Goal: Task Accomplishment & Management: Manage account settings

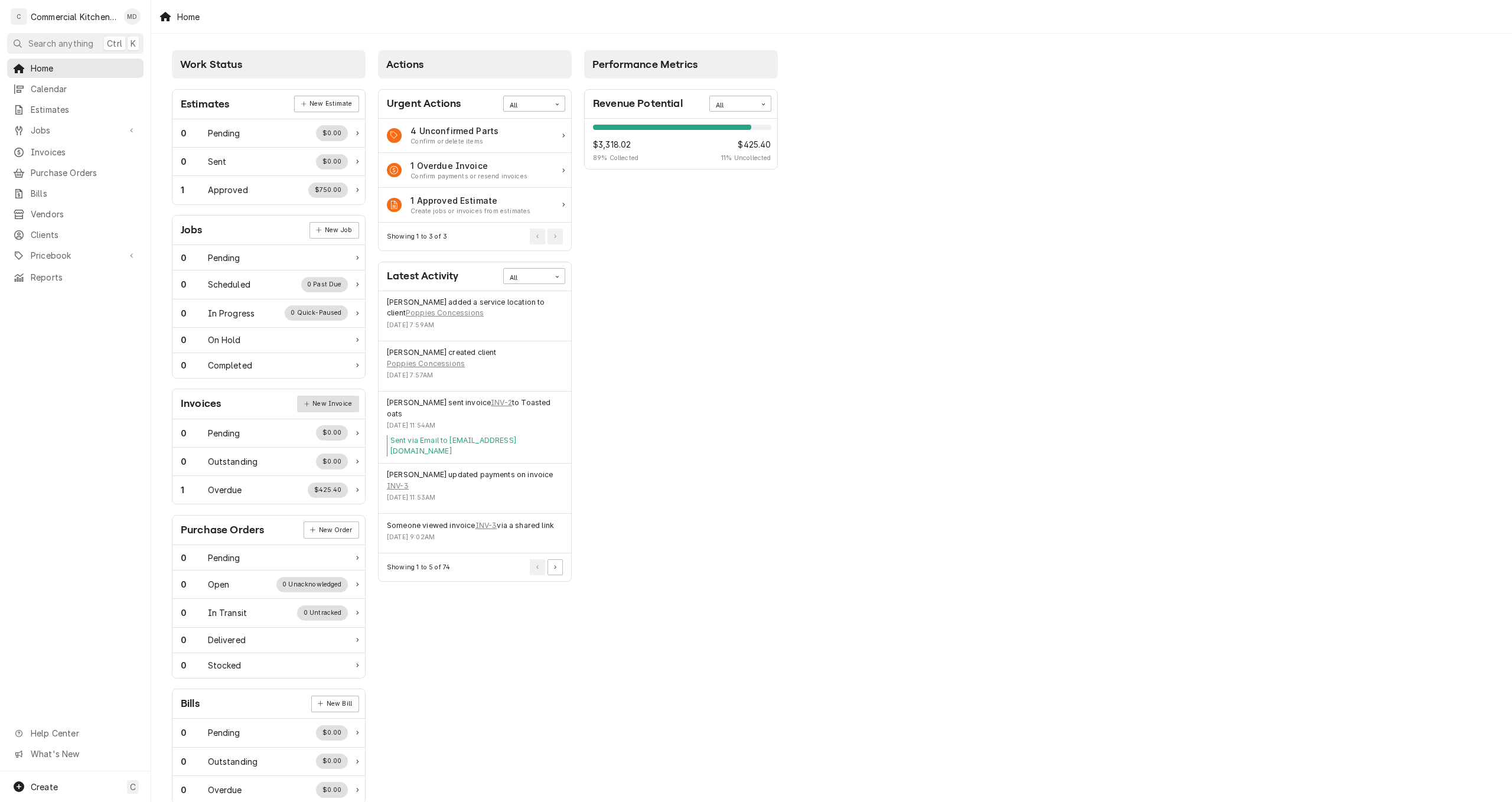
click at [319, 403] on link "New Invoice" at bounding box center [328, 403] width 62 height 17
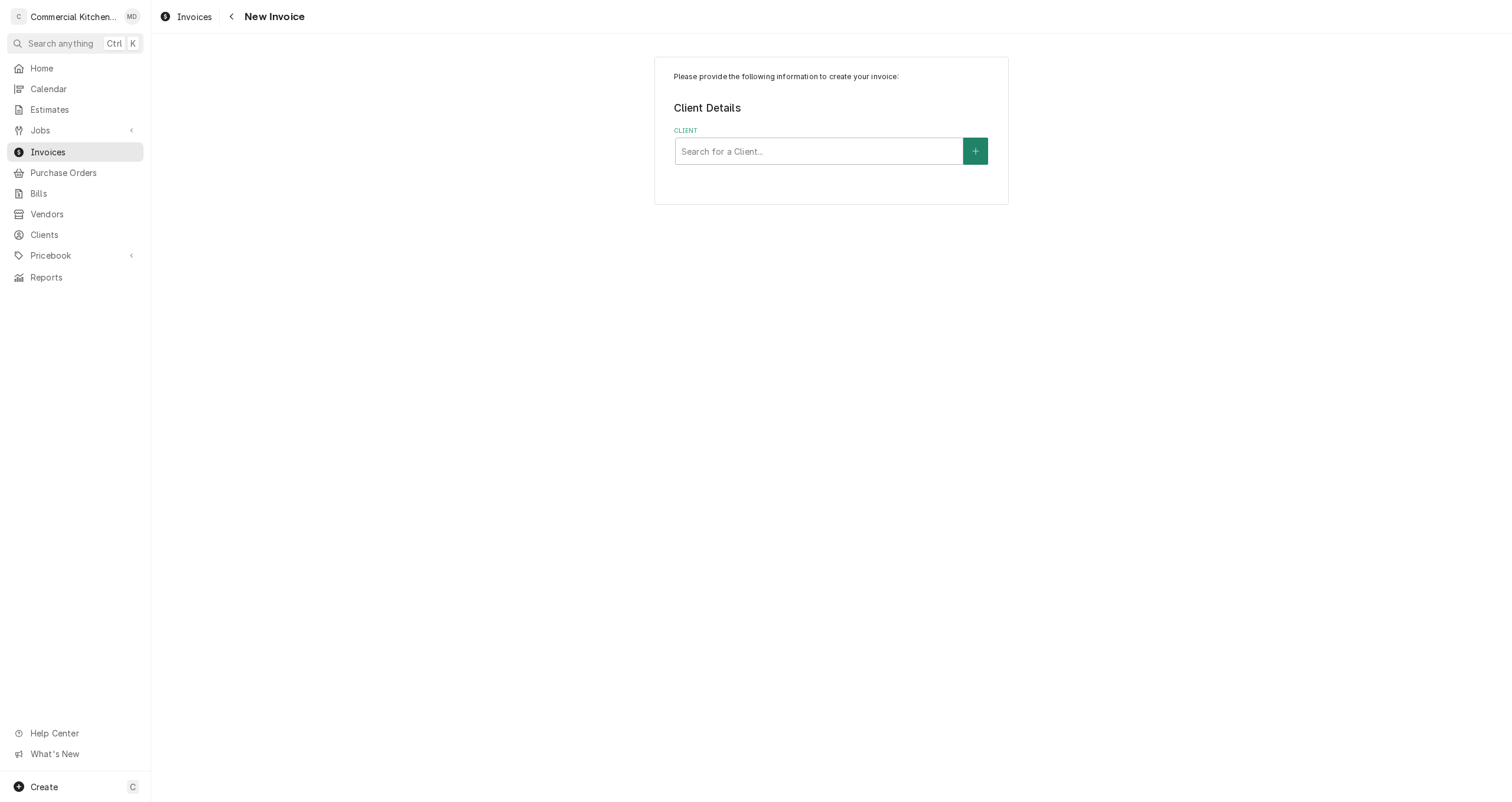
click at [979, 147] on icon "Create New Client" at bounding box center [976, 151] width 7 height 8
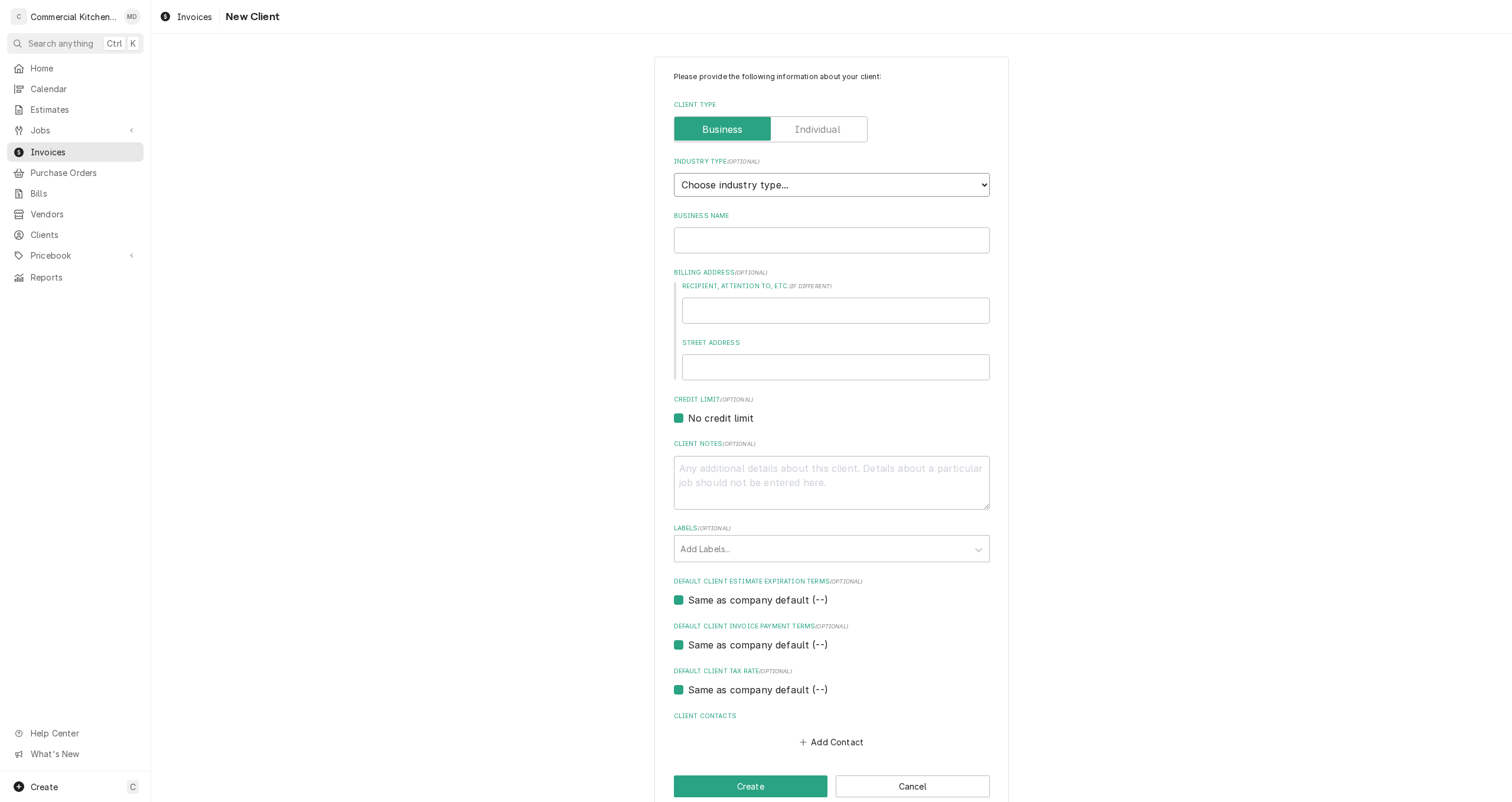
click at [977, 185] on select "Choose industry type... Residential Commercial Industrial Government" at bounding box center [831, 185] width 316 height 24
select select "2"
click at [674, 173] on select "Choose industry type... Residential Commercial Industrial Government" at bounding box center [831, 185] width 316 height 24
type textarea "x"
click at [712, 245] on input "Business Name" at bounding box center [831, 240] width 316 height 26
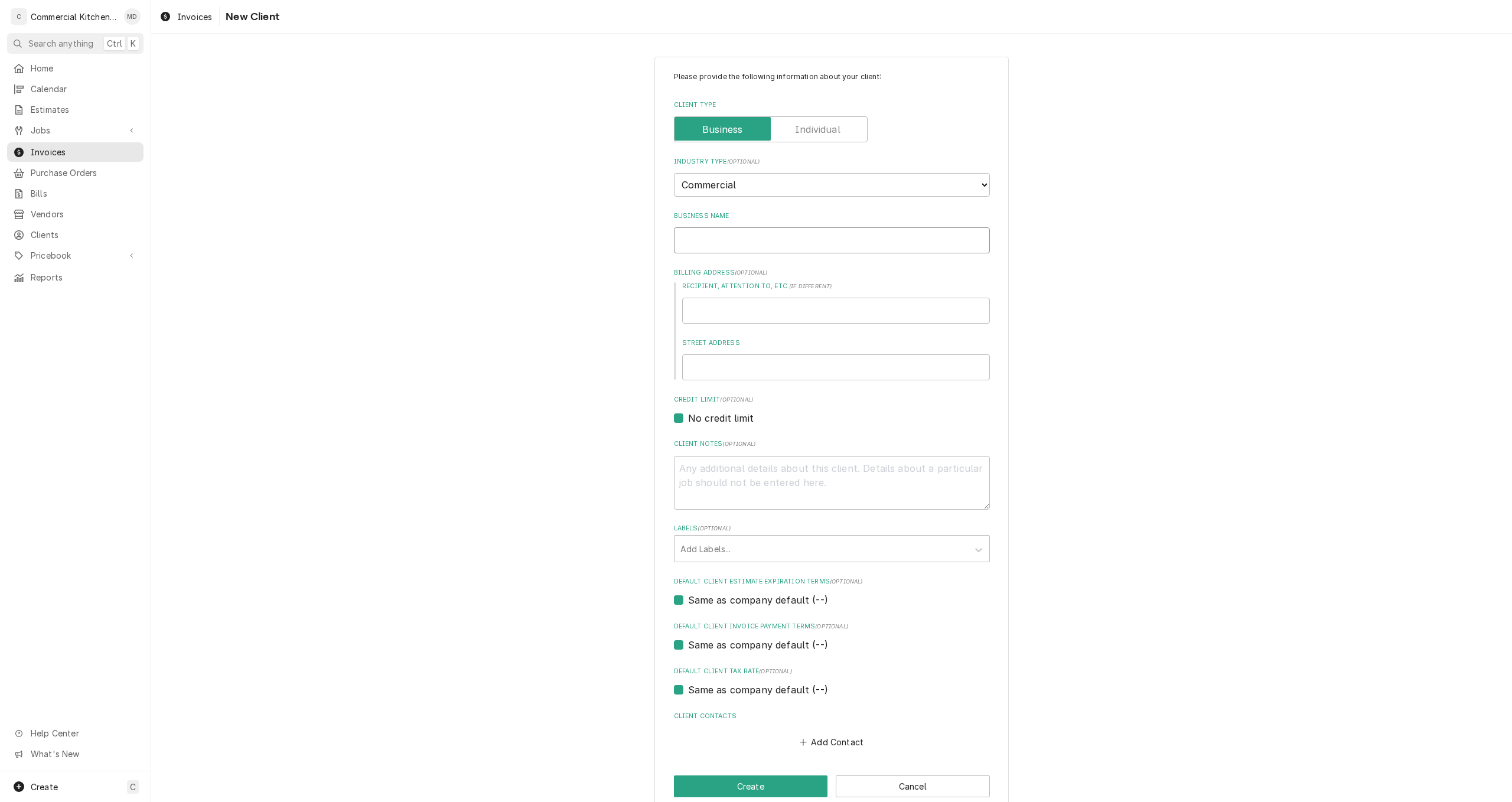
type input "Poppies Concessions"
click at [705, 365] on input "Street Address" at bounding box center [836, 367] width 307 height 26
type textarea "x"
type input "P"
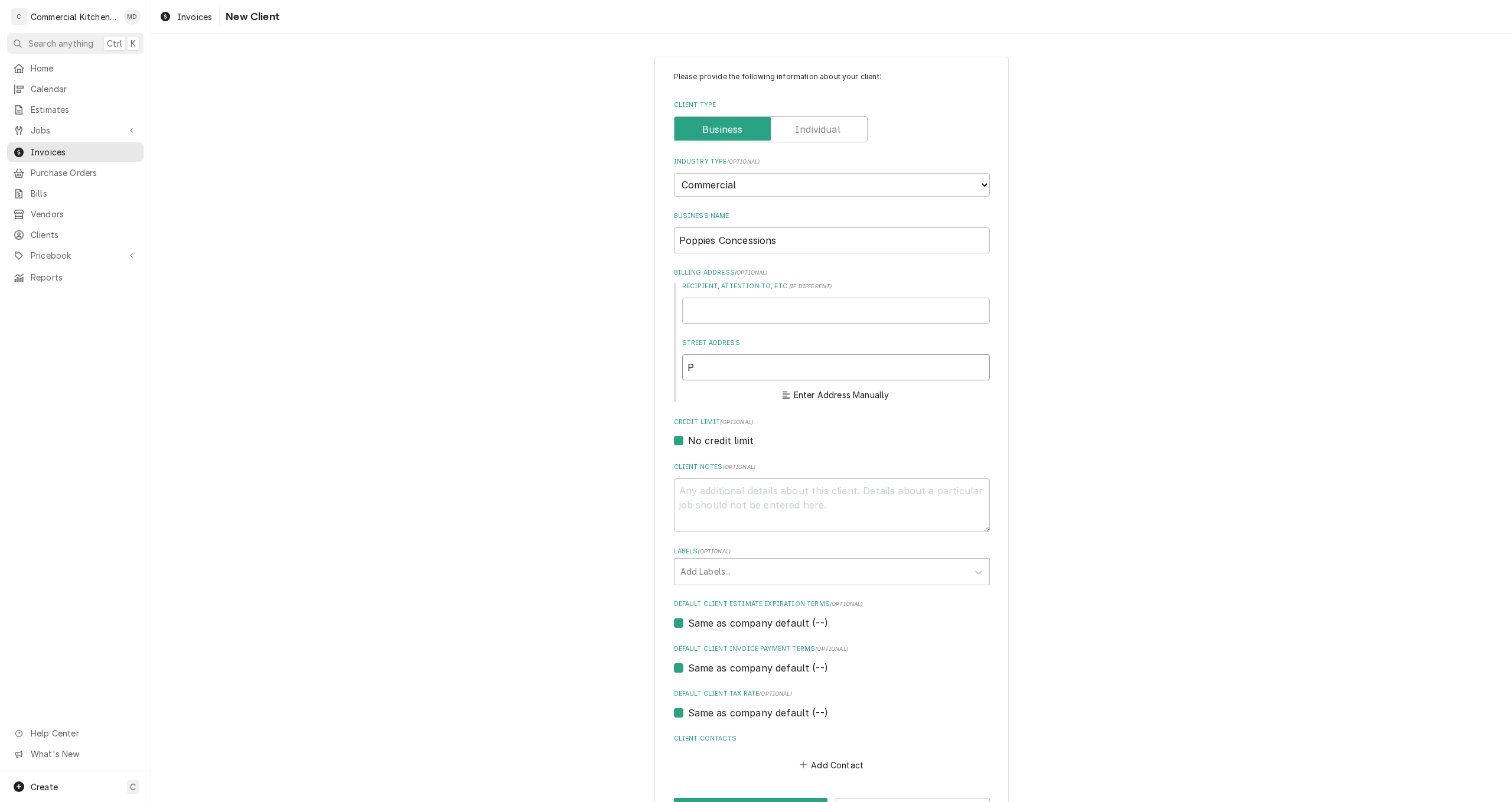
type textarea "x"
type input "PO"
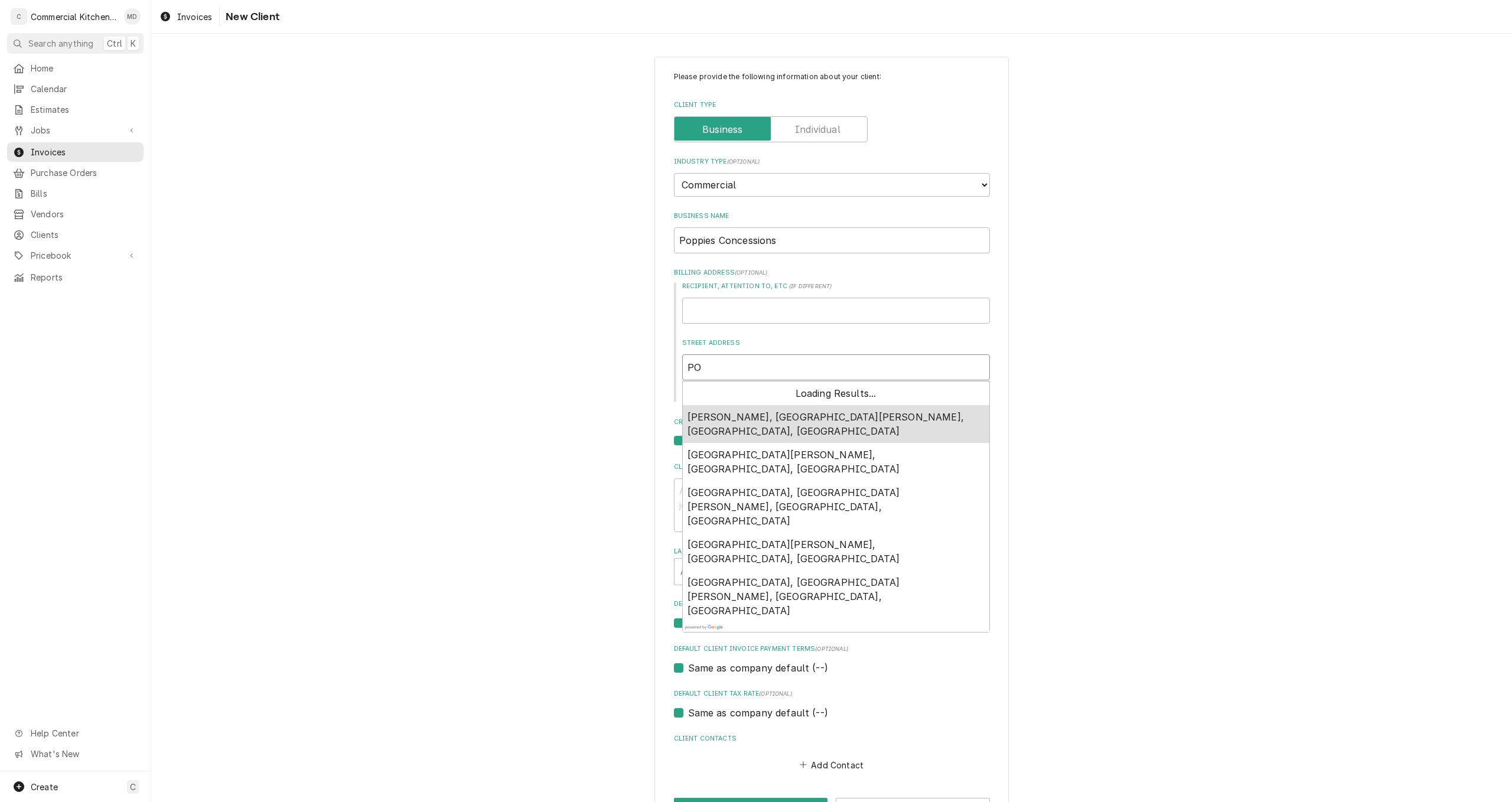
type textarea "x"
type input "PO"
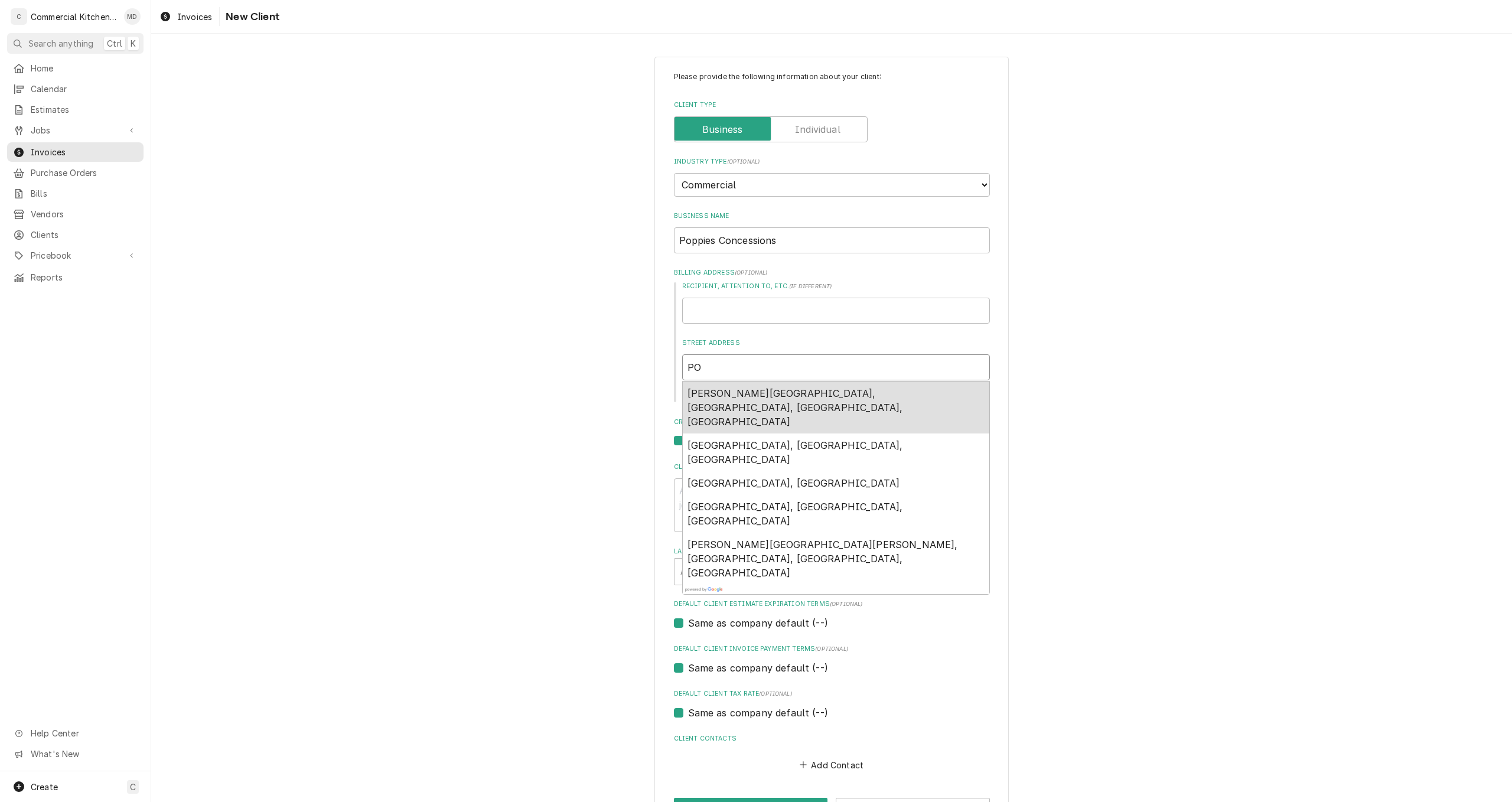
type textarea "x"
type input "PO b"
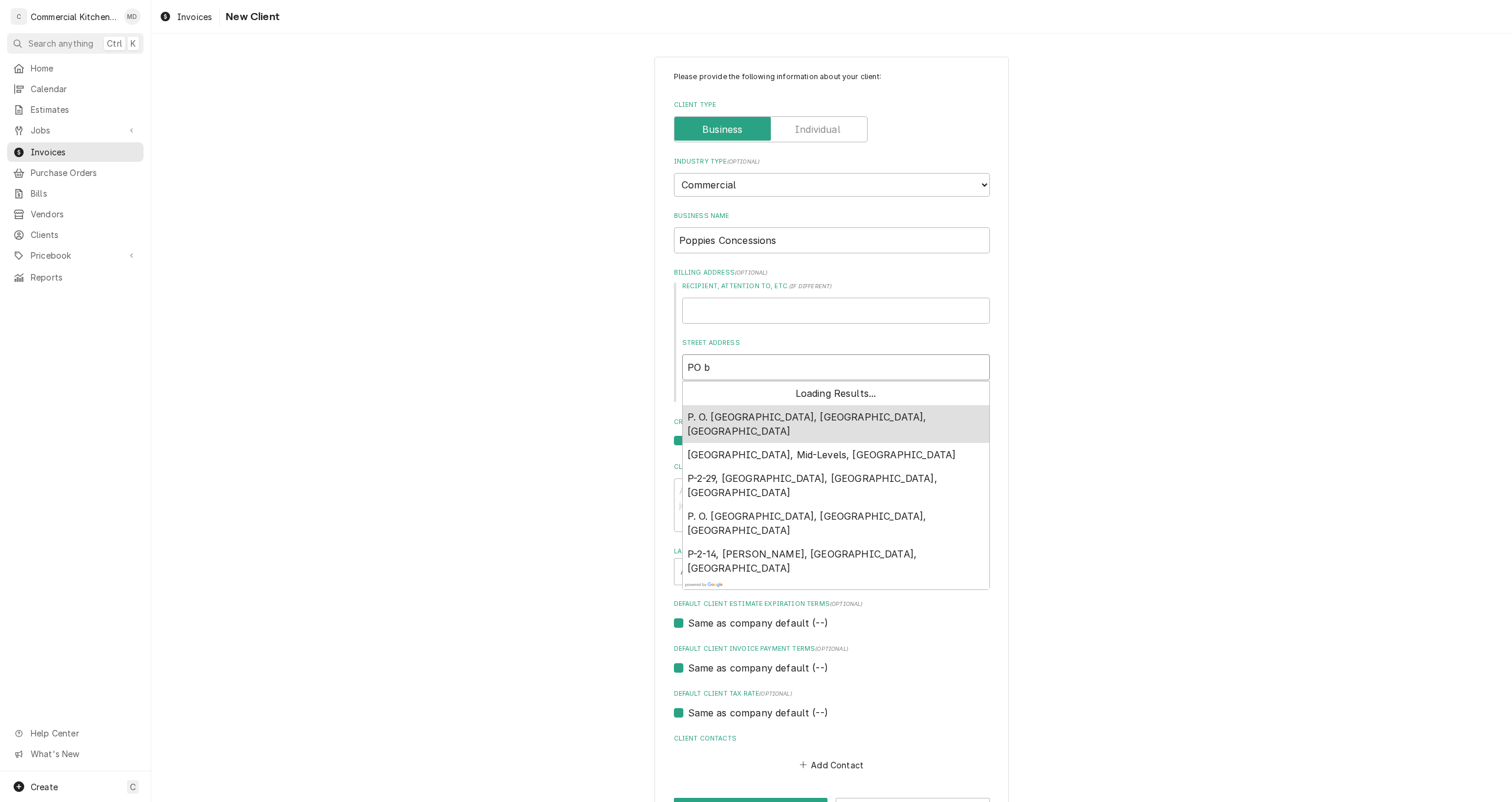
type textarea "x"
type input "PO bo"
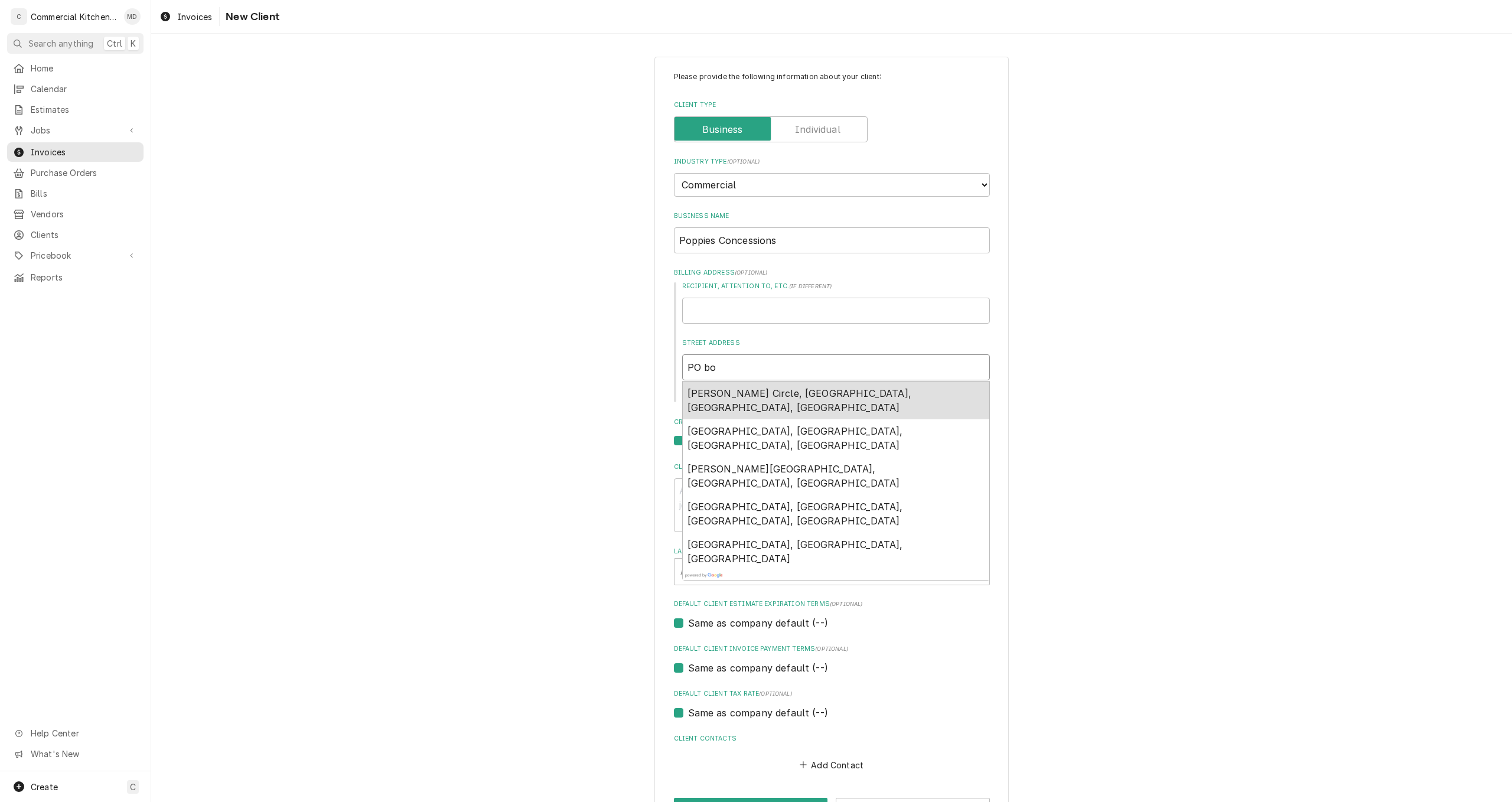
type textarea "x"
type input "PO box"
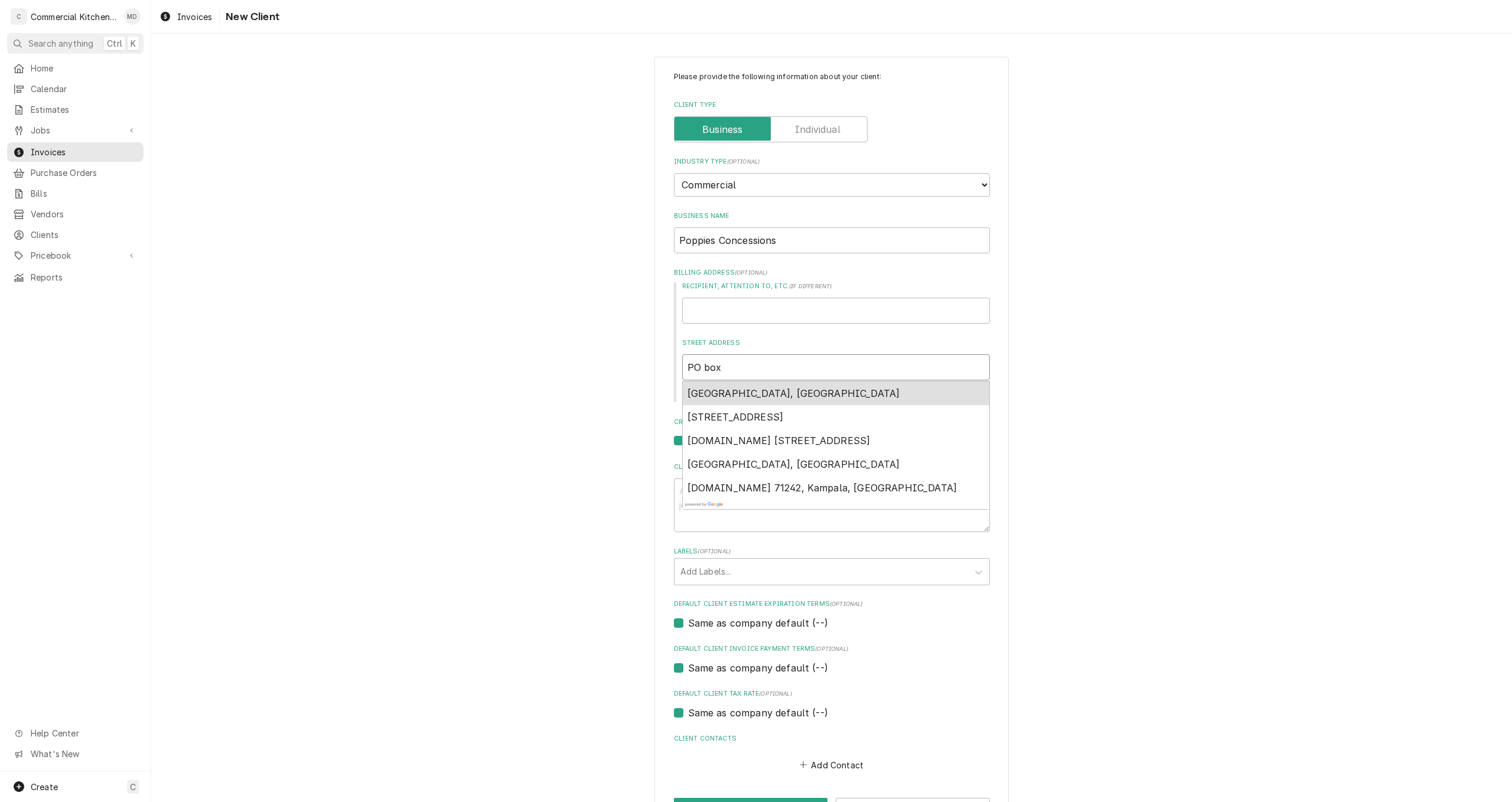
type textarea "x"
type input "PO box"
type textarea "x"
type input "PO box 1"
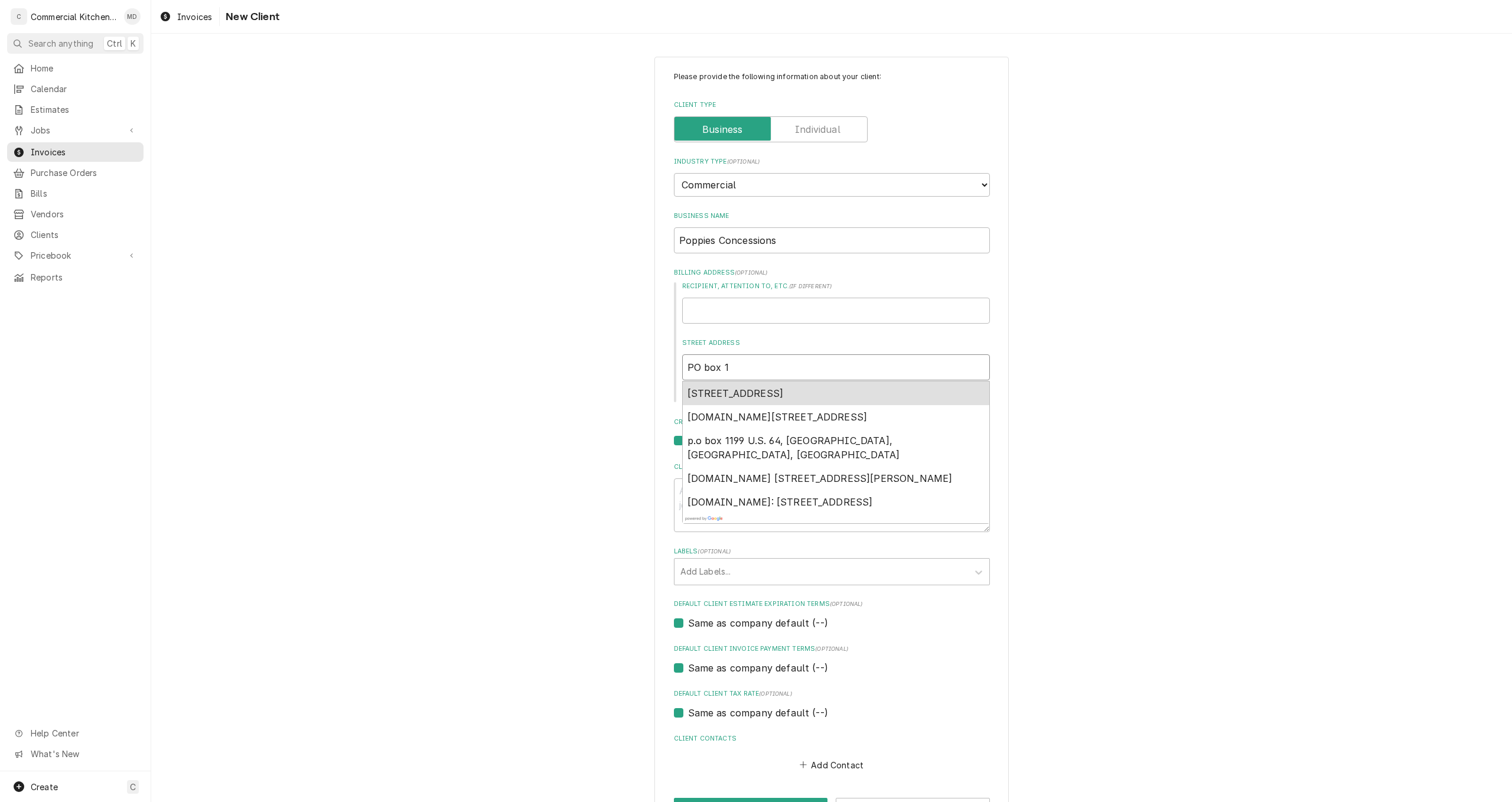
type textarea "x"
type input "PO box 18"
type textarea "x"
type input "PO box 188"
type textarea "x"
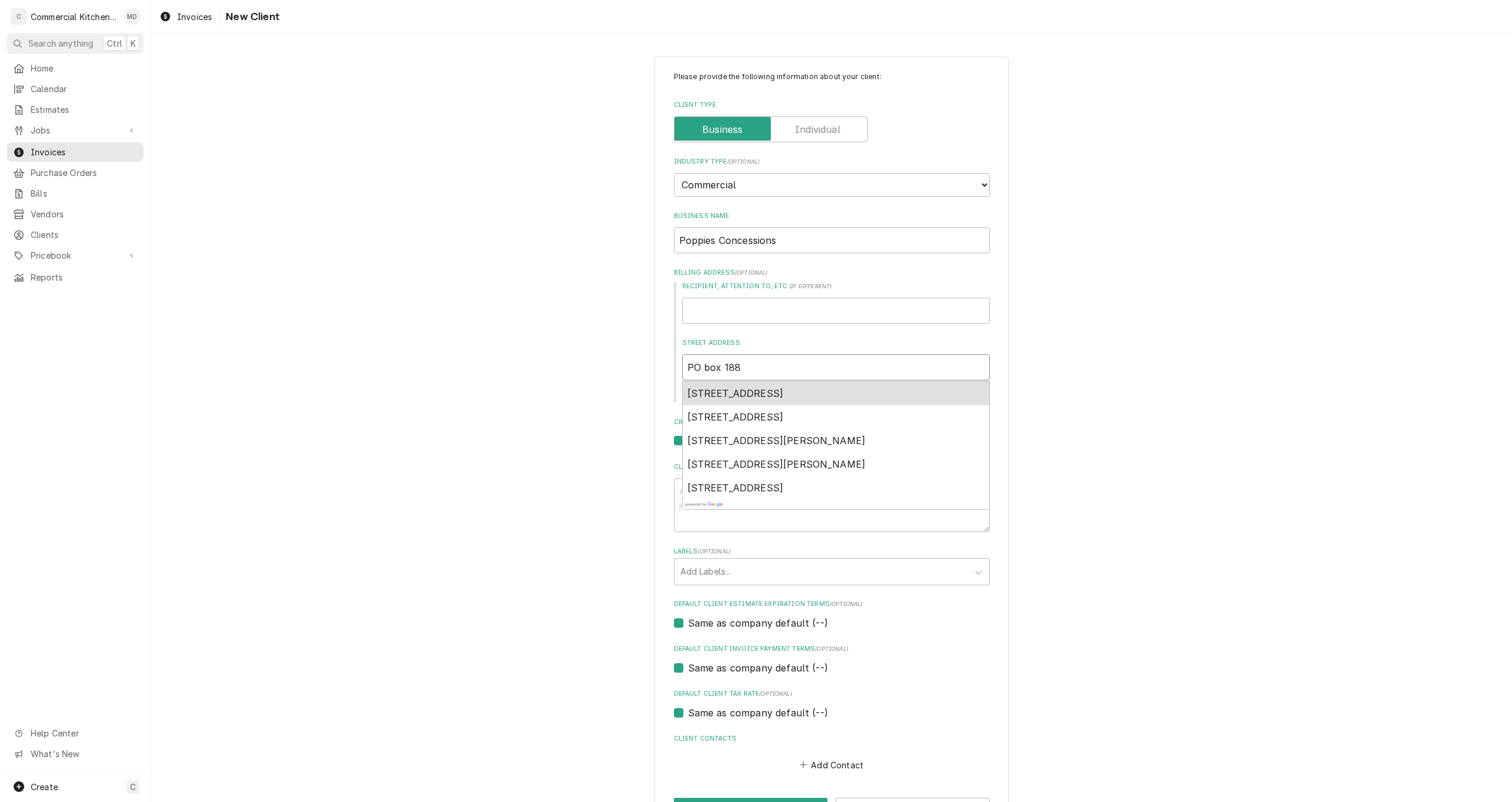
type input "PO box 188"
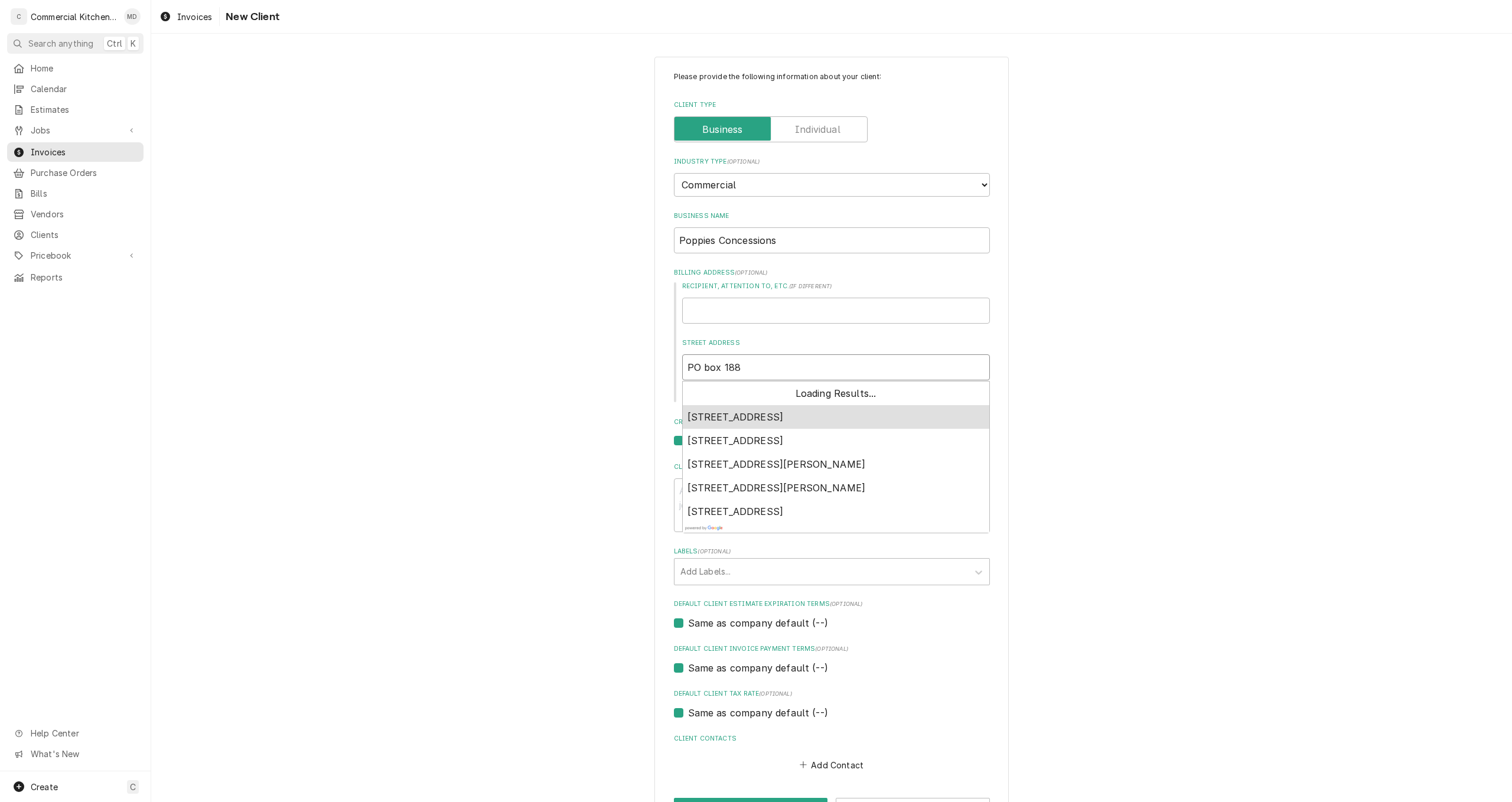
type textarea "x"
type input "PO box 188 c"
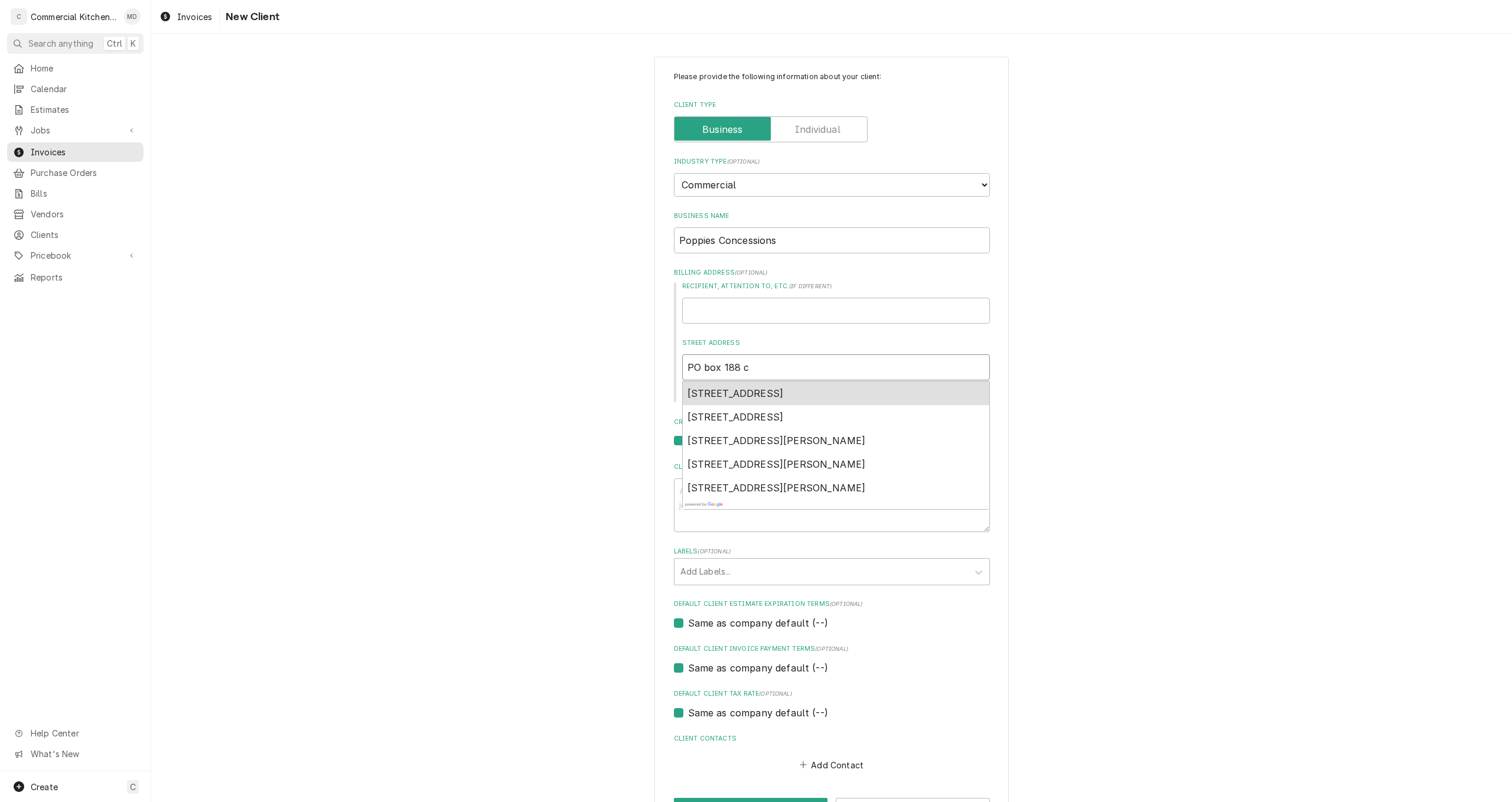
type textarea "x"
type input "PO box 188 cu"
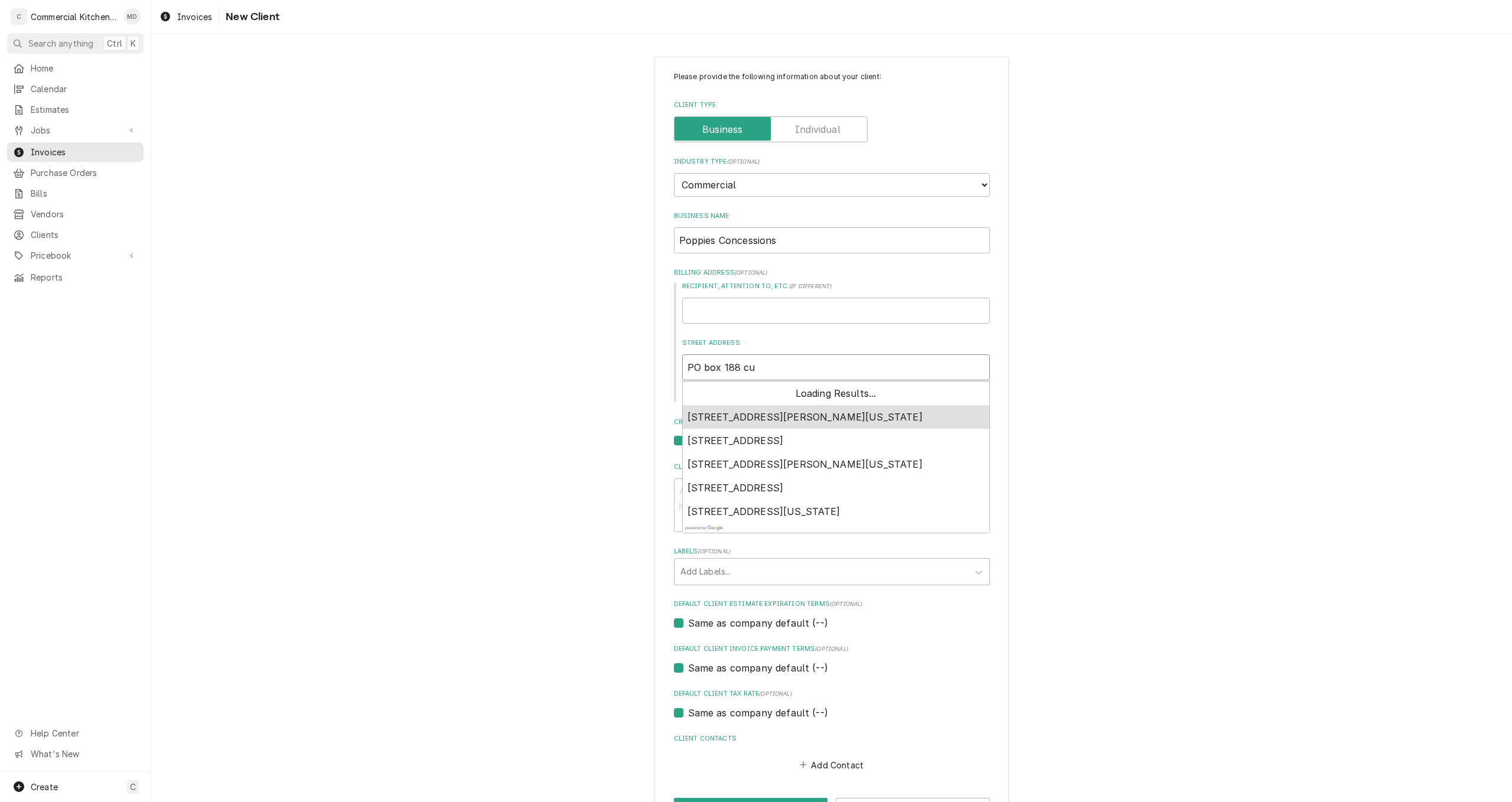
type textarea "x"
type input "PO box 188 cum"
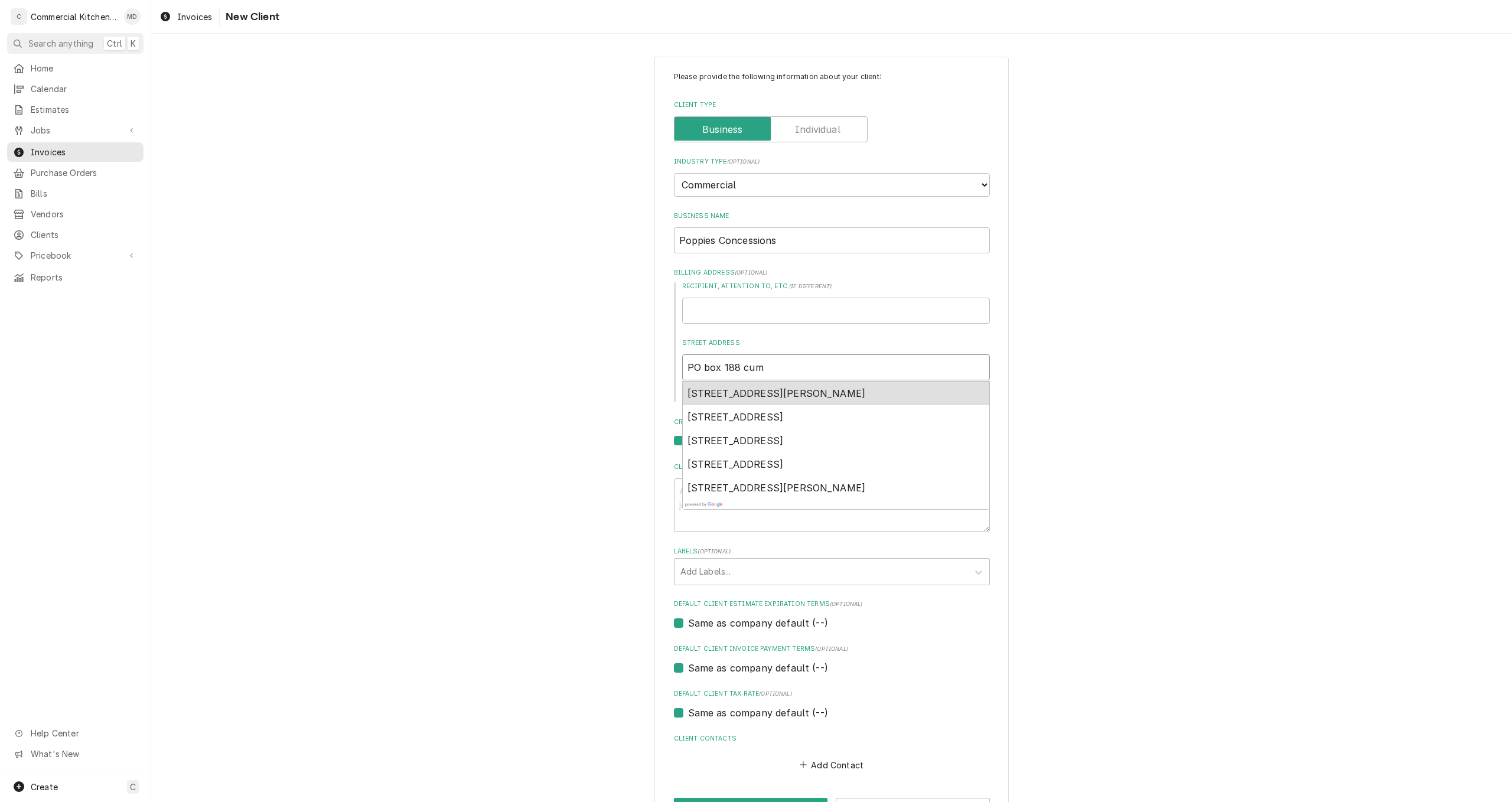
type textarea "x"
type input "PO box 188 cumm"
type textarea "x"
type input "PO box 188 cummi"
type textarea "x"
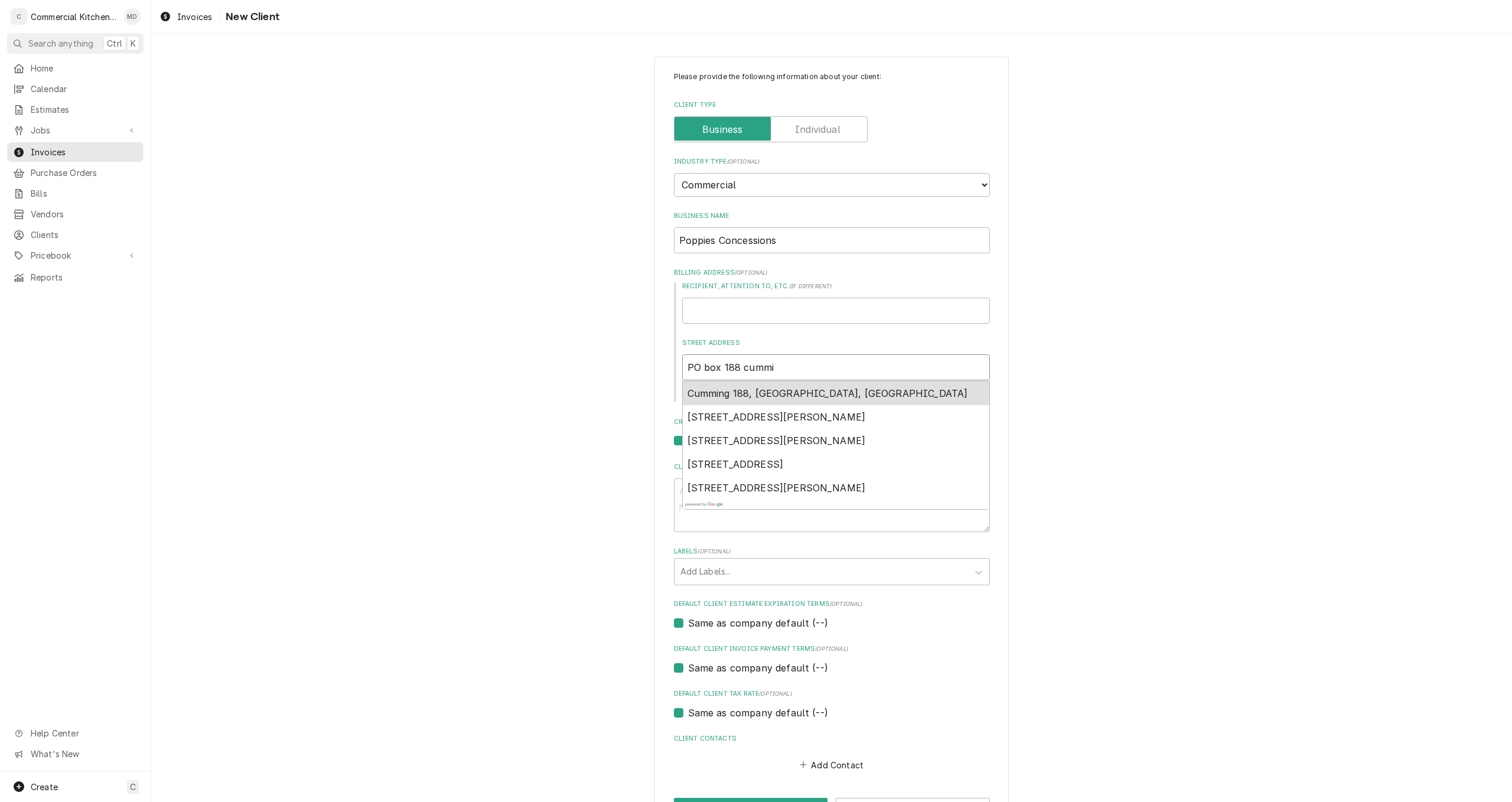
type input "PO box 188 cummin"
type textarea "x"
type input "PO box 188 cumming"
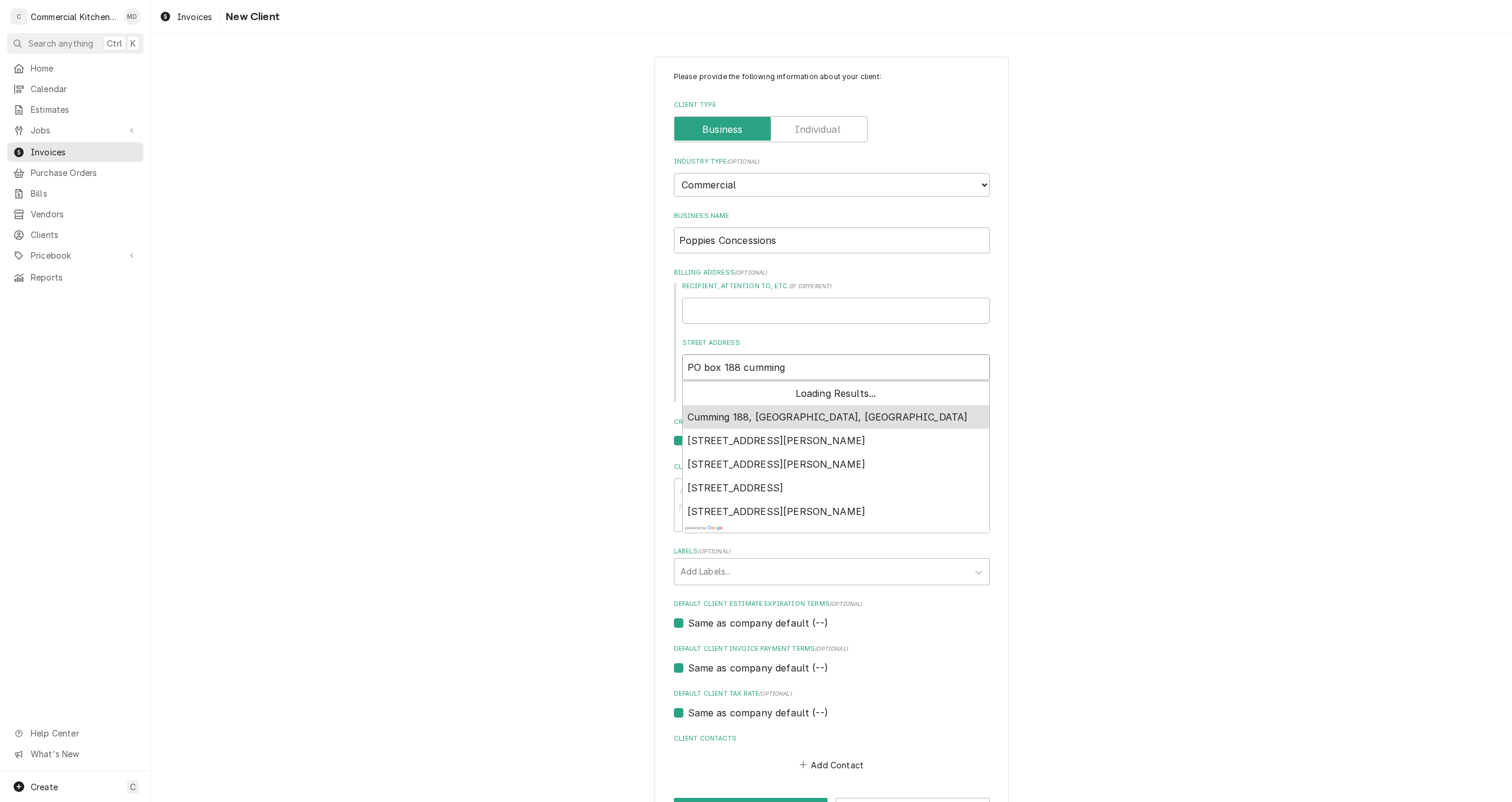
type textarea "x"
type input "PO box 188 cummingt"
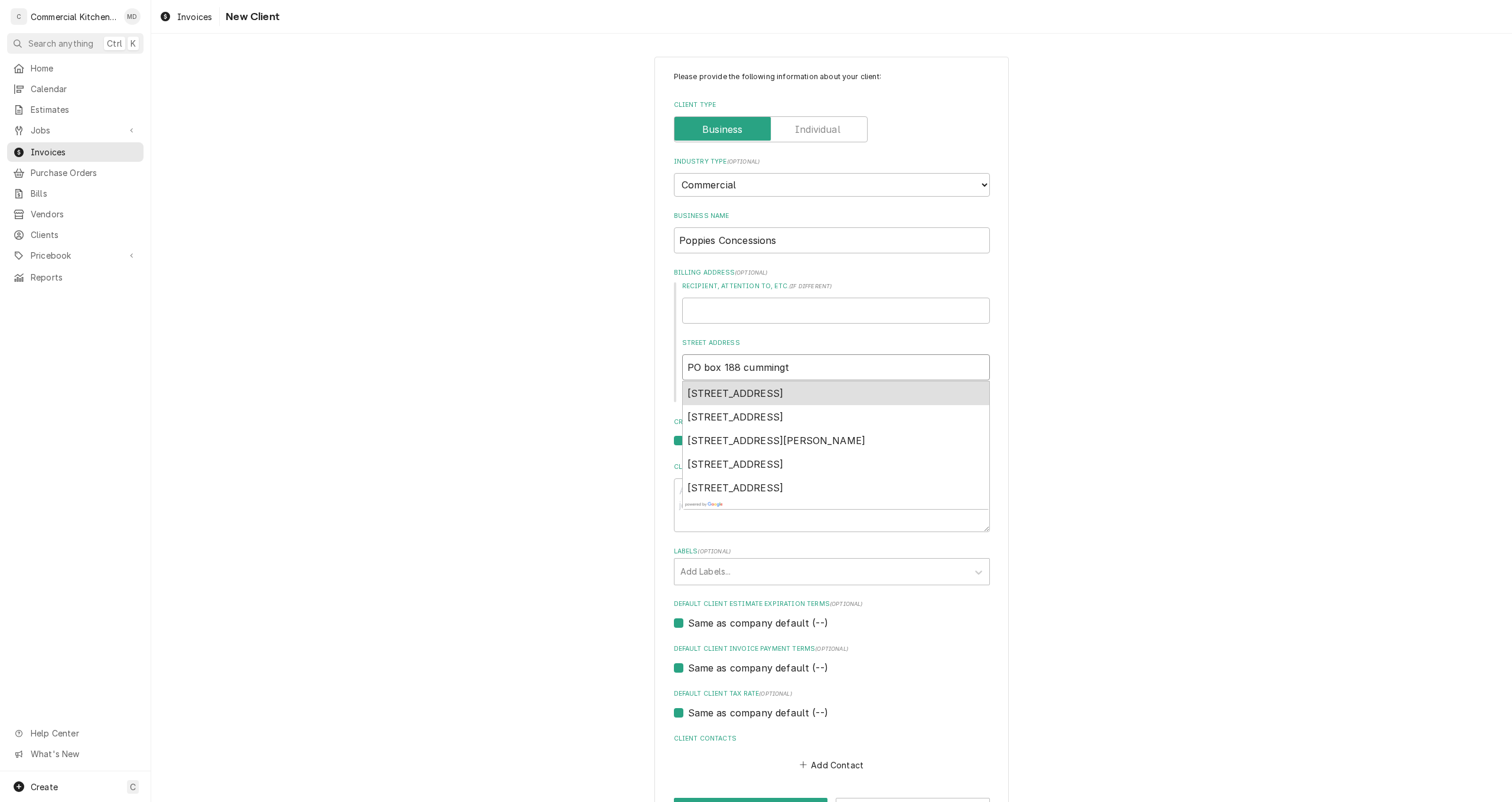
type textarea "x"
type input "PO box 188 cummingto"
type textarea "x"
type input "PO box 188 cummington"
type textarea "x"
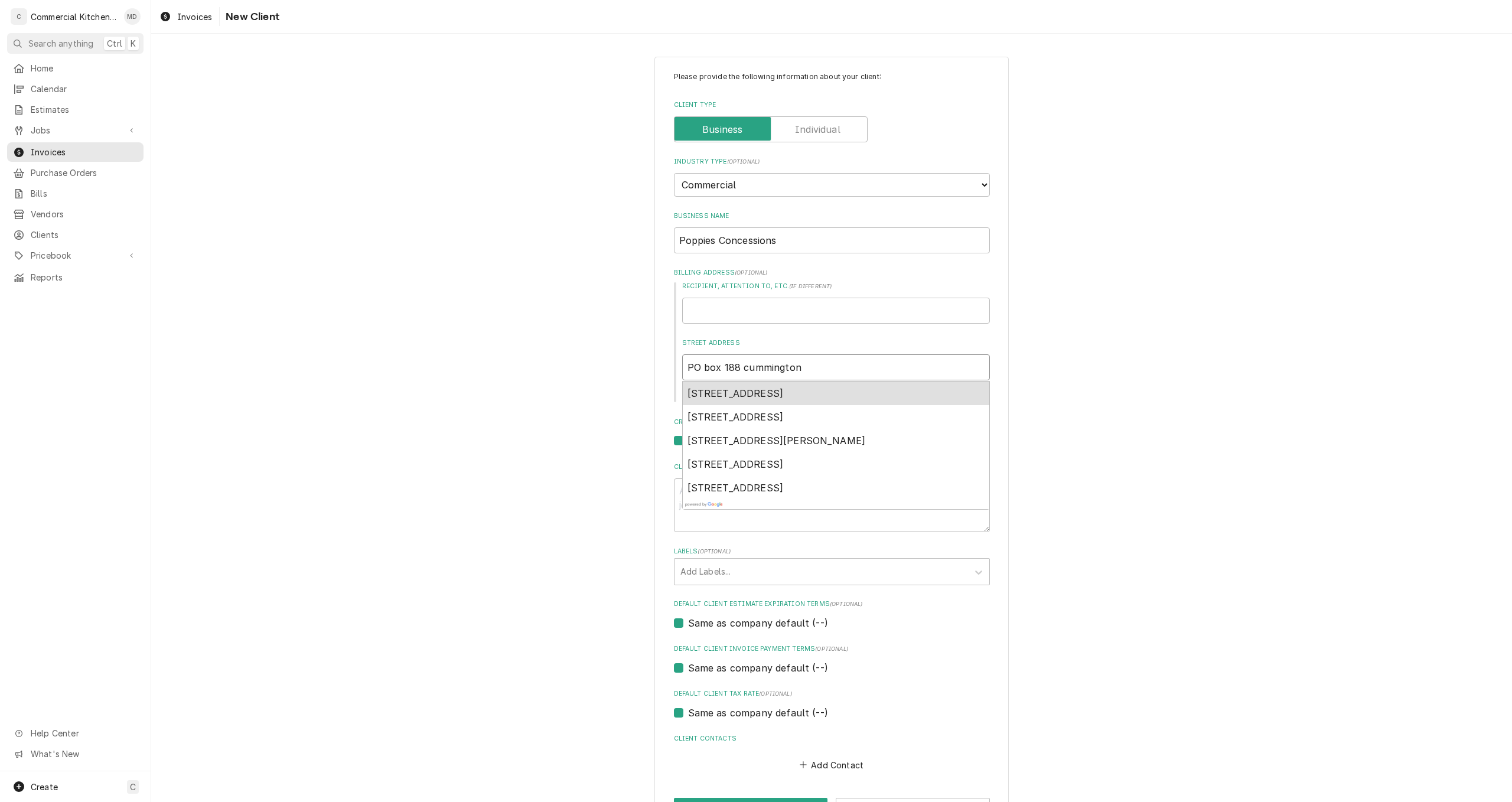
type input "PO box 188 cummington"
type textarea "x"
type input "PO box 188 cummington m"
type textarea "x"
type input "PO box 188 cummington ma"
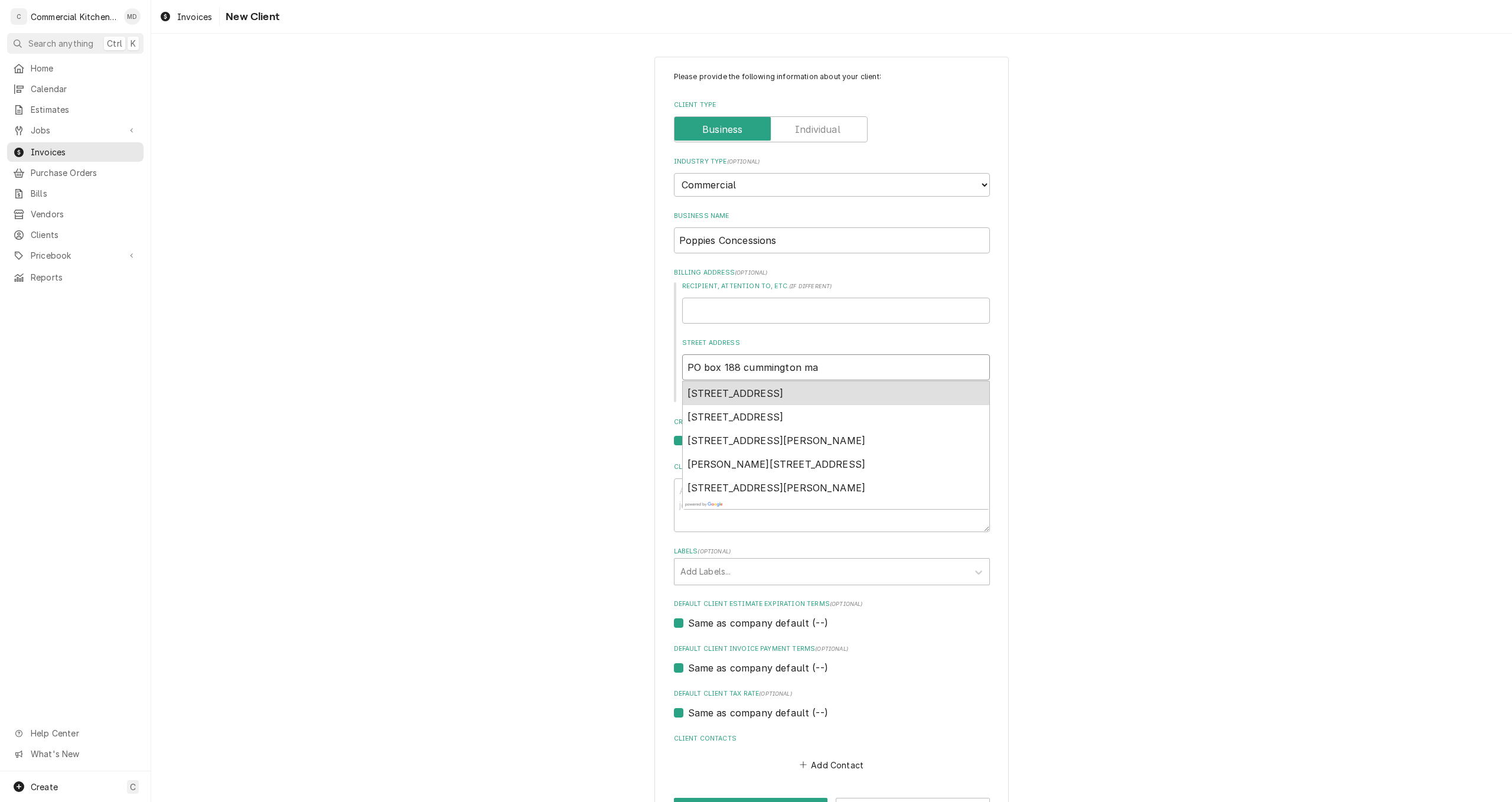
type textarea "x"
type input "PO box 188 cummington mas"
type textarea "x"
type input "PO box 188 cummington mass"
click at [836, 363] on input "PO box 188 cummington mass" at bounding box center [836, 367] width 307 height 26
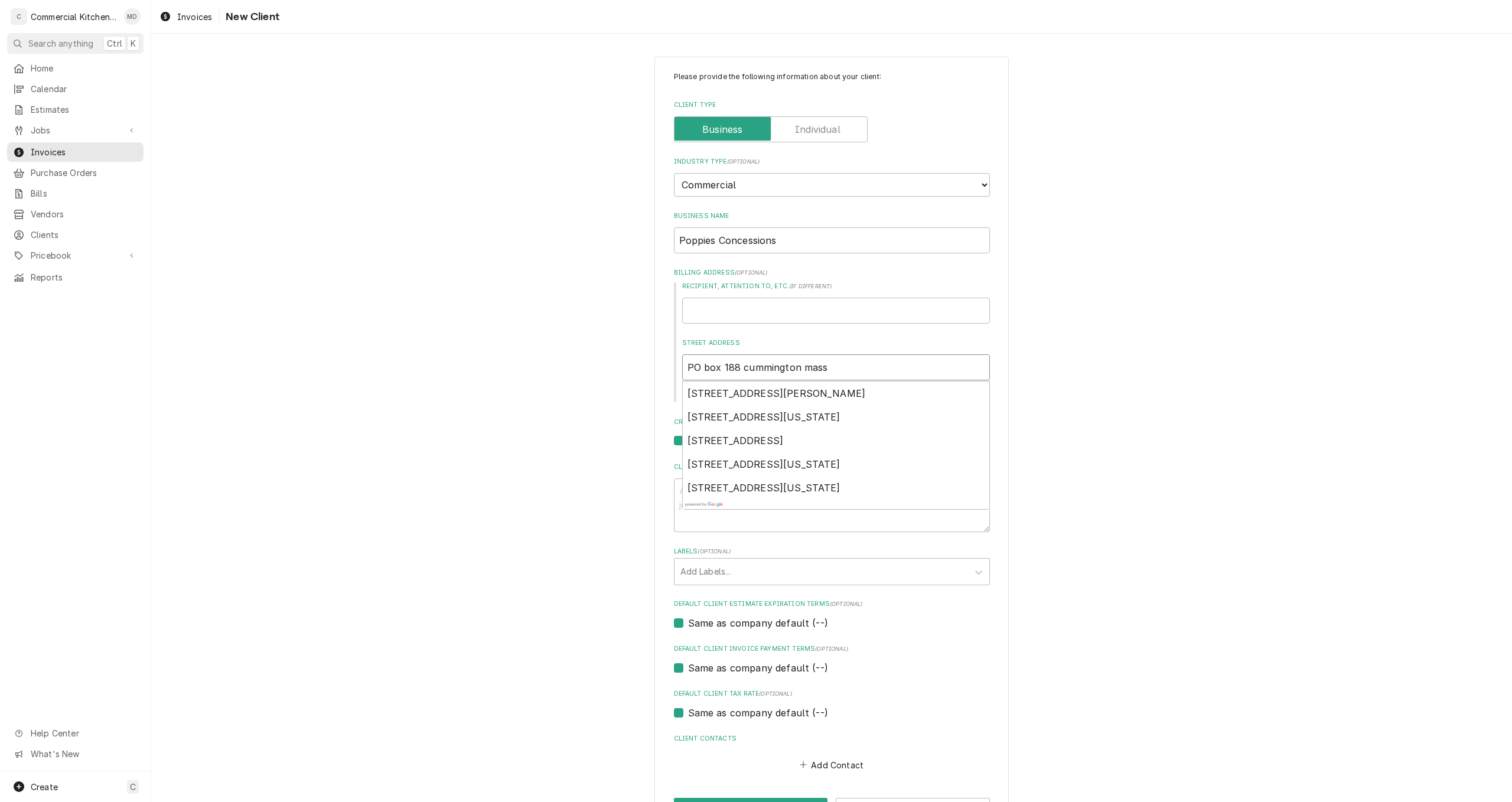
type textarea "x"
type input "PO box 188 cummington mas"
type textarea "x"
type input "PO box 188 cummington ma"
type textarea "x"
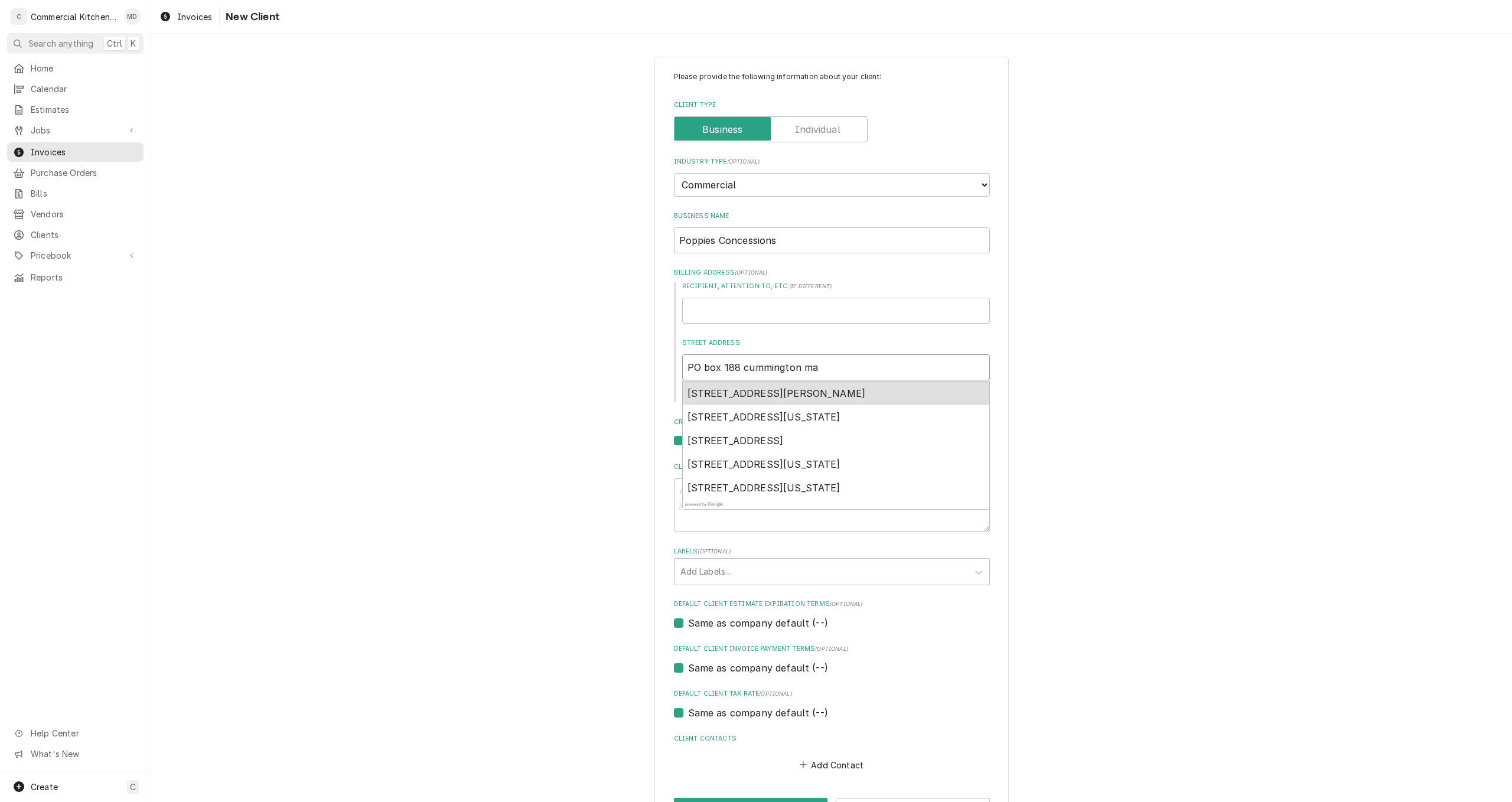
type input "PO box 188 cummington m"
type textarea "x"
type input "PO box 188 cummington"
type textarea "x"
type input "PO box 188 cummington"
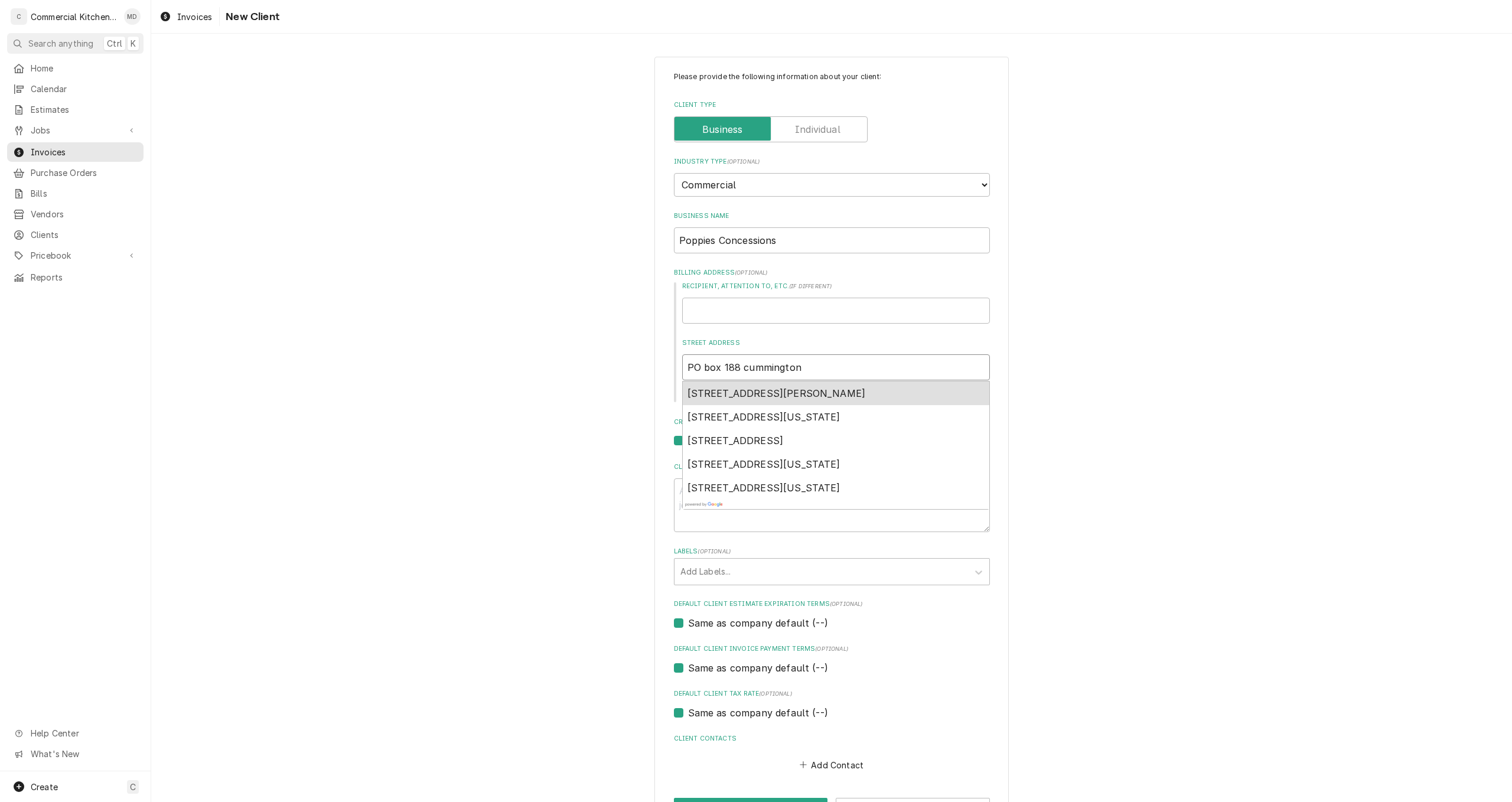
type textarea "x"
type input "PO box 188 cummingto"
type textarea "x"
type input "PO box 188 cummingt"
type textarea "x"
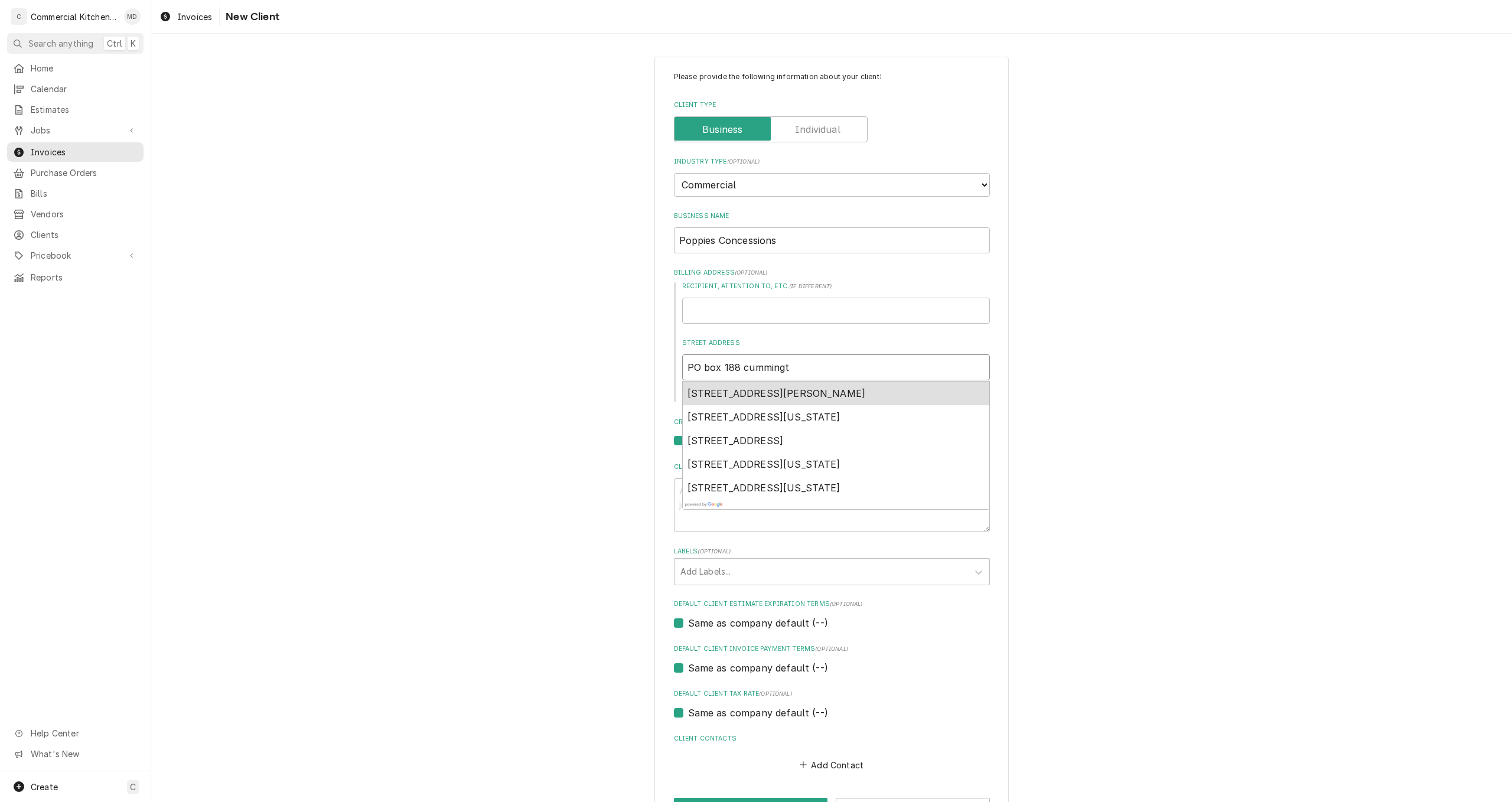
type input "PO box 188 cumming"
type textarea "x"
type input "PO box 188 cummin"
type textarea "x"
type input "PO box 188 cummi"
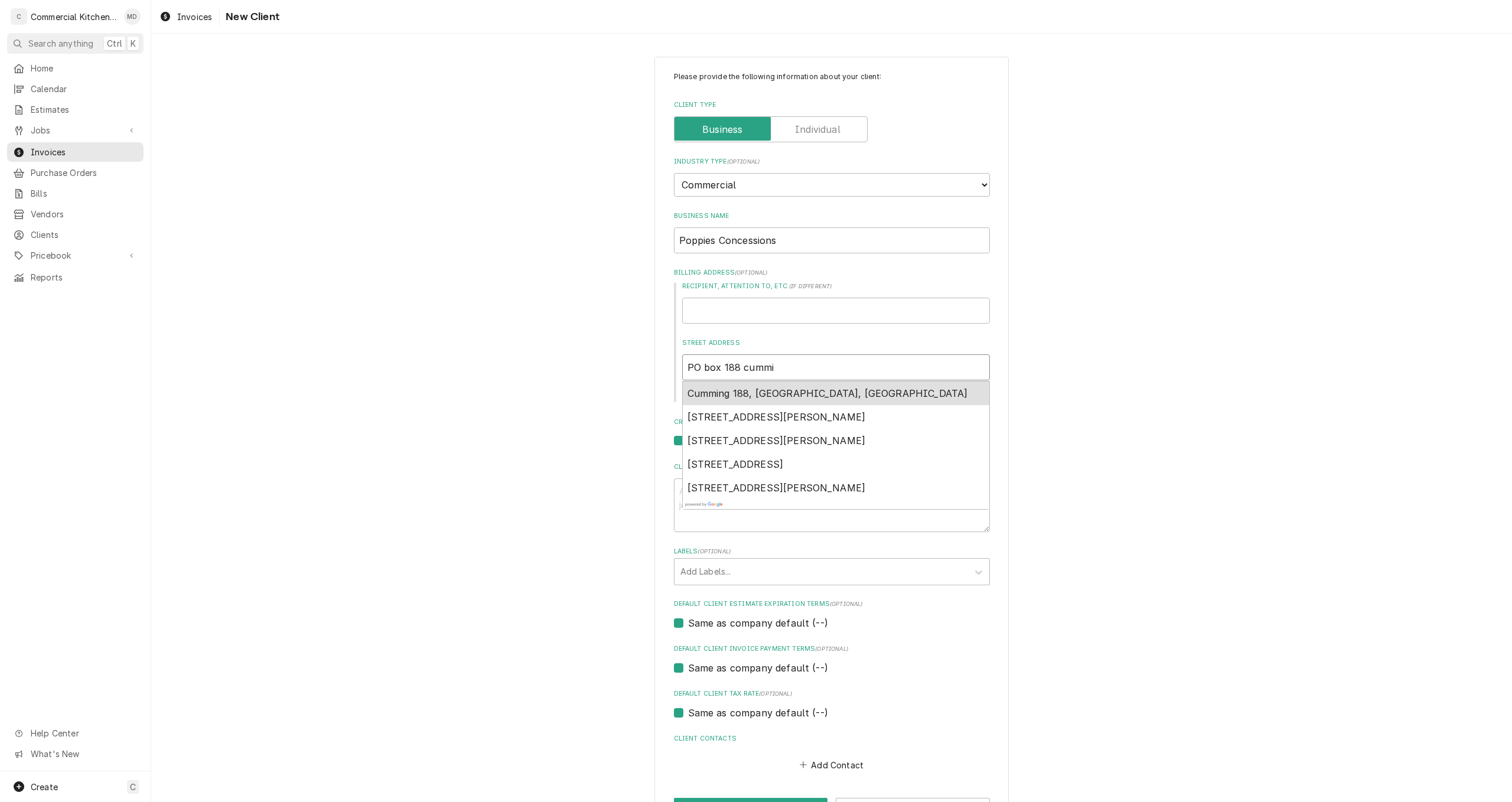
type textarea "x"
type input "PO box 188 cumm"
type textarea "x"
type input "PO box 188 cum"
type textarea "x"
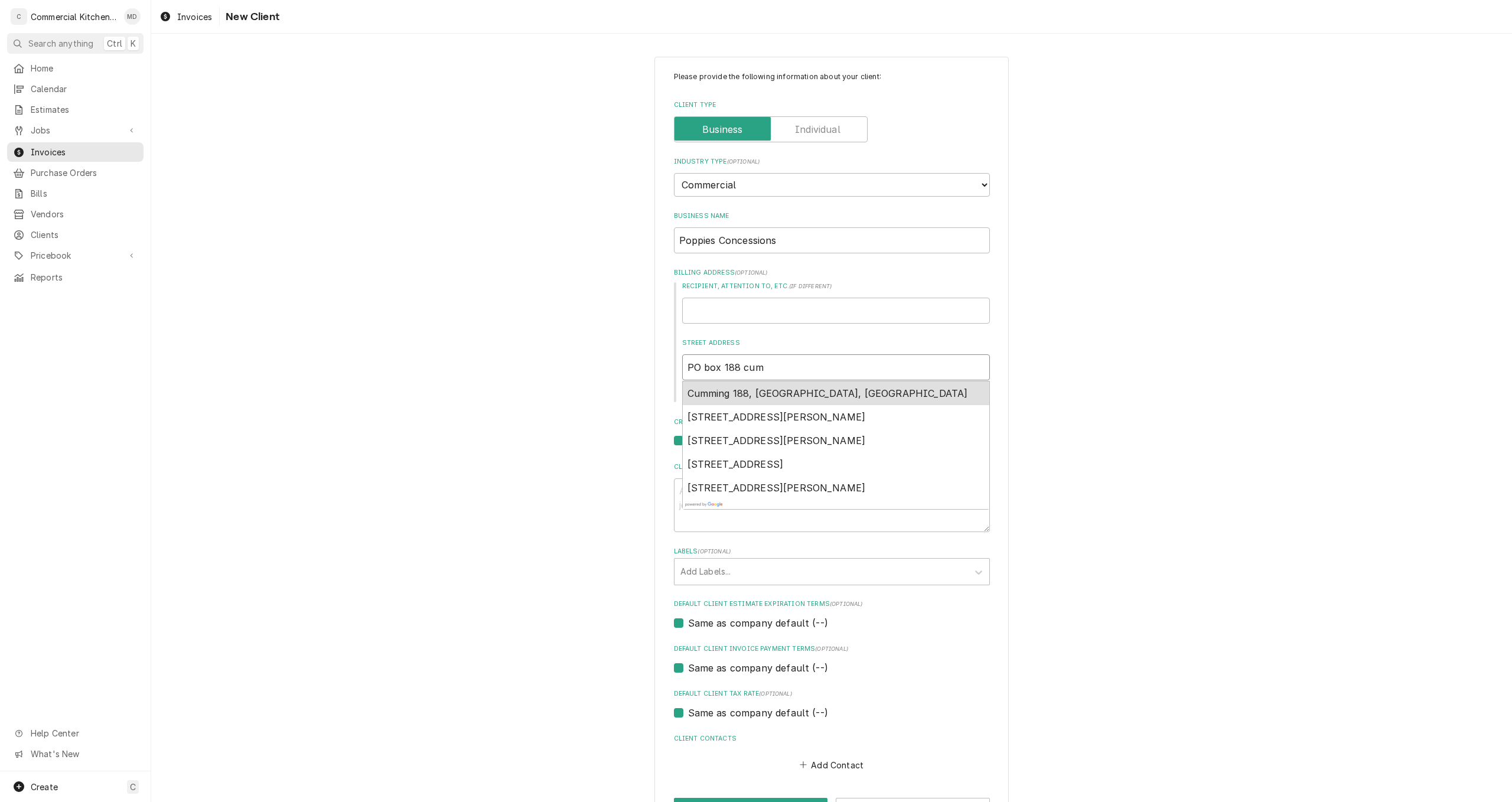
type input "PO box 188 cu"
type textarea "x"
type input "PO box 188 c"
type textarea "x"
type input "PO box 188"
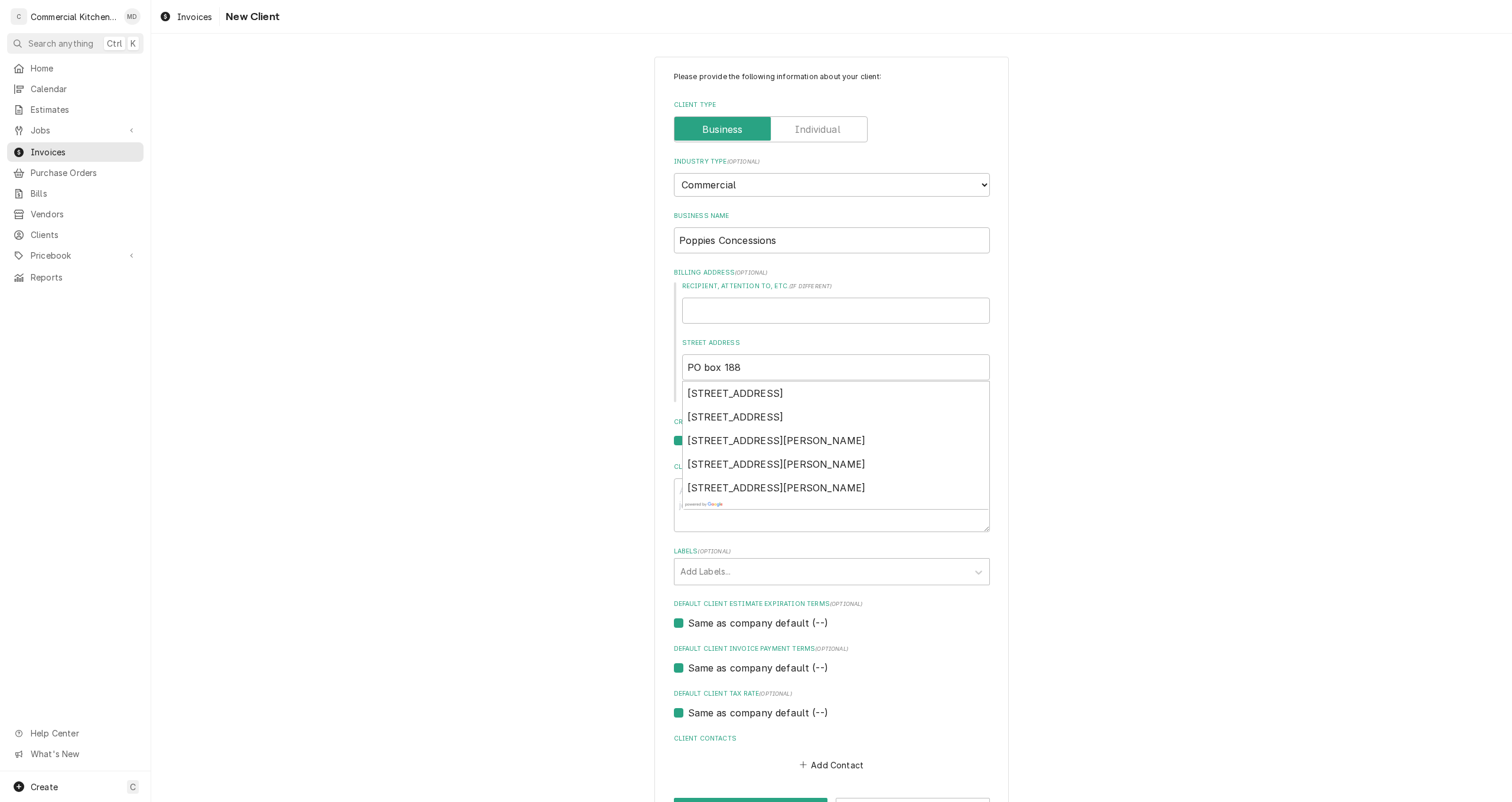
click at [555, 426] on div "Please provide the following information about your client: Client Type Industr…" at bounding box center [831, 445] width 1361 height 799
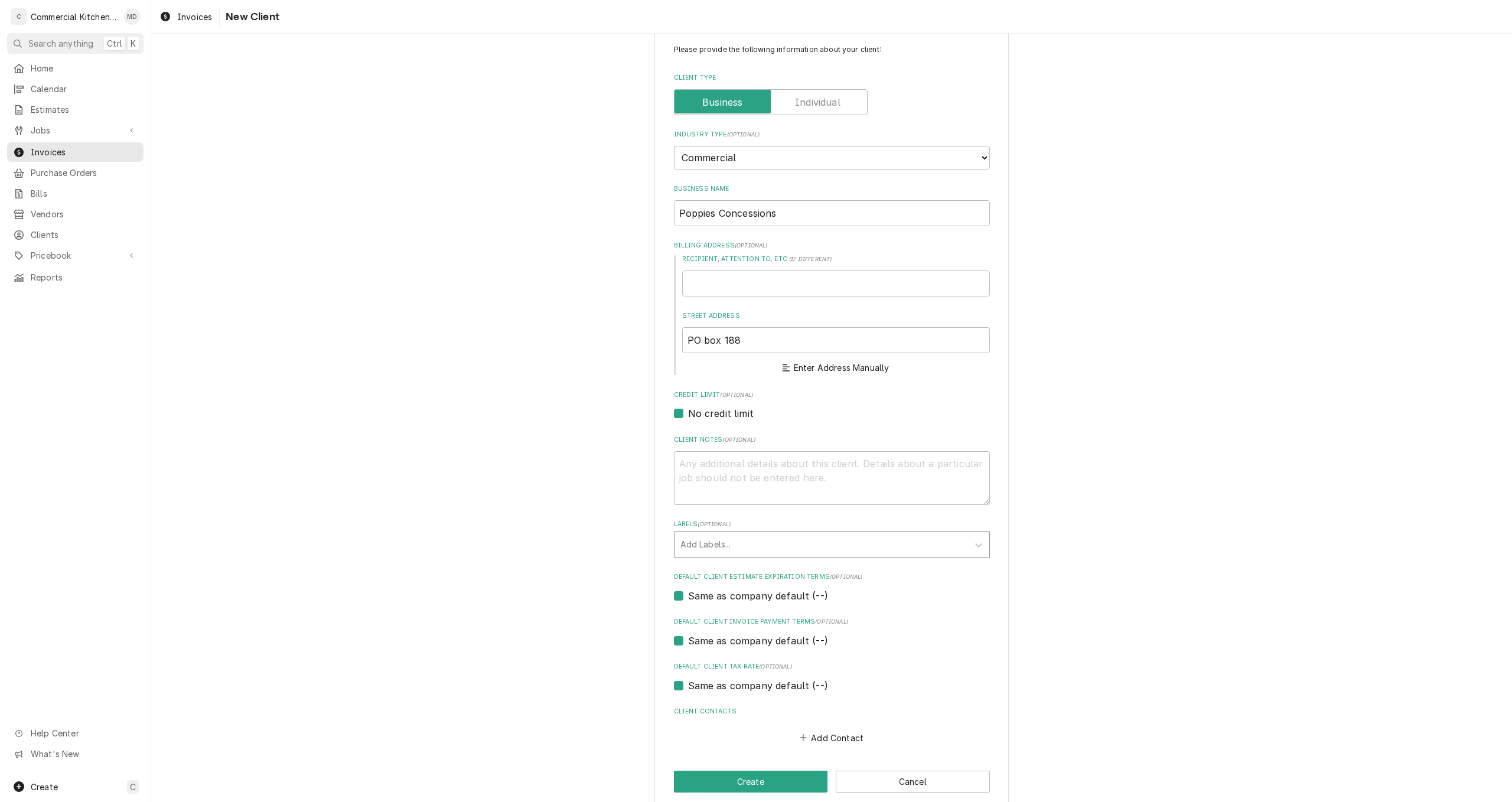
scroll to position [43, 0]
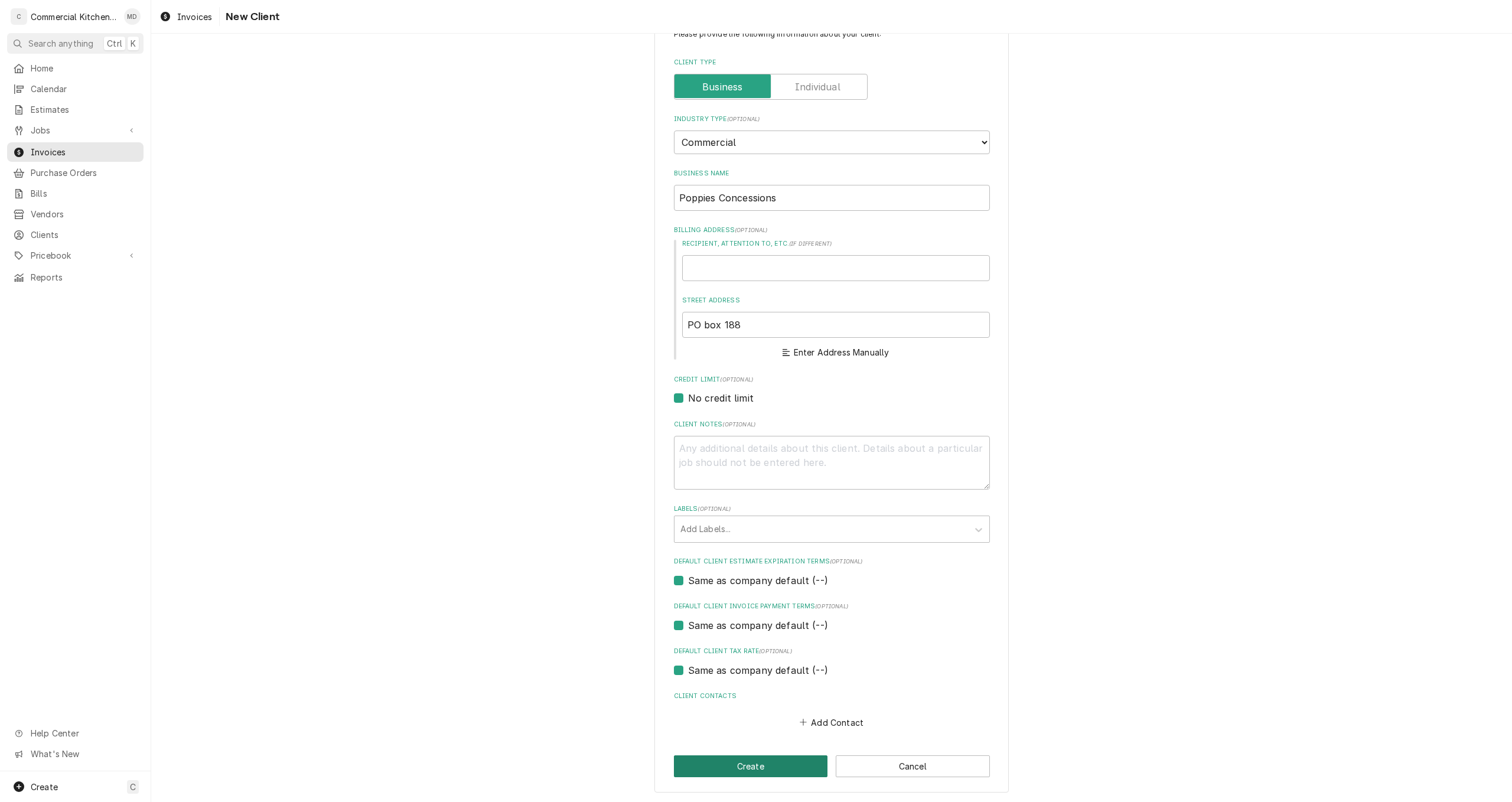
click at [759, 769] on button "Create" at bounding box center [750, 766] width 155 height 22
type textarea "x"
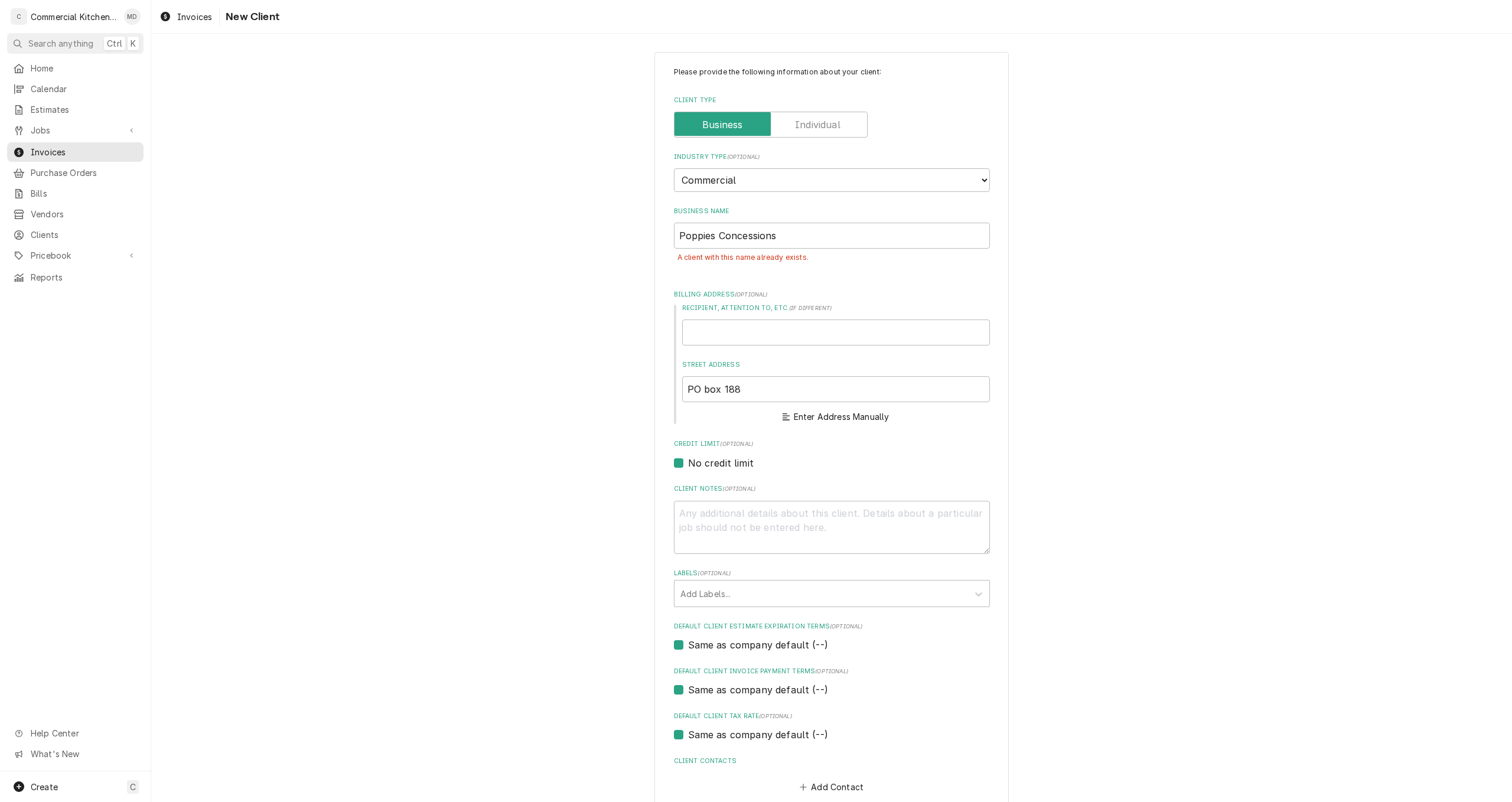
scroll to position [0, 0]
click at [90, 146] on span "Invoices" at bounding box center [84, 152] width 107 height 13
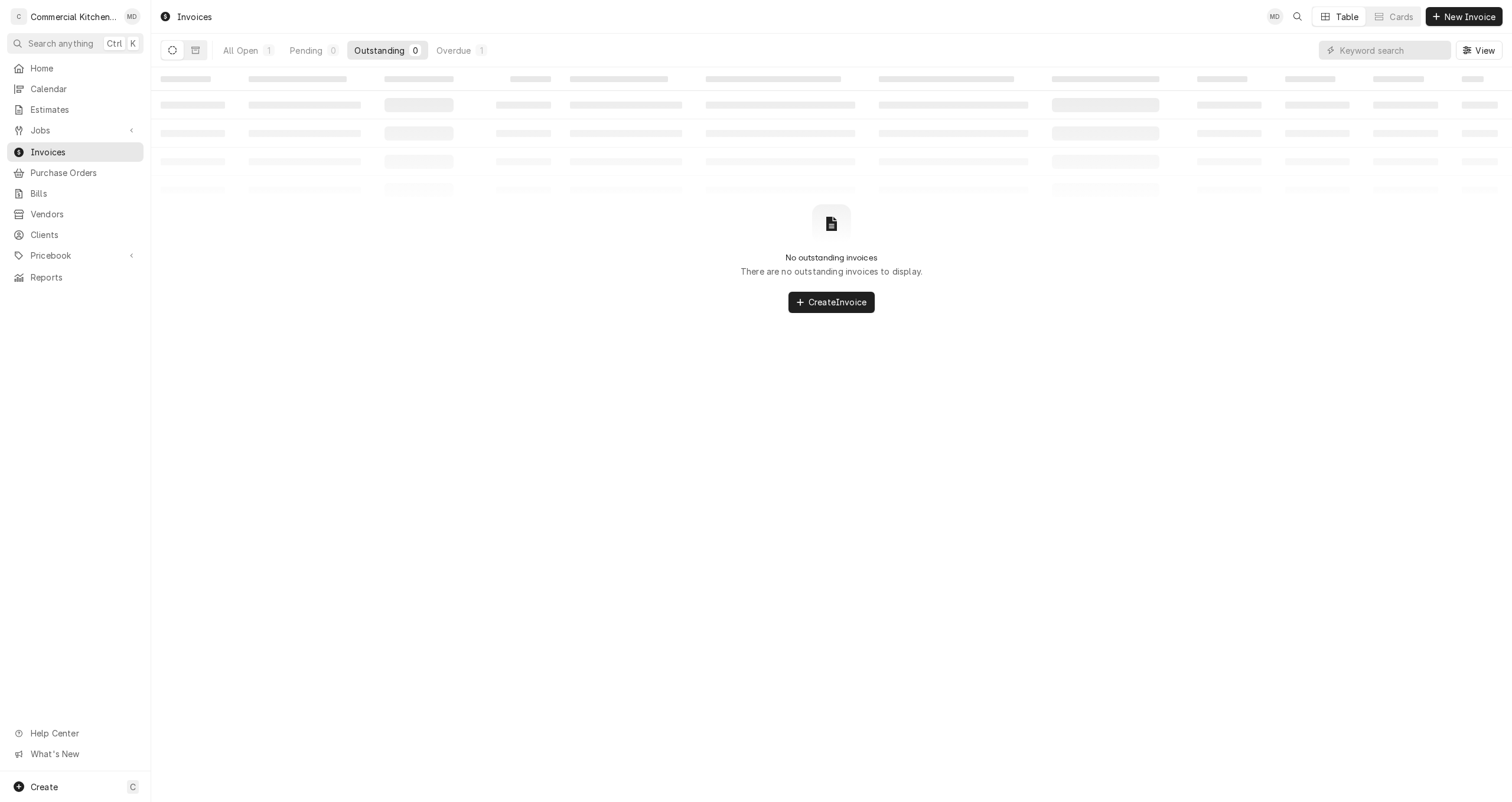
click at [173, 53] on icon "Dynamic Content Wrapper" at bounding box center [172, 50] width 8 height 8
click at [190, 52] on button "Dynamic Content Wrapper" at bounding box center [196, 50] width 22 height 19
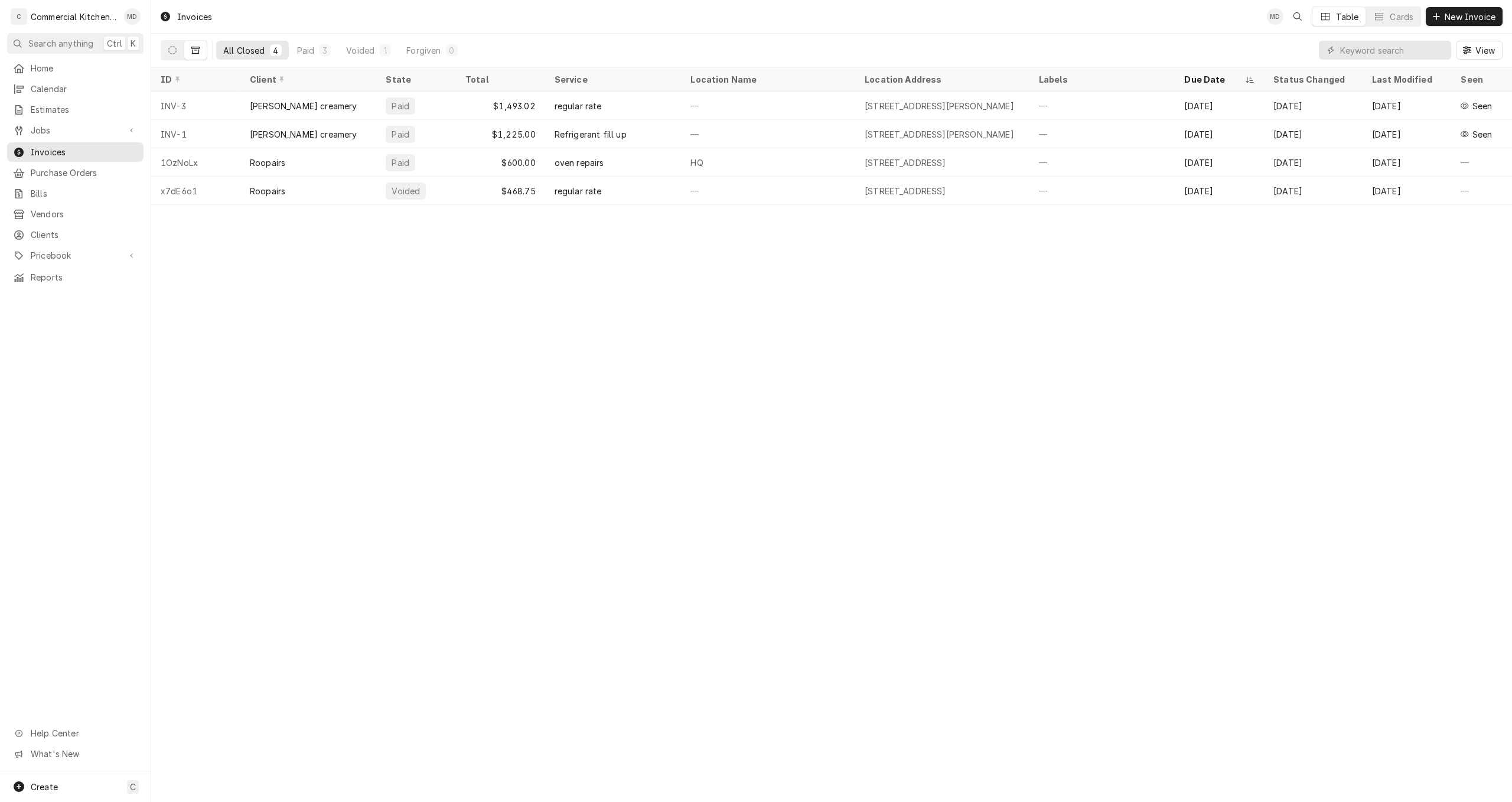
click at [256, 54] on div "All Closed" at bounding box center [244, 51] width 42 height 13
click at [197, 53] on icon "Dynamic Content Wrapper" at bounding box center [195, 50] width 8 height 7
click at [174, 54] on icon "Dynamic Content Wrapper" at bounding box center [172, 50] width 8 height 8
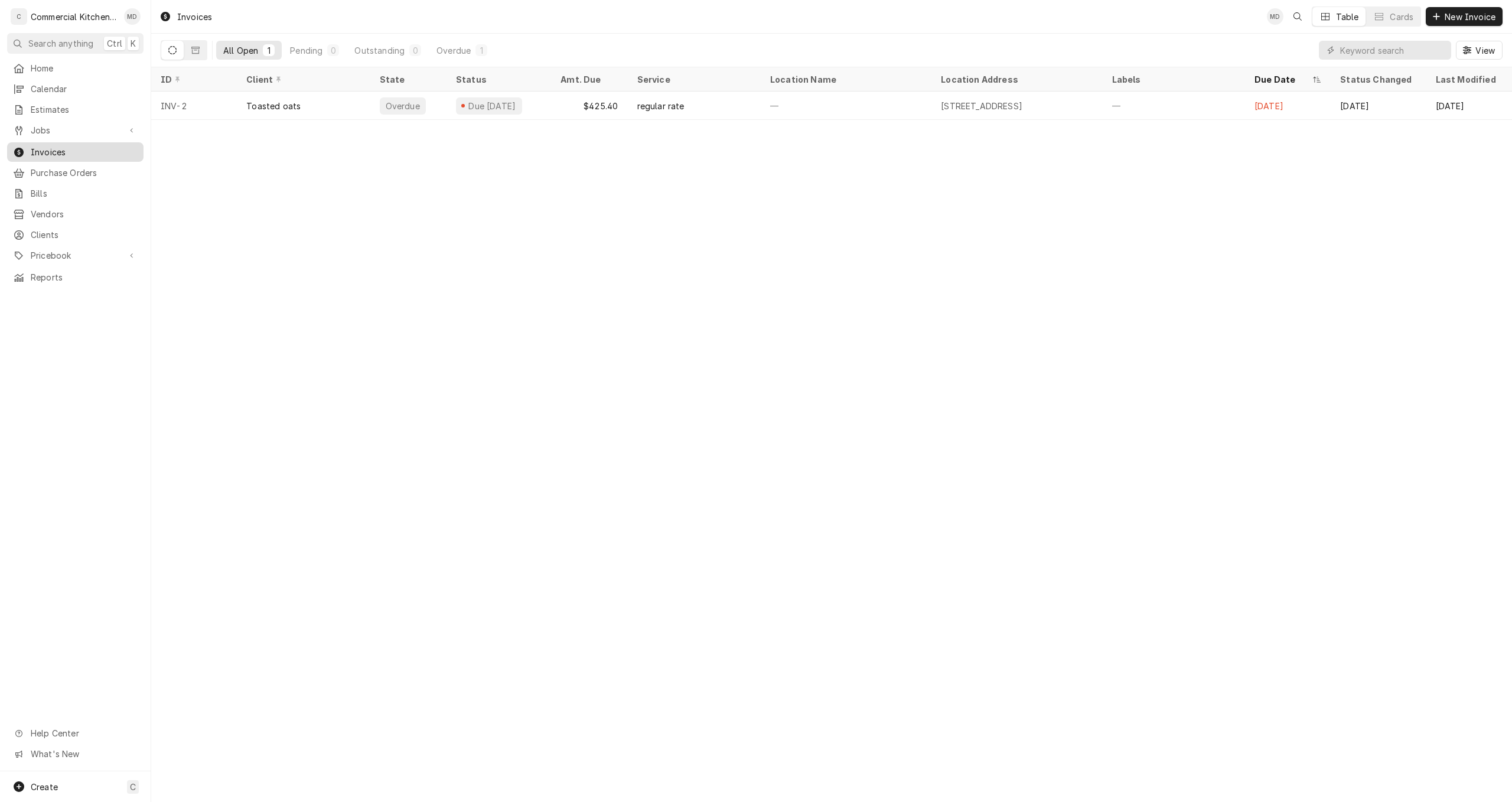
click at [68, 146] on span "Invoices" at bounding box center [84, 152] width 107 height 13
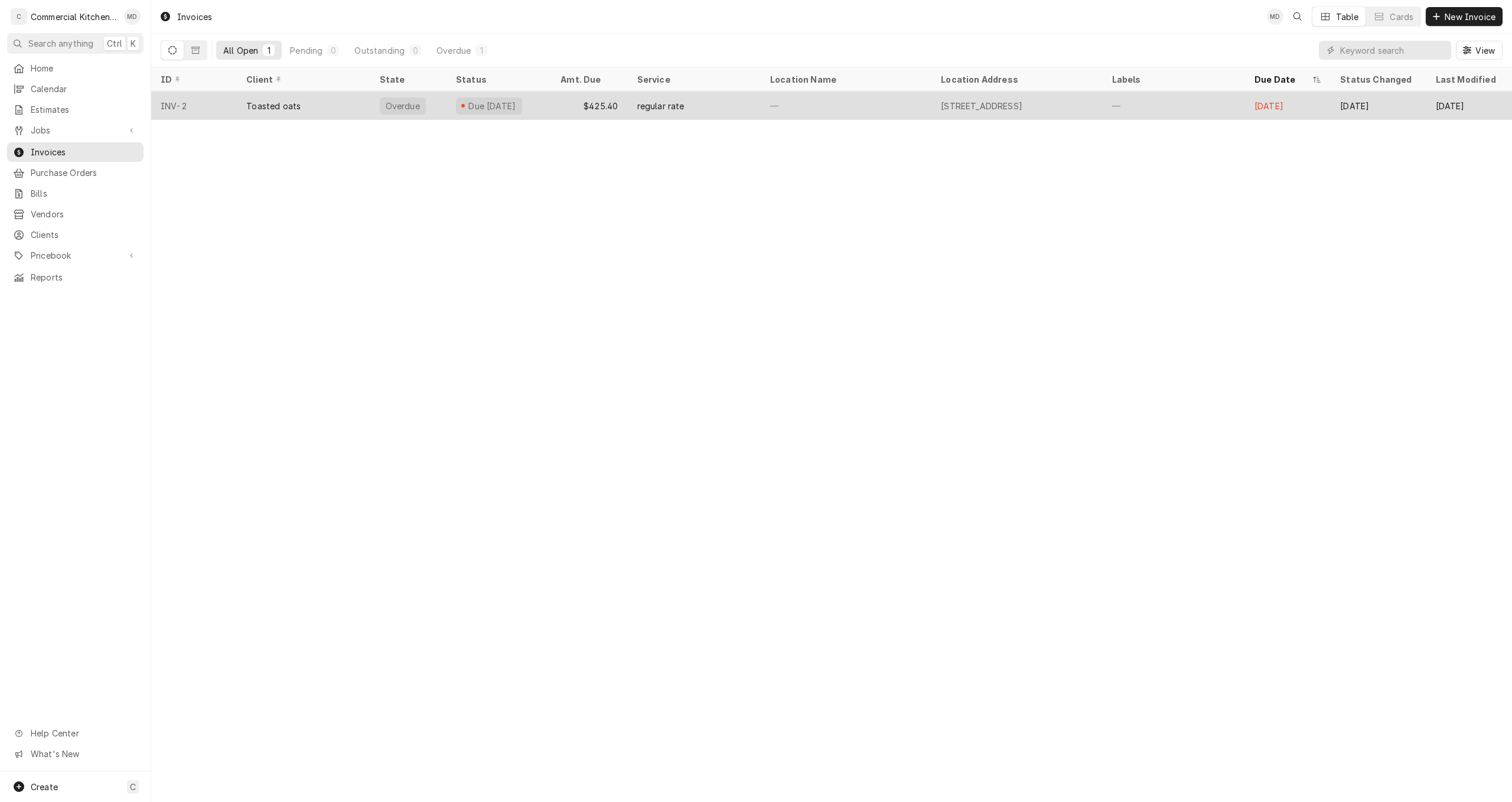
click at [976, 111] on div "50 Albany Turnpike Building 4, Canton, CT 06019" at bounding box center [1016, 106] width 170 height 29
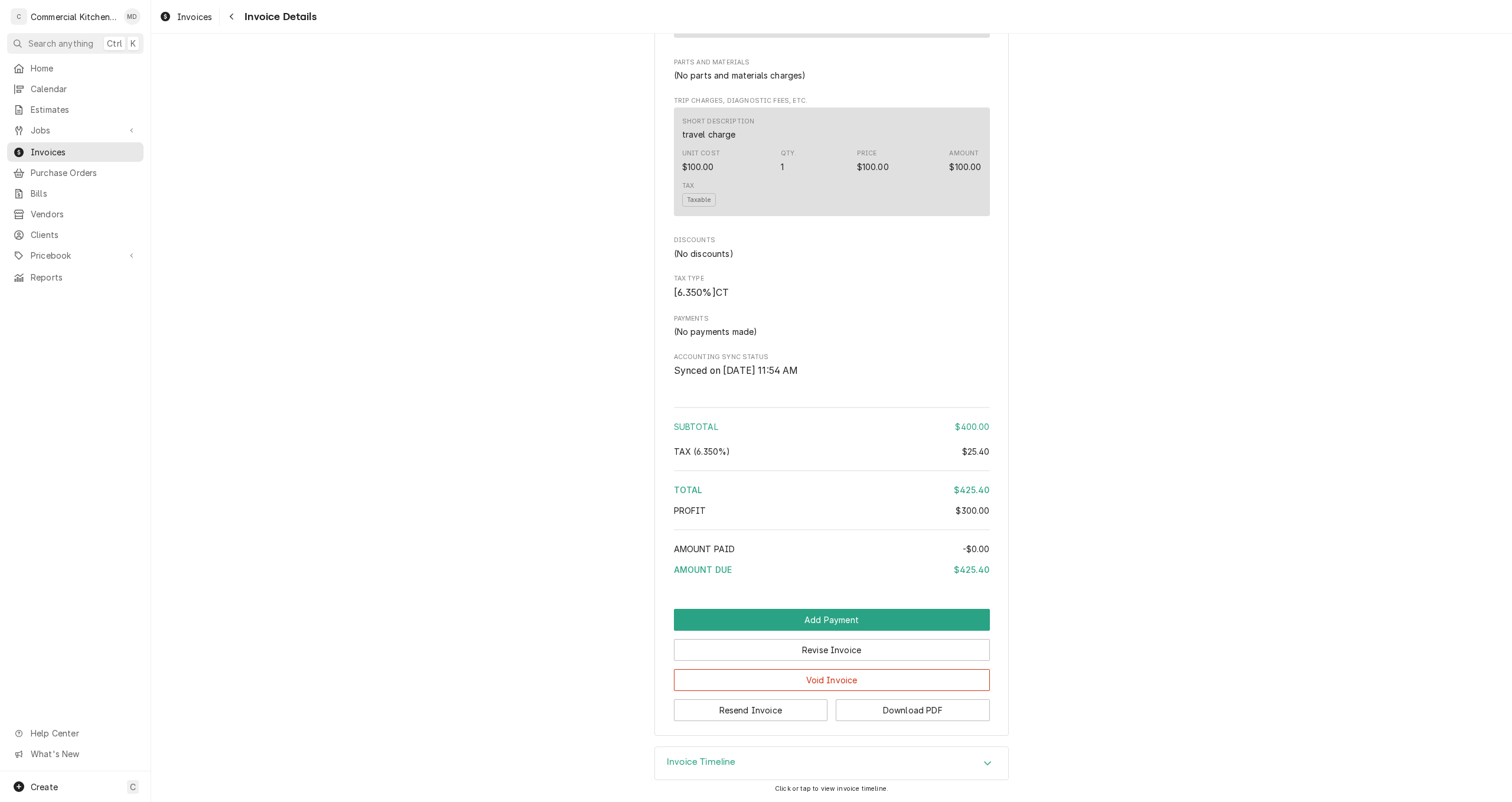
scroll to position [804, 0]
click at [775, 712] on button "Resend Invoice" at bounding box center [750, 710] width 155 height 22
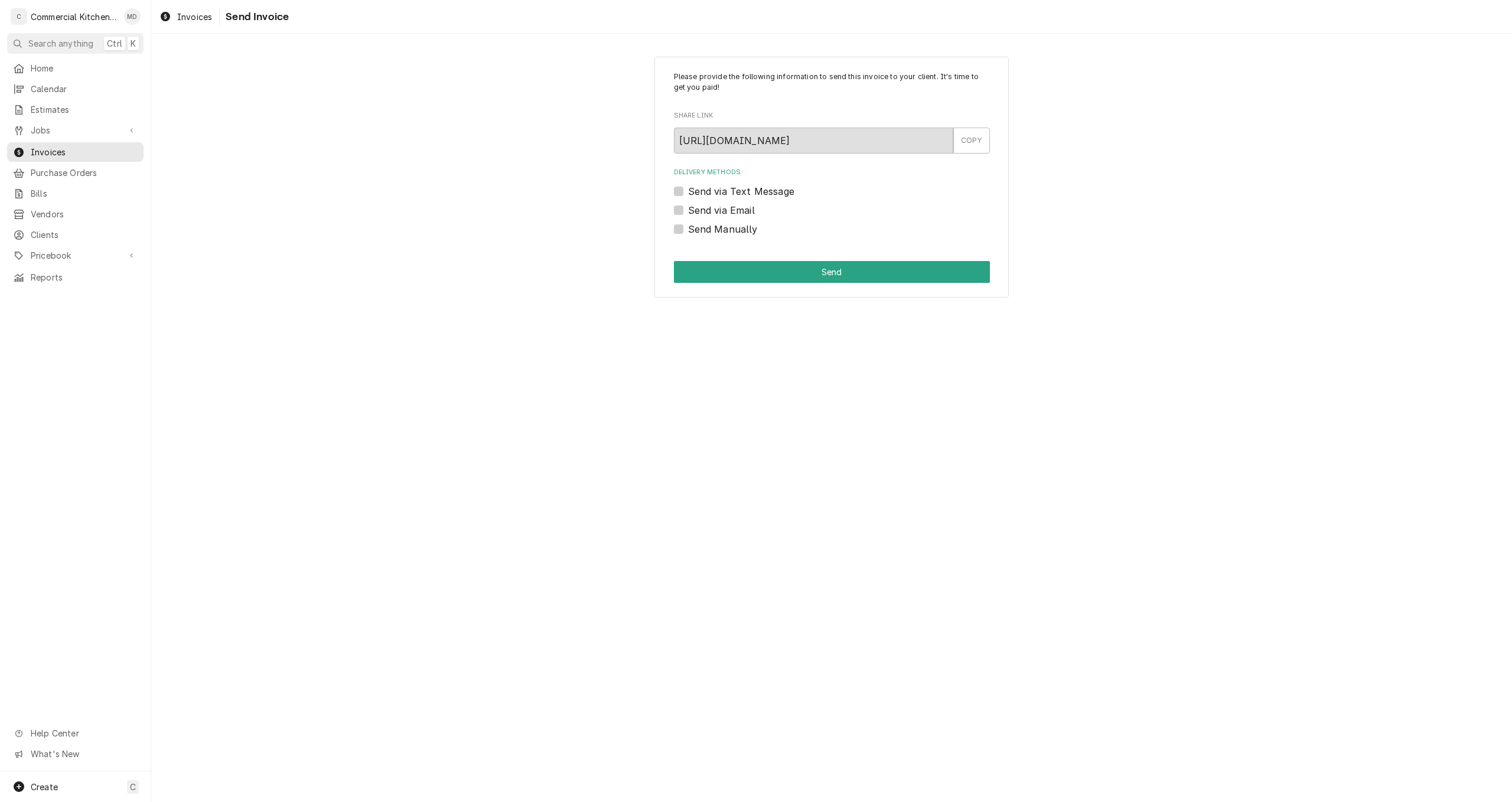
click at [688, 210] on label "Send via Email" at bounding box center [721, 210] width 67 height 14
click at [688, 210] on input "Send via Email" at bounding box center [846, 216] width 316 height 26
checkbox input "true"
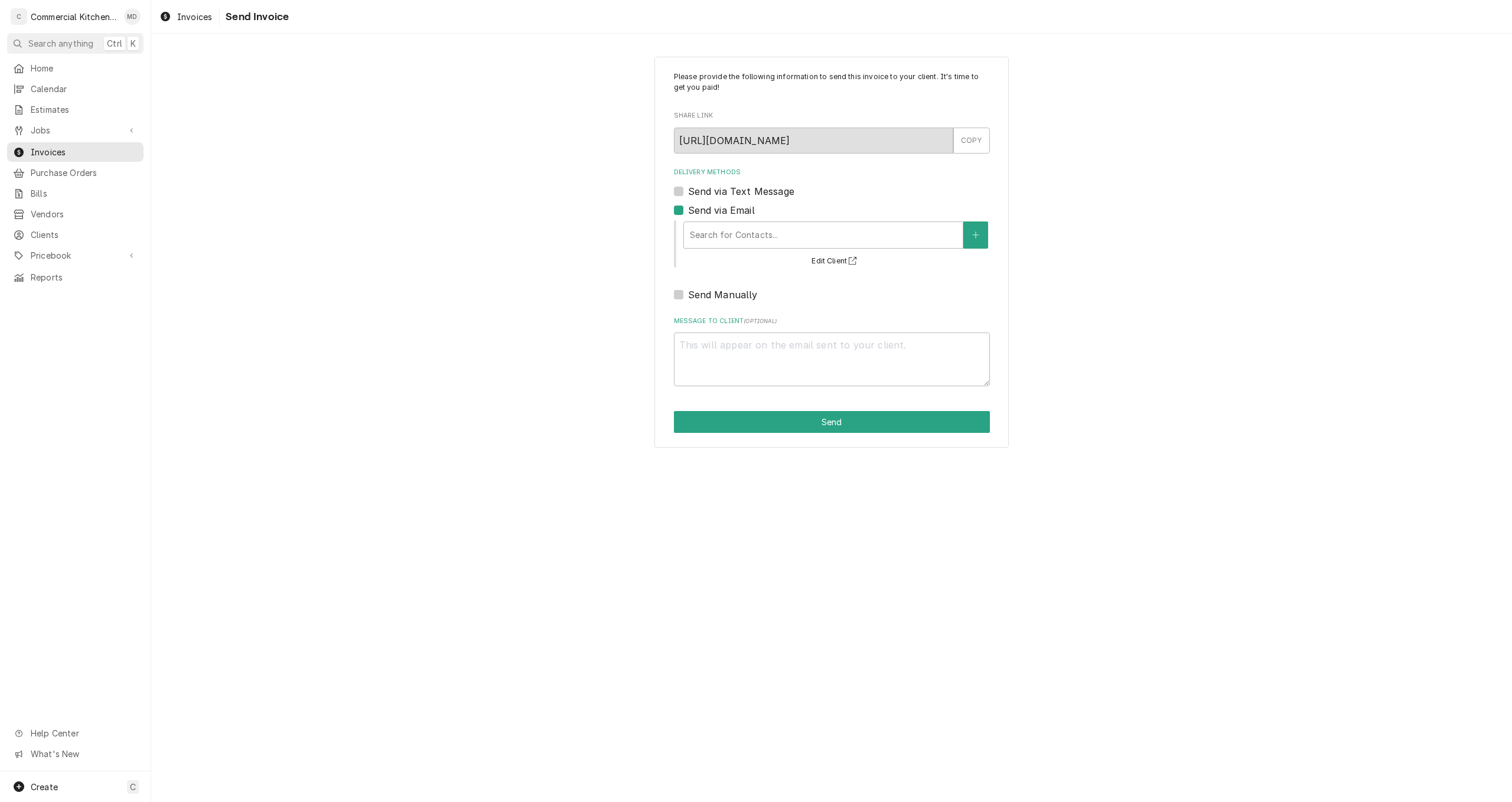
click at [688, 189] on label "Send via Text Message" at bounding box center [741, 192] width 106 height 14
click at [688, 189] on input "Send via Text Message" at bounding box center [846, 197] width 316 height 26
checkbox input "true"
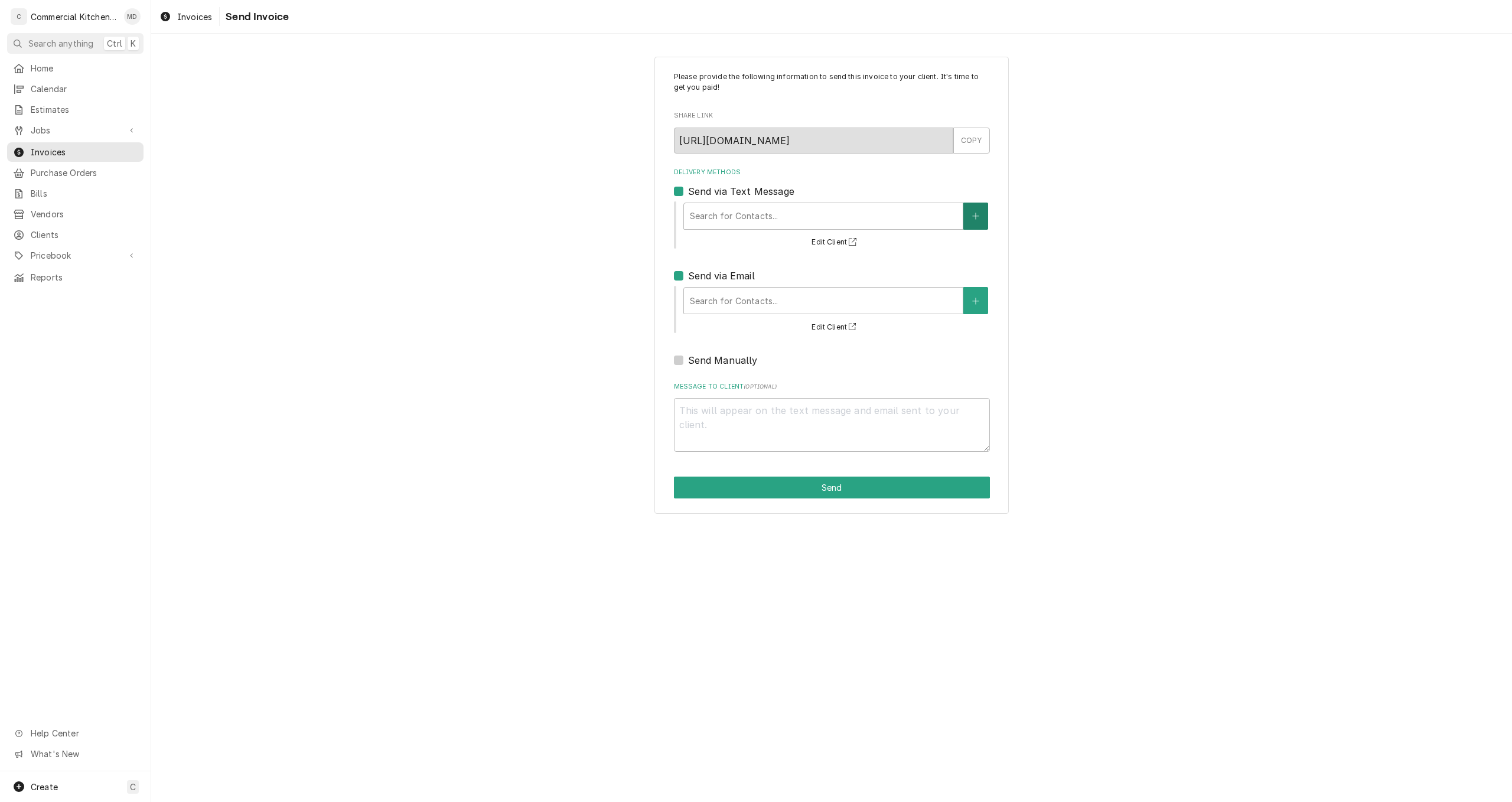
click at [973, 222] on button "Delivery Methods" at bounding box center [975, 216] width 25 height 27
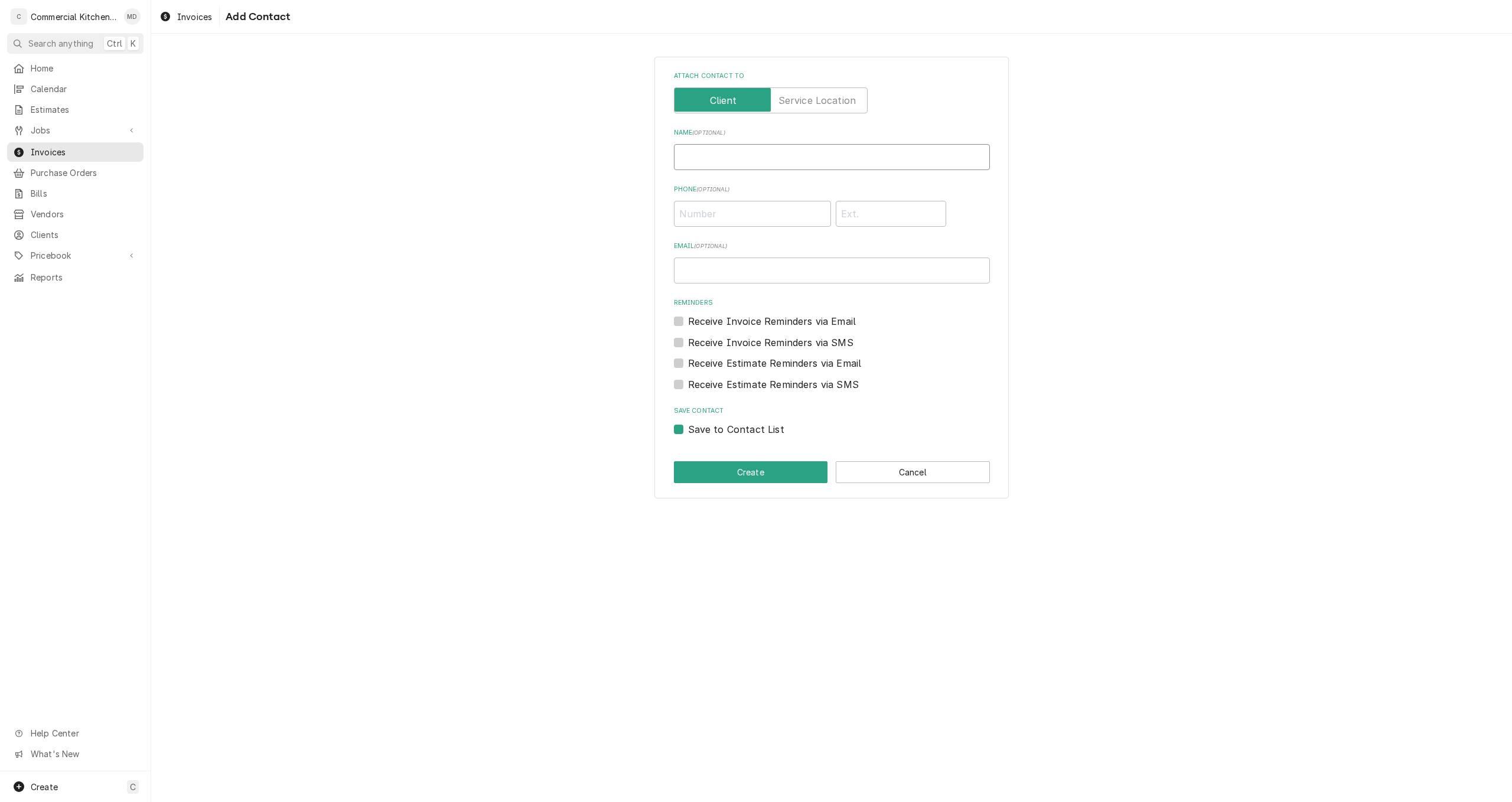
click at [700, 161] on input "Name ( optional )" at bounding box center [831, 157] width 316 height 26
click at [932, 474] on button "Cancel" at bounding box center [912, 472] width 155 height 22
type textarea "x"
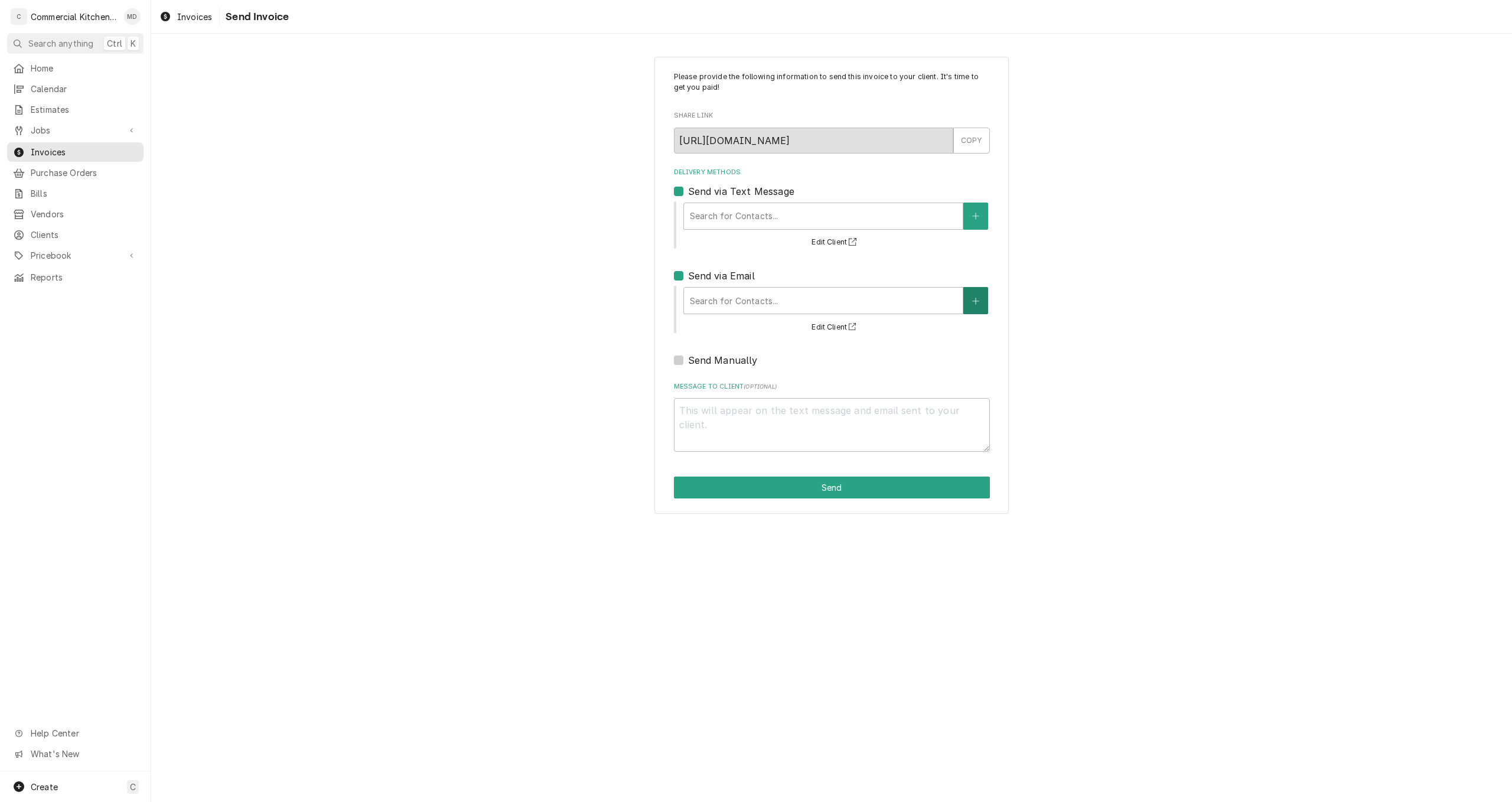
click at [976, 311] on button "Delivery Methods" at bounding box center [975, 300] width 25 height 27
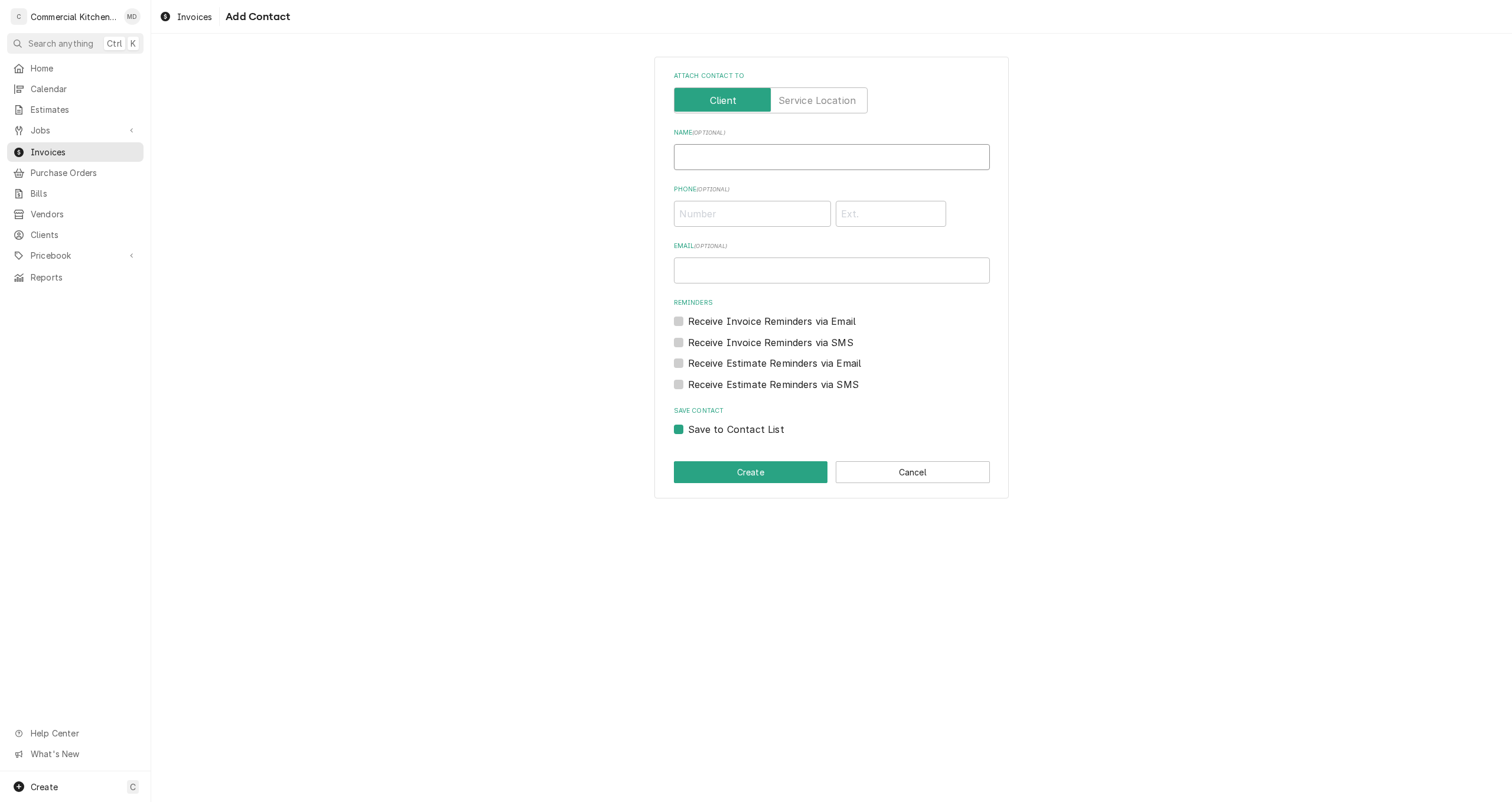
click at [685, 156] on input "Name ( optional )" at bounding box center [831, 157] width 316 height 26
type input "t"
click at [932, 472] on button "Cancel" at bounding box center [912, 472] width 155 height 22
type textarea "x"
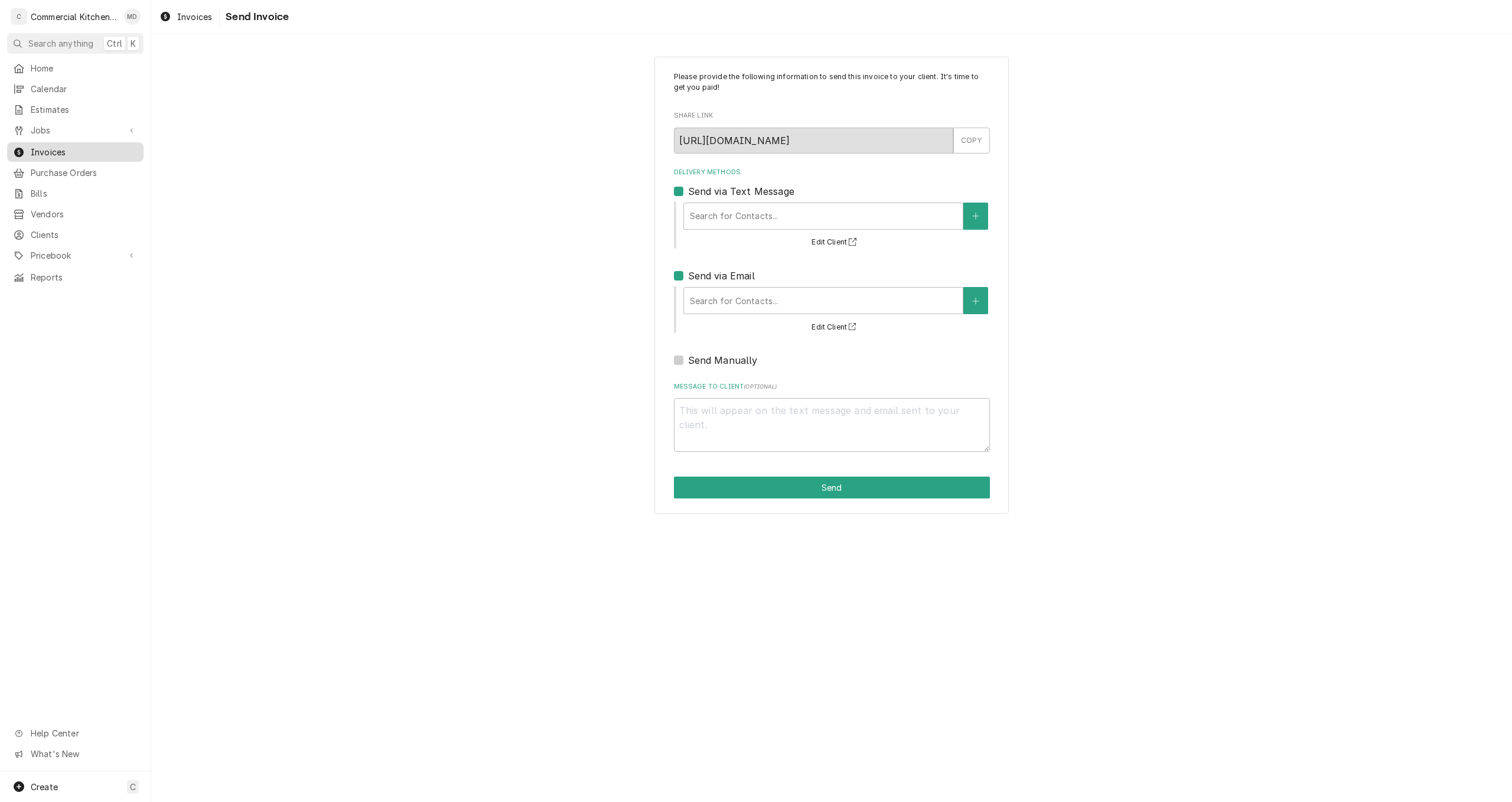
click at [75, 149] on span "Invoices" at bounding box center [84, 152] width 107 height 13
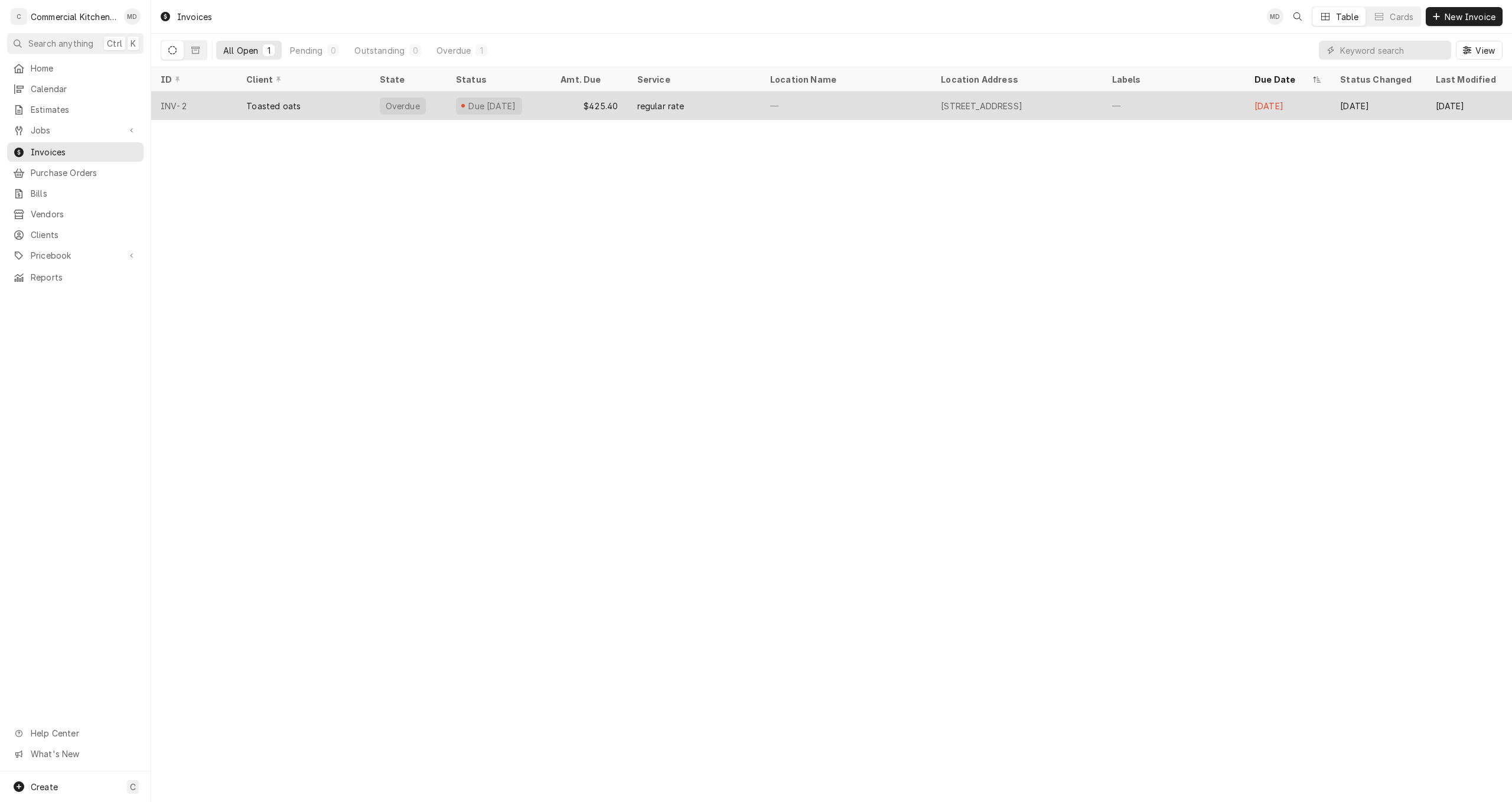
click at [288, 108] on div "Toasted oats" at bounding box center [273, 106] width 55 height 13
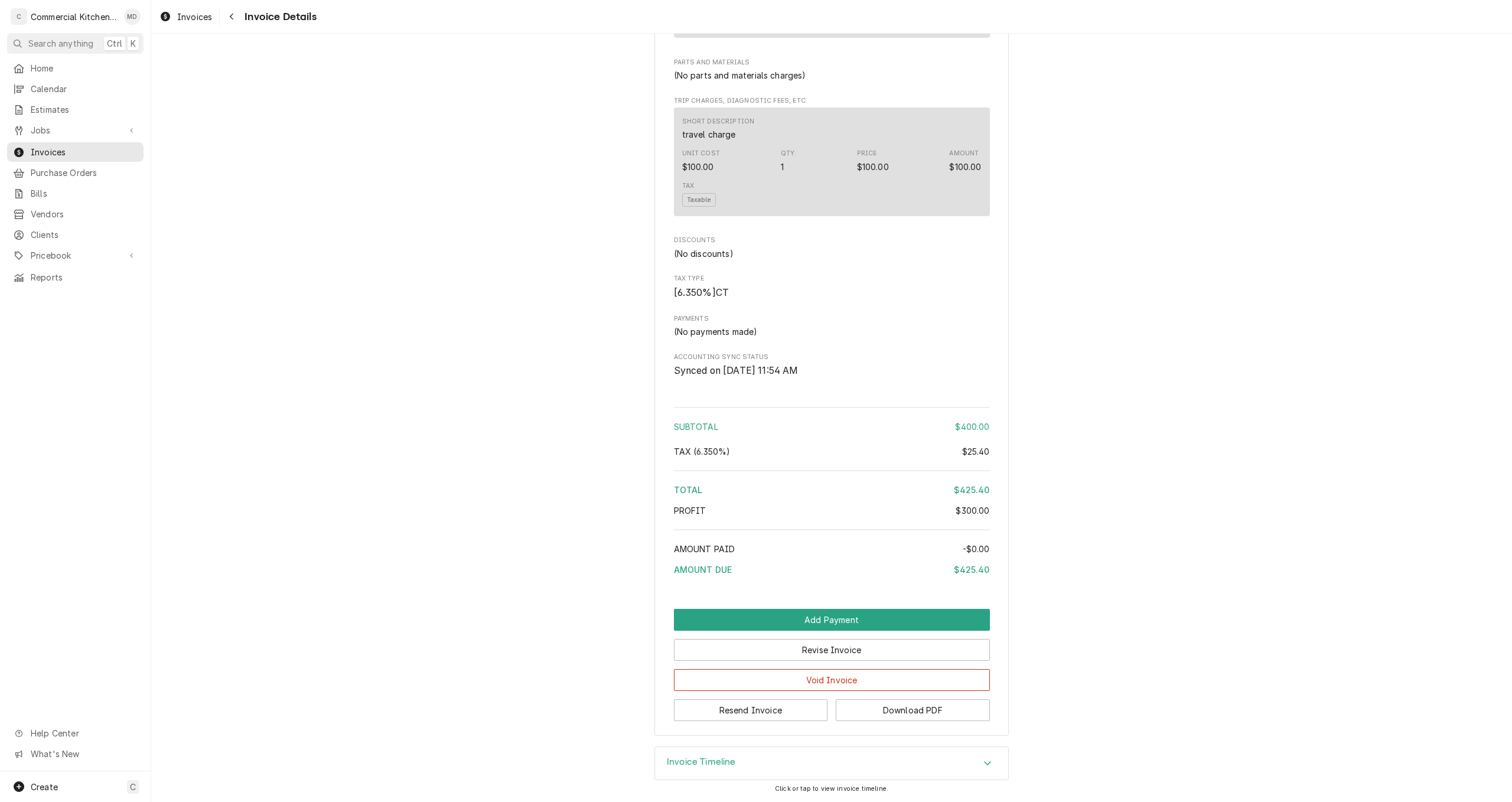
scroll to position [804, 0]
click at [791, 718] on button "Resend Invoice" at bounding box center [750, 710] width 155 height 22
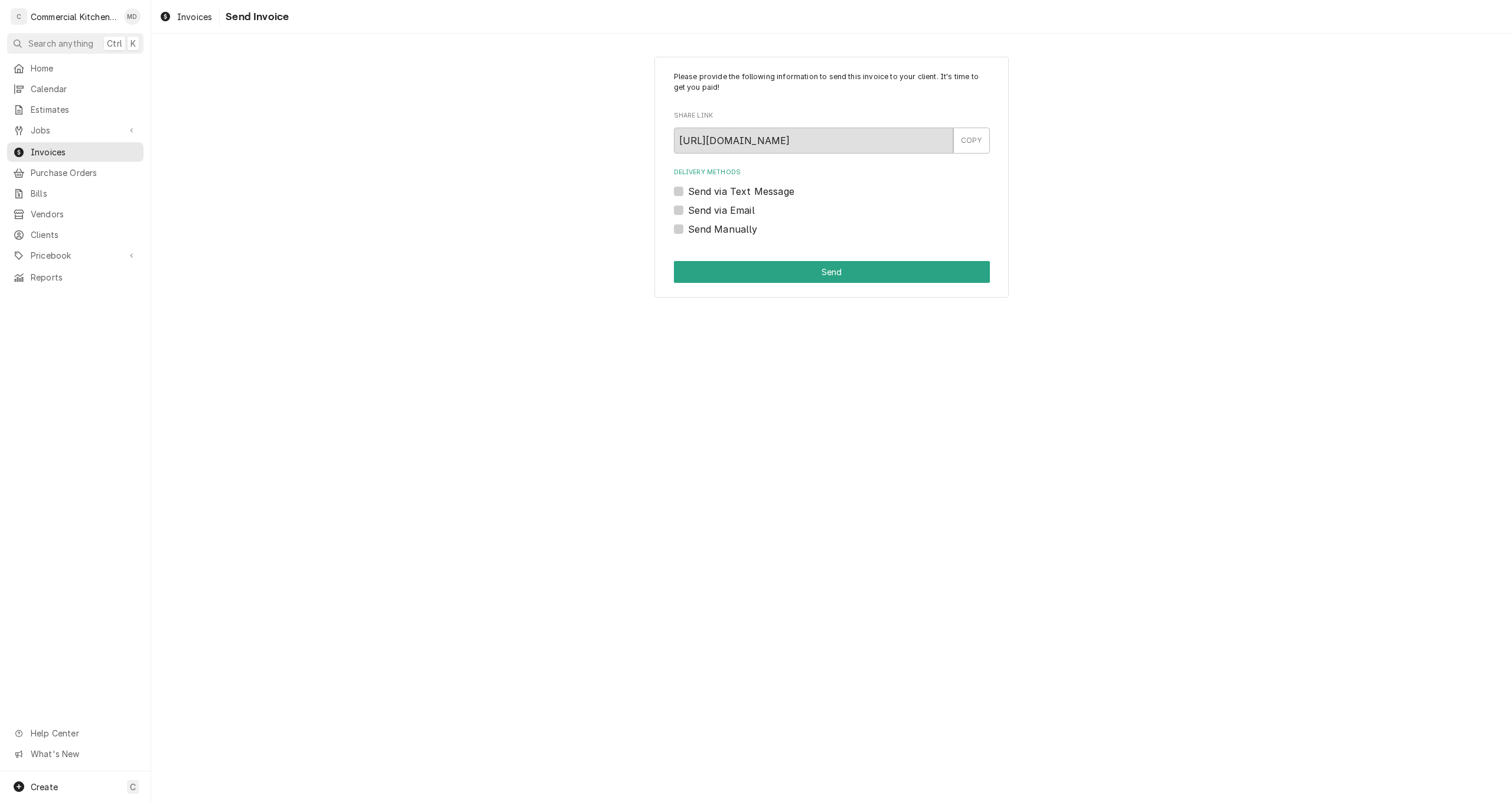
click at [688, 212] on label "Send via Email" at bounding box center [721, 210] width 67 height 14
click at [688, 212] on input "Send via Email" at bounding box center [846, 216] width 316 height 26
checkbox input "true"
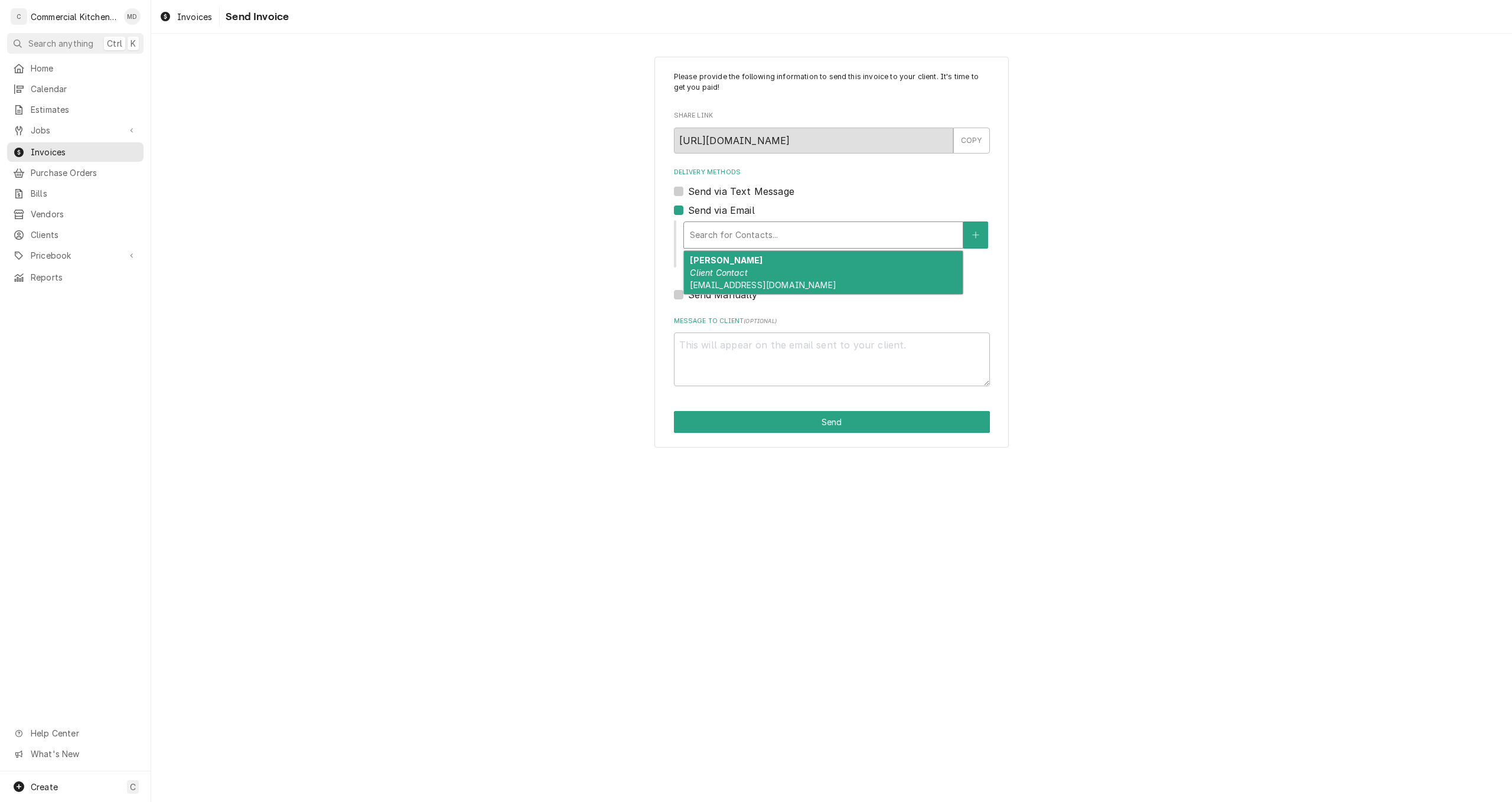
click at [823, 235] on div "Delivery Methods" at bounding box center [823, 235] width 267 height 21
click at [810, 287] on div "Lars Rydingswar Client Contact Toastedoatscafe@gmail.com" at bounding box center [823, 273] width 279 height 43
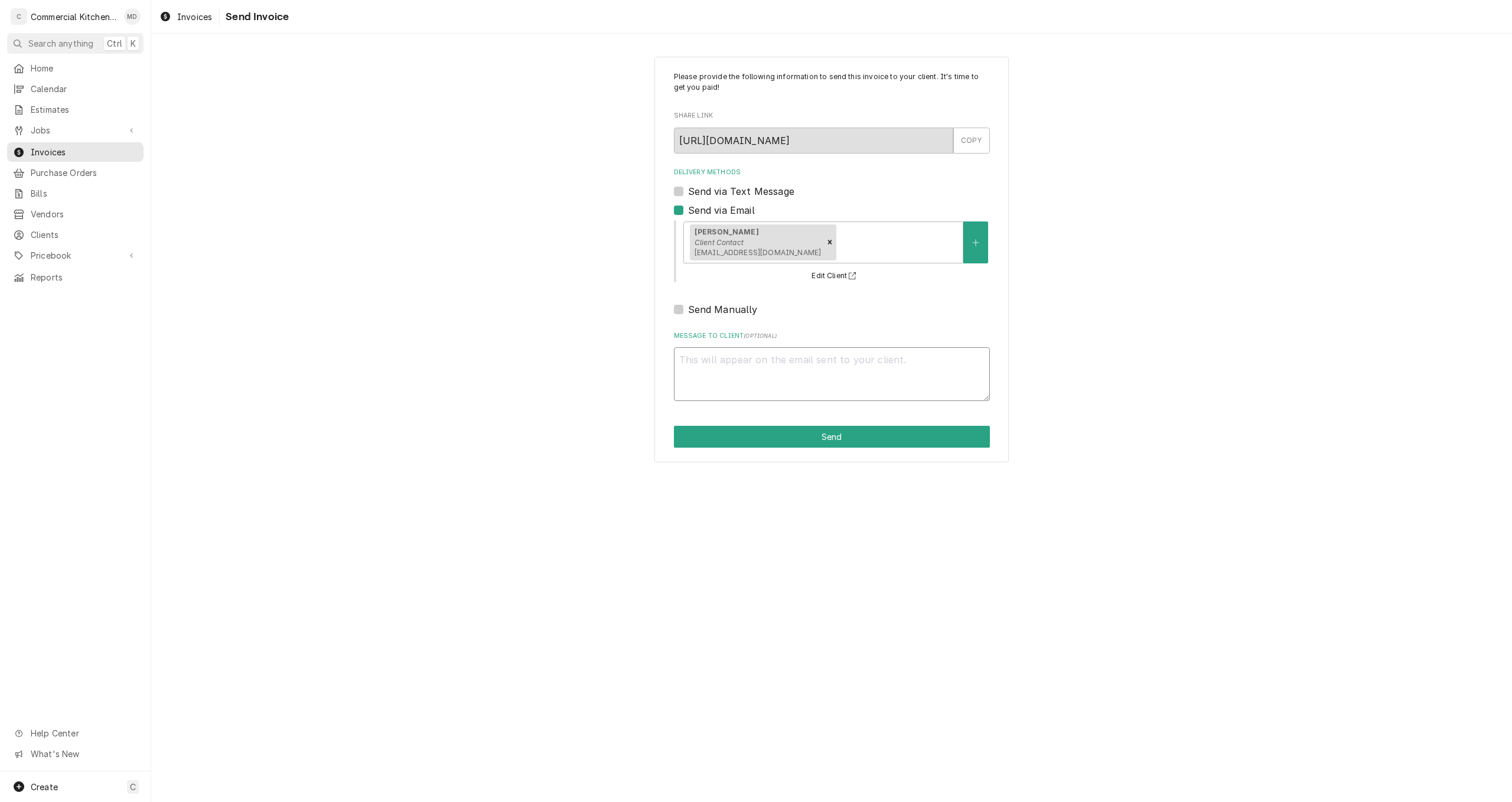
click at [721, 364] on textarea "Message to Client ( optional )" at bounding box center [831, 374] width 316 height 54
type textarea "x"
type textarea "s"
type textarea "x"
type textarea "st"
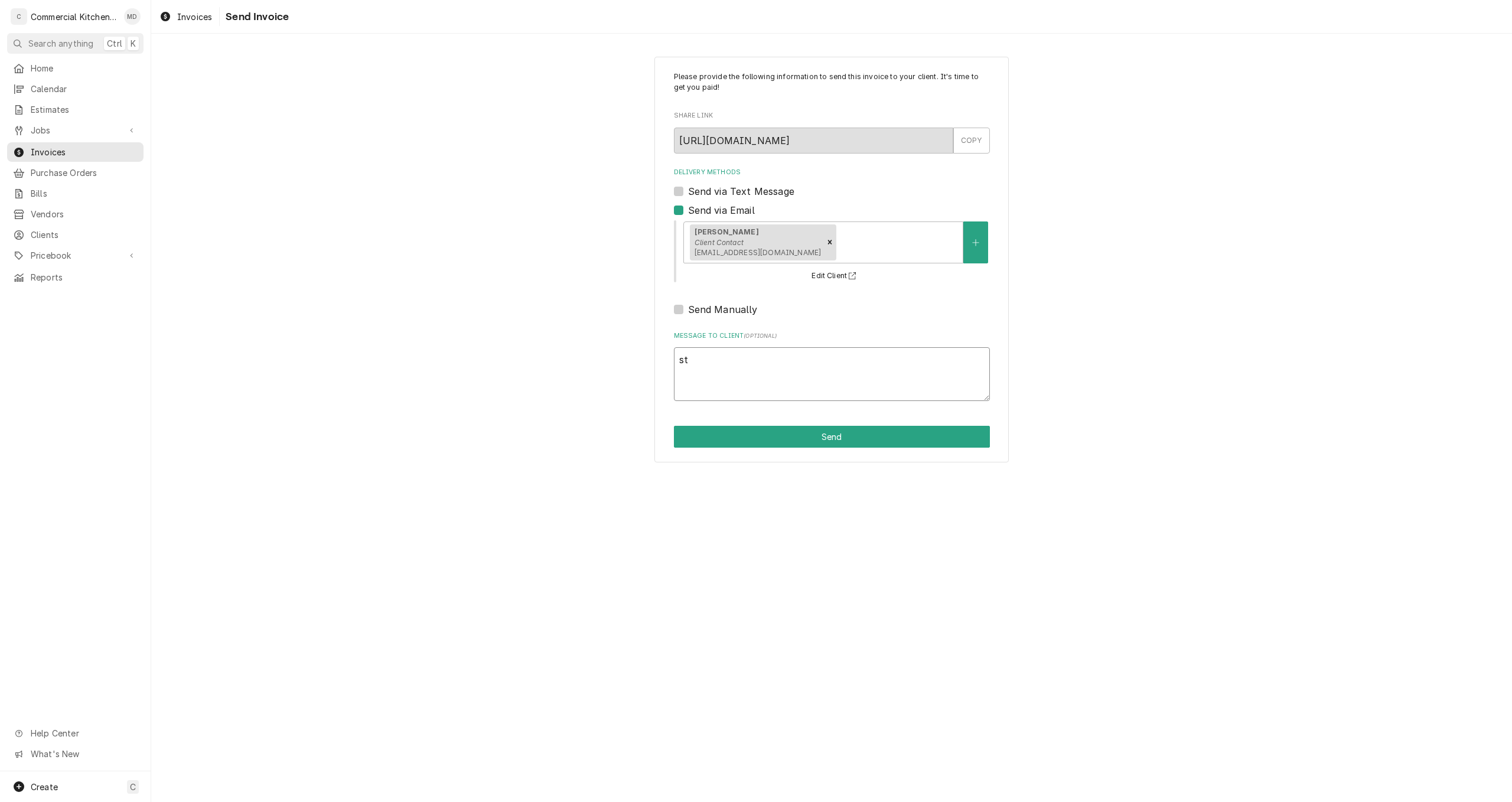
type textarea "x"
type textarea "sti"
type textarea "x"
type textarea "stil"
type textarea "x"
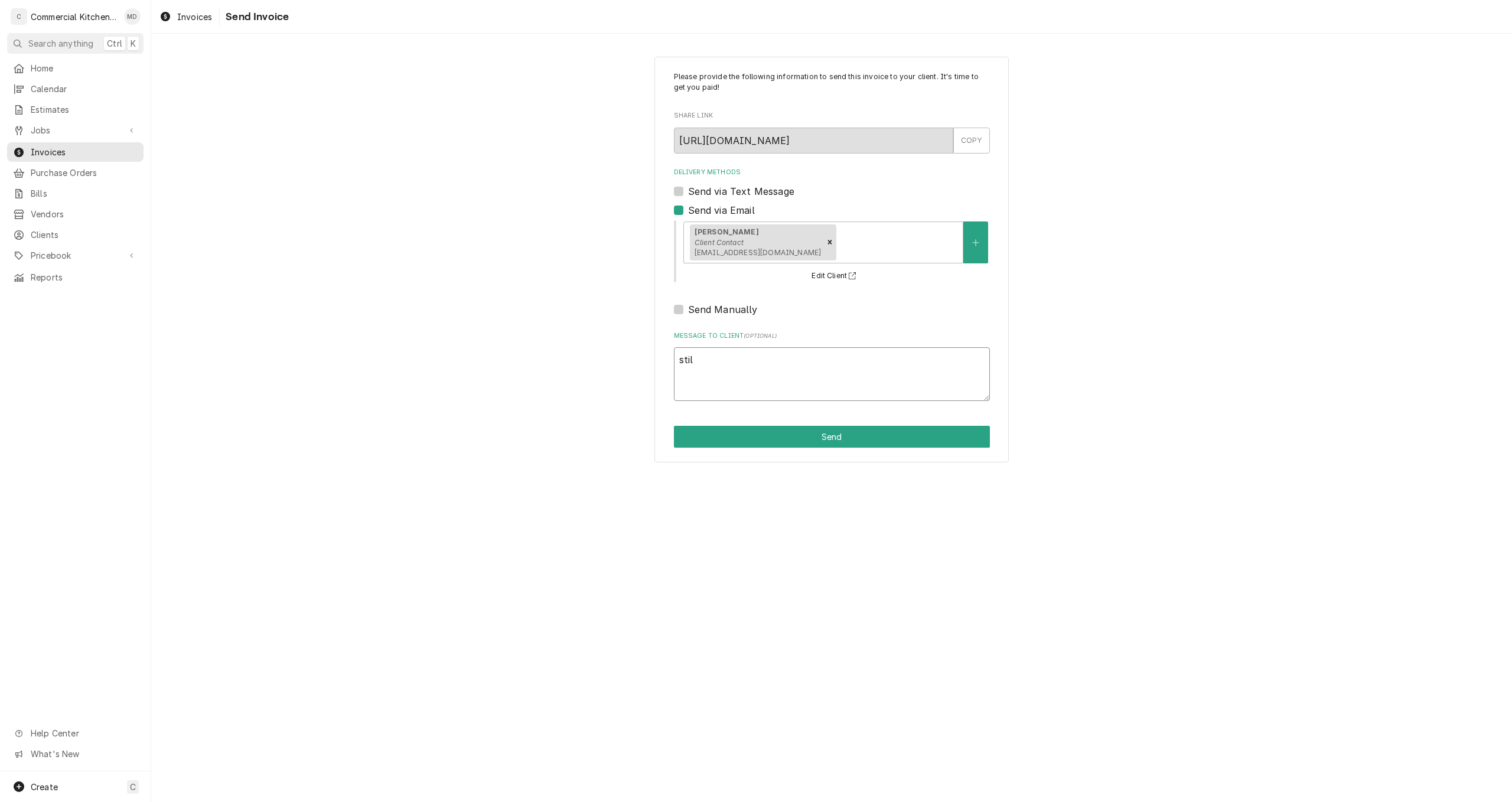
type textarea "still"
type textarea "x"
type textarea "still"
type textarea "x"
type textarea "still w"
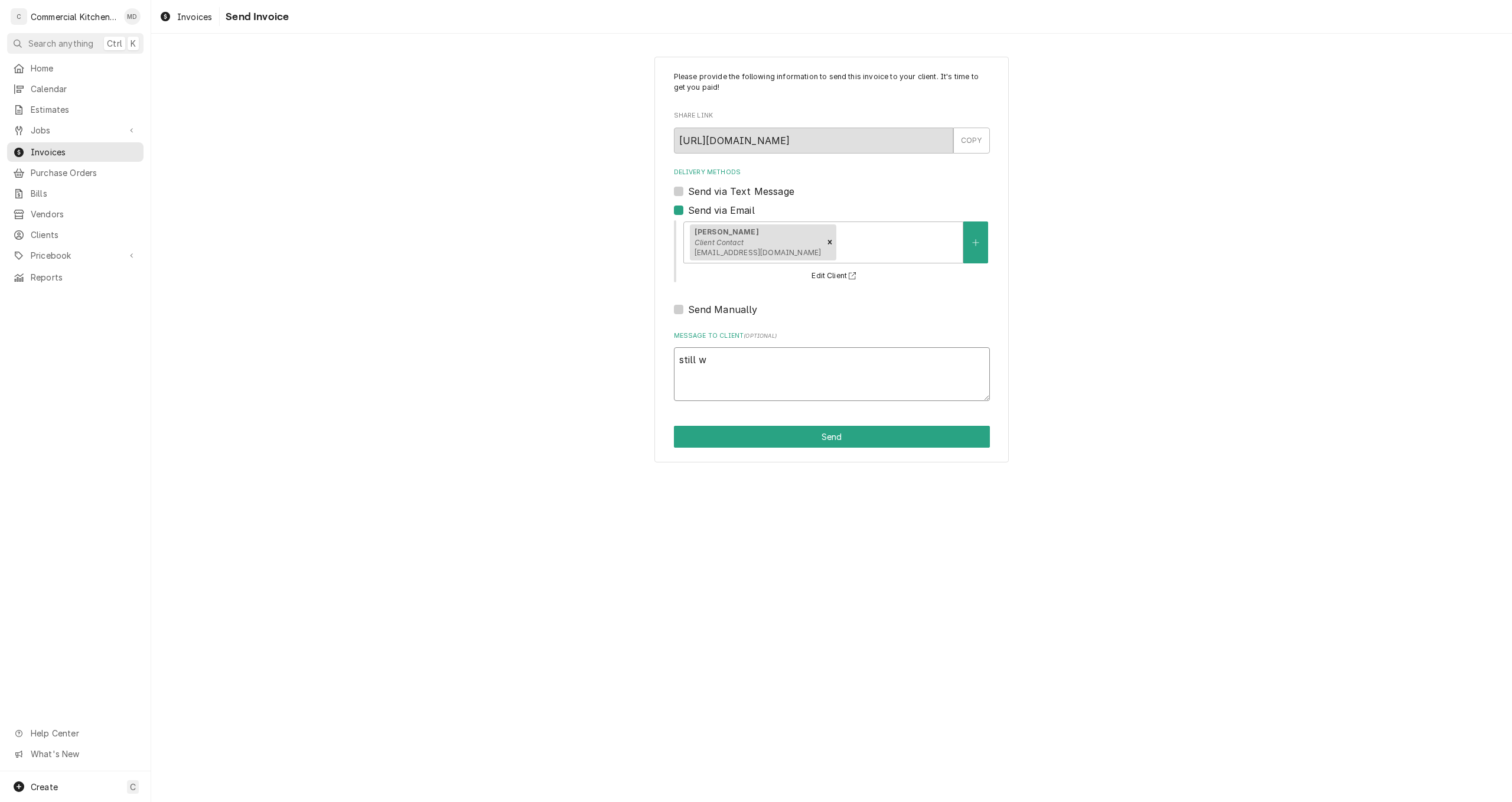
type textarea "x"
type textarea "still wa"
type textarea "x"
type textarea "still wai"
type textarea "x"
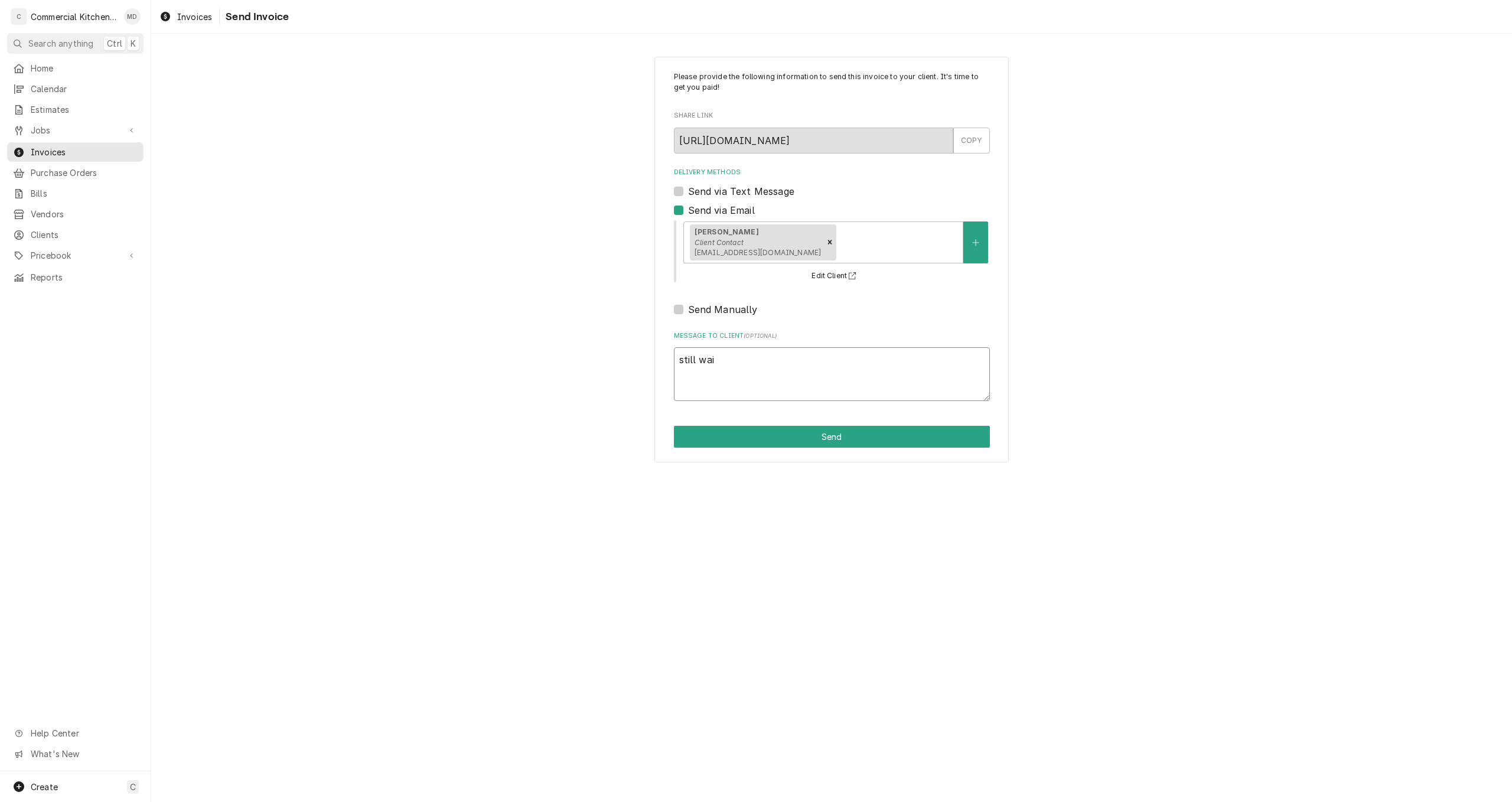
type textarea "still wait"
type textarea "x"
type textarea "still waiti"
type textarea "x"
type textarea "still waitin"
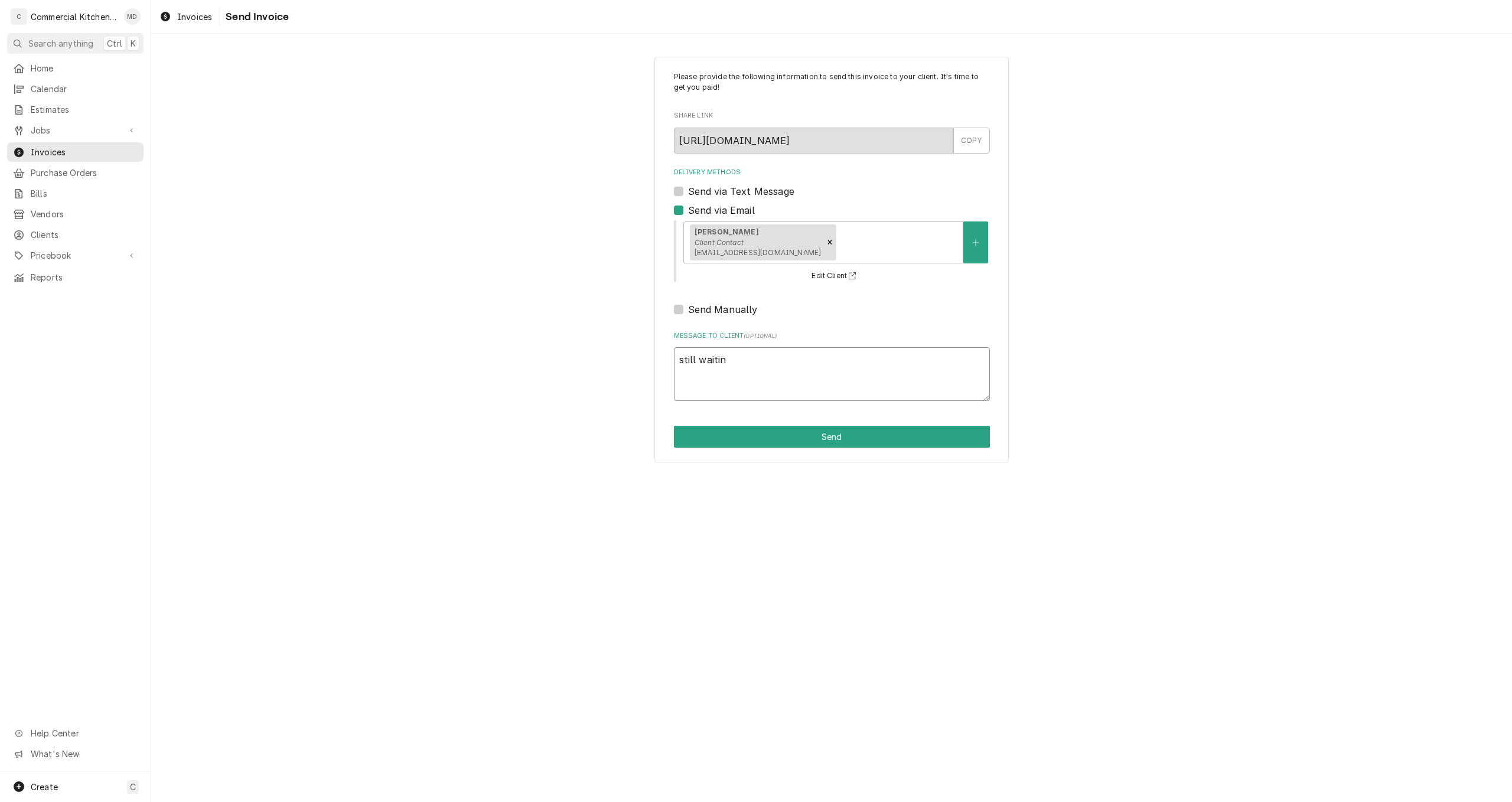
type textarea "x"
type textarea "still waiting"
type textarea "x"
type textarea "still waiting"
type textarea "x"
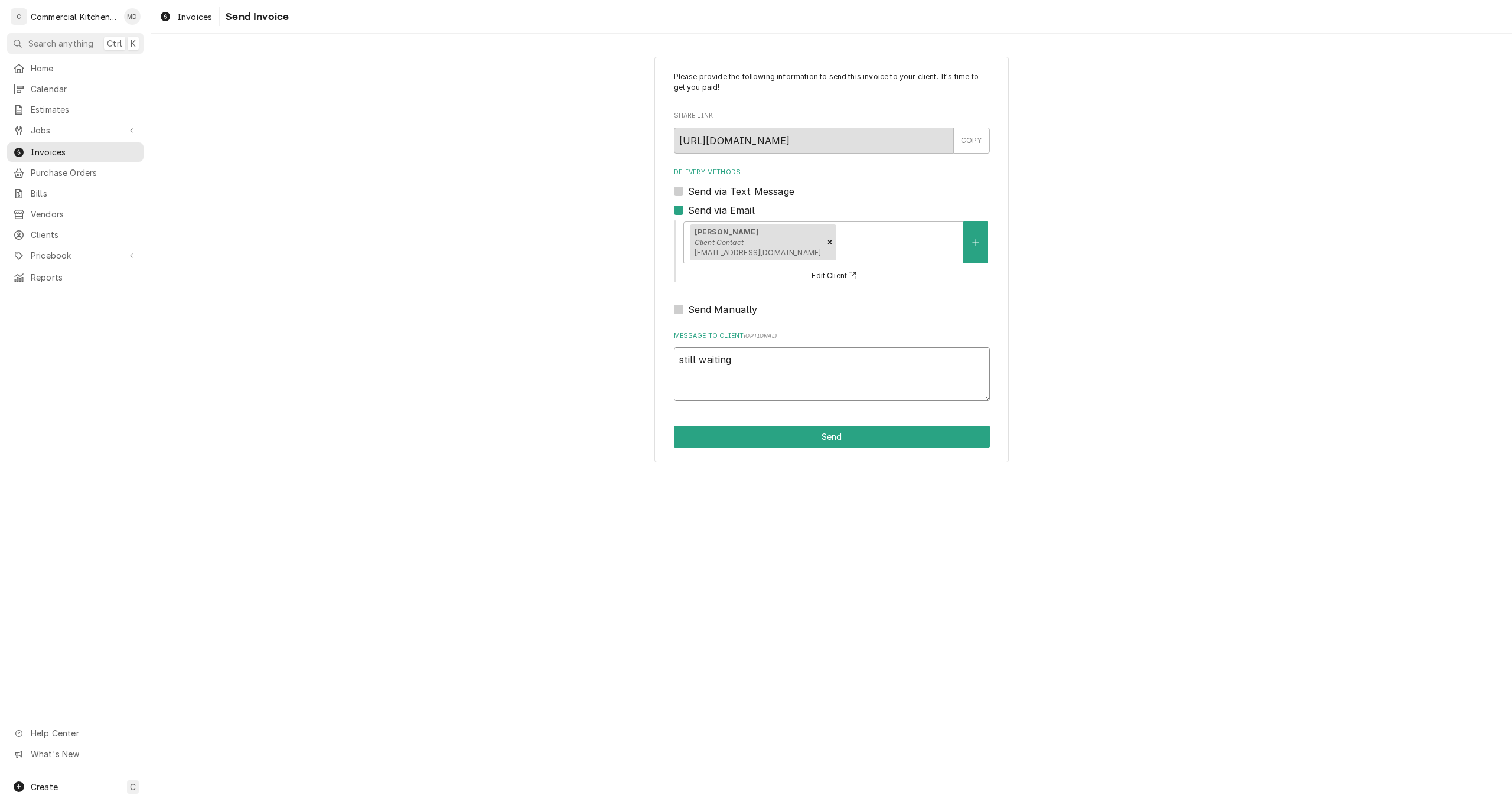
type textarea "still waiting f"
type textarea "x"
type textarea "still waiting fo"
type textarea "x"
type textarea "still waiting for"
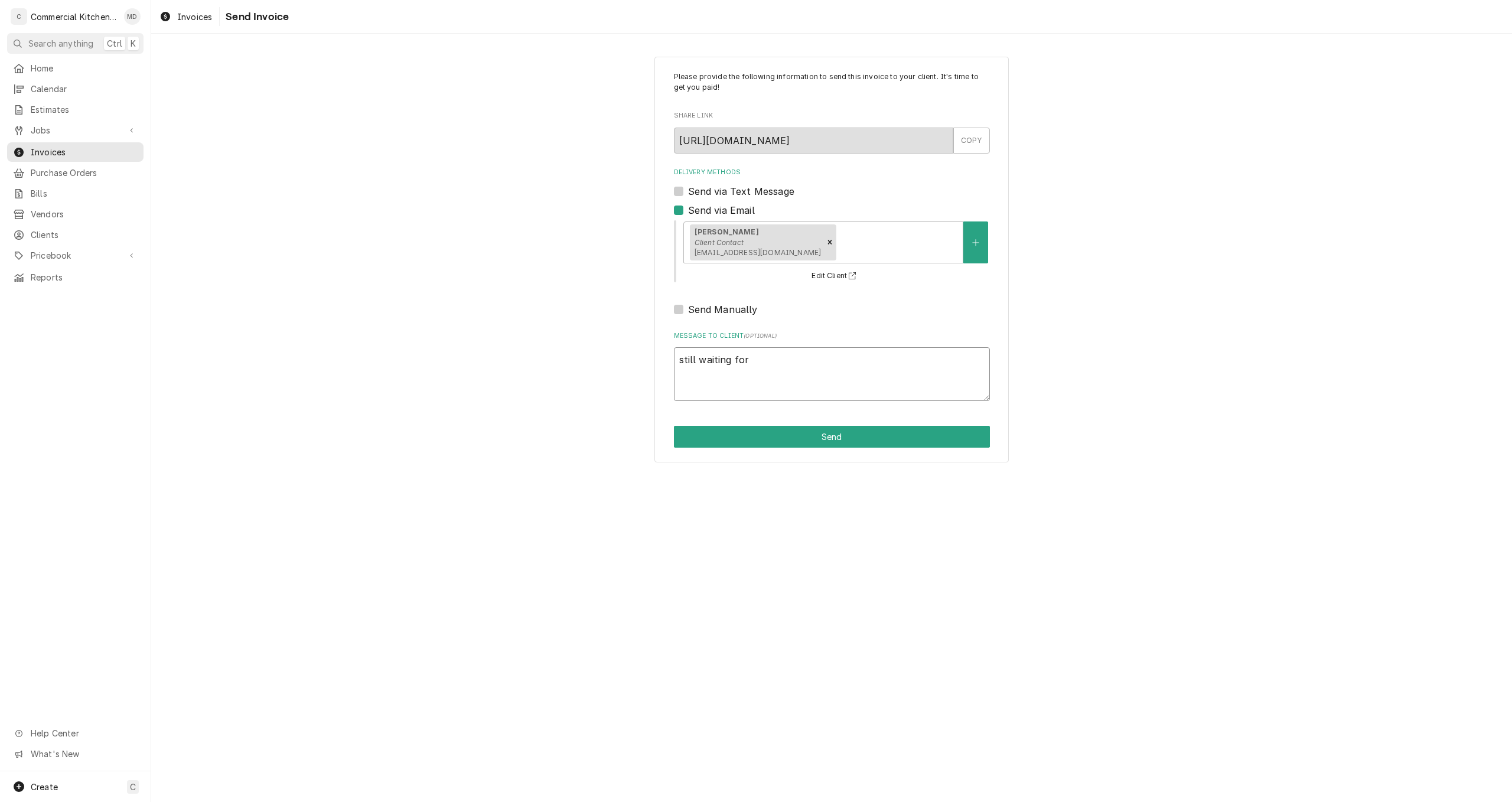
type textarea "x"
type textarea "still waiting for"
type textarea "x"
type textarea "still waiting for p"
type textarea "x"
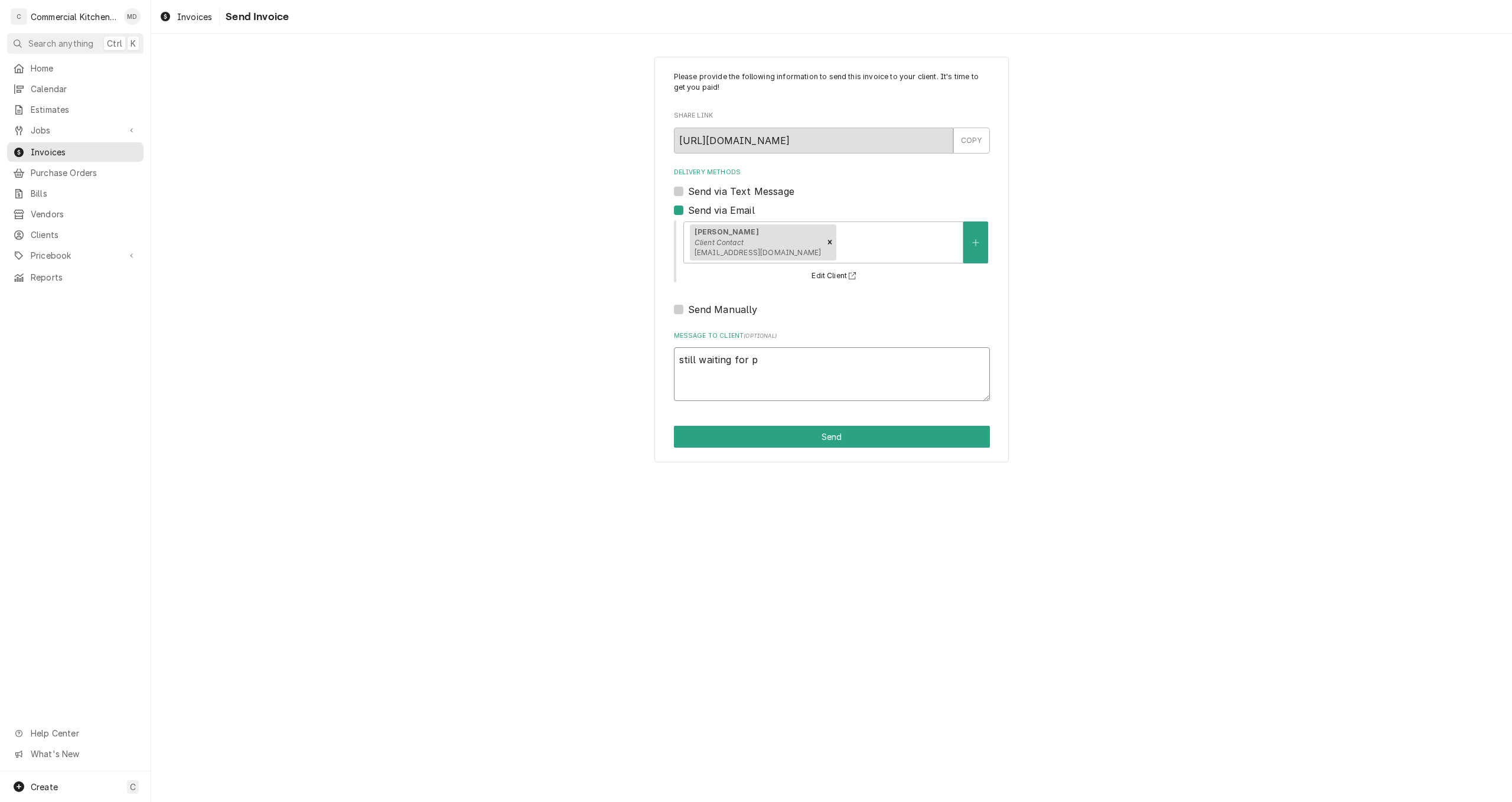
type textarea "still waiting for pa"
type textarea "x"
type textarea "still waiting for pay"
type textarea "x"
type textarea "still waiting for paym"
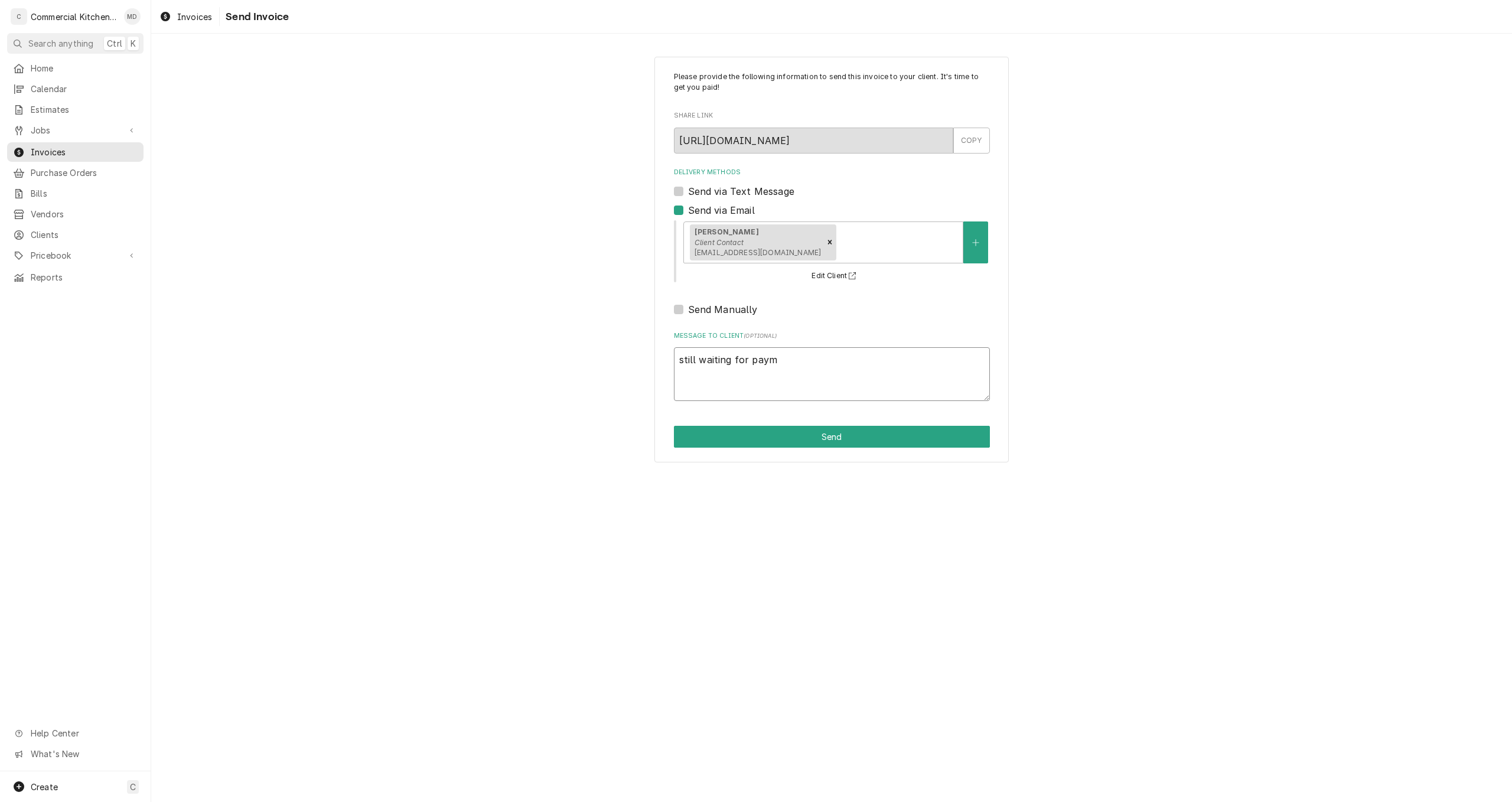
type textarea "x"
type textarea "still waiting for payme"
type textarea "x"
type textarea "still waiting for paymen"
type textarea "x"
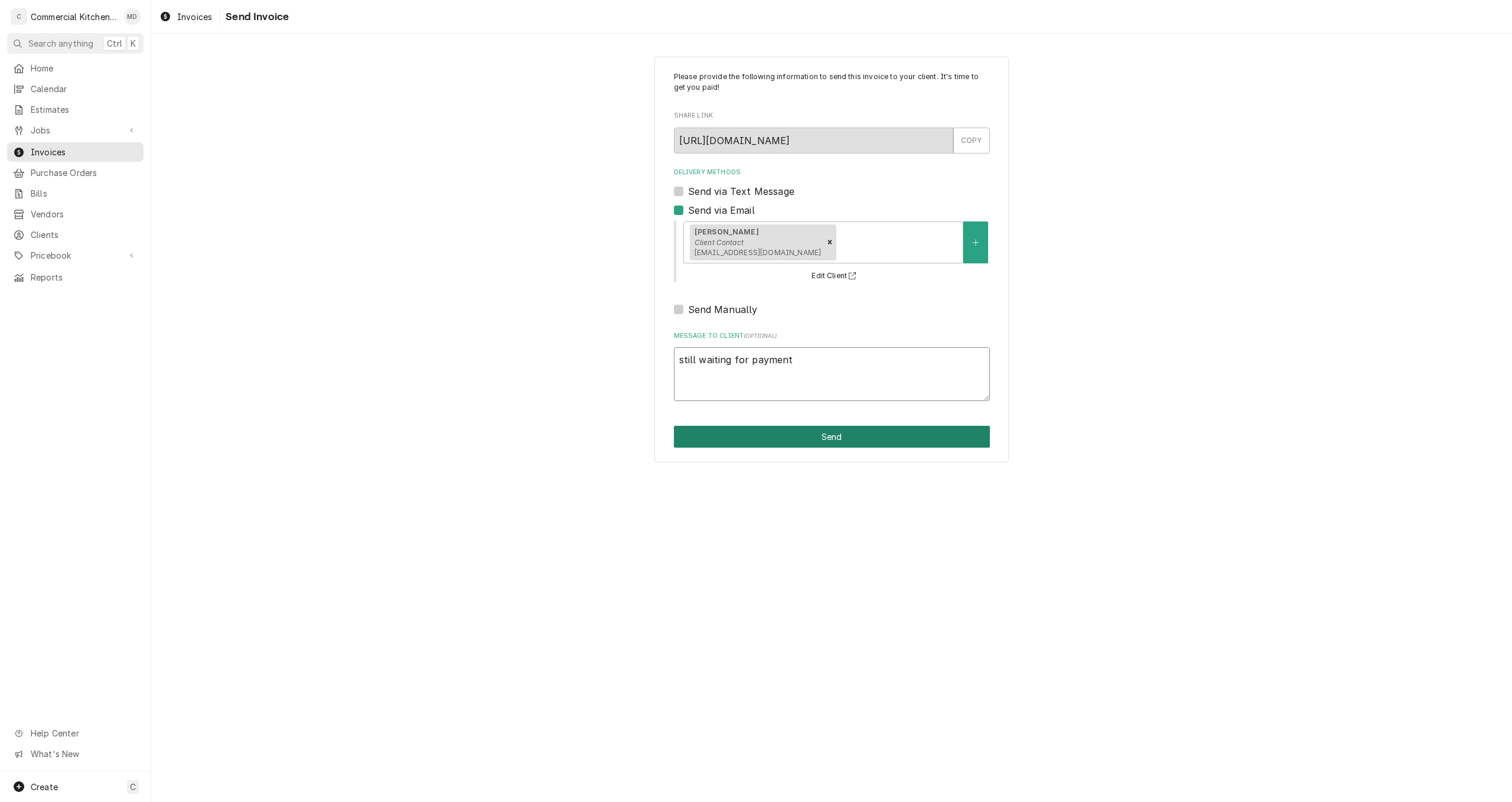
type textarea "still waiting for payment"
click at [817, 443] on button "Send" at bounding box center [831, 437] width 316 height 22
type textarea "x"
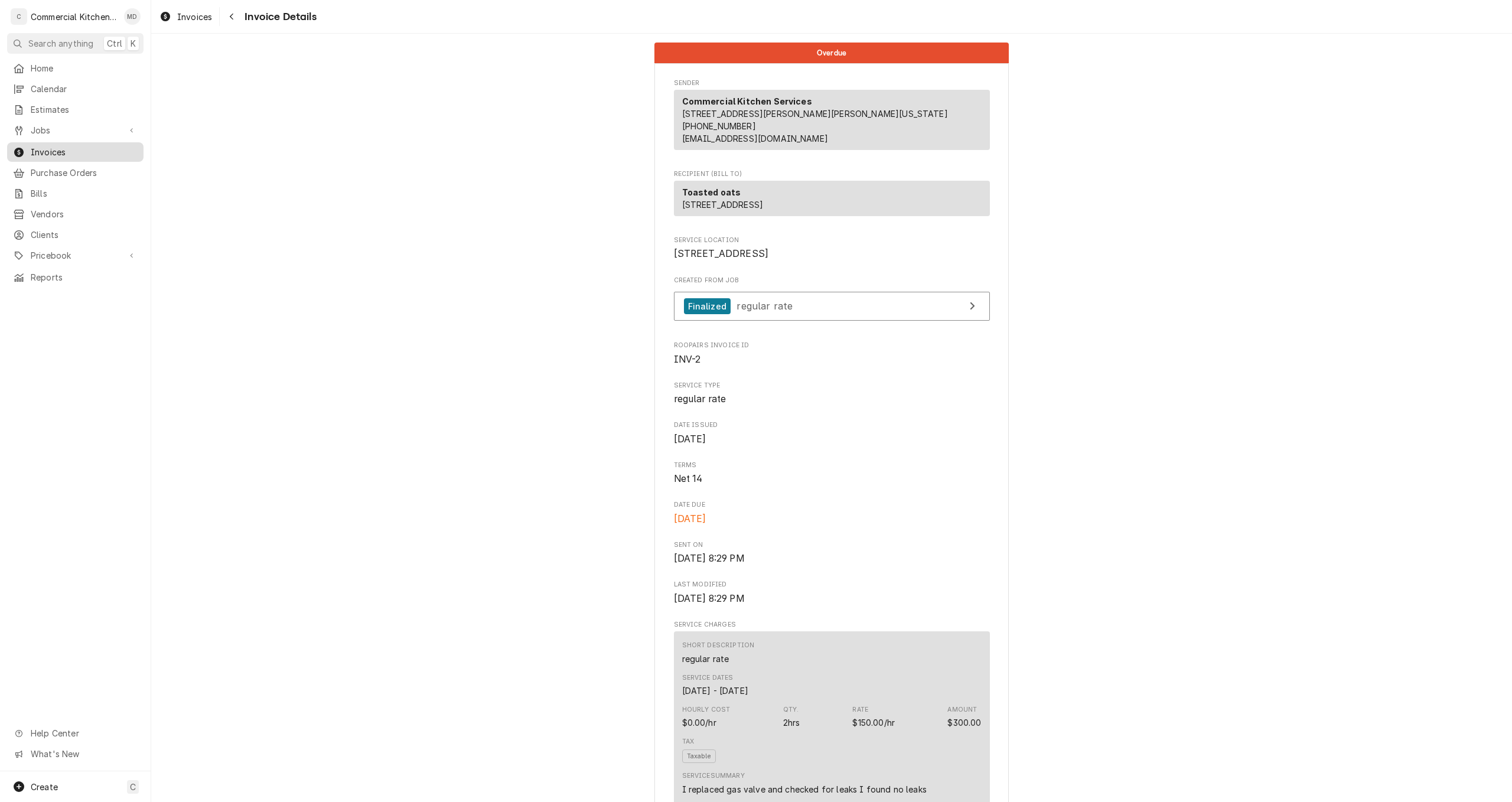
click at [89, 148] on span "Invoices" at bounding box center [84, 152] width 107 height 13
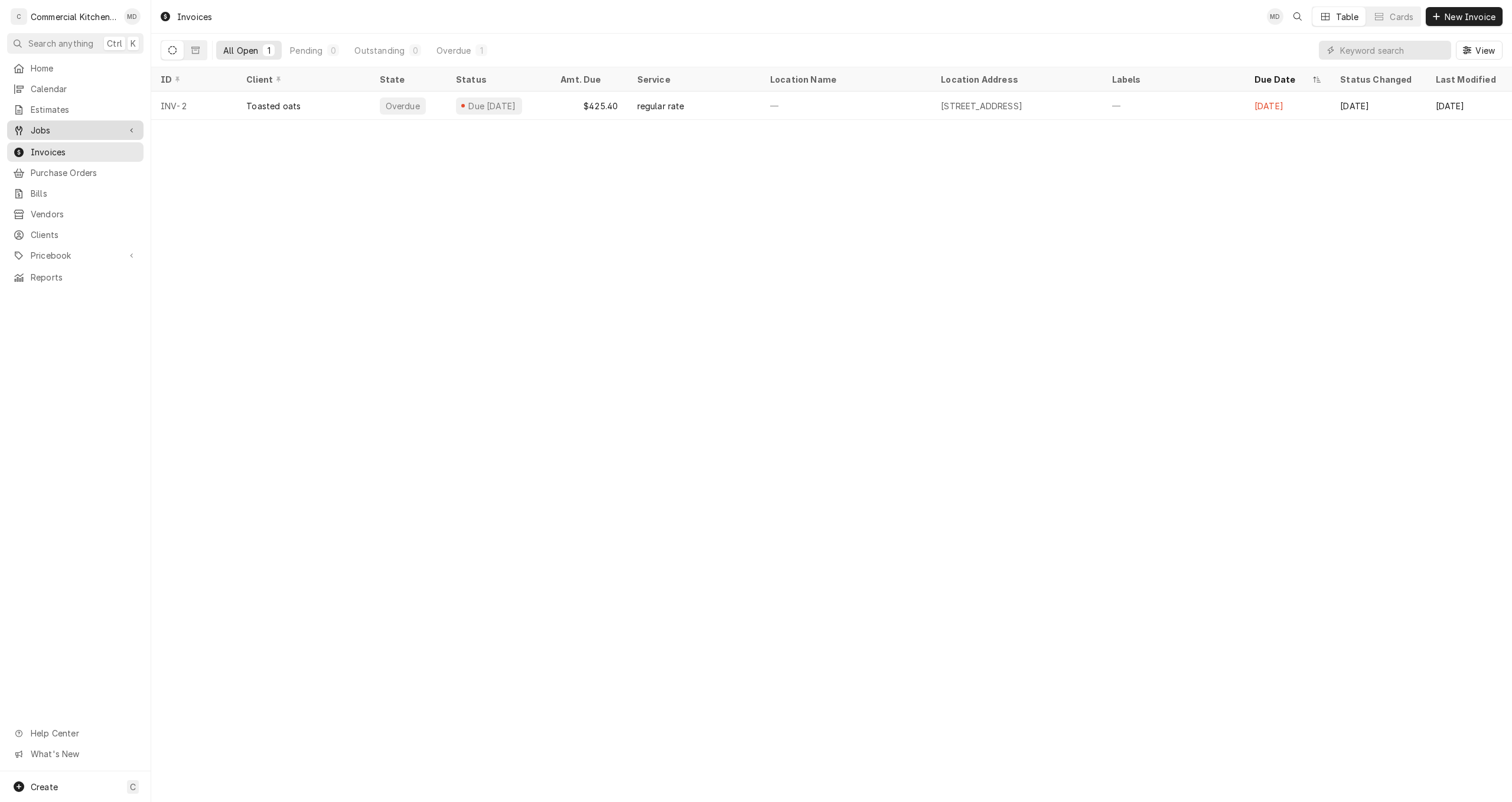
click at [76, 128] on span "Jobs" at bounding box center [75, 130] width 90 height 13
click at [21, 18] on div "C" at bounding box center [18, 16] width 17 height 17
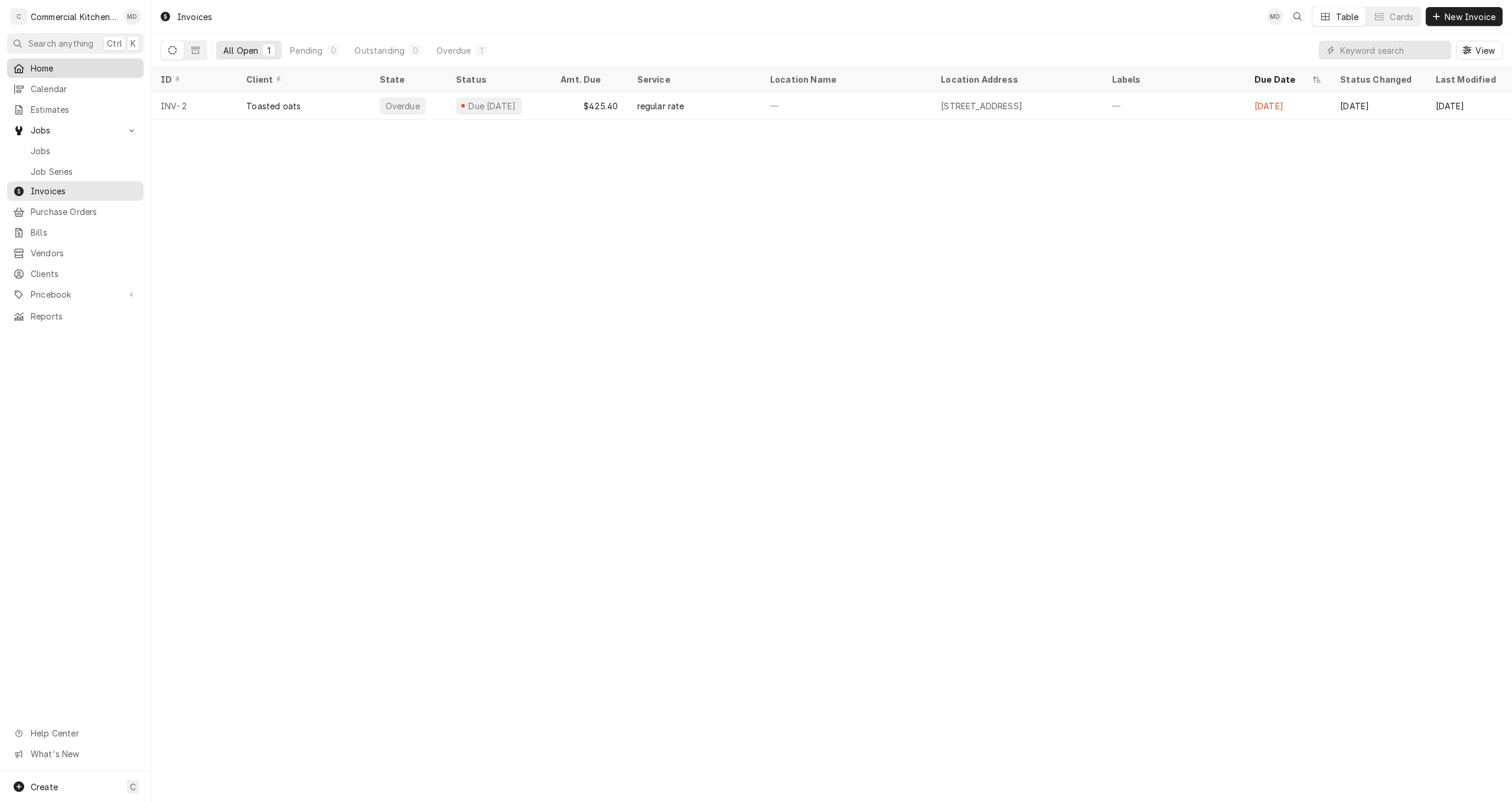
click at [55, 71] on span "Home" at bounding box center [84, 68] width 107 height 13
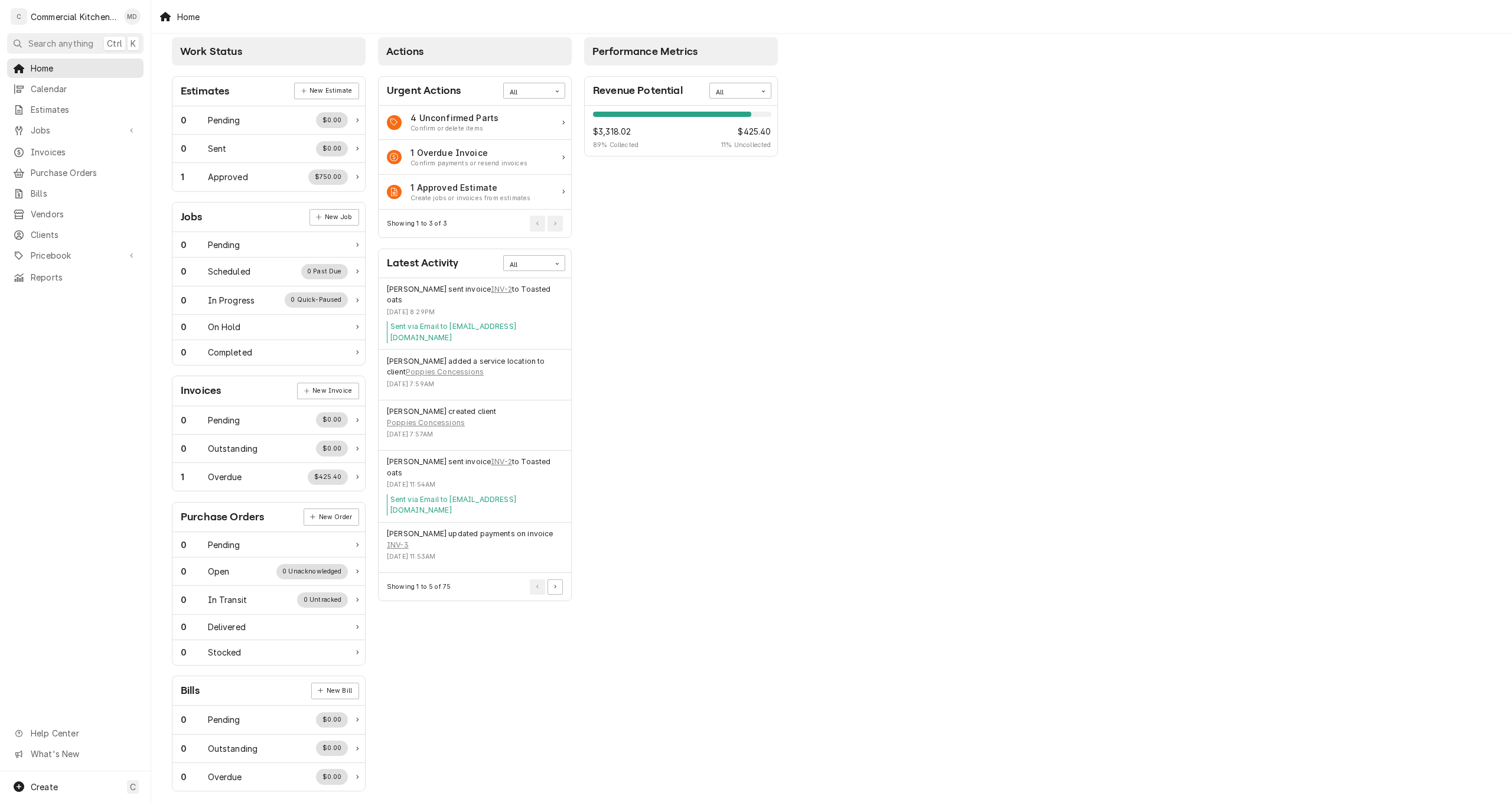
scroll to position [19, 0]
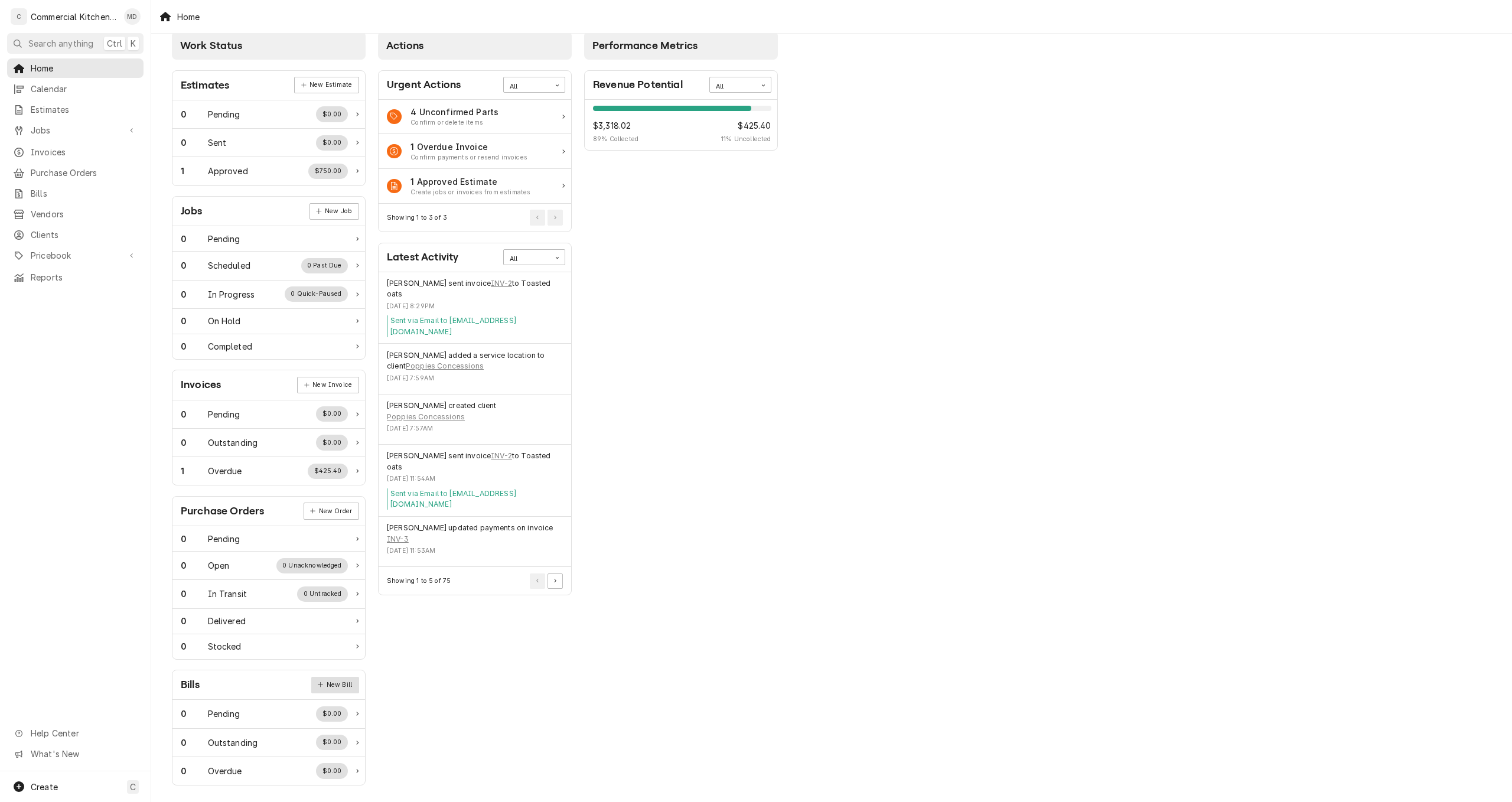
click at [351, 681] on link "New Bill" at bounding box center [335, 685] width 48 height 17
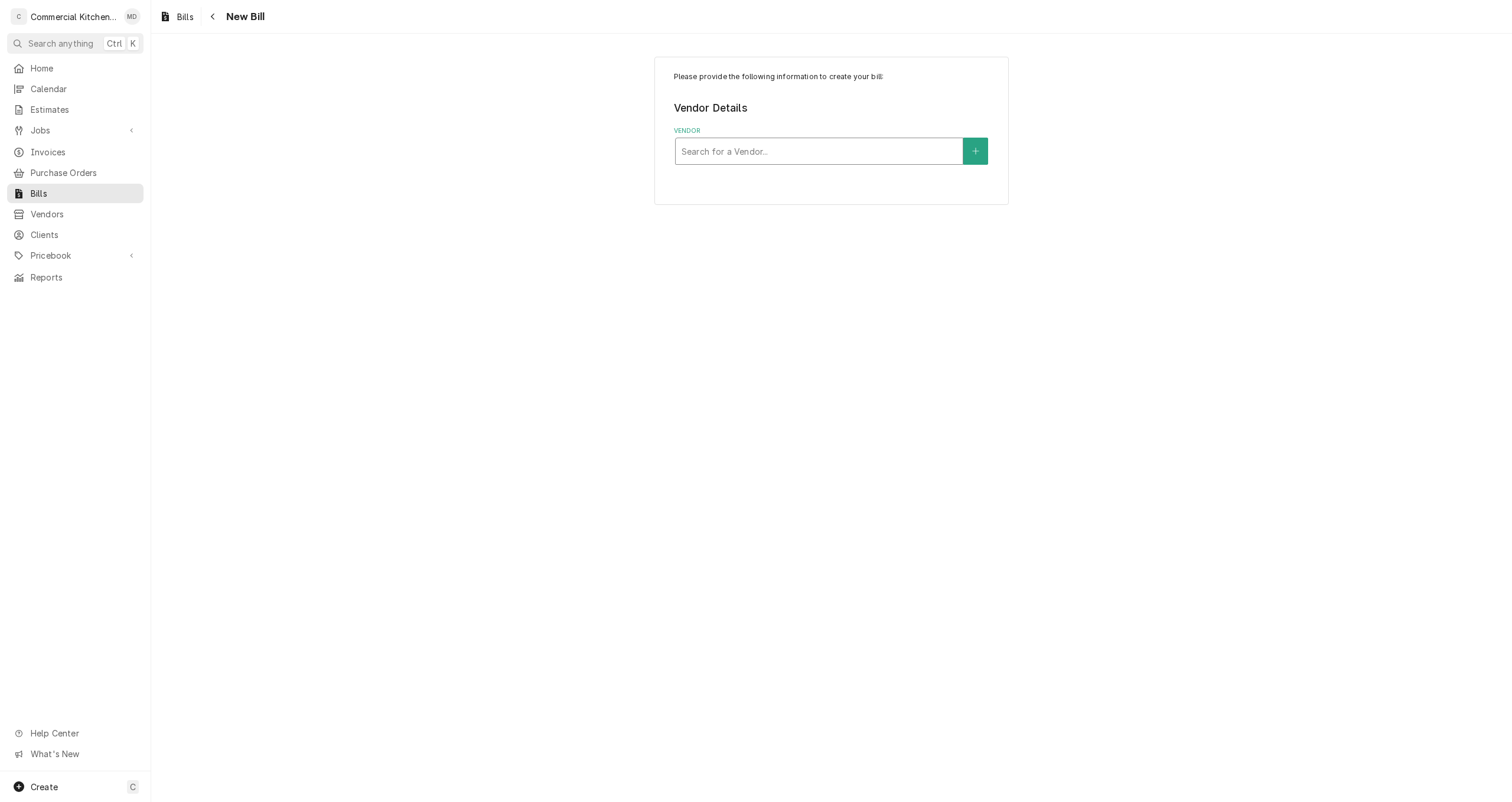
click at [766, 158] on div "Vendor" at bounding box center [819, 151] width 275 height 21
click at [766, 158] on div "Vendor" at bounding box center [819, 151] width 275 height 21
click at [980, 161] on button "Vendor" at bounding box center [975, 151] width 25 height 27
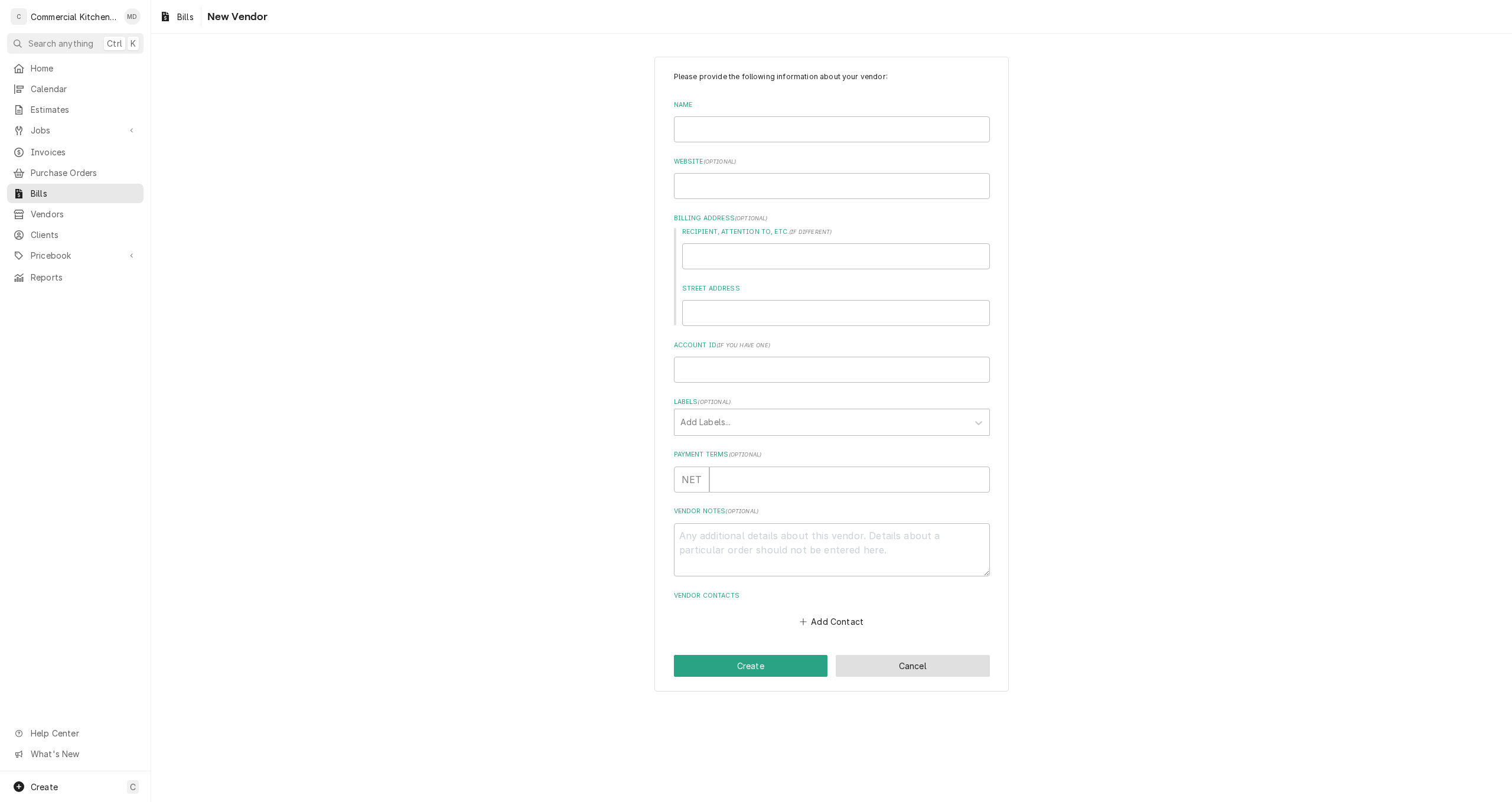
click at [948, 671] on button "Cancel" at bounding box center [912, 666] width 155 height 22
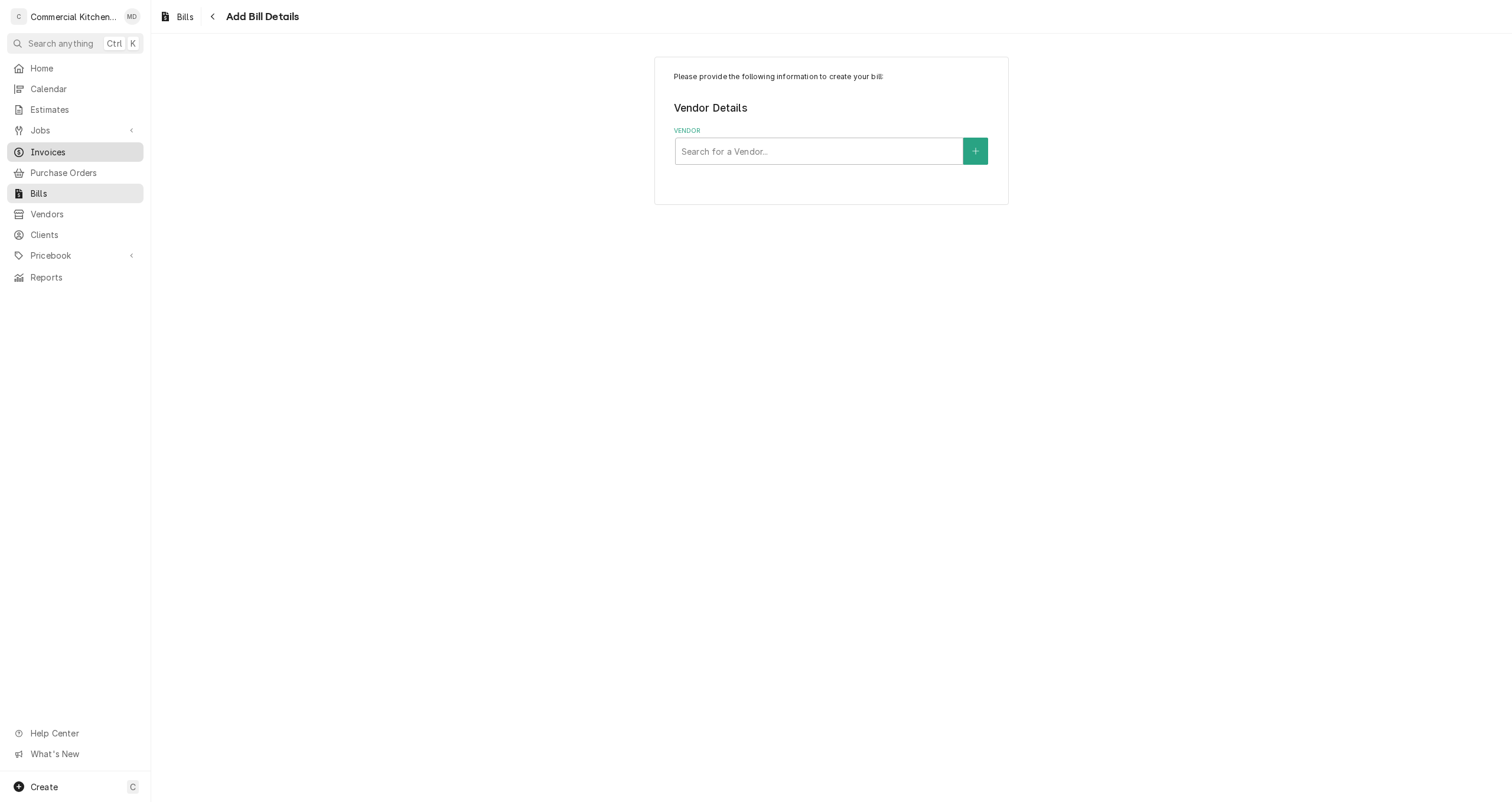
click at [63, 146] on span "Invoices" at bounding box center [84, 152] width 107 height 13
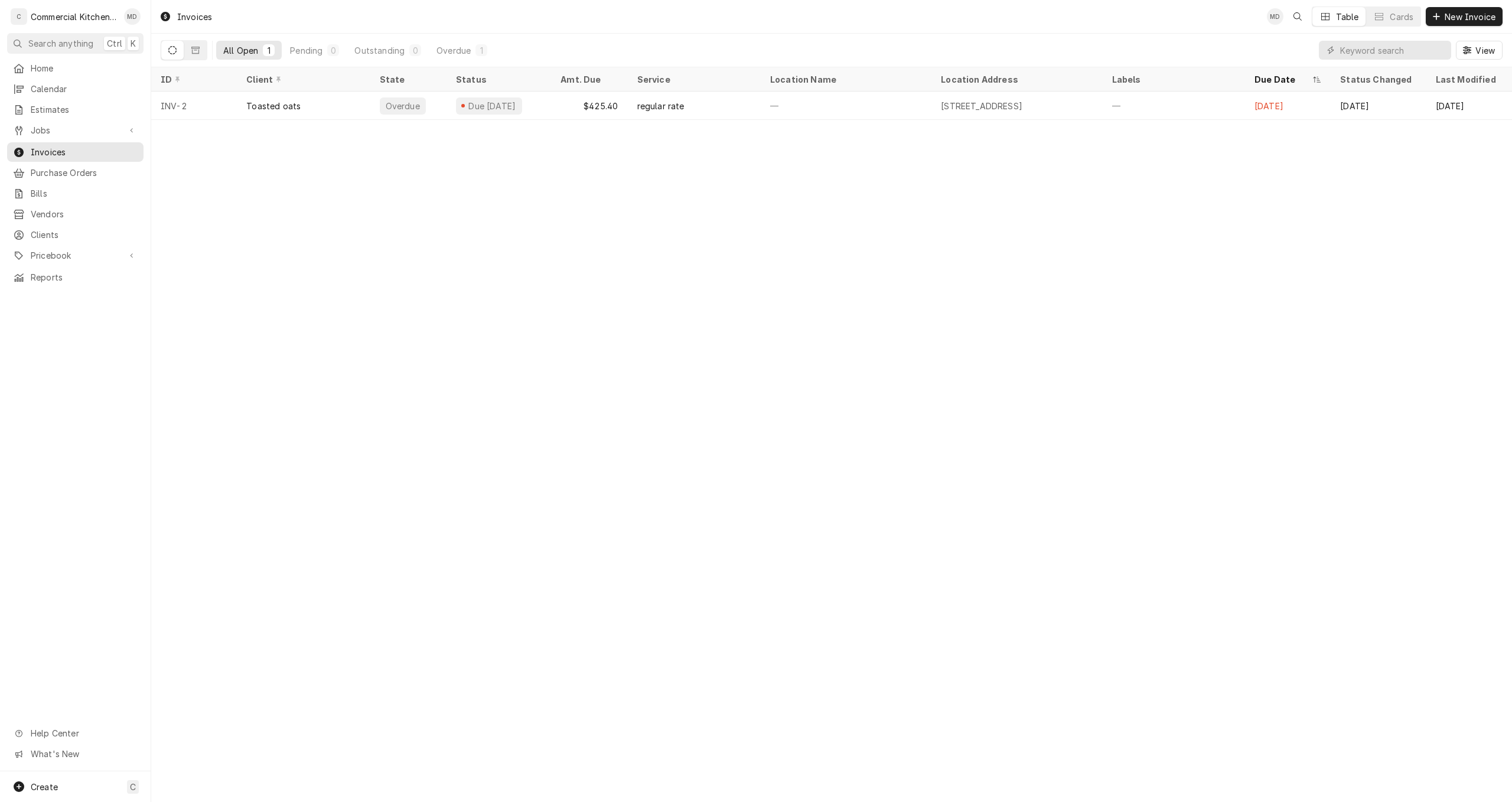
click at [258, 51] on button "All Open 1" at bounding box center [249, 50] width 66 height 19
click at [193, 48] on icon "Dynamic Content Wrapper" at bounding box center [195, 50] width 8 height 7
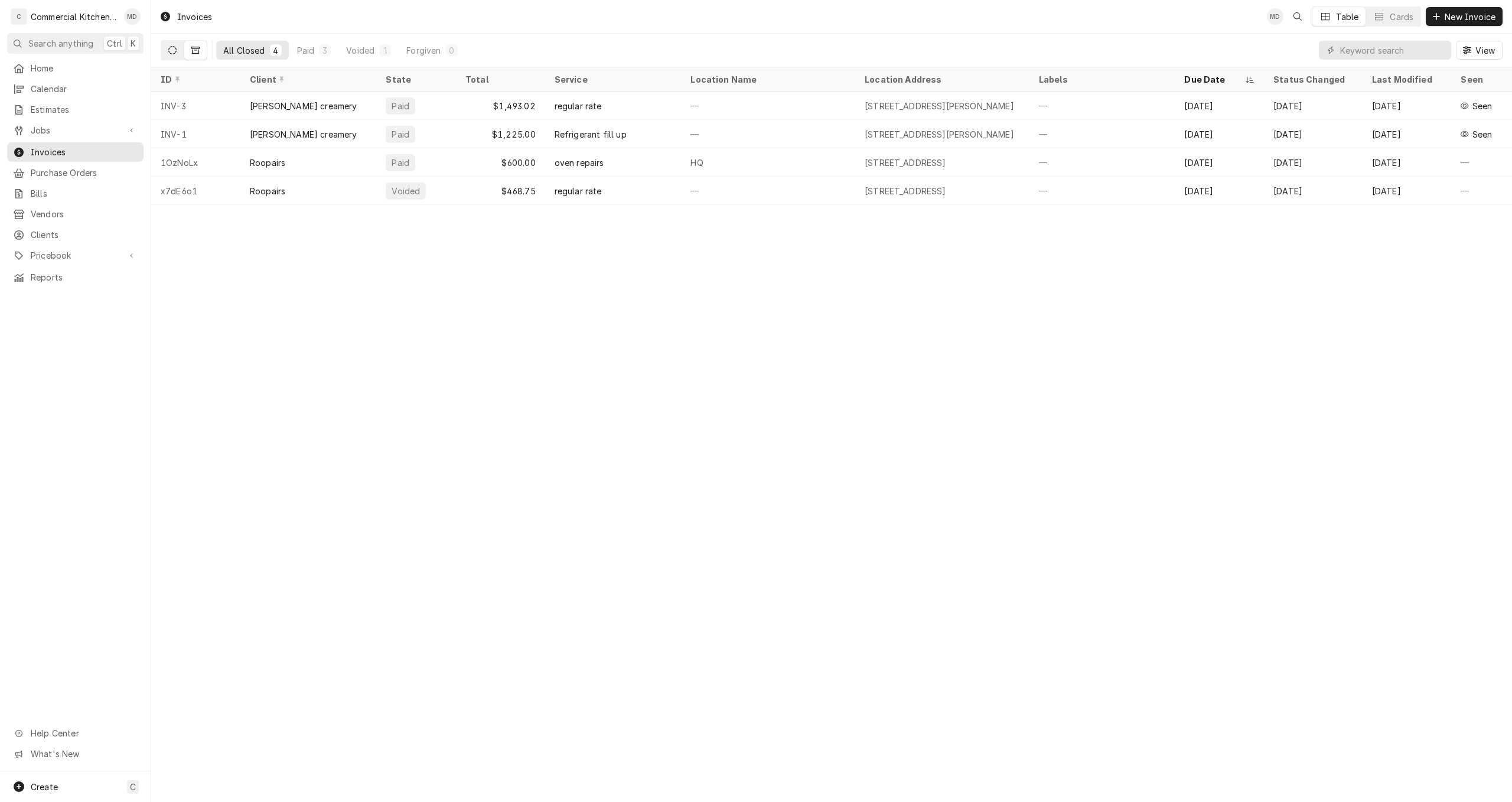
click at [167, 55] on button "Dynamic Content Wrapper" at bounding box center [172, 50] width 22 height 19
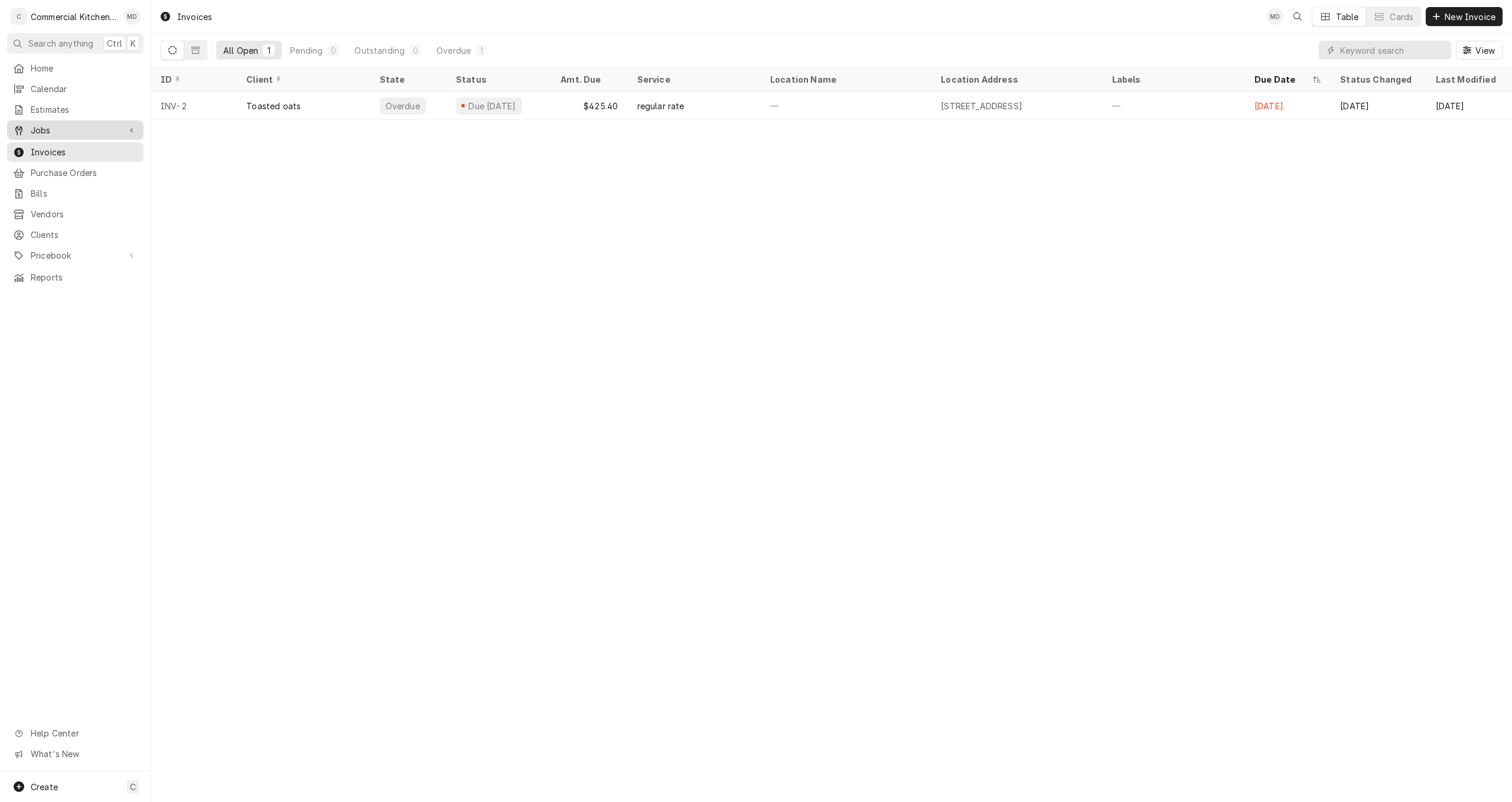
click at [52, 124] on span "Jobs" at bounding box center [75, 130] width 90 height 13
click at [52, 145] on span "Jobs" at bounding box center [84, 151] width 107 height 13
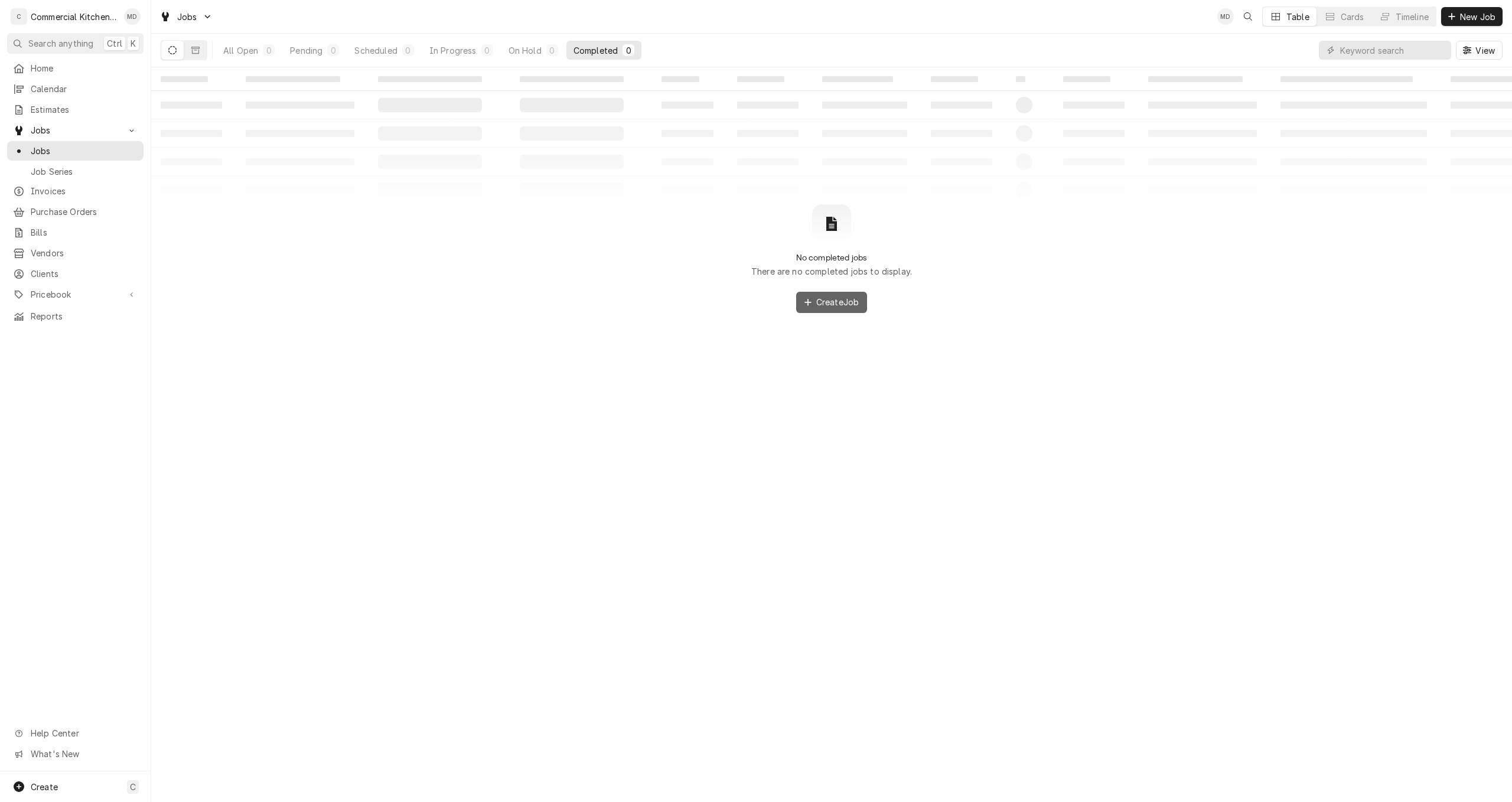
click at [834, 311] on button "Create Job" at bounding box center [831, 302] width 71 height 21
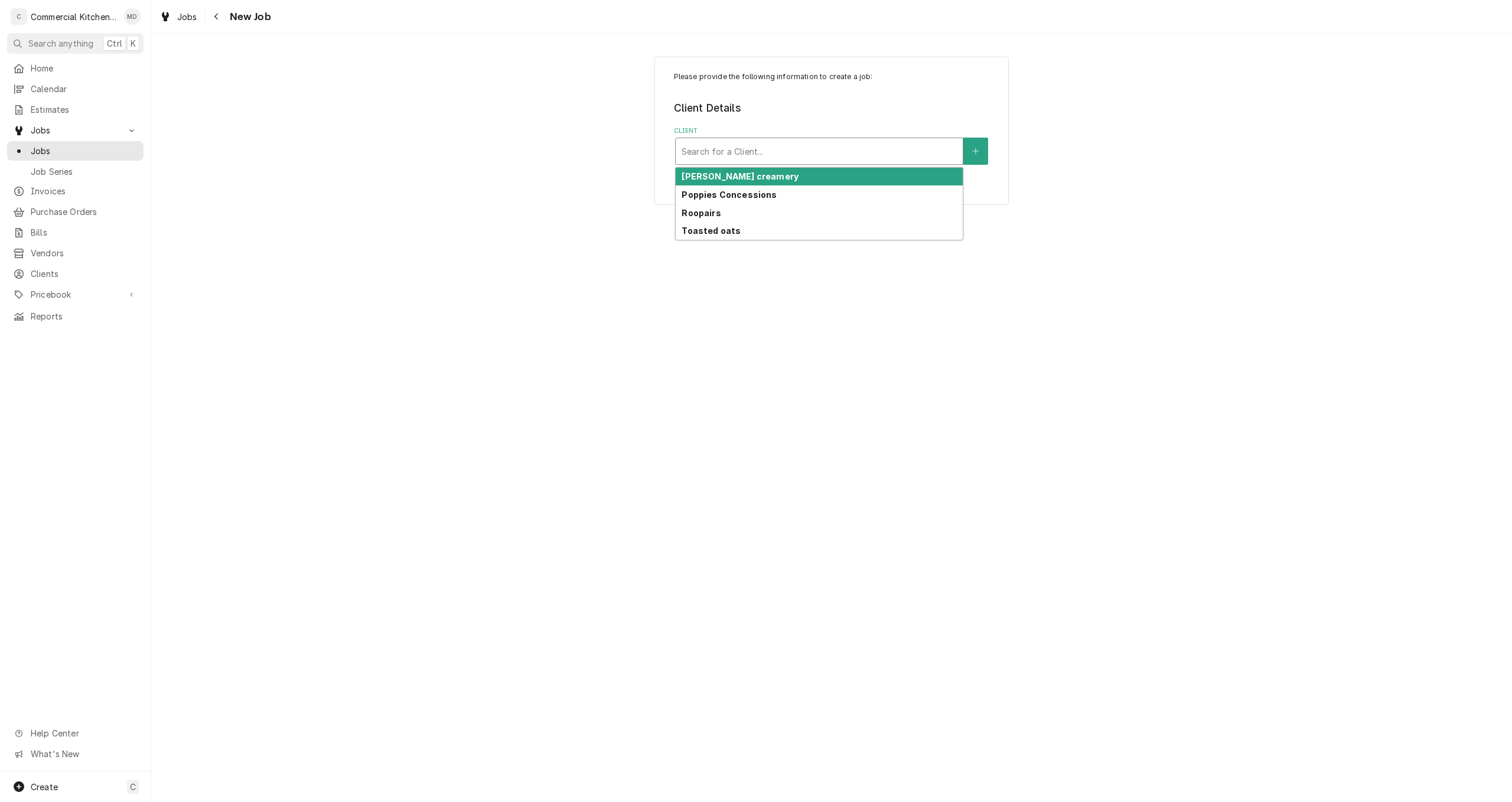
click at [727, 148] on div "Client" at bounding box center [819, 151] width 275 height 21
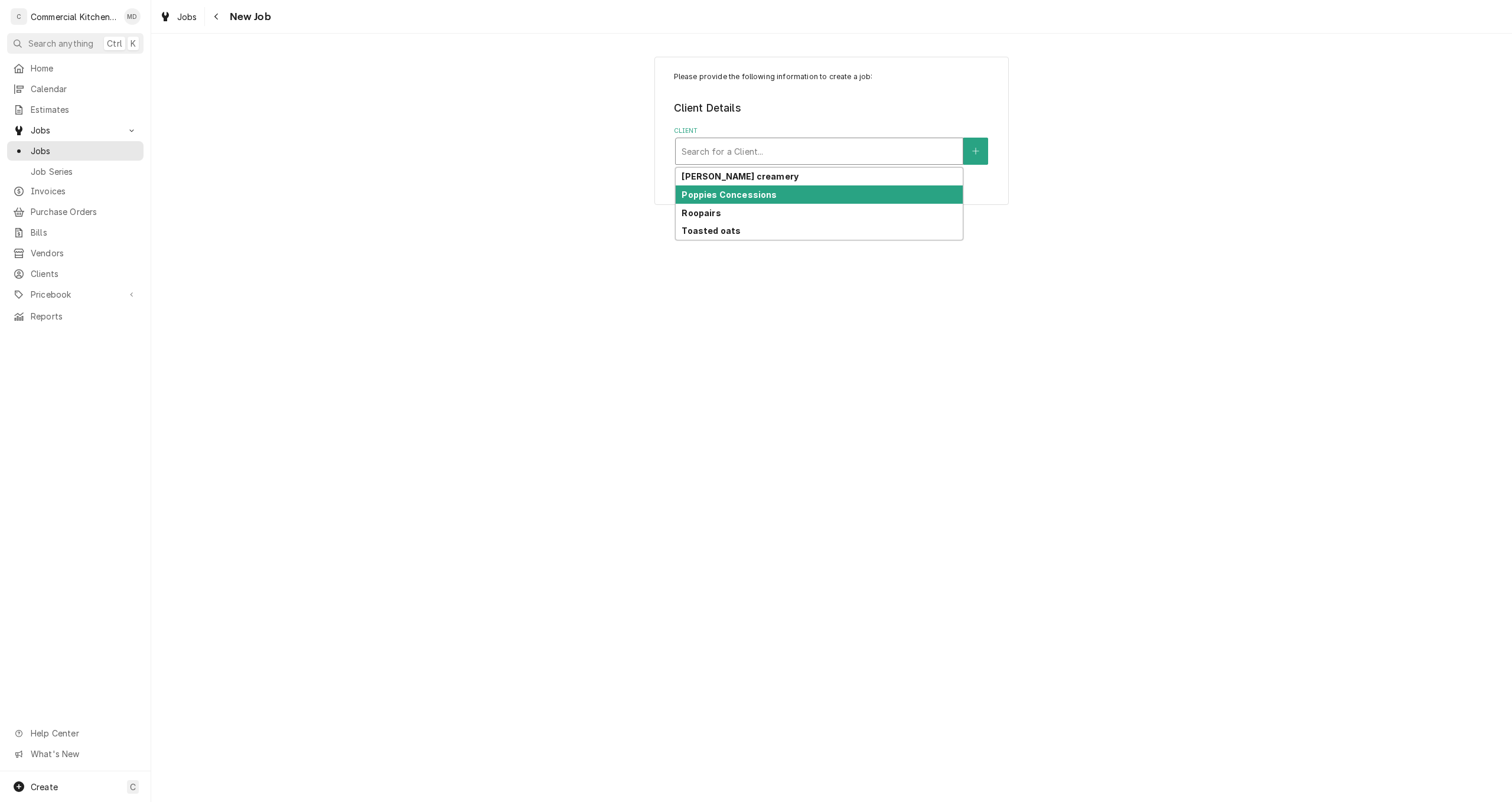
click at [743, 197] on strong "Poppies Concessions" at bounding box center [729, 194] width 95 height 10
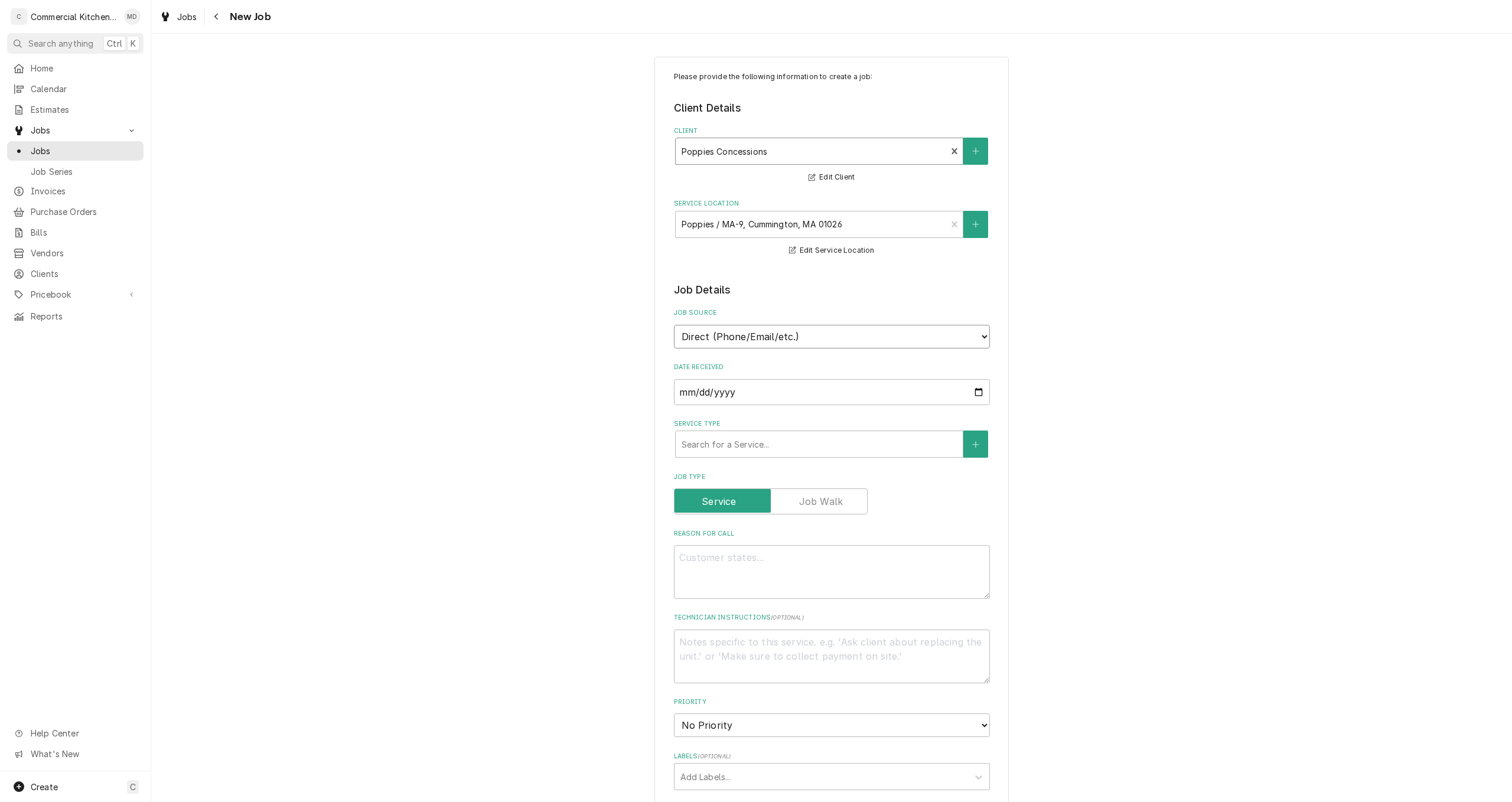
click at [971, 338] on select "Direct (Phone/Email/etc.) Service Channel Other" at bounding box center [831, 337] width 316 height 24
click at [975, 441] on button "Service Type" at bounding box center [975, 444] width 25 height 27
type textarea "x"
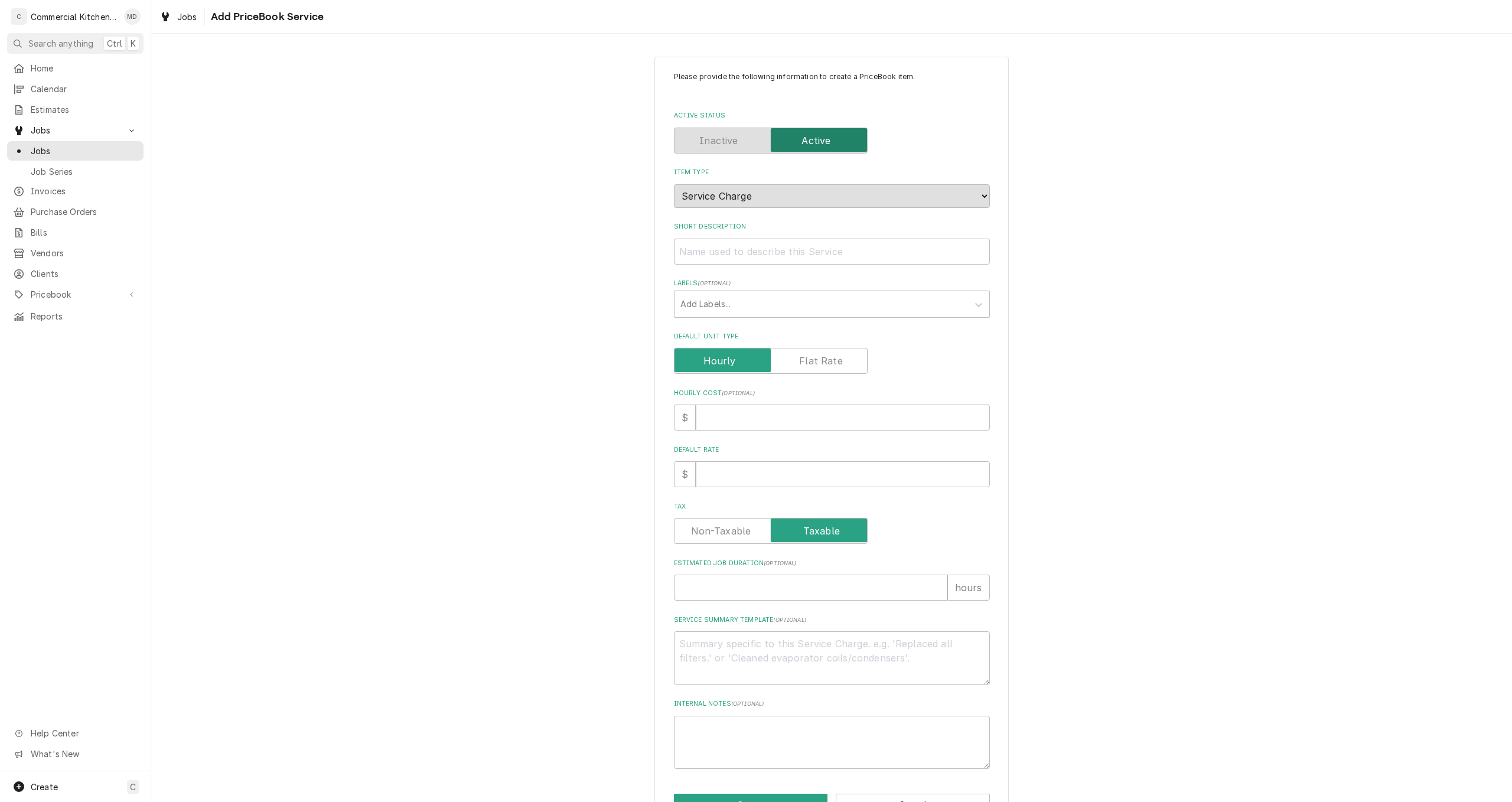
click at [718, 364] on label "Default Unit Type" at bounding box center [770, 361] width 193 height 26
click at [718, 364] on input "Default Unit Type" at bounding box center [770, 361] width 183 height 26
checkbox input "true"
type textarea "x"
click at [718, 364] on label "Default Unit Type" at bounding box center [770, 361] width 193 height 26
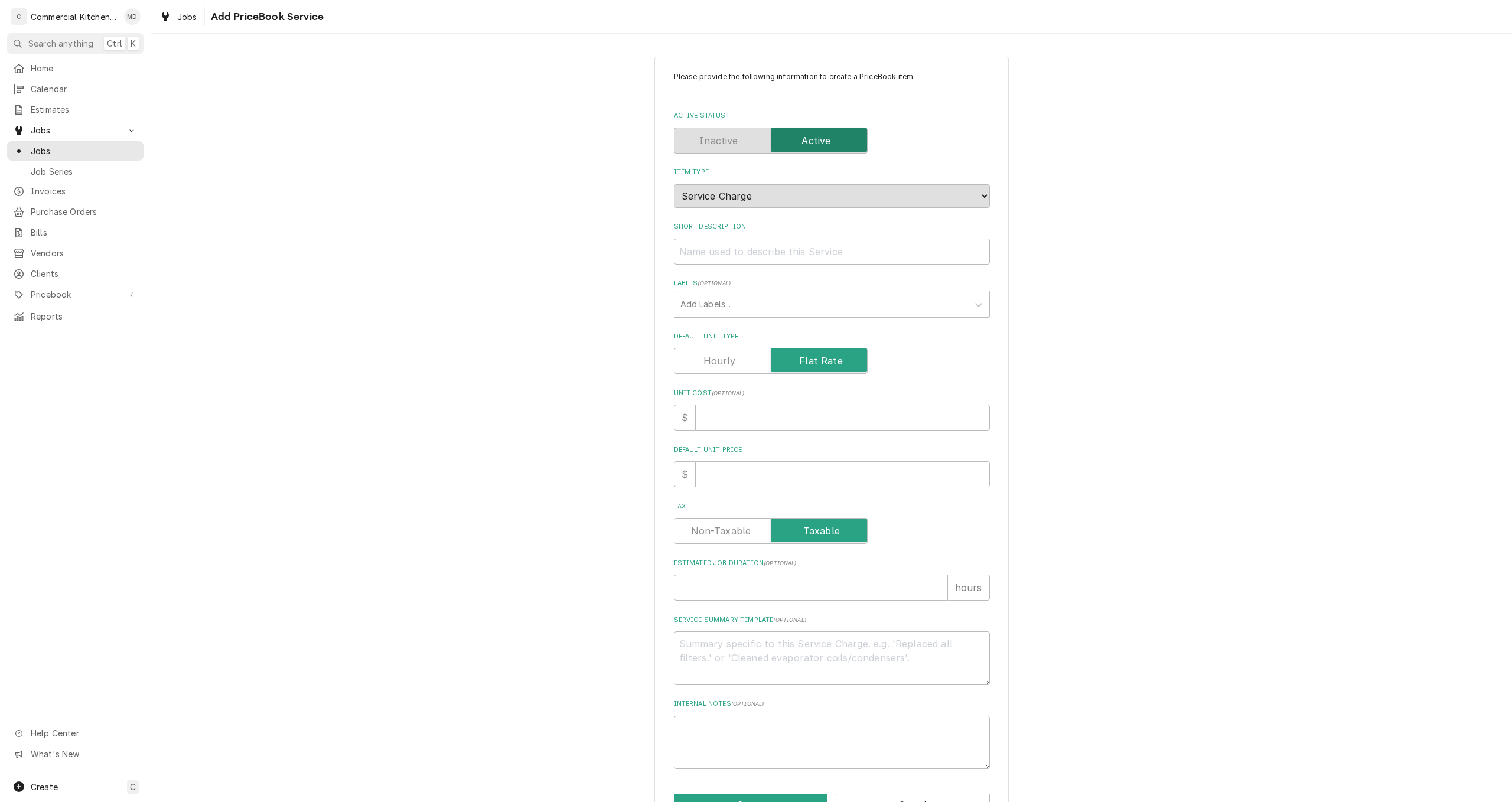
click at [718, 364] on input "Default Unit Type" at bounding box center [770, 361] width 183 height 26
checkbox input "false"
click at [715, 422] on input "Hourly Cost ( optional )" at bounding box center [842, 417] width 294 height 26
click at [700, 476] on input "Default Rate" at bounding box center [842, 474] width 294 height 26
type textarea "x"
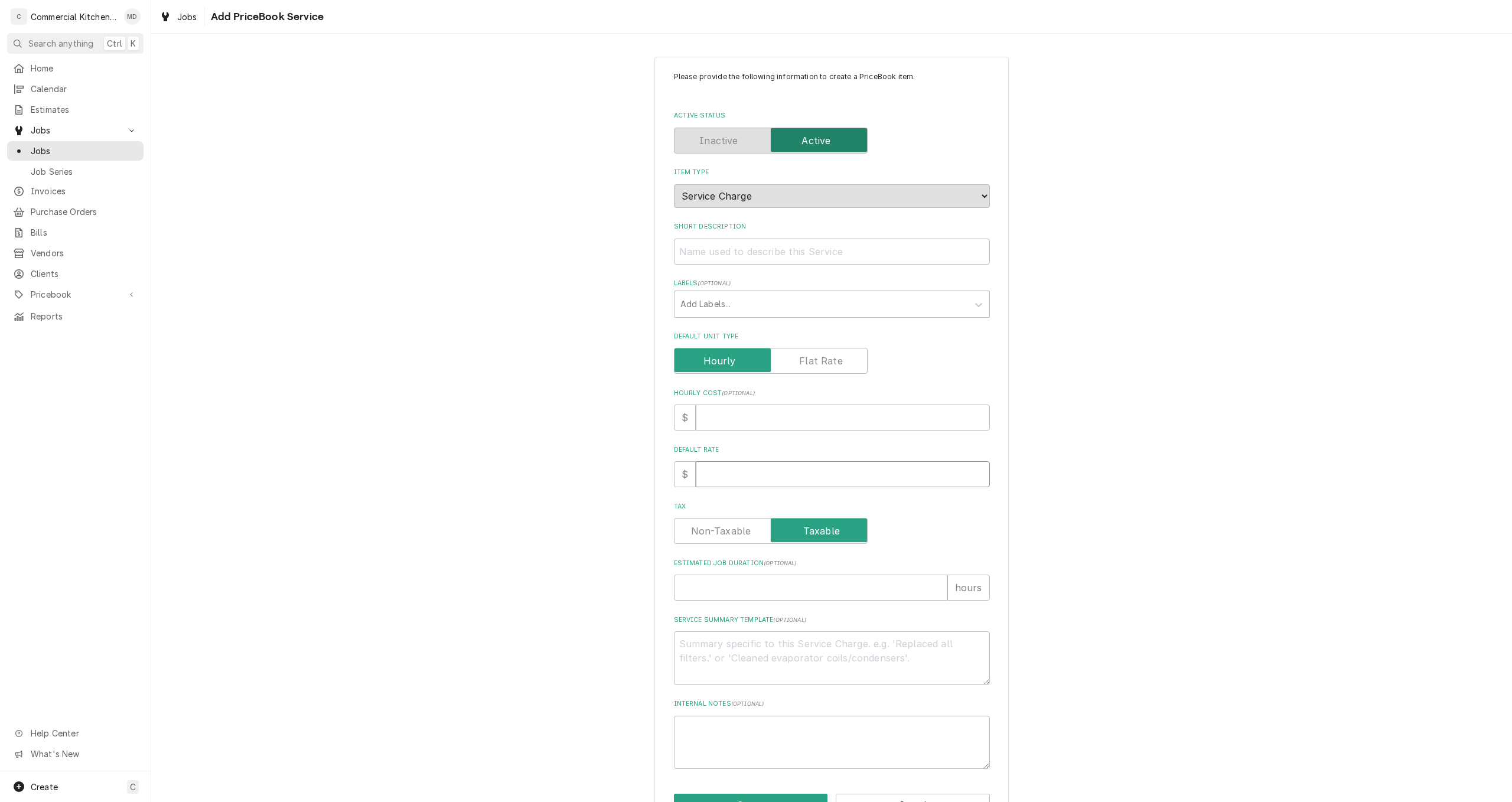
type input "1"
type textarea "x"
type input "15"
type textarea "x"
type input "150"
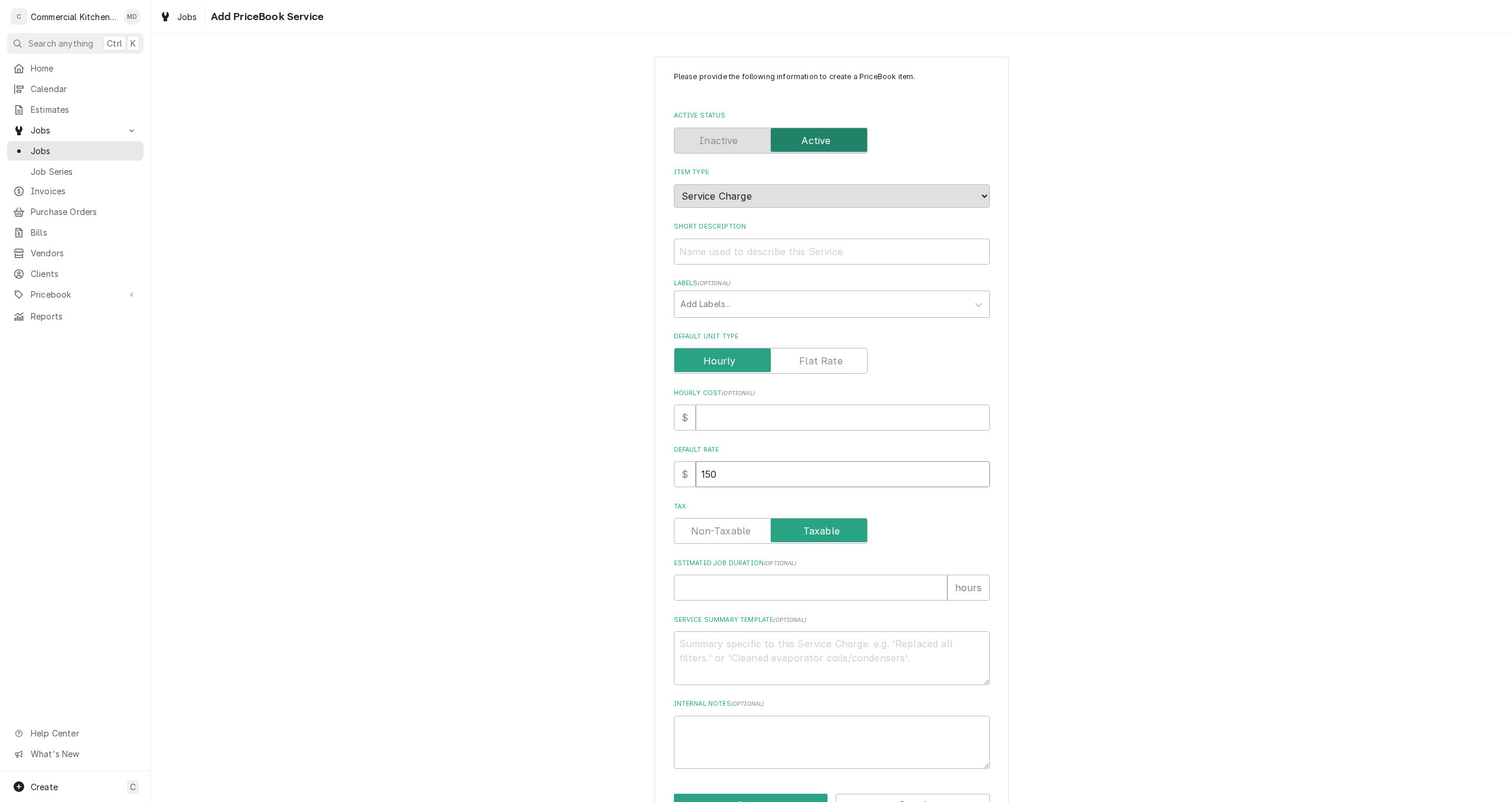
type textarea "x"
type input "150"
click at [727, 587] on input "Estimated Job Duration ( optional )" at bounding box center [810, 587] width 273 height 26
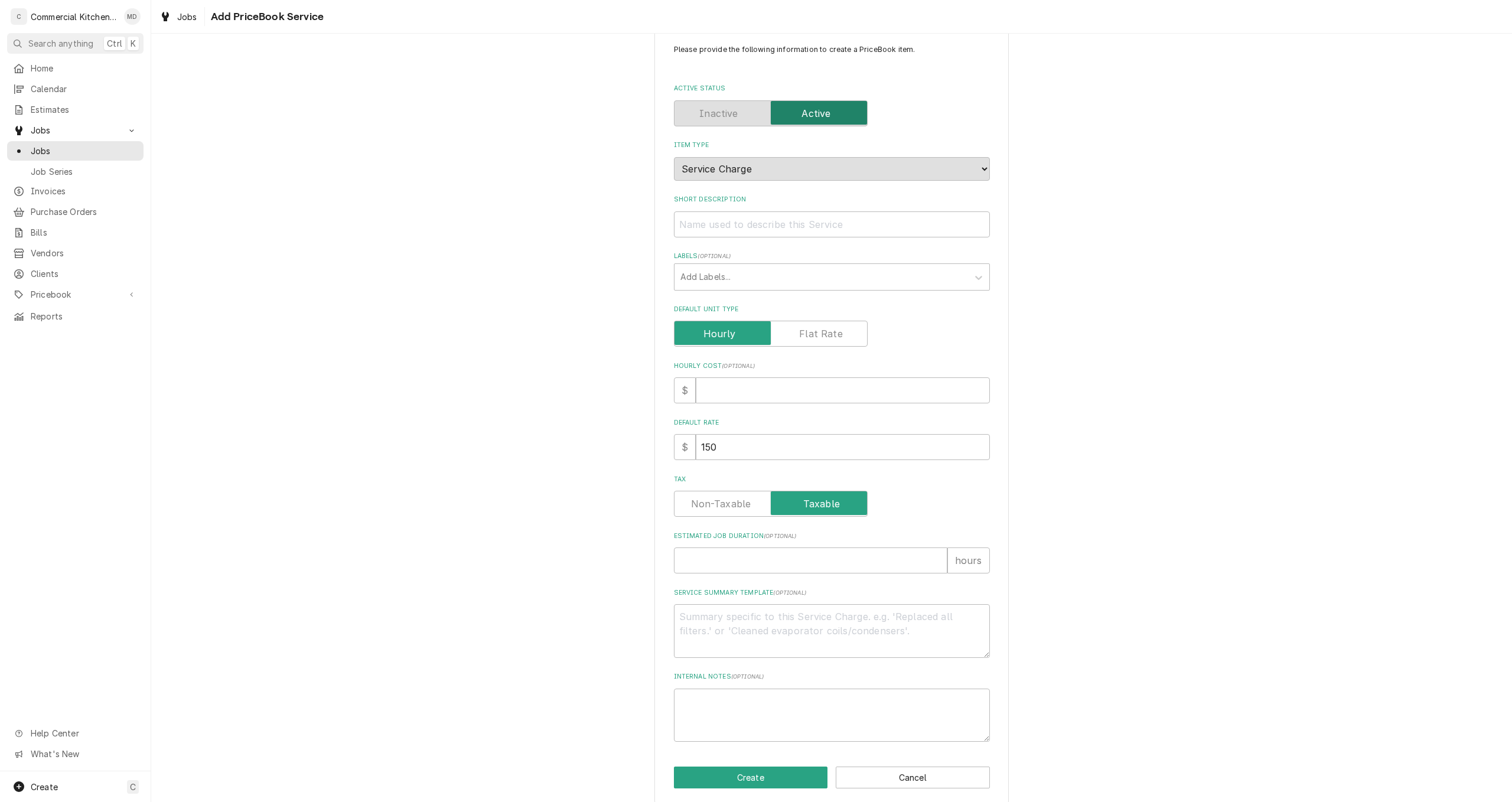
scroll to position [39, 0]
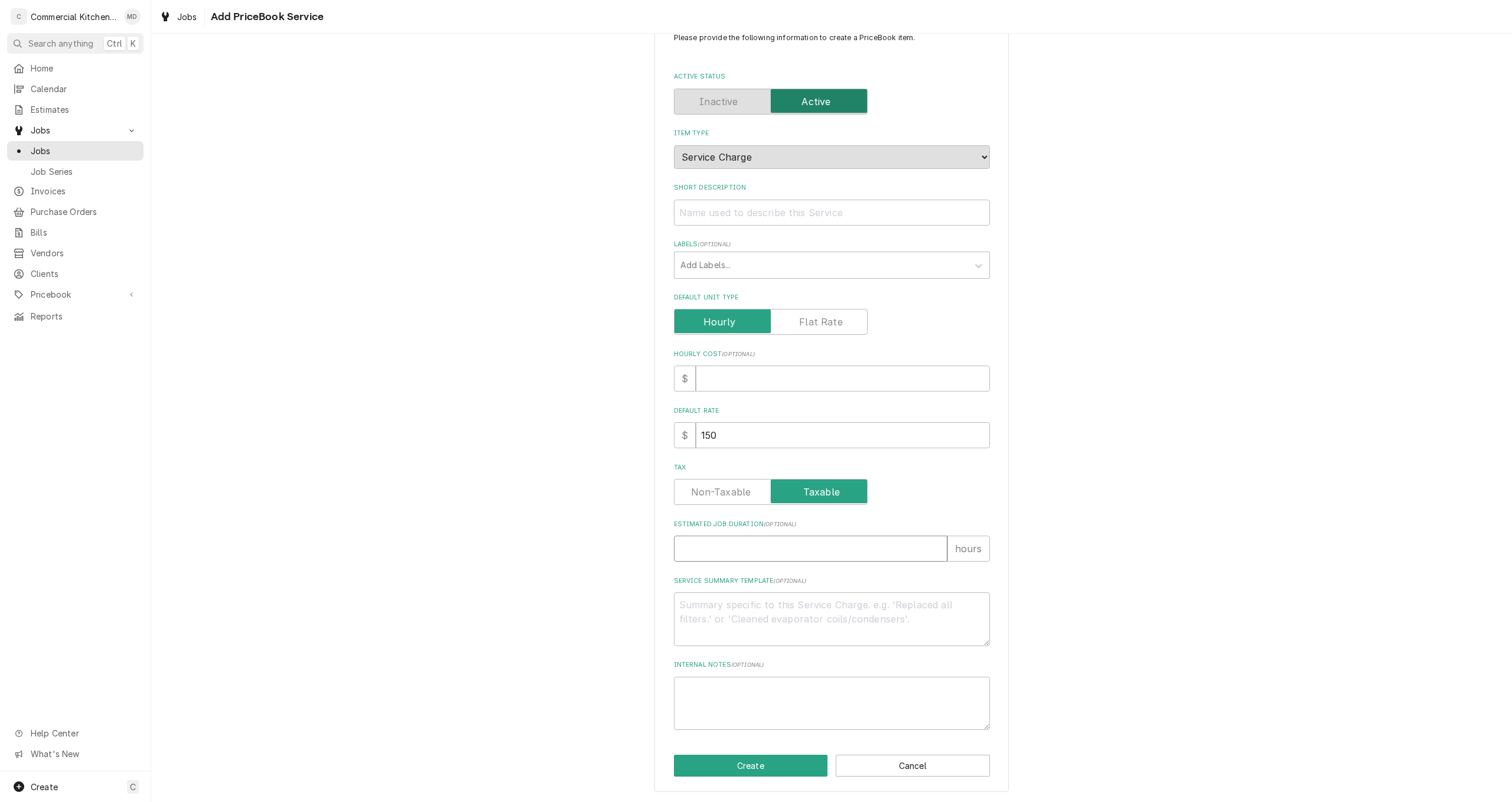
click at [710, 553] on input "Estimated Job Duration ( optional )" at bounding box center [810, 548] width 273 height 26
type textarea "x"
type input "8"
type textarea "x"
type input "8"
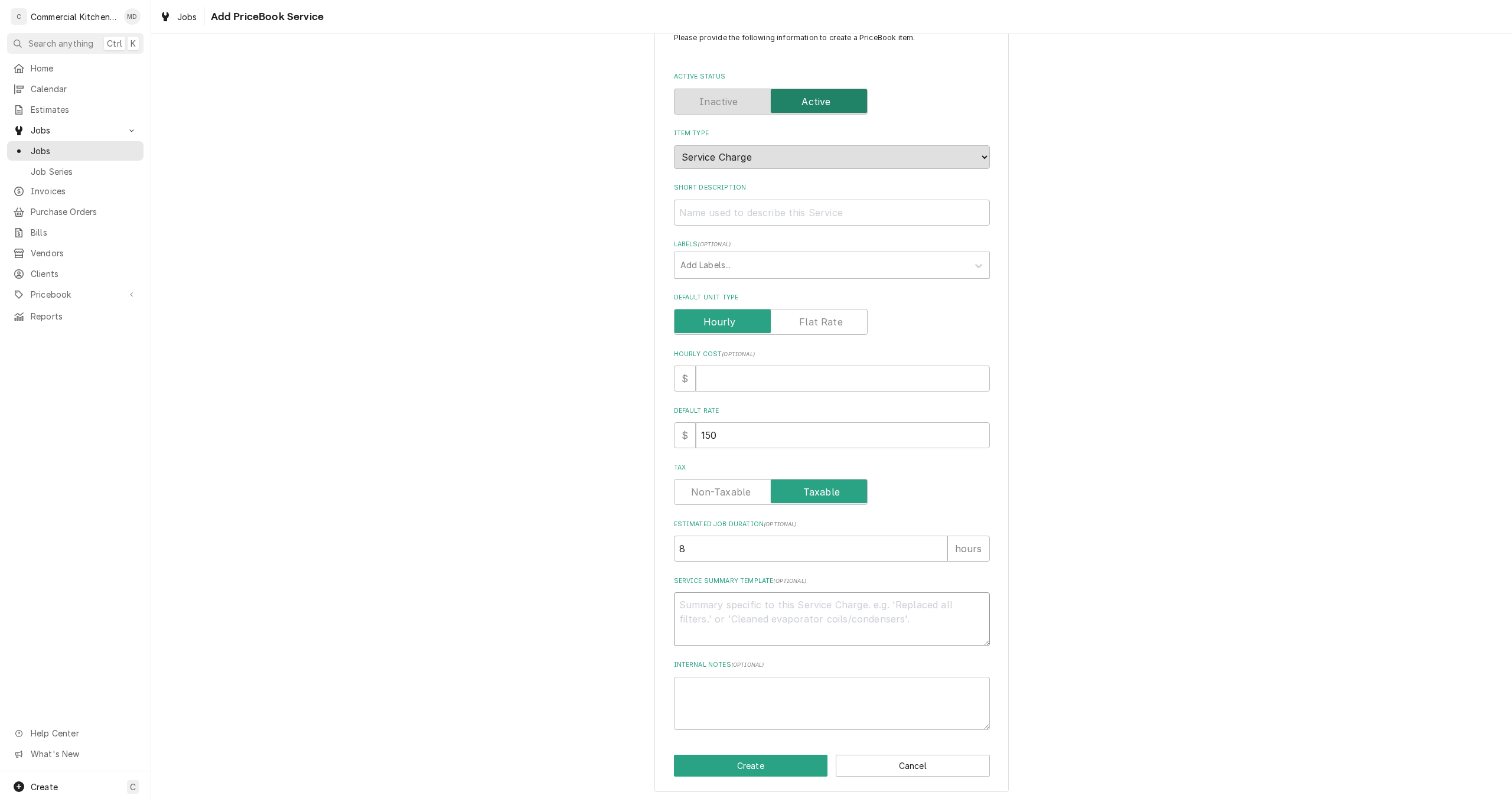
click at [699, 606] on textarea "Service Summary Template ( optional )" at bounding box center [831, 619] width 316 height 54
type textarea "x"
type textarea "t"
type textarea "x"
type textarea "th"
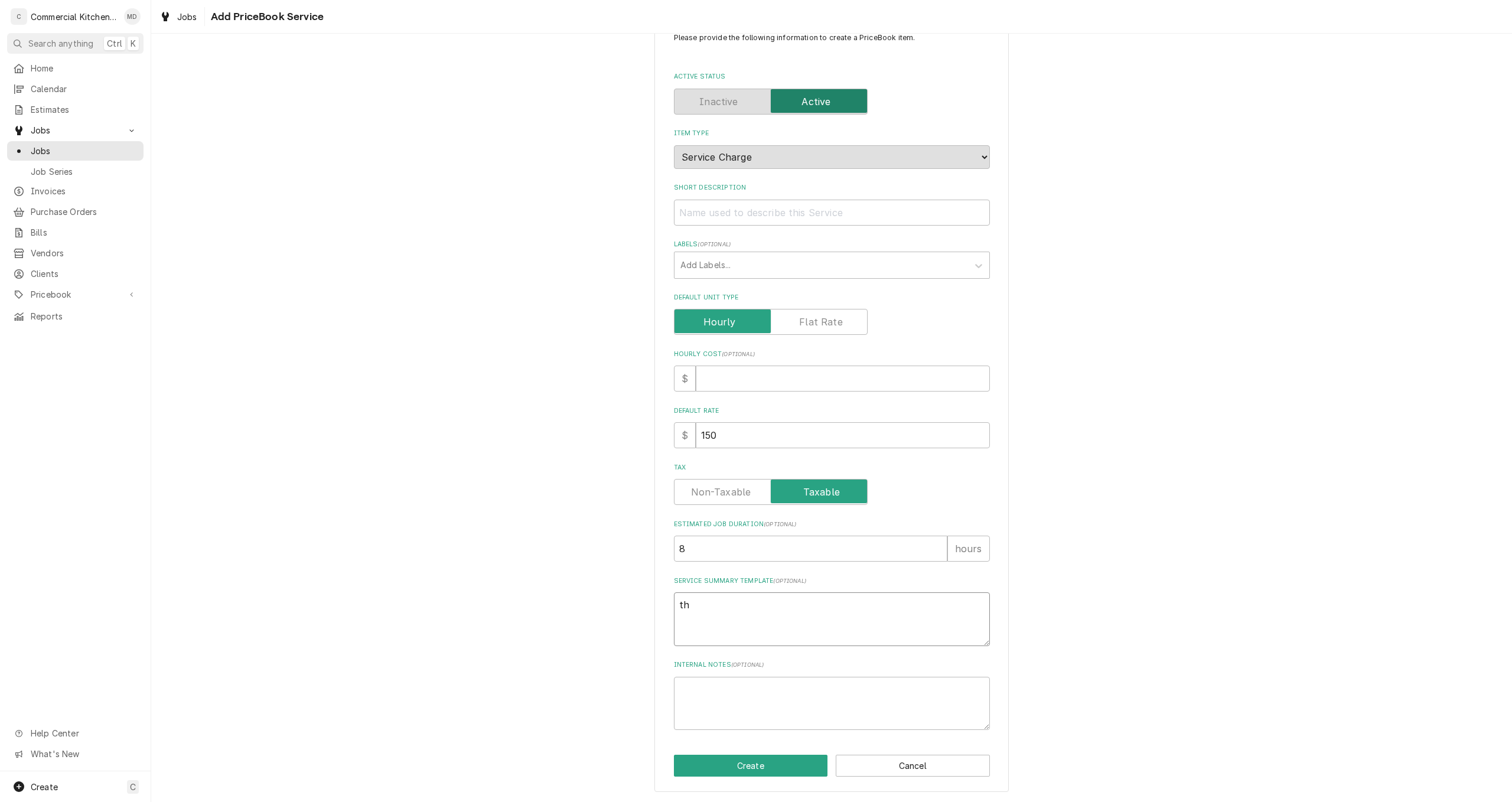
type textarea "x"
type textarea "thi"
type textarea "x"
type textarea "this"
type textarea "x"
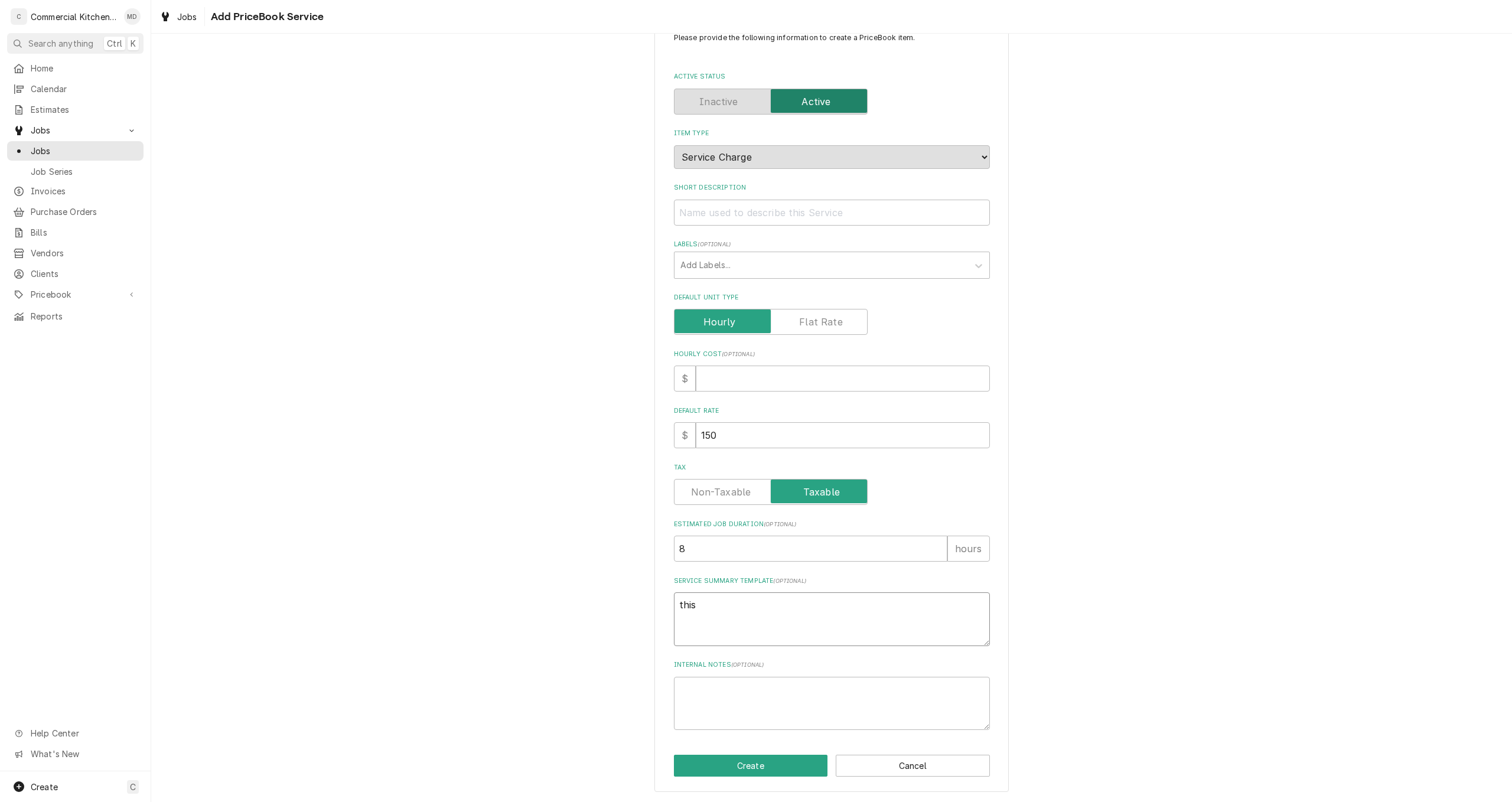
type textarea "this"
type textarea "x"
type textarea "this"
type textarea "x"
type textarea "thi"
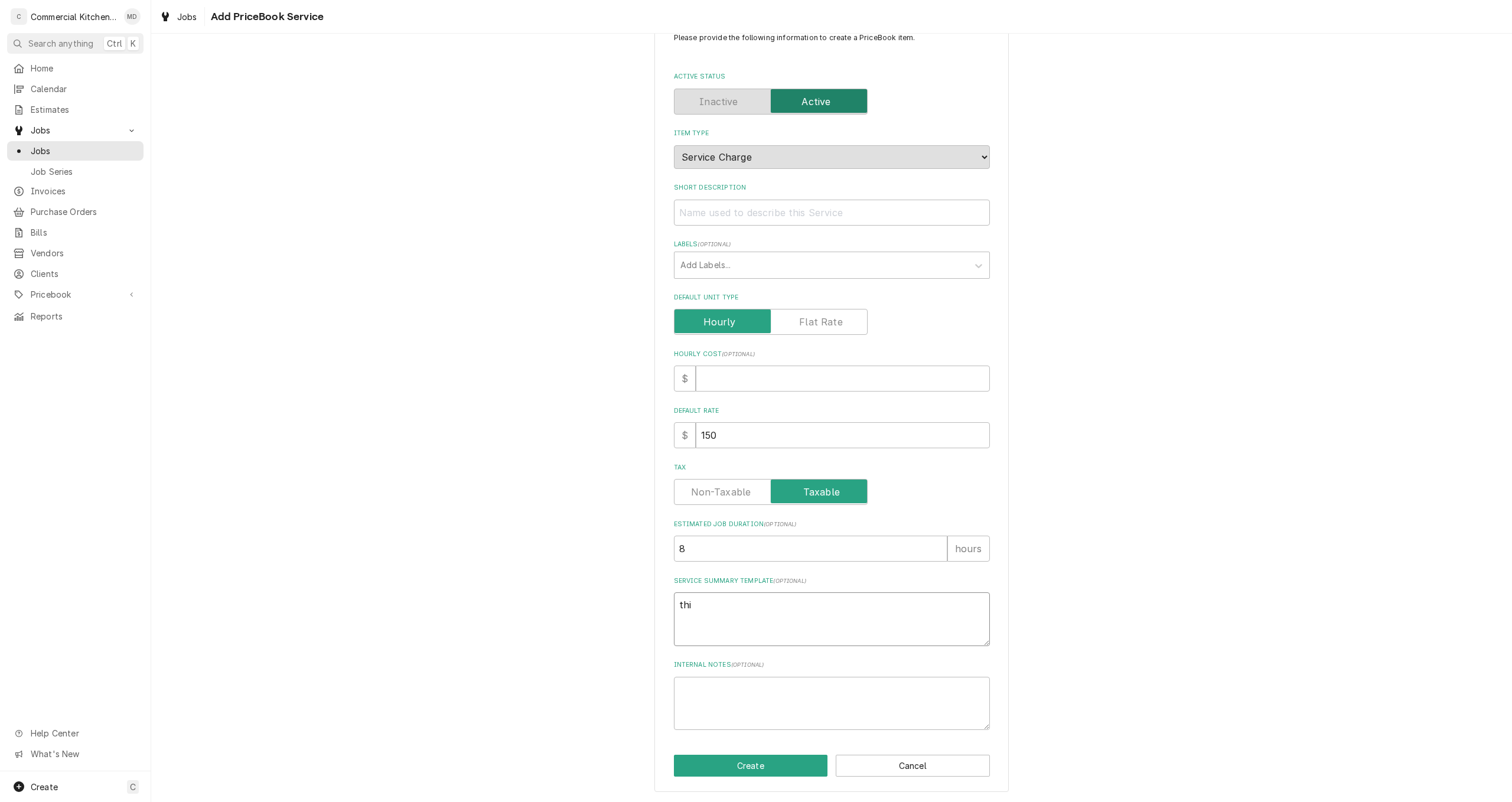
type textarea "x"
type textarea "th"
type textarea "x"
type textarea "t"
type textarea "x"
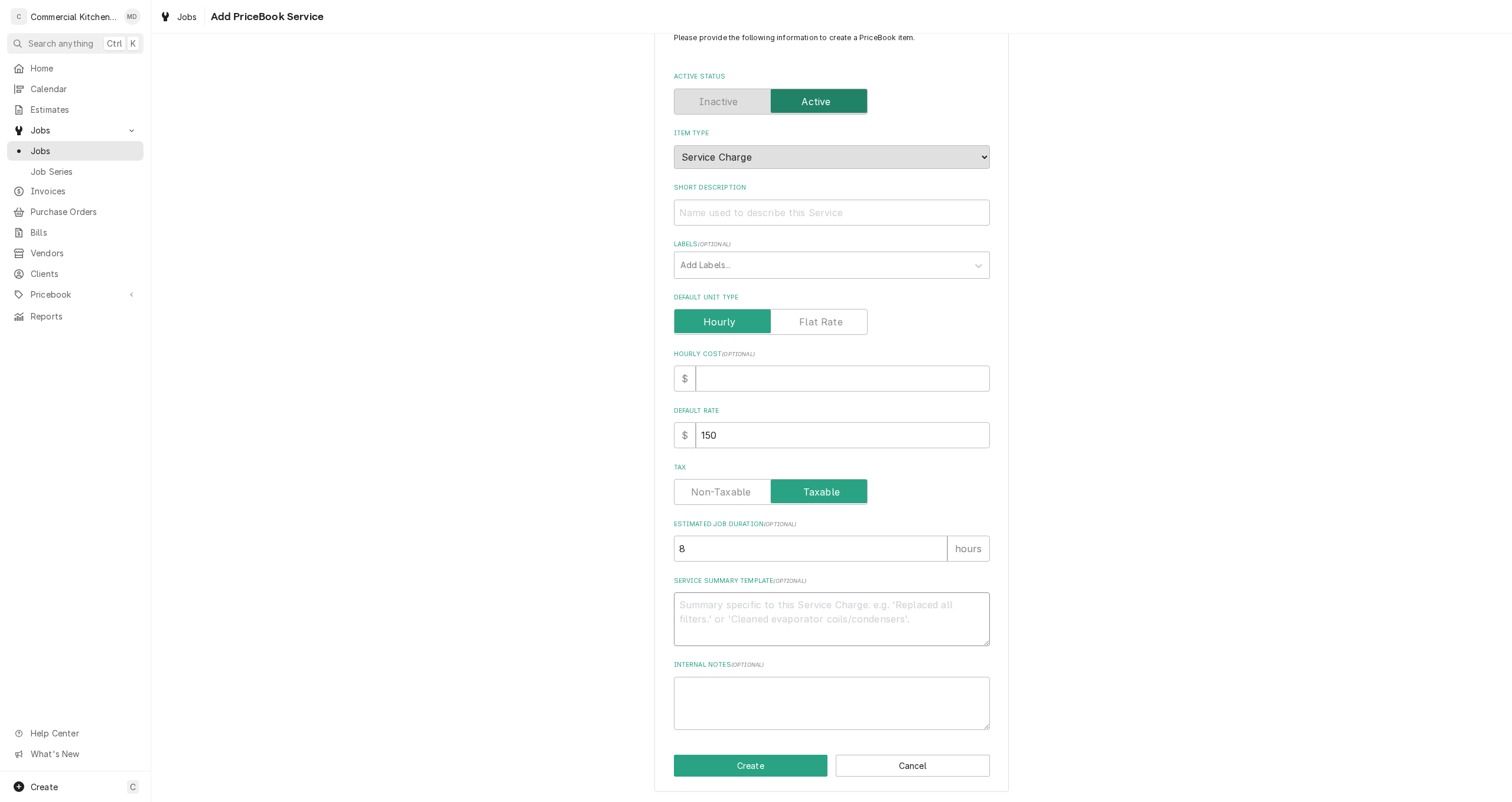
type textarea "x"
type textarea "T"
type textarea "x"
type textarea "Th"
type textarea "x"
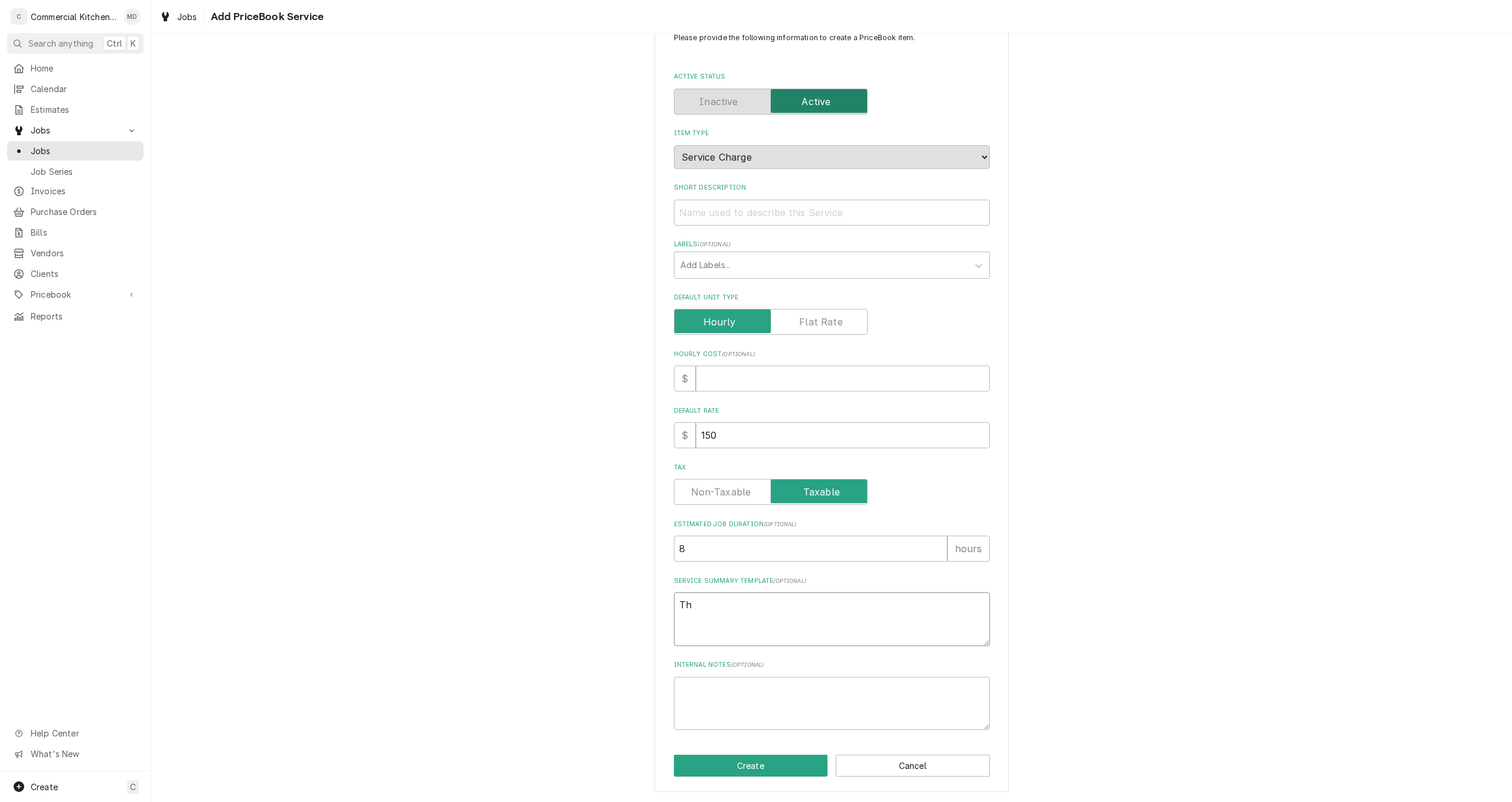
type textarea "Thi"
type textarea "x"
type textarea "This"
type textarea "x"
type textarea "This"
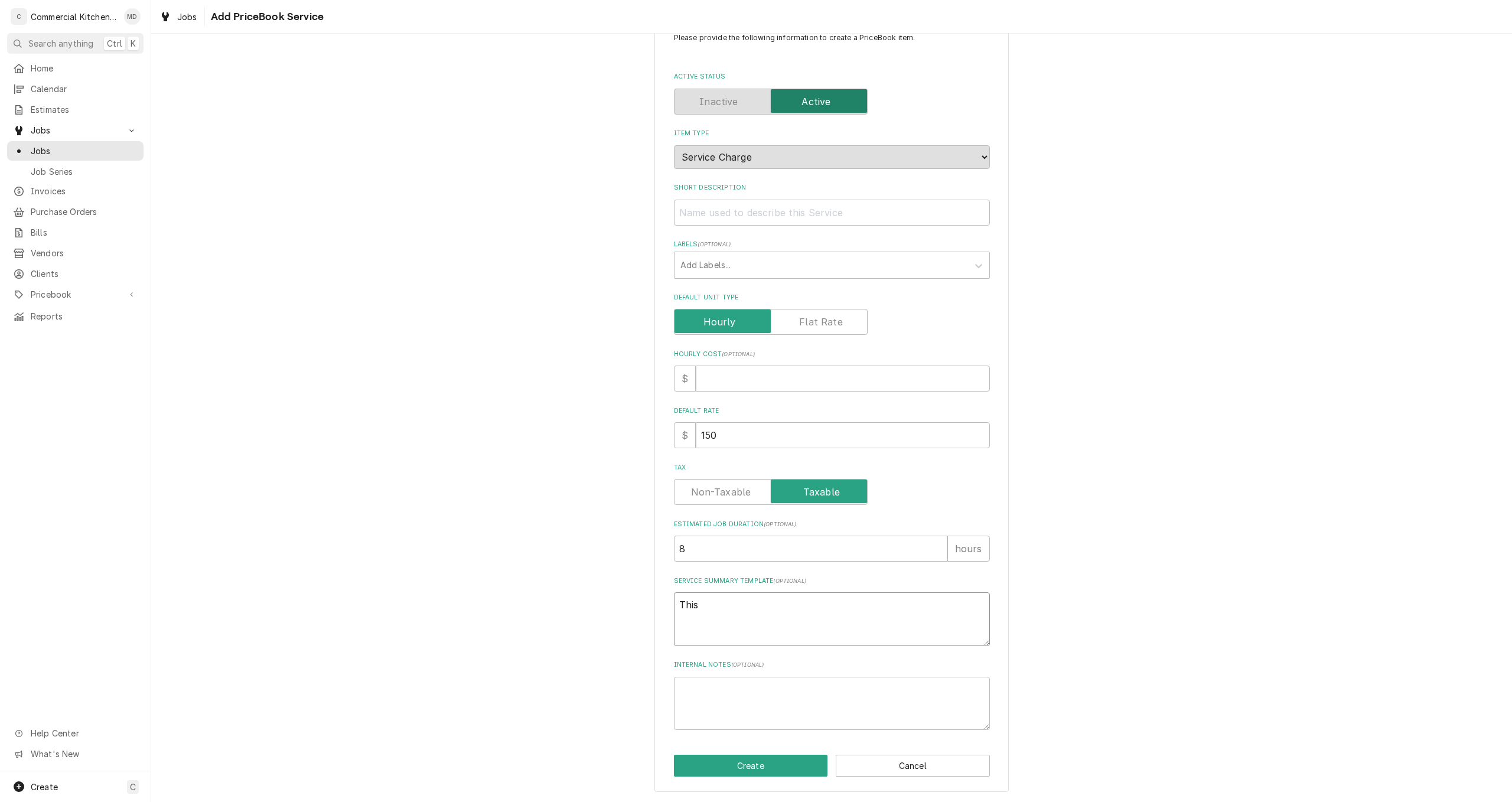
type textarea "x"
type textarea "This b"
type textarea "x"
type textarea "This bi"
type textarea "x"
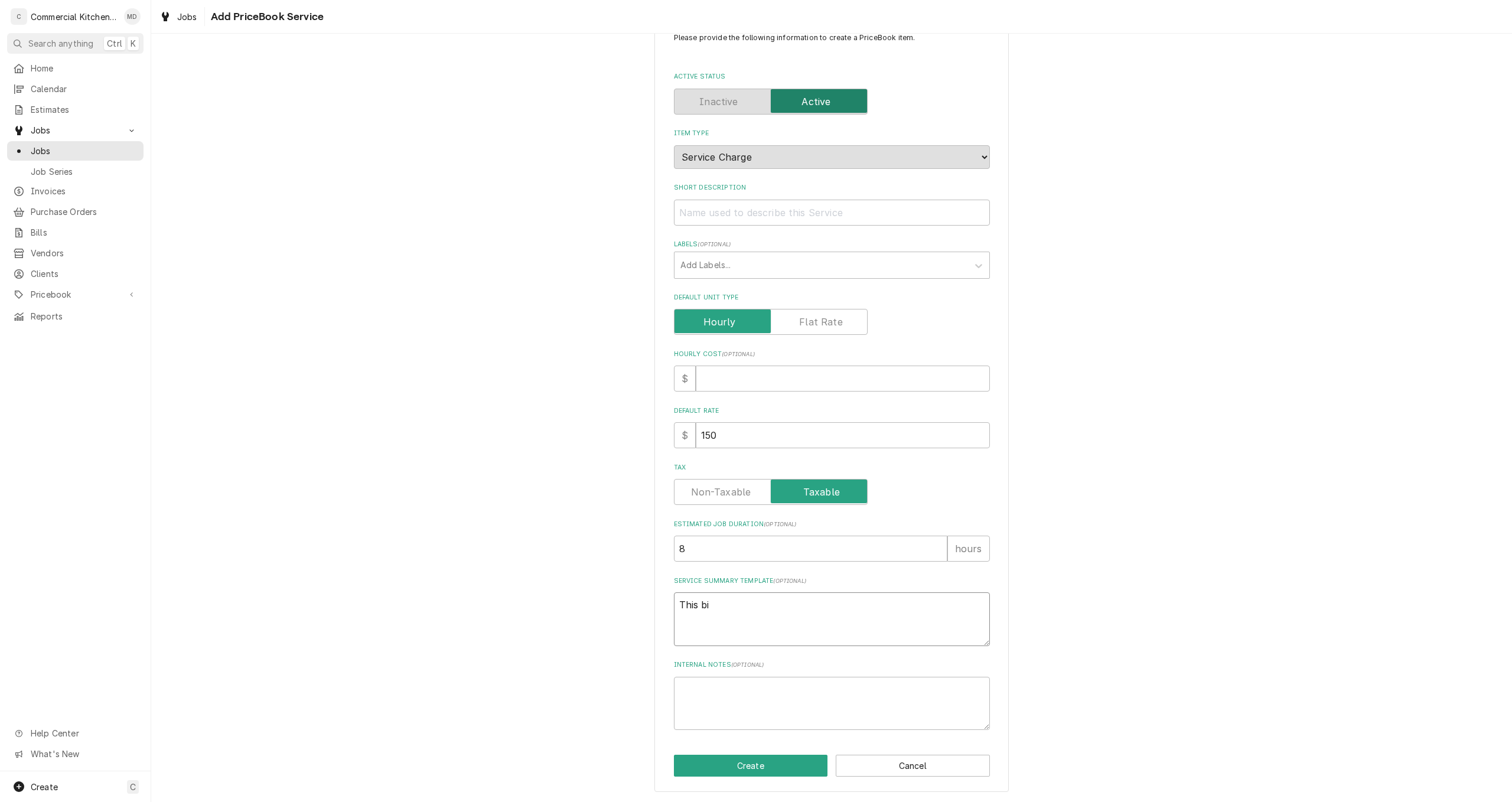
type textarea "This bil"
type textarea "x"
type textarea "This bill"
type textarea "x"
type textarea "This bill"
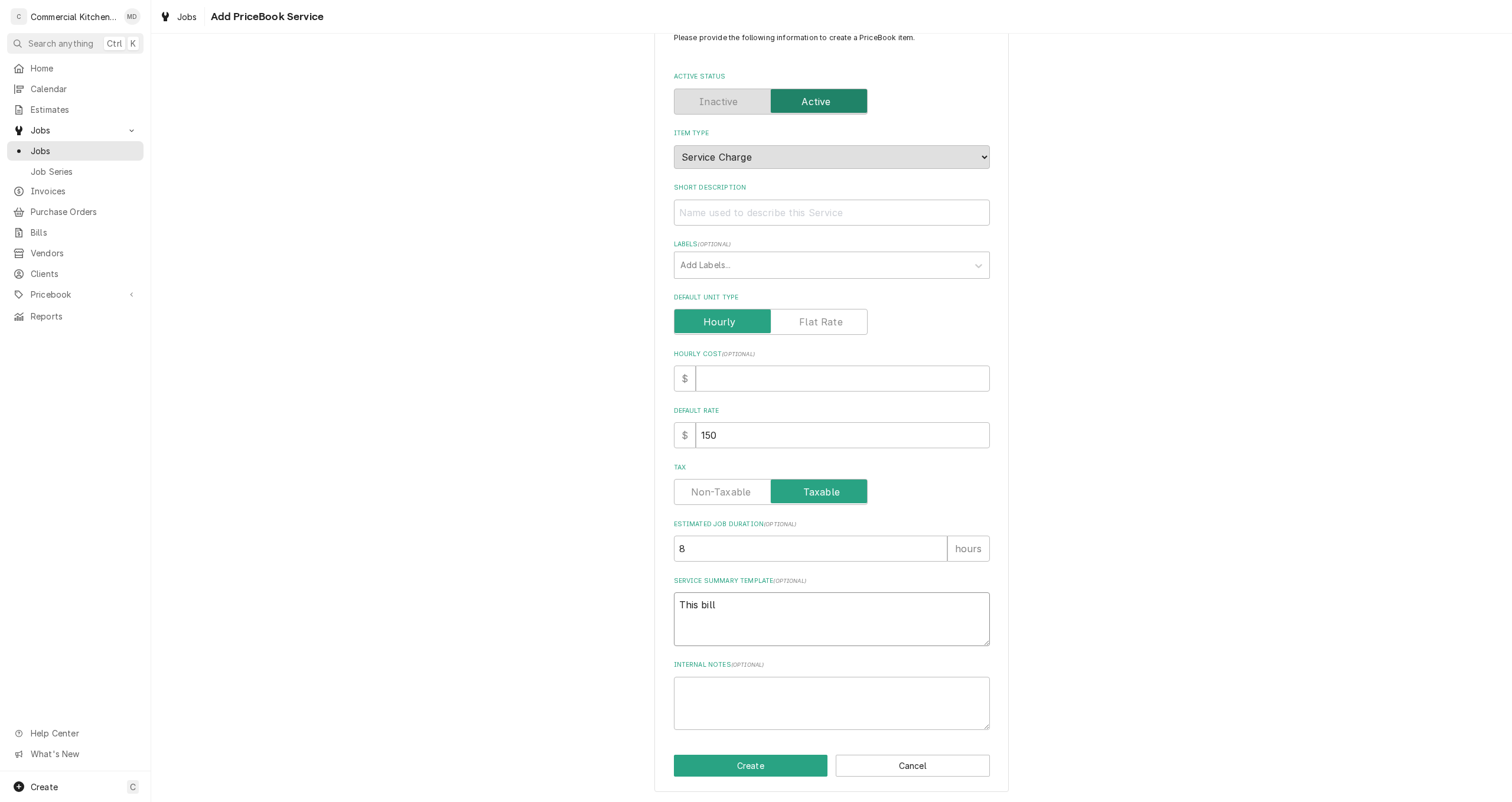
type textarea "x"
type textarea "This bill i"
type textarea "x"
type textarea "This bill in"
type textarea "x"
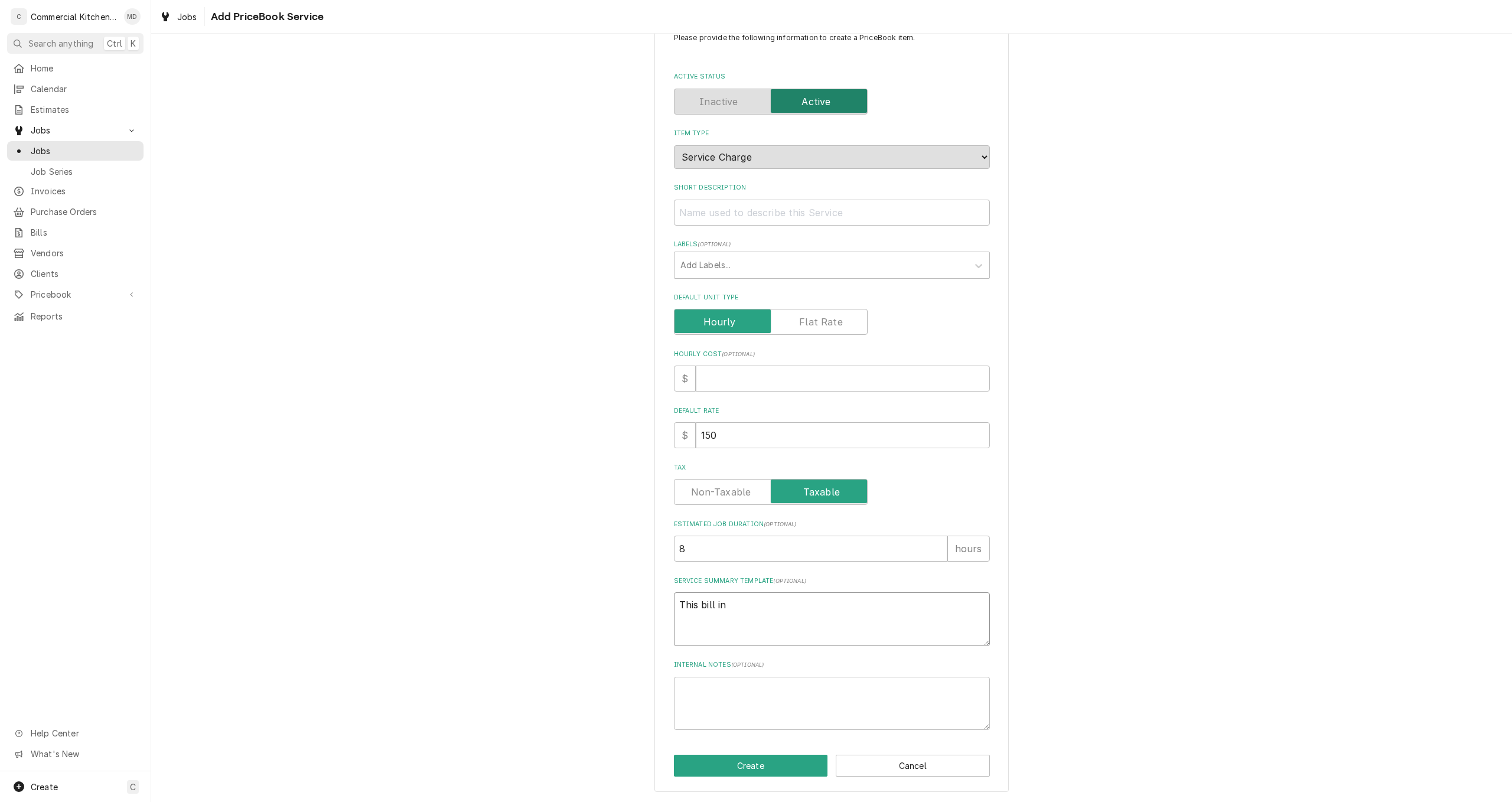
type textarea "This bill inc"
type textarea "x"
type textarea "This bill incl"
type textarea "x"
type textarea "This bill inclu"
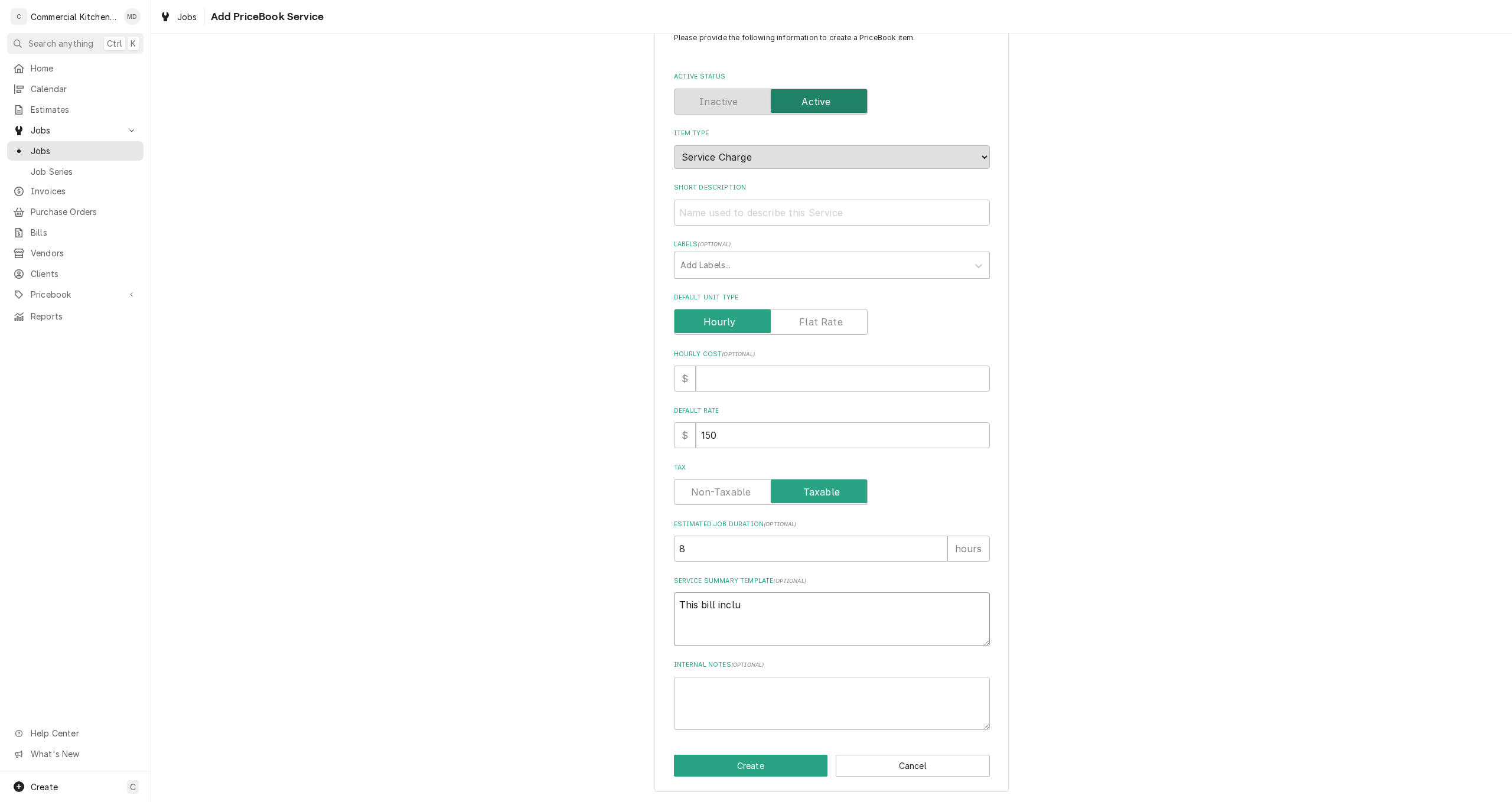
type textarea "x"
type textarea "This bill includ"
type textarea "x"
type textarea "This bill include"
type textarea "x"
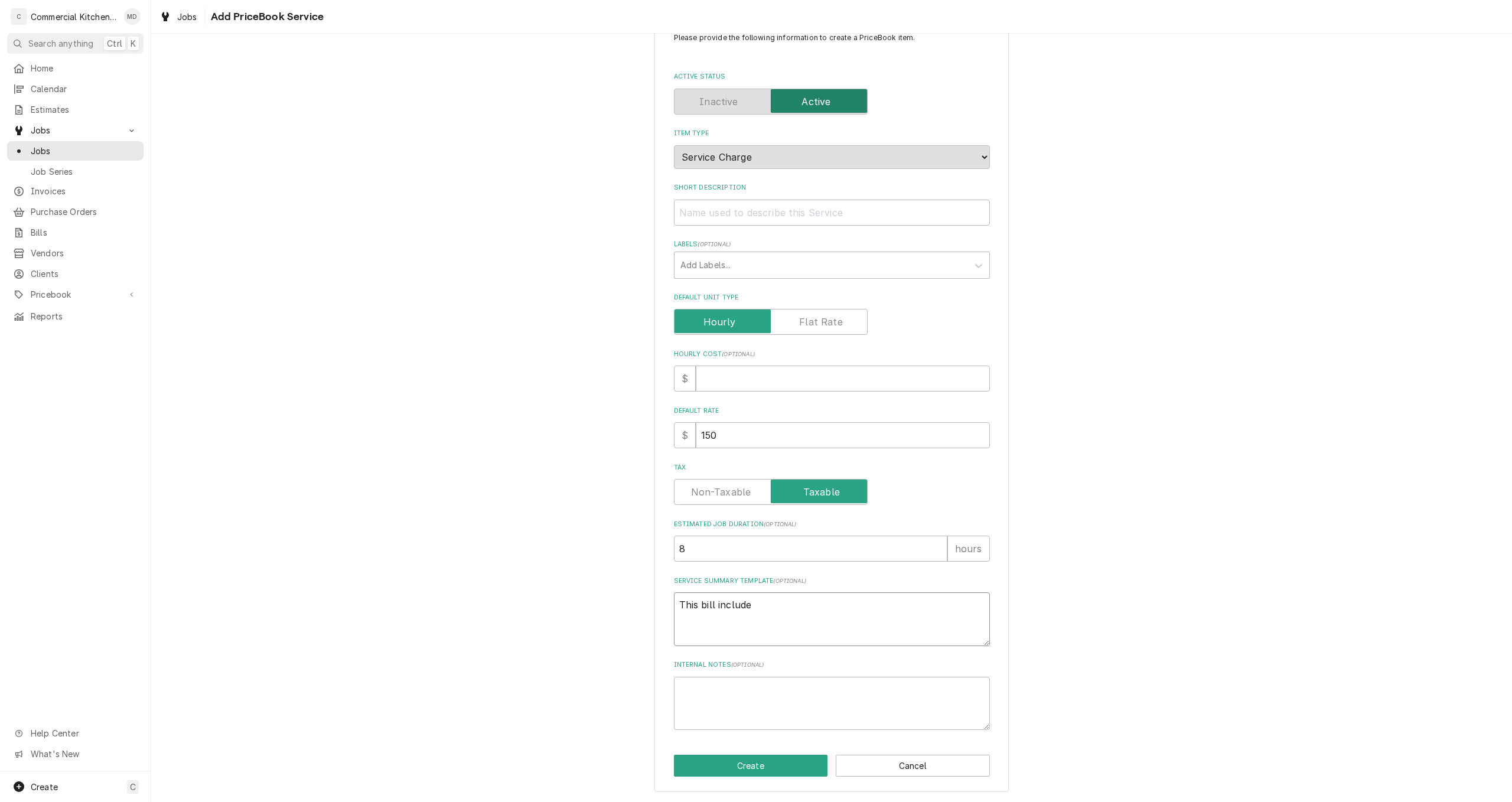
type textarea "This bill includes"
type textarea "x"
type textarea "This bill includes"
type textarea "x"
type textarea "This bill includes s"
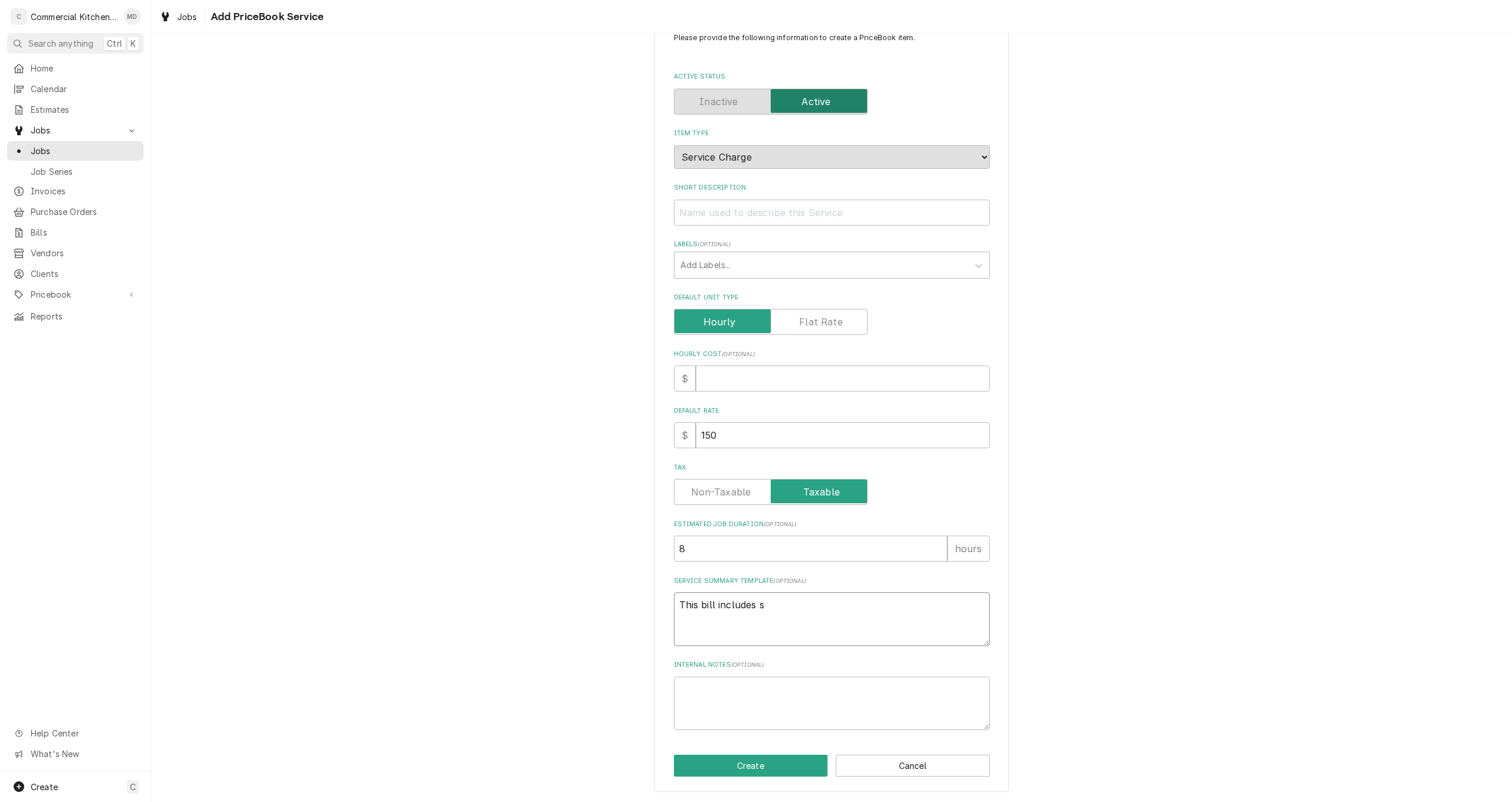
type textarea "x"
type textarea "This bill includes se"
type textarea "x"
type textarea "This bill includes sev"
type textarea "x"
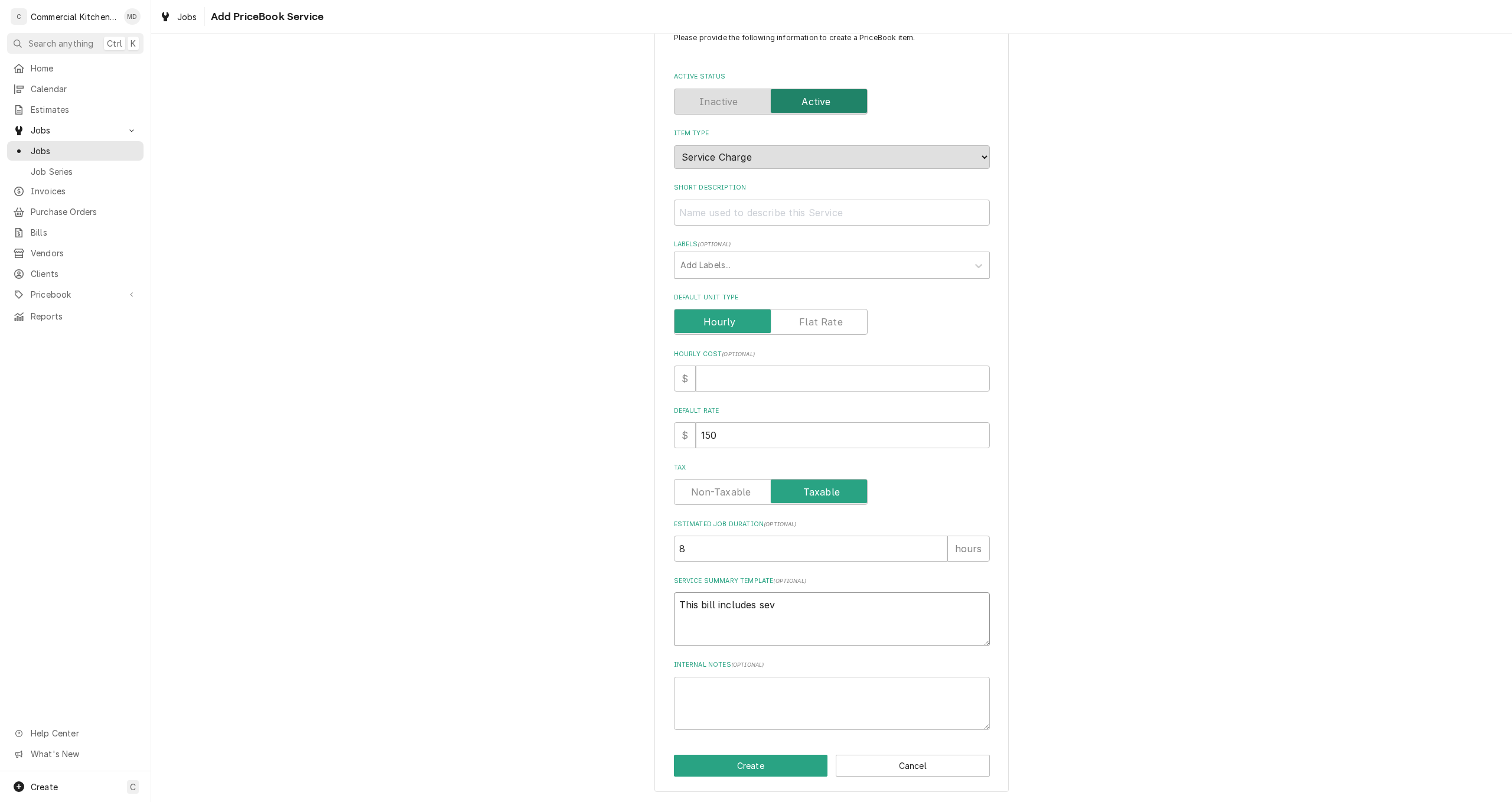
type textarea "This bill includes seve"
type textarea "x"
type textarea "This bill includes sever"
type textarea "x"
type textarea "This bill includes severa"
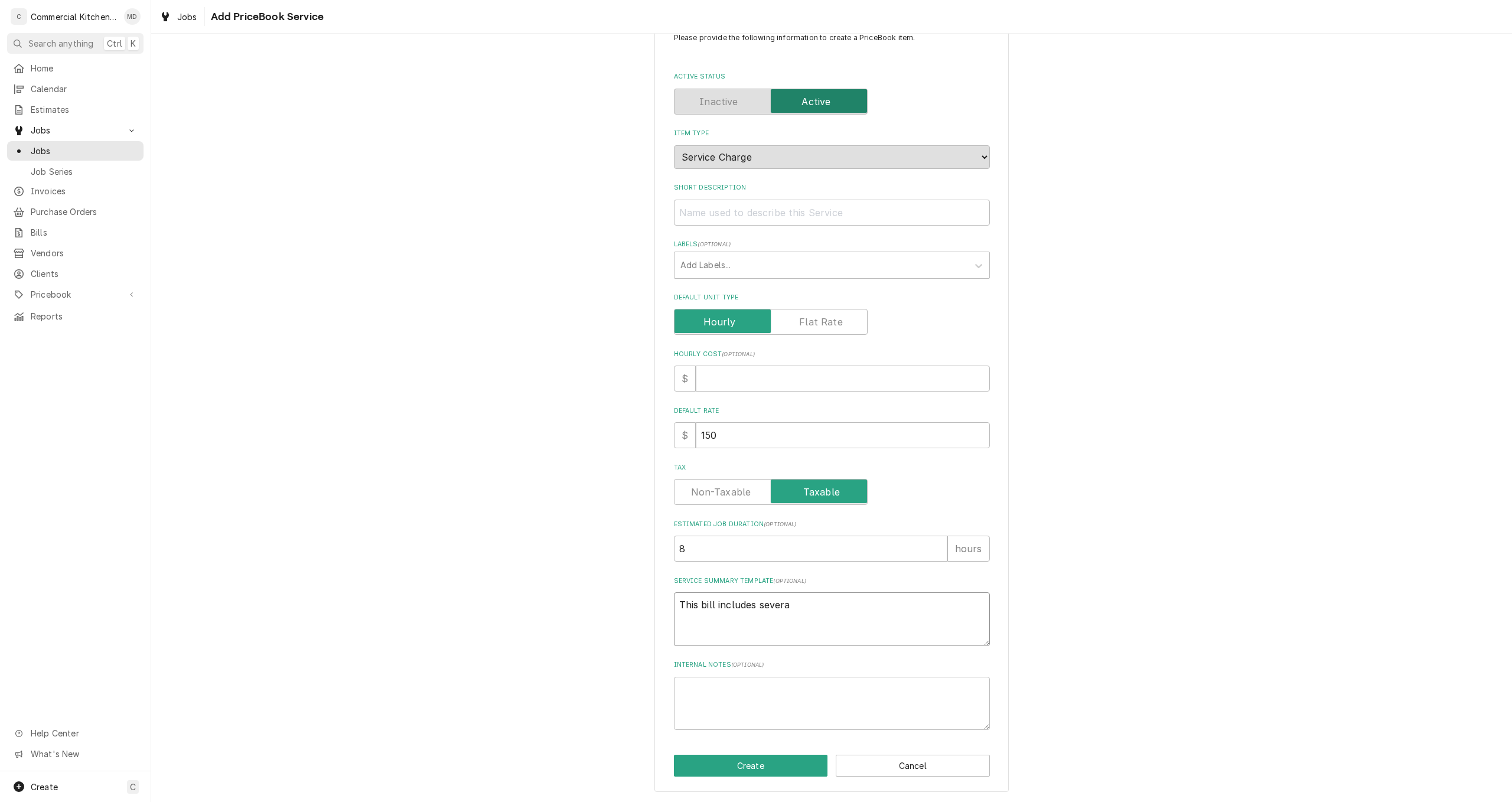
type textarea "x"
type textarea "This bill includes several"
type textarea "x"
type textarea "This bill includes several"
type textarea "x"
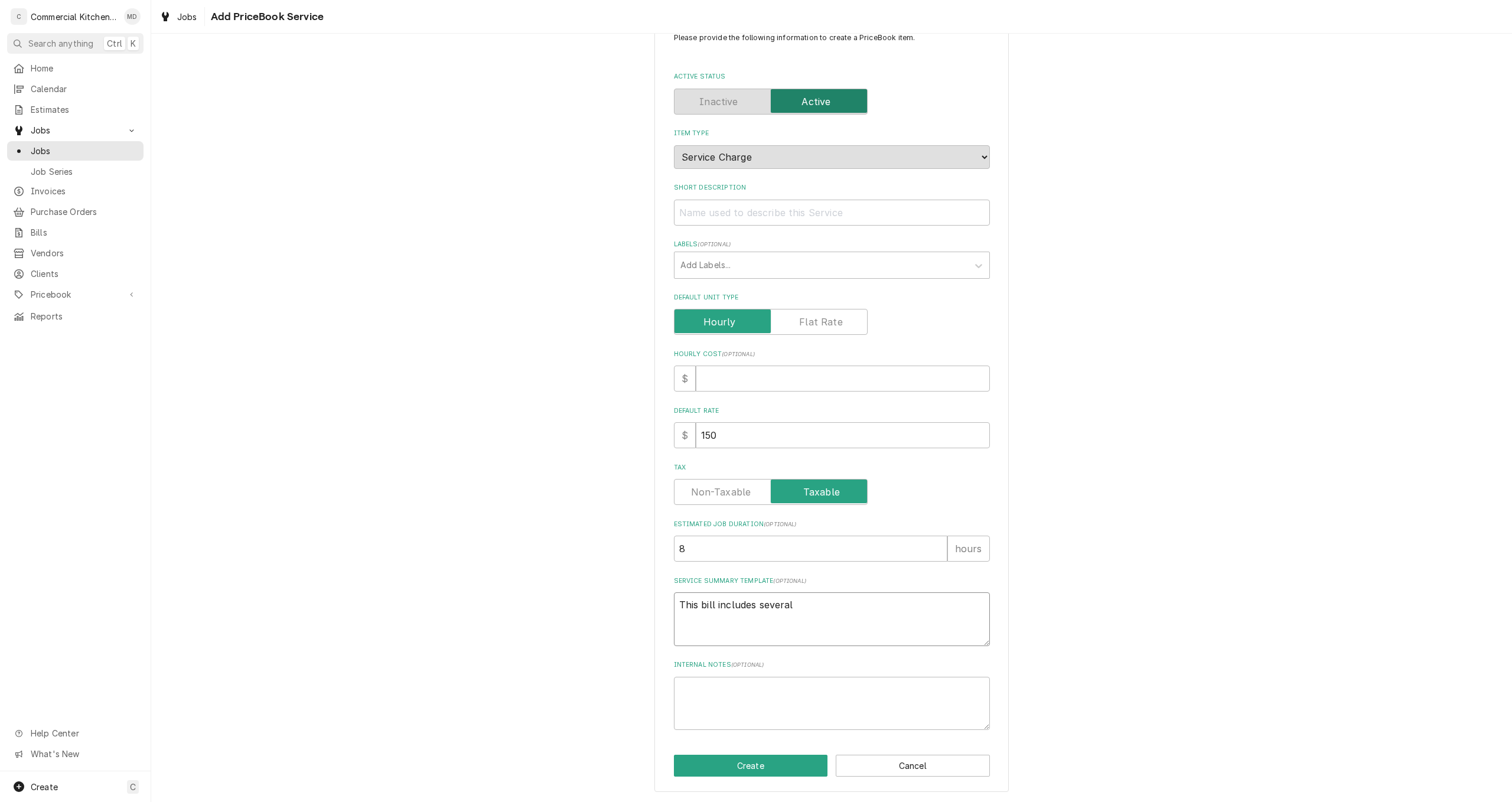
type textarea "This bill includes several t"
type textarea "x"
type textarea "This bill includes several tr"
type textarea "x"
type textarea "This bill includes several tri"
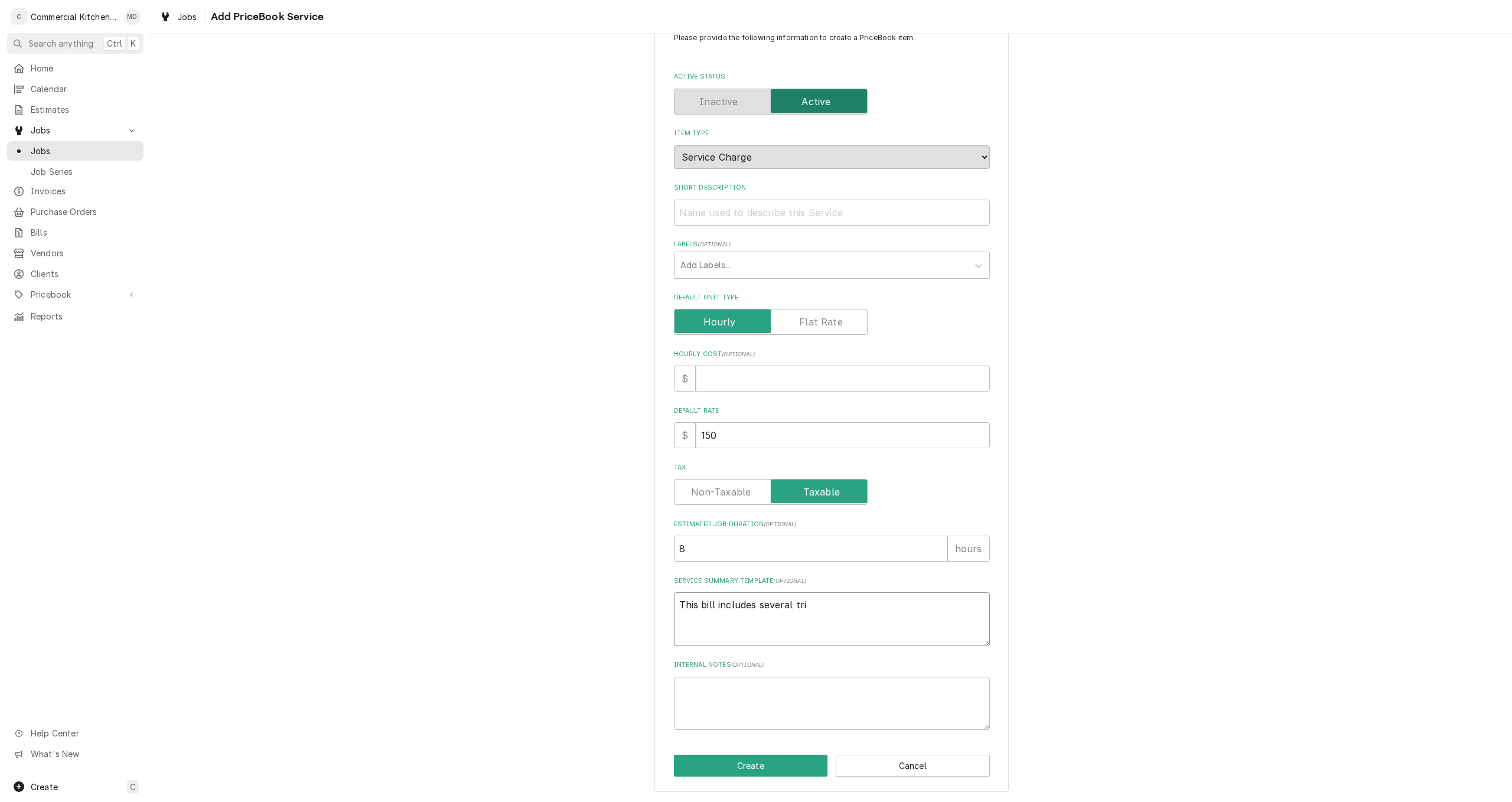
type textarea "x"
type textarea "This bill includes several trip"
type textarea "x"
type textarea "This bill includes several trips"
type textarea "x"
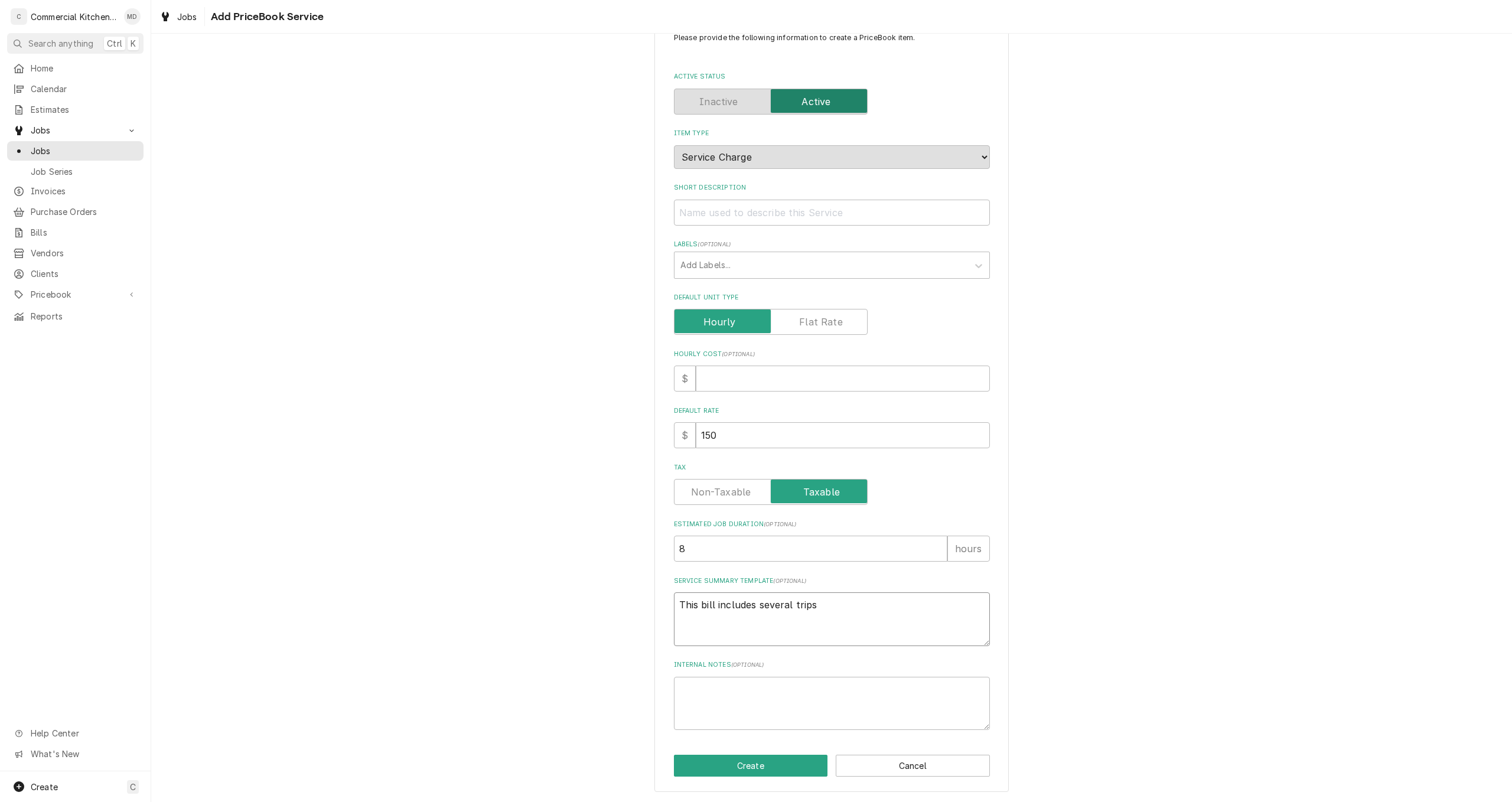
type textarea "This bill includes several trips"
type textarea "x"
type textarea "This bill includes several trips t"
type textarea "x"
type textarea "This bill includes several trips to"
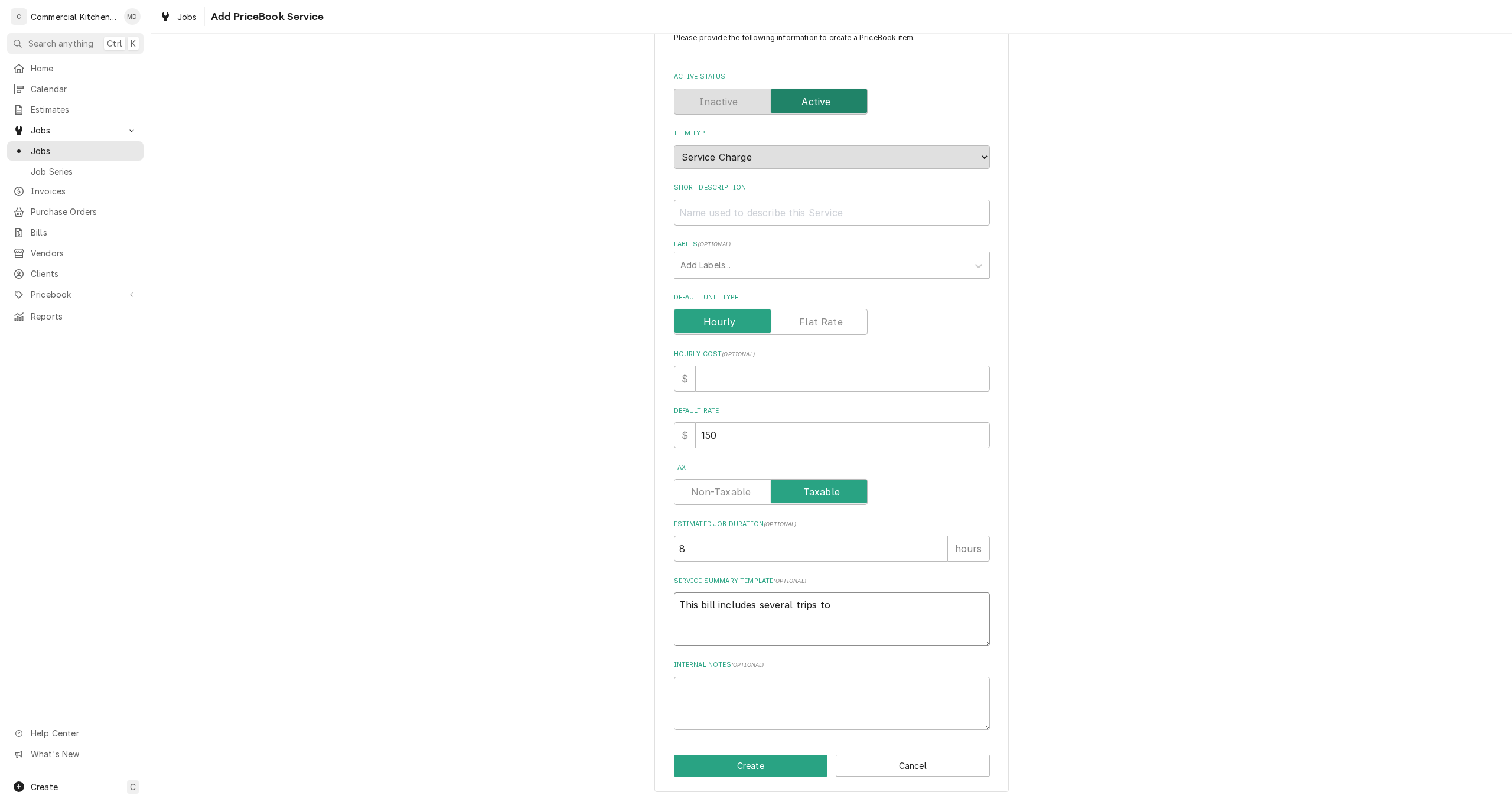
type textarea "x"
type textarea "This bill includes several trips to"
type textarea "x"
type textarea "This bill includes several trips to d"
type textarea "x"
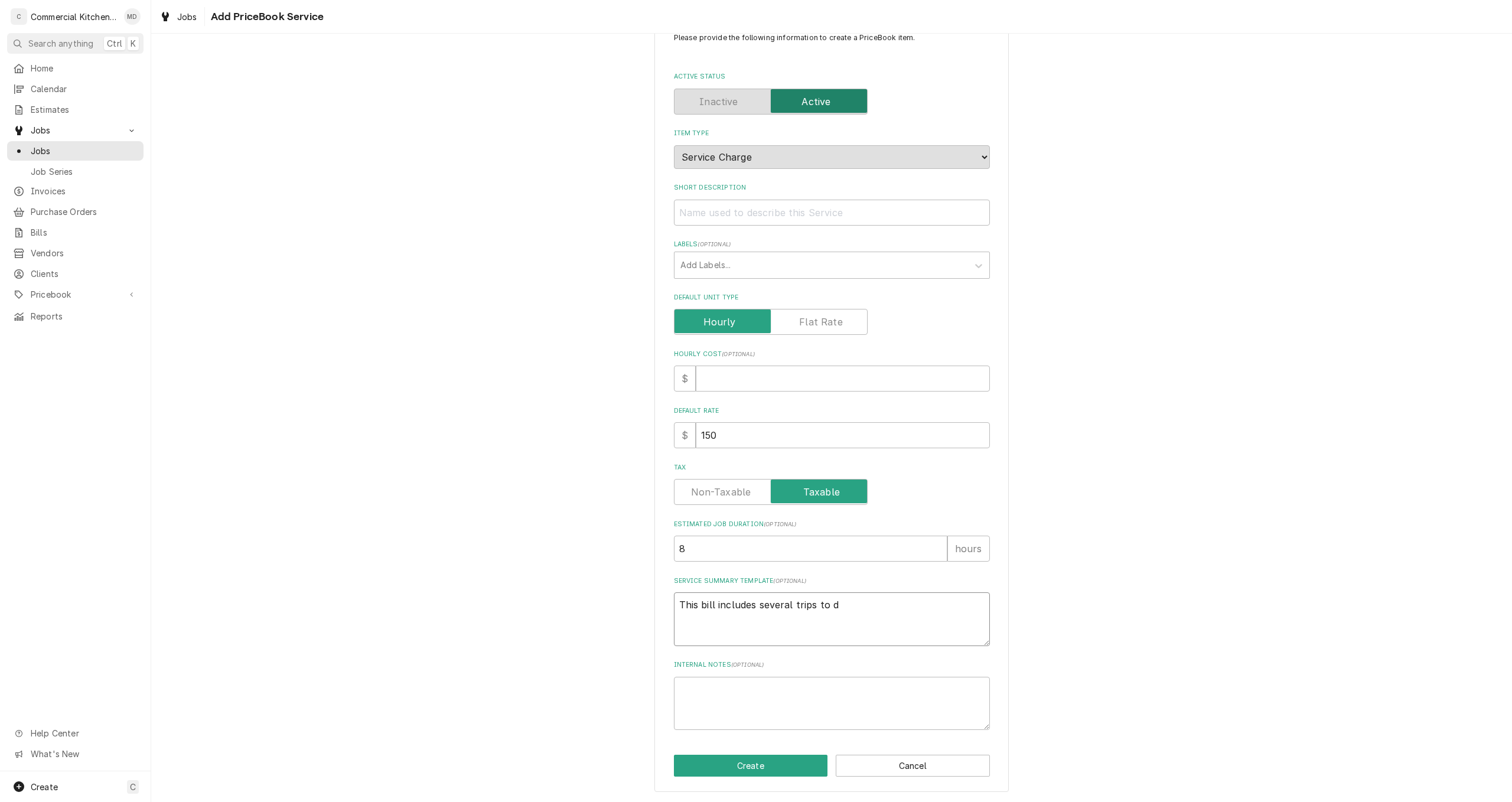
type textarea "This bill includes several trips to di"
type textarea "x"
type textarea "This bill includes several trips to dif"
type textarea "x"
type textarea "This bill includes several trips to diff"
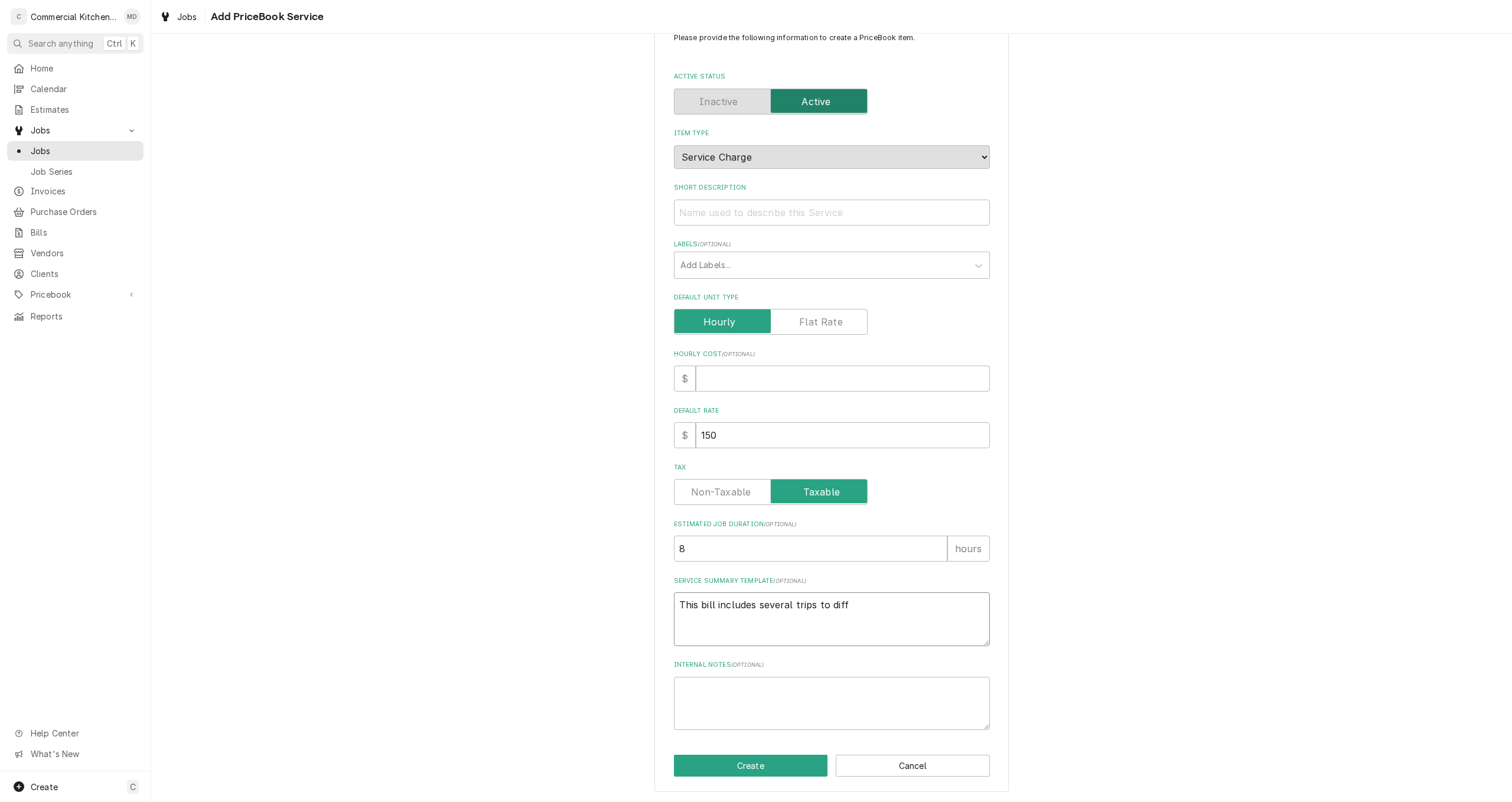
type textarea "x"
type textarea "This bill includes several trips to diffe"
type textarea "x"
type textarea "This bill includes several trips to differ"
type textarea "x"
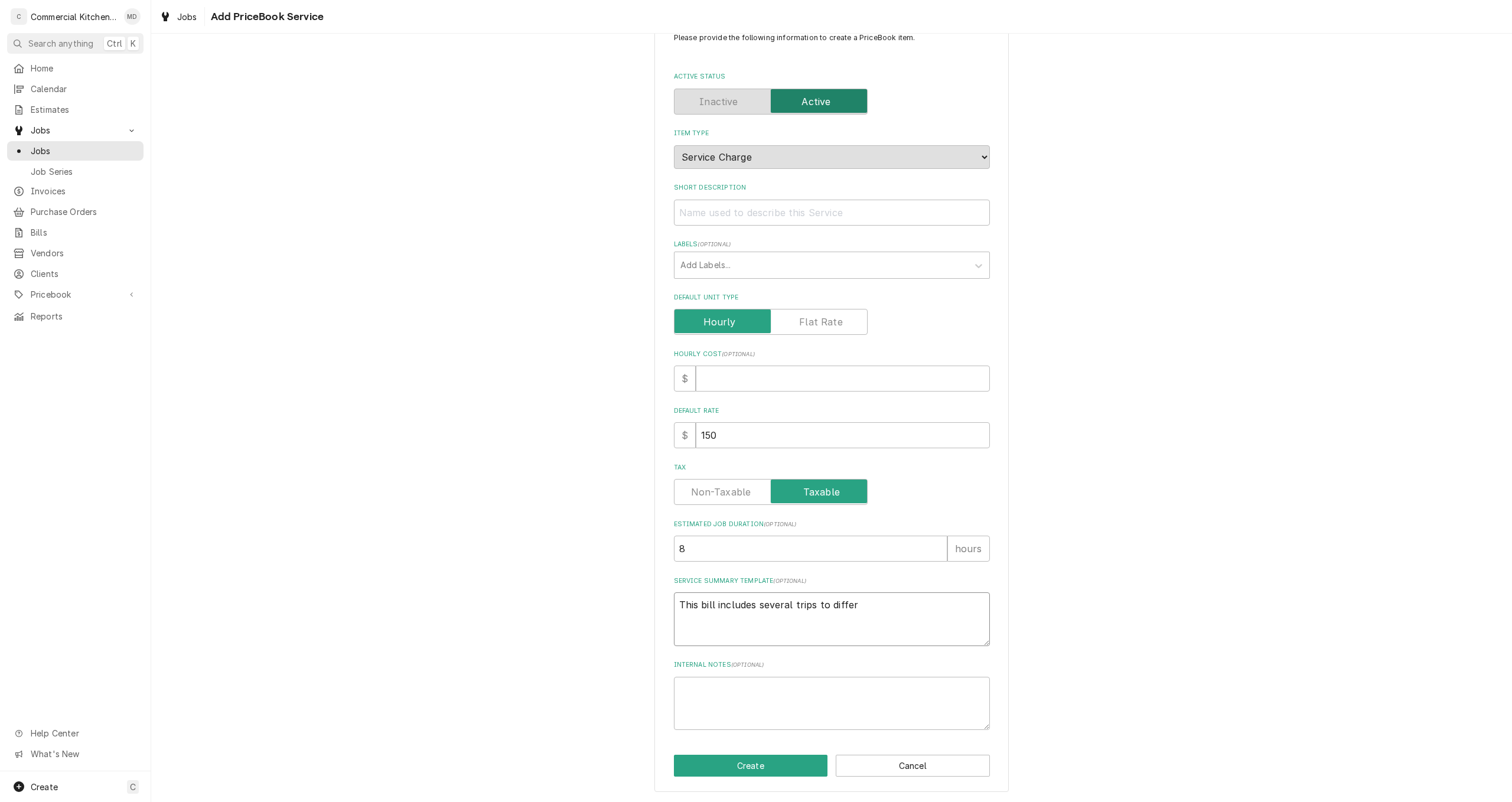
type textarea "This bill includes several trips to differn"
type textarea "x"
type textarea "This bill includes several trips to differne"
type textarea "x"
type textarea "This bill includes several trips to differnen"
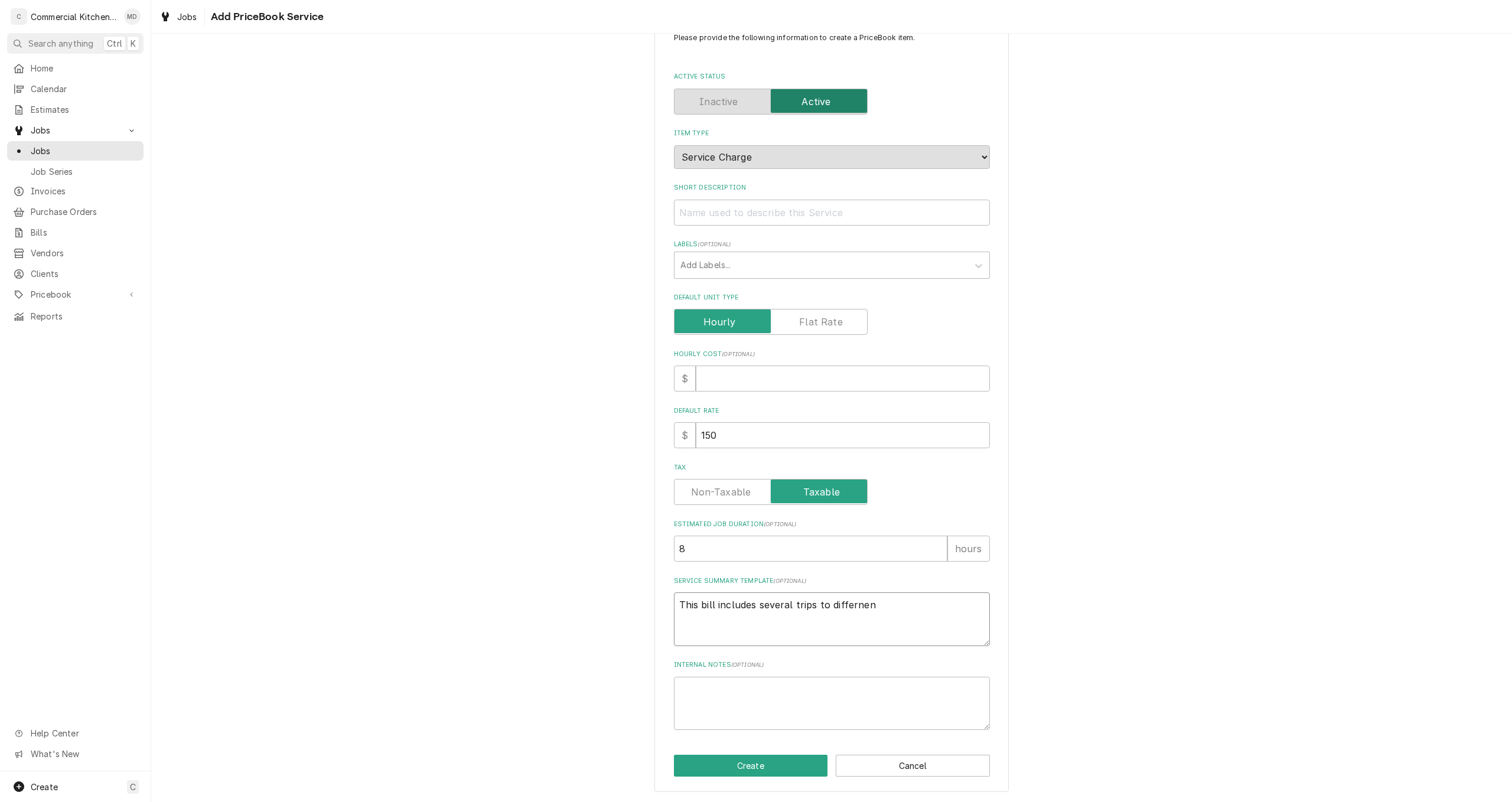
type textarea "x"
type textarea "This bill includes several trips to differnent"
type textarea "x"
type textarea "This bill includes several trips to differnen"
type textarea "x"
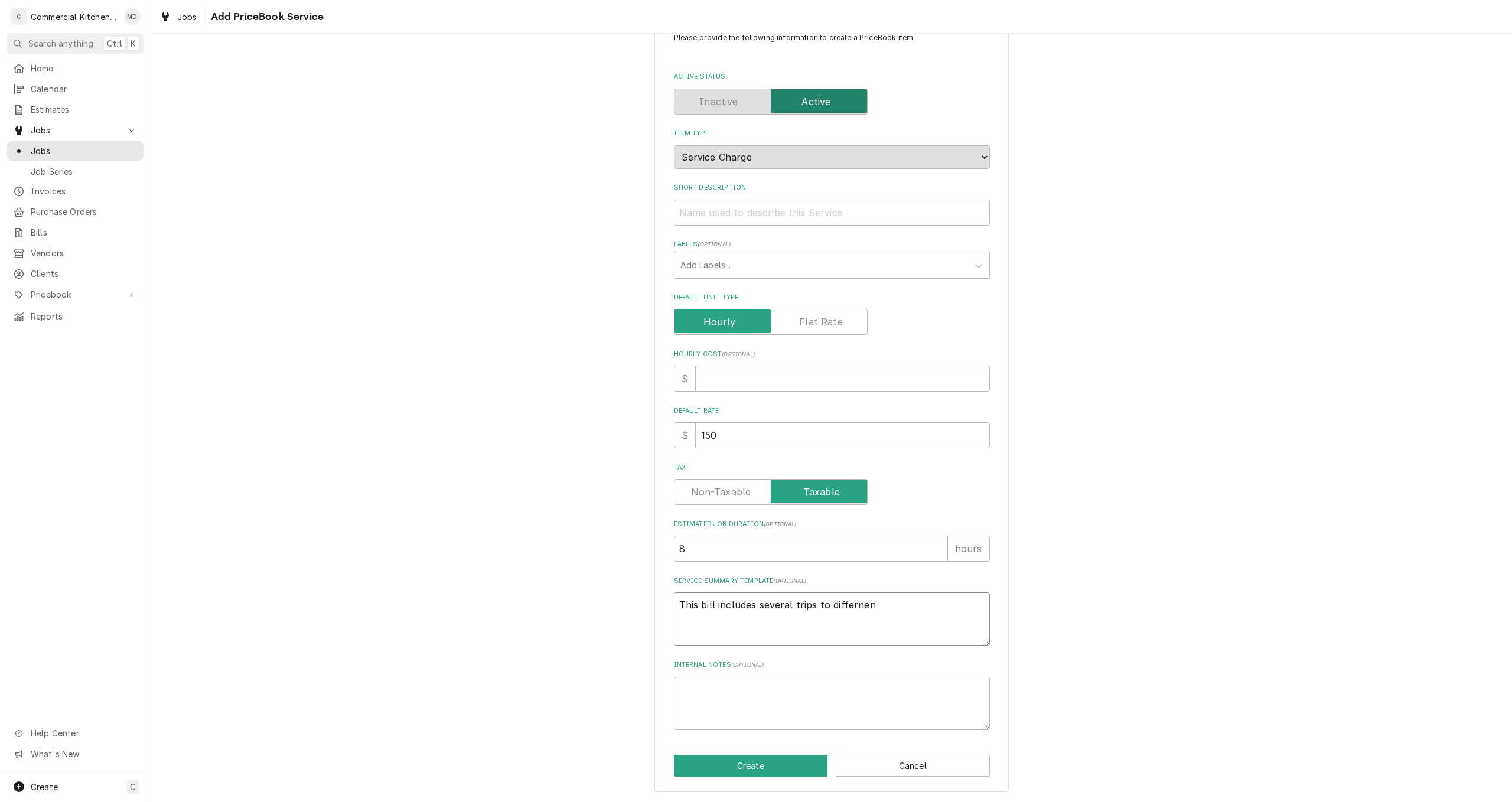
type textarea "This bill includes several trips to differne"
type textarea "x"
type textarea "This bill includes several trips to differn"
type textarea "x"
type textarea "This bill includes several trips to differ"
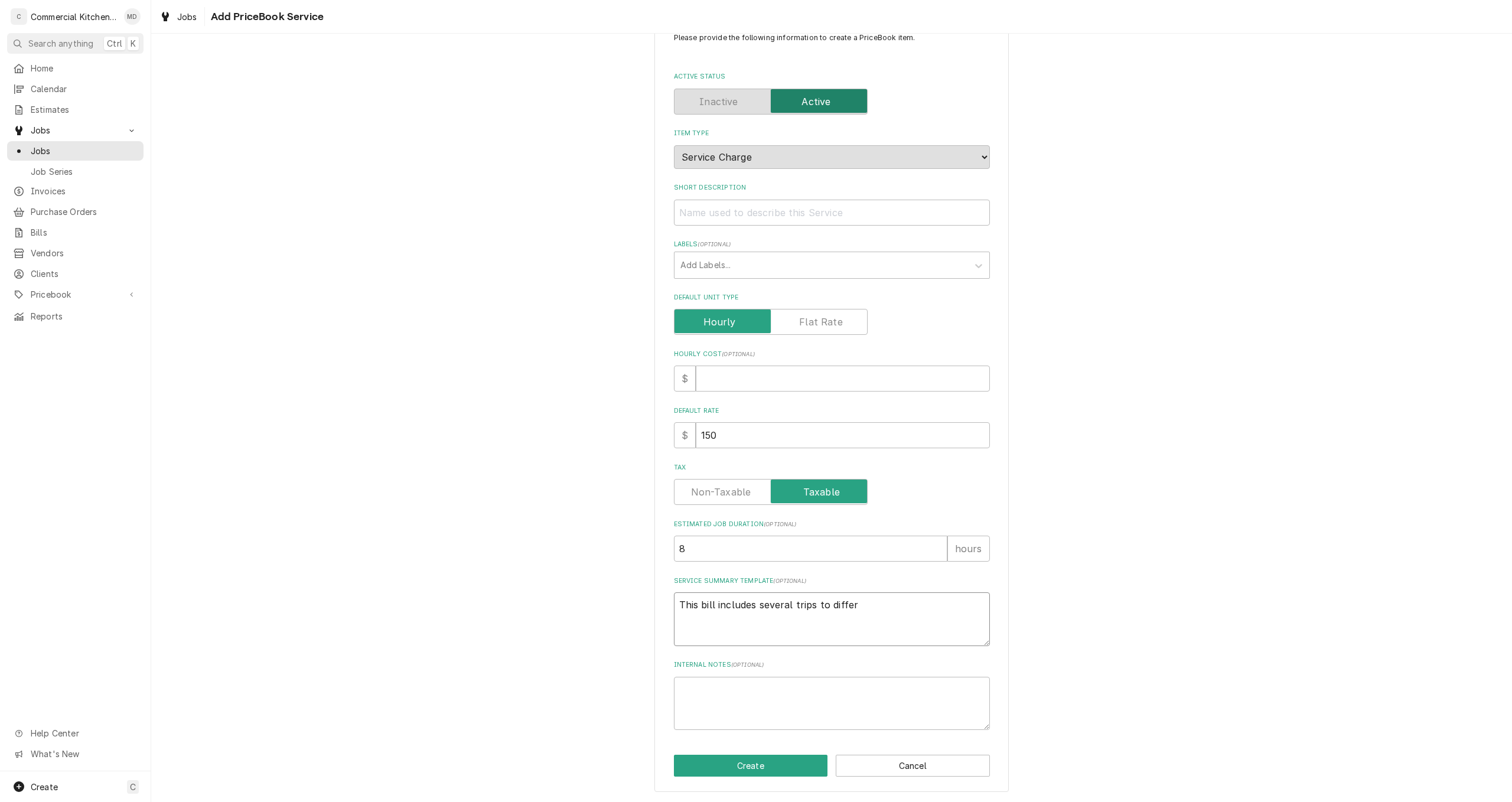
type textarea "x"
type textarea "This bill includes several trips to differe"
type textarea "x"
type textarea "This bill includes several trips to differen"
type textarea "x"
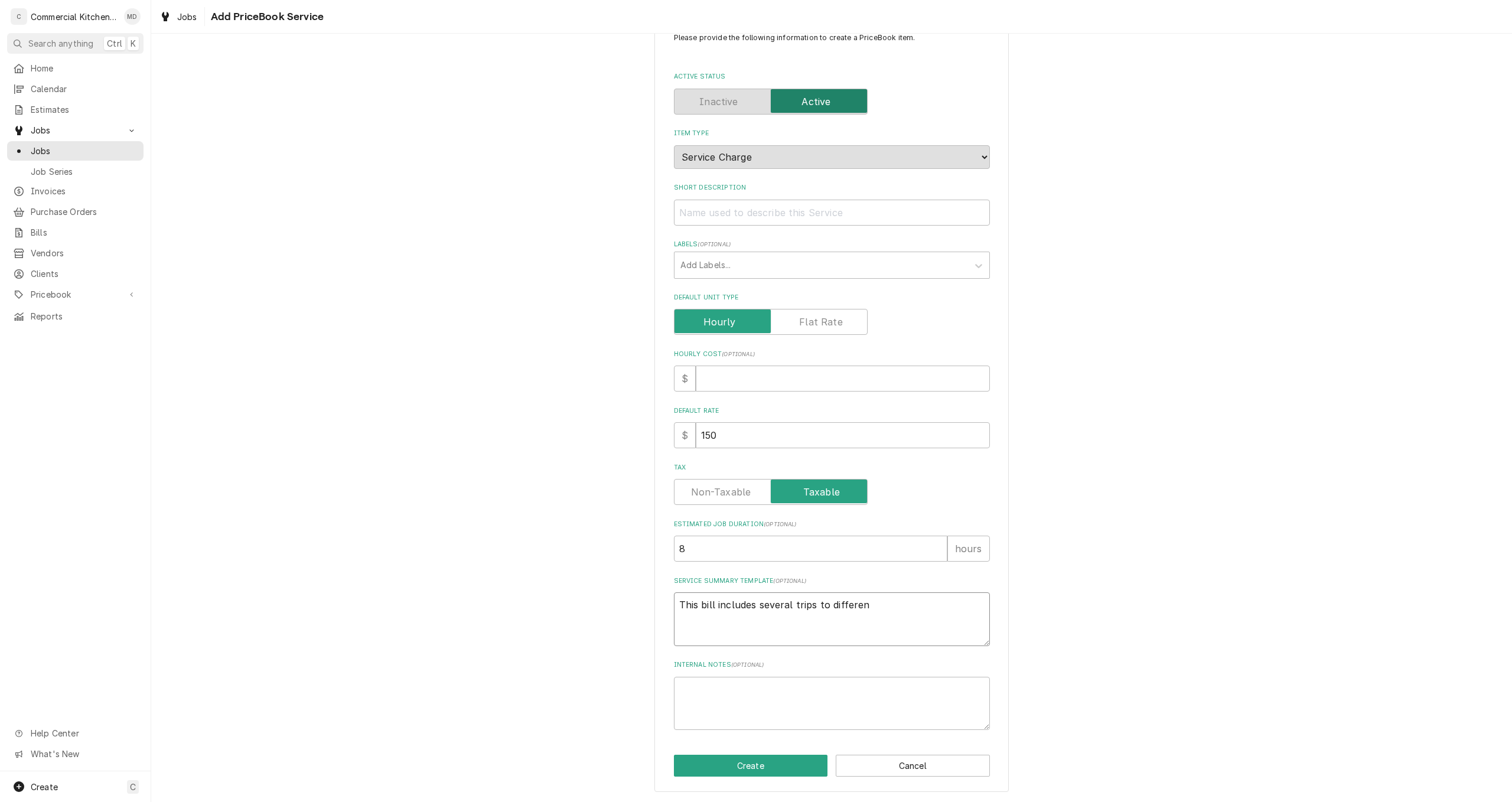
type textarea "This bill includes several trips to different"
type textarea "x"
type textarea "This bill includes several trips to different"
type textarea "x"
type textarea "This bill includes several trips to different s"
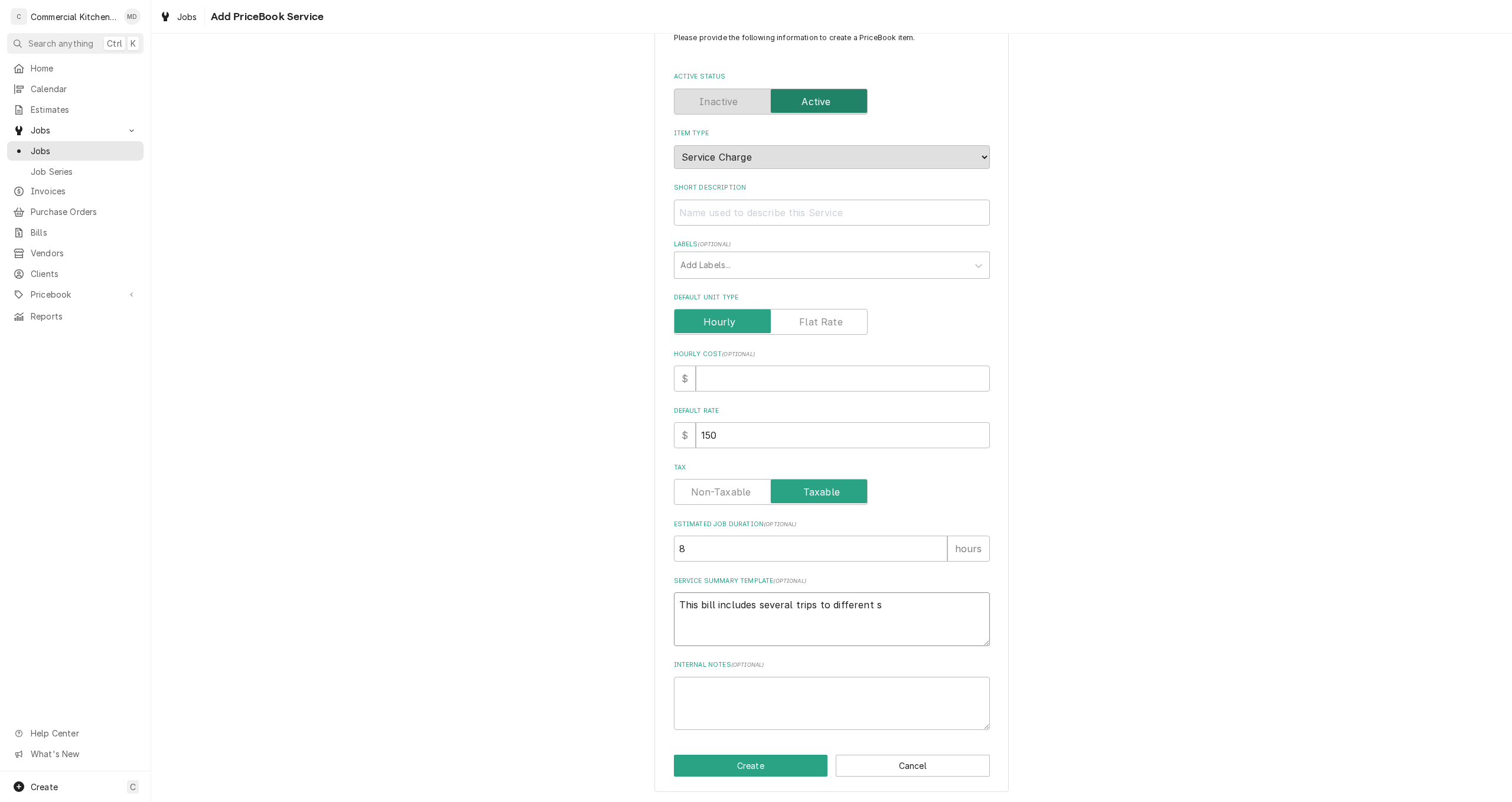
type textarea "x"
type textarea "This bill includes several trips to different si"
type textarea "x"
type textarea "This bill includes several trips to different sit"
type textarea "x"
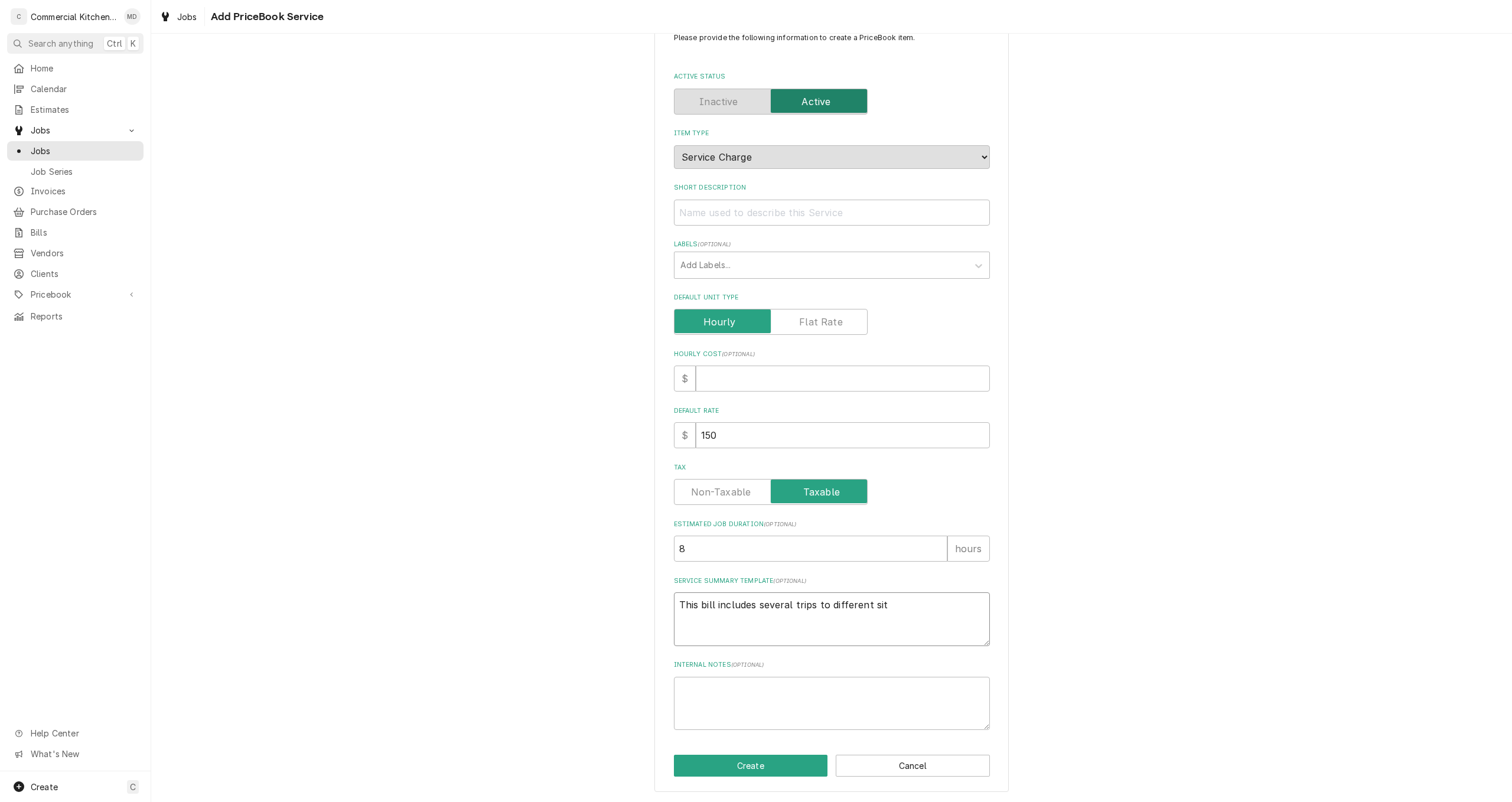
type textarea "This bill includes several trips to different site"
type textarea "x"
type textarea "This bill includes several trips to different sites"
type textarea "x"
type textarea "This bill includes several trips to different sites"
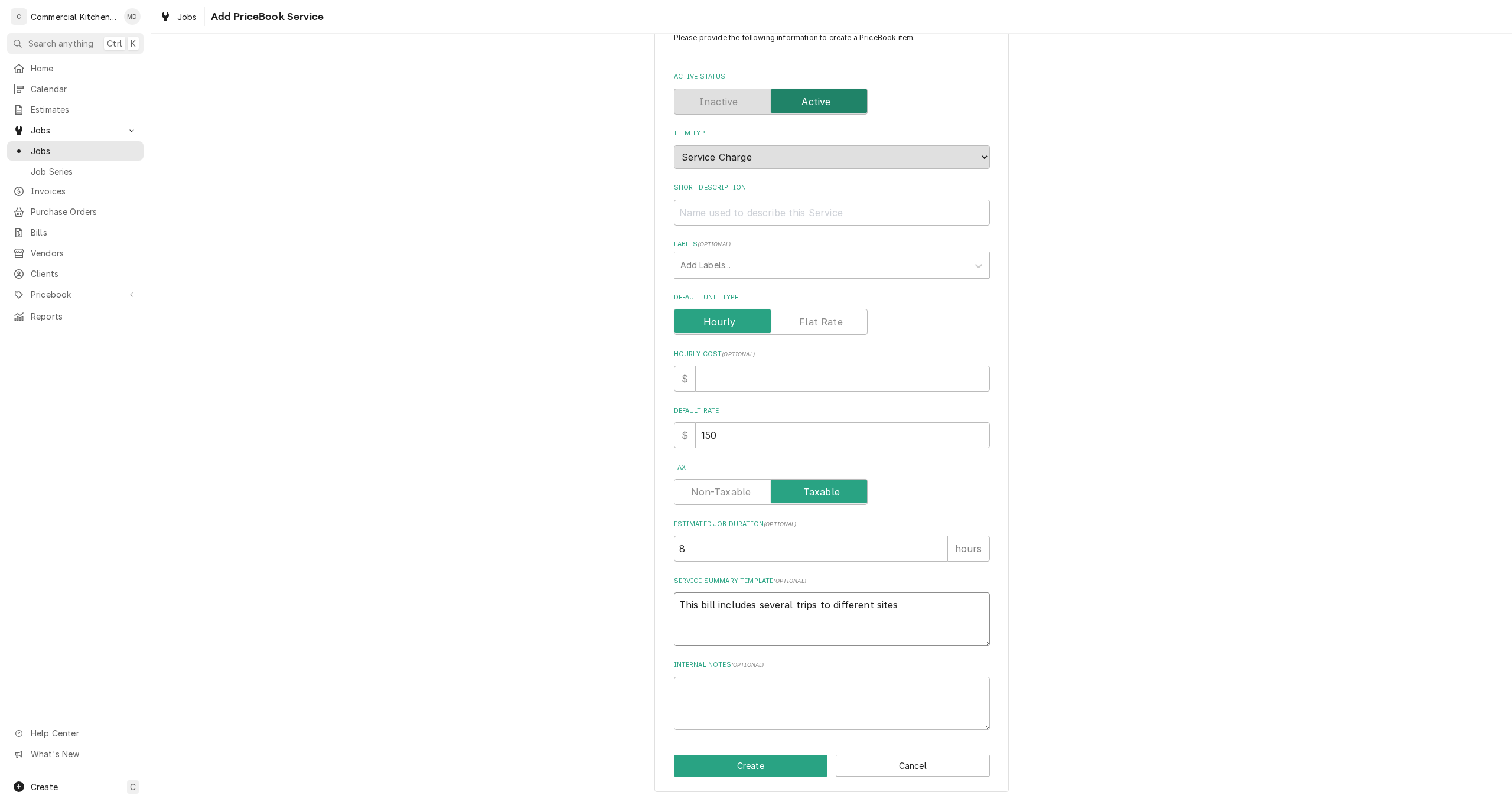
type textarea "x"
type textarea "This bill includes several trips to different sites a"
type textarea "x"
type textarea "This bill includes several trips to different sites an"
type textarea "x"
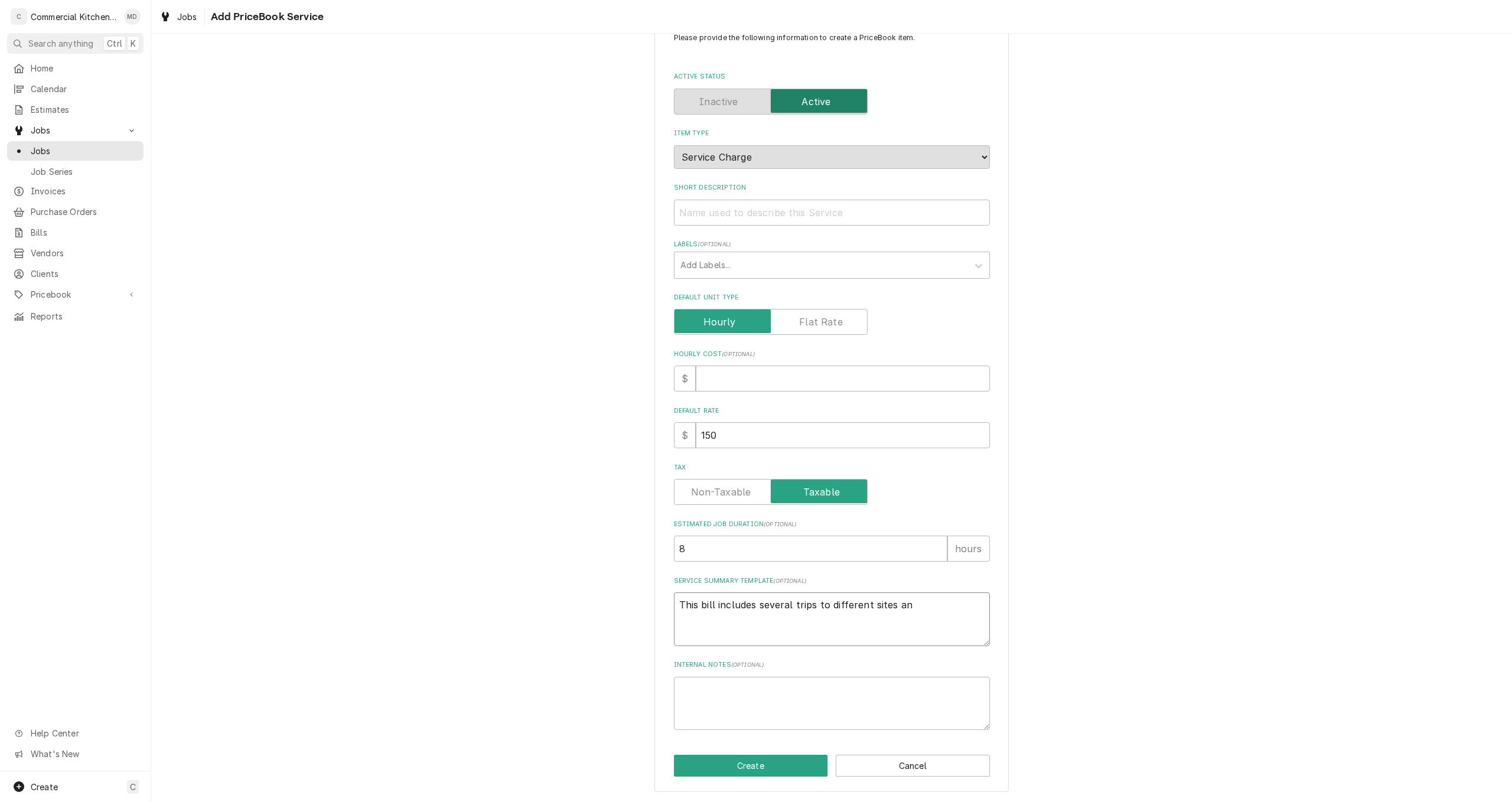
type textarea "This bill includes several trips to different sites and"
type textarea "x"
type textarea "This bill includes several trips to different sites and"
type textarea "x"
type textarea "This bill includes several trips to different sites and s"
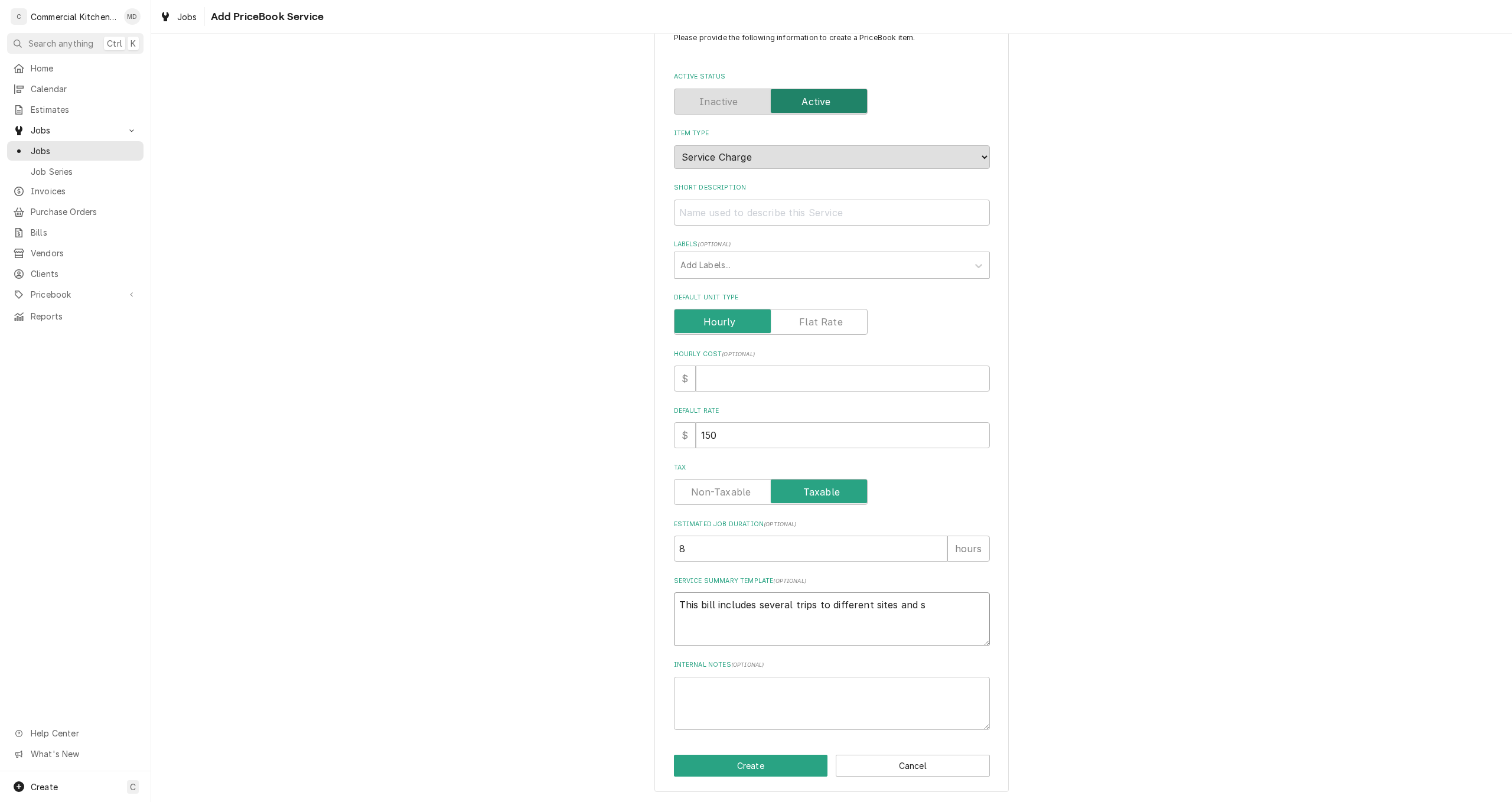
type textarea "x"
type textarea "This bill includes several trips to different sites and se"
type textarea "x"
type textarea "This bill includes several trips to different sites and sev"
type textarea "x"
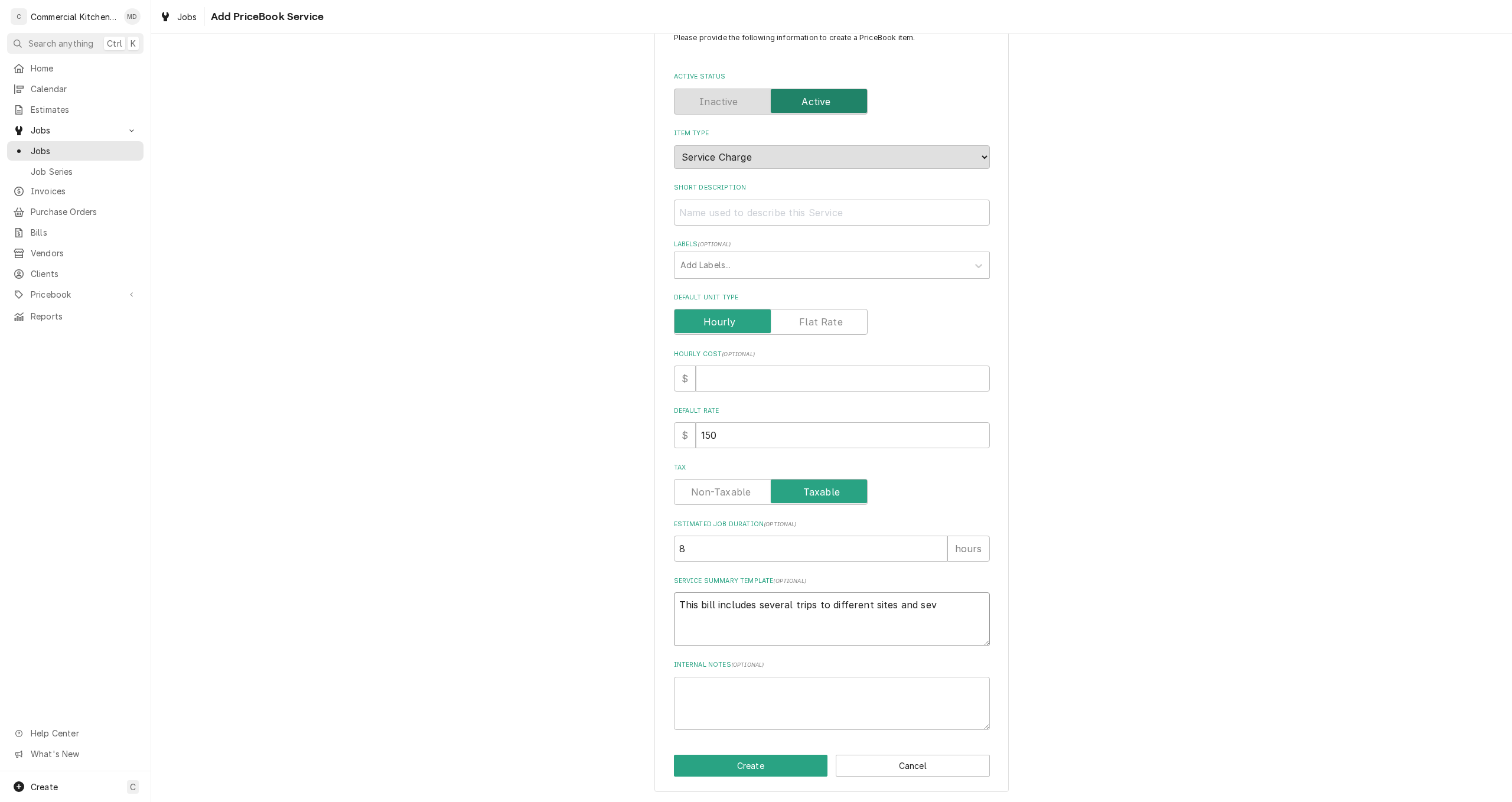
type textarea "This bill includes several trips to different sites and seve"
type textarea "x"
type textarea "This bill includes several trips to different sites and sever"
type textarea "x"
type textarea "This bill includes several trips to different sites and severa"
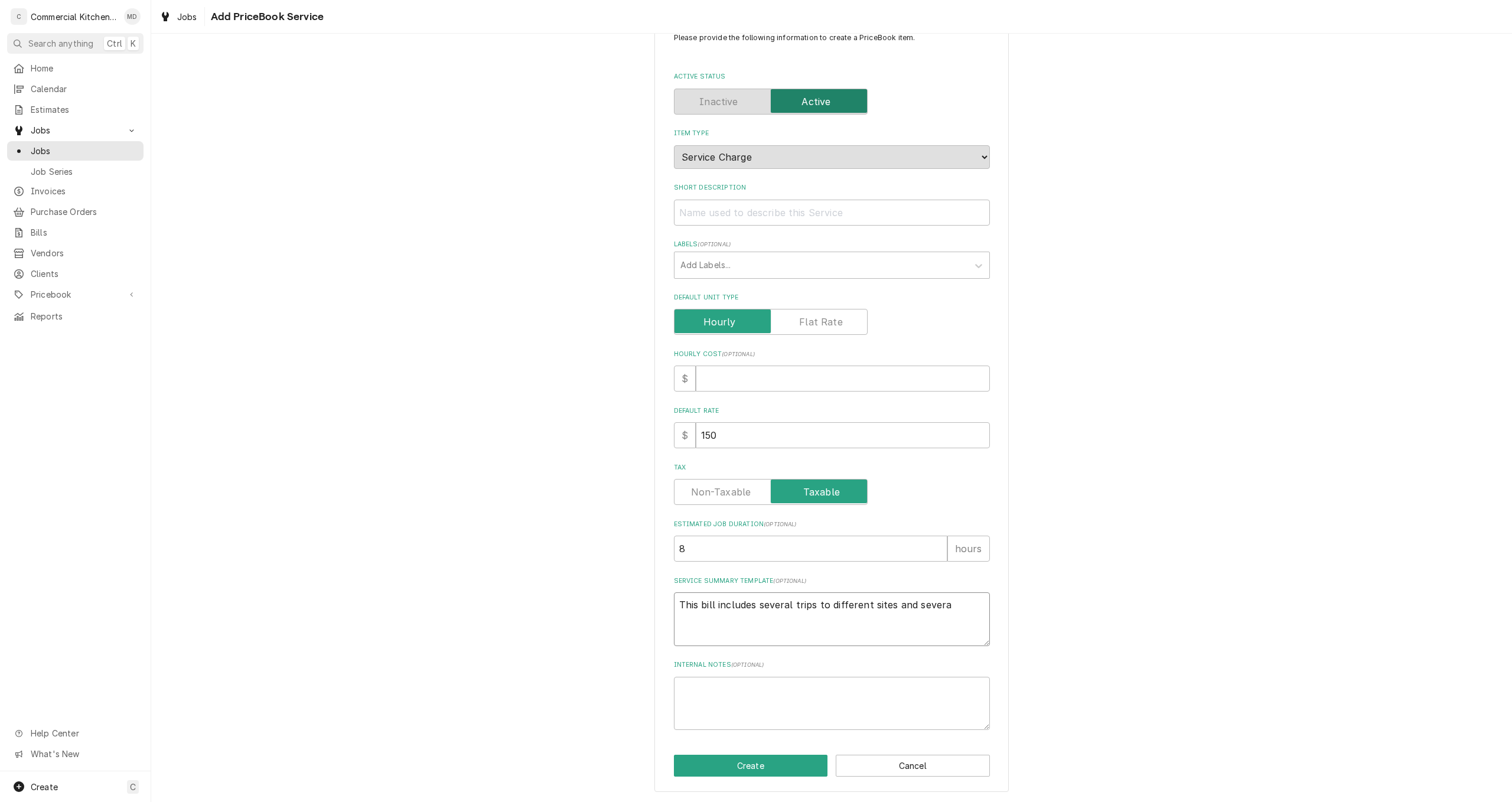
type textarea "x"
type textarea "This bill includes several trips to different sites and several"
type textarea "x"
type textarea "This bill includes several trips to different sites and several"
type textarea "x"
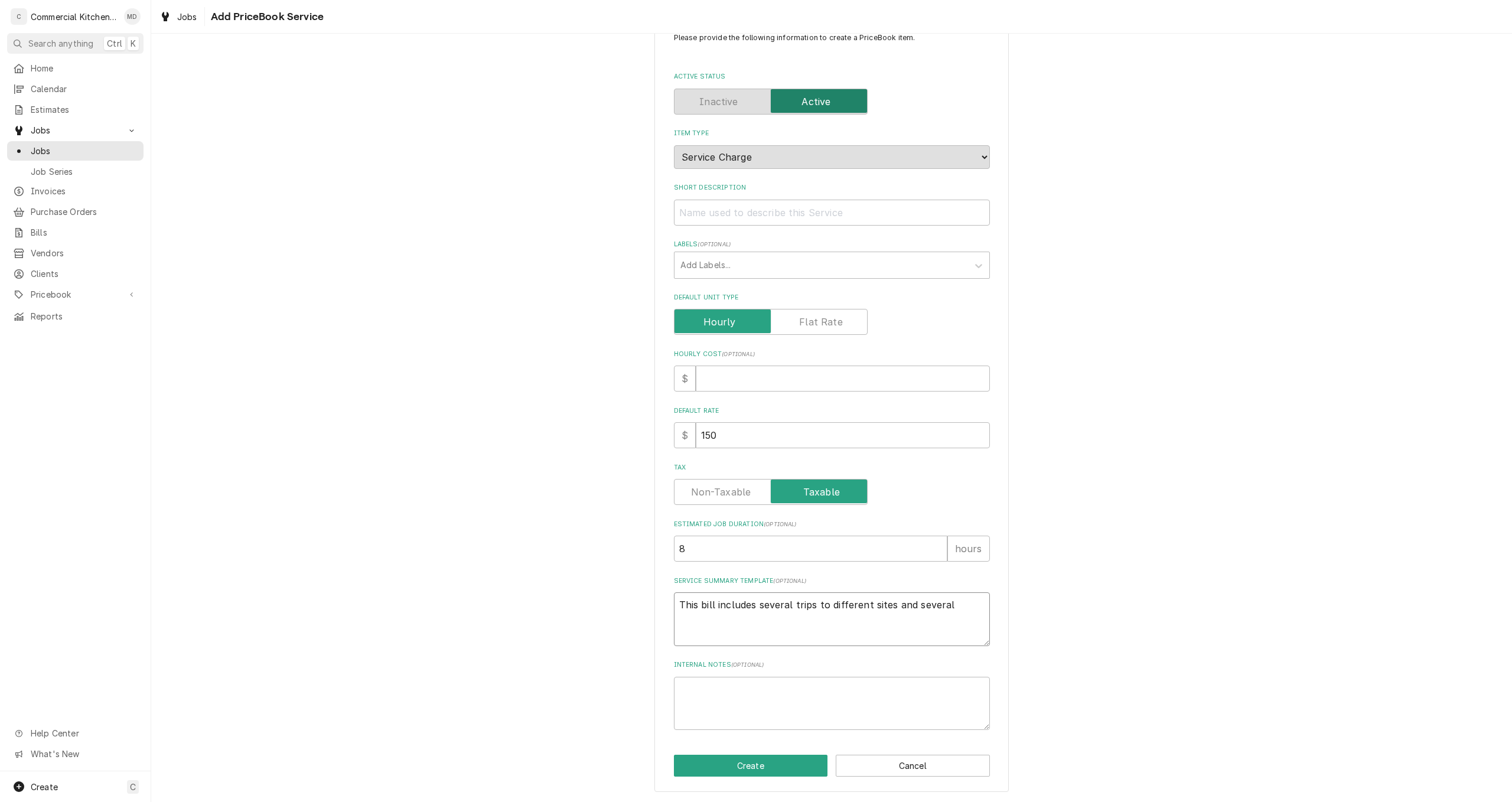
type textarea "This bill includes several trips to different sites and several j"
type textarea "x"
type textarea "This bill includes several trips to different sites and several jo"
type textarea "x"
type textarea "This bill includes several trips to different sites and several job"
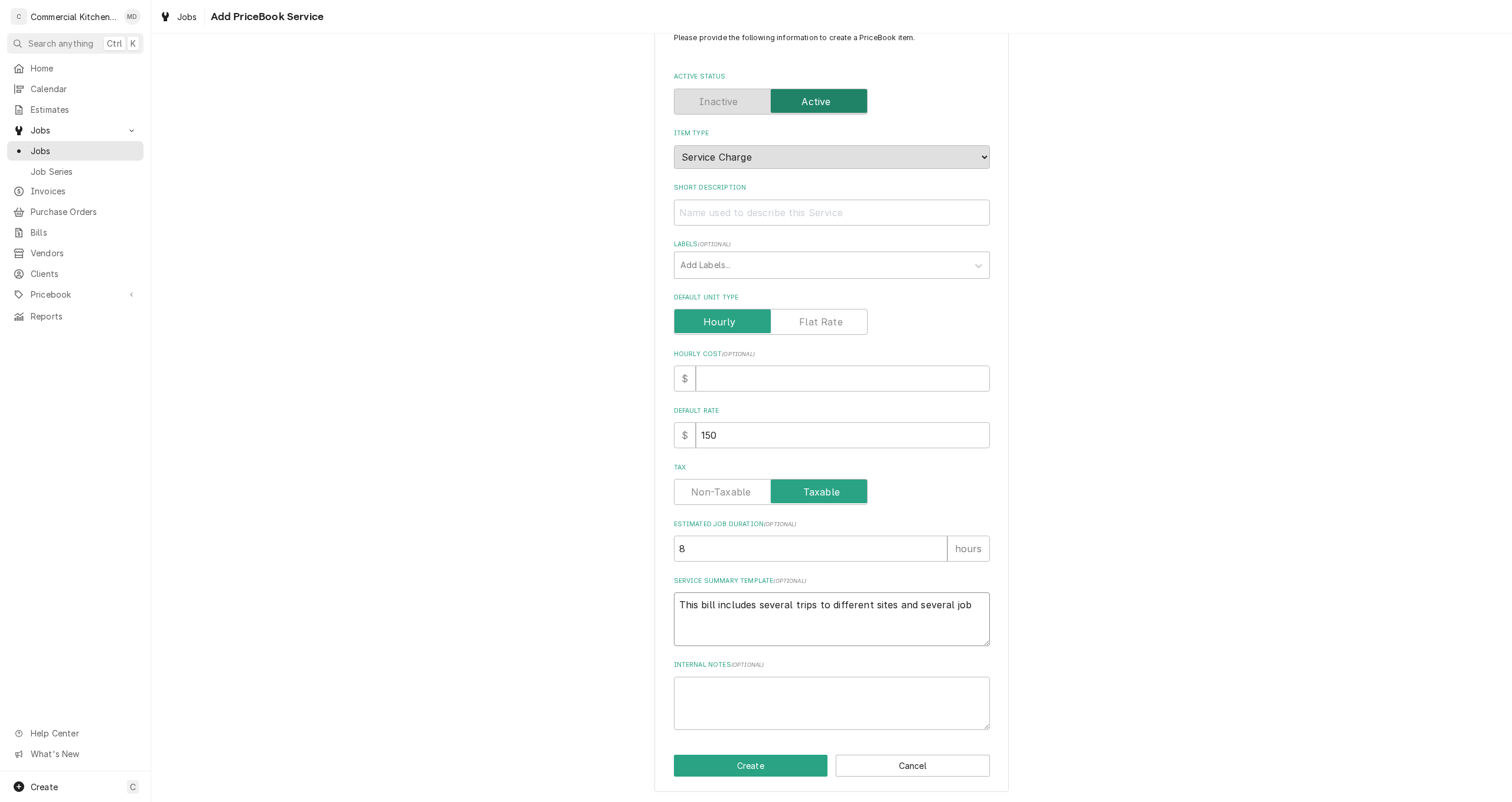
type textarea "x"
type textarea "This bill includes several trips to different sites and several jobs"
type textarea "x"
type textarea "This bill includes several trips to different sites and several jobs"
click at [777, 765] on button "Create" at bounding box center [750, 766] width 155 height 22
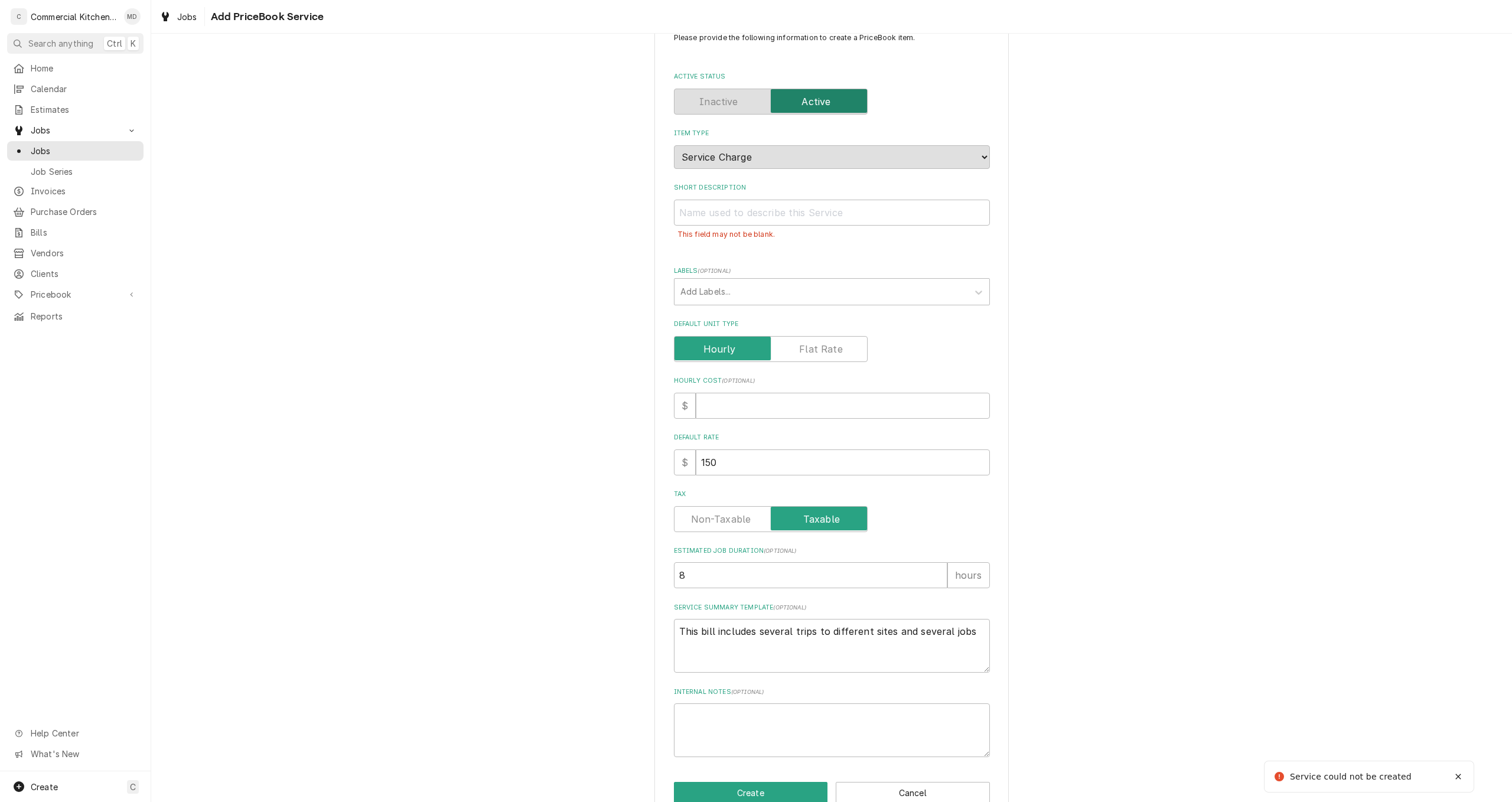
scroll to position [62, 0]
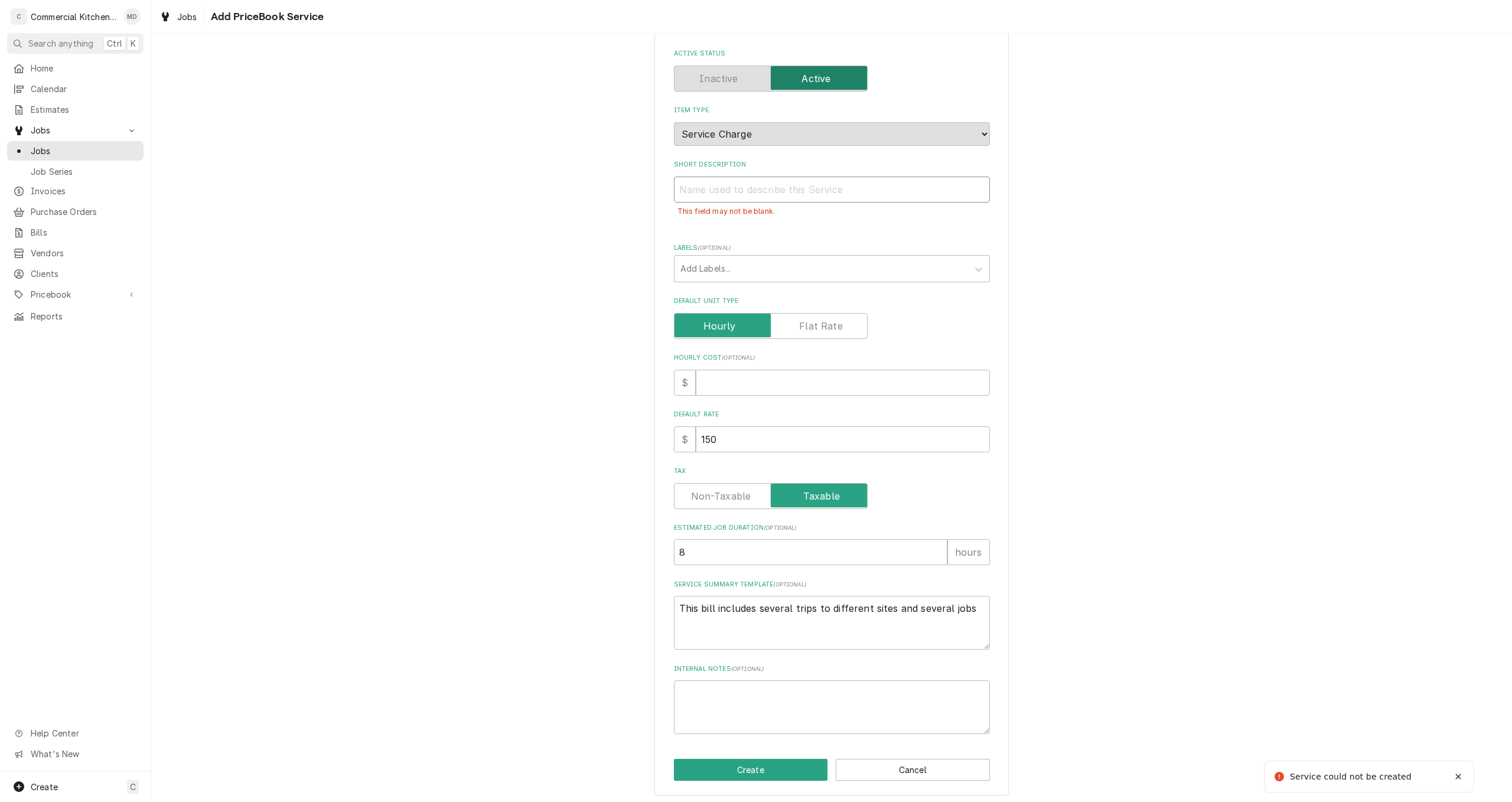
click at [696, 185] on input "Short Description" at bounding box center [831, 189] width 316 height 26
type textarea "x"
type input "t"
type textarea "x"
type input "tr"
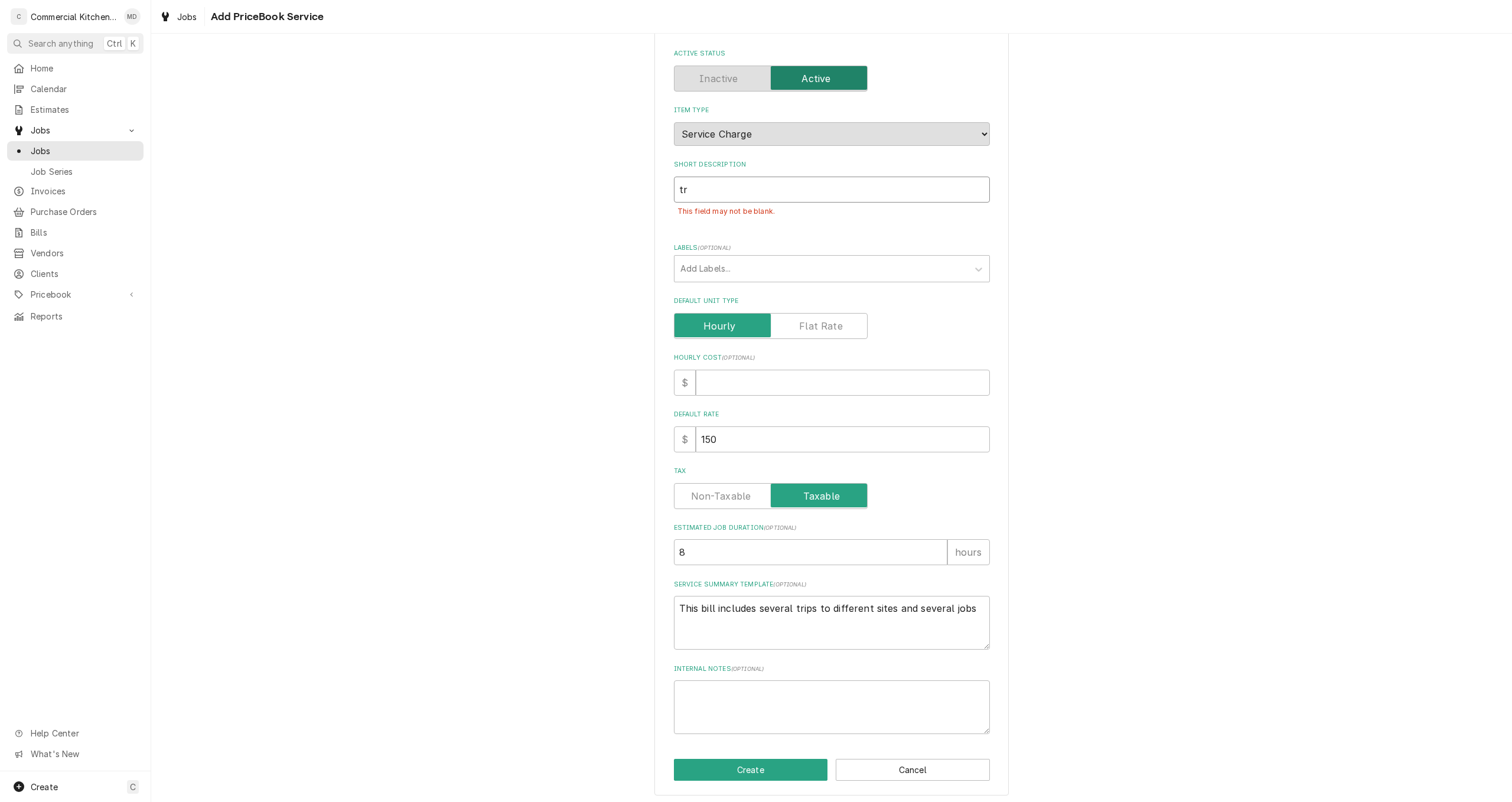
type textarea "x"
type input "tro"
type textarea "x"
type input "trou"
type textarea "x"
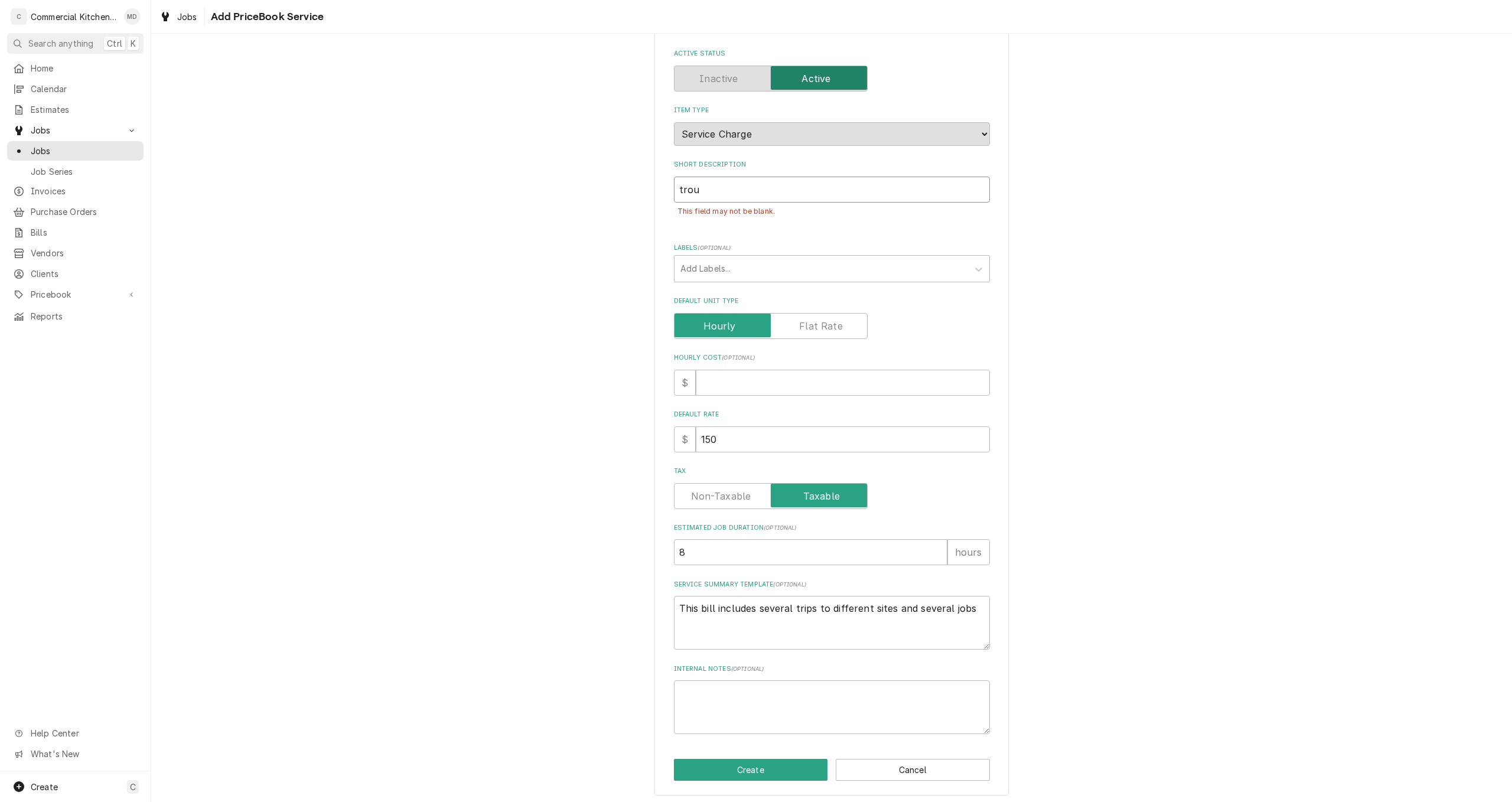
type input "troub"
click at [739, 770] on button "Create" at bounding box center [750, 770] width 155 height 22
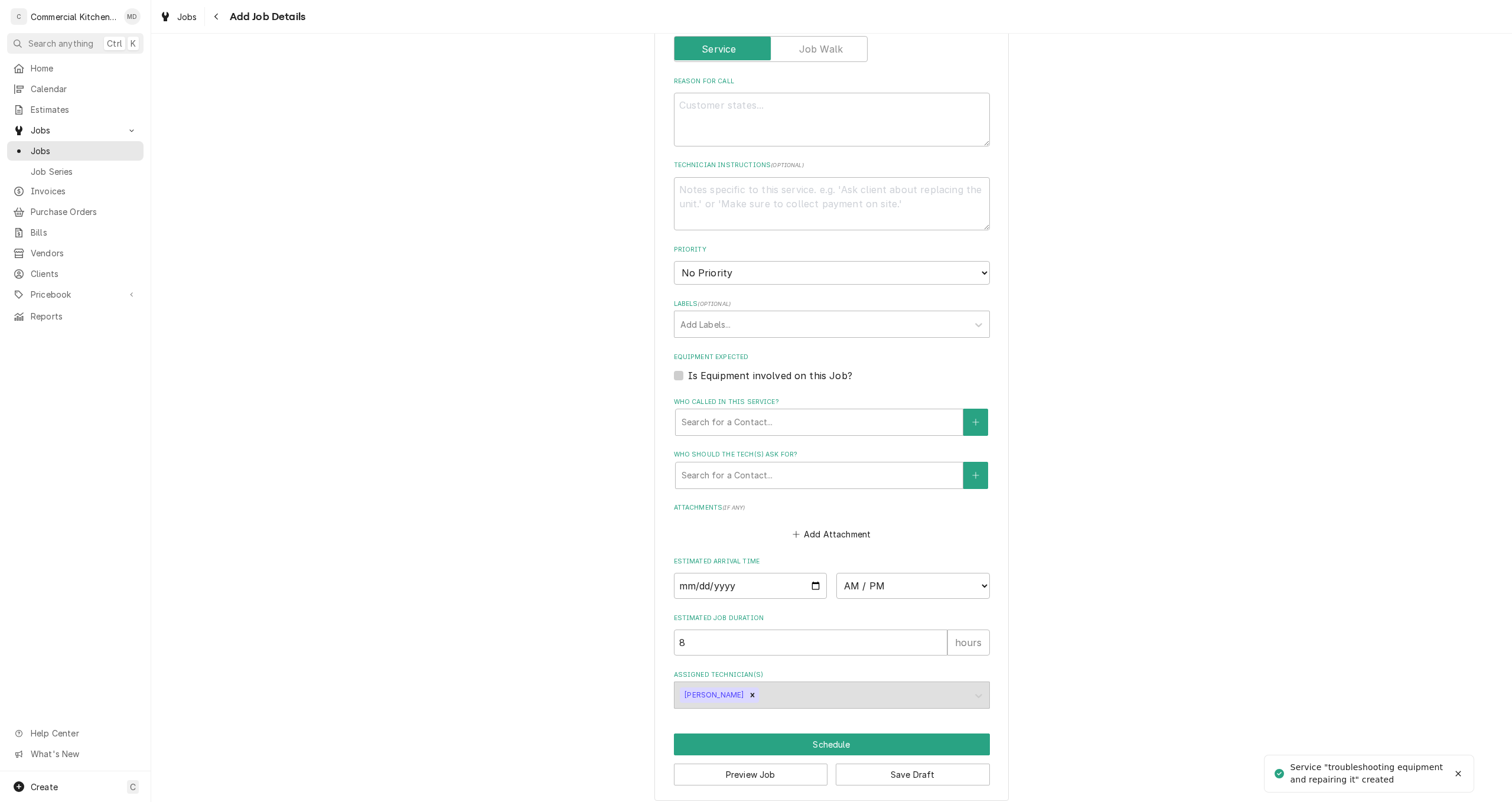
scroll to position [483, 0]
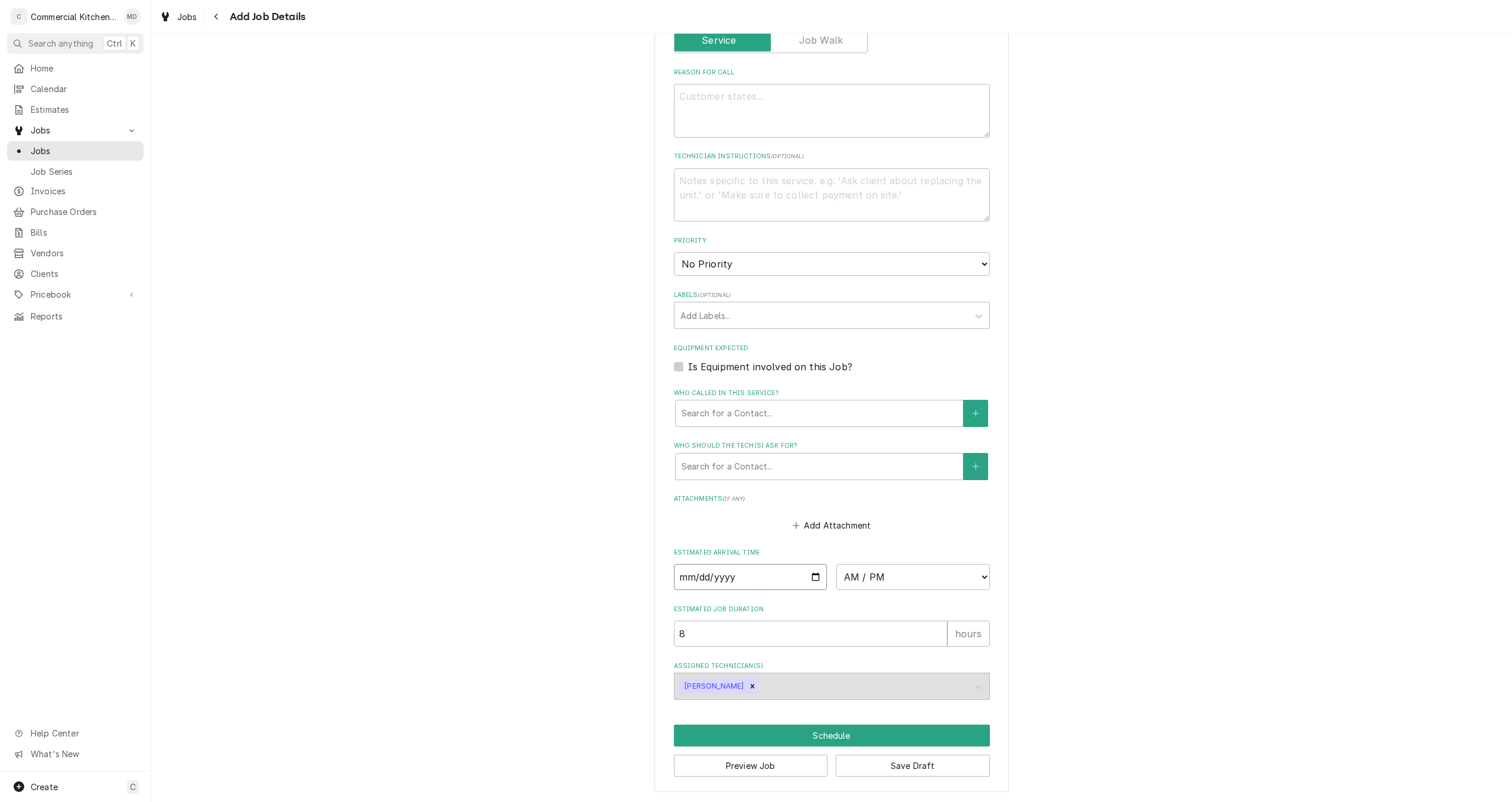
click at [814, 576] on input "Date" at bounding box center [750, 577] width 154 height 26
click at [846, 529] on button "Add Attachment" at bounding box center [831, 525] width 82 height 17
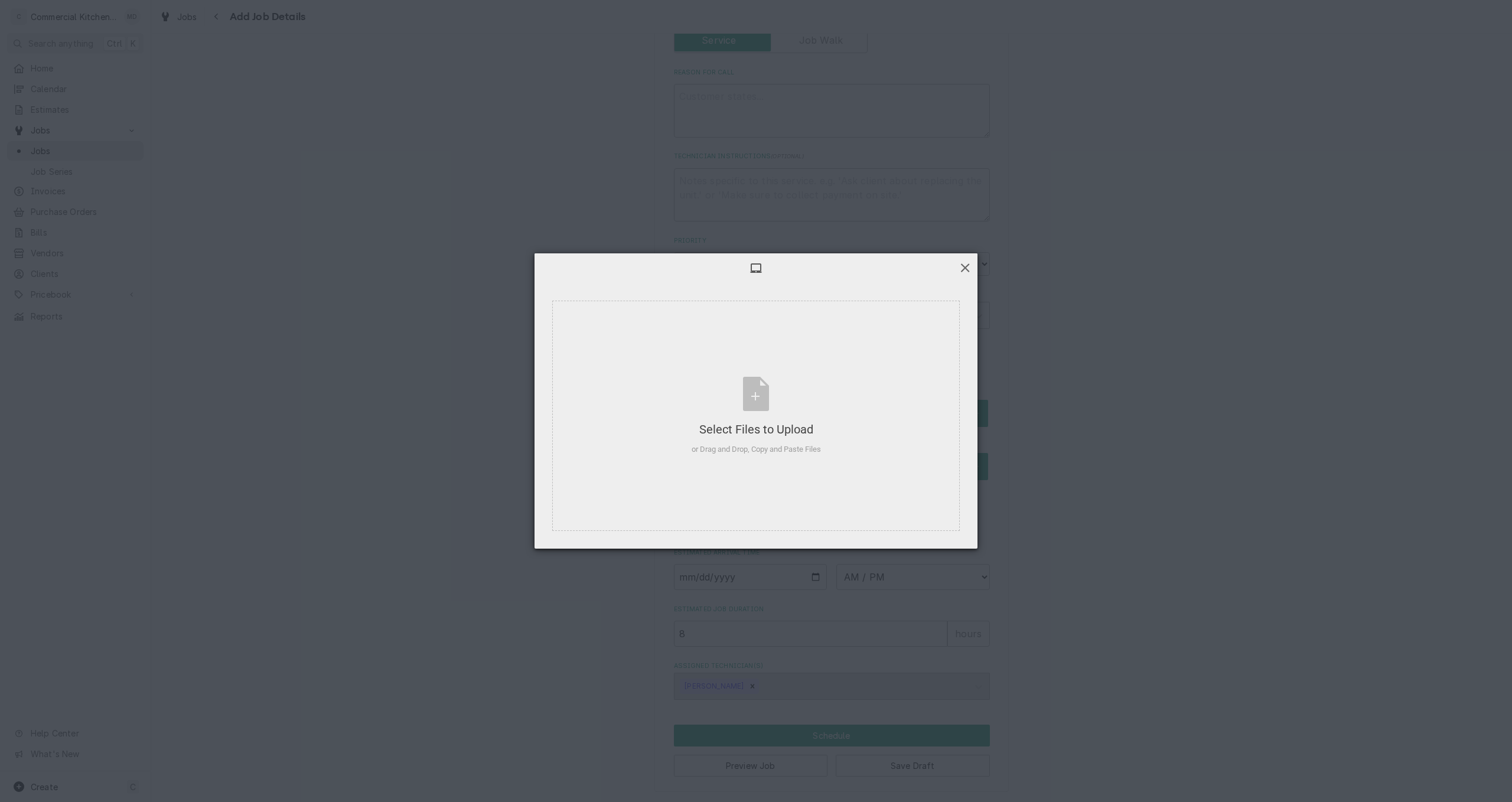
click at [963, 265] on span at bounding box center [965, 267] width 13 height 13
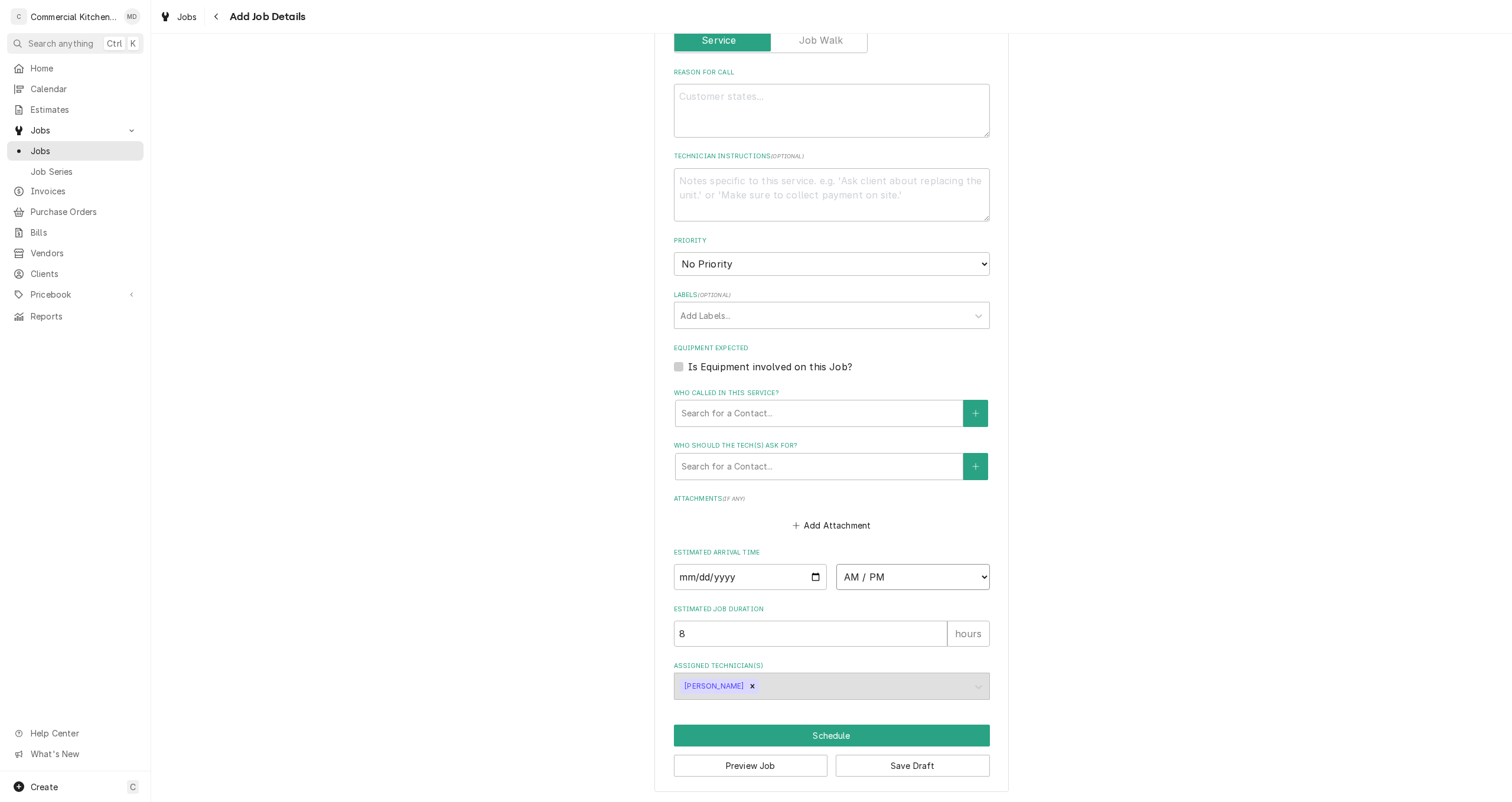
click at [979, 575] on select "AM / PM 6:00 AM 6:15 AM 6:30 AM 6:45 AM 7:00 AM 7:15 AM 7:30 AM 7:45 AM 8:00 AM…" at bounding box center [913, 577] width 154 height 26
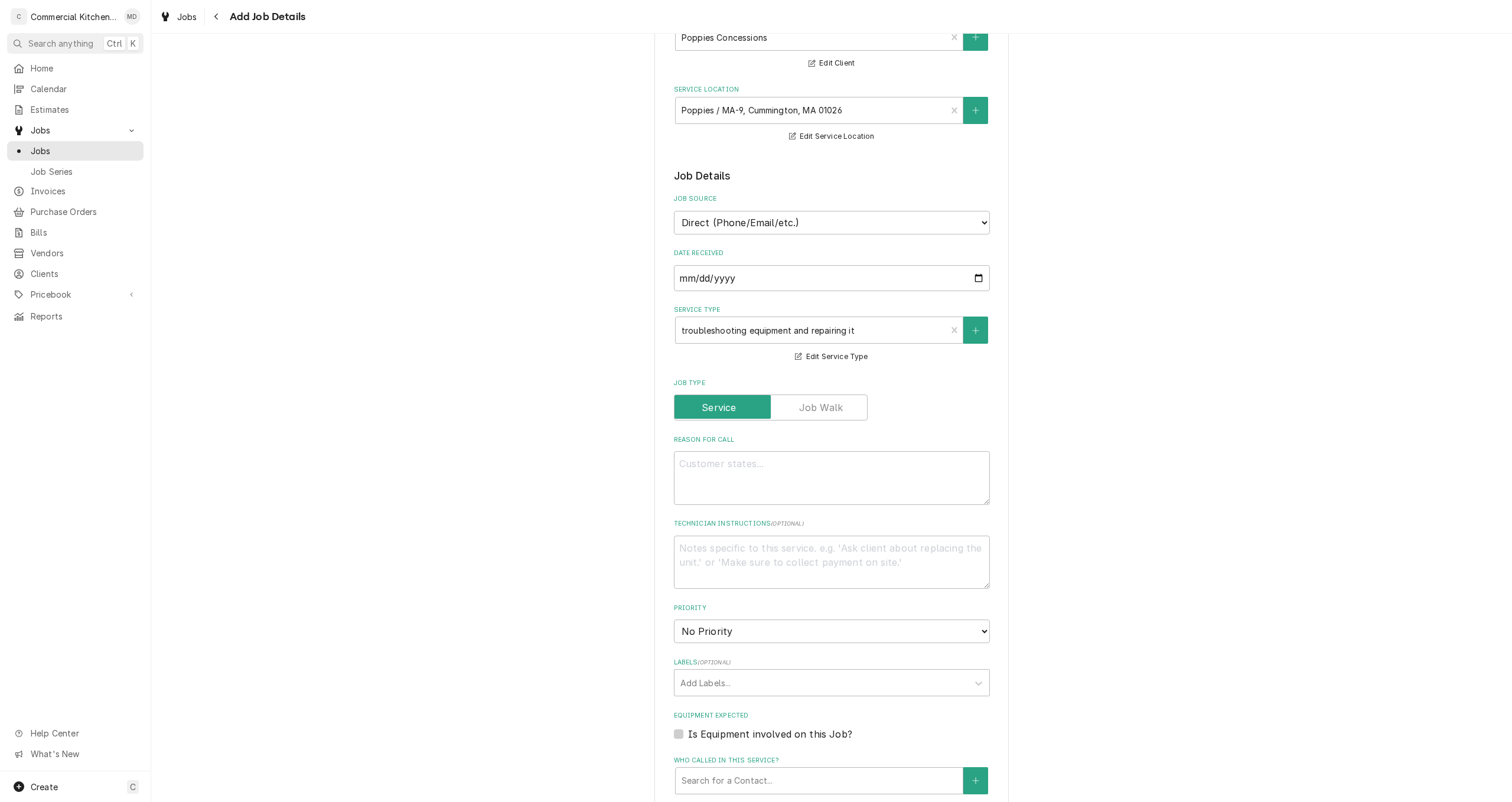
scroll to position [178, 0]
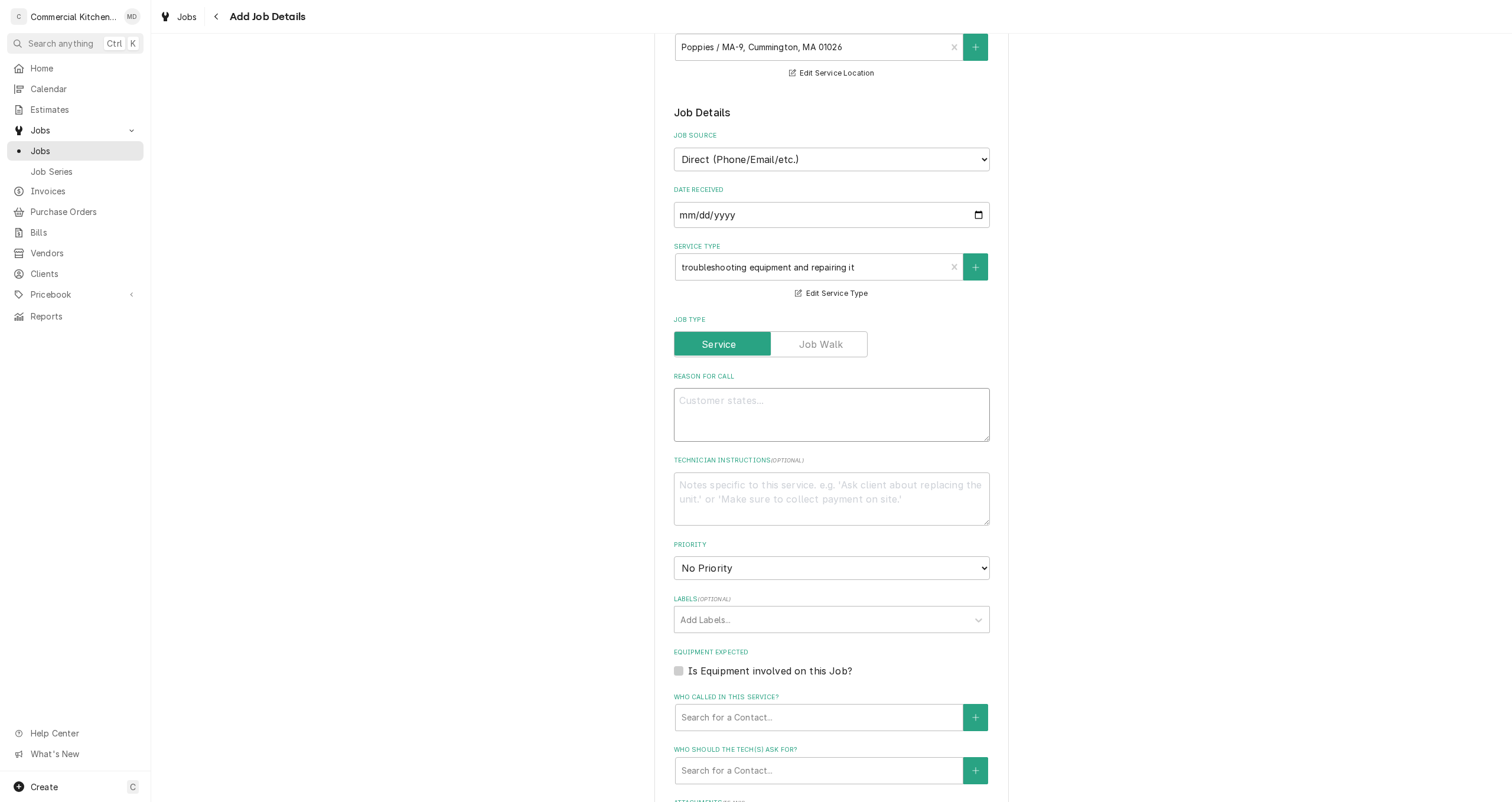
click at [715, 402] on textarea "Reason For Call" at bounding box center [831, 415] width 316 height 54
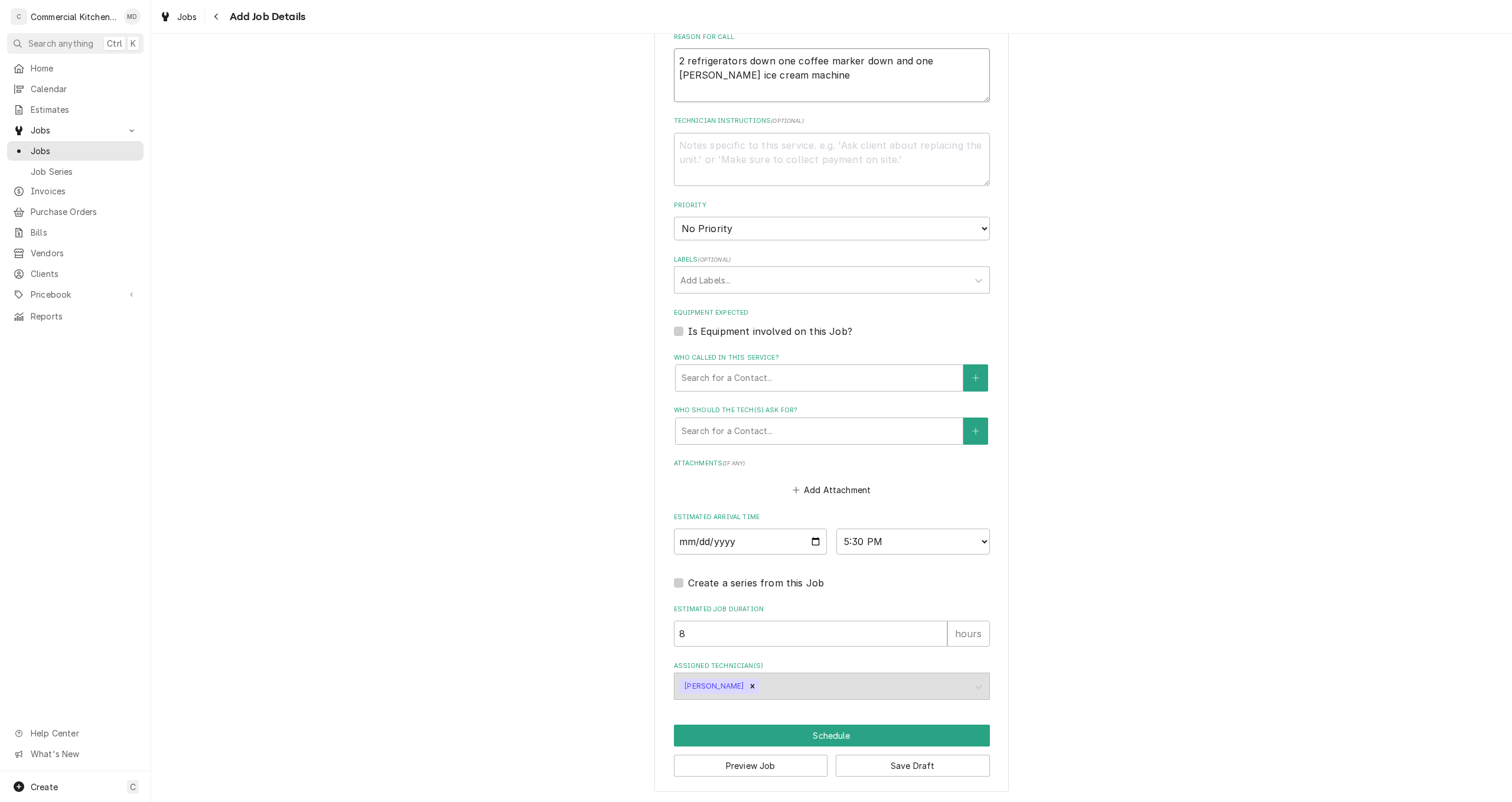
scroll to position [518, 0]
click at [881, 378] on div "Who called in this service?" at bounding box center [819, 378] width 275 height 21
click at [892, 381] on div "Who called in this service?" at bounding box center [819, 378] width 275 height 21
click at [972, 385] on button "Who called in this service?" at bounding box center [975, 378] width 25 height 27
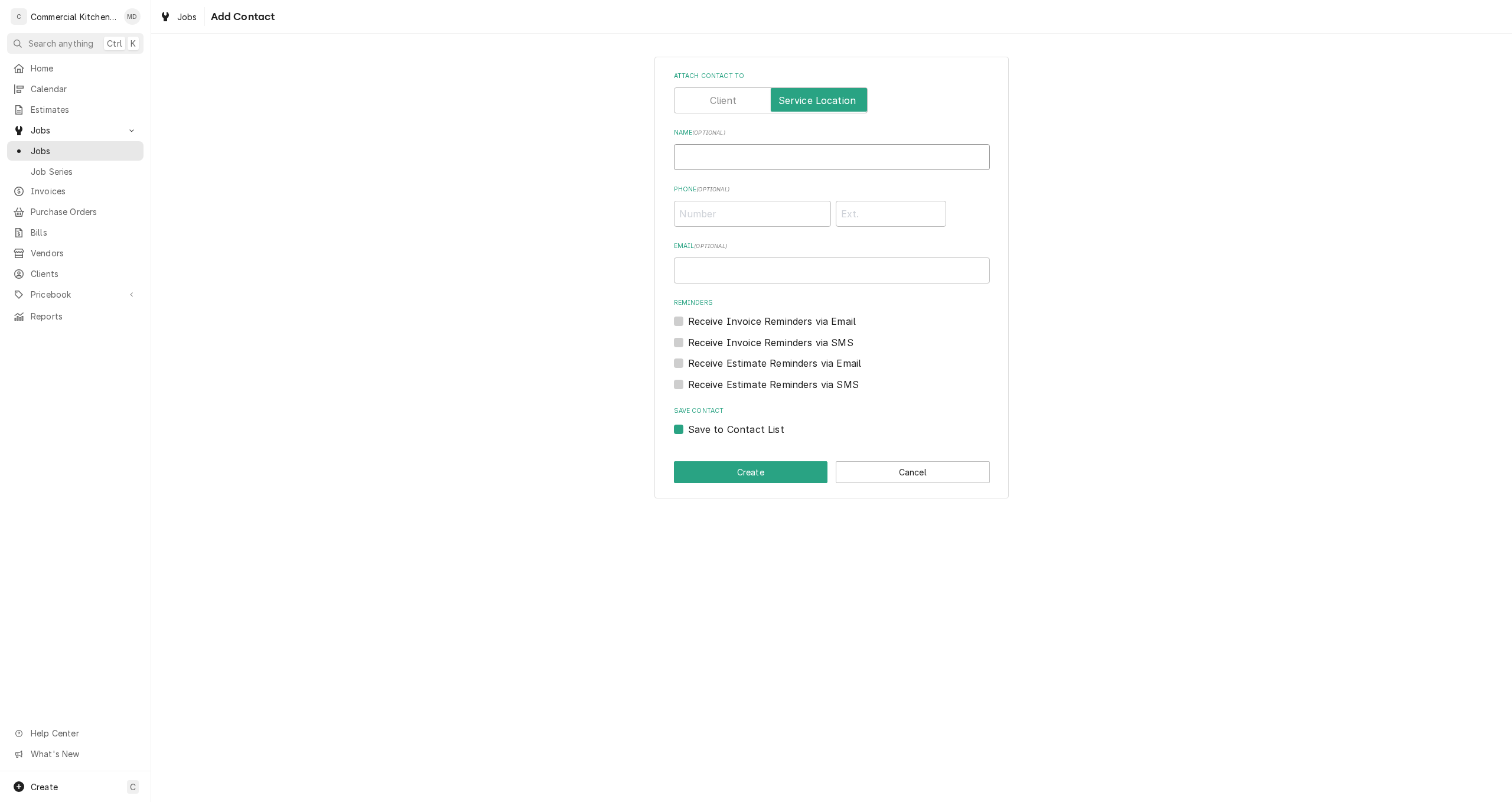
click at [689, 155] on input "Name ( optional )" at bounding box center [831, 157] width 316 height 26
click at [703, 210] on input "Phone ( optional )" at bounding box center [752, 213] width 157 height 26
click at [697, 266] on input "Email ( optional )" at bounding box center [831, 270] width 316 height 26
click at [688, 431] on label "Save to Contact List" at bounding box center [735, 430] width 96 height 14
click at [688, 431] on input "Save to Contact List" at bounding box center [846, 435] width 316 height 26
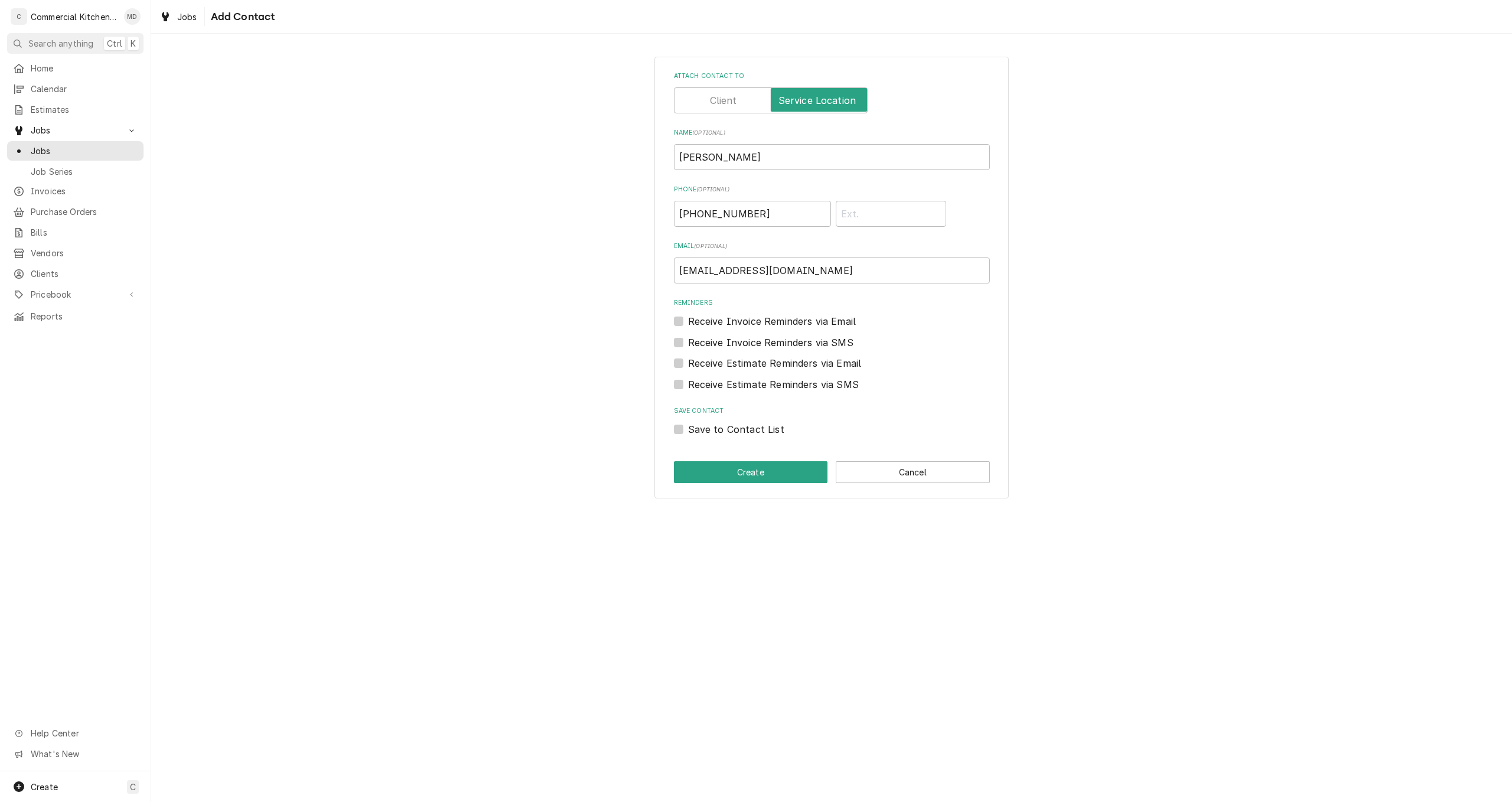
click at [688, 431] on label "Save to Contact List" at bounding box center [735, 430] width 96 height 14
click at [688, 431] on input "Save to Contact List" at bounding box center [846, 435] width 316 height 26
click at [746, 474] on button "Create" at bounding box center [750, 472] width 155 height 22
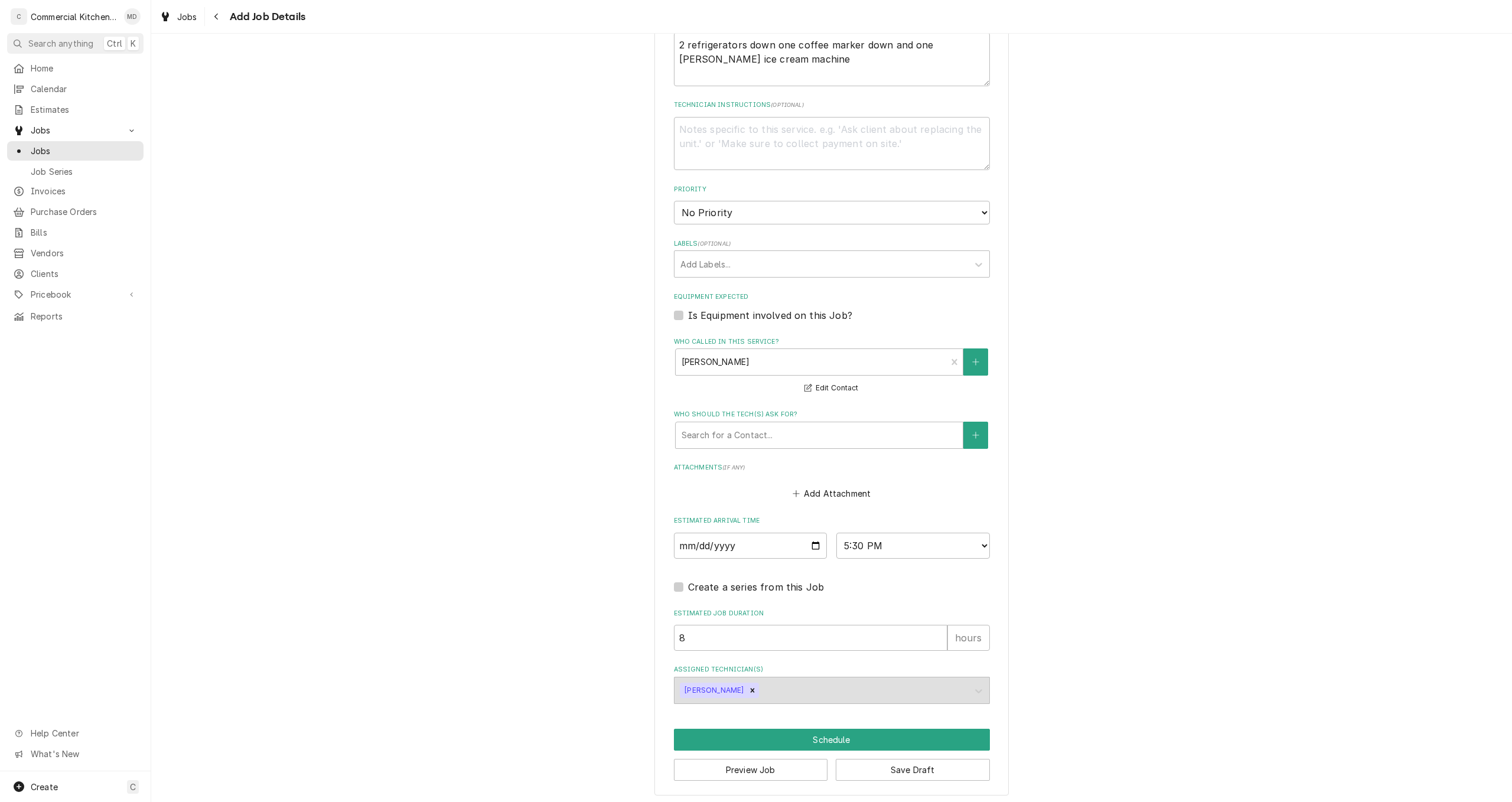
scroll to position [539, 0]
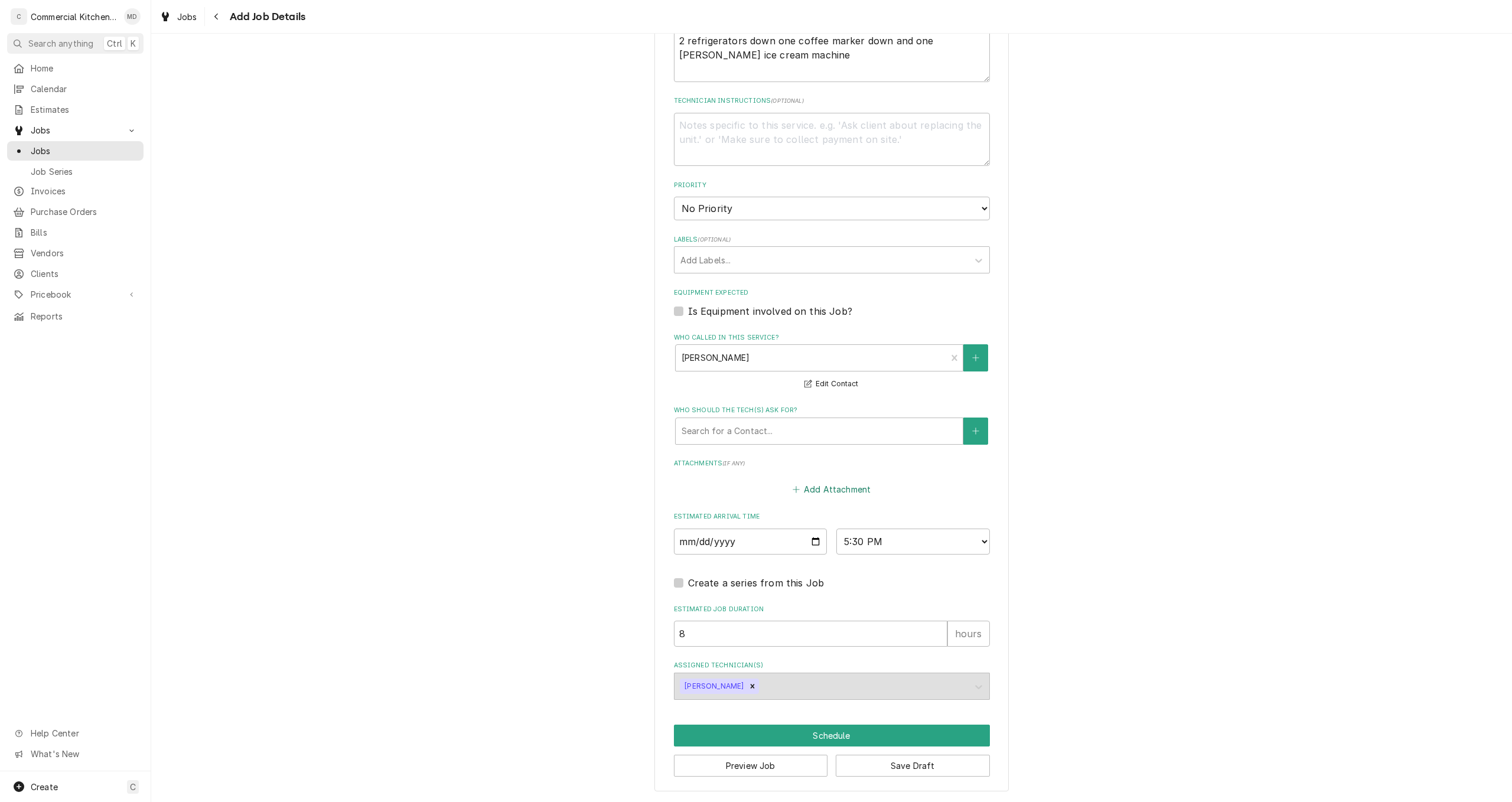
click at [831, 486] on button "Add Attachment" at bounding box center [831, 489] width 82 height 17
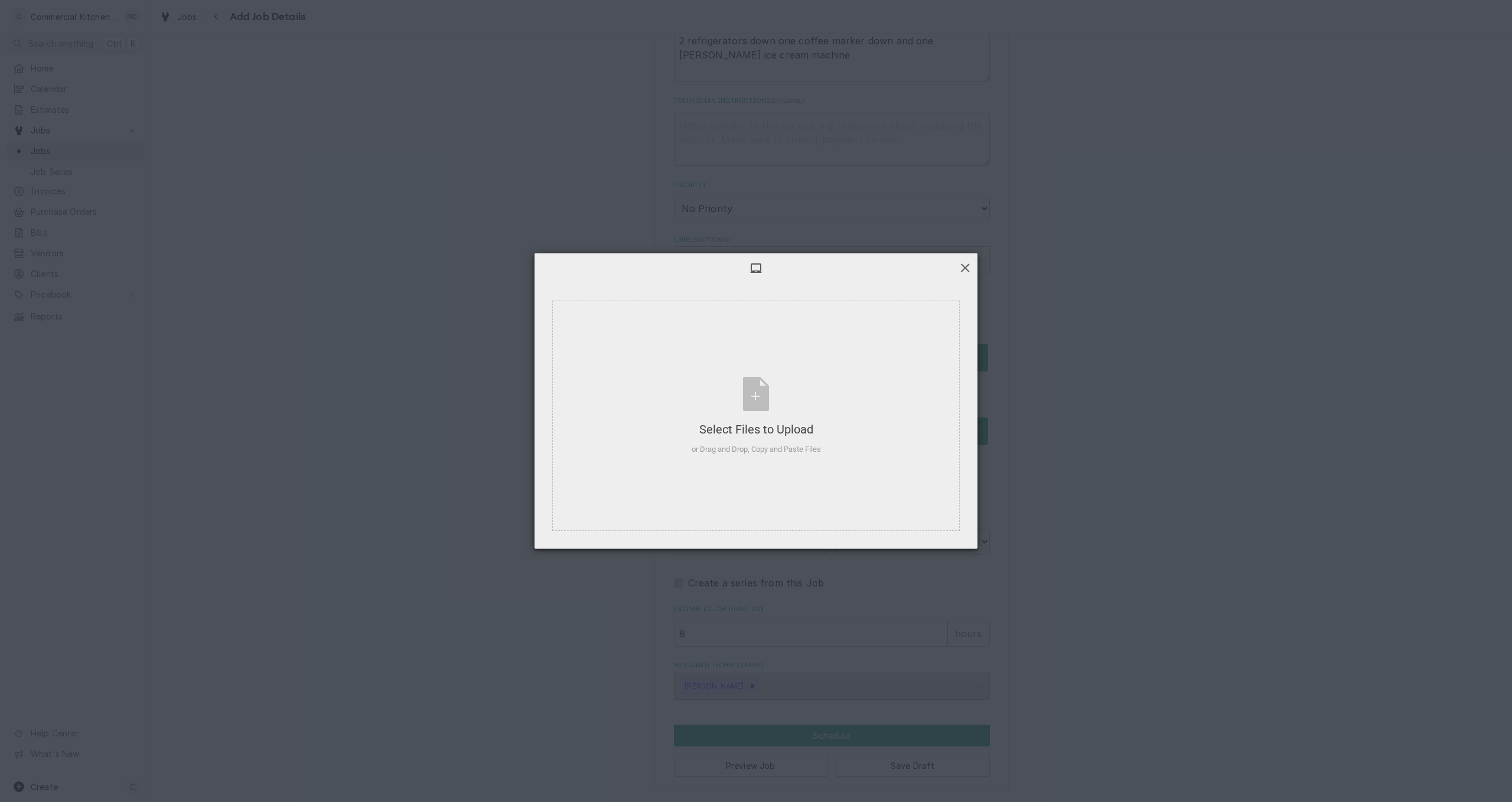
click at [966, 263] on span at bounding box center [965, 267] width 13 height 13
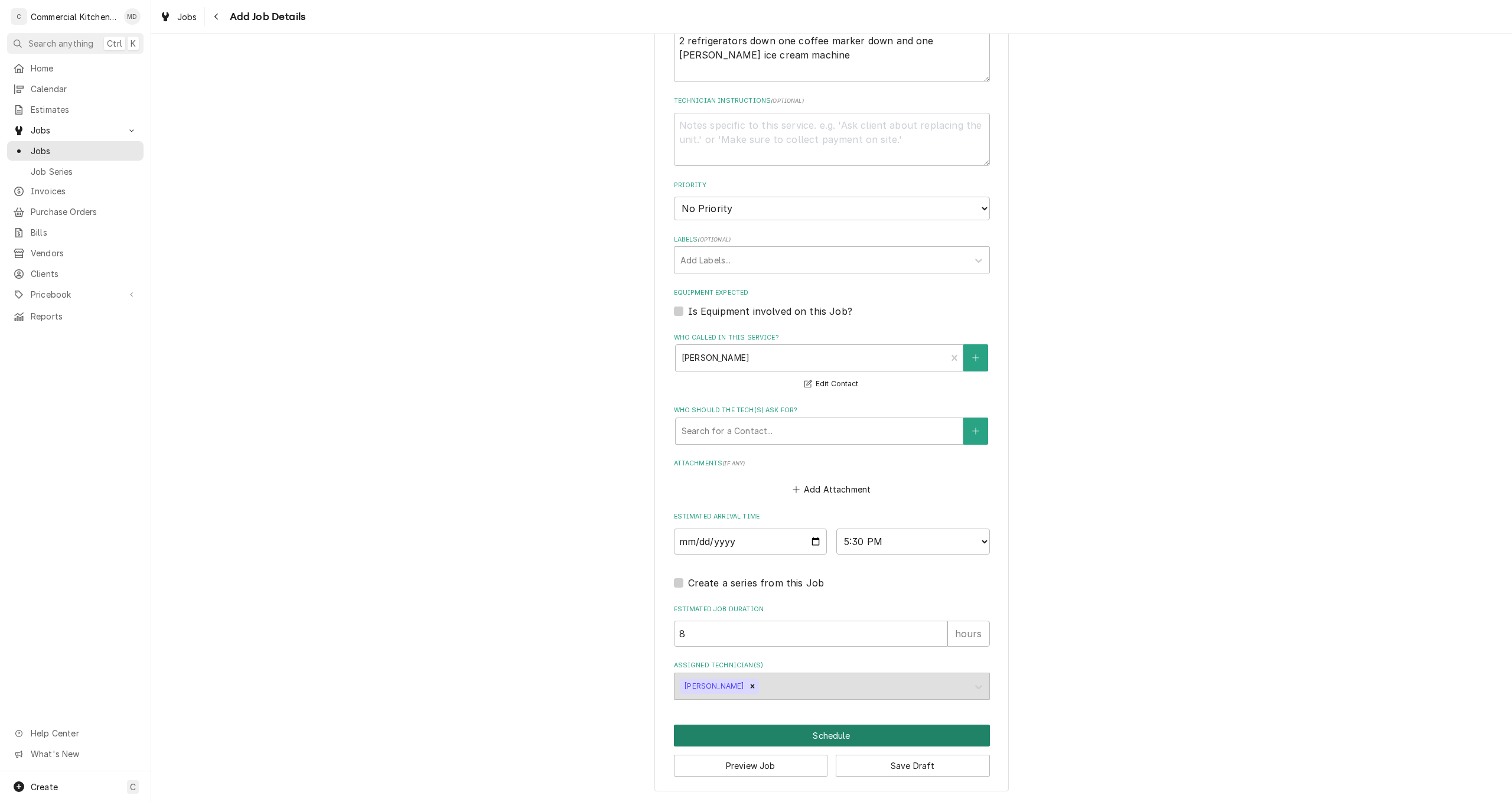
click at [840, 735] on button "Schedule" at bounding box center [831, 735] width 316 height 22
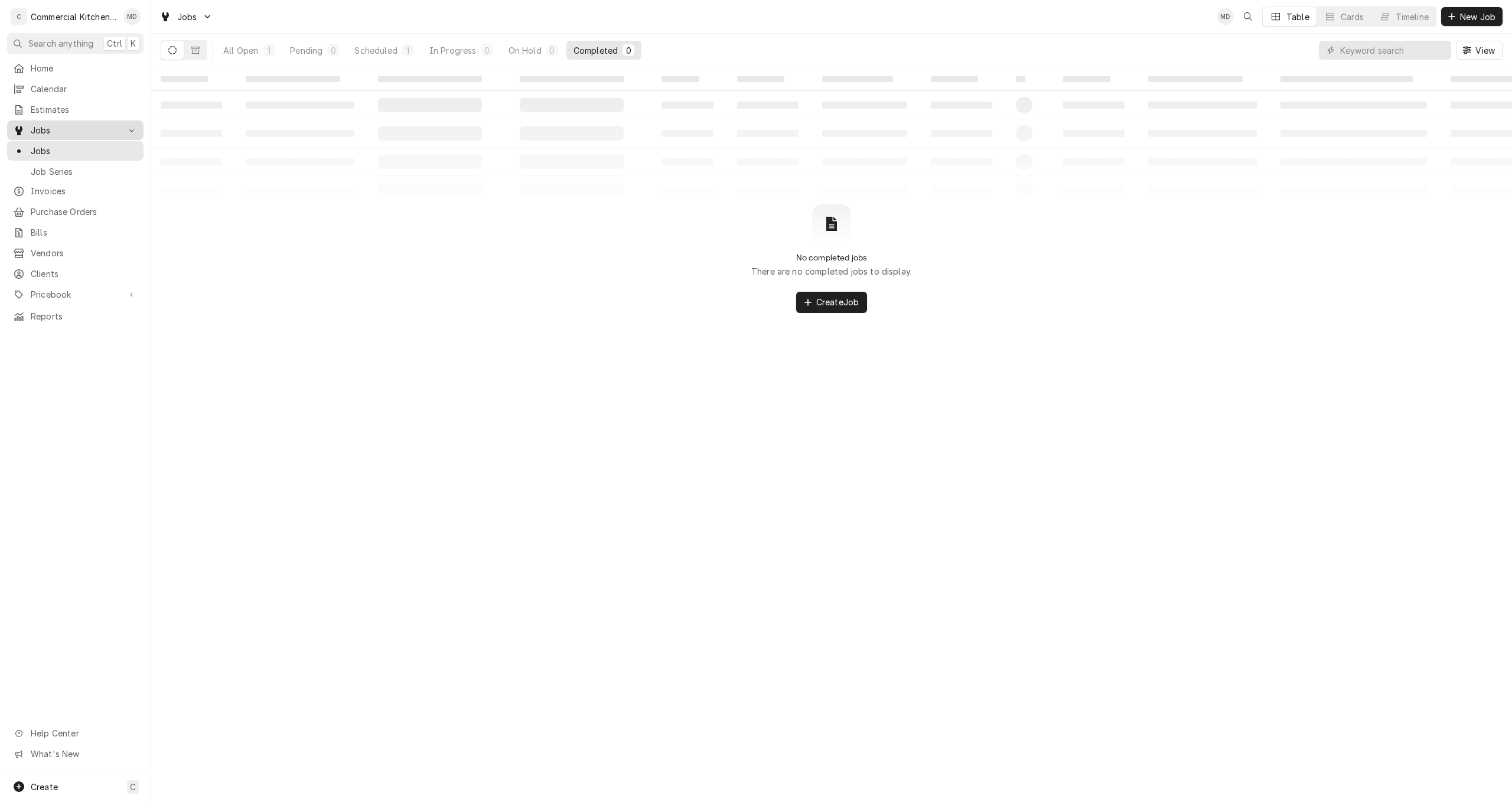
click at [53, 126] on span "Jobs" at bounding box center [75, 130] width 90 height 13
click at [79, 128] on span "Jobs" at bounding box center [75, 130] width 90 height 13
click at [251, 48] on div "All Open" at bounding box center [241, 51] width 35 height 13
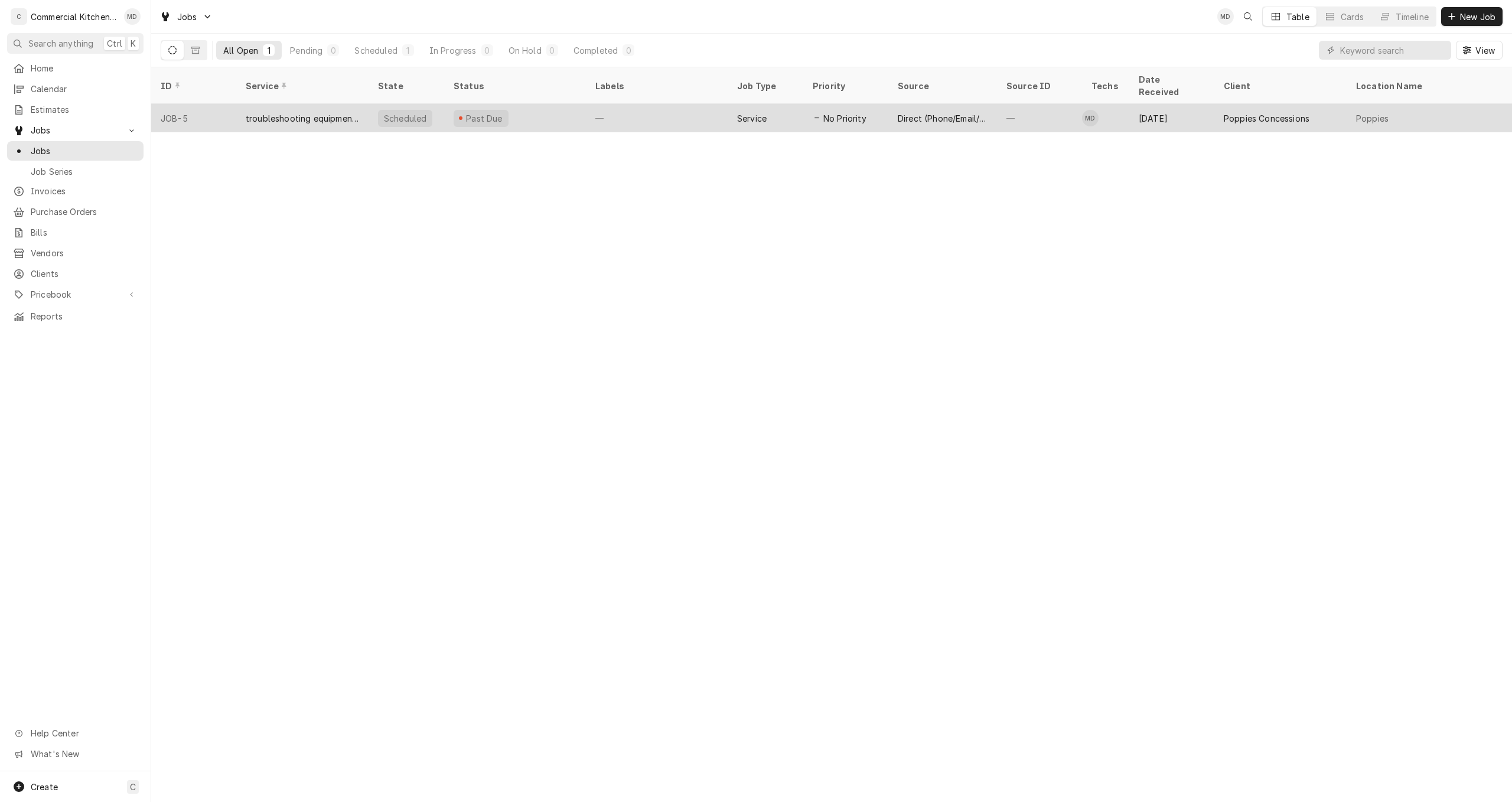
click at [303, 113] on div "troubleshooting equipment and repairing it" at bounding box center [302, 119] width 113 height 13
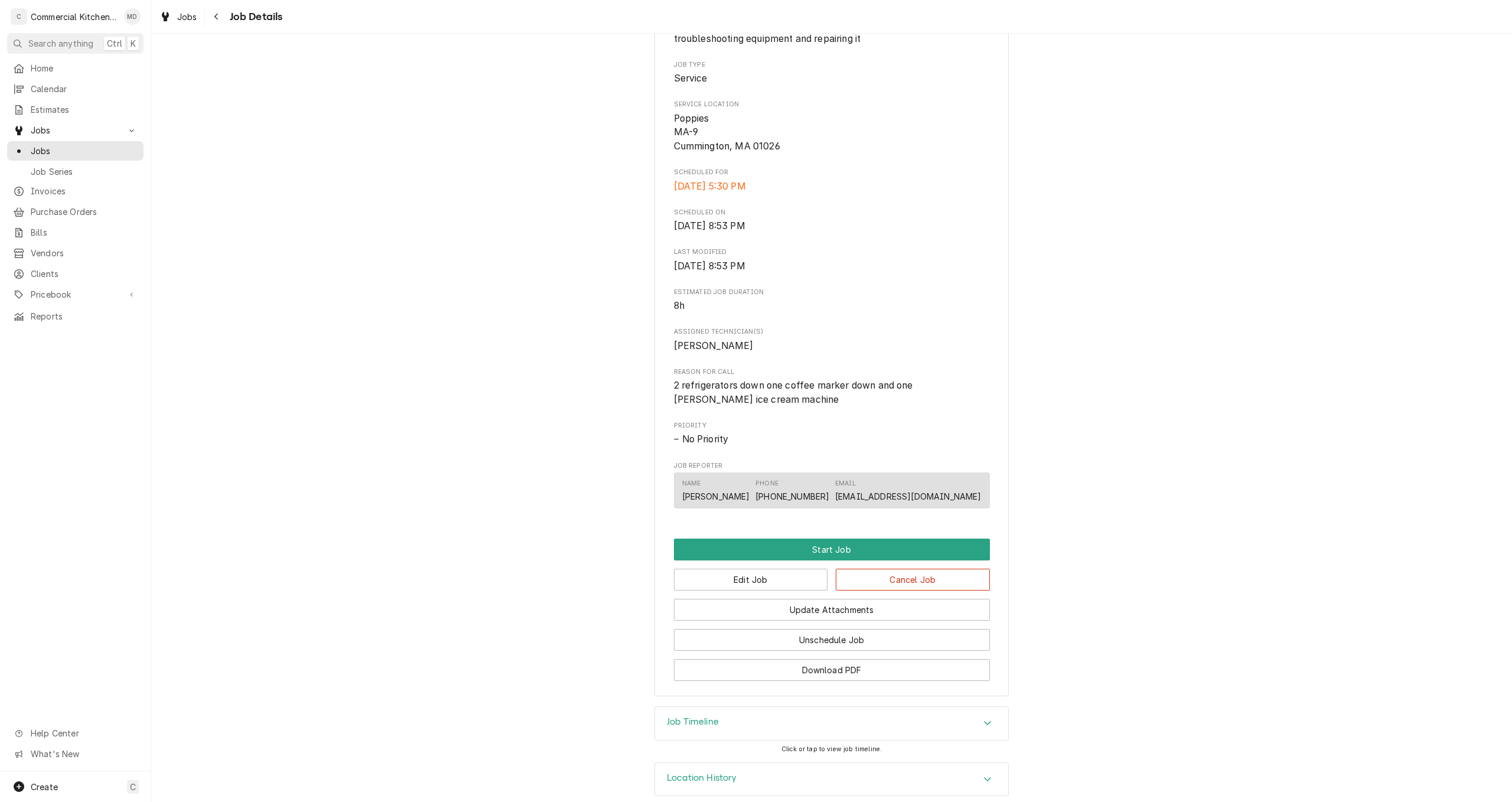
scroll to position [235, 0]
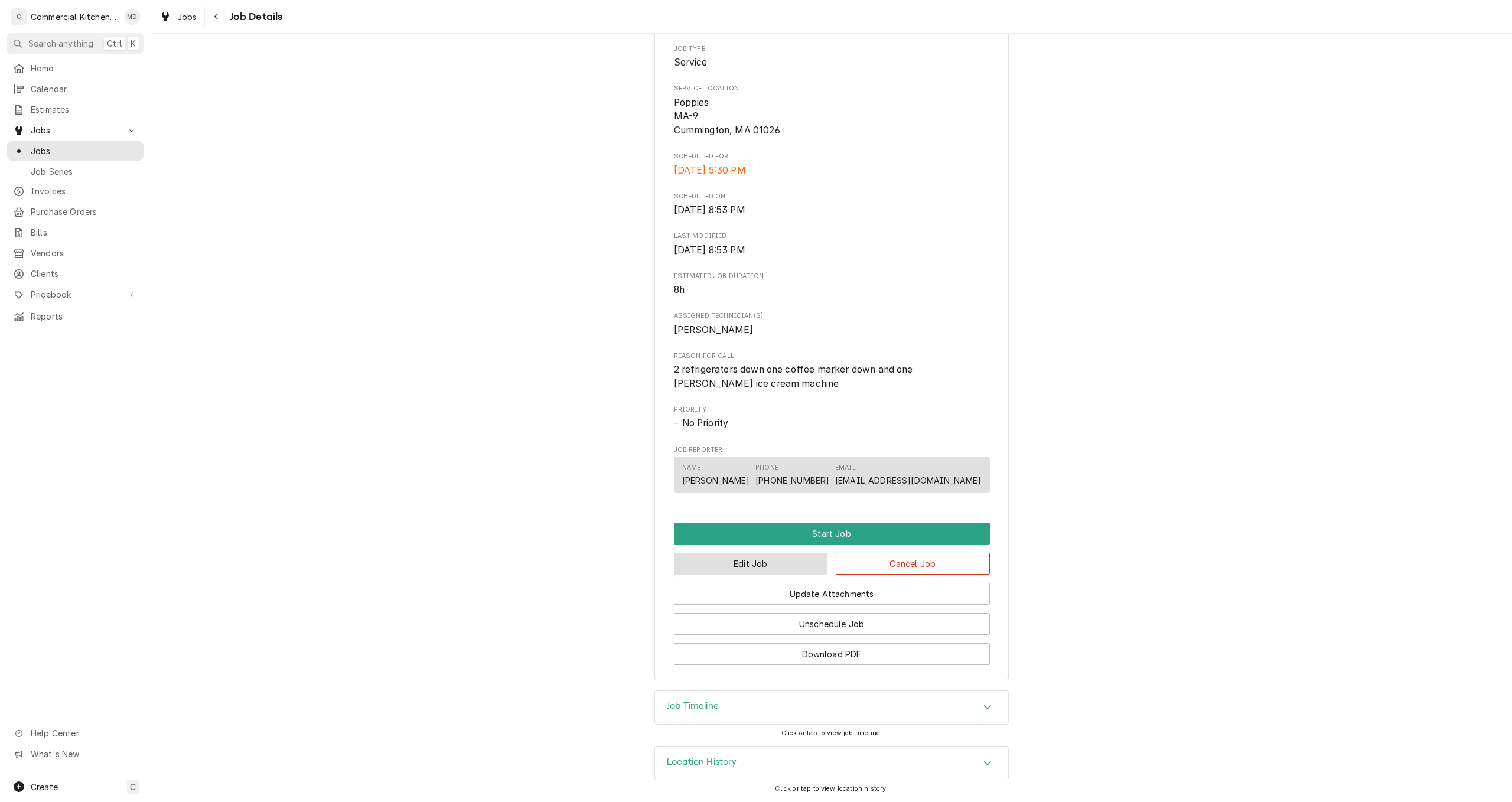
click at [750, 564] on button "Edit Job" at bounding box center [750, 564] width 155 height 22
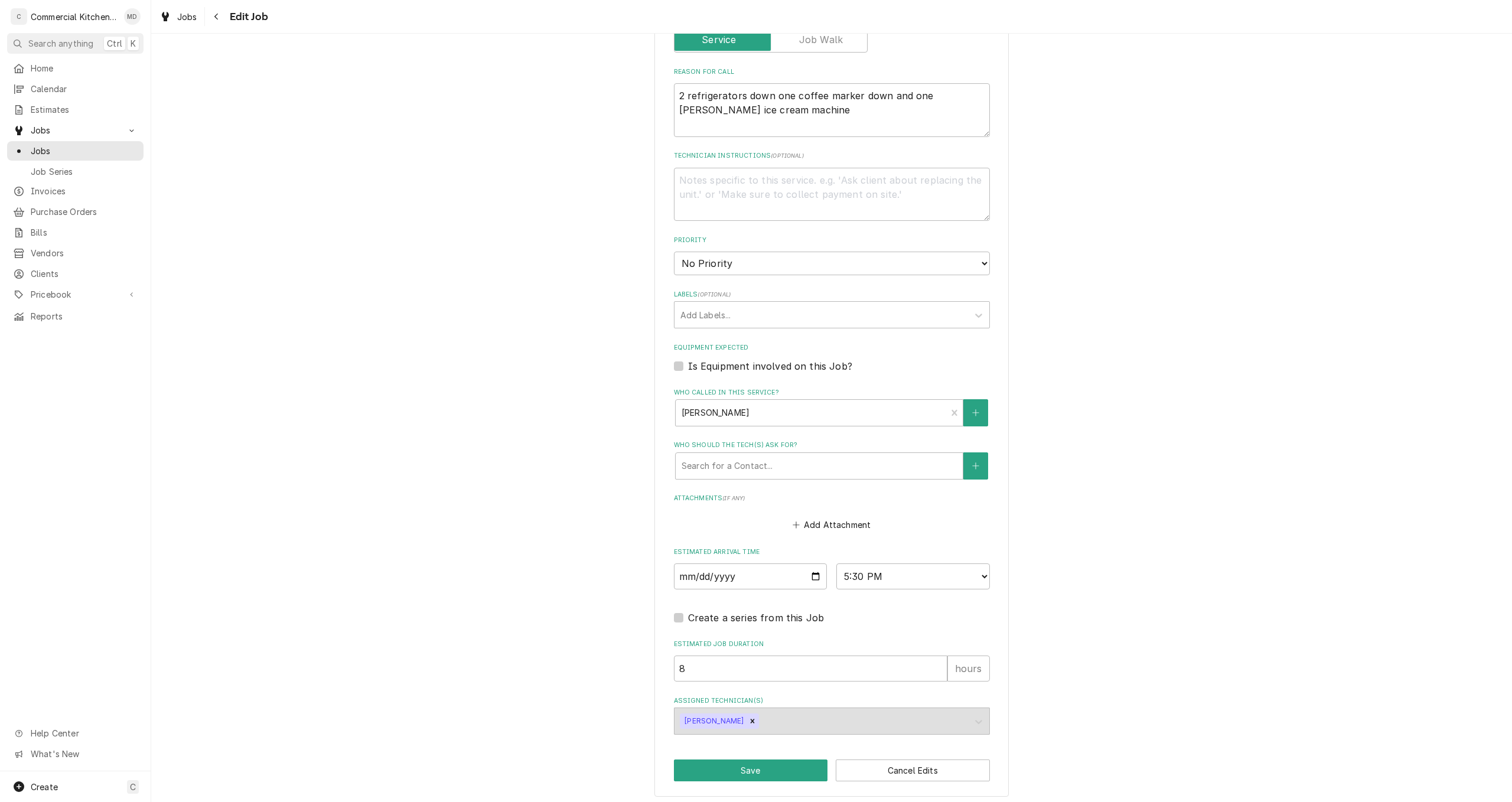
scroll to position [488, 0]
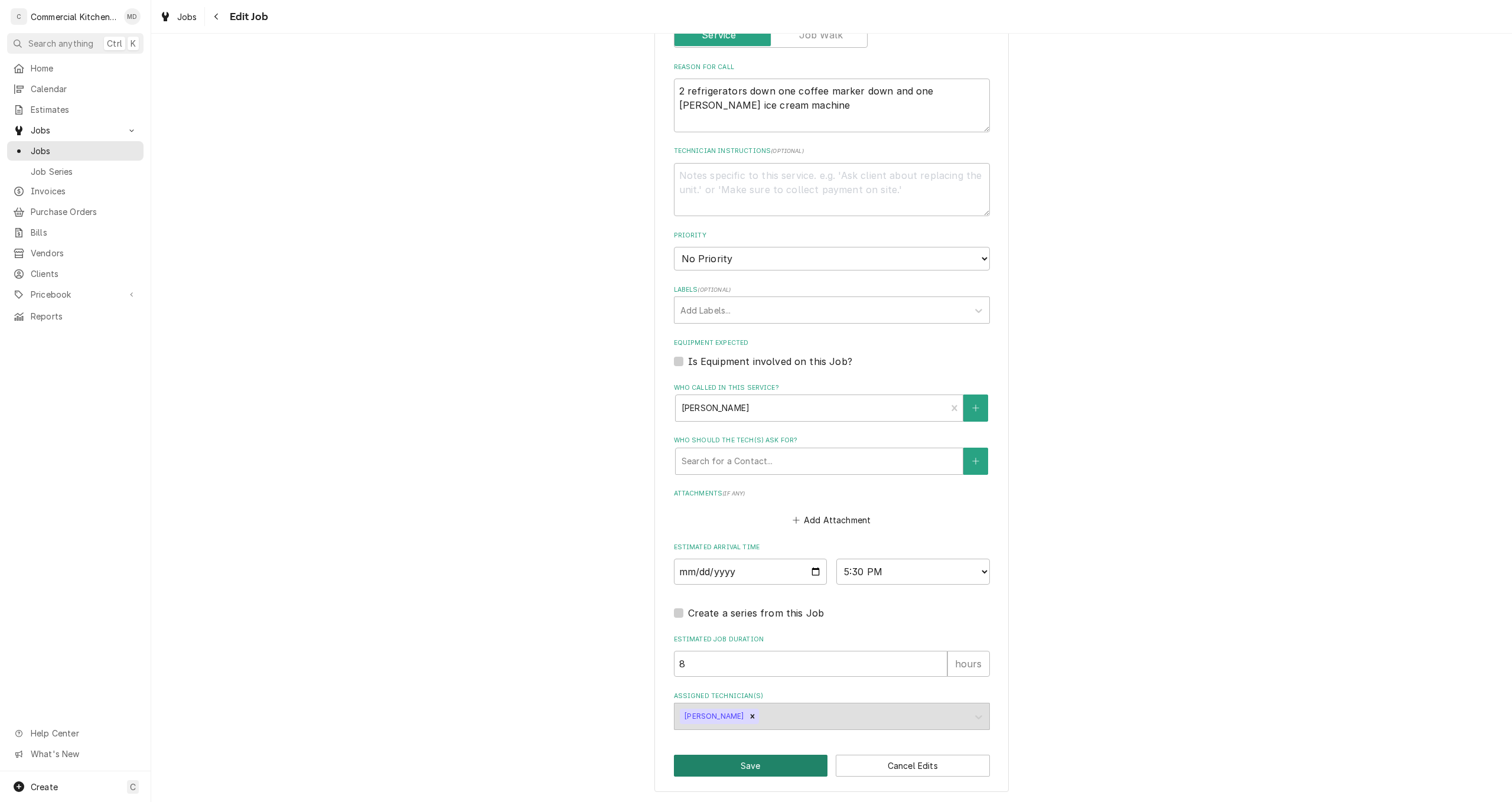
click at [752, 768] on button "Save" at bounding box center [750, 766] width 155 height 22
type textarea "x"
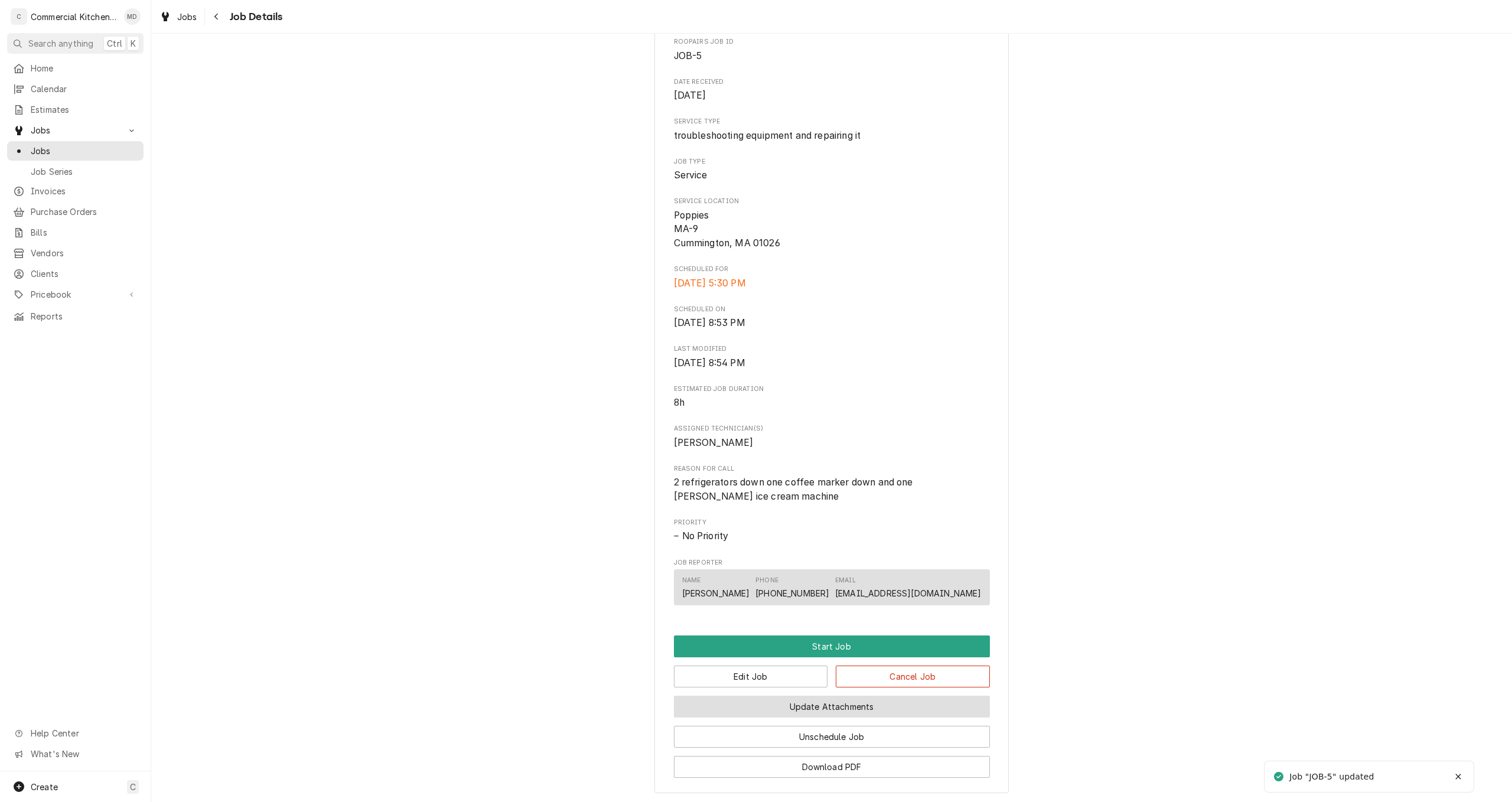
scroll to position [178, 0]
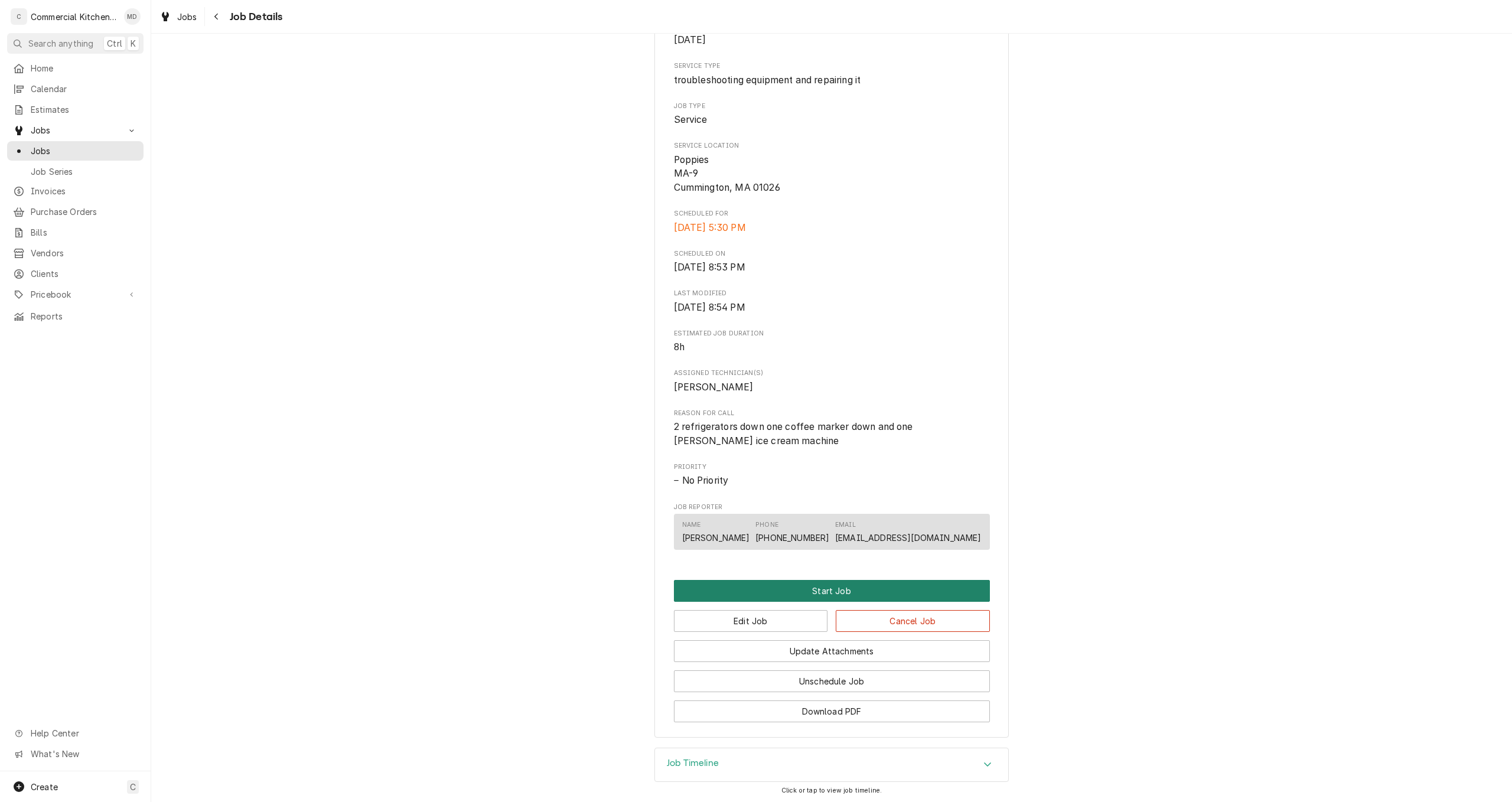
click at [820, 590] on button "Start Job" at bounding box center [831, 591] width 316 height 22
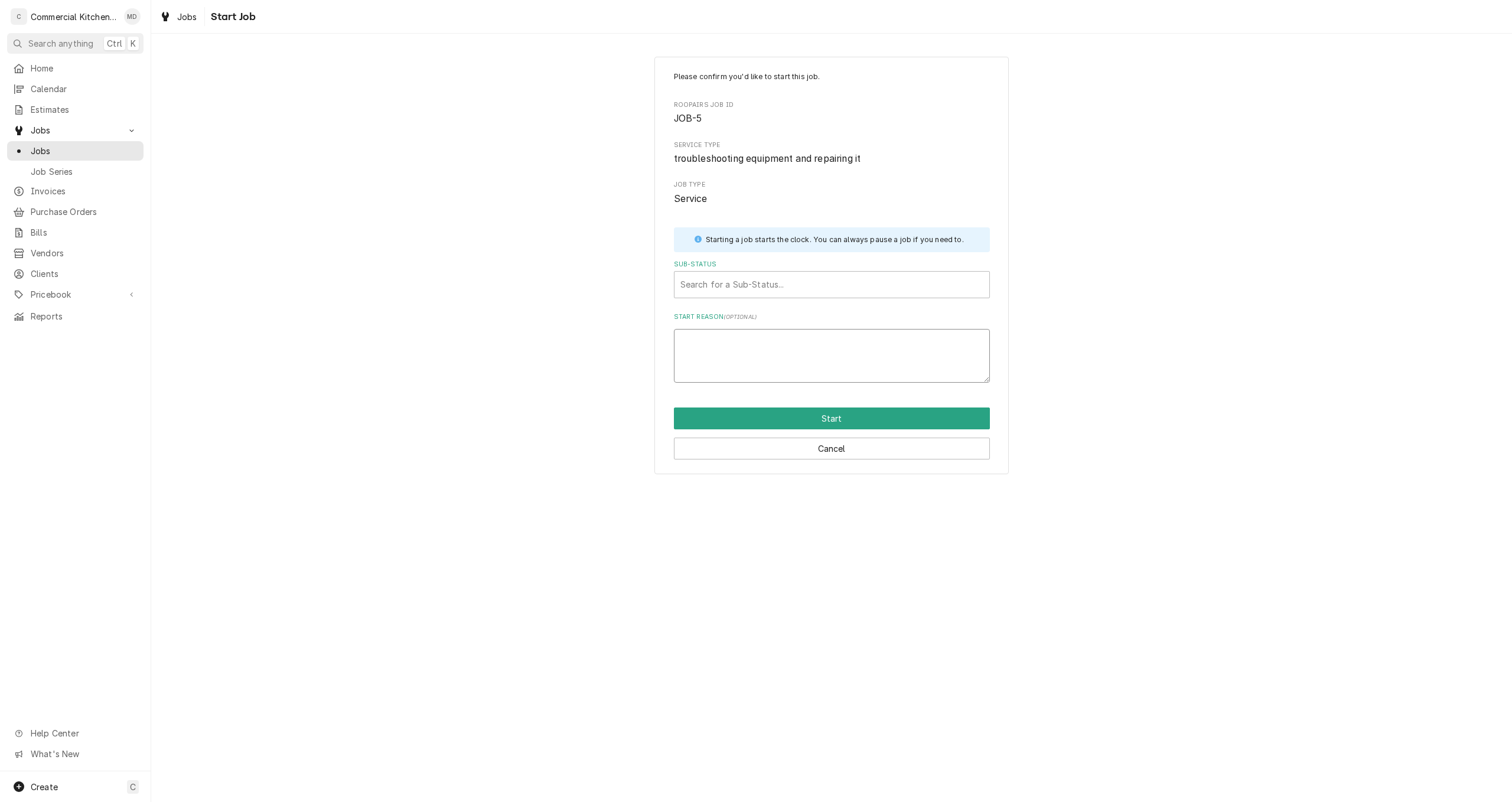
click at [700, 338] on textarea "Start Reason ( optional )" at bounding box center [831, 356] width 316 height 54
type textarea "x"
type textarea "i"
type textarea "x"
type textarea "i"
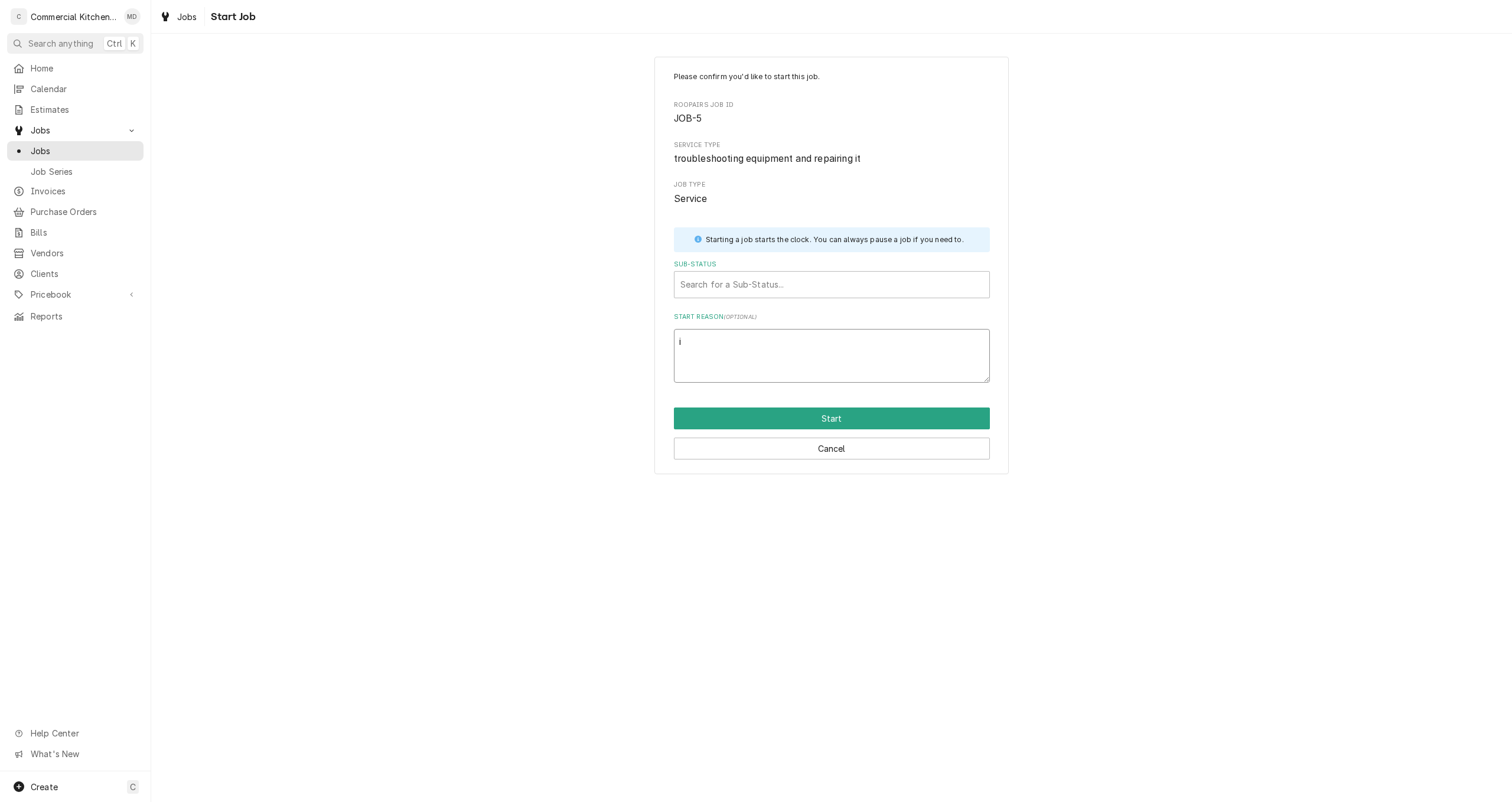
type textarea "x"
type textarea "i a"
type textarea "x"
type textarea "i am"
type textarea "x"
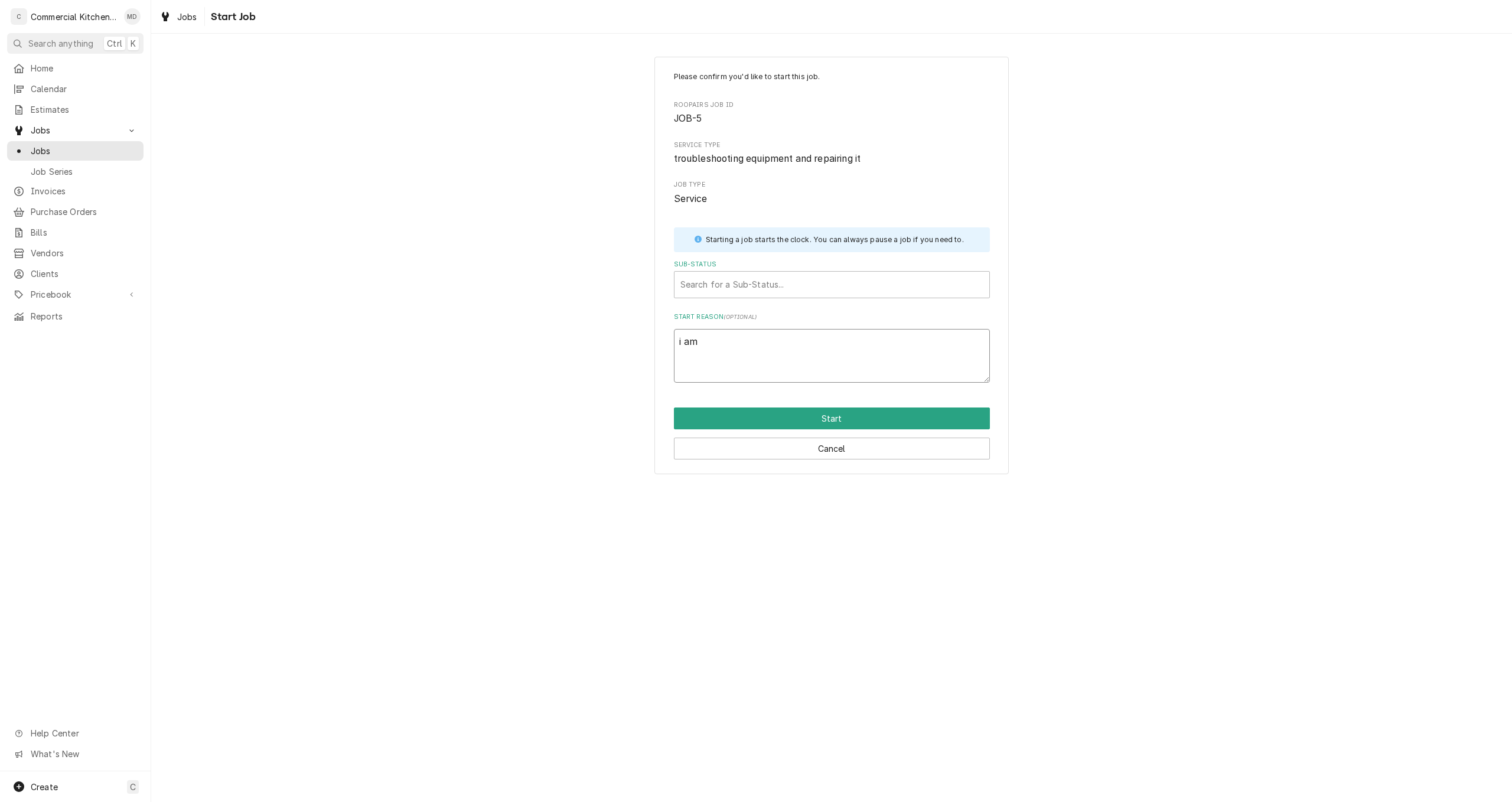
type textarea "i am"
type textarea "x"
type textarea "i am c"
type textarea "x"
type textarea "i am co"
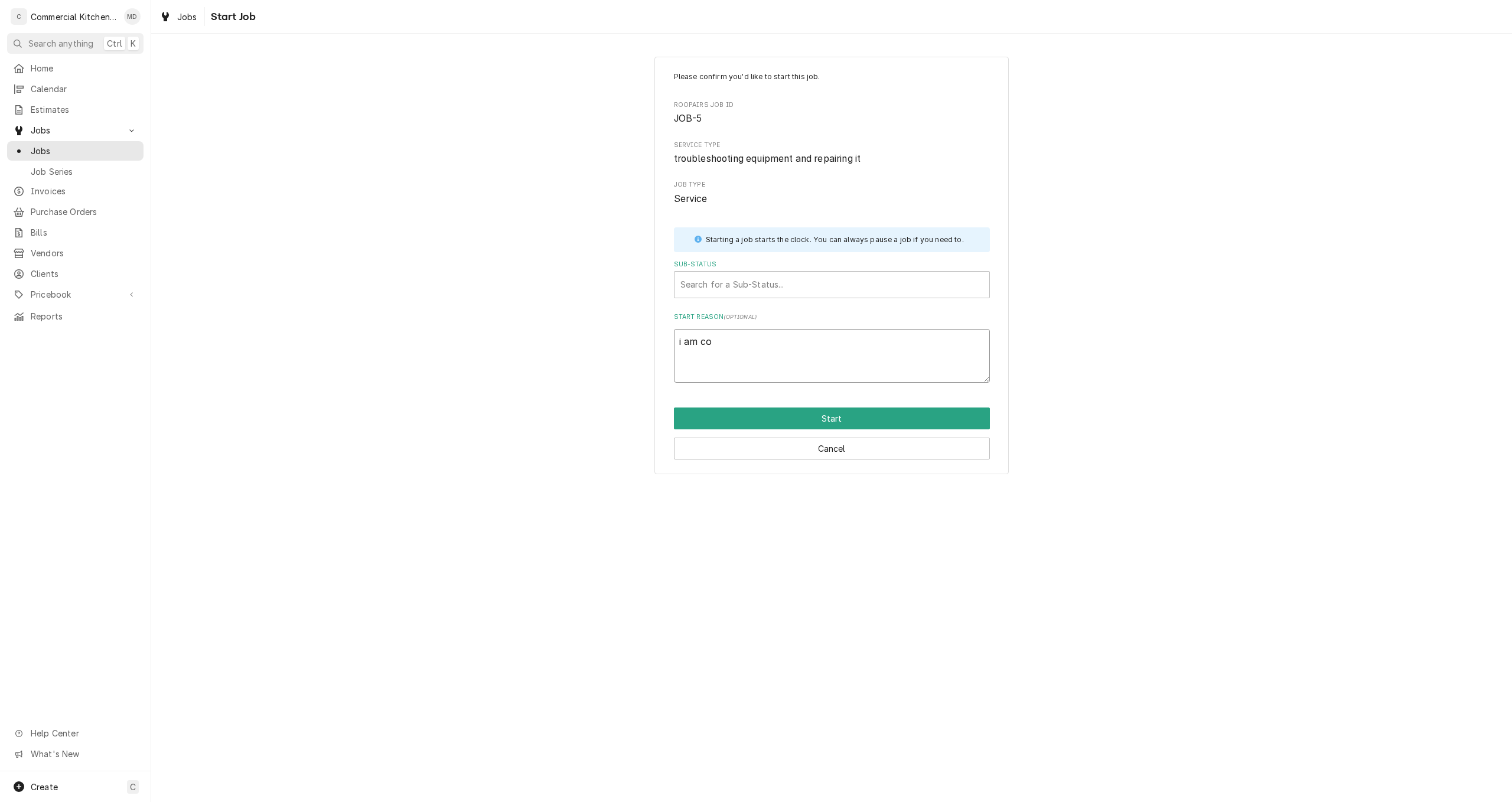
type textarea "x"
type textarea "i am com"
type textarea "x"
type textarea "i am comp"
type textarea "x"
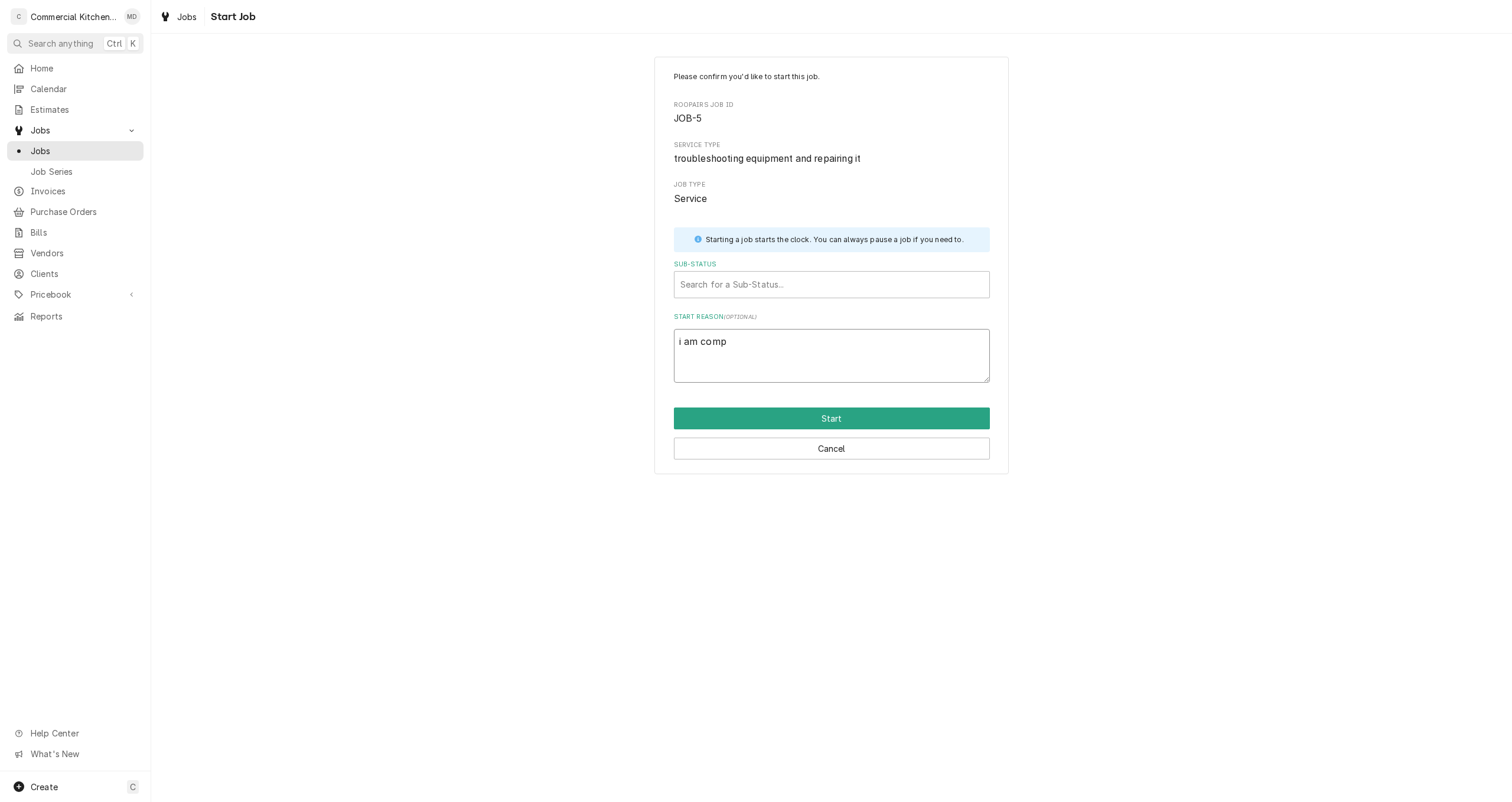
type textarea "i am compl"
type textarea "x"
type textarea "i am complt"
type textarea "x"
type textarea "i am complte"
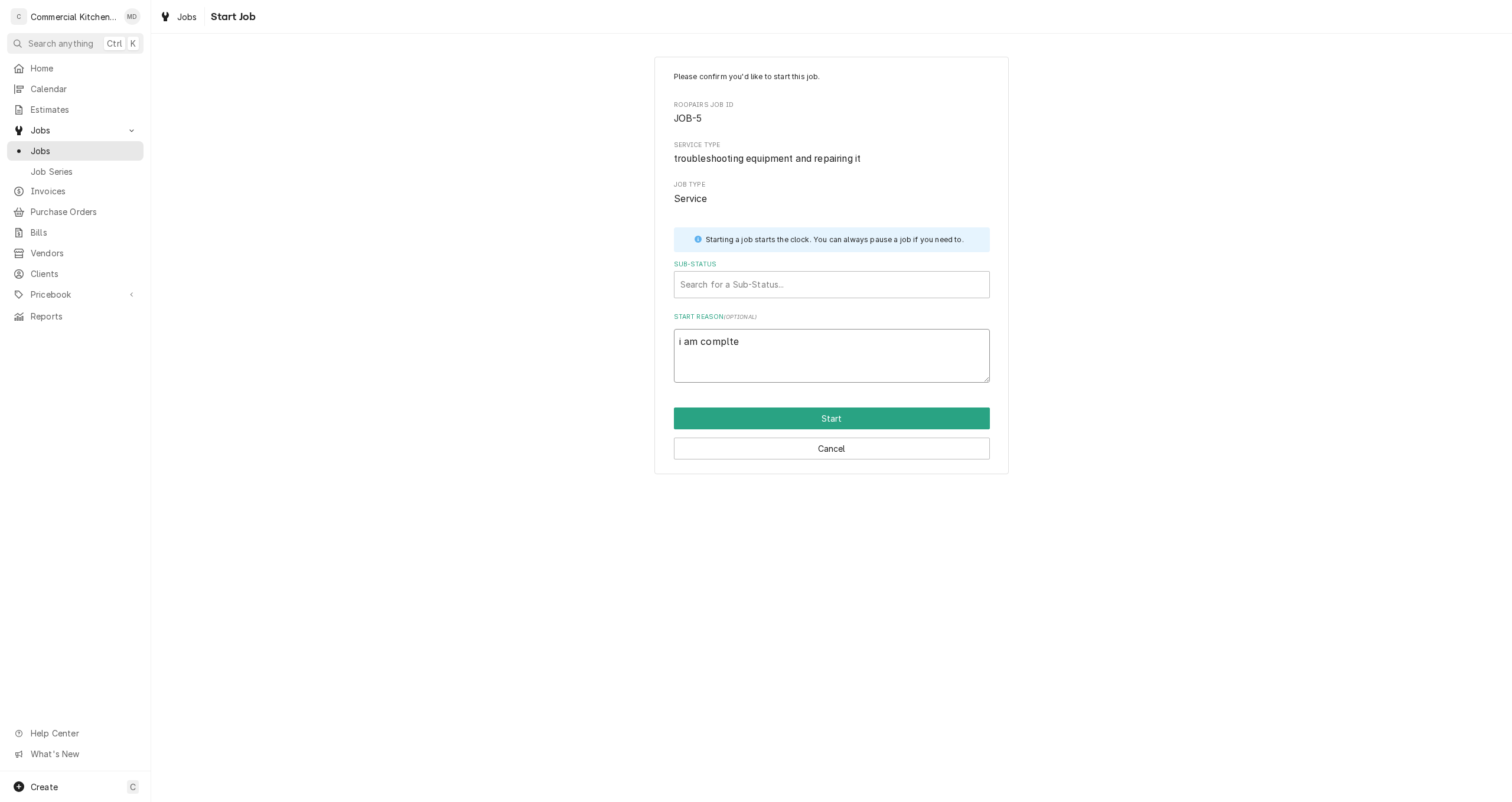
type textarea "x"
type textarea "i am complt"
type textarea "x"
type textarea "i am compl"
type textarea "x"
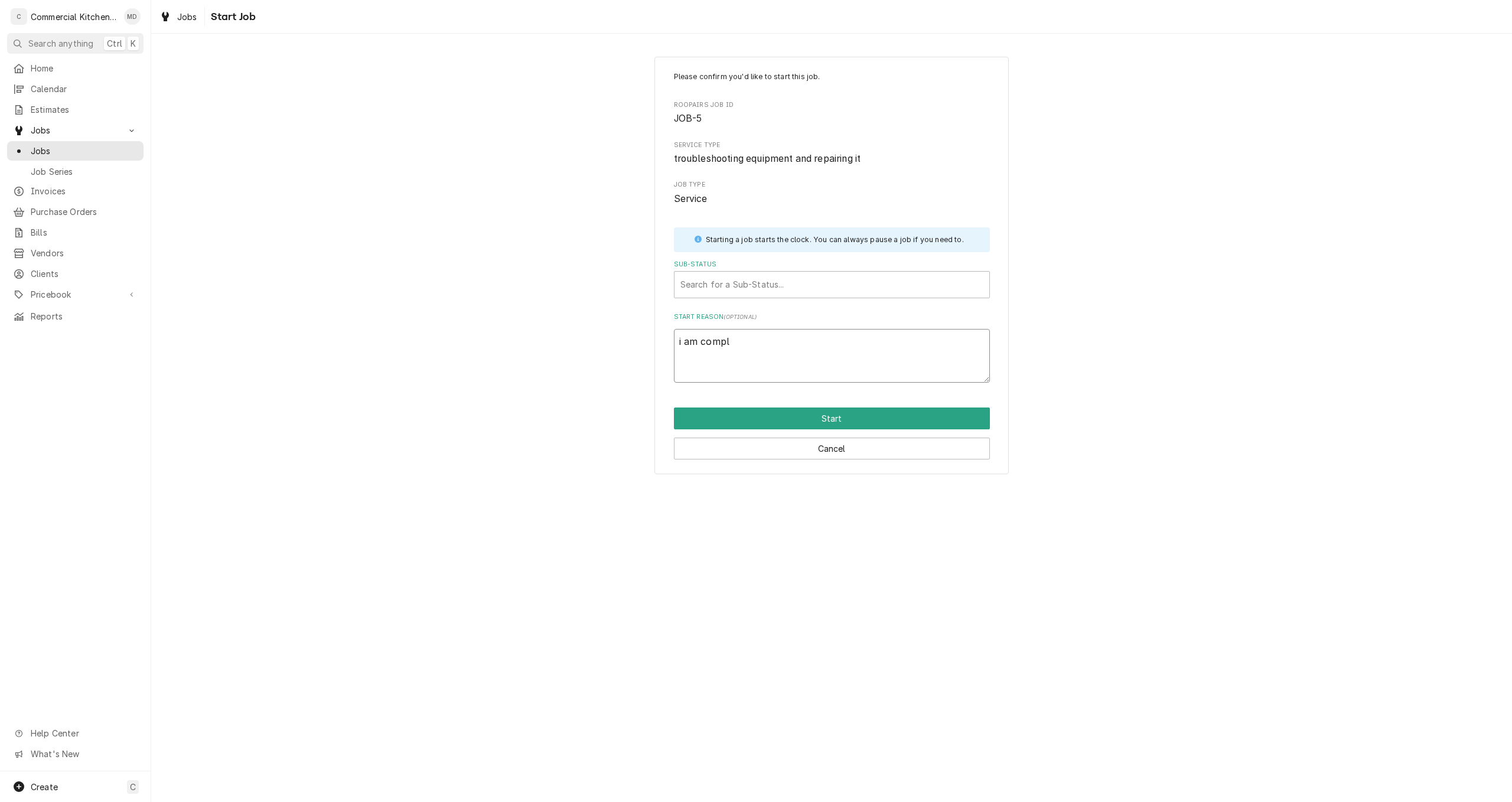
type textarea "i am comple"
type textarea "x"
type textarea "i am complet"
type textarea "x"
type textarea "i am completi"
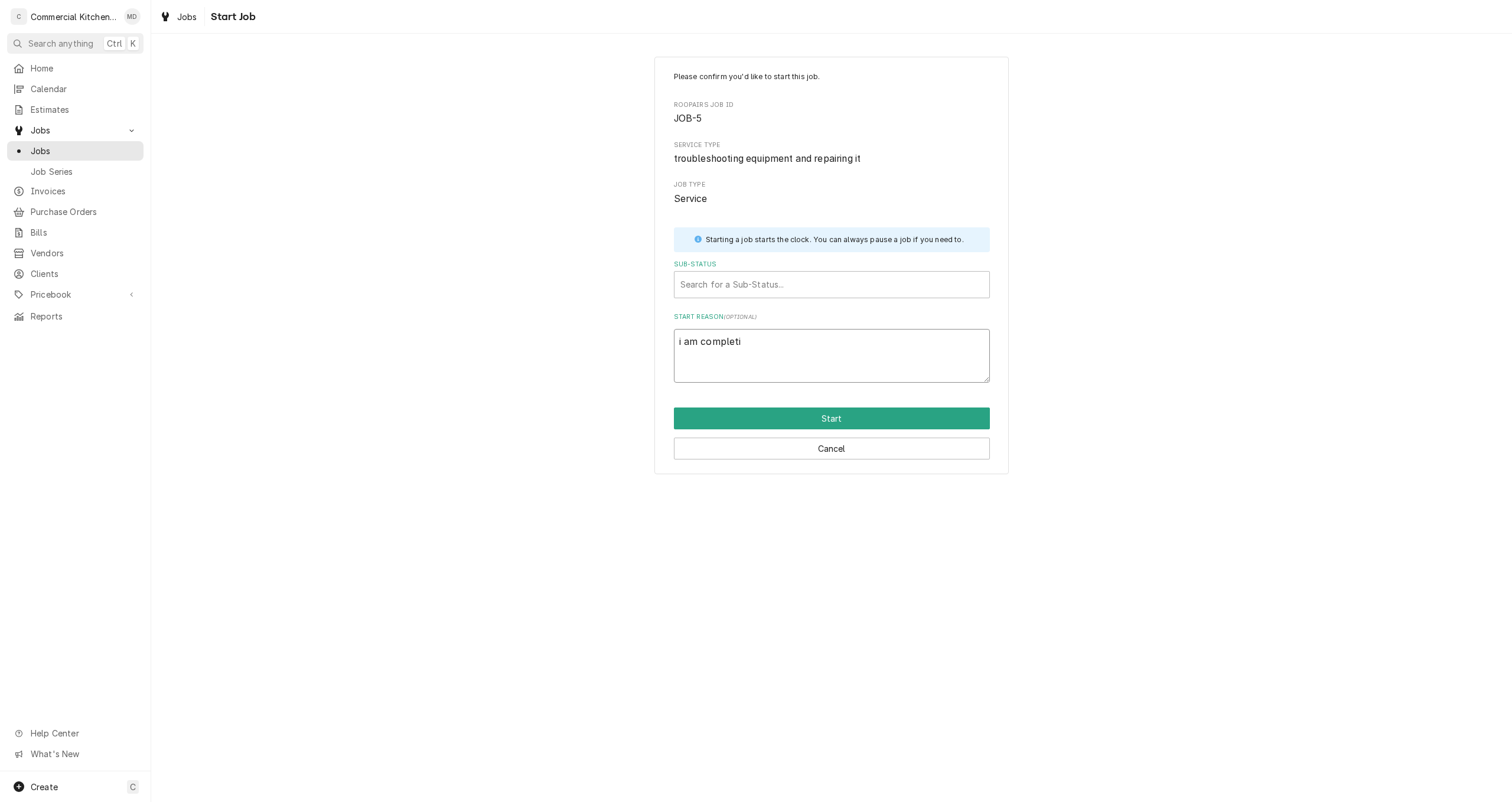
type textarea "x"
type textarea "i am completin"
type textarea "x"
type textarea "i am completing"
type textarea "x"
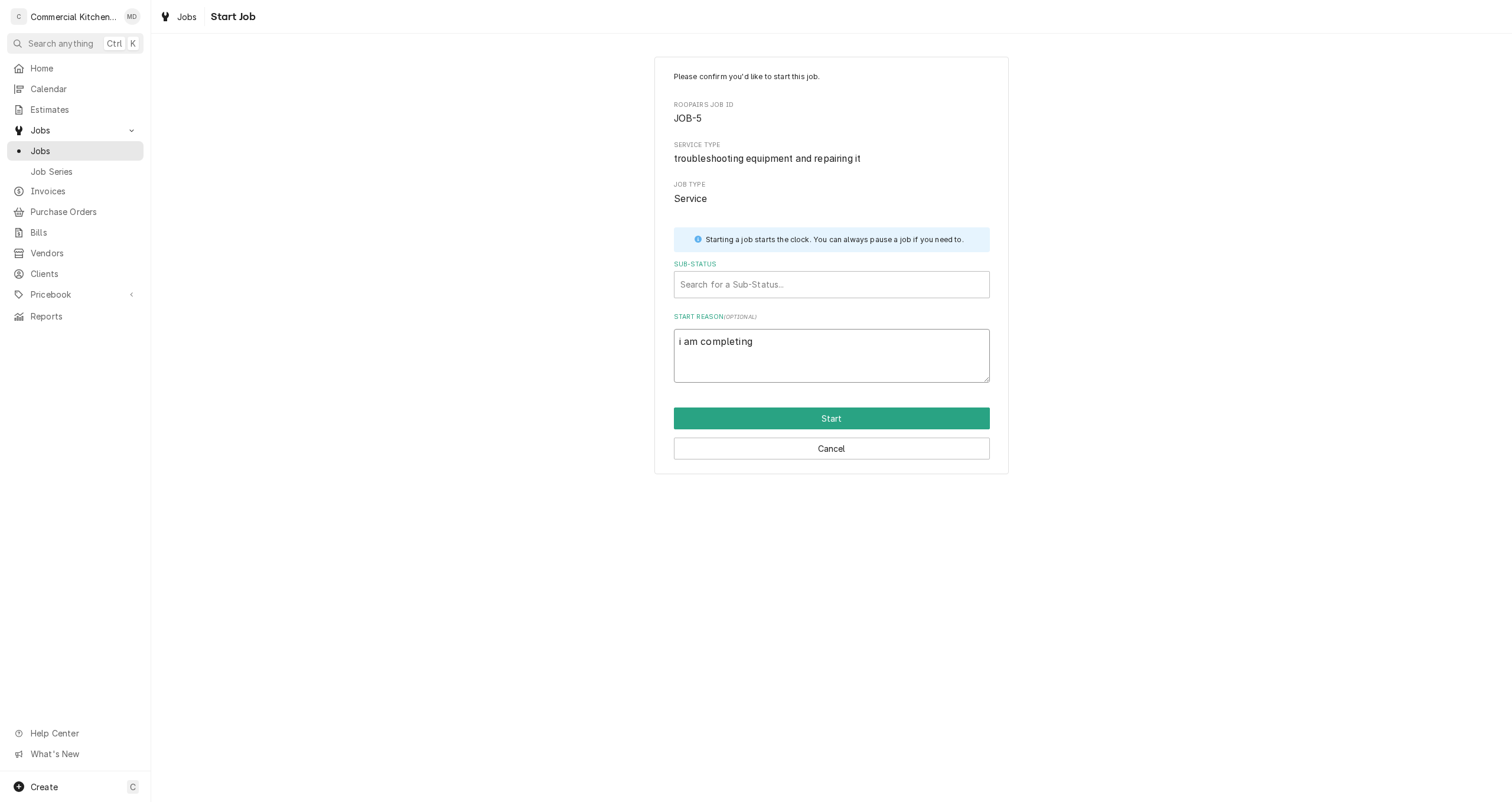
type textarea "i am completing"
type textarea "x"
type textarea "i am completing p"
type textarea "x"
type textarea "i am completing pa"
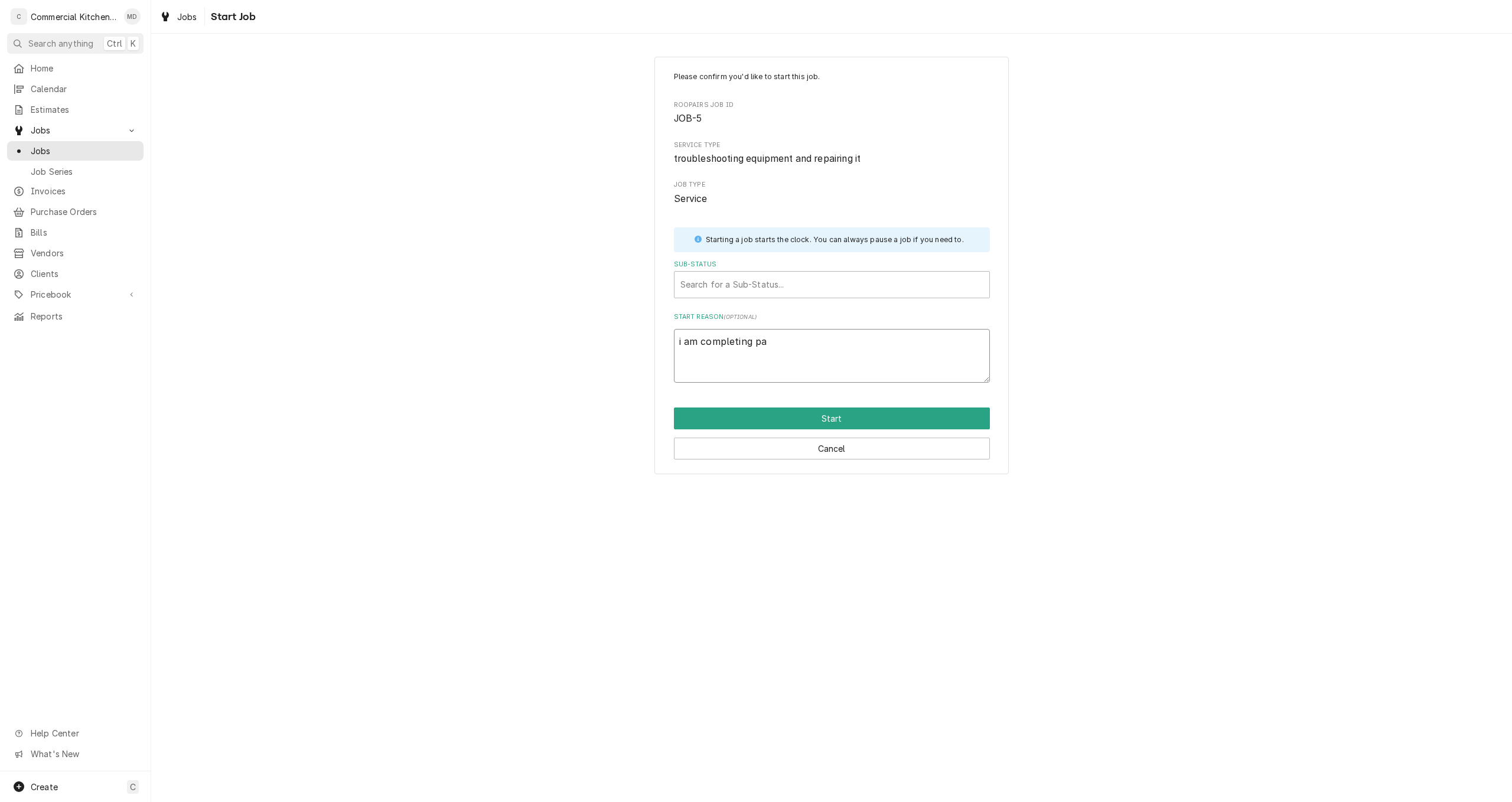
type textarea "x"
type textarea "i am completing pap"
type textarea "x"
type textarea "i am completing pape"
type textarea "x"
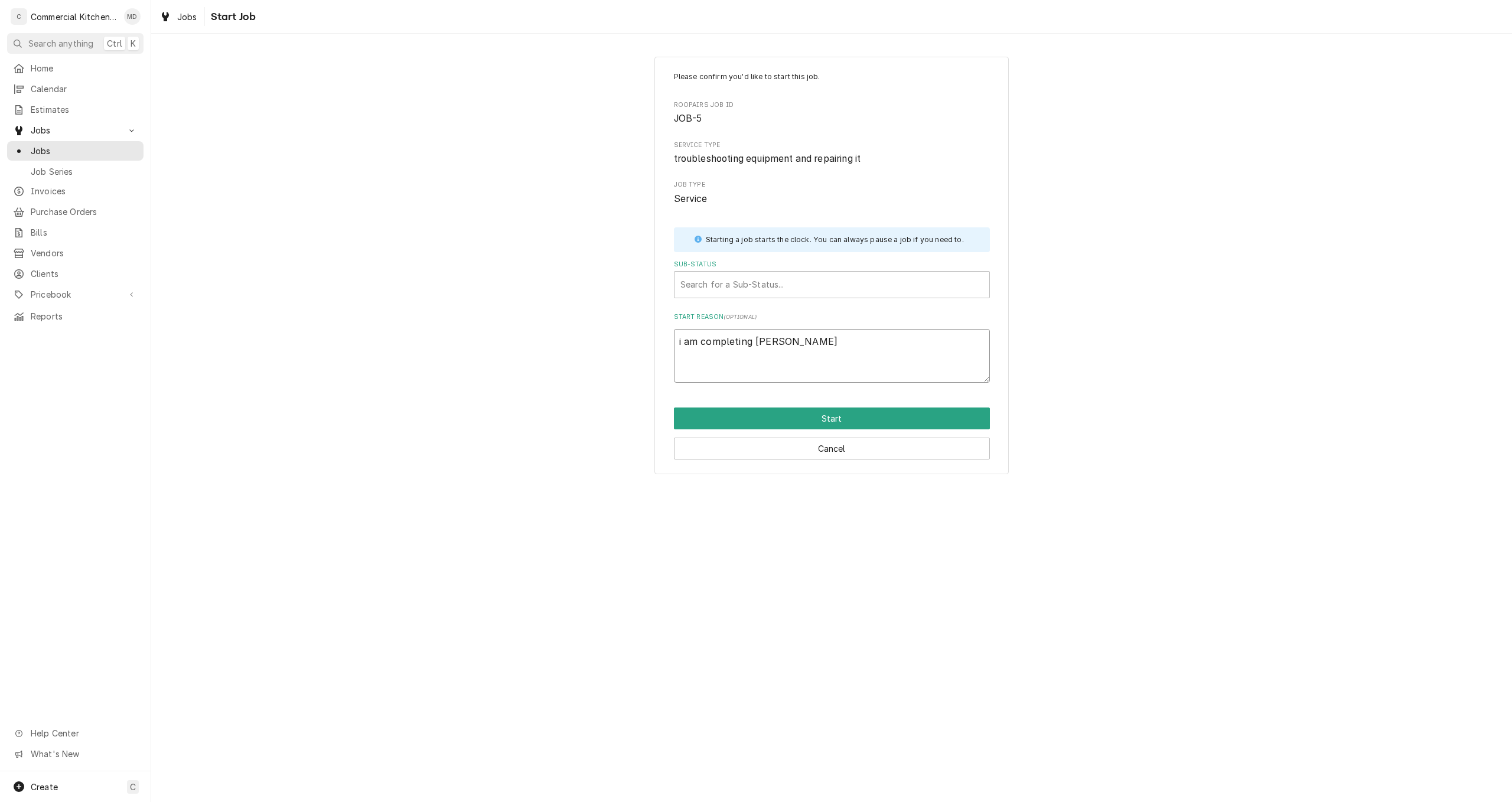
type textarea "i am completing paper"
type textarea "x"
type textarea "i am completing paperw"
type textarea "x"
type textarea "i am completing paperwo"
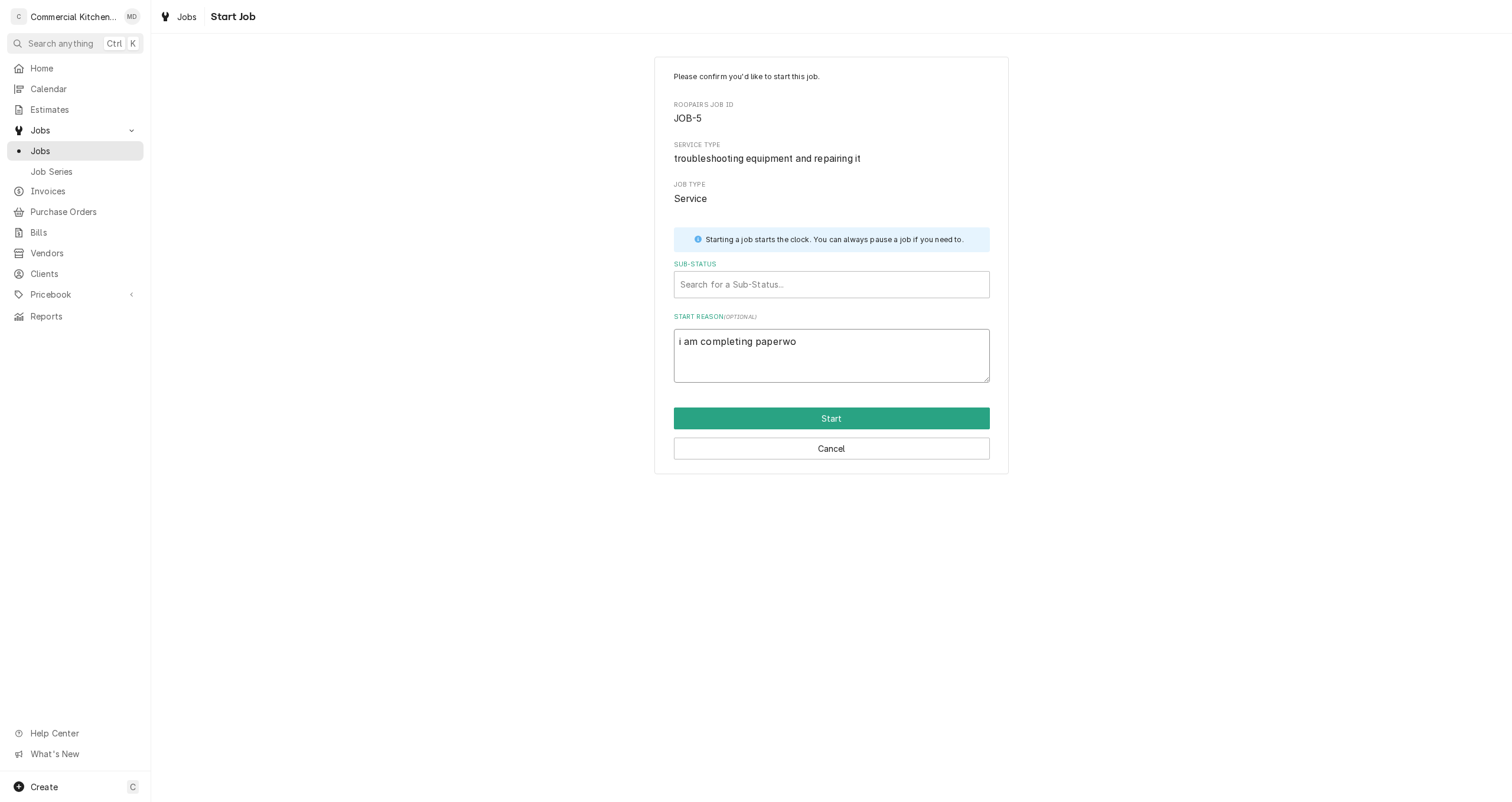
type textarea "x"
type textarea "i am completing paperwor"
type textarea "x"
type textarea "i am completing paperwork"
type textarea "x"
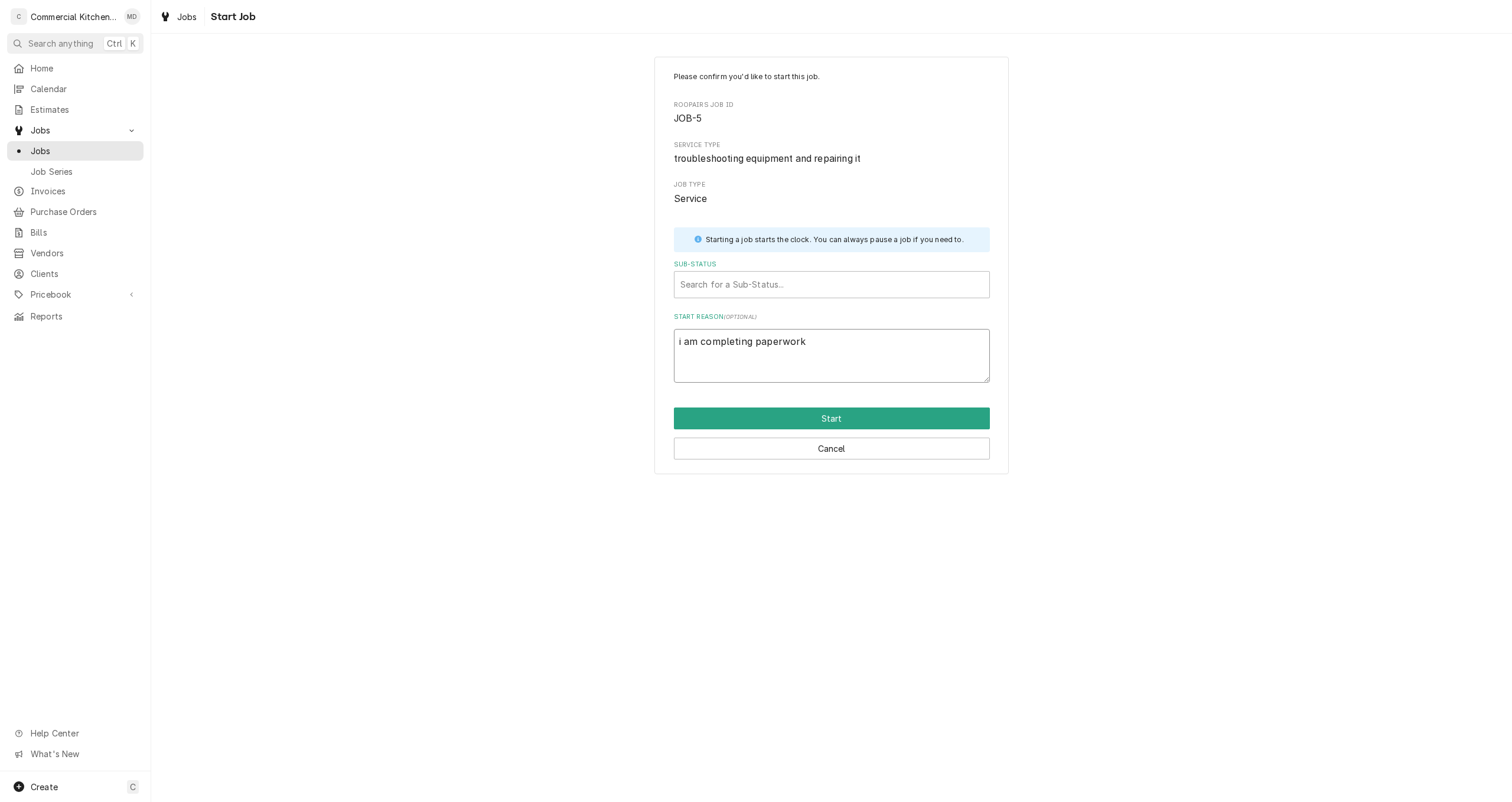
type textarea "i am completing paperwork"
type textarea "x"
type textarea "i am completing paperwork a"
type textarea "x"
type textarea "i am completing paperwork af"
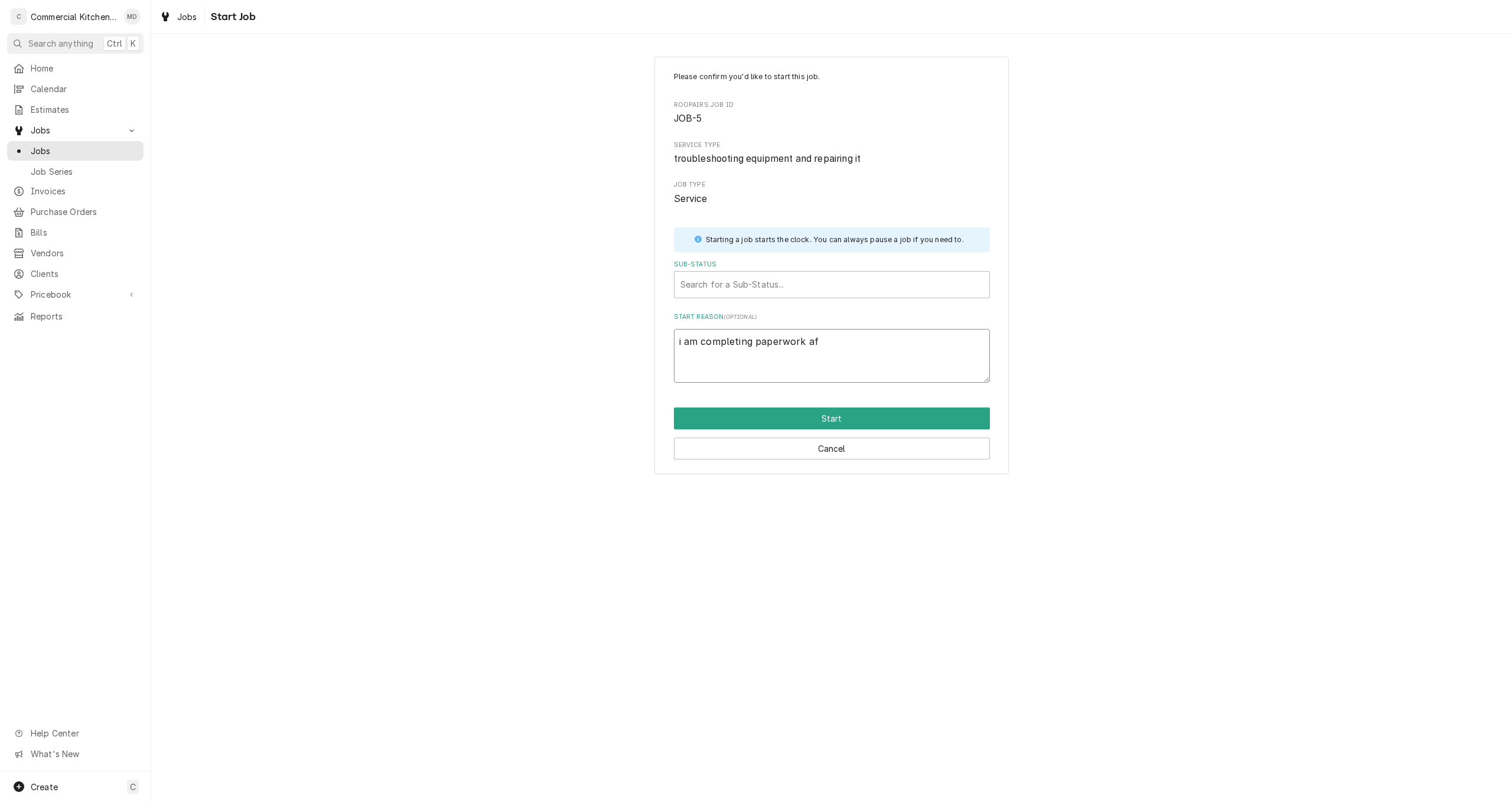
type textarea "x"
type textarea "i am completing paperwork aft"
type textarea "x"
type textarea "i am completing paperwork afte"
type textarea "x"
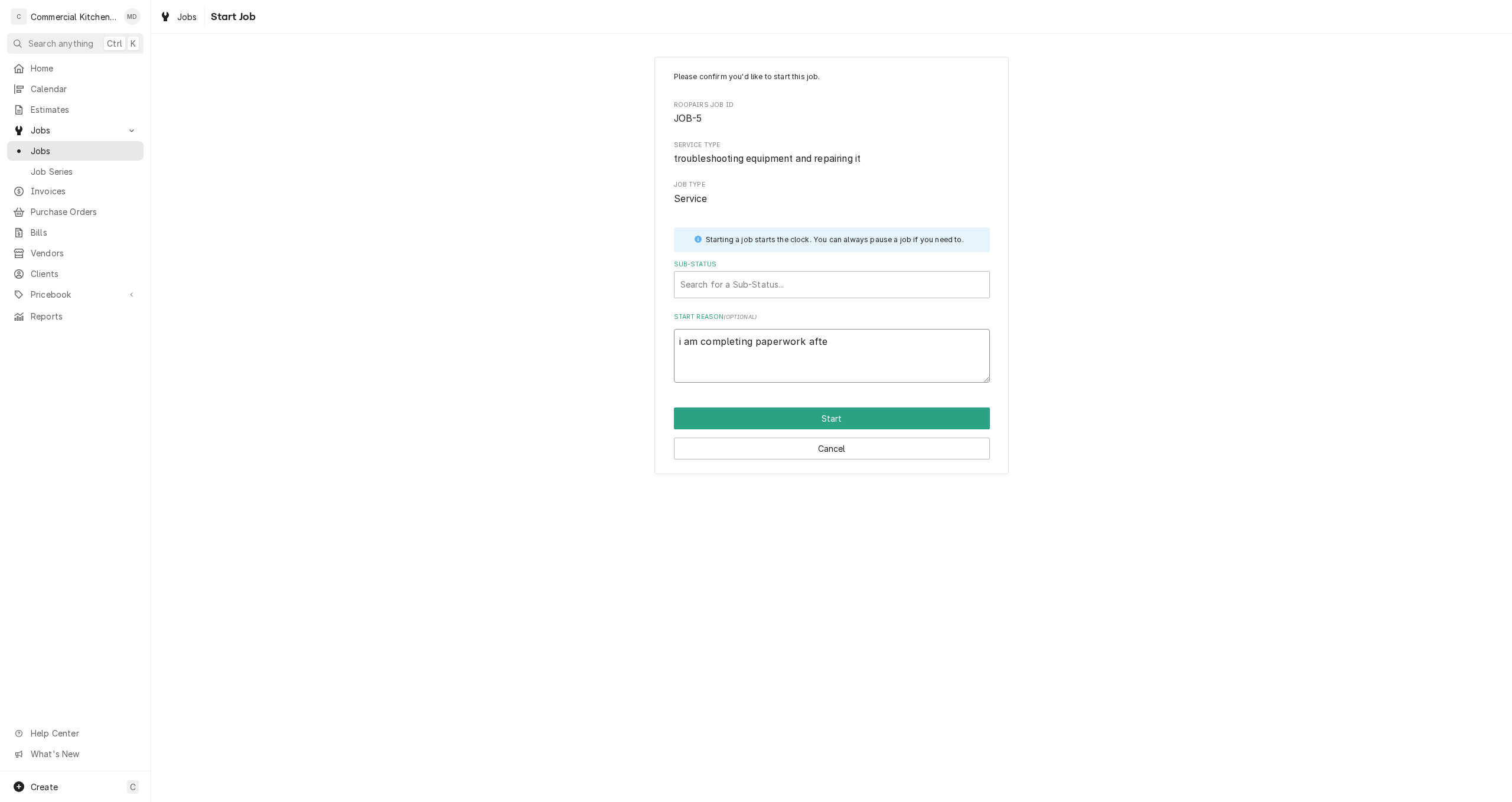
type textarea "i am completing paperwork after"
type textarea "x"
type textarea "i am completing paperwork after"
type textarea "x"
type textarea "i am completing paperwork after j"
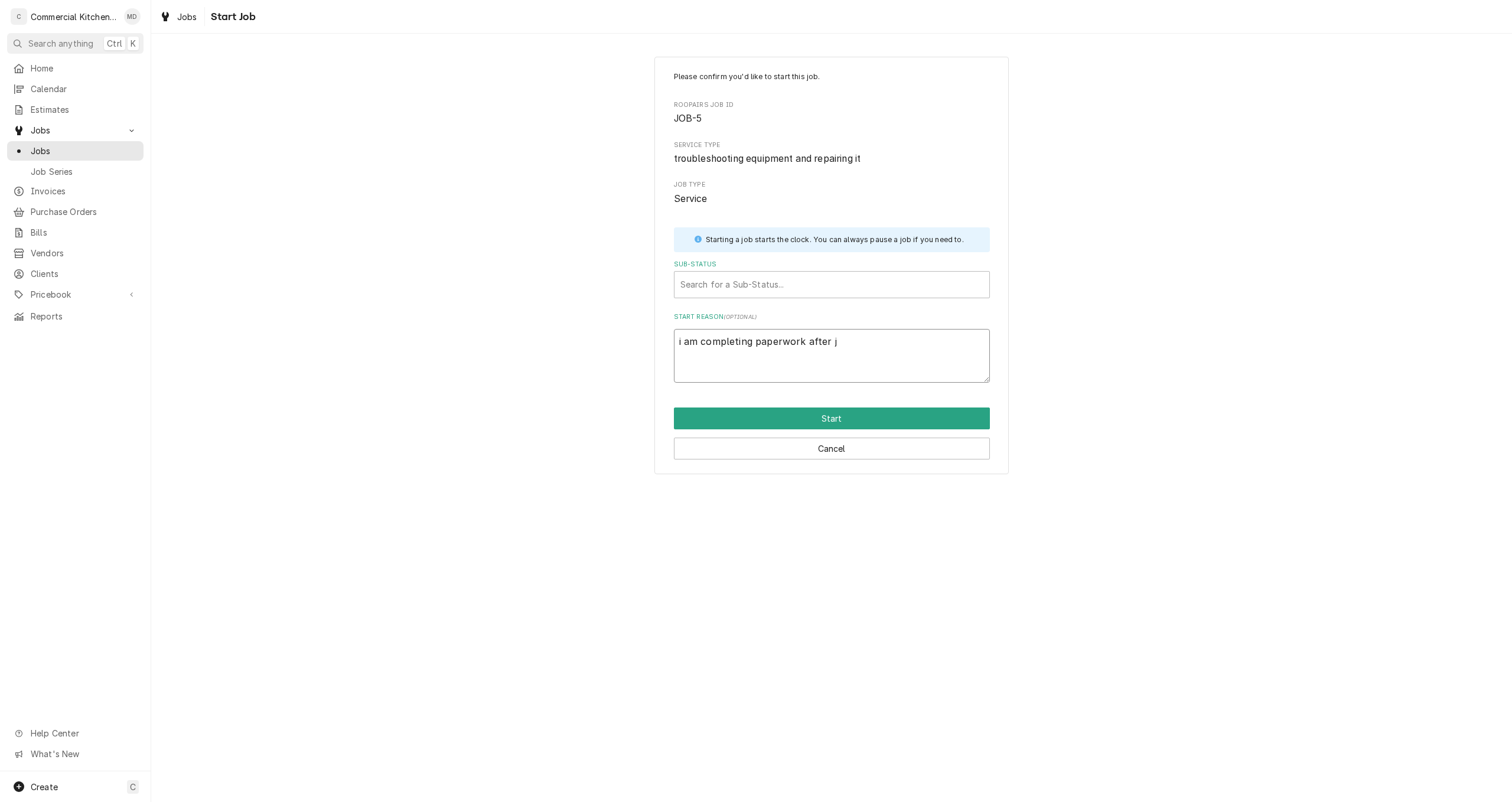
type textarea "x"
type textarea "i am completing paperwork after jo"
type textarea "x"
type textarea "i am completing paperwork after job"
type textarea "x"
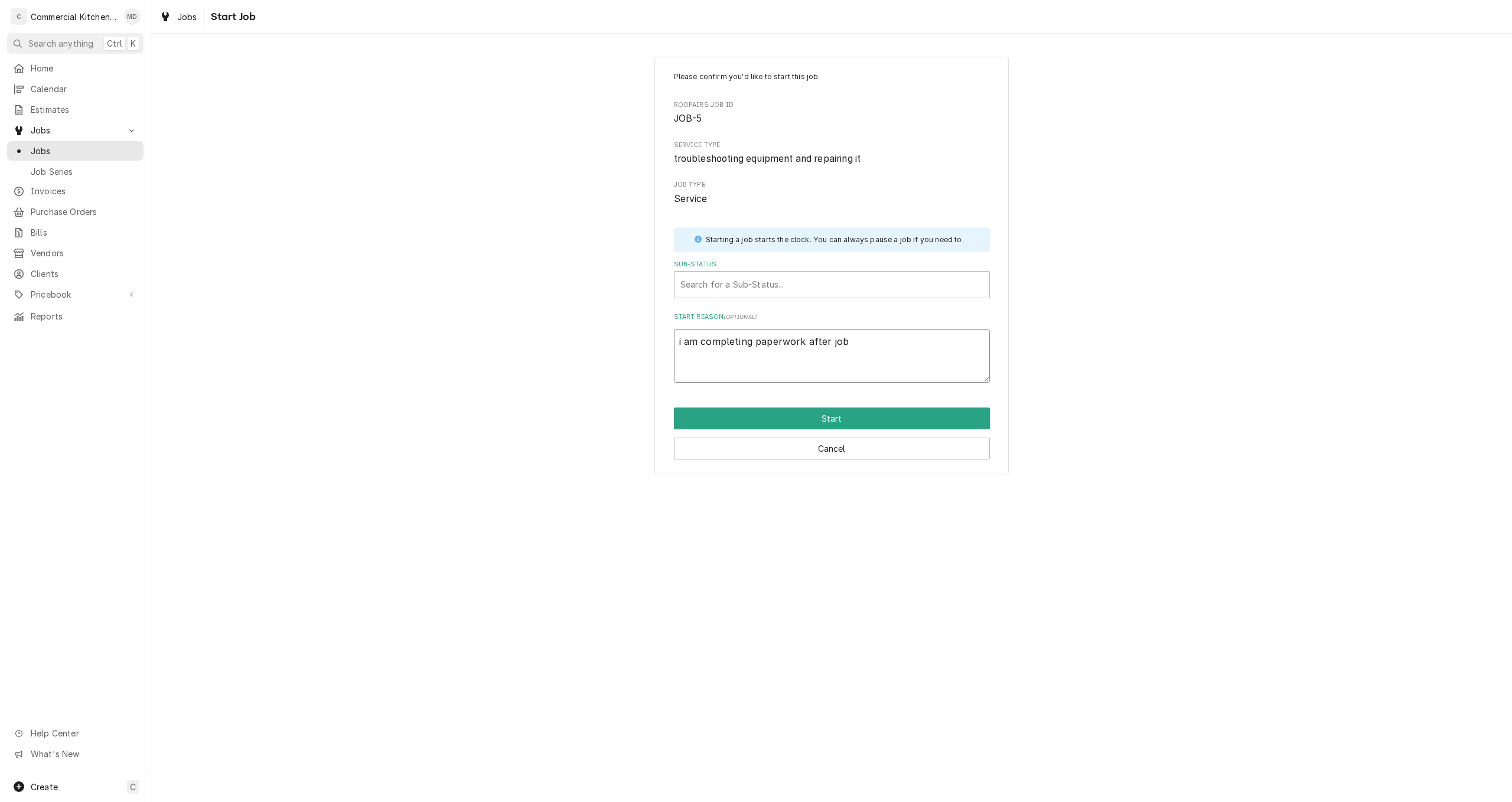
type textarea "i am completing paperwork after job"
type textarea "x"
type textarea "i am completing paperwork after job i"
type textarea "x"
type textarea "i am completing paperwork after job is"
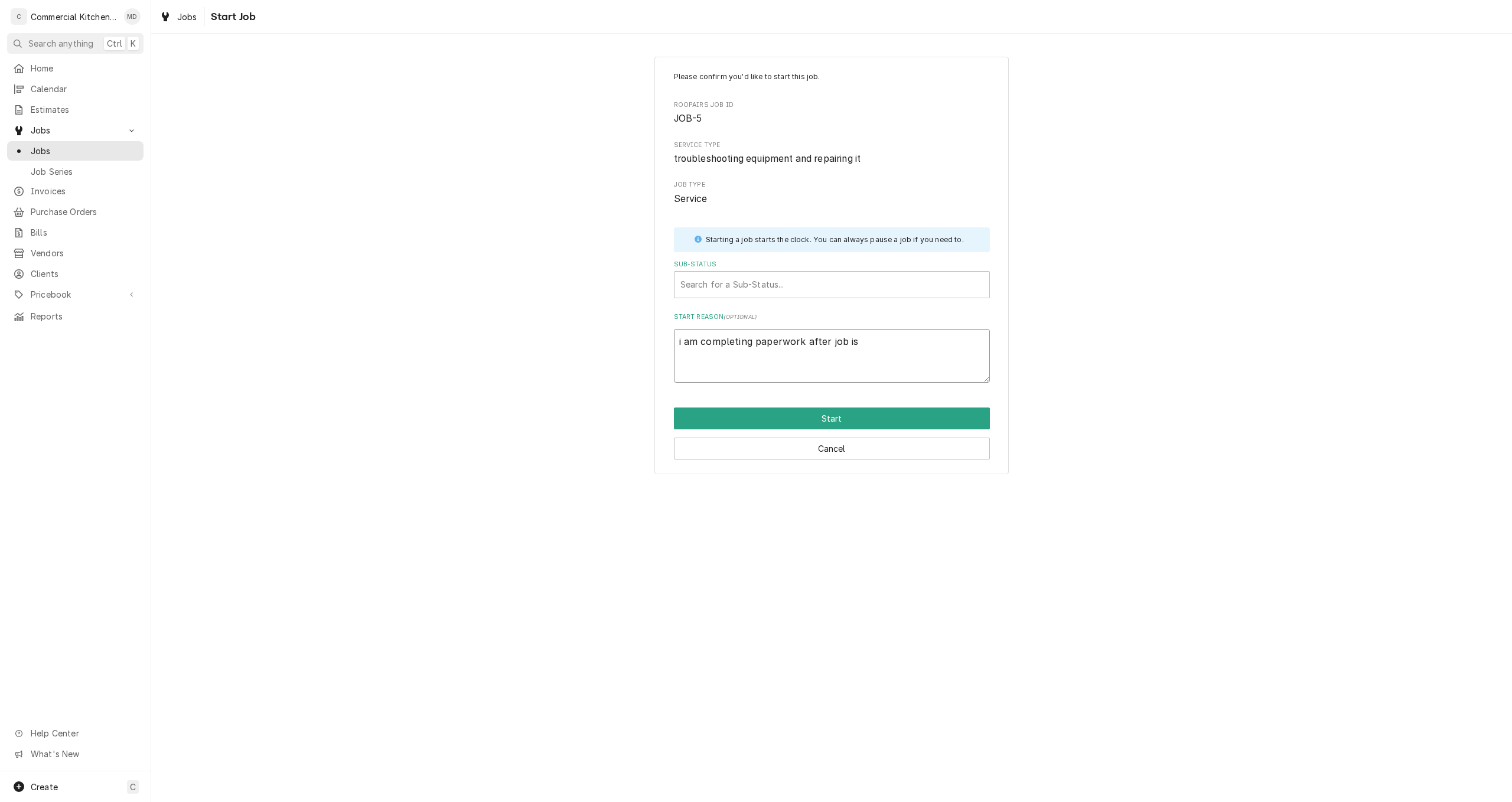
type textarea "x"
type textarea "i am completing paperwork after job is"
type textarea "x"
type textarea "i am completing paperwork after job is d"
type textarea "x"
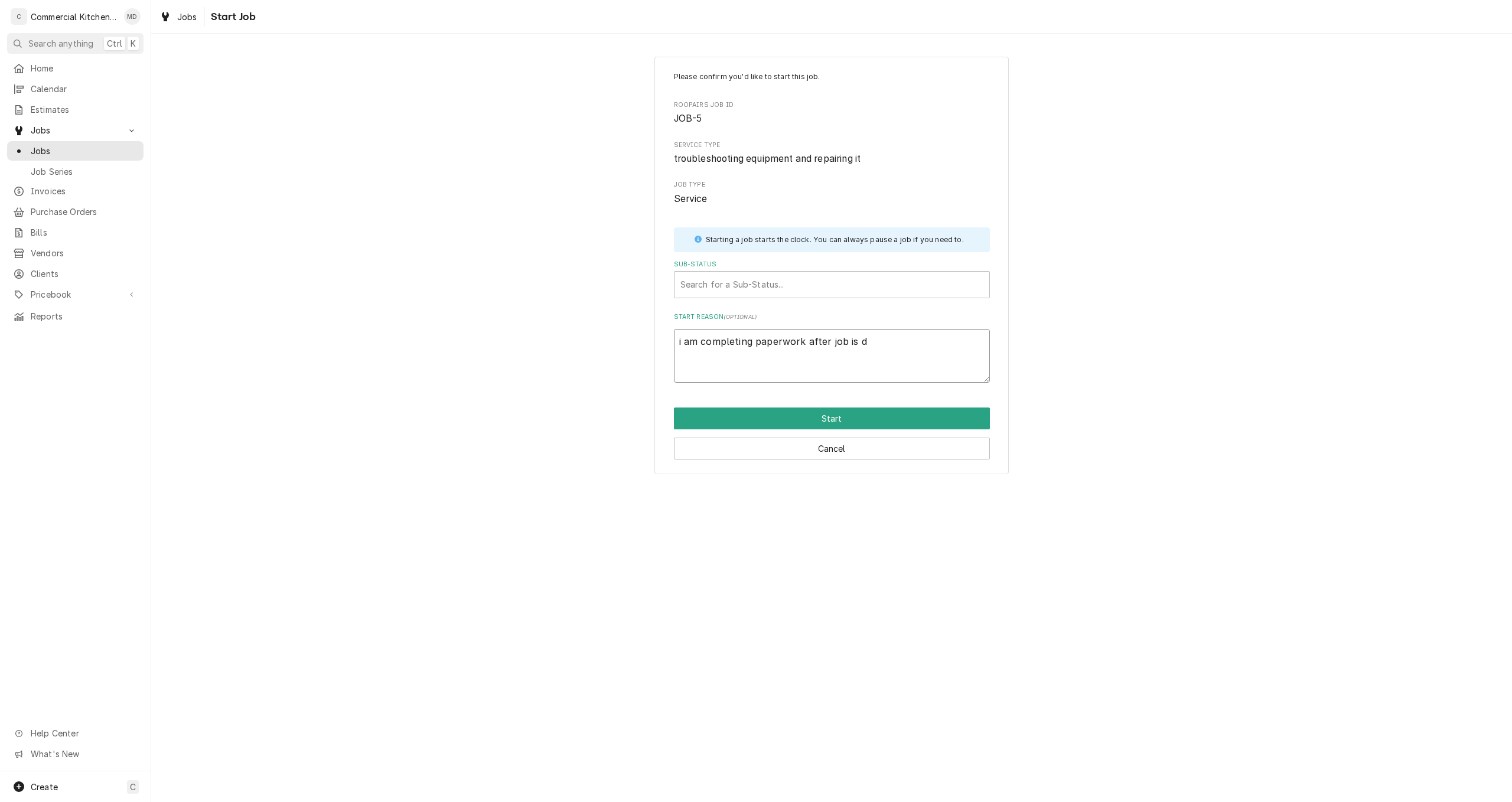
type textarea "i am completing paperwork after job is do"
type textarea "x"
type textarea "i am completing paperwork after job is don"
type textarea "x"
type textarea "i am completing paperwork after job is done"
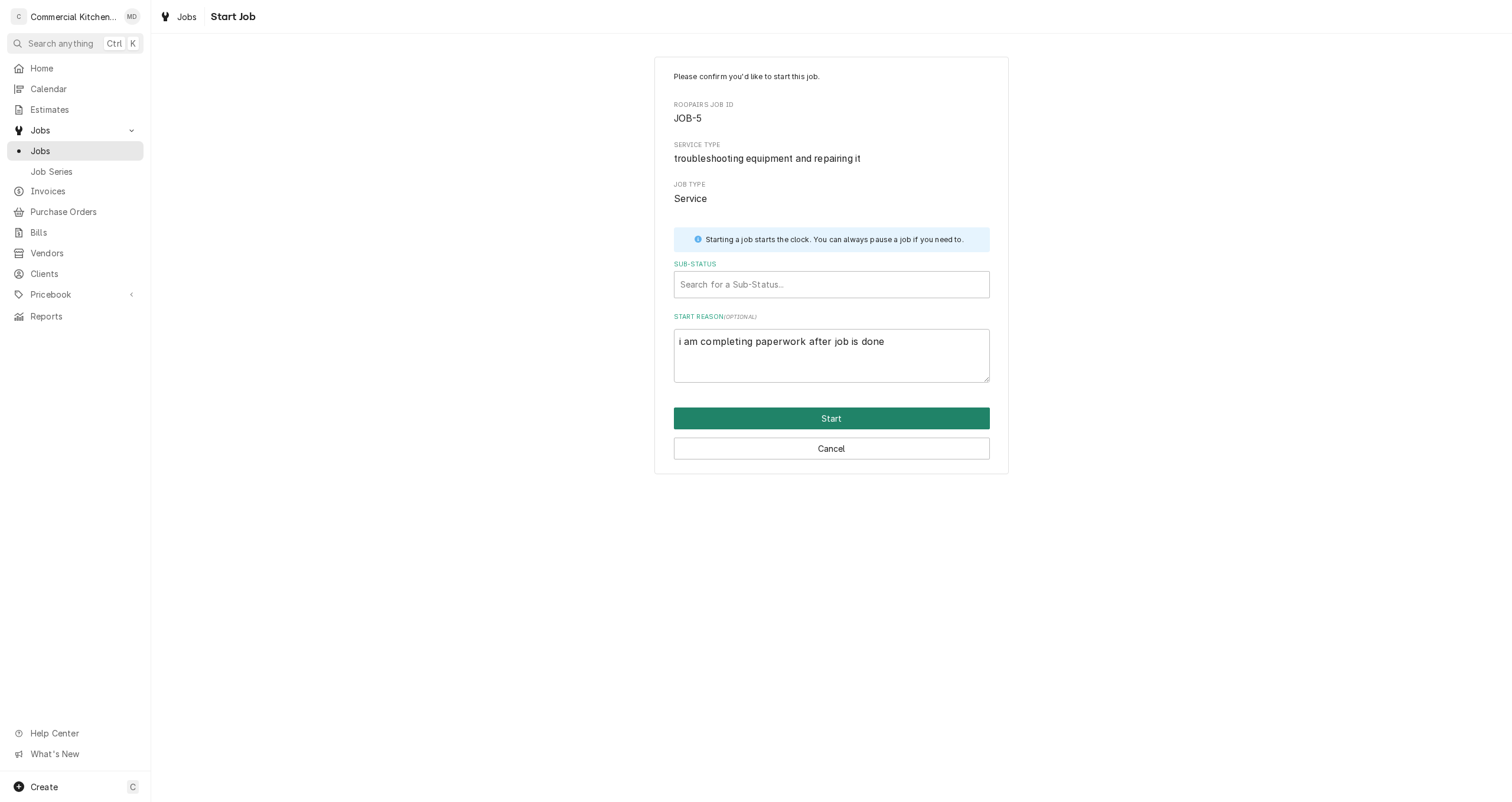
click at [815, 421] on button "Start" at bounding box center [831, 418] width 316 height 22
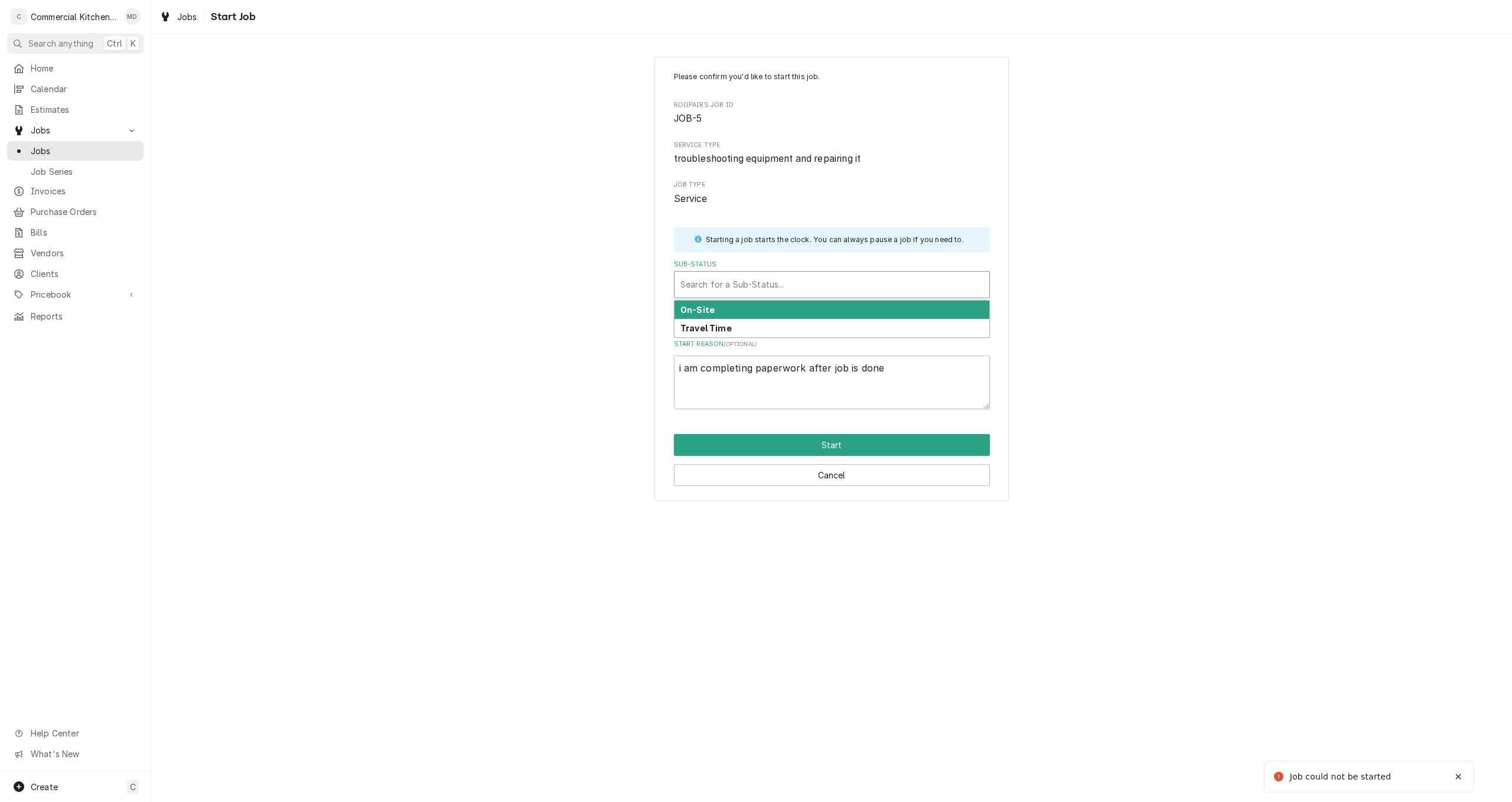
click at [769, 289] on div "Sub-Status" at bounding box center [831, 285] width 303 height 21
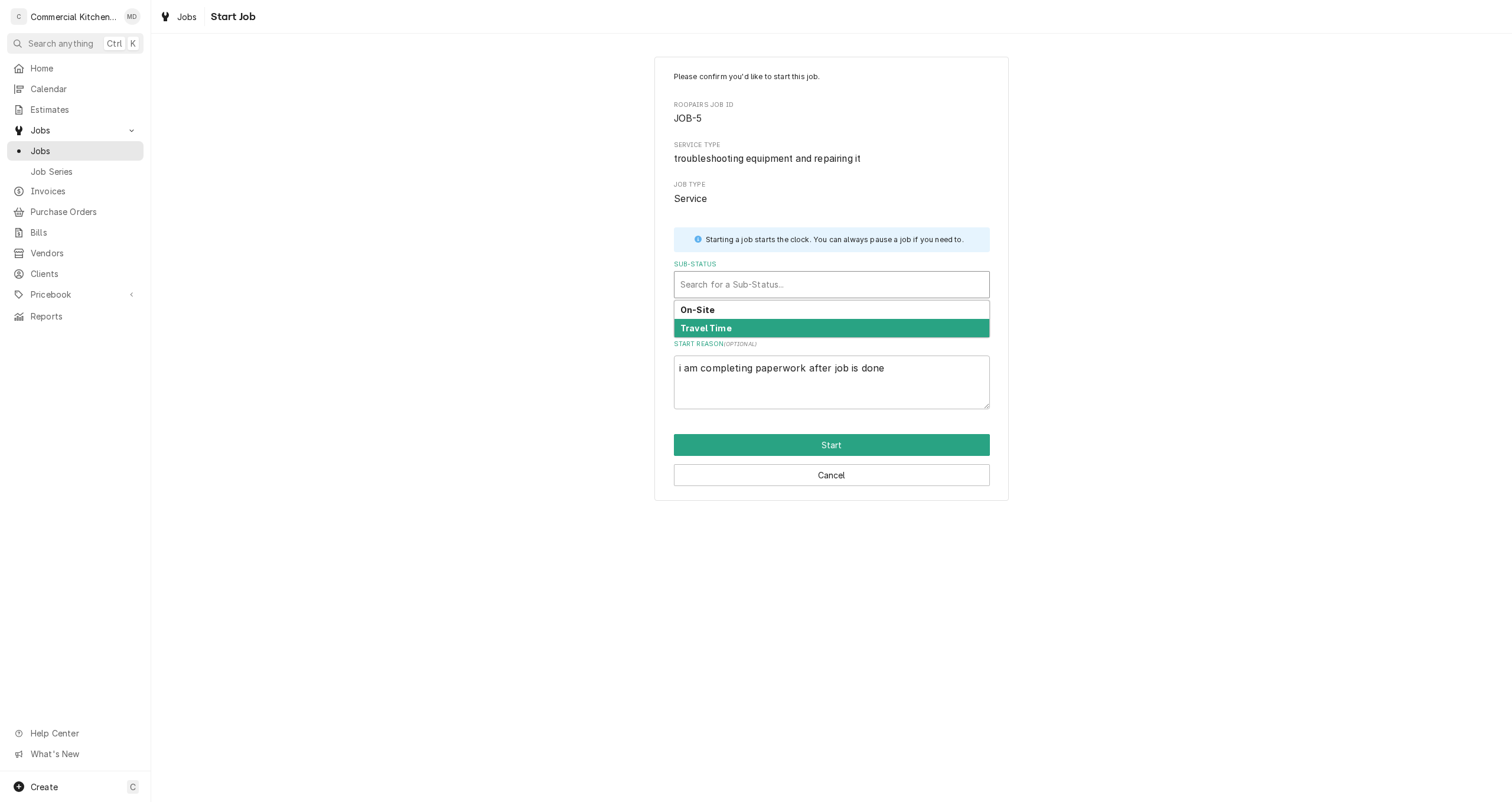
click at [751, 325] on div "Travel Time" at bounding box center [831, 327] width 315 height 18
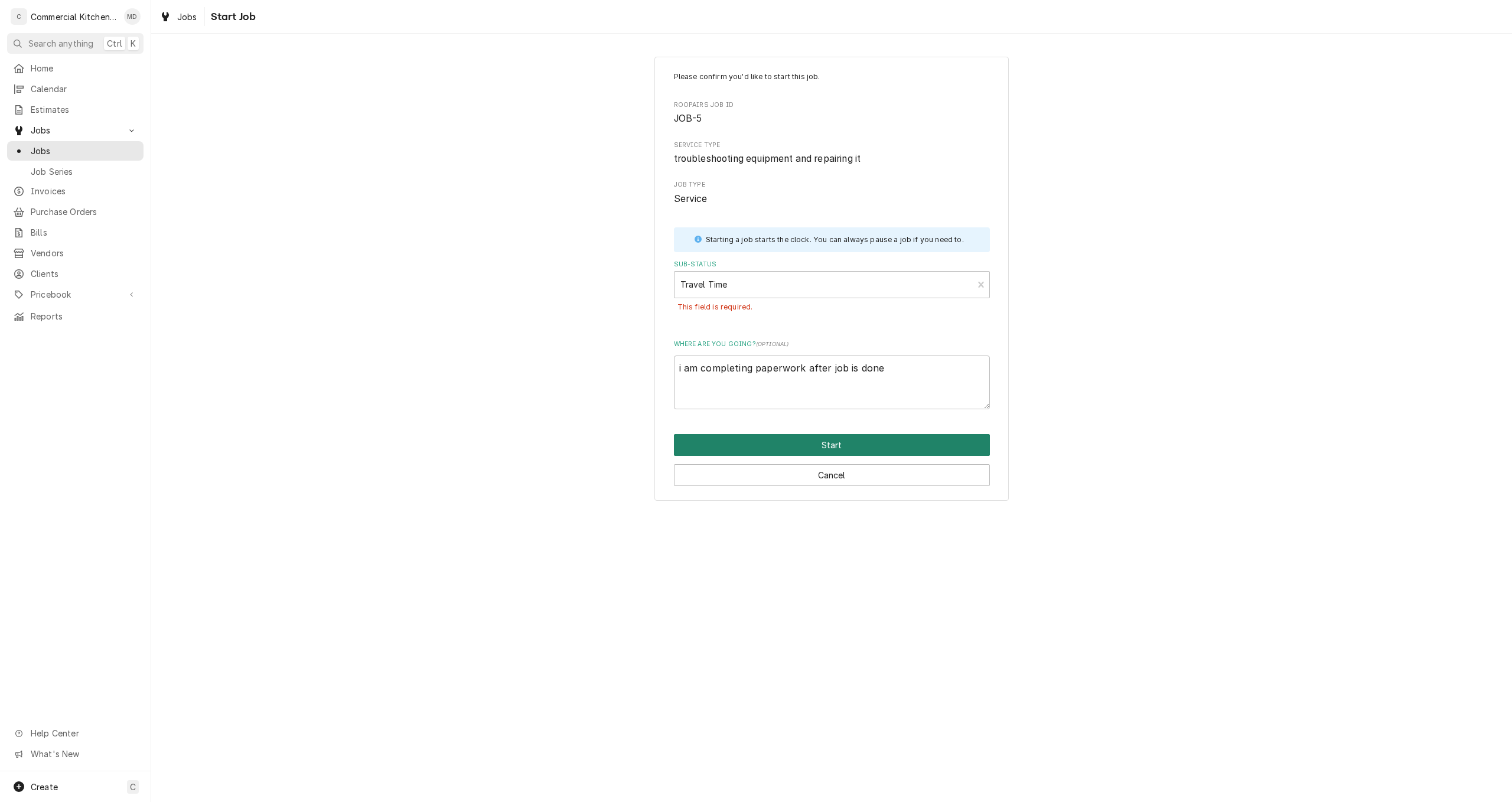
click at [827, 440] on button "Start" at bounding box center [831, 445] width 316 height 22
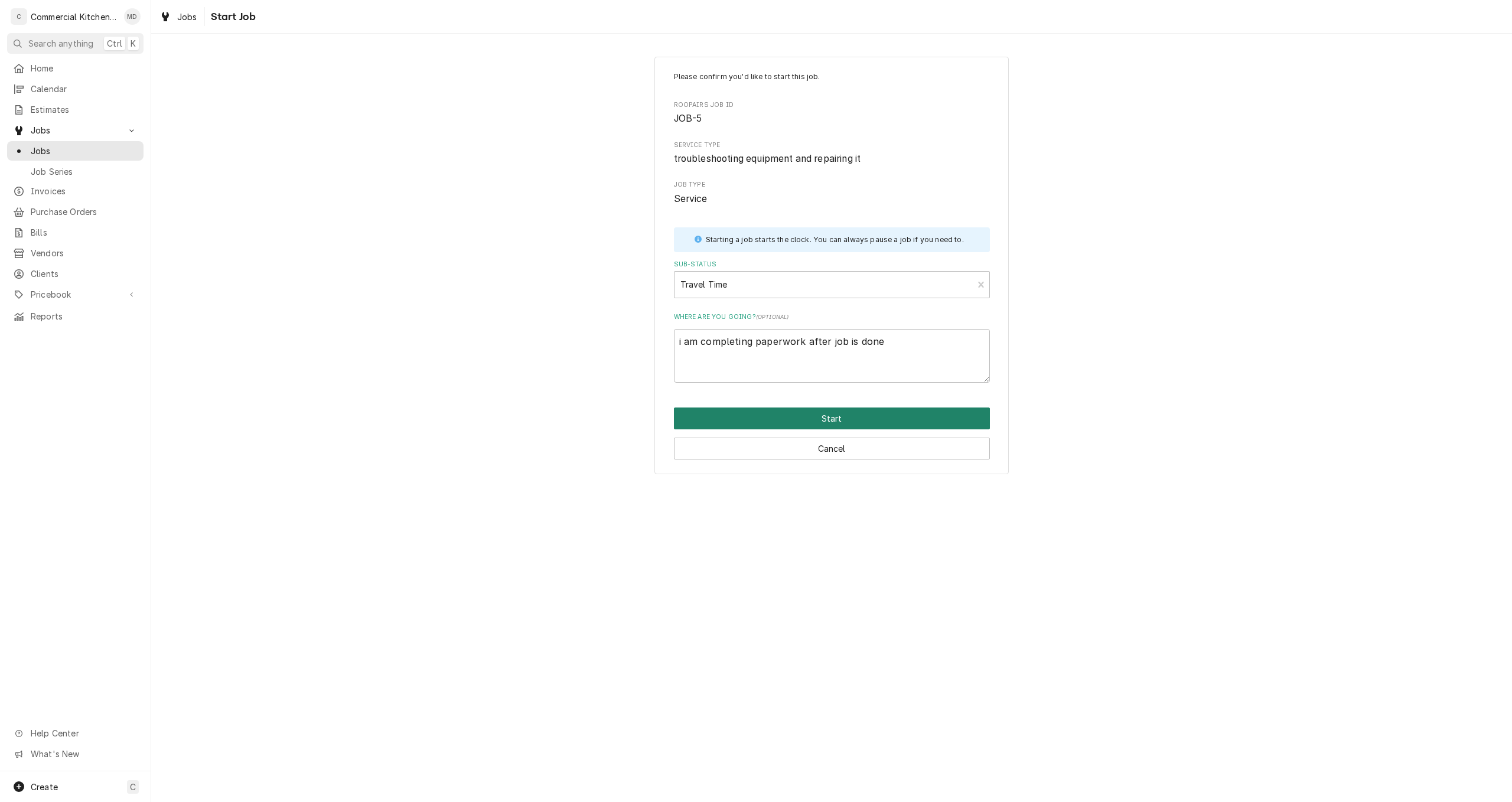
type textarea "x"
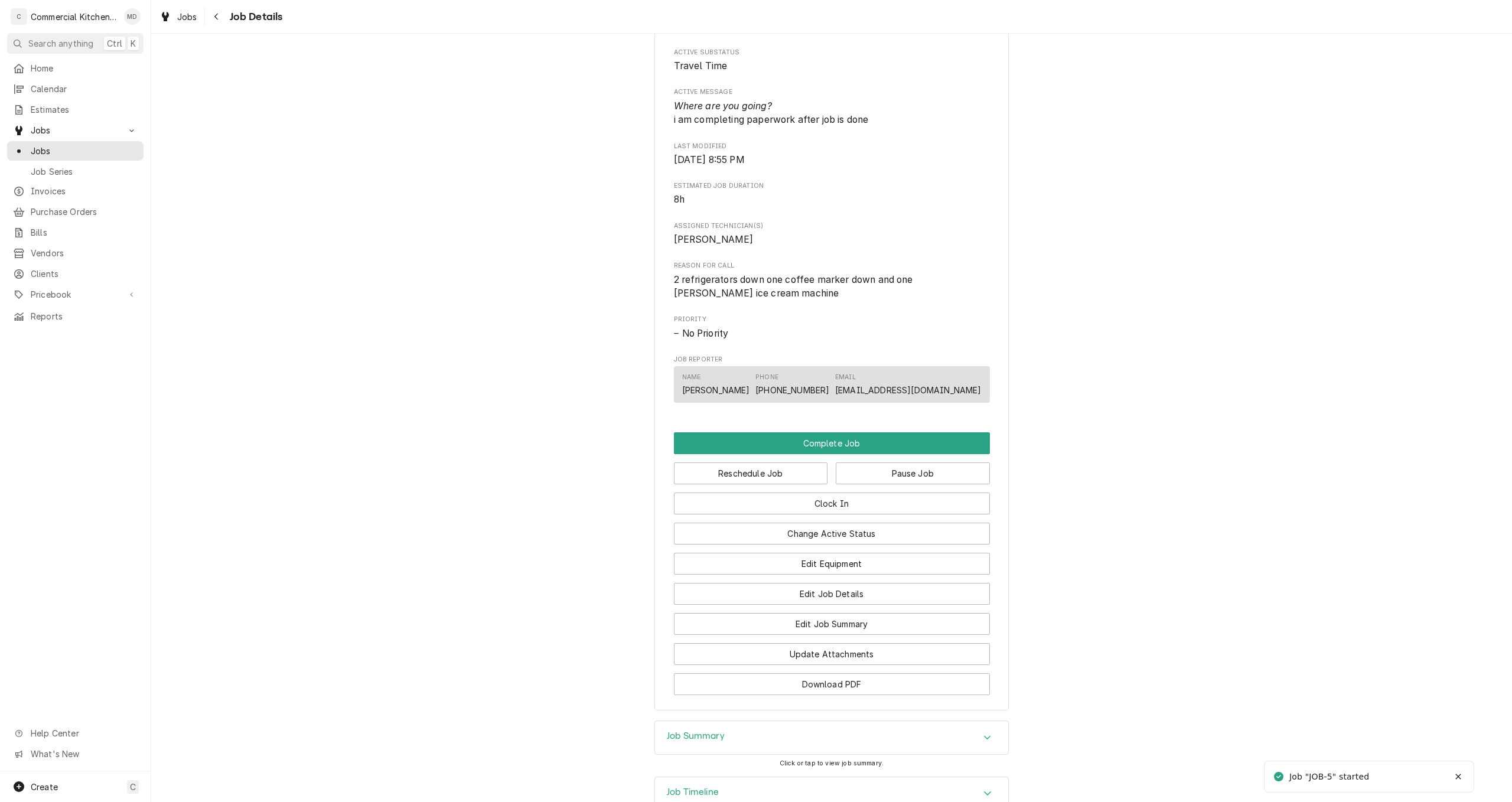
scroll to position [472, 0]
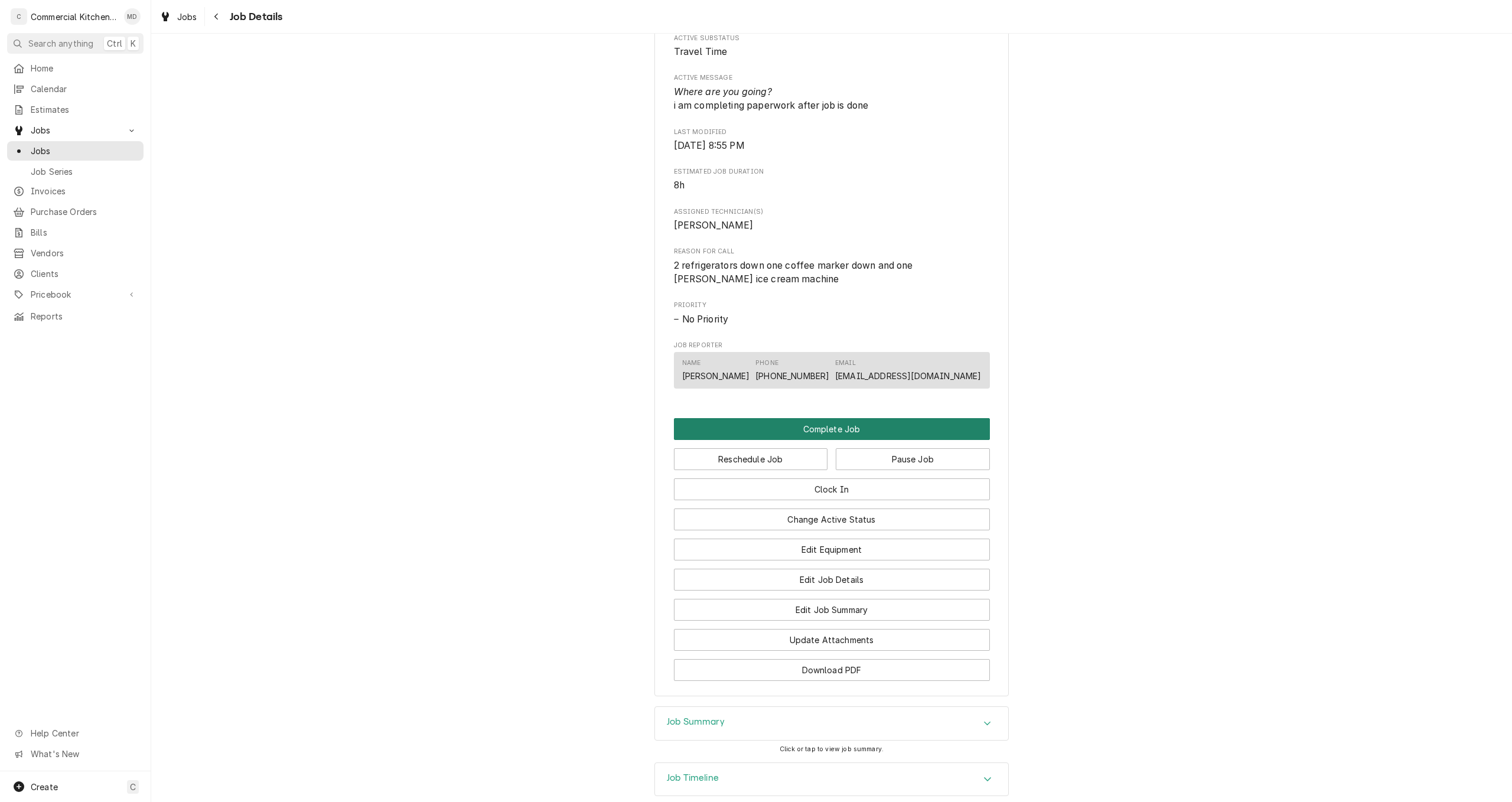
click at [844, 426] on button "Complete Job" at bounding box center [831, 430] width 316 height 22
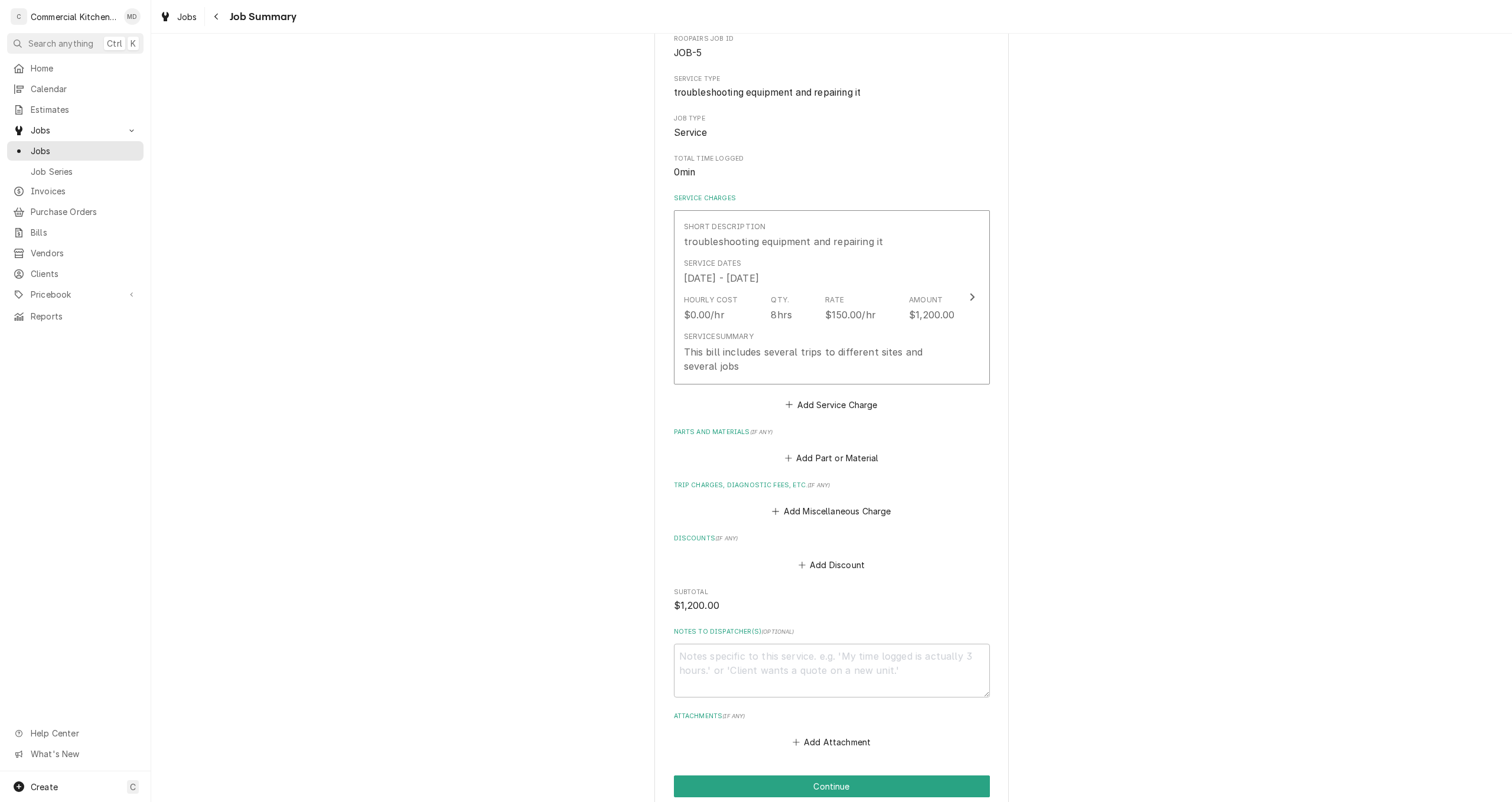
scroll to position [178, 0]
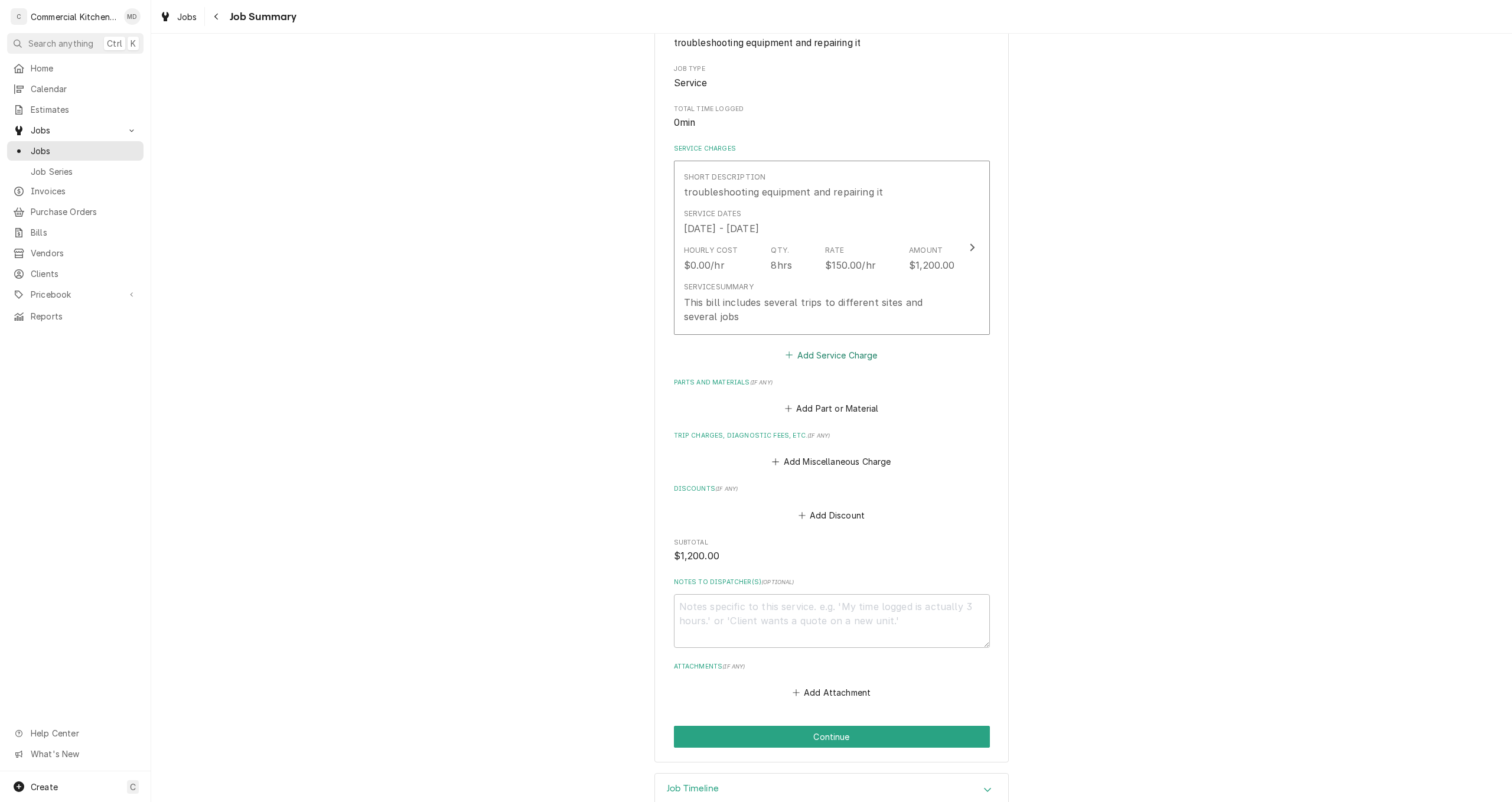
click at [838, 357] on button "Add Service Charge" at bounding box center [831, 354] width 96 height 17
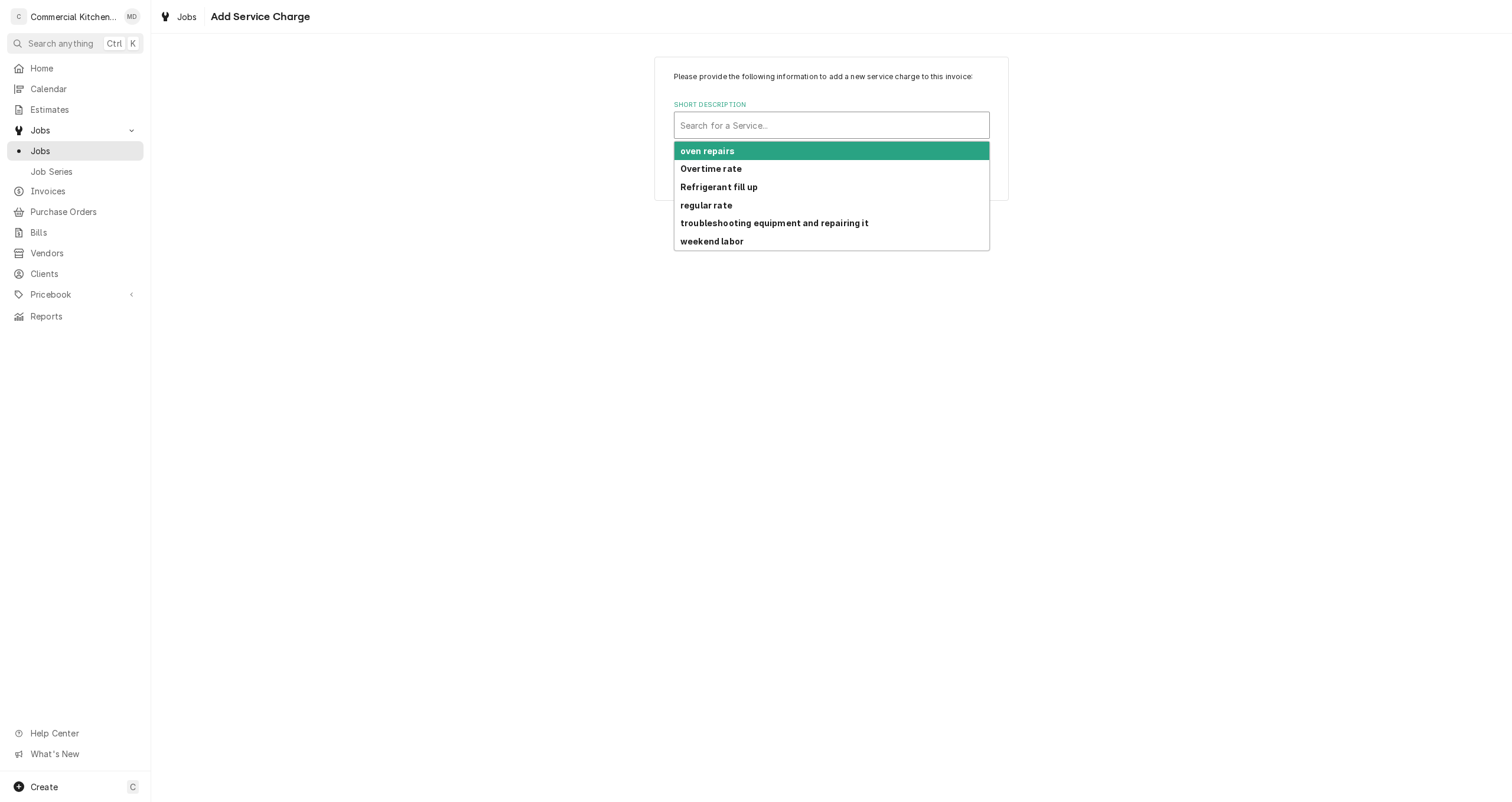
click at [720, 122] on div "Short Description" at bounding box center [831, 125] width 303 height 21
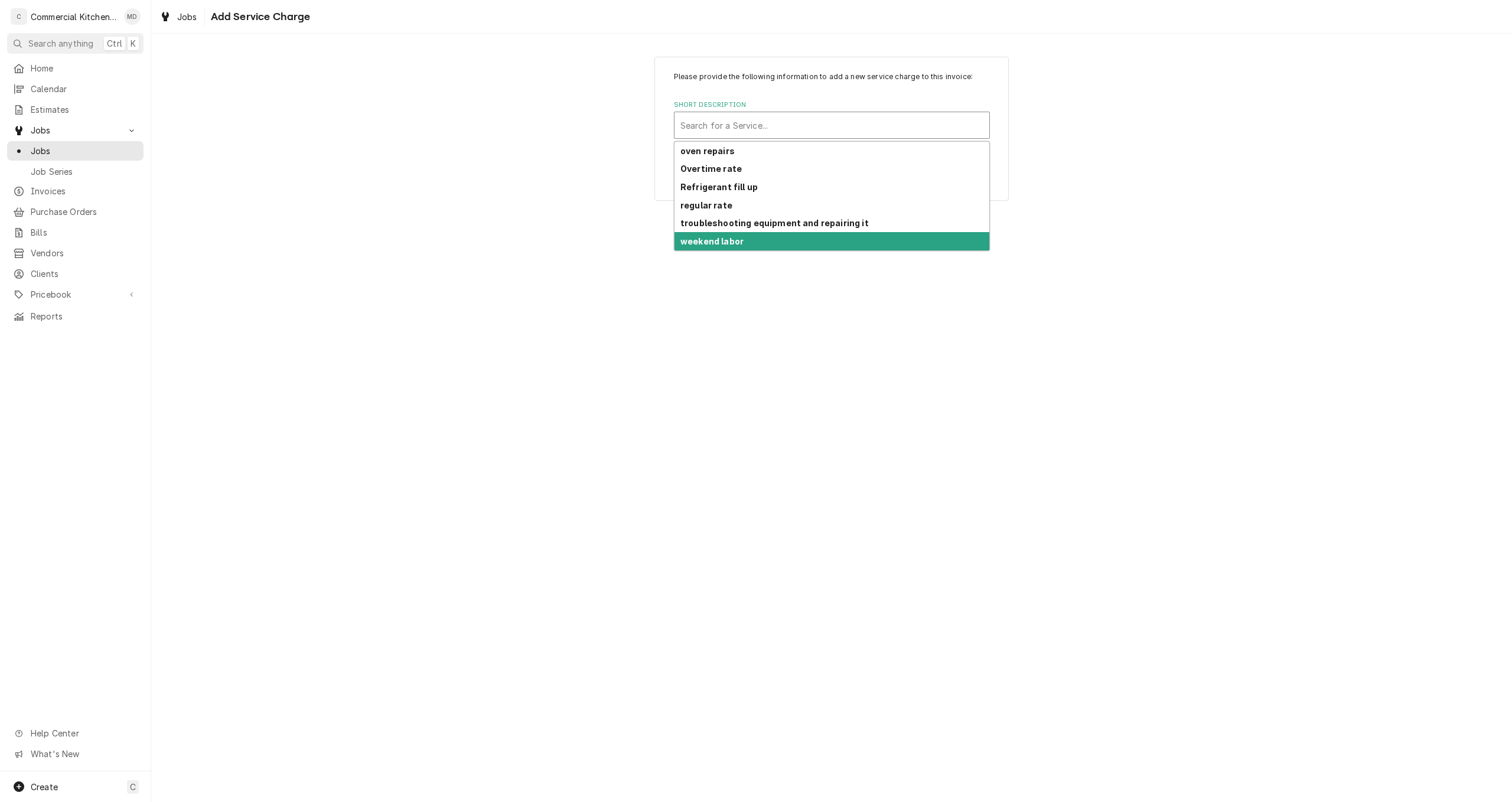
click at [711, 293] on div "Please provide the following information to add a new service charge to this in…" at bounding box center [831, 418] width 1361 height 769
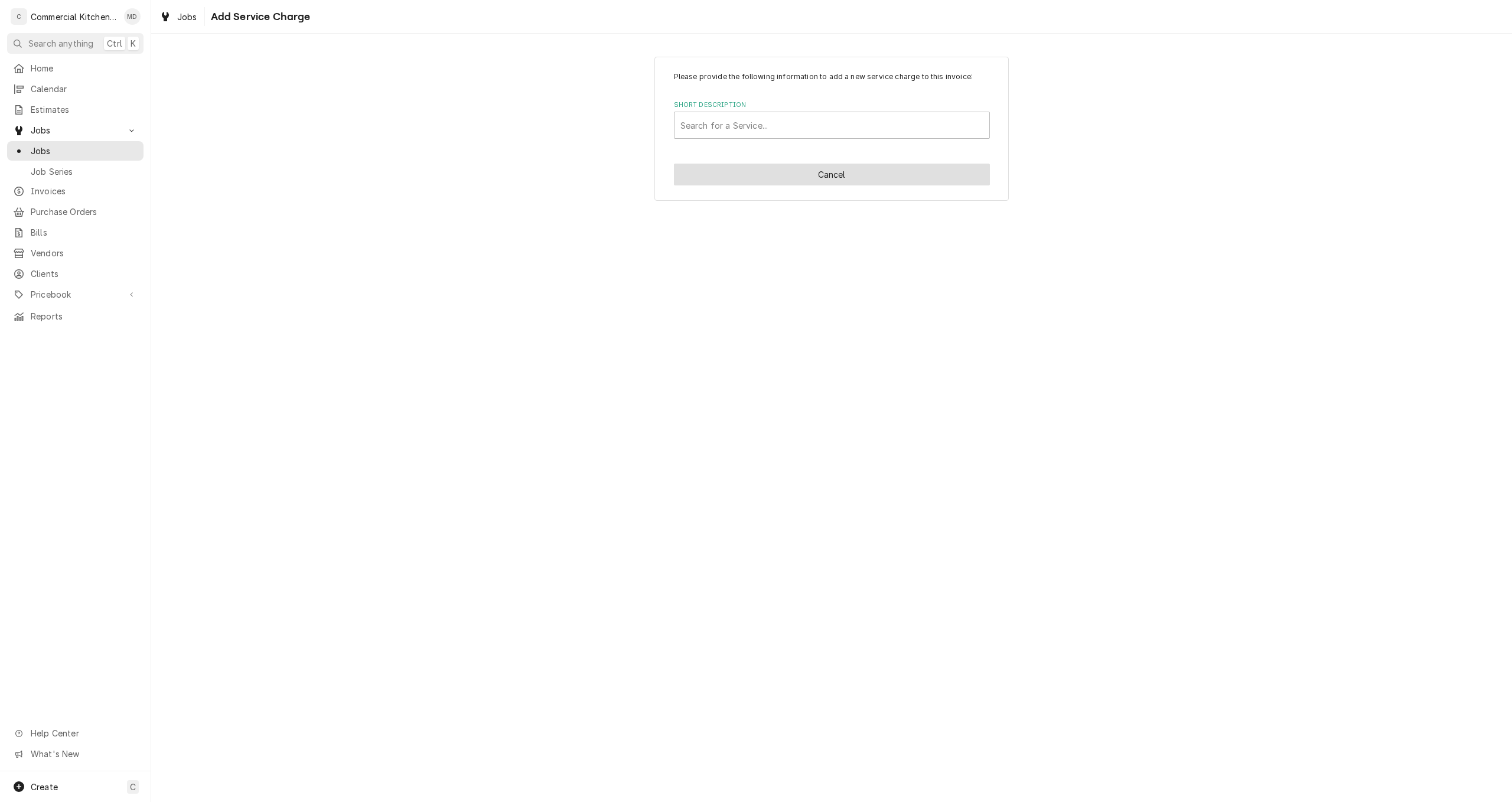
click at [821, 178] on button "Cancel" at bounding box center [831, 174] width 316 height 22
type textarea "x"
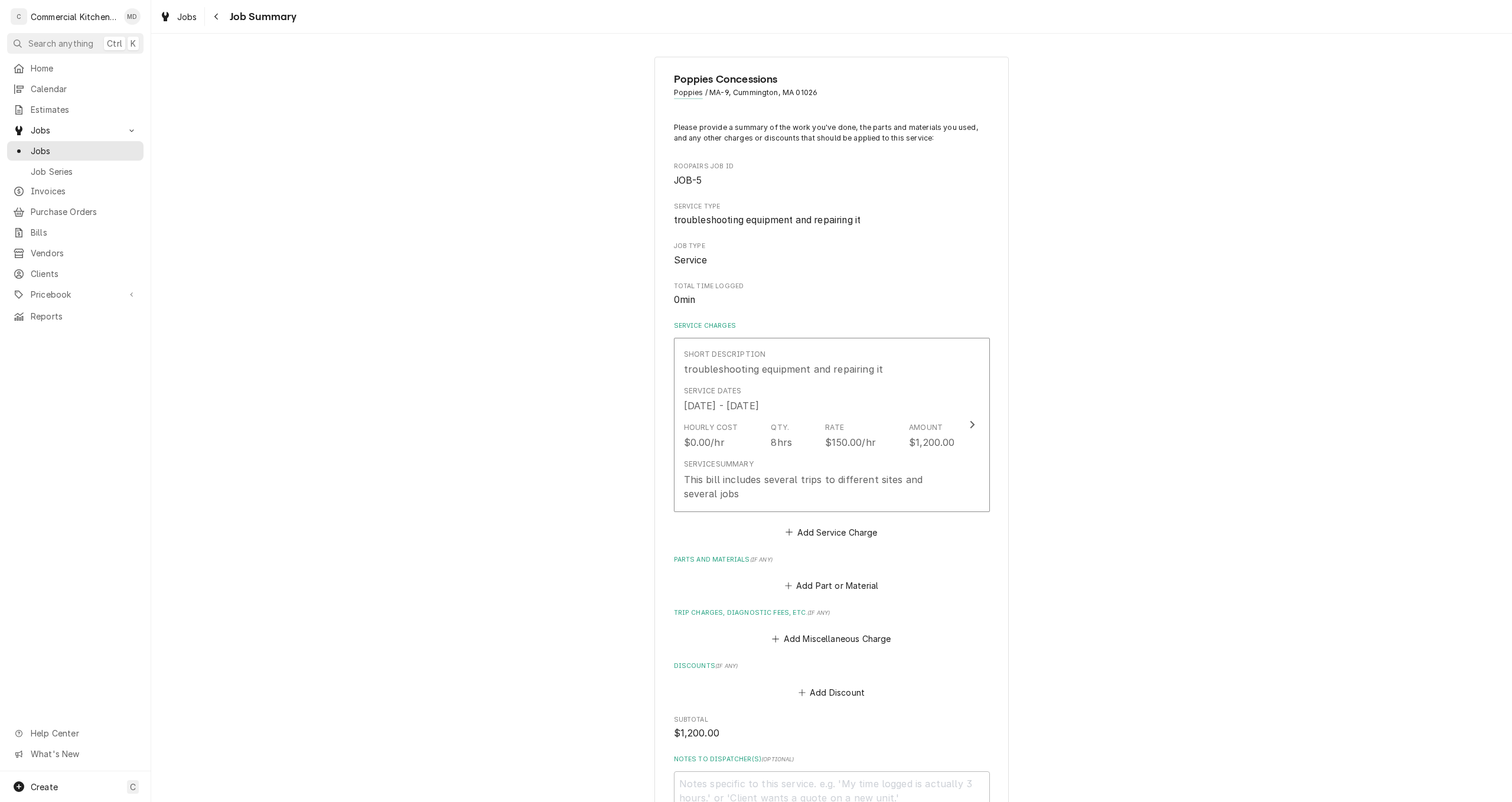
scroll to position [178, 0]
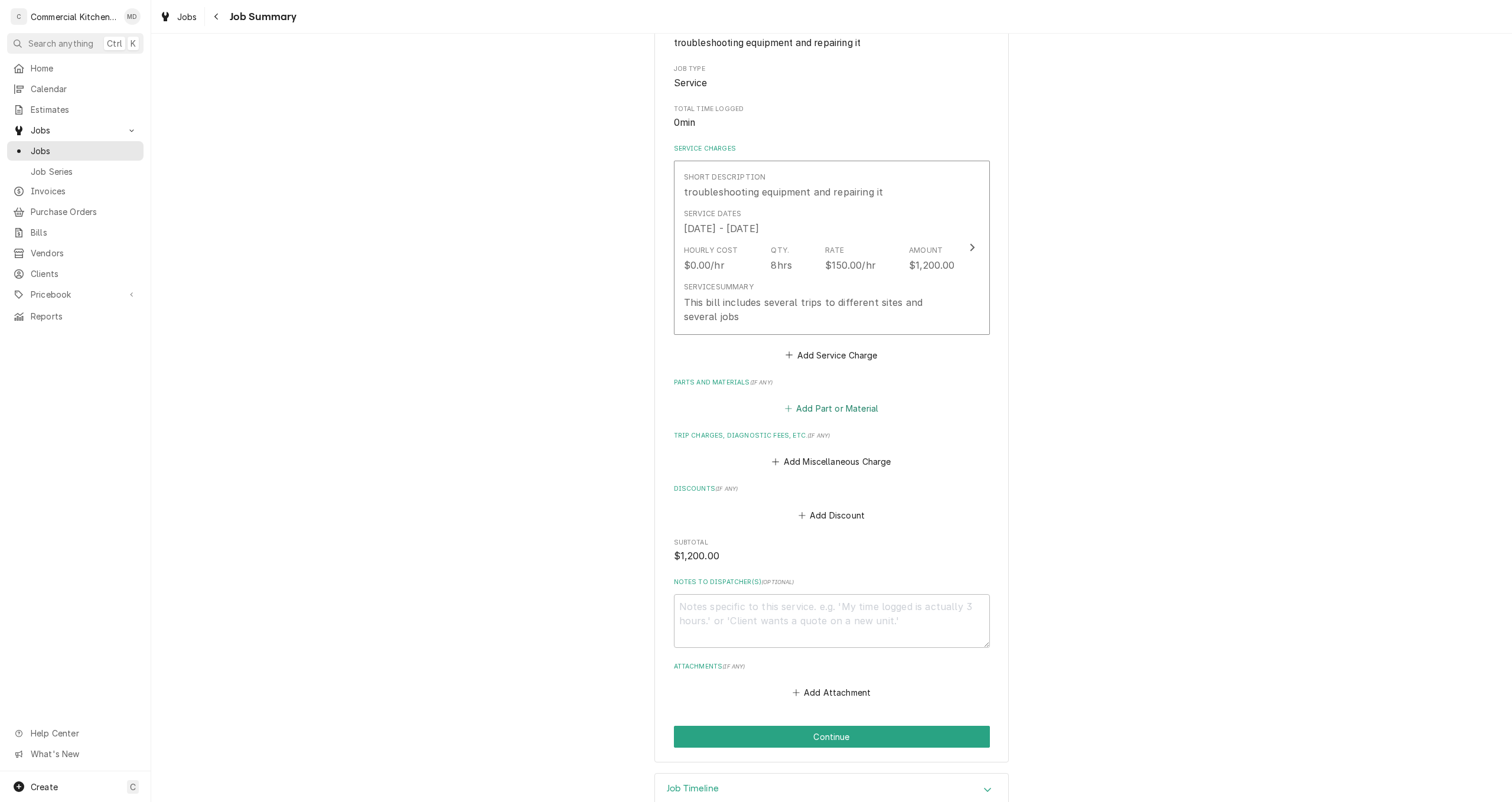
click at [841, 409] on button "Add Part or Material" at bounding box center [830, 408] width 97 height 17
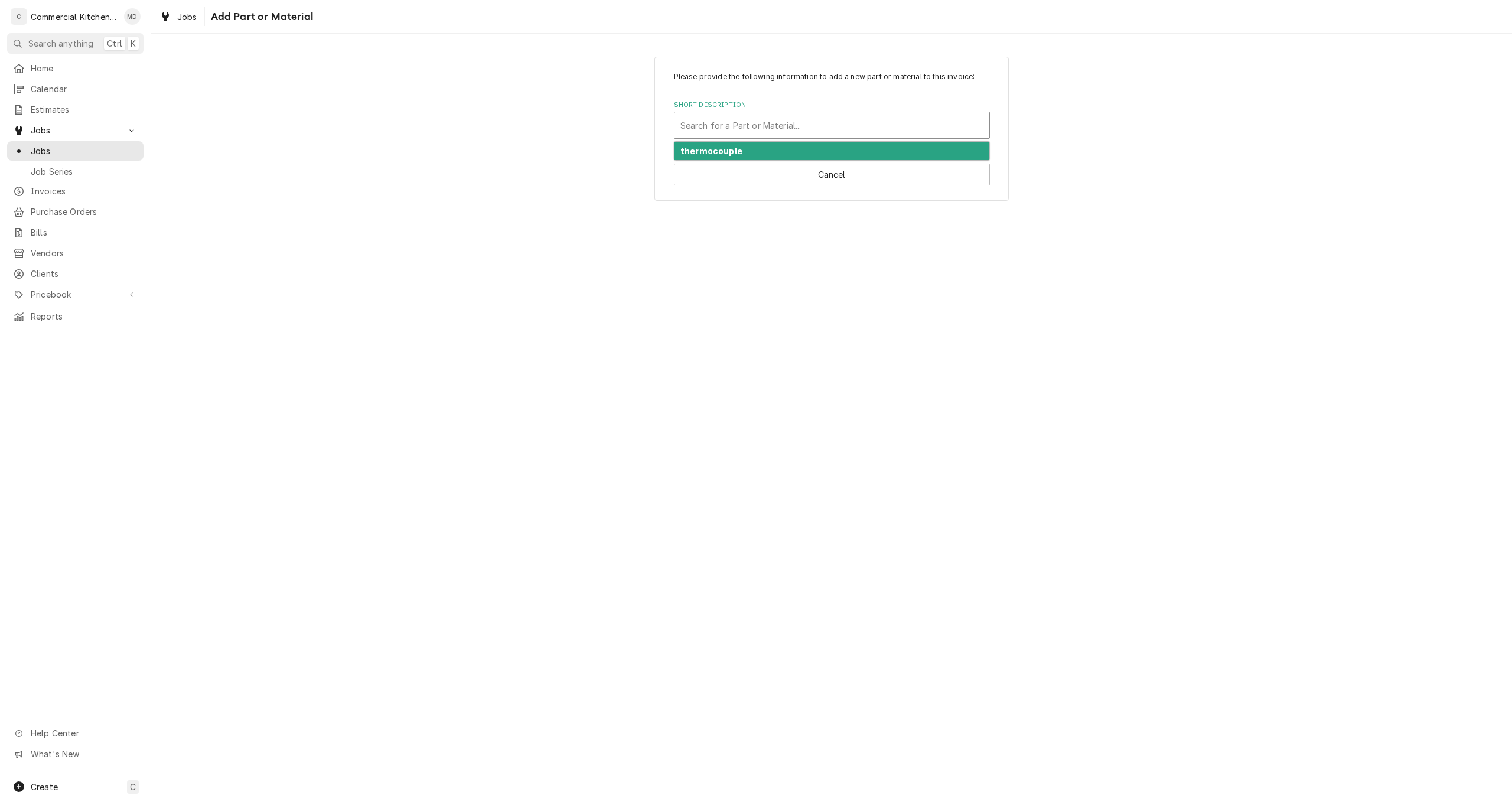
click at [719, 123] on div "Short Description" at bounding box center [831, 125] width 303 height 21
type input "thermostat ranco"
click at [749, 157] on div "Add "thermostat ranco" to PriceBook" at bounding box center [831, 151] width 315 height 18
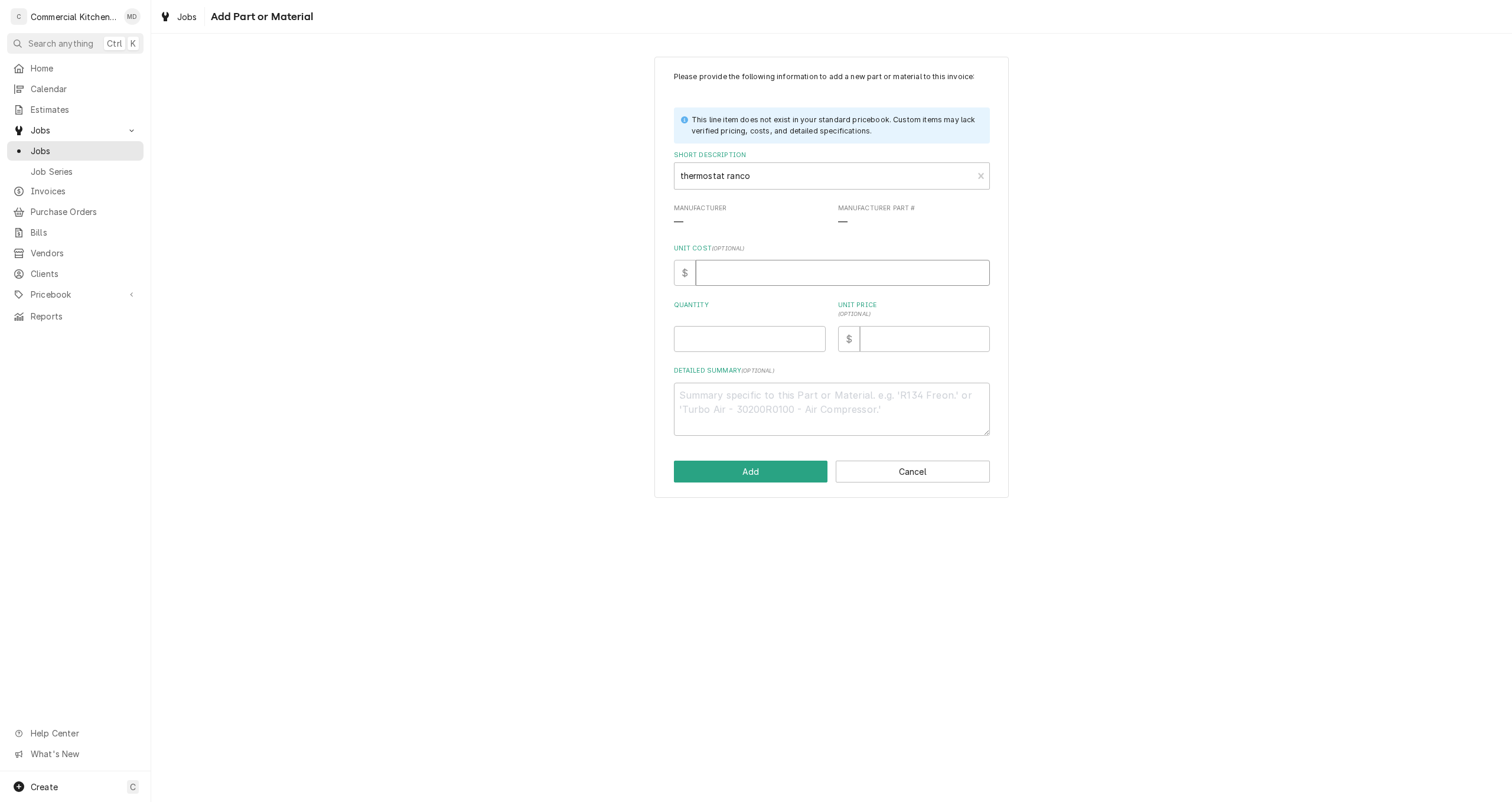
click at [705, 275] on input "Unit Cost ( optional )" at bounding box center [842, 273] width 294 height 26
type textarea "x"
type input "1"
type textarea "x"
type input "12"
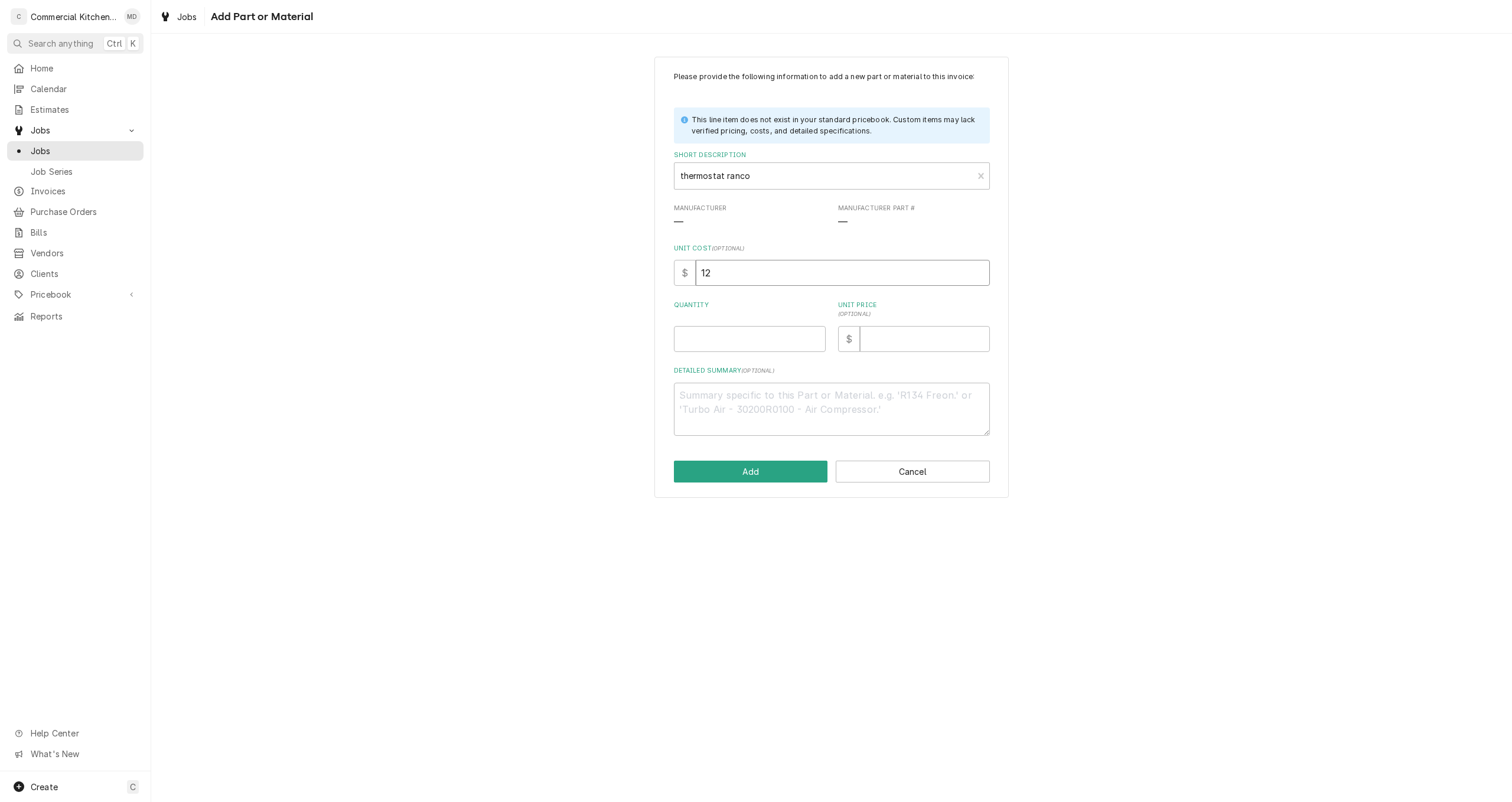
type textarea "x"
type input "124"
click at [698, 338] on input "Quantity" at bounding box center [750, 338] width 152 height 26
type textarea "x"
type input "1"
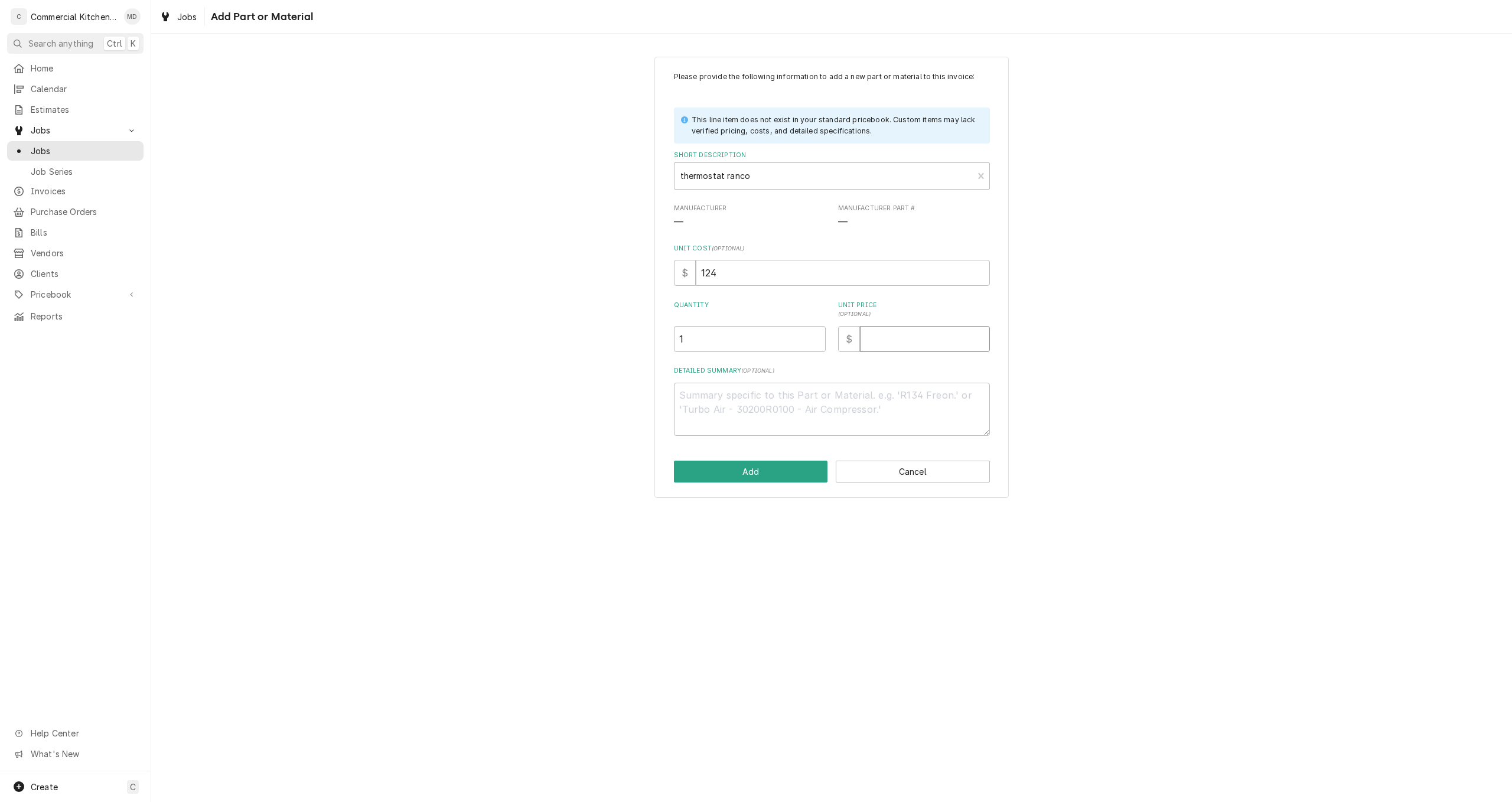
click at [880, 338] on input "Unit Price ( optional )" at bounding box center [925, 338] width 130 height 26
type textarea "x"
type input "2"
type textarea "x"
type input "25"
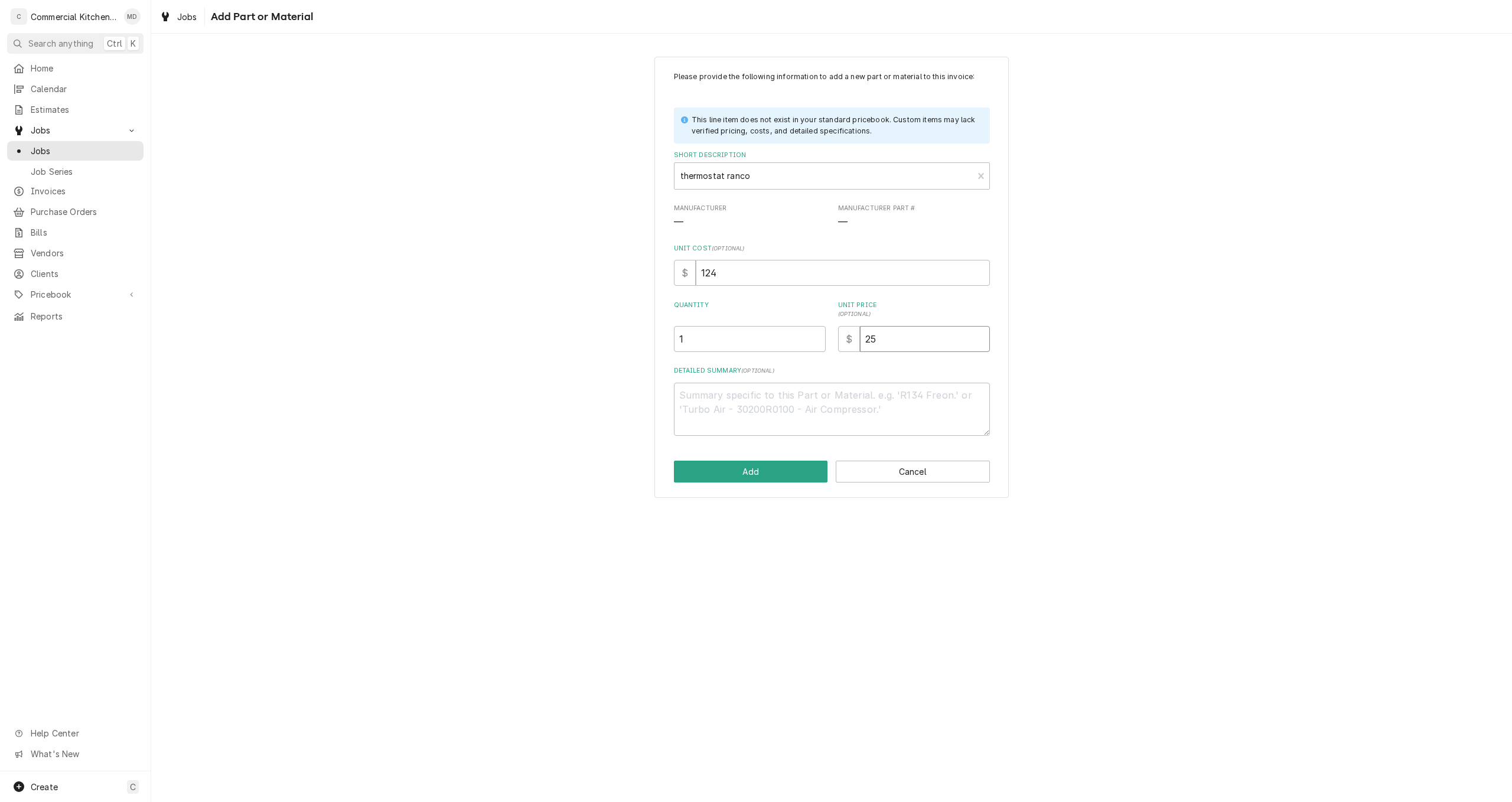
type textarea "x"
type input "250"
click at [701, 398] on textarea "Detailed Summary ( optional )" at bounding box center [831, 410] width 316 height 54
type textarea "x"
type textarea "t"
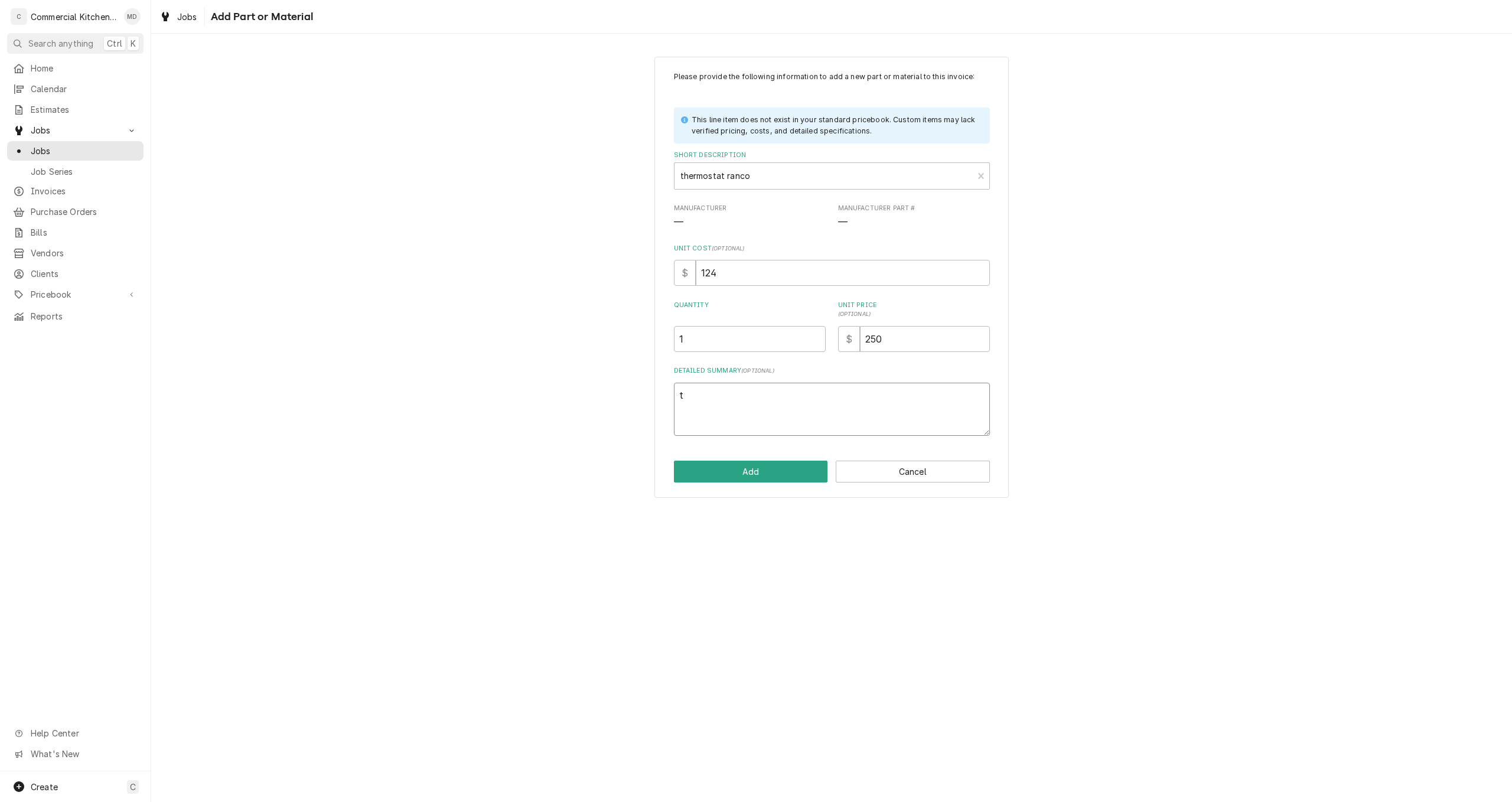
type textarea "x"
type textarea "th"
type textarea "x"
type textarea "thi"
type textarea "x"
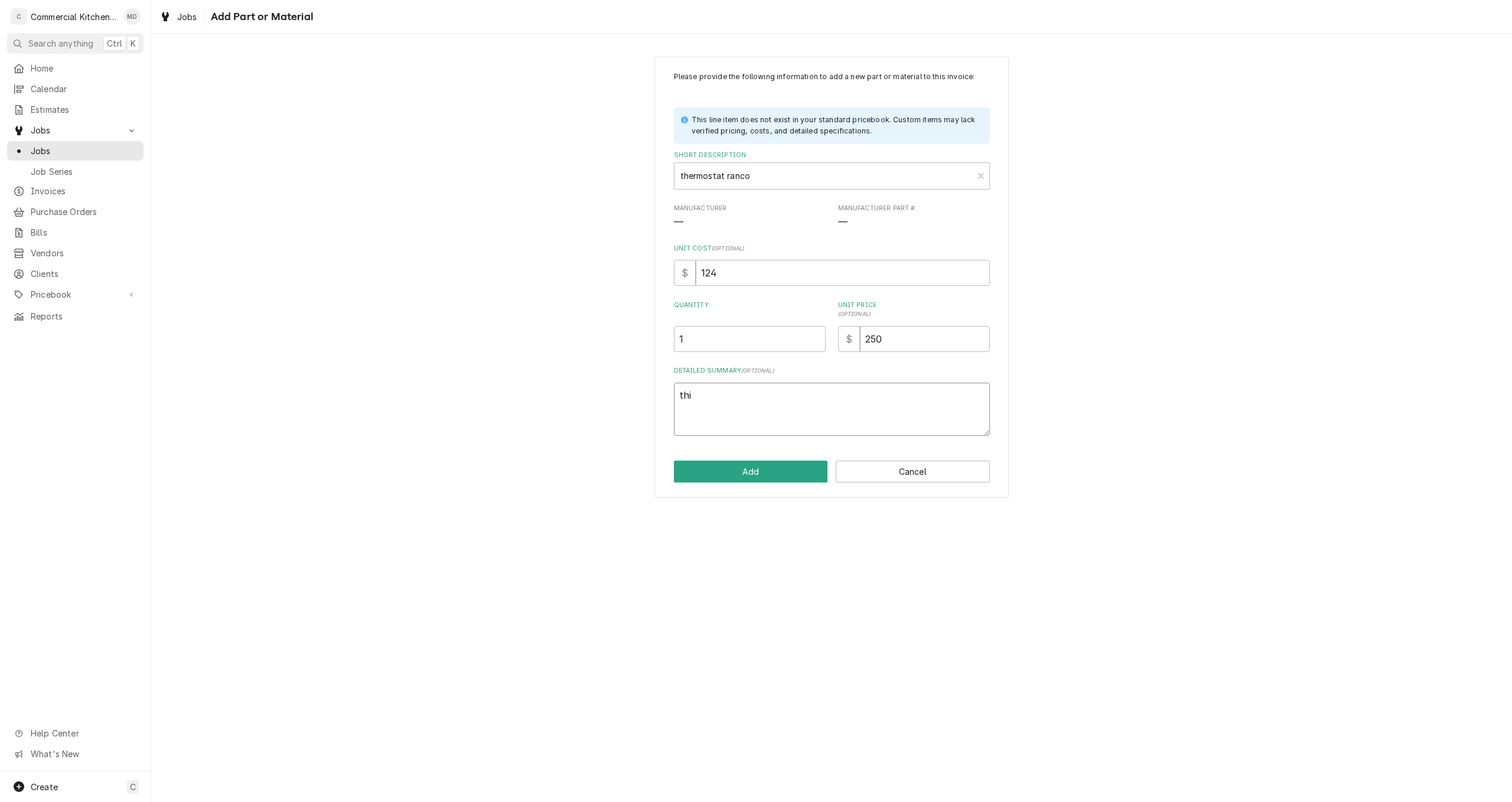
type textarea "this"
type textarea "x"
type textarea "this"
type textarea "x"
type textarea "this p"
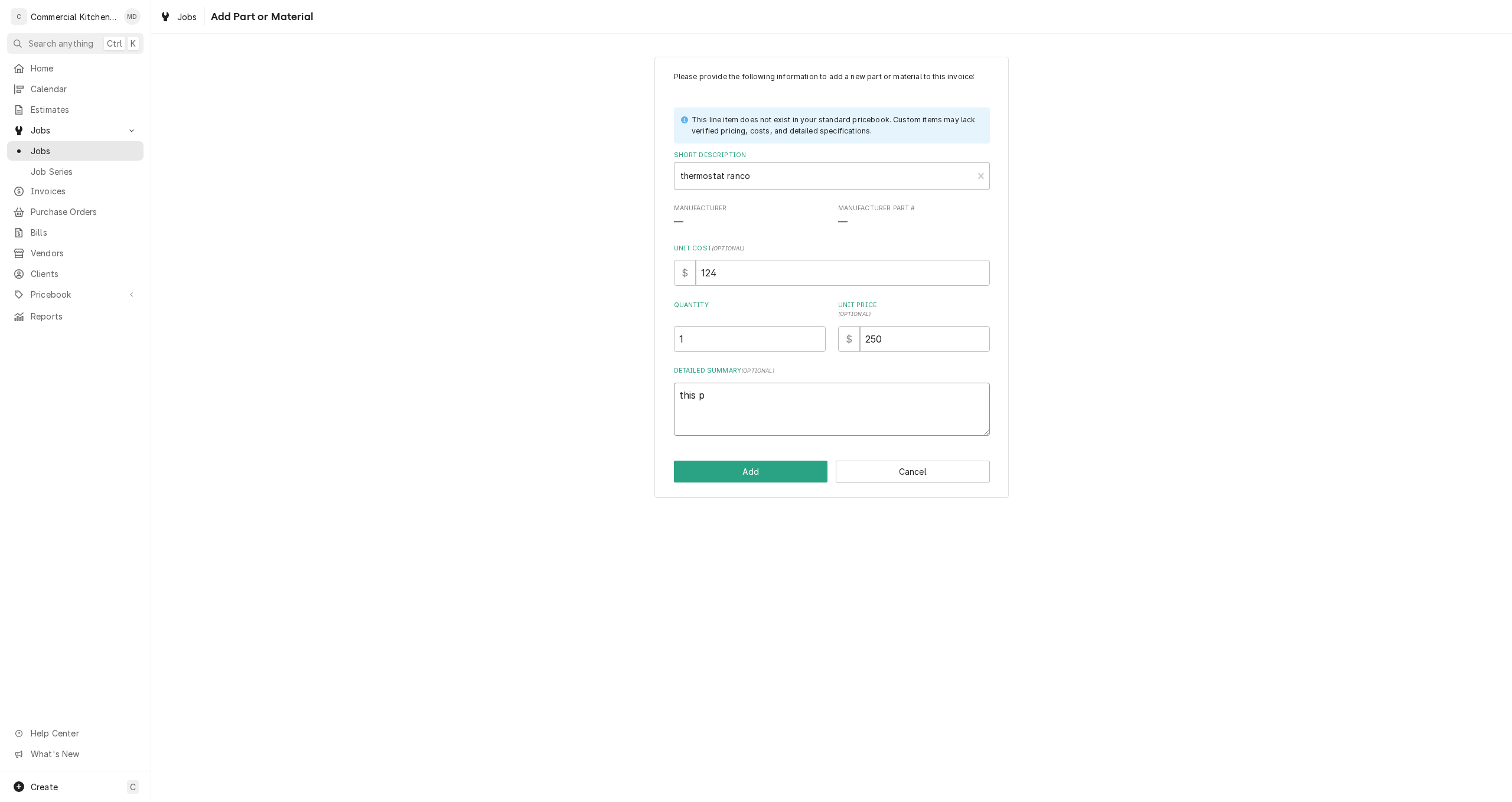
type textarea "x"
type textarea "this pa"
type textarea "x"
type textarea "this par"
type textarea "x"
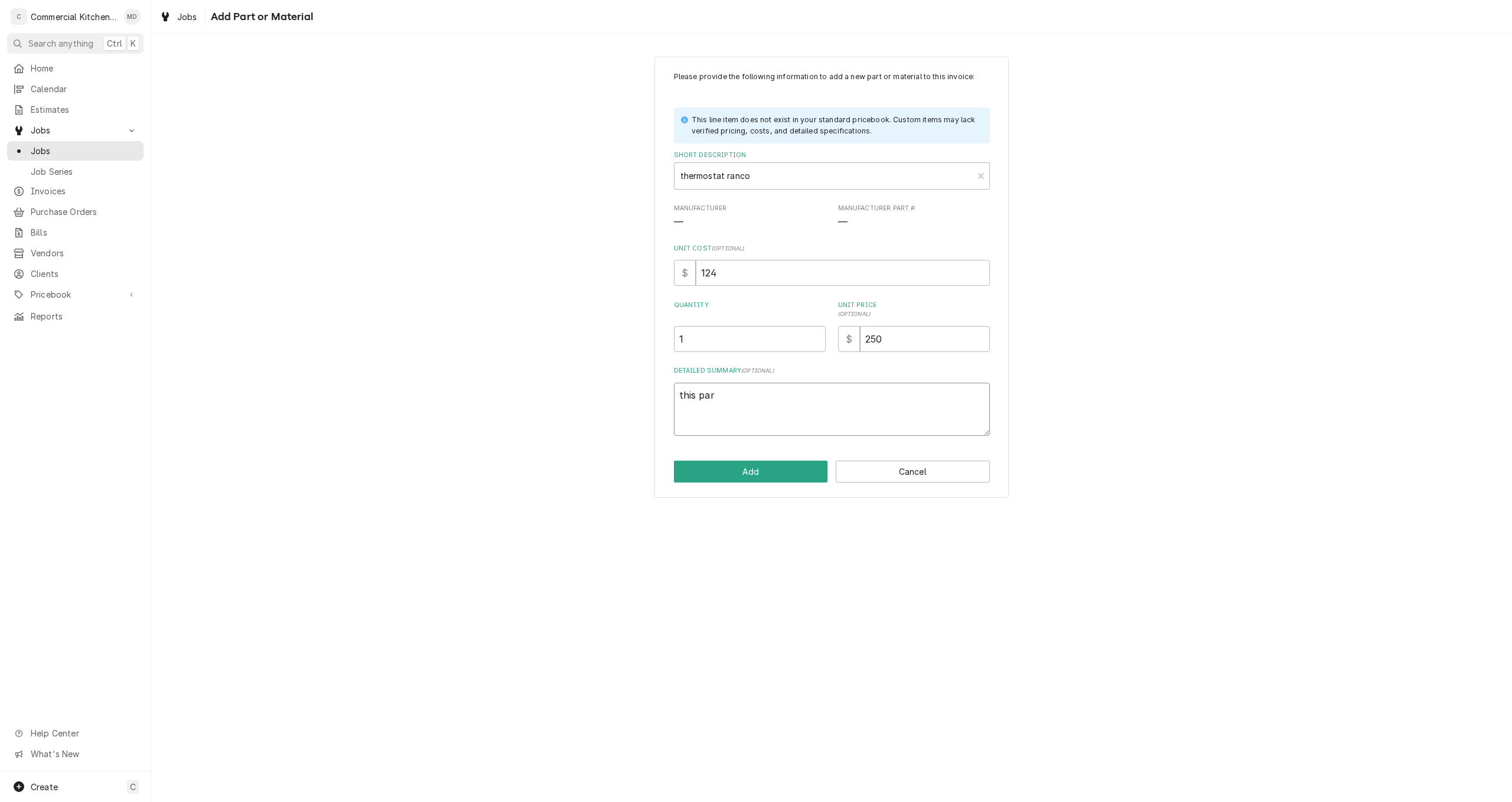
type textarea "this part"
type textarea "x"
type textarea "this part"
type textarea "x"
type textarea "this part i"
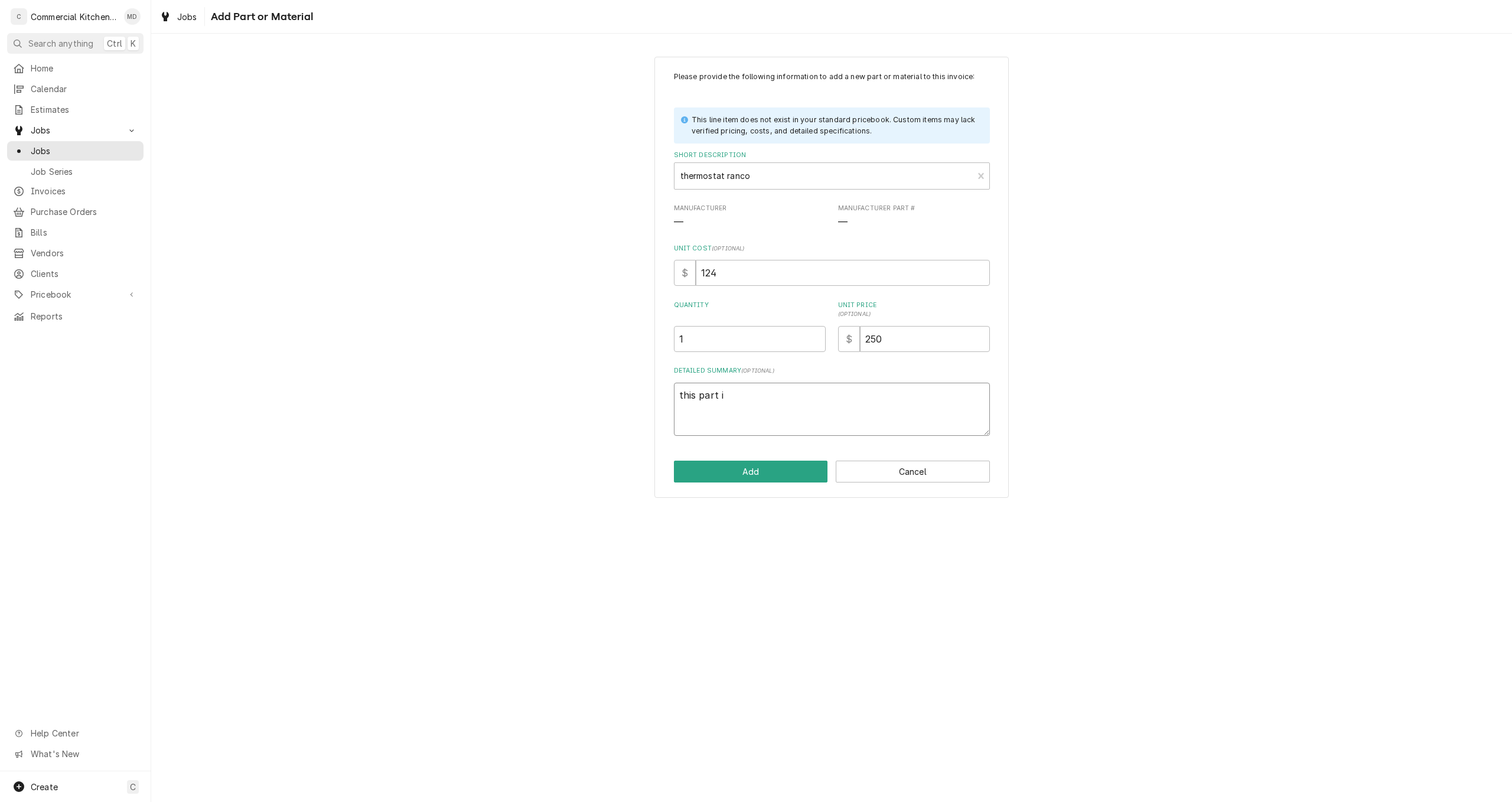
type textarea "x"
type textarea "this part is"
type textarea "x"
type textarea "this part is"
type textarea "x"
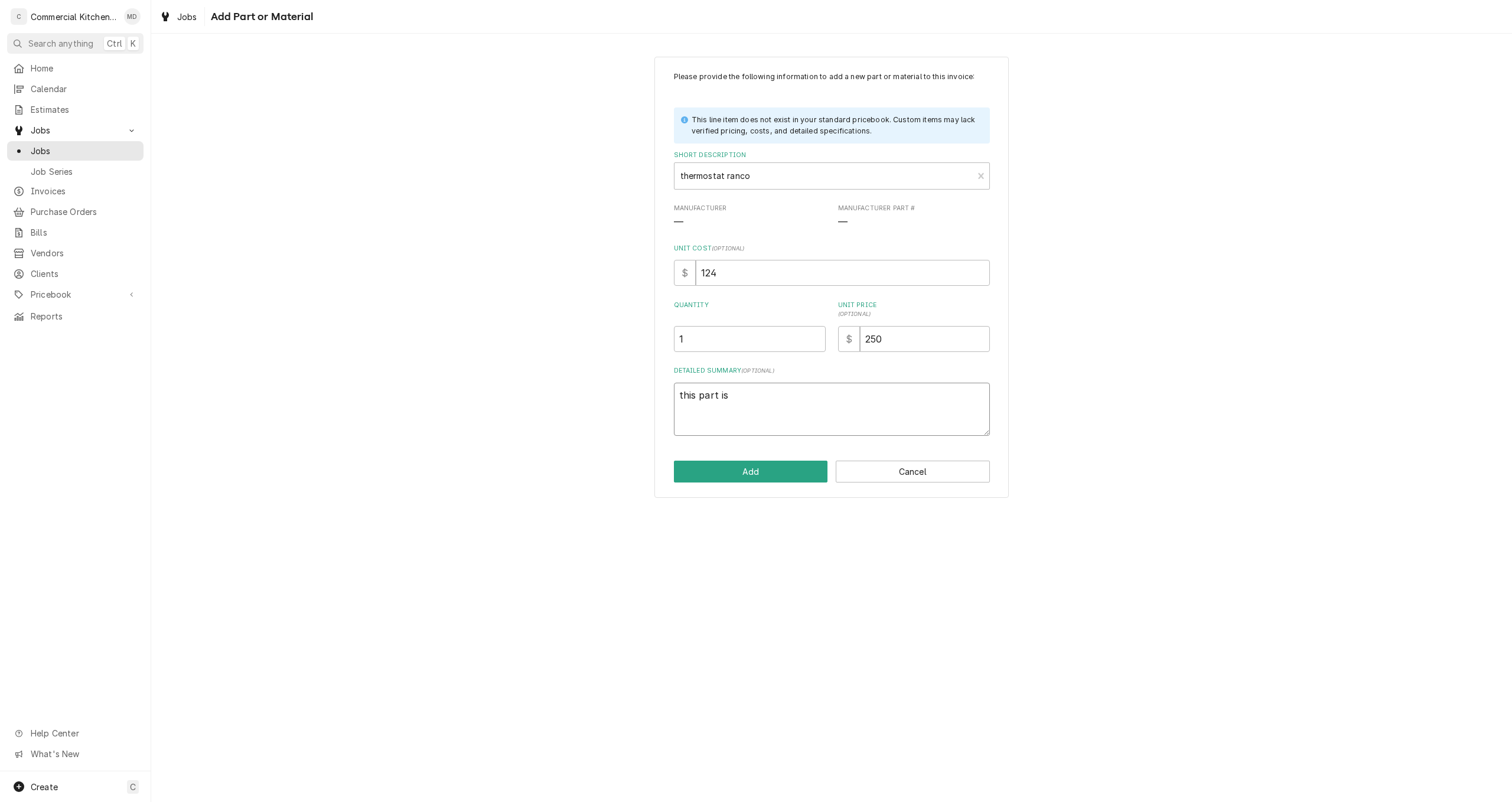
type textarea "this part is f"
type textarea "x"
type textarea "this part is fo"
type textarea "x"
type textarea "this part is for"
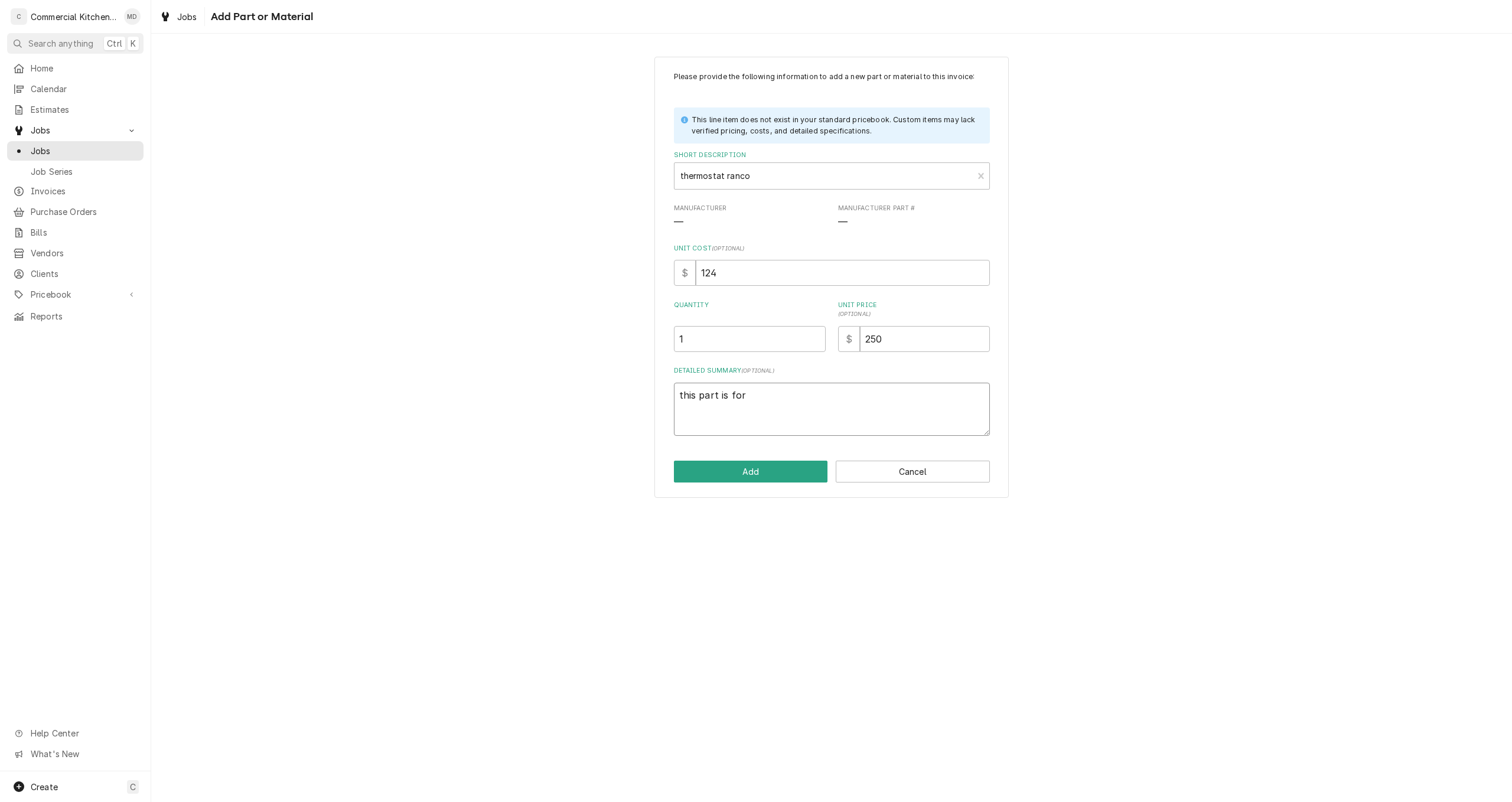
type textarea "x"
type textarea "this part is for"
type textarea "x"
type textarea "this part is for t"
type textarea "x"
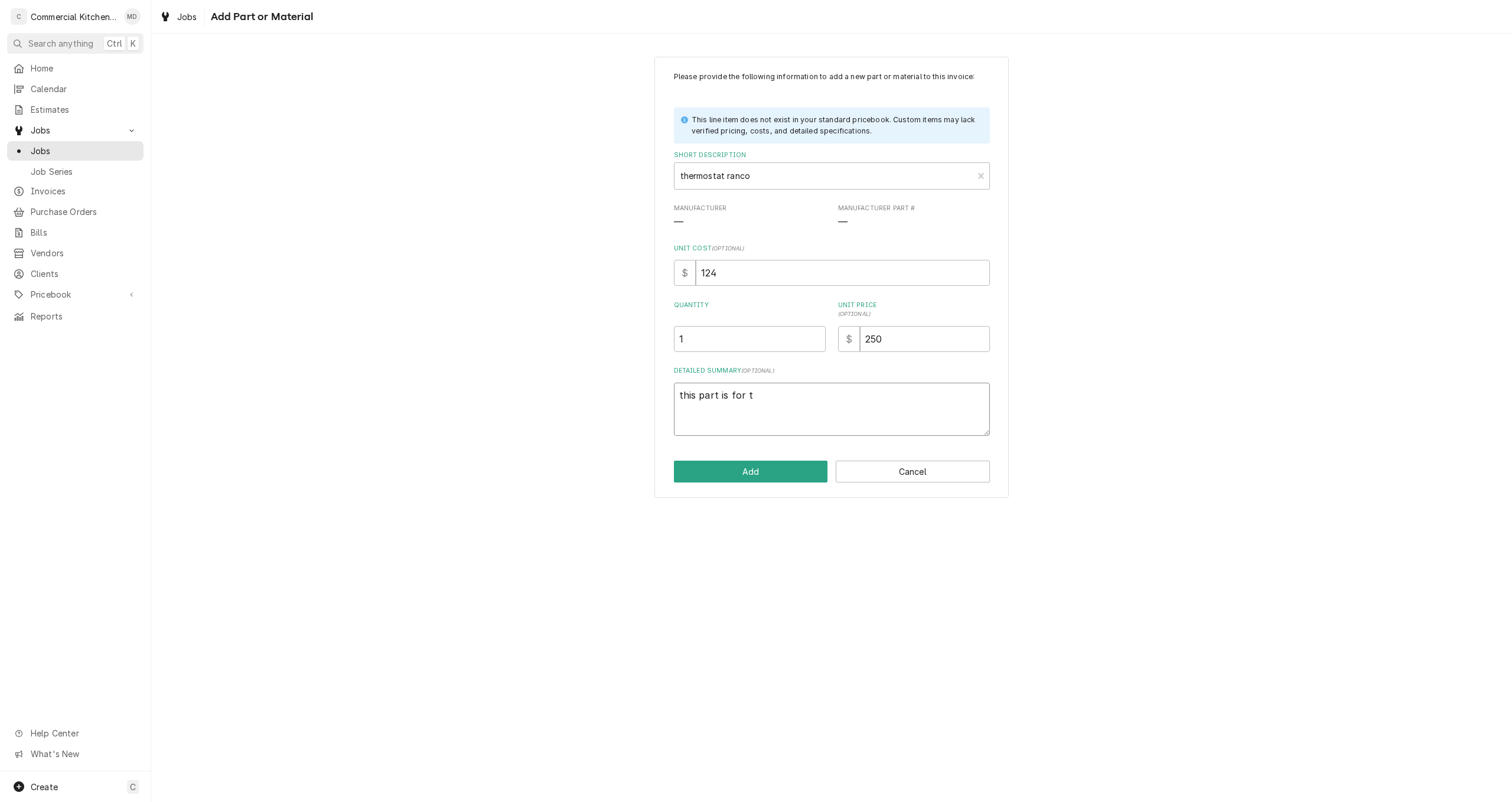
type textarea "this part is for tr"
type textarea "x"
type textarea "this part is for tru"
type textarea "x"
type textarea "this part is for true"
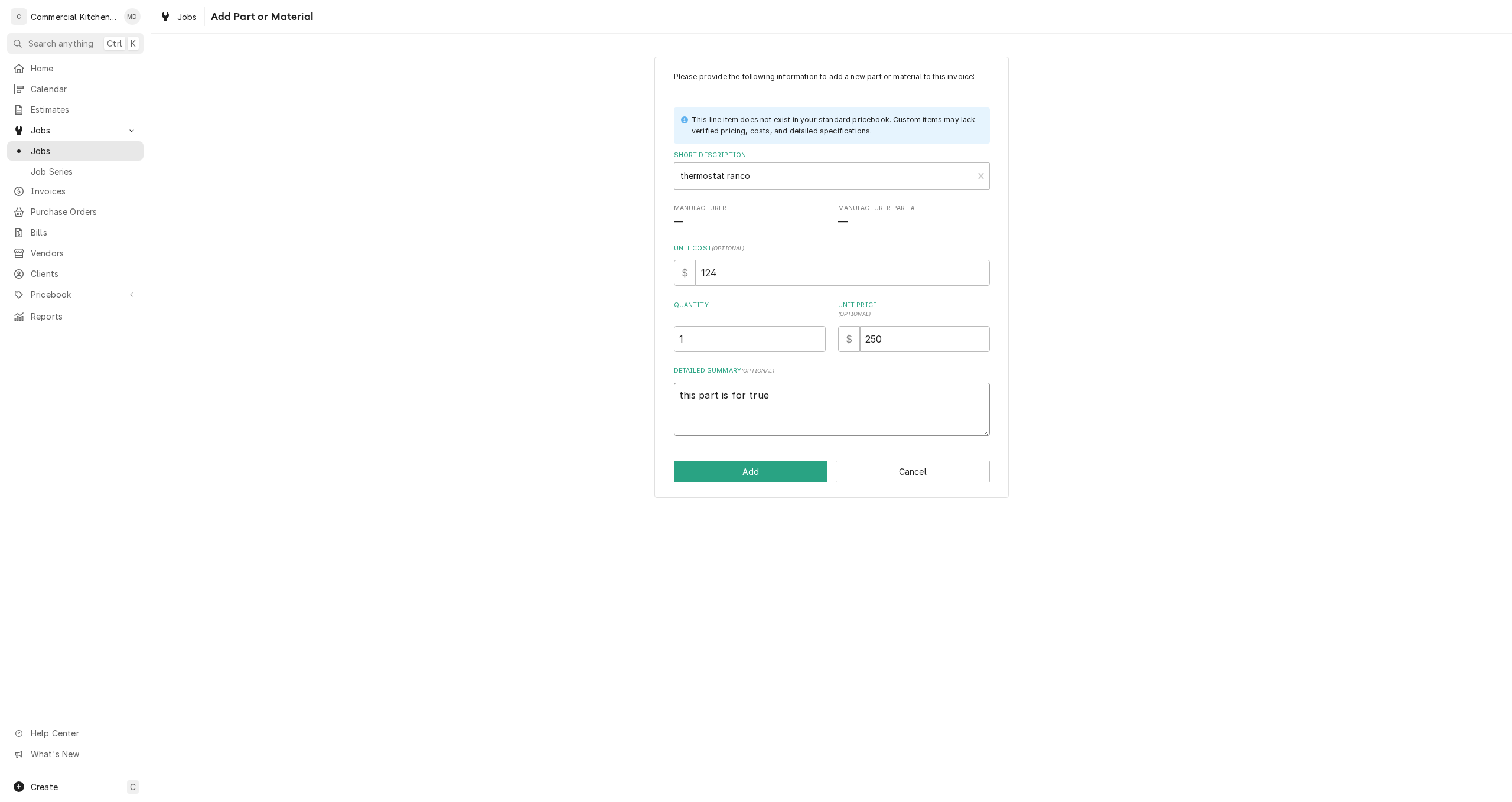
type textarea "x"
type textarea "this part is for true"
type textarea "x"
type textarea "this part is for true u"
type textarea "x"
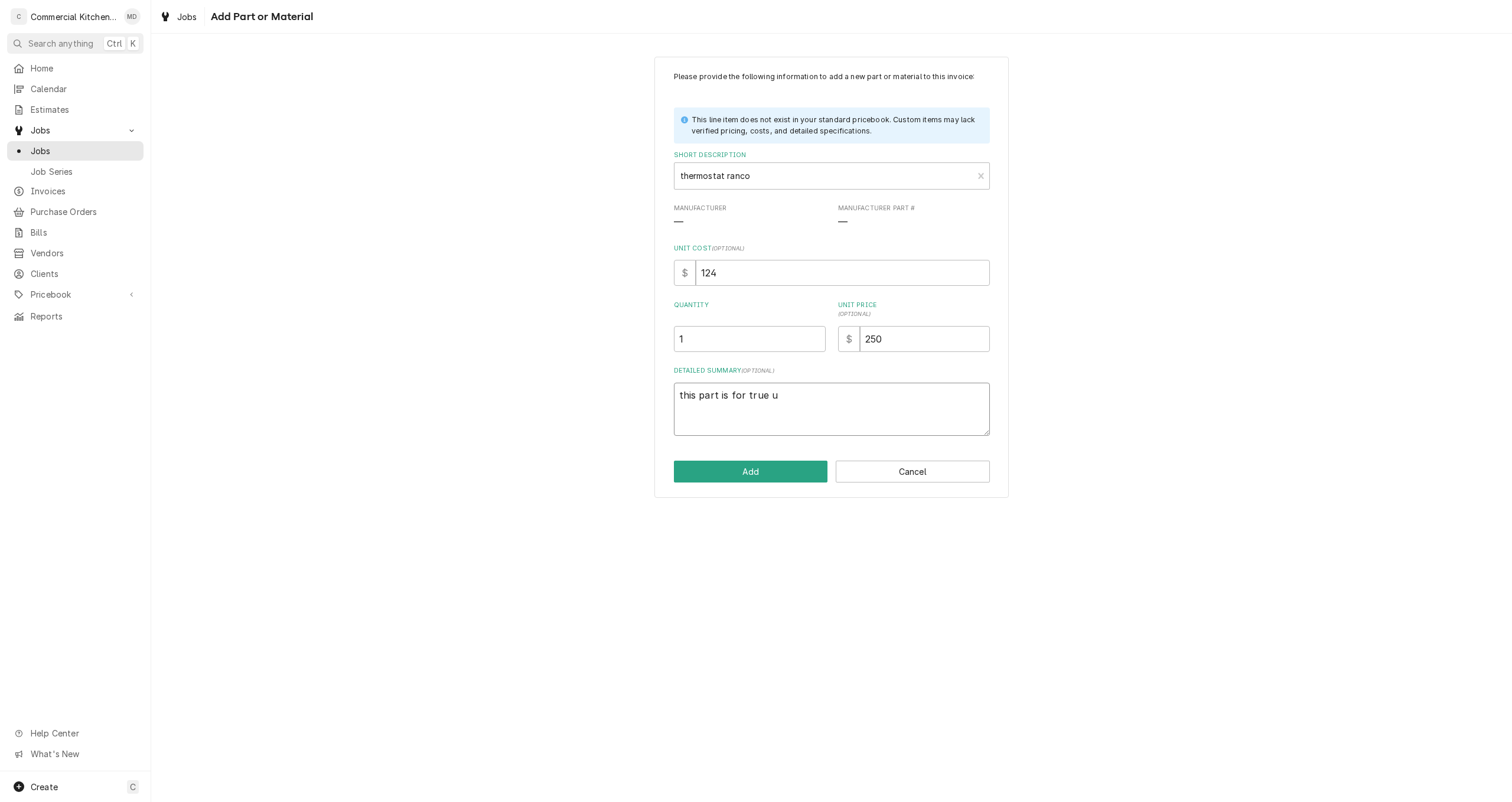
type textarea "this part is for true un"
type textarea "x"
type textarea "this part is for true und"
type textarea "x"
type textarea "this part is for true unde"
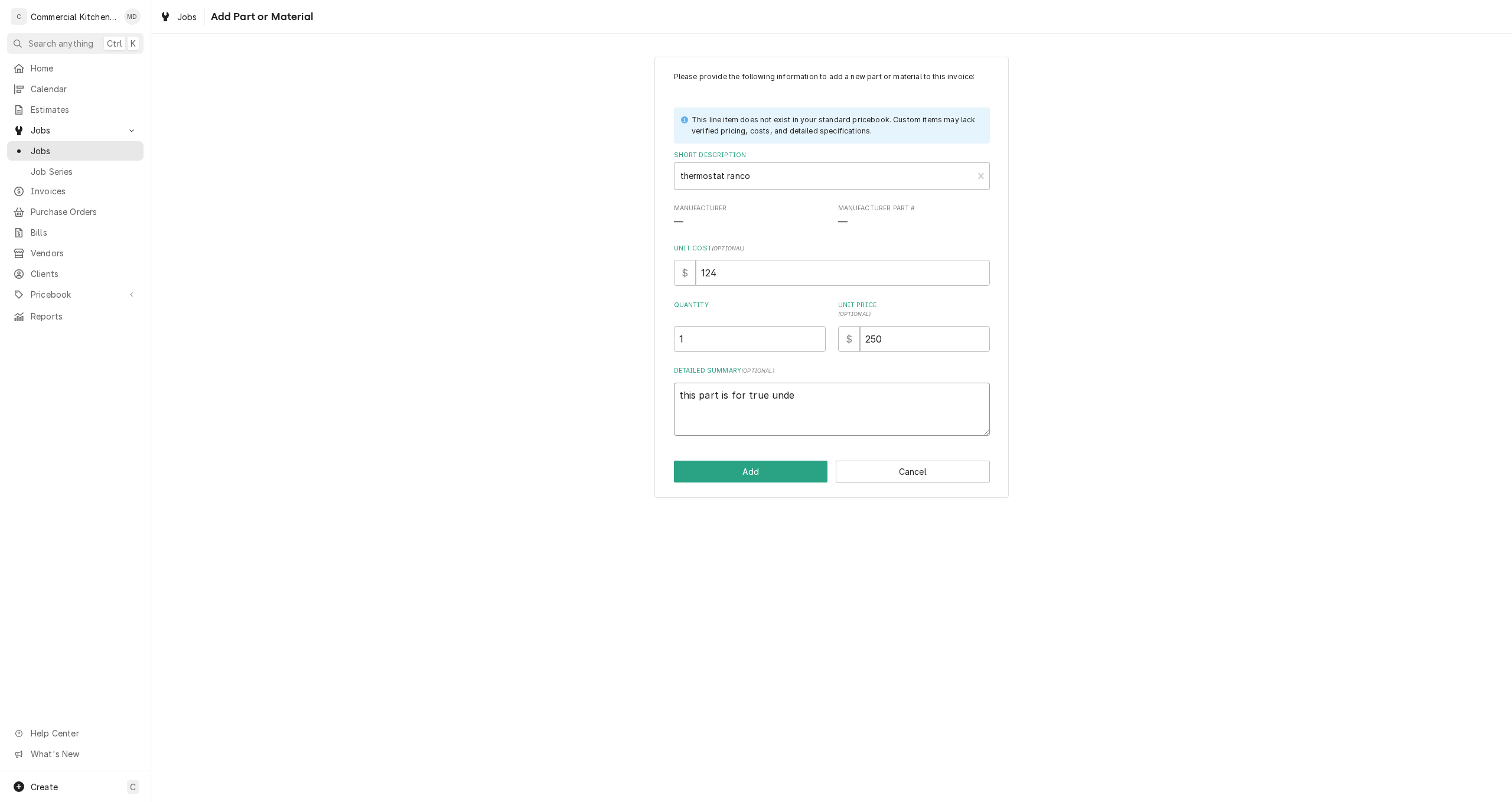
type textarea "x"
type textarea "this part is for true under"
type textarea "x"
type textarea "this part is for true underc"
type textarea "x"
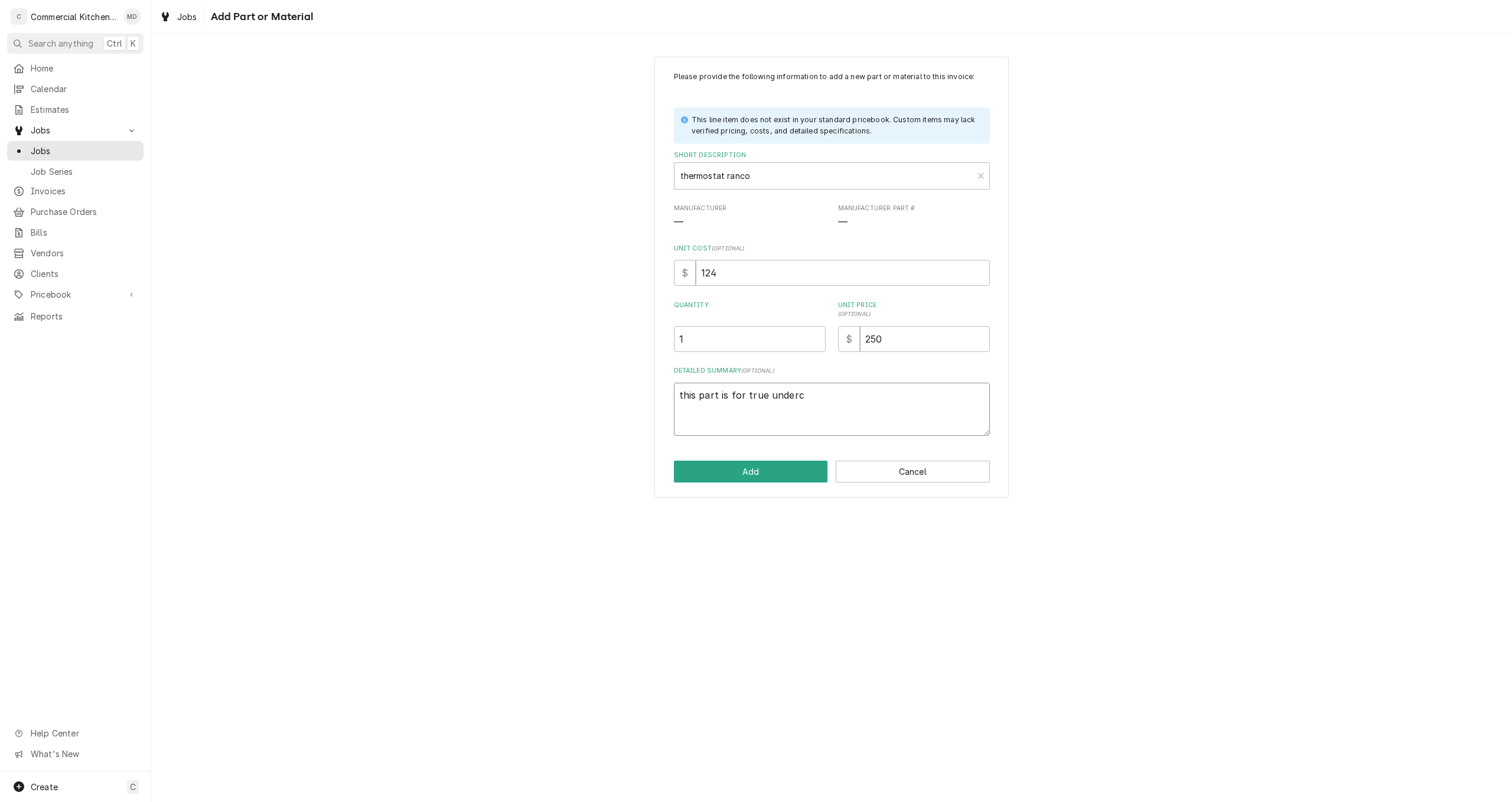
type textarea "this part is for true underco"
type textarea "x"
type textarea "this part is for true undercou"
type textarea "x"
type textarea "this part is for true undercoun"
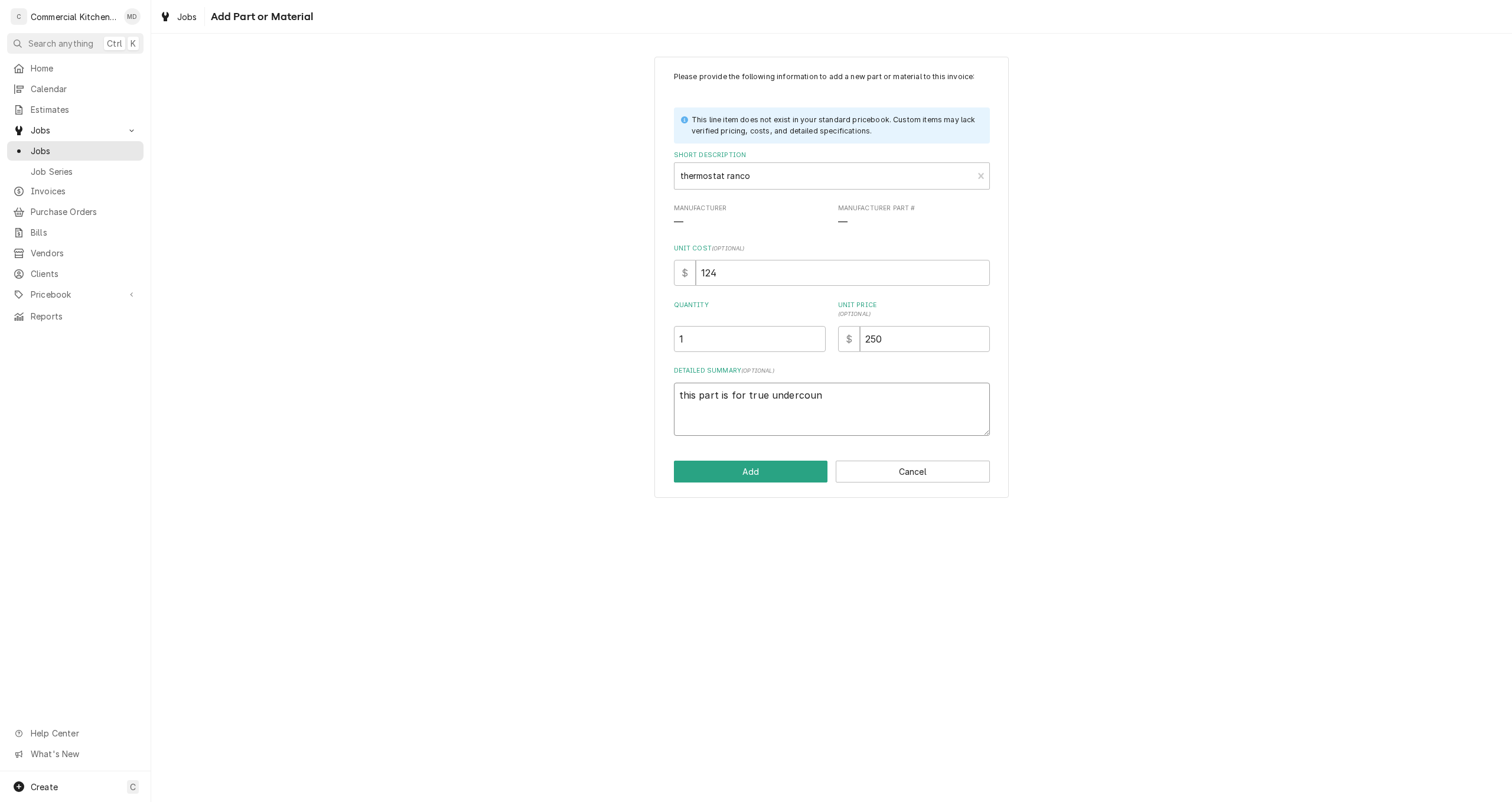
type textarea "x"
type textarea "this part is for true undercount"
type textarea "x"
type textarea "this part is for true undercounte"
type textarea "x"
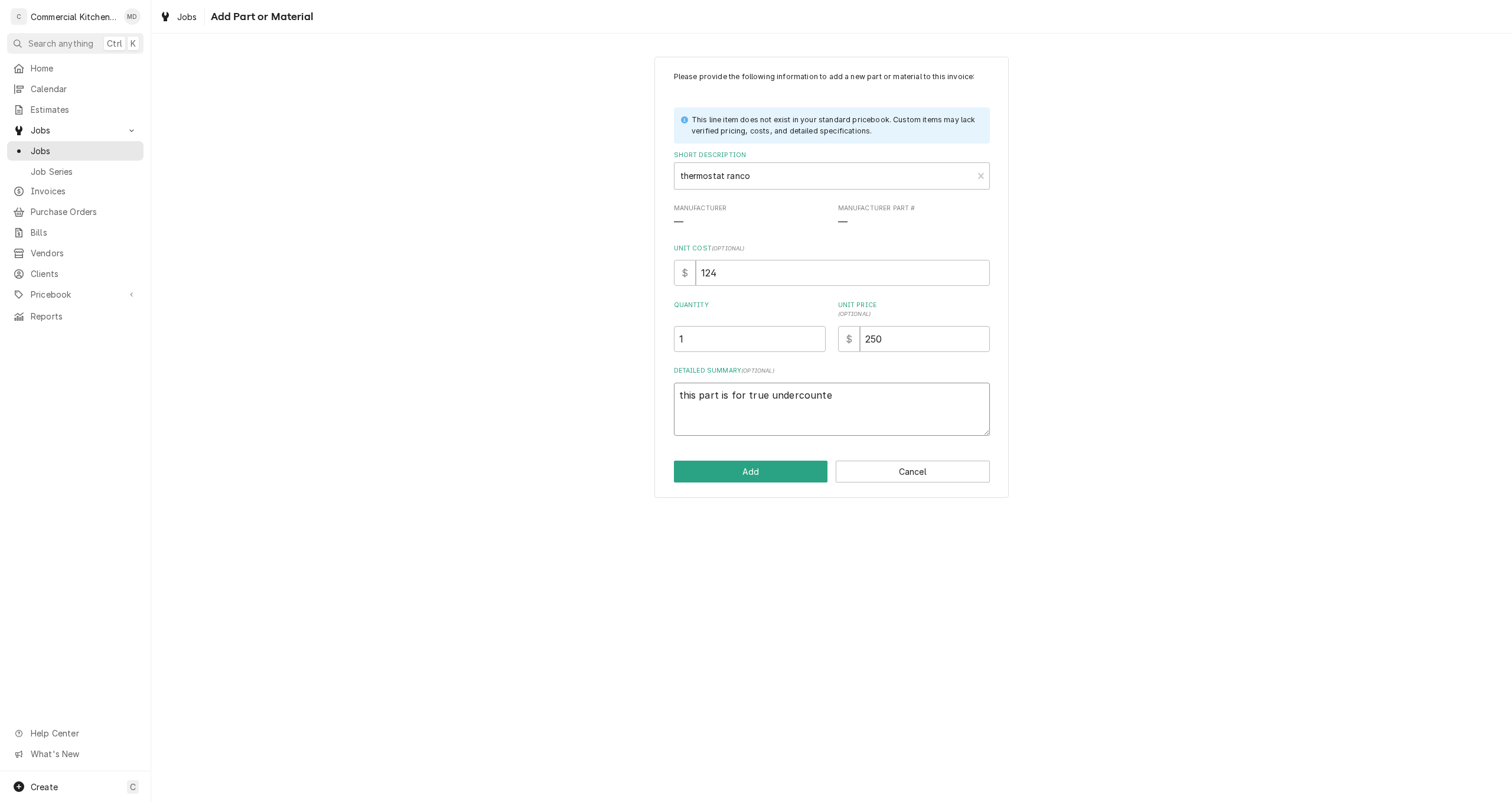
type textarea "this part is for true undercounter"
type textarea "x"
type textarea "this part is for true undercounter"
type textarea "x"
type textarea "this part is for true undercounter r"
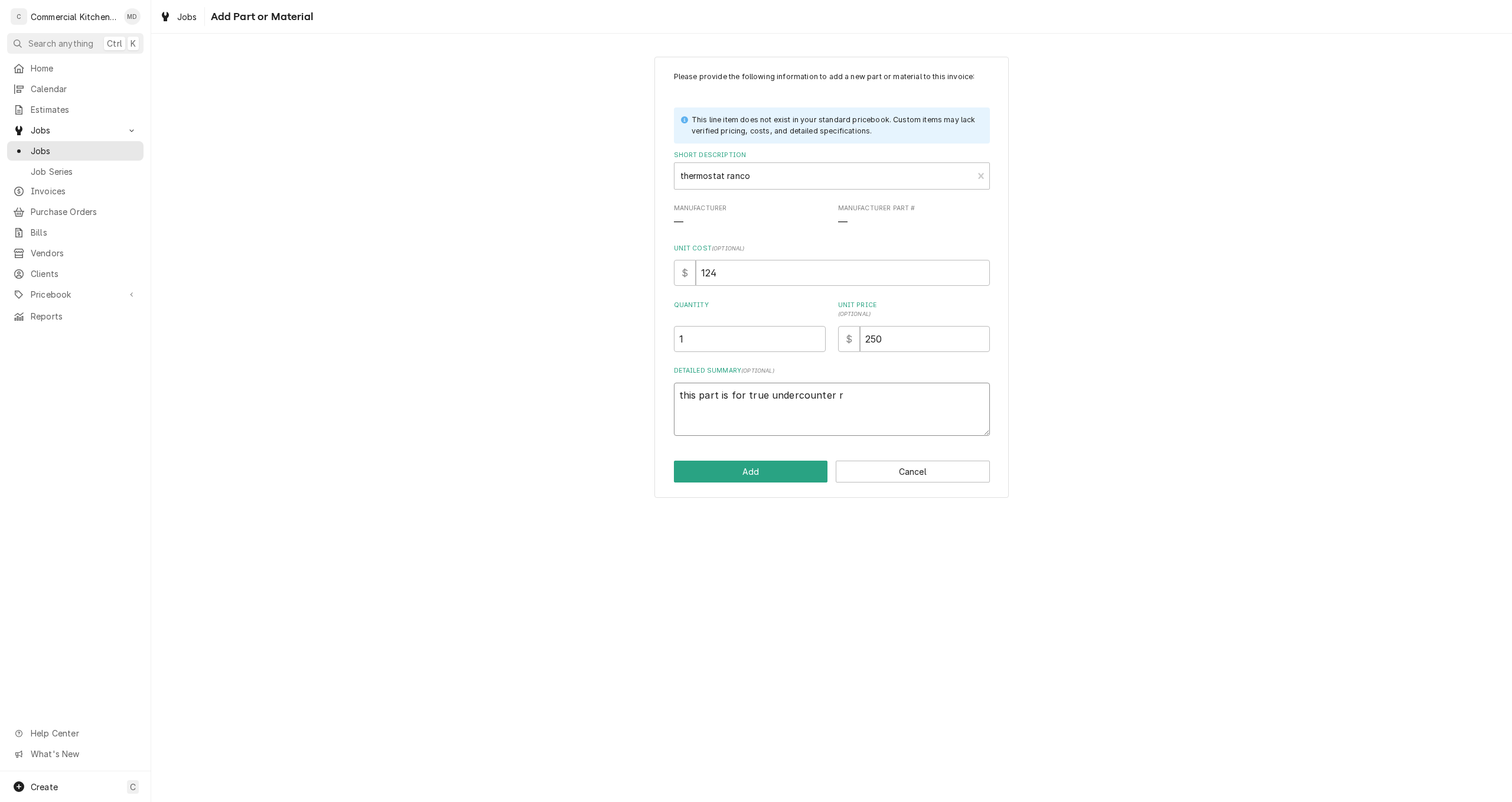
type textarea "x"
type textarea "this part is for true undercounter re"
type textarea "x"
type textarea "this part is for true undercounter ref"
type textarea "x"
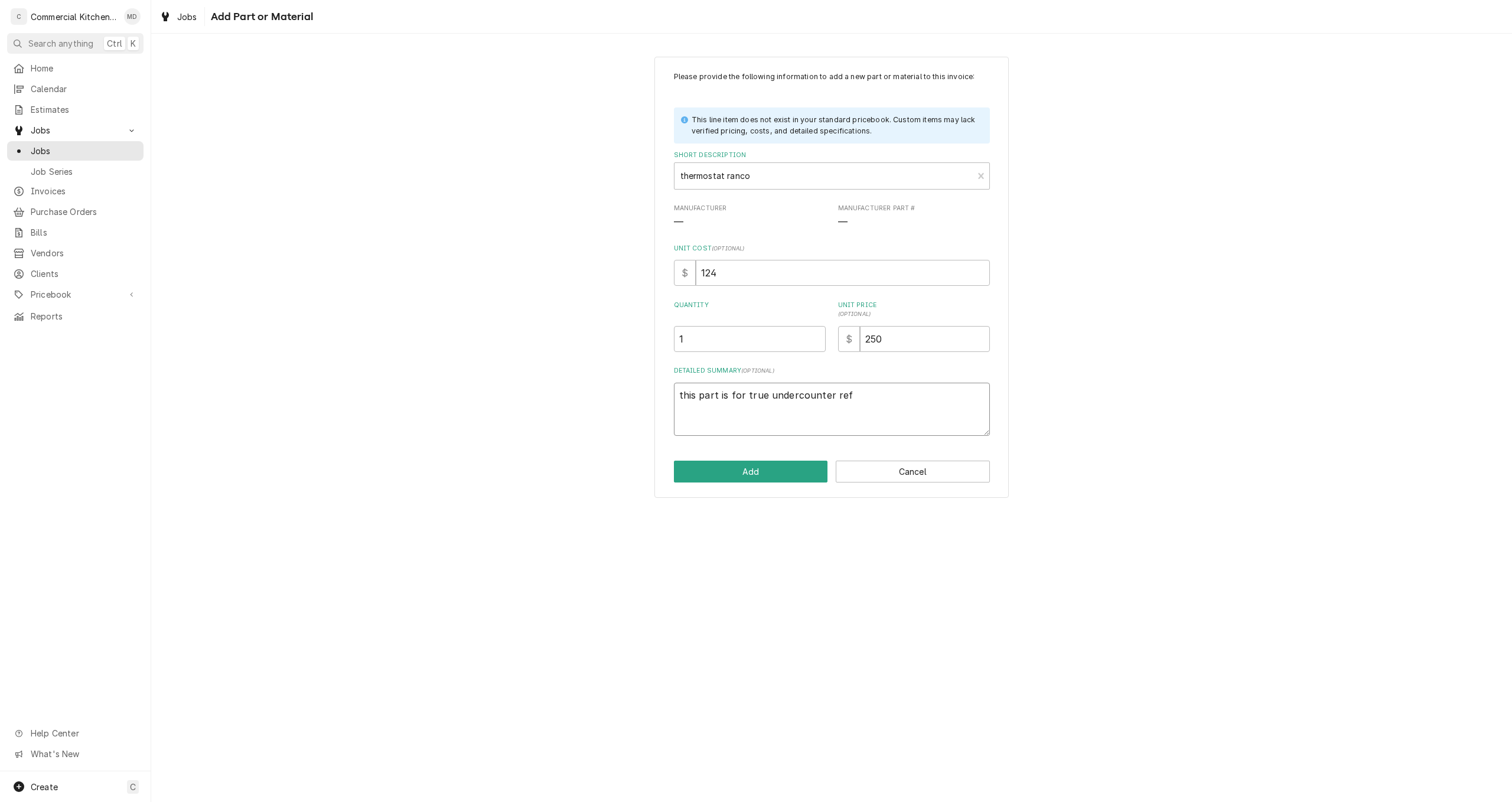
type textarea "this part is for true undercounter refr"
type textarea "x"
type textarea "this part is for true undercounter refri"
type textarea "x"
type textarea "this part is for true undercounter refrig"
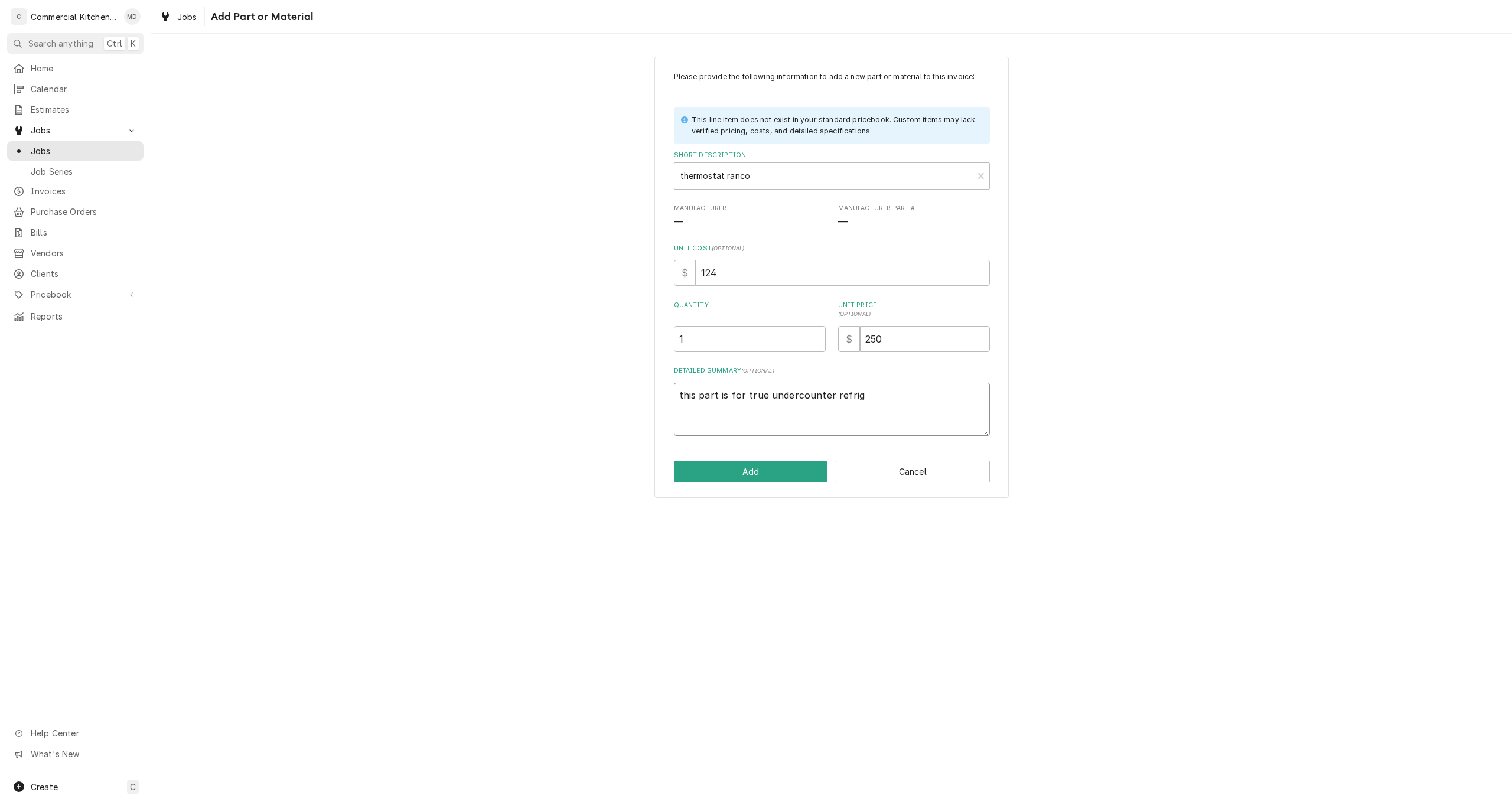
type textarea "x"
type textarea "this part is for true undercounter refrige"
type textarea "x"
type textarea "this part is for true undercounter refriger"
type textarea "x"
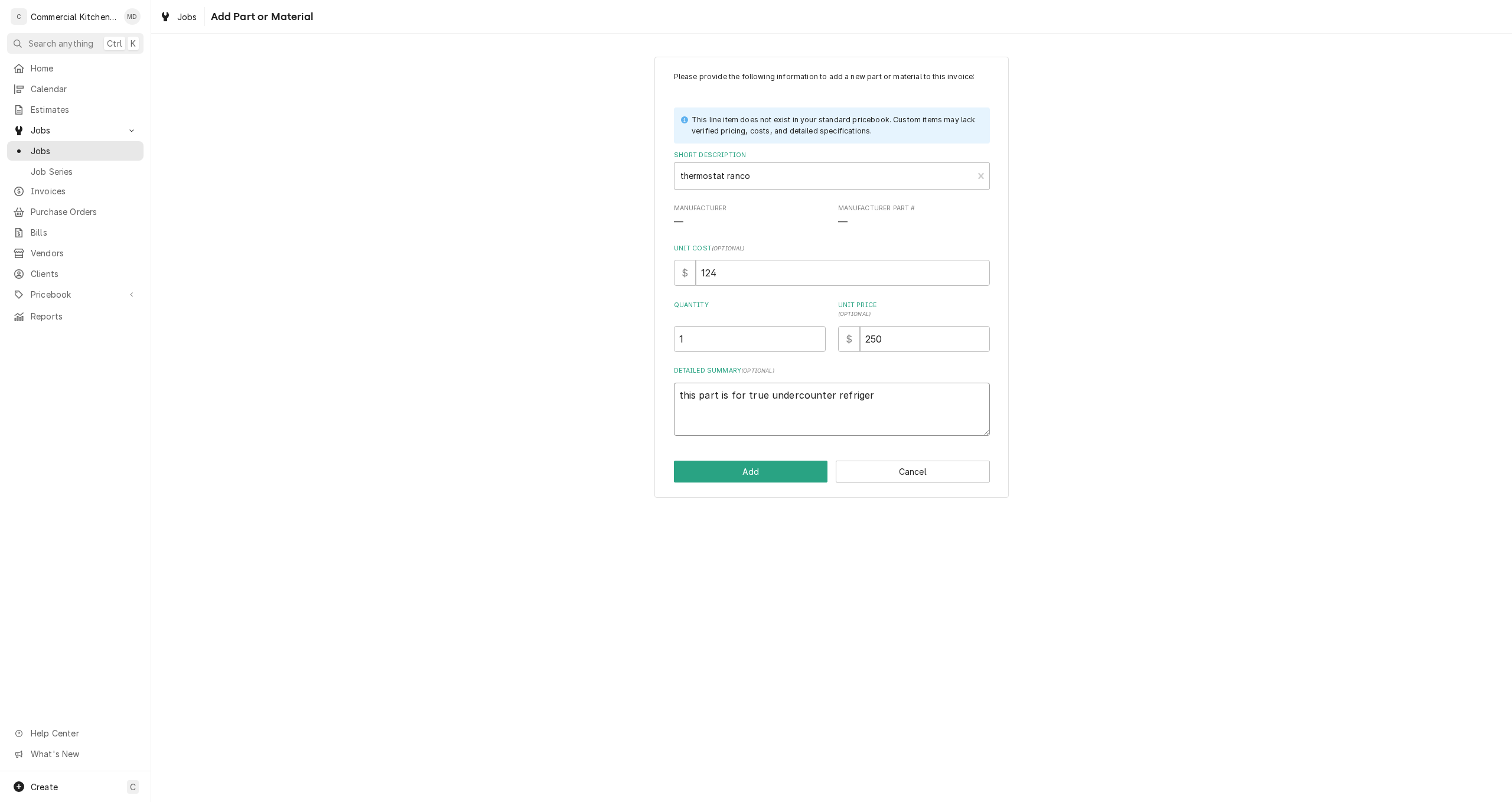
type textarea "this part is for true undercounter refrigera"
type textarea "x"
type textarea "this part is for true undercounter refrigerat"
type textarea "x"
type textarea "this part is for true undercounter refrigerato"
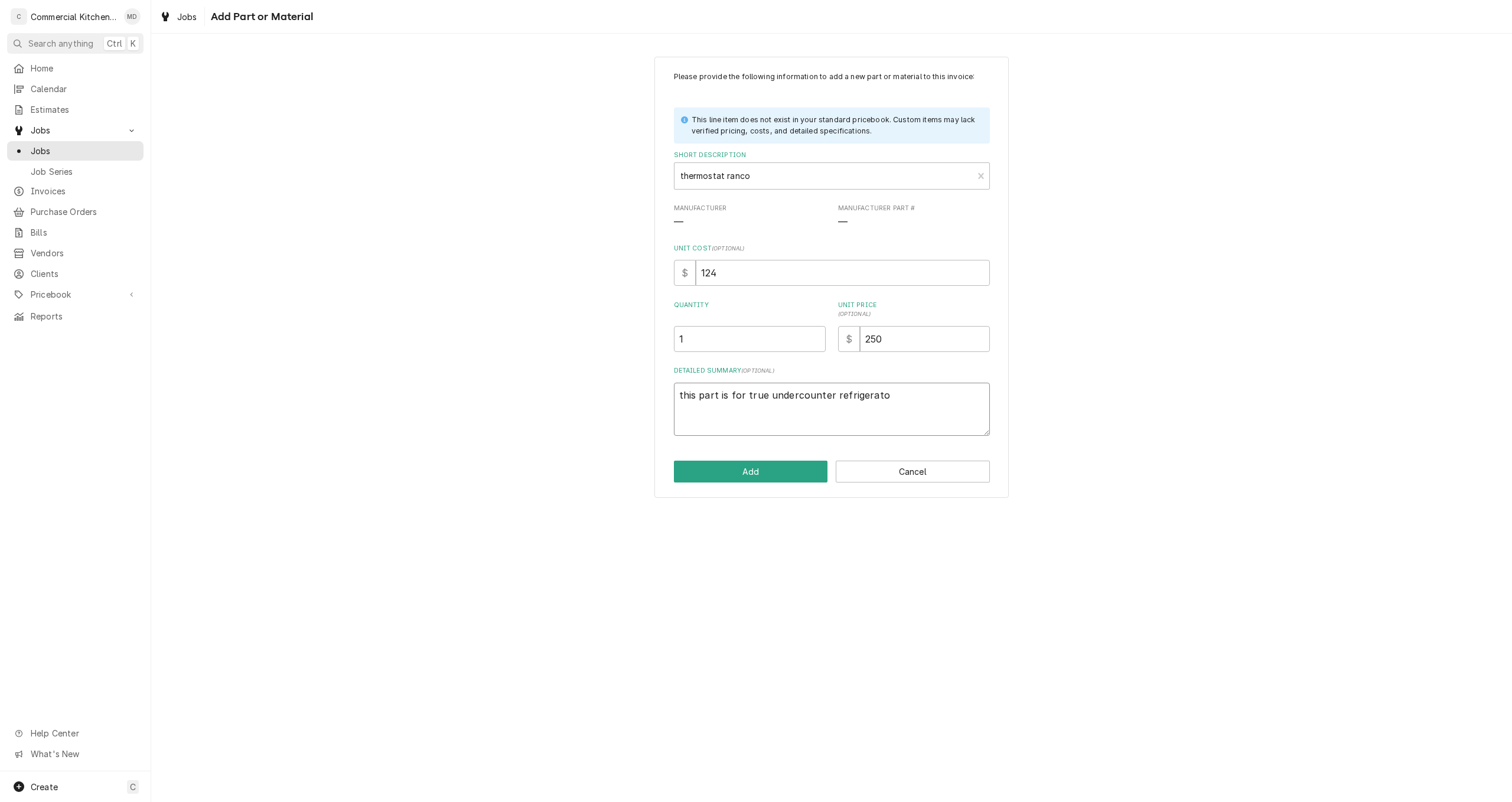
type textarea "x"
type textarea "this part is for true undercounter refrigerator"
click at [766, 474] on button "Add" at bounding box center [750, 472] width 155 height 22
type textarea "x"
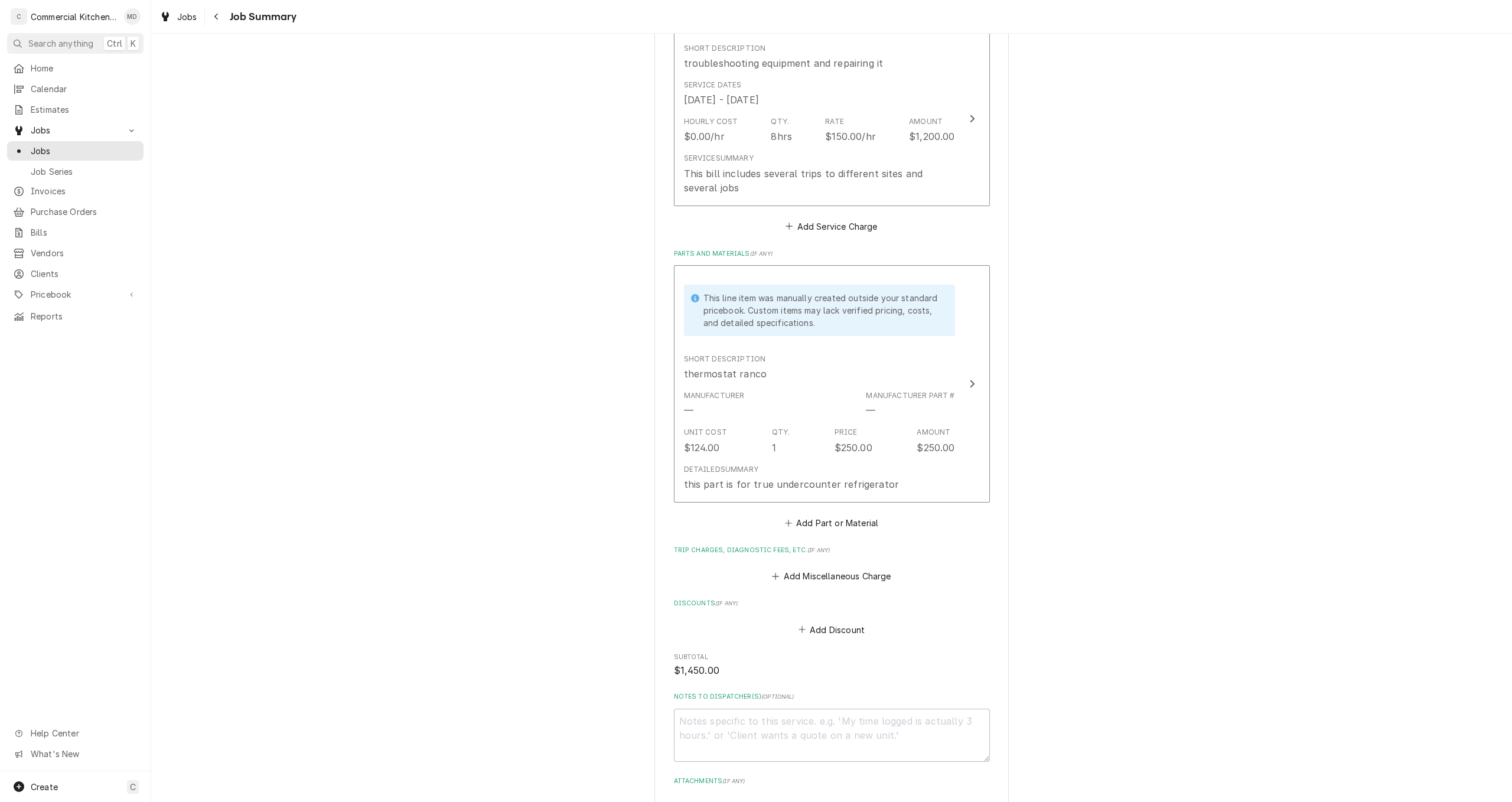
scroll to position [354, 0]
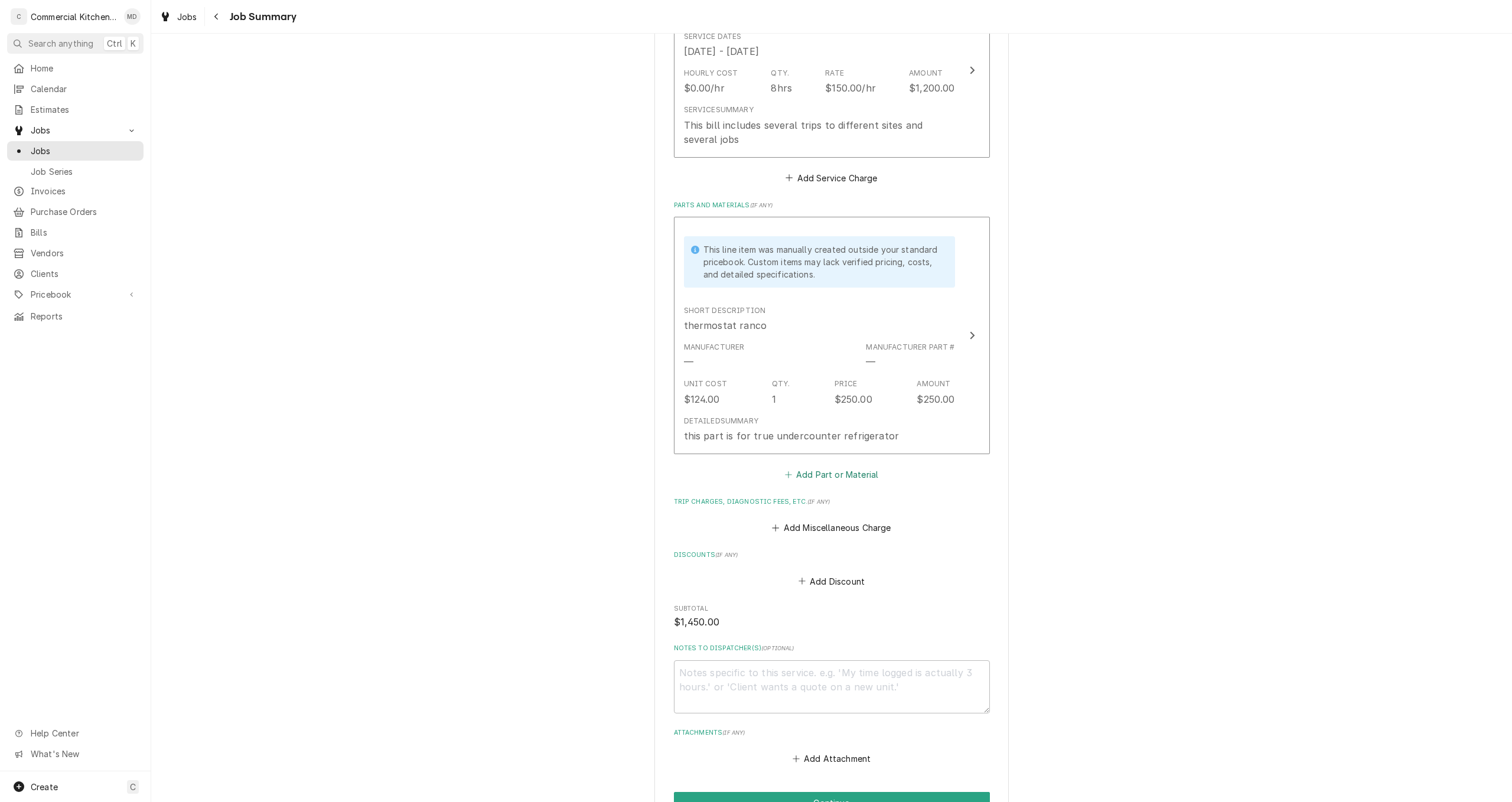
click at [847, 472] on button "Add Part or Material" at bounding box center [830, 474] width 97 height 17
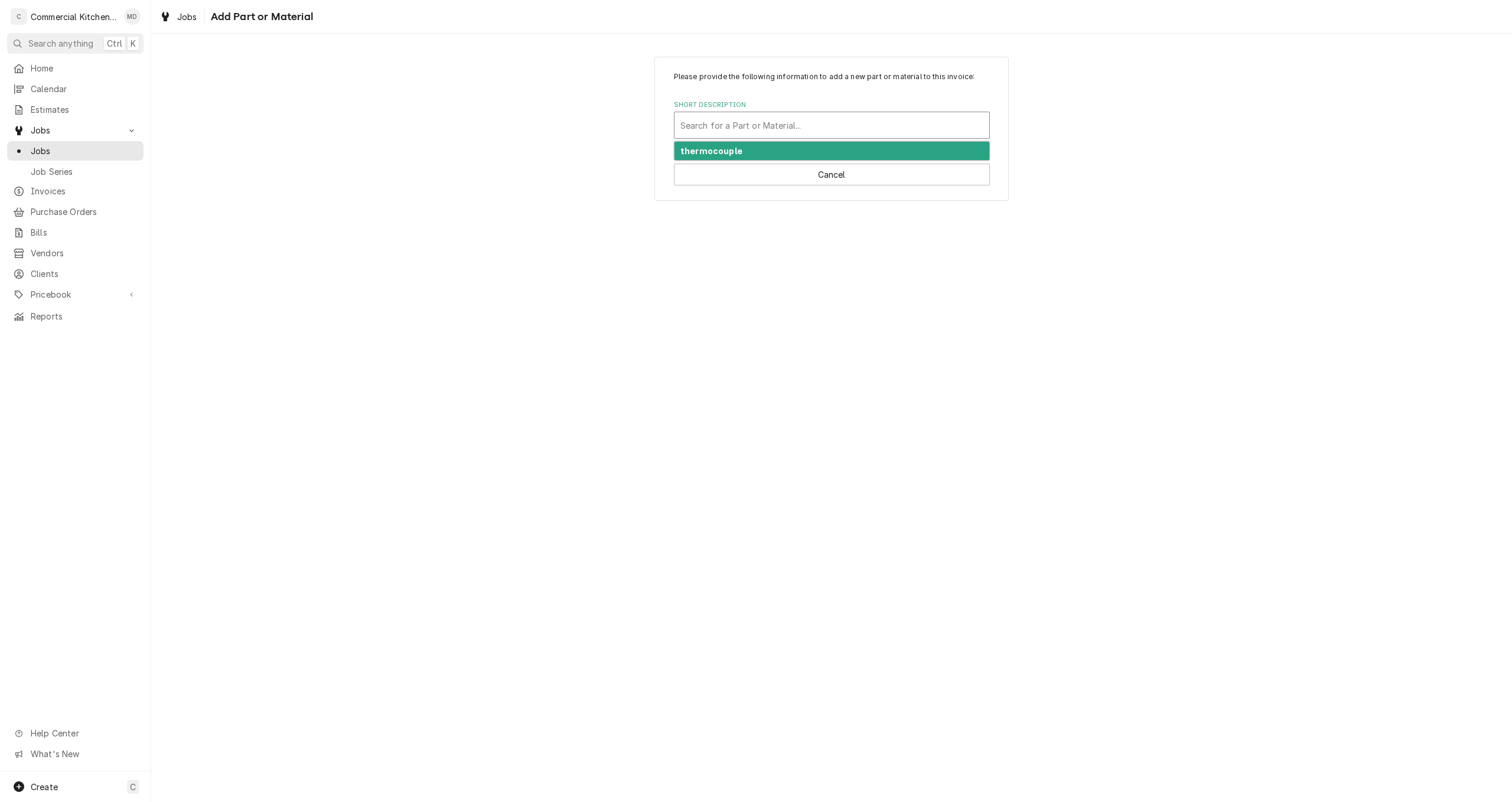
click at [703, 128] on div "Short Description" at bounding box center [831, 125] width 303 height 21
type input "box temp probe"
click at [731, 151] on div "Add "box temp probe" to PriceBook" at bounding box center [831, 151] width 315 height 18
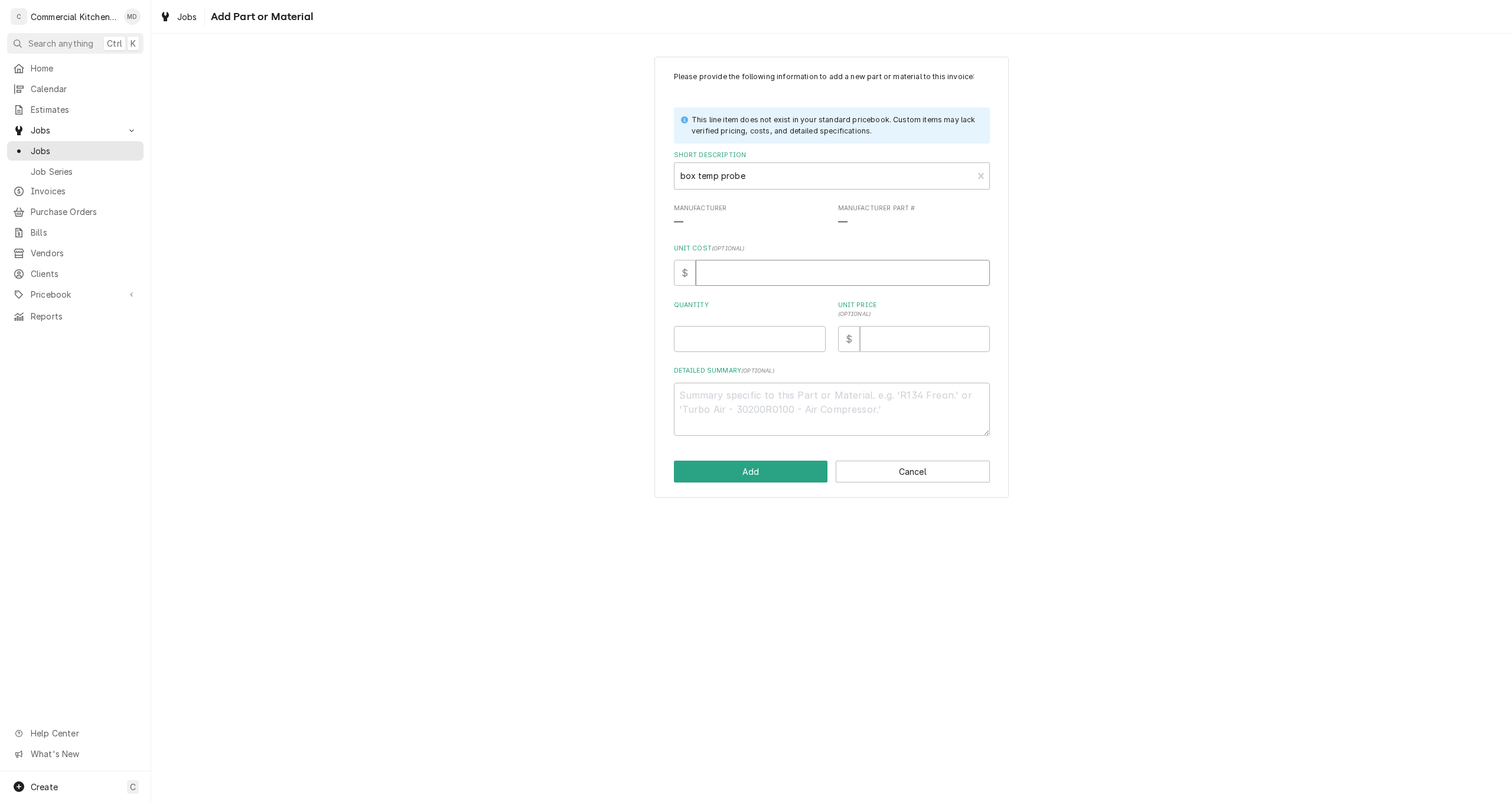
click at [715, 275] on input "Unit Cost ( optional )" at bounding box center [842, 273] width 294 height 26
type textarea "x"
type input "2"
type textarea "x"
type input "25"
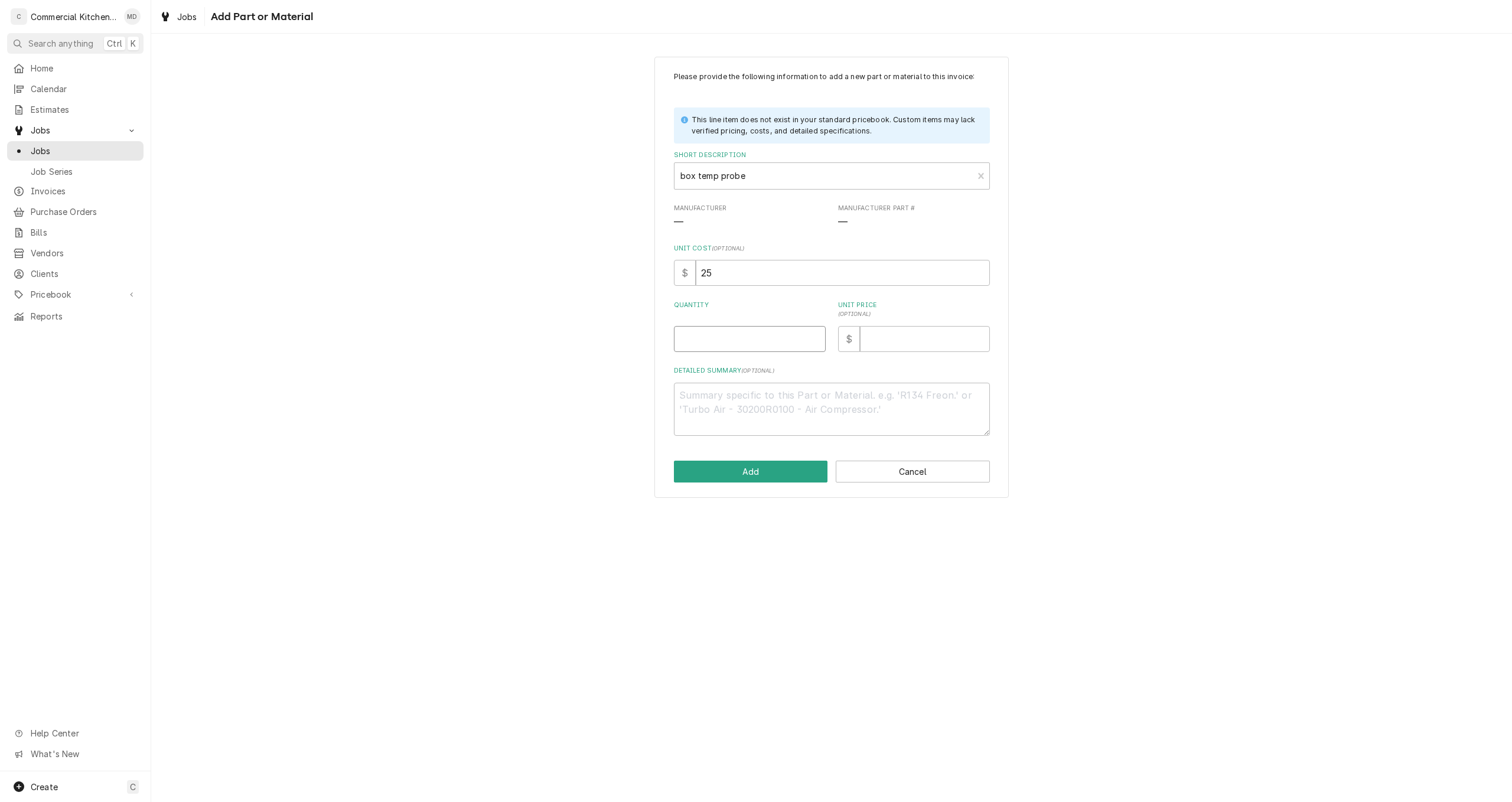
click at [693, 345] on input "Quantity" at bounding box center [750, 338] width 152 height 26
type textarea "x"
type input "1"
click at [881, 341] on input "Unit Price ( optional )" at bounding box center [925, 338] width 130 height 26
type textarea "x"
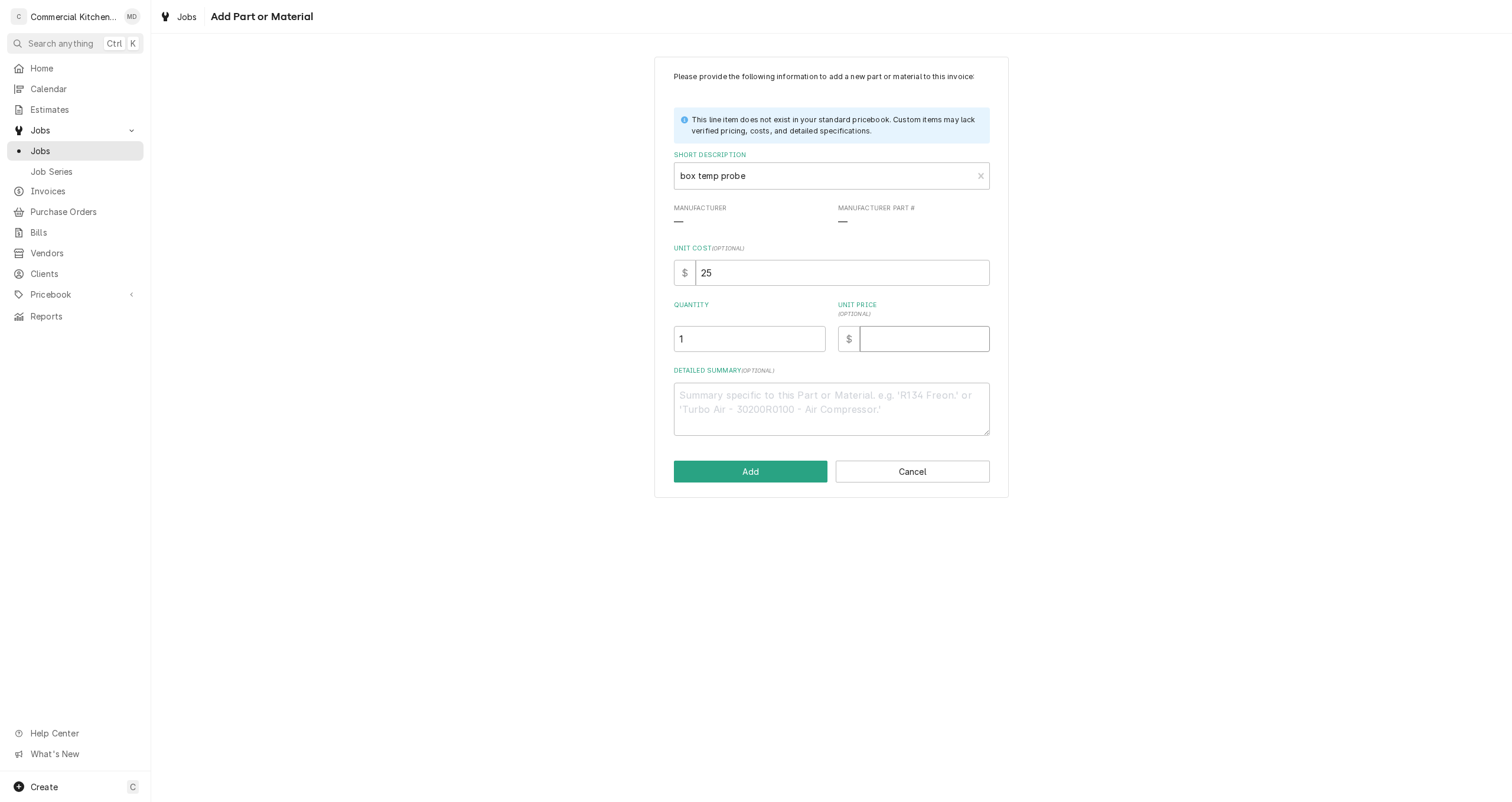
type input "1"
type textarea "x"
type input "10"
type textarea "x"
type input "100"
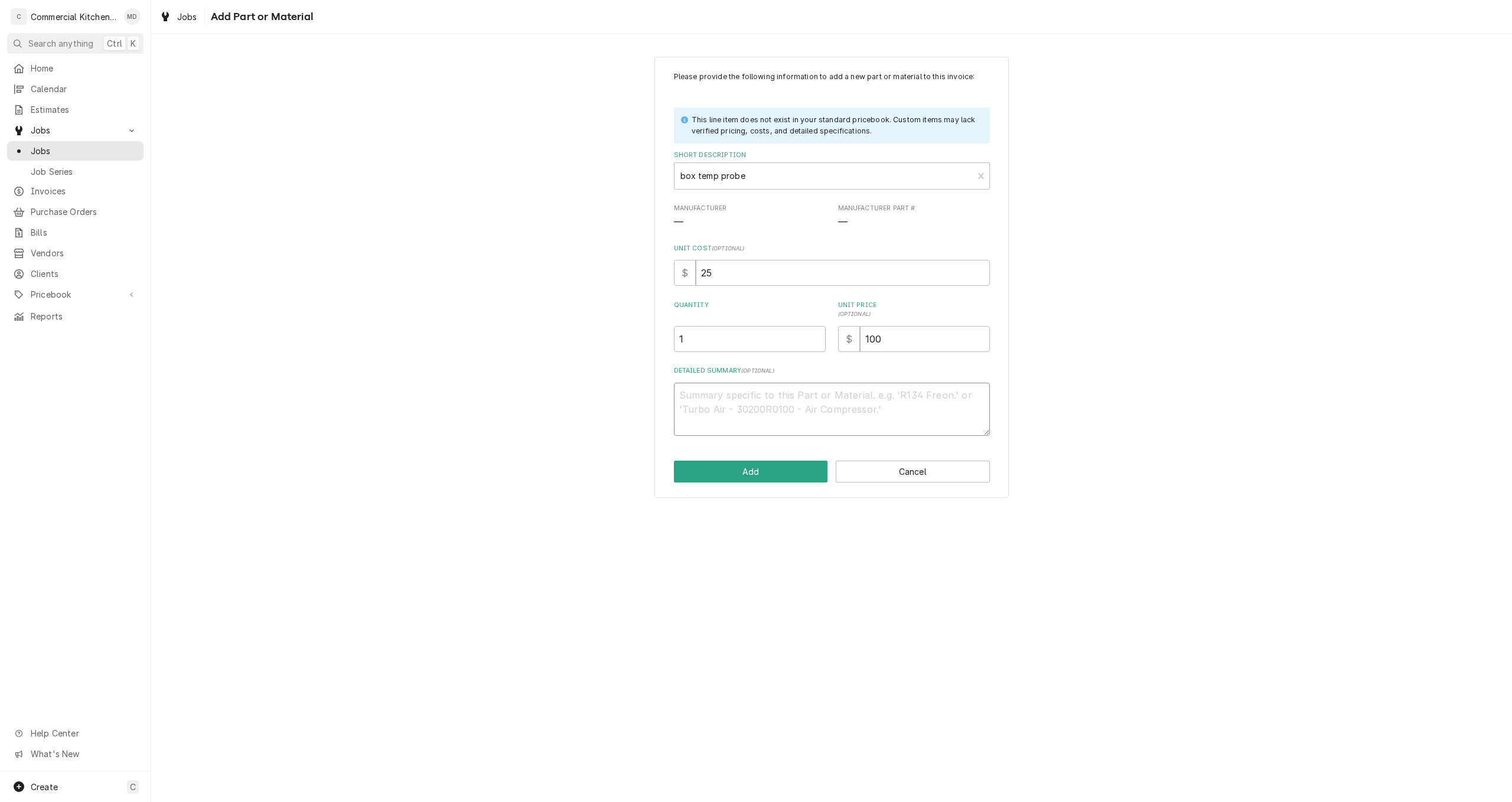
click at [751, 398] on textarea "Detailed Summary ( optional )" at bounding box center [831, 410] width 316 height 54
type textarea "x"
type textarea "t"
type textarea "x"
type textarea "th"
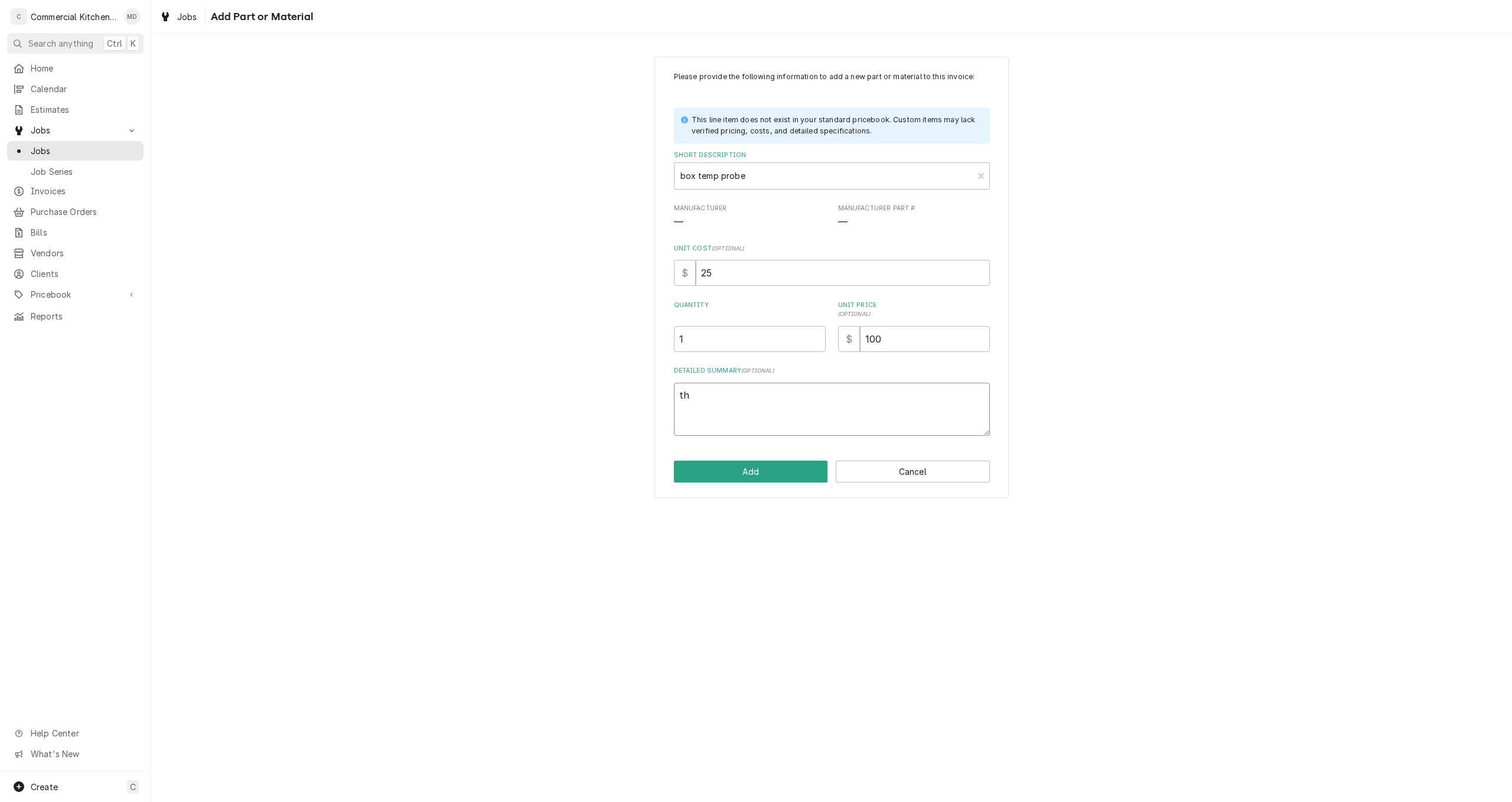
type textarea "x"
type textarea "thi"
type textarea "x"
type textarea "this"
type textarea "x"
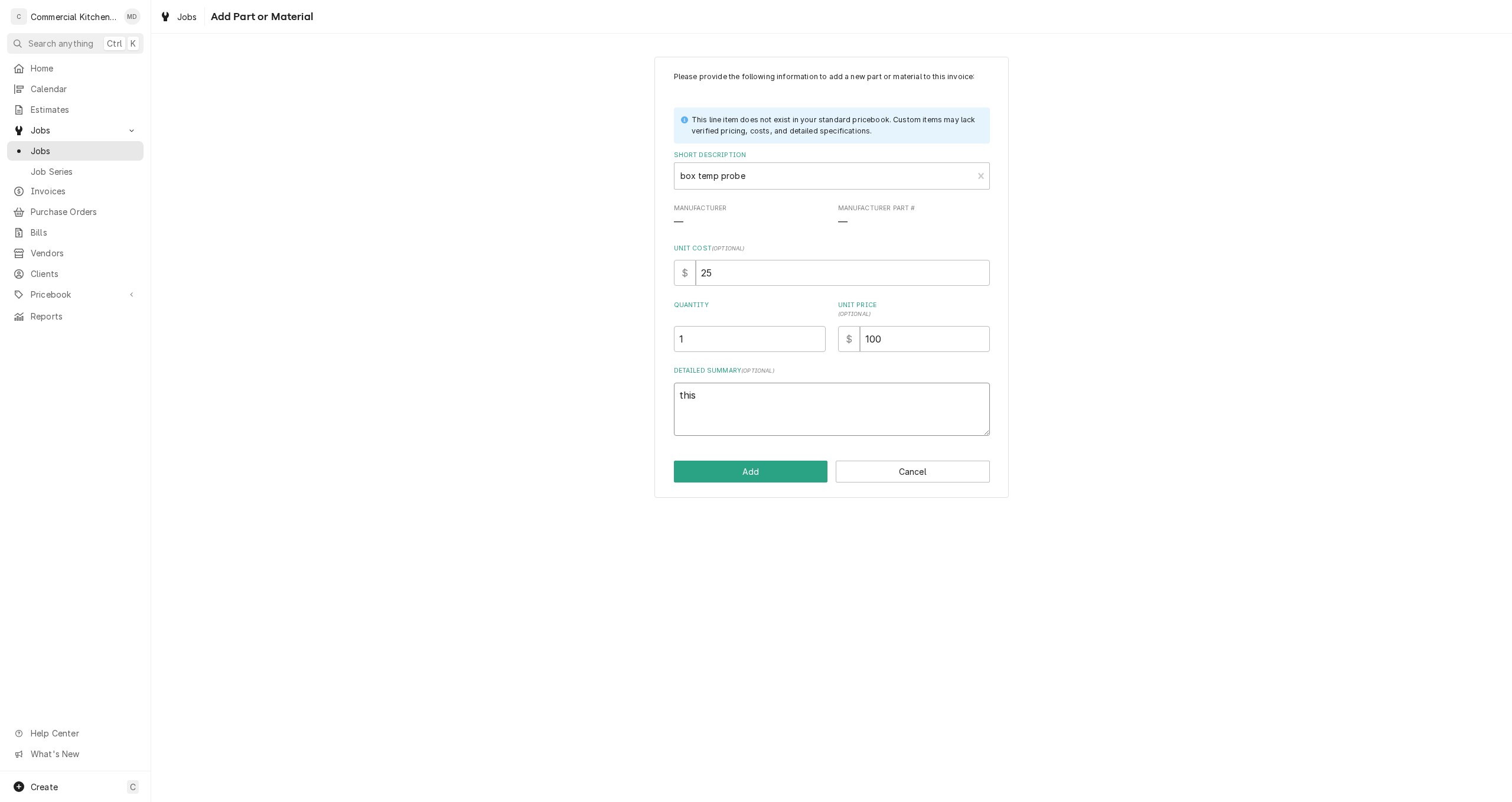
type textarea "this"
type textarea "x"
type textarea "this p"
type textarea "x"
type textarea "this pa"
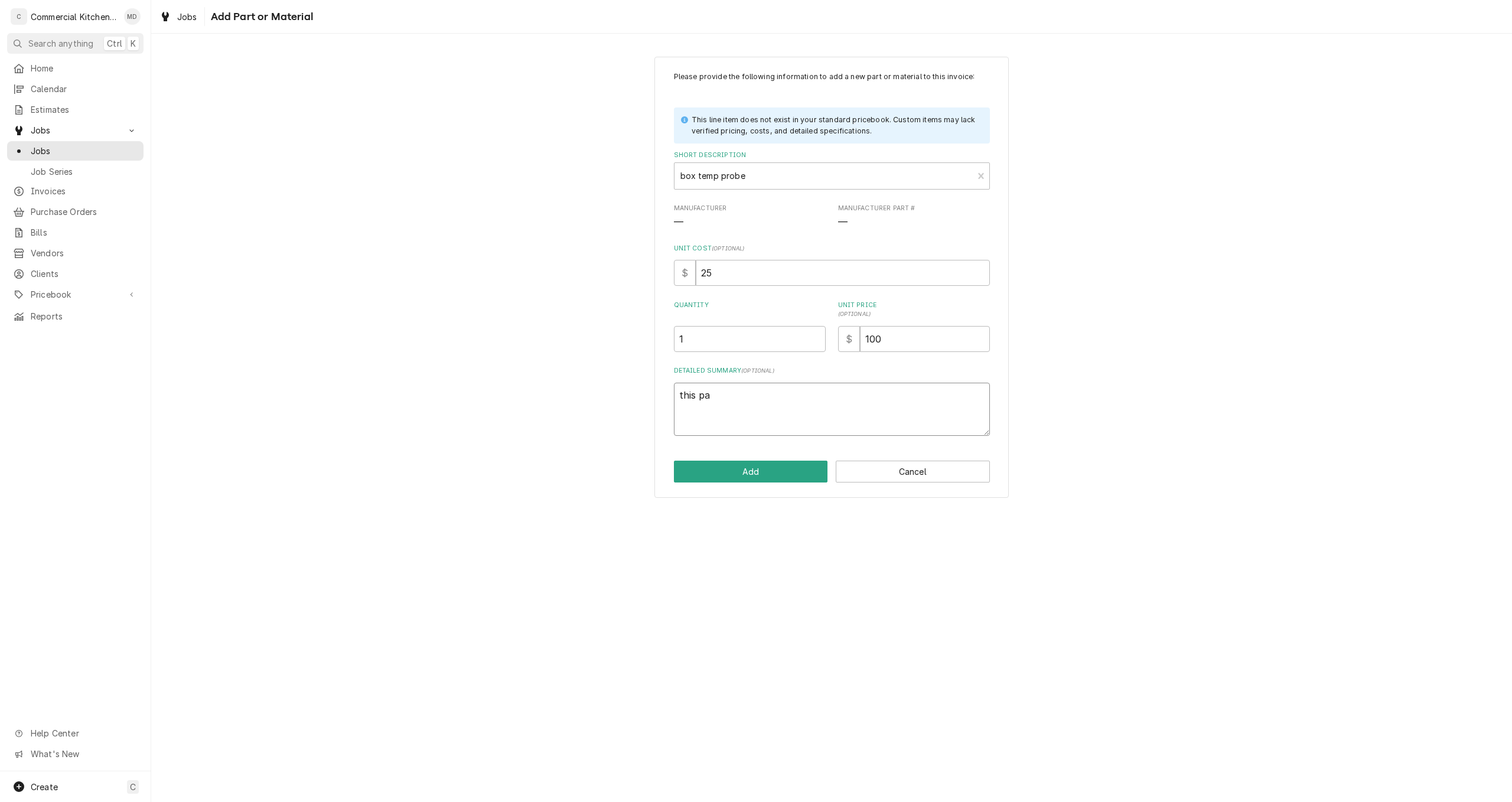
type textarea "x"
type textarea "this par"
type textarea "x"
type textarea "this part"
type textarea "x"
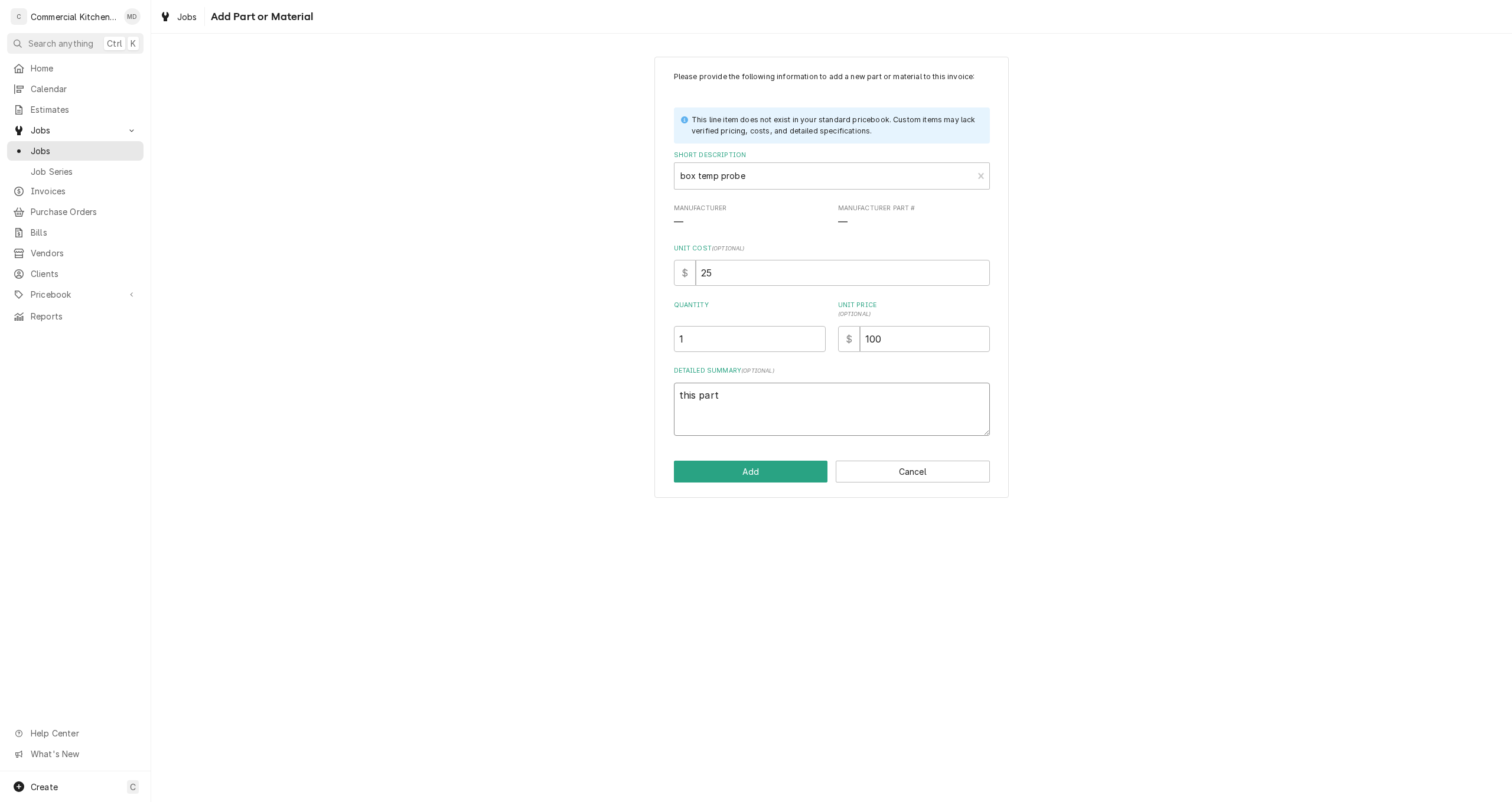
type textarea "this part"
type textarea "x"
type textarea "this part i"
type textarea "x"
type textarea "this part is"
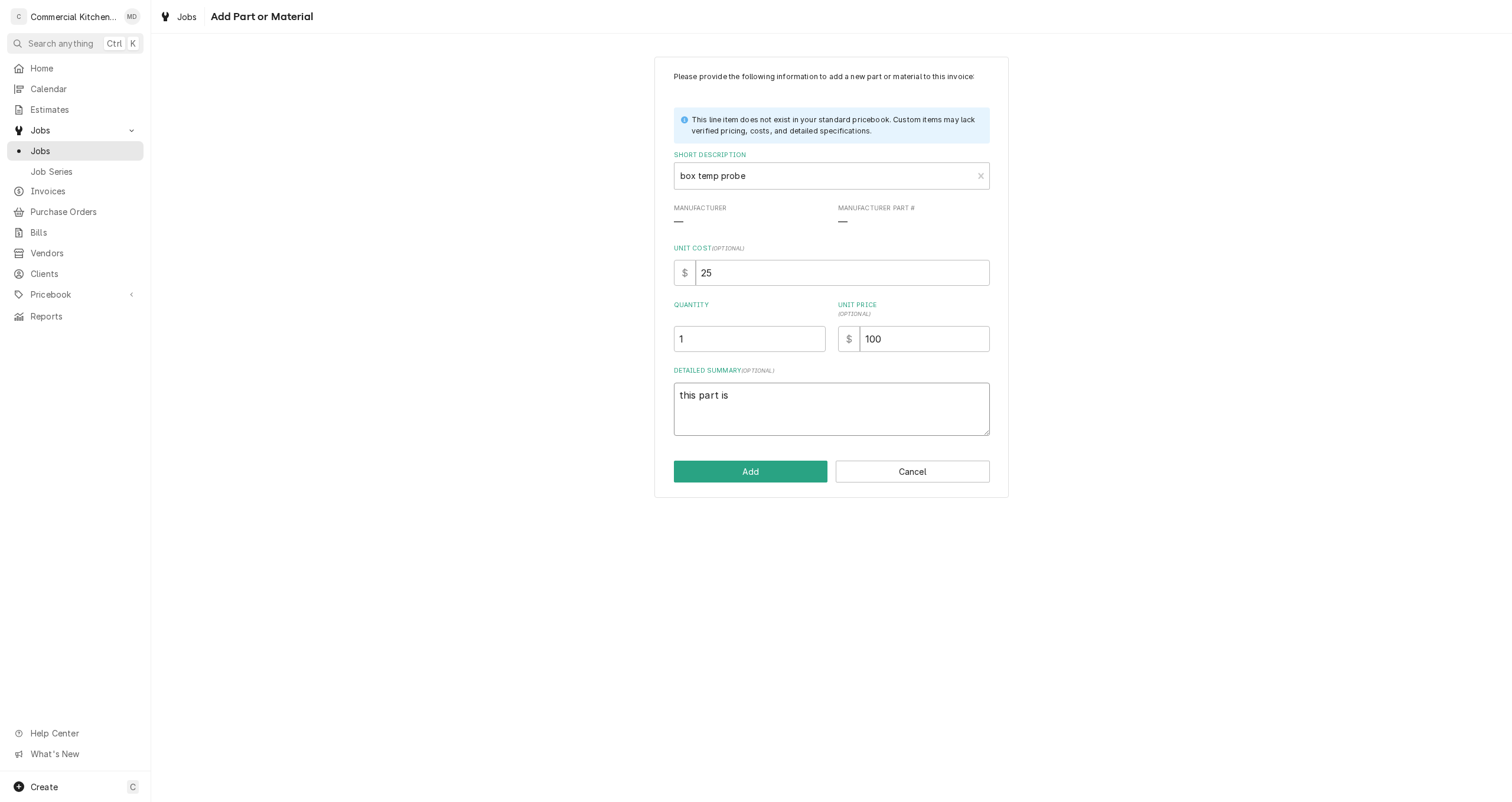
type textarea "x"
type textarea "this part is"
type textarea "x"
type textarea "this part is f"
type textarea "x"
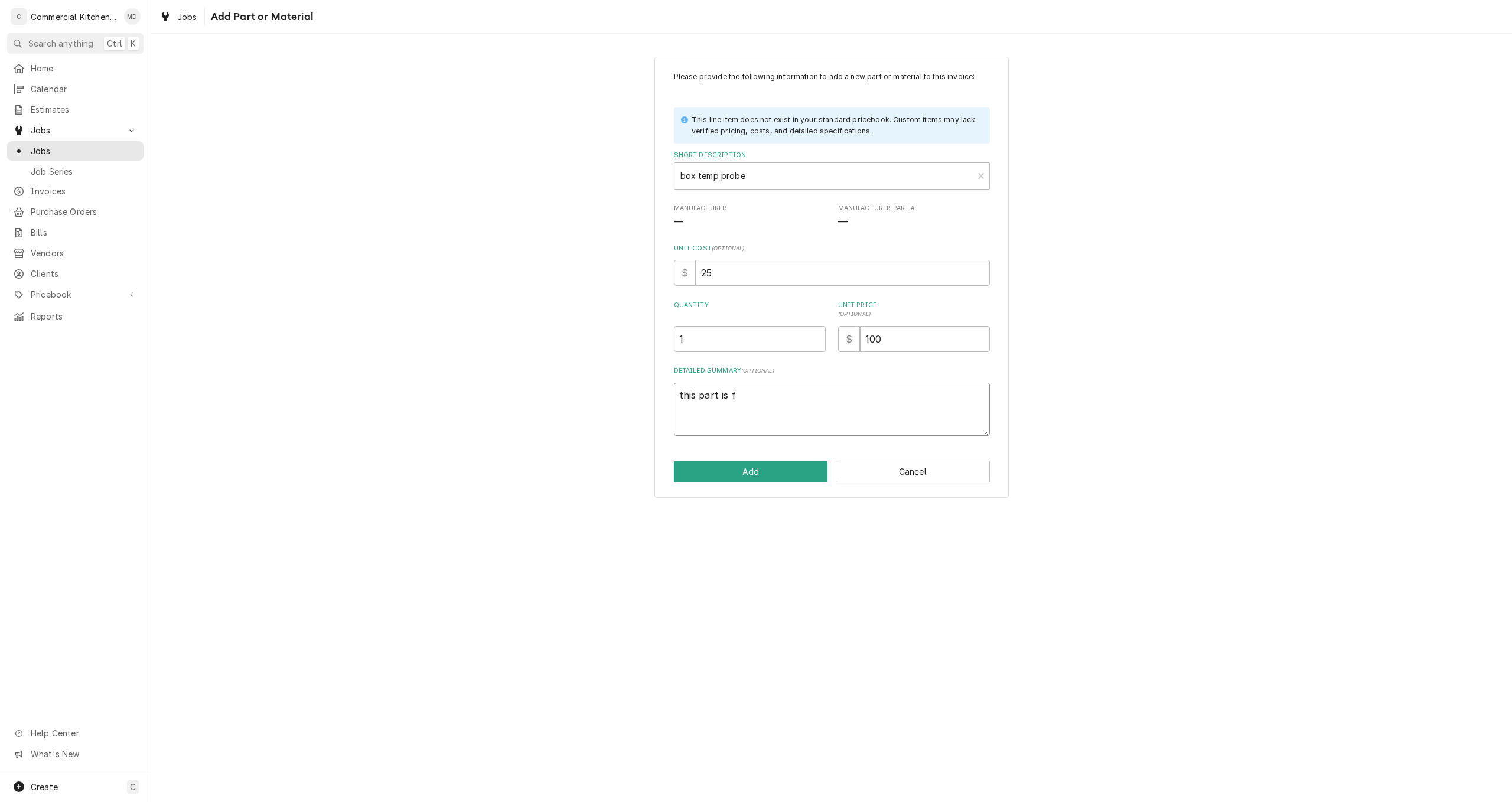
type textarea "this part is fo"
type textarea "x"
type textarea "this part is for"
type textarea "x"
type textarea "this part is for"
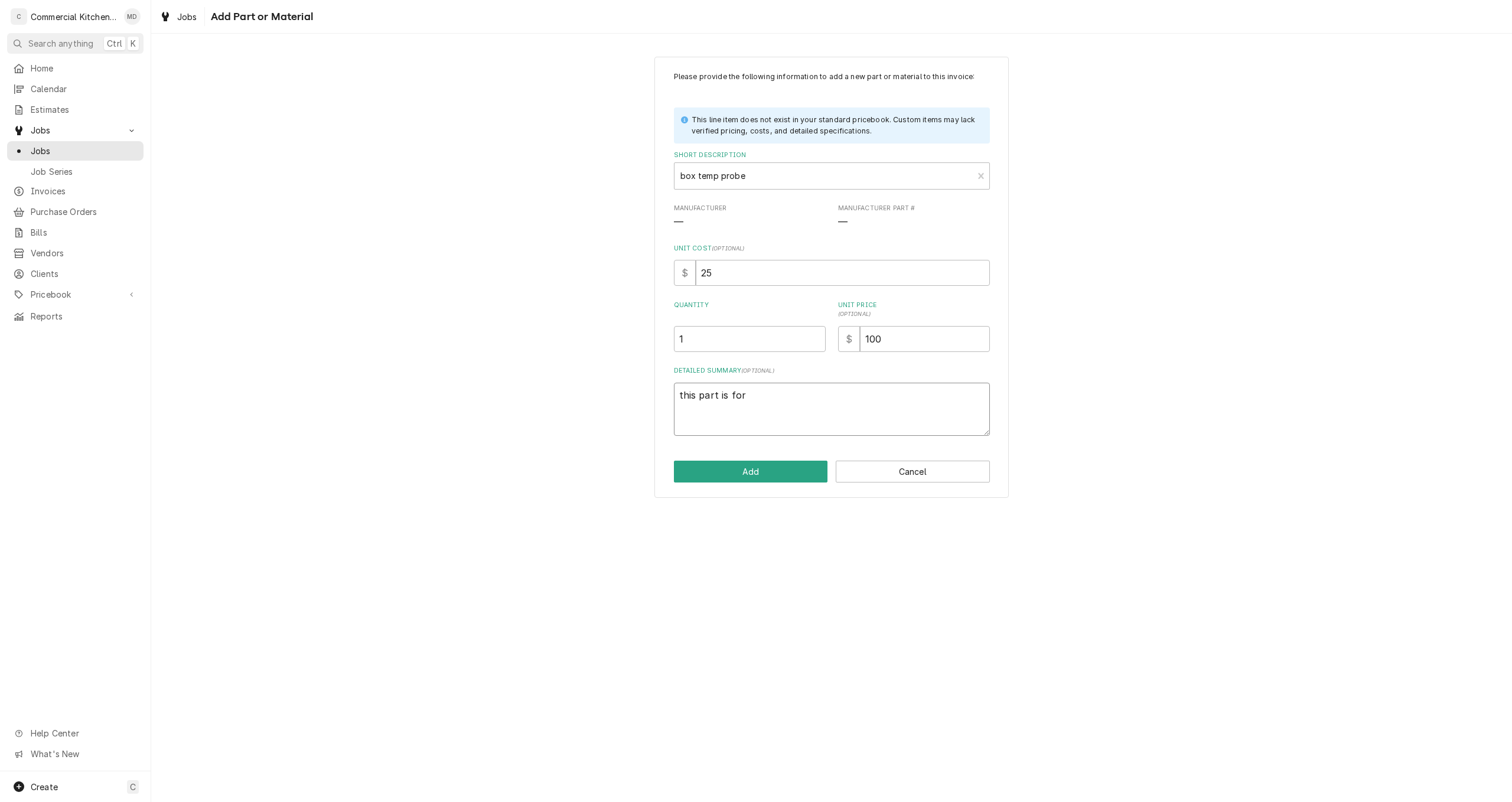
type textarea "x"
type textarea "this part is for a"
type textarea "x"
type textarea "this part is for a"
type textarea "x"
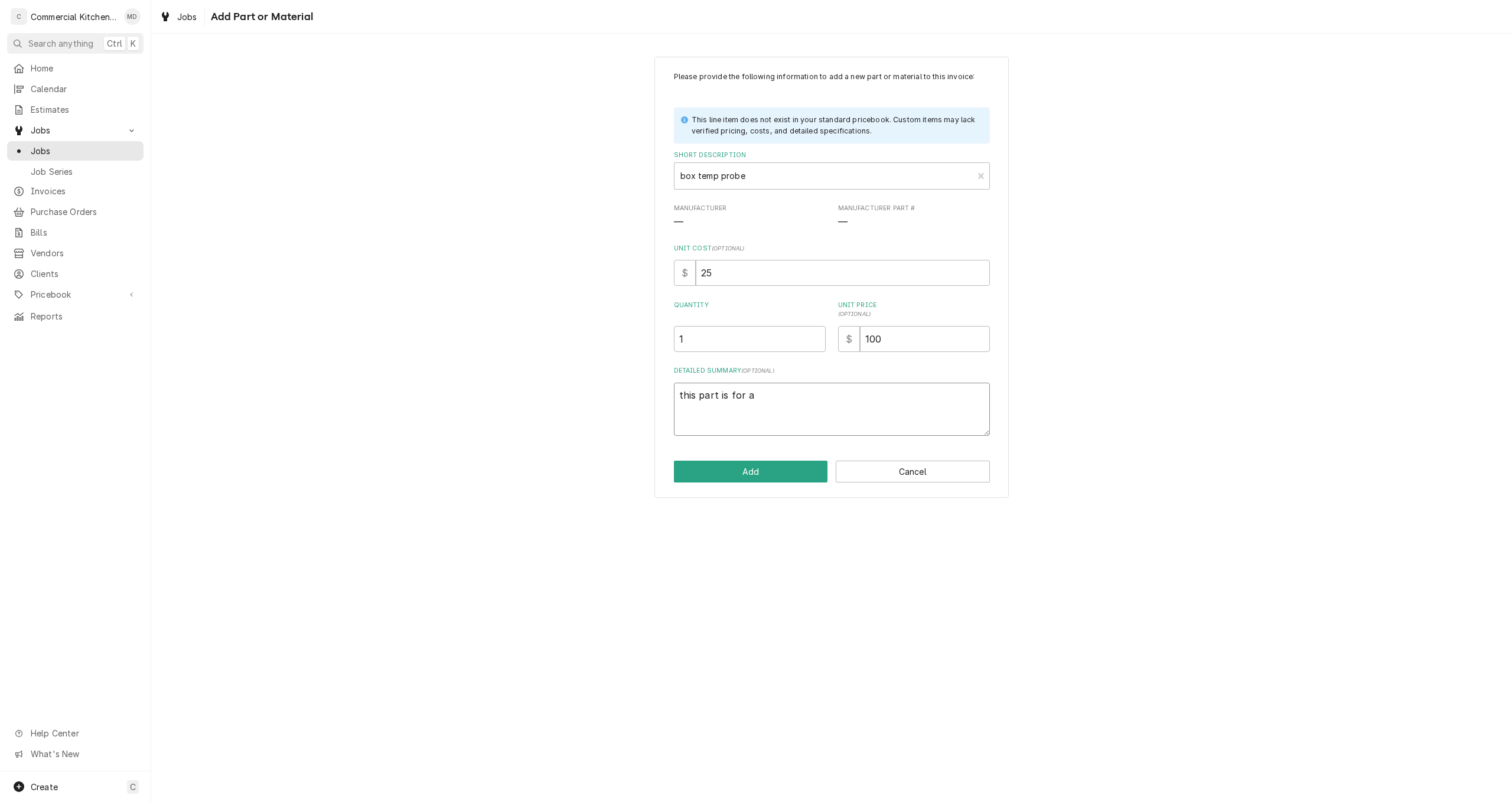
type textarea "this part is for a t"
type textarea "x"
type textarea "this part is for a tu"
type textarea "x"
type textarea "this part is for a tur"
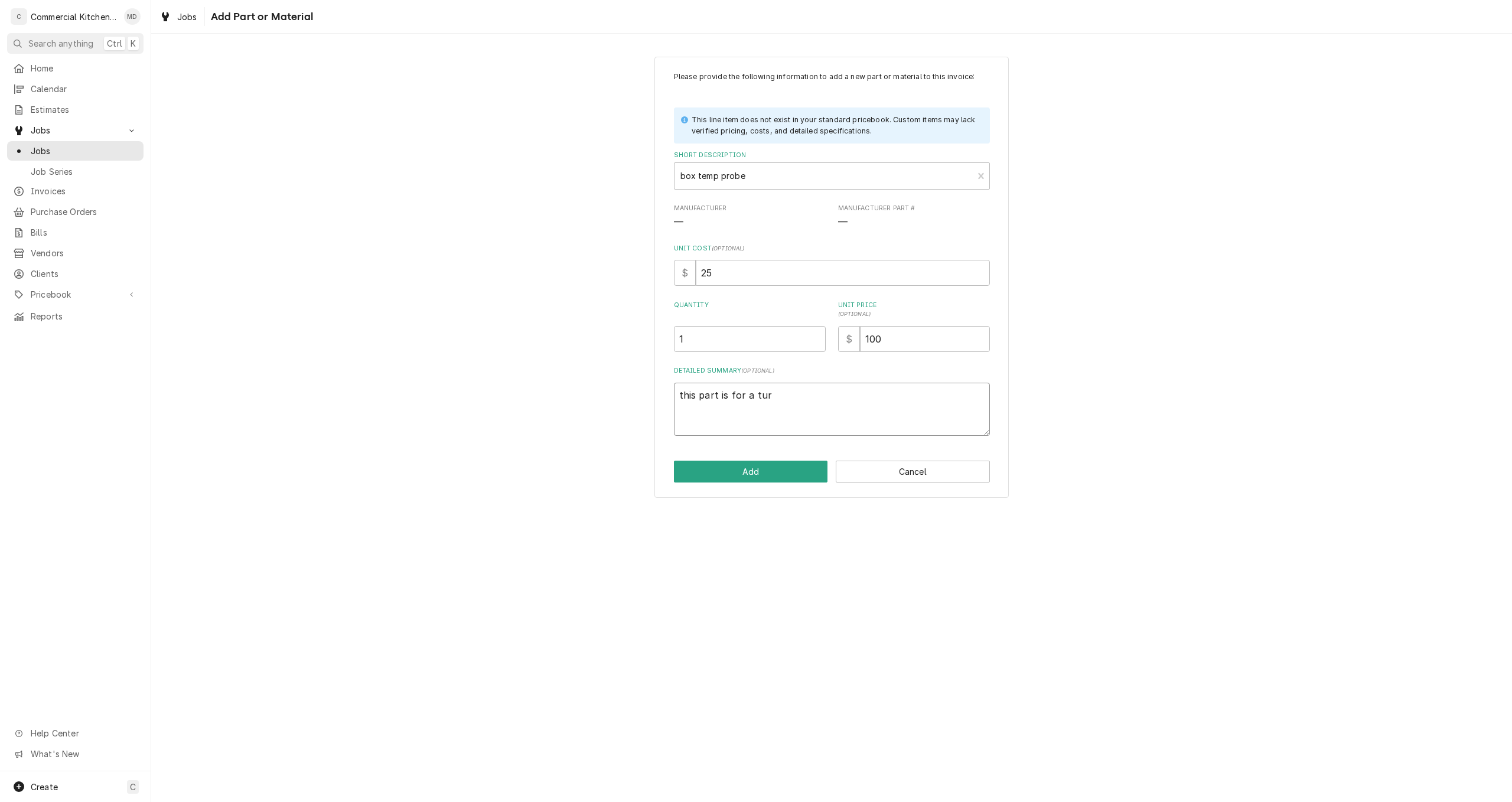
type textarea "x"
type textarea "this part is for a turb"
type textarea "x"
type textarea "this part is for a turbo"
type textarea "x"
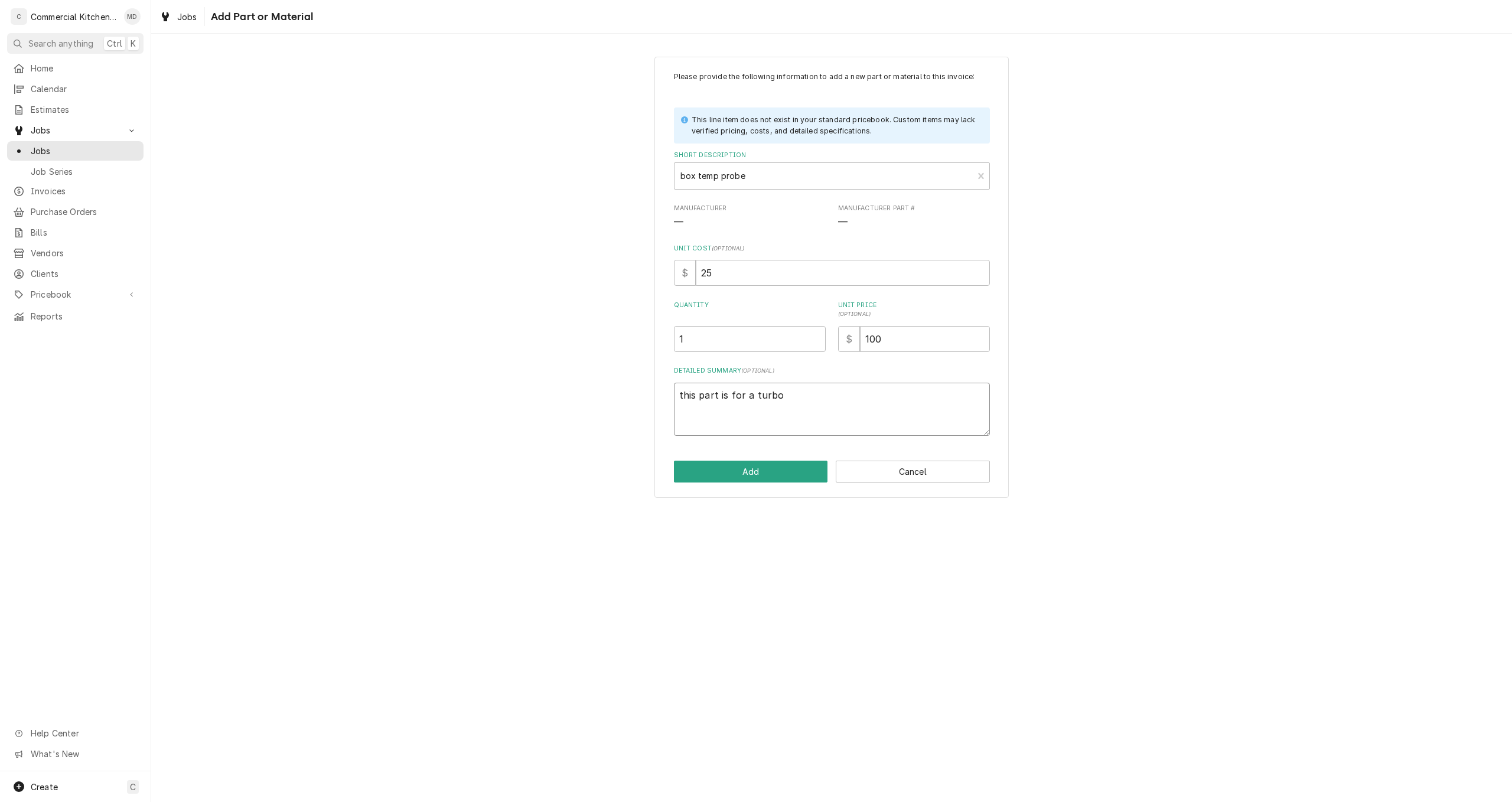
type textarea "this part is for a turbo"
type textarea "x"
type textarea "this part is for a turbo a"
type textarea "x"
type textarea "this part is for a turbo ai"
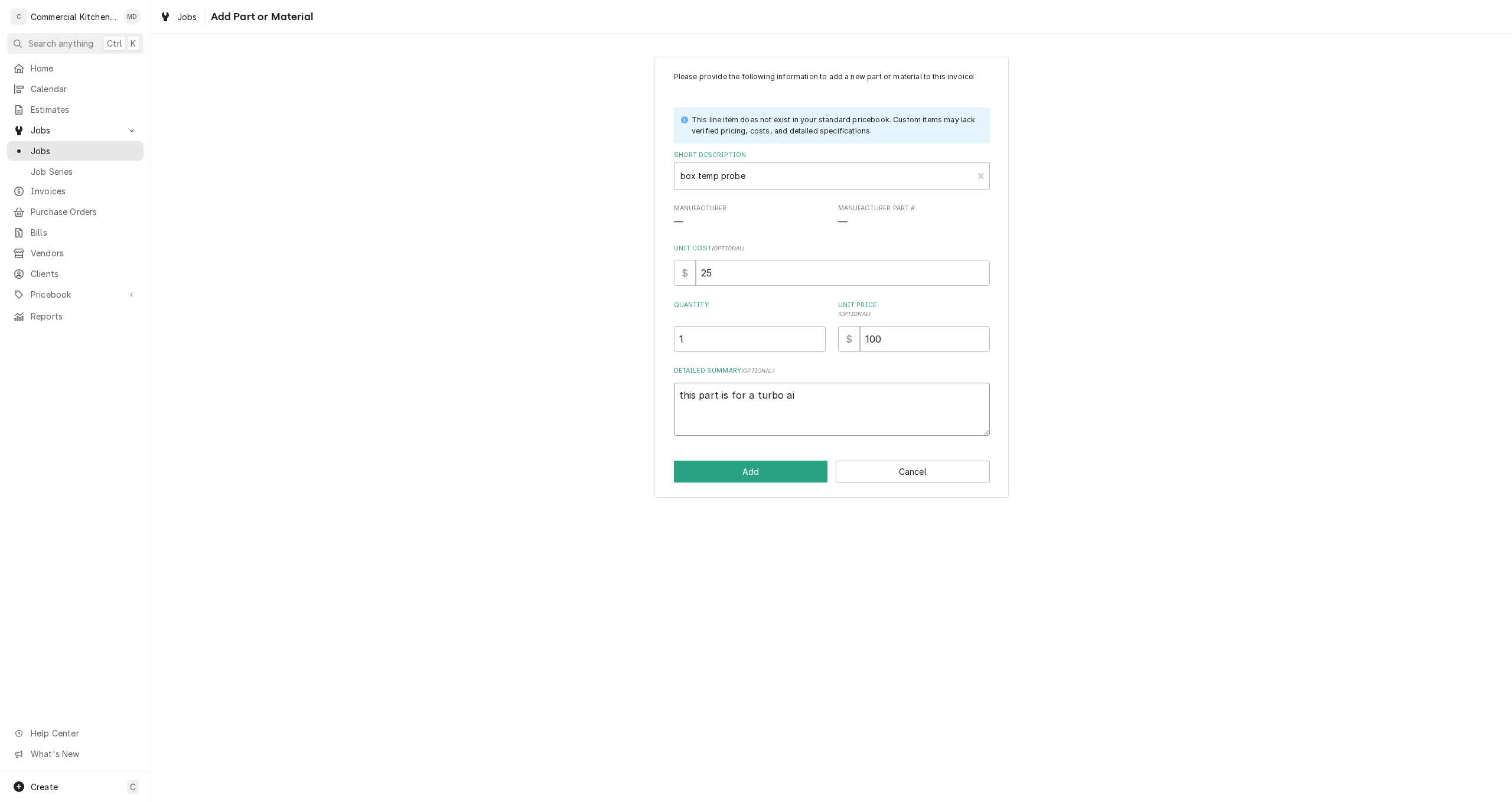
type textarea "x"
type textarea "this part is for a turbo air"
type textarea "x"
type textarea "this part is for a turbo air"
type textarea "x"
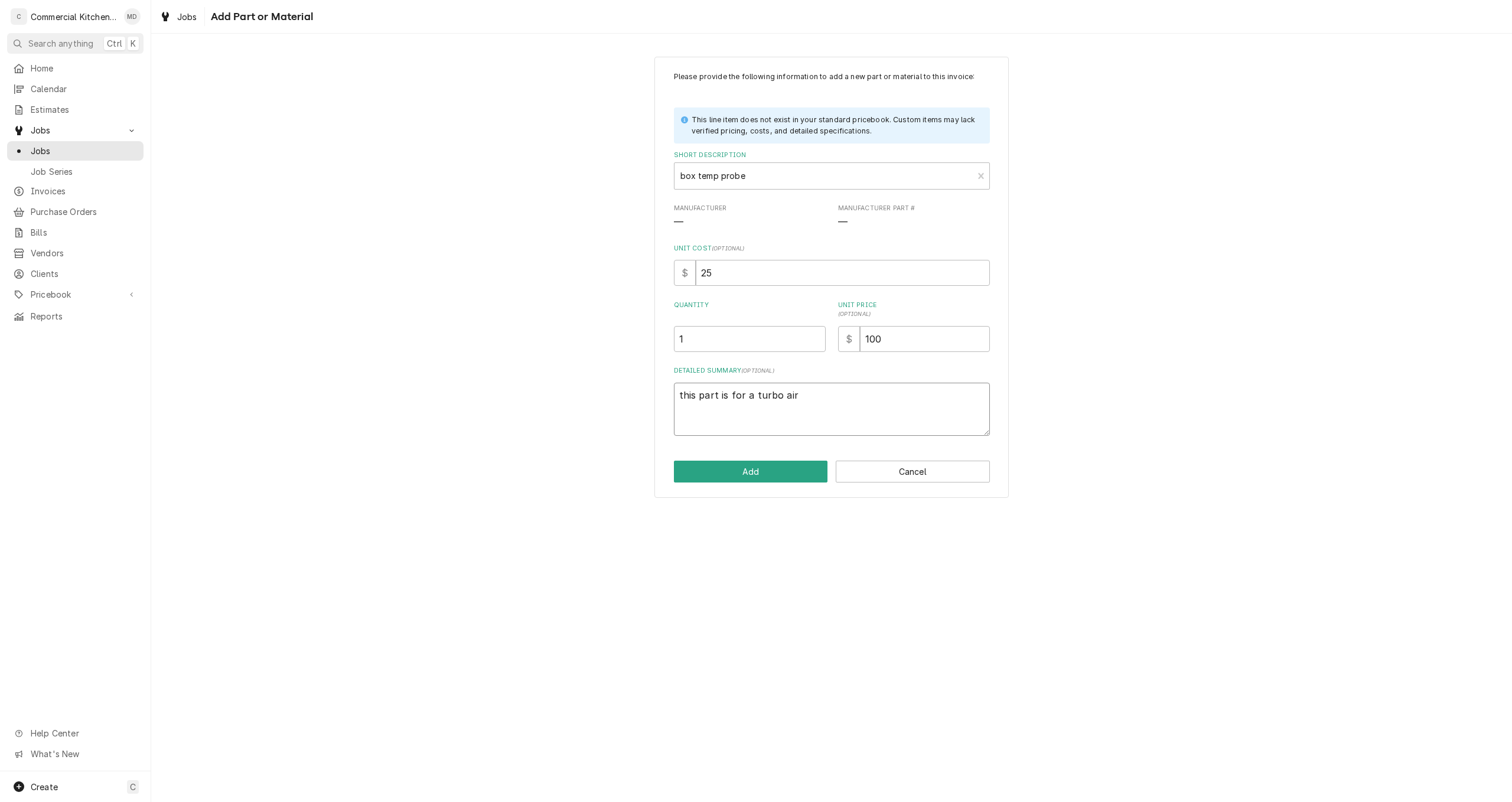
type textarea "this part is for a turbo air u"
type textarea "x"
type textarea "this part is for a turbo air un"
type textarea "x"
type textarea "this part is for a turbo air u"
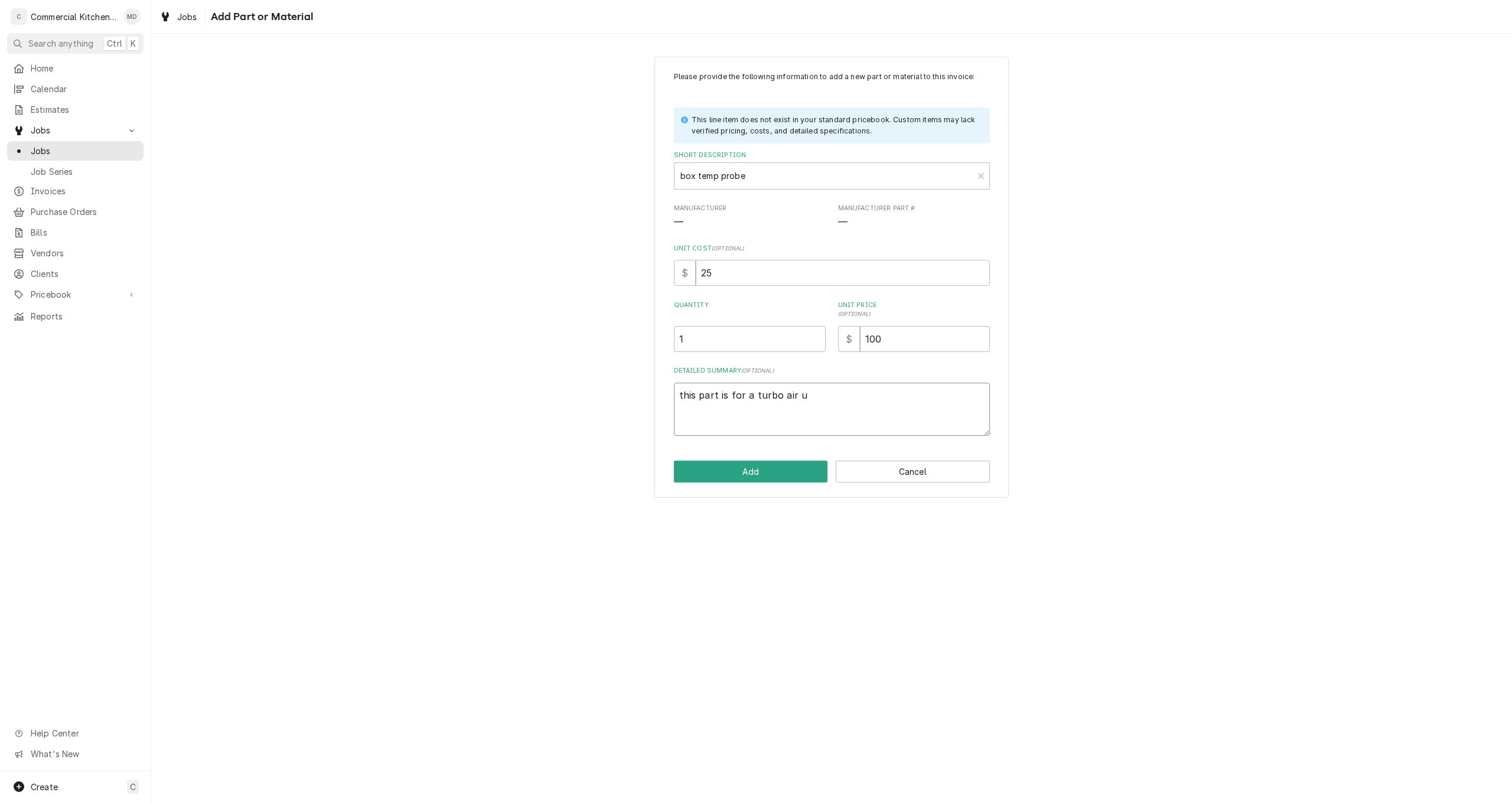
type textarea "x"
type textarea "this part is for a turbo air up"
type textarea "x"
type textarea "this part is for a turbo air upp"
type textarea "x"
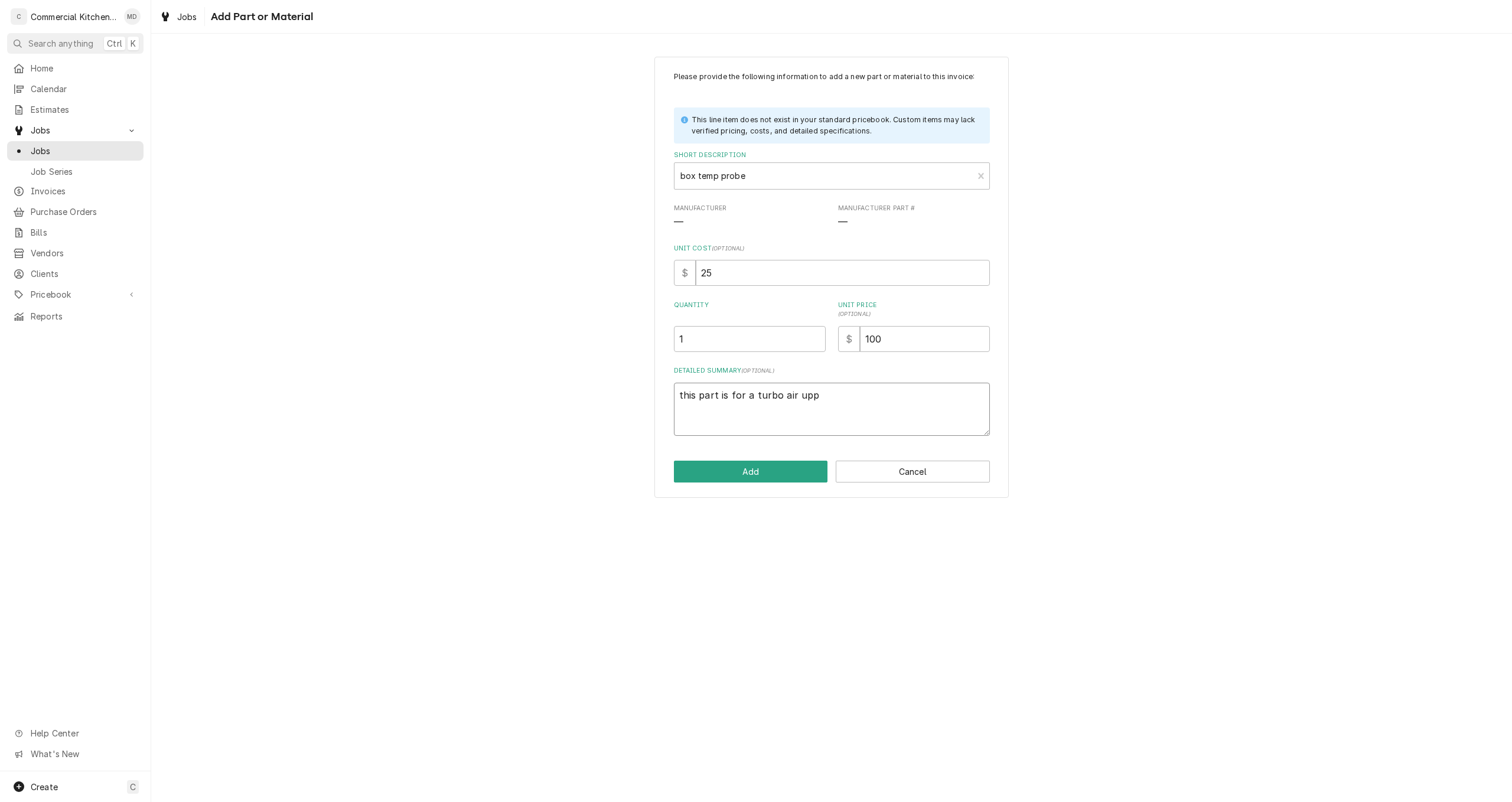
type textarea "this part is for a turbo air uppr"
type textarea "x"
type textarea "this part is for a turbo air uppri"
type textarea "x"
type textarea "this part is for a turbo air upprig"
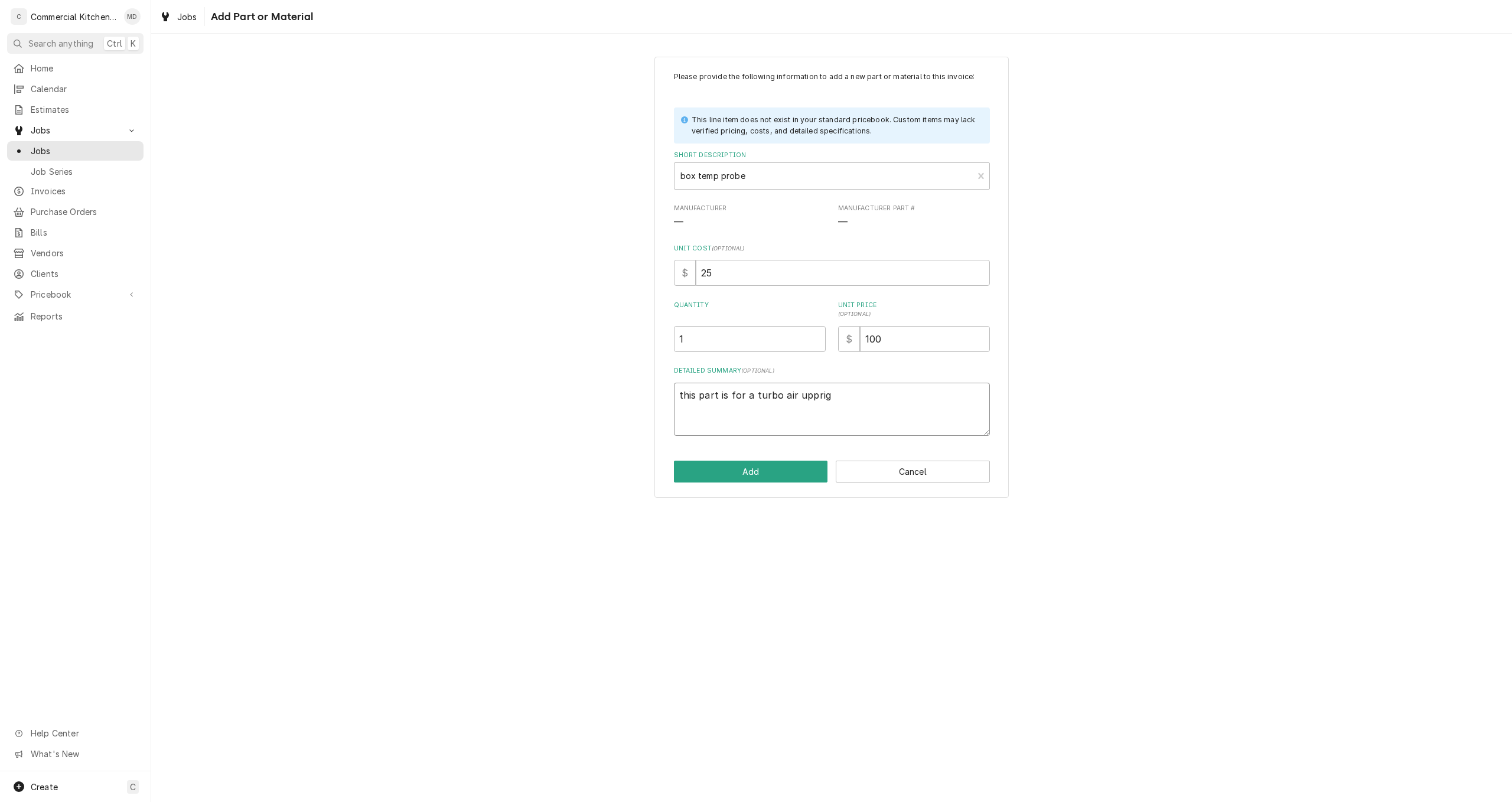
type textarea "x"
type textarea "this part is for a turbo air upprigh"
click at [772, 478] on button "Add" at bounding box center [750, 472] width 155 height 22
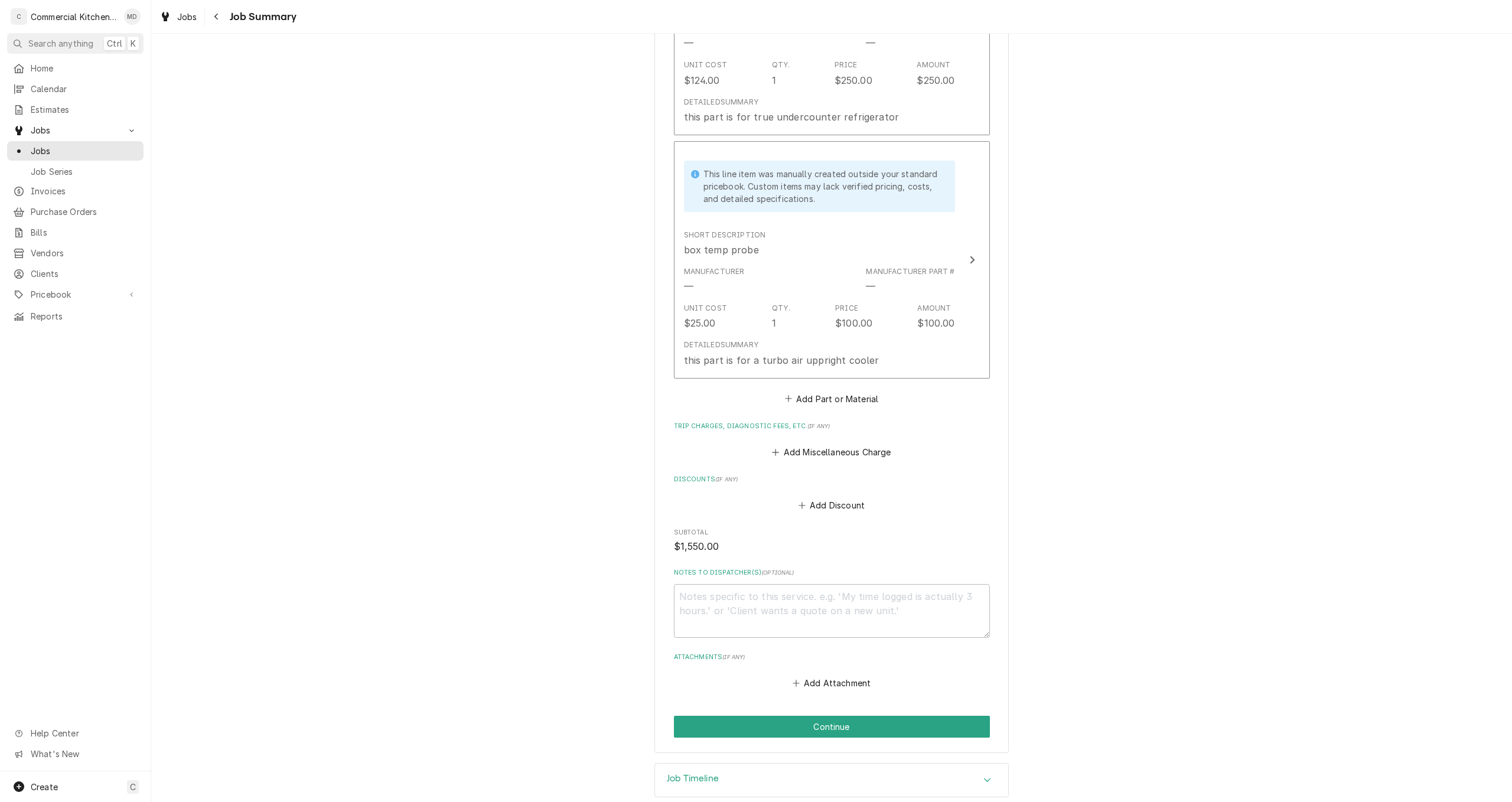
scroll to position [691, 0]
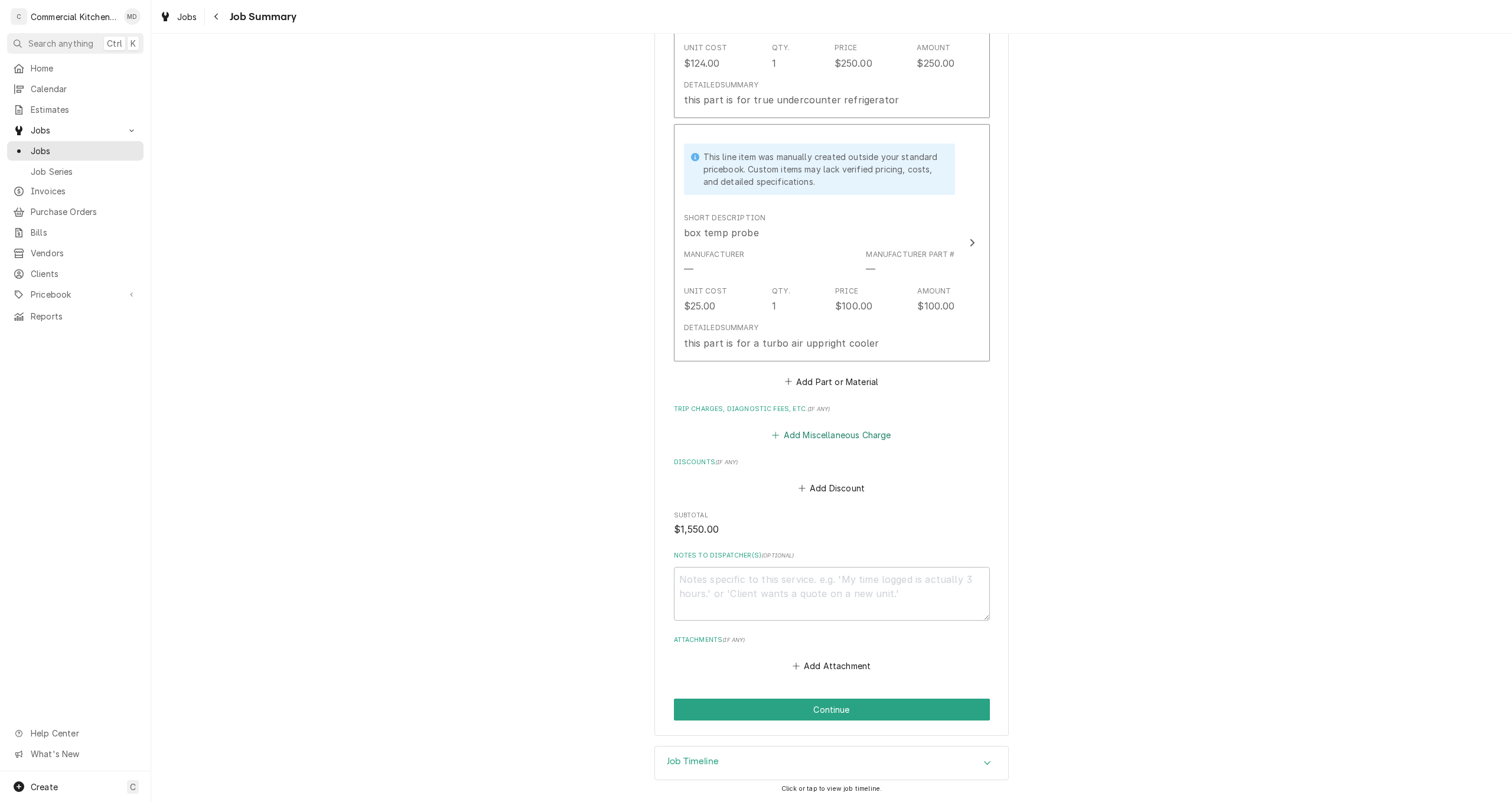
click at [827, 437] on button "Add Miscellaneous Charge" at bounding box center [831, 434] width 123 height 17
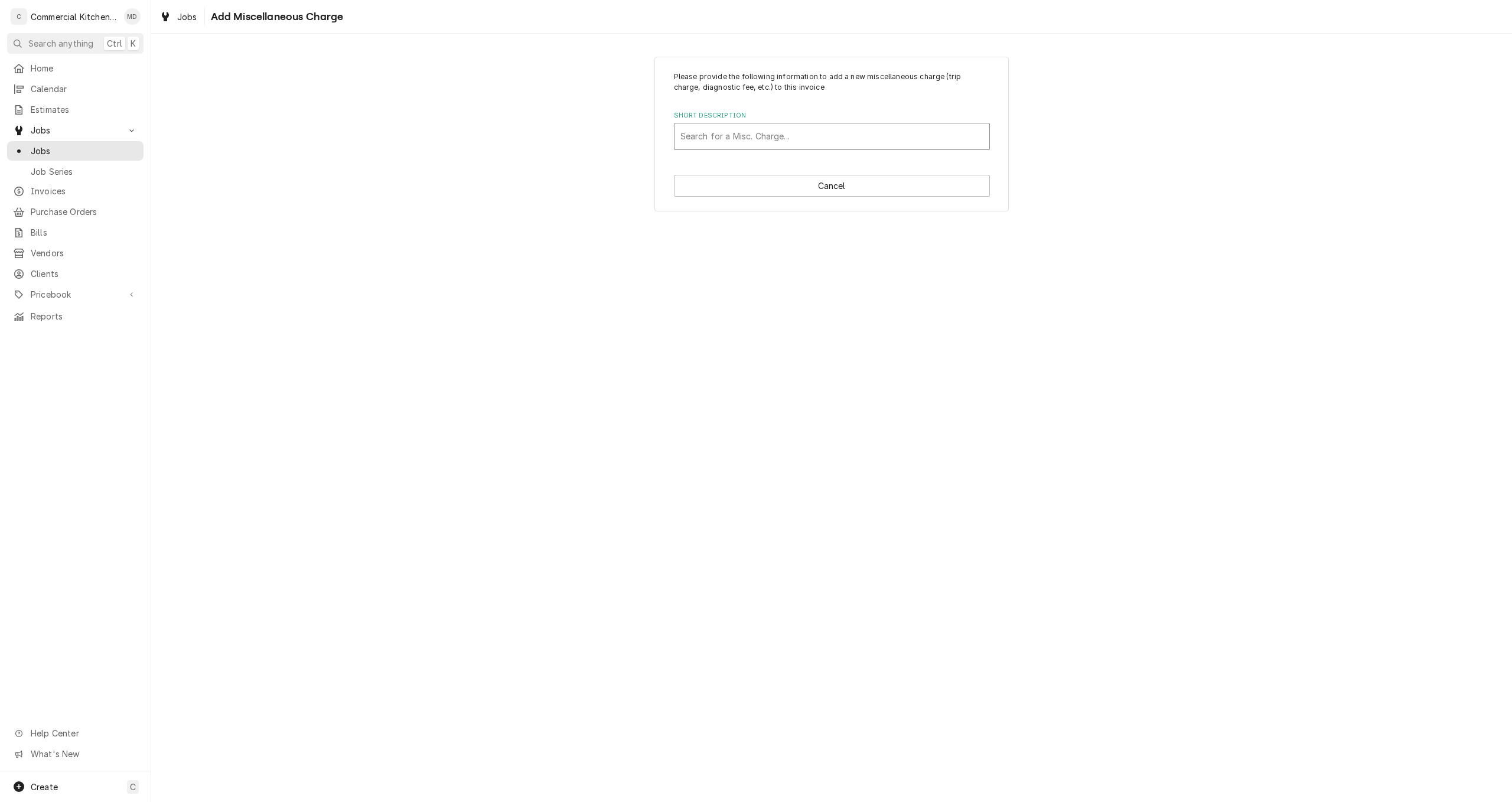
click at [715, 134] on div "Short Description" at bounding box center [831, 136] width 303 height 21
click at [724, 167] on div "travel charge" at bounding box center [831, 161] width 315 height 18
click at [692, 282] on input "Quantity" at bounding box center [750, 279] width 152 height 26
click at [761, 409] on button "Add" at bounding box center [750, 413] width 155 height 22
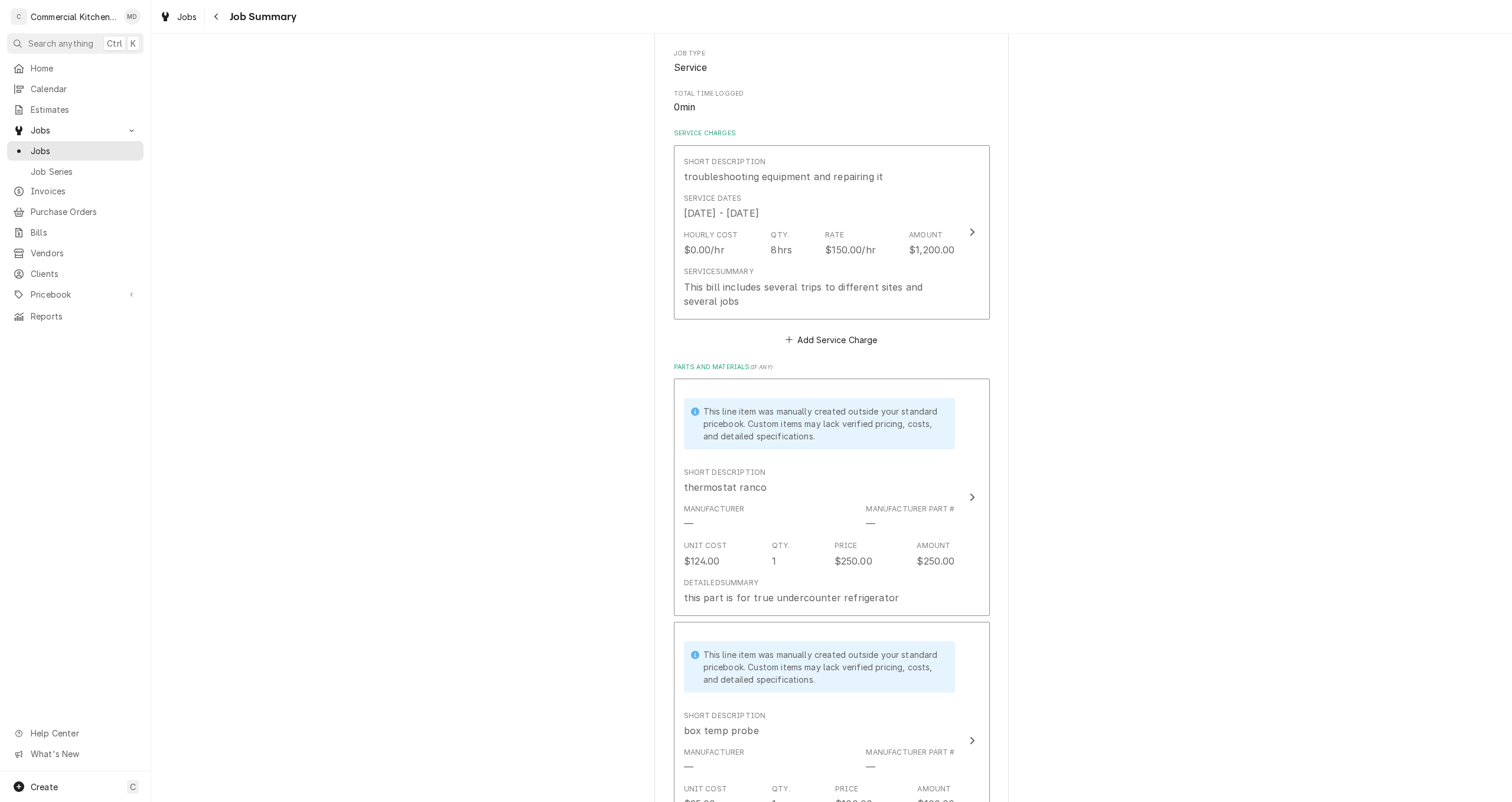
scroll to position [74, 0]
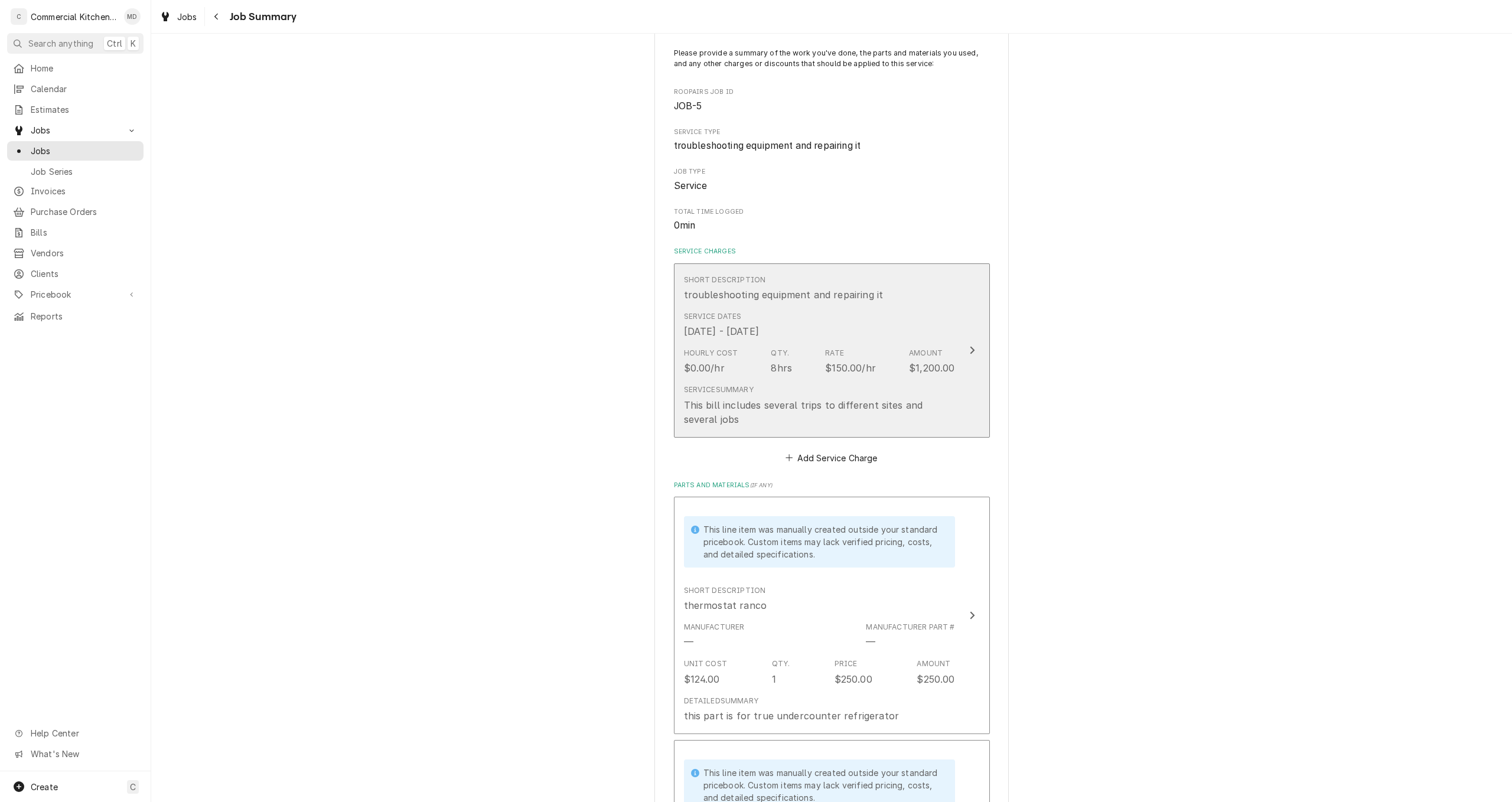
click at [785, 370] on div "8hrs" at bounding box center [781, 368] width 21 height 14
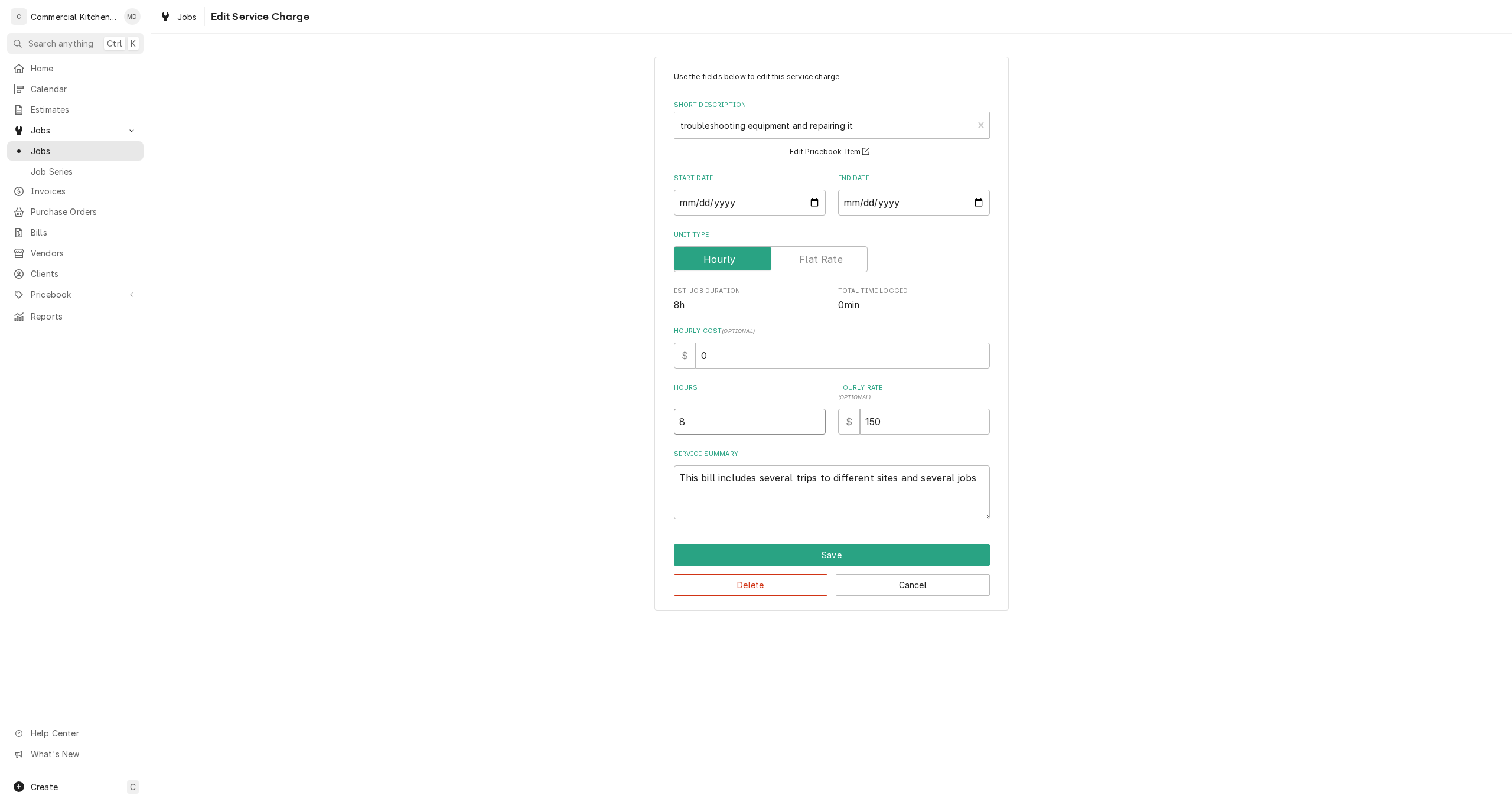
click at [691, 419] on input "8" at bounding box center [750, 422] width 152 height 26
click at [853, 555] on button "Save" at bounding box center [831, 555] width 316 height 22
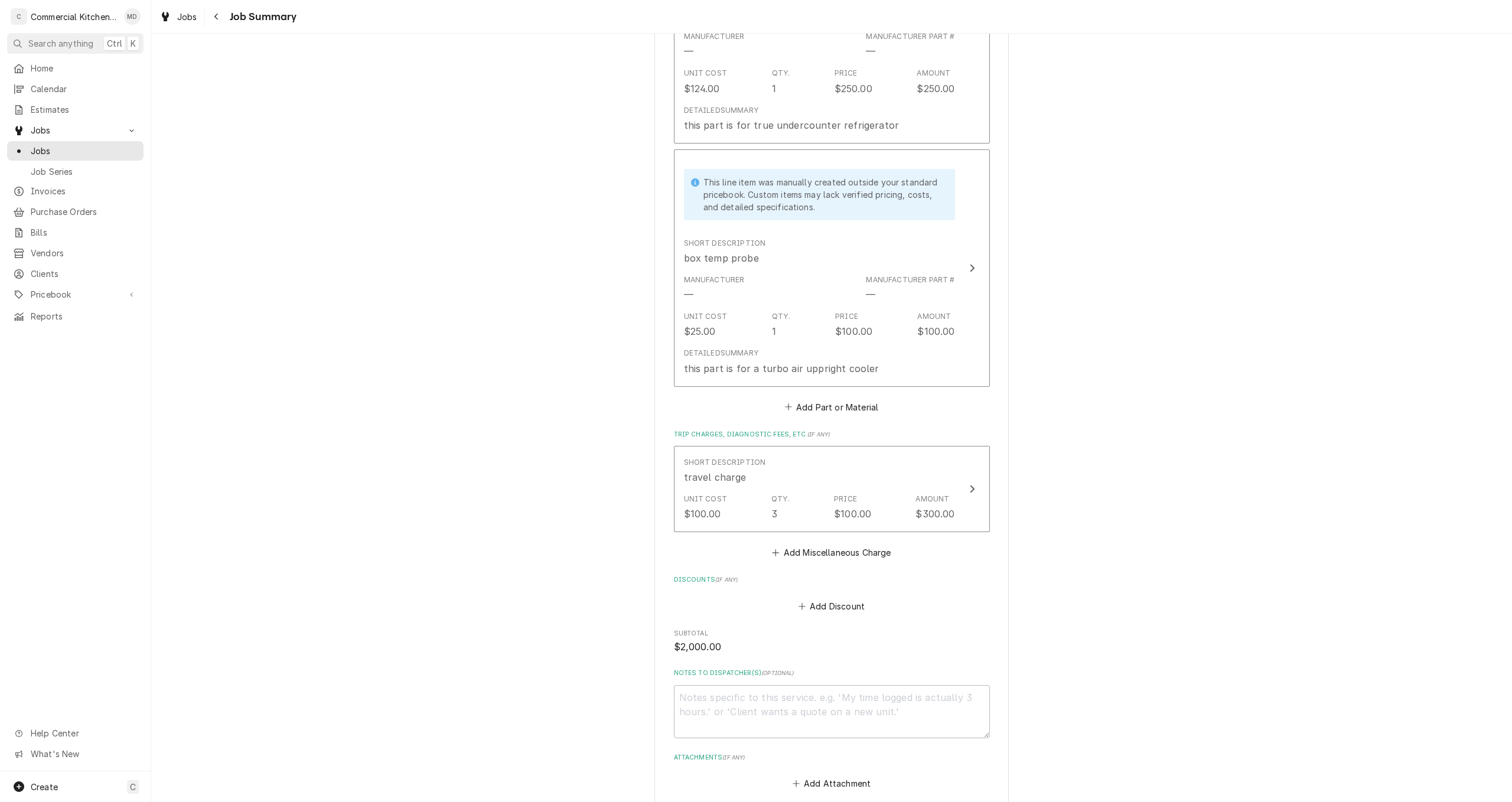
scroll to position [783, 0]
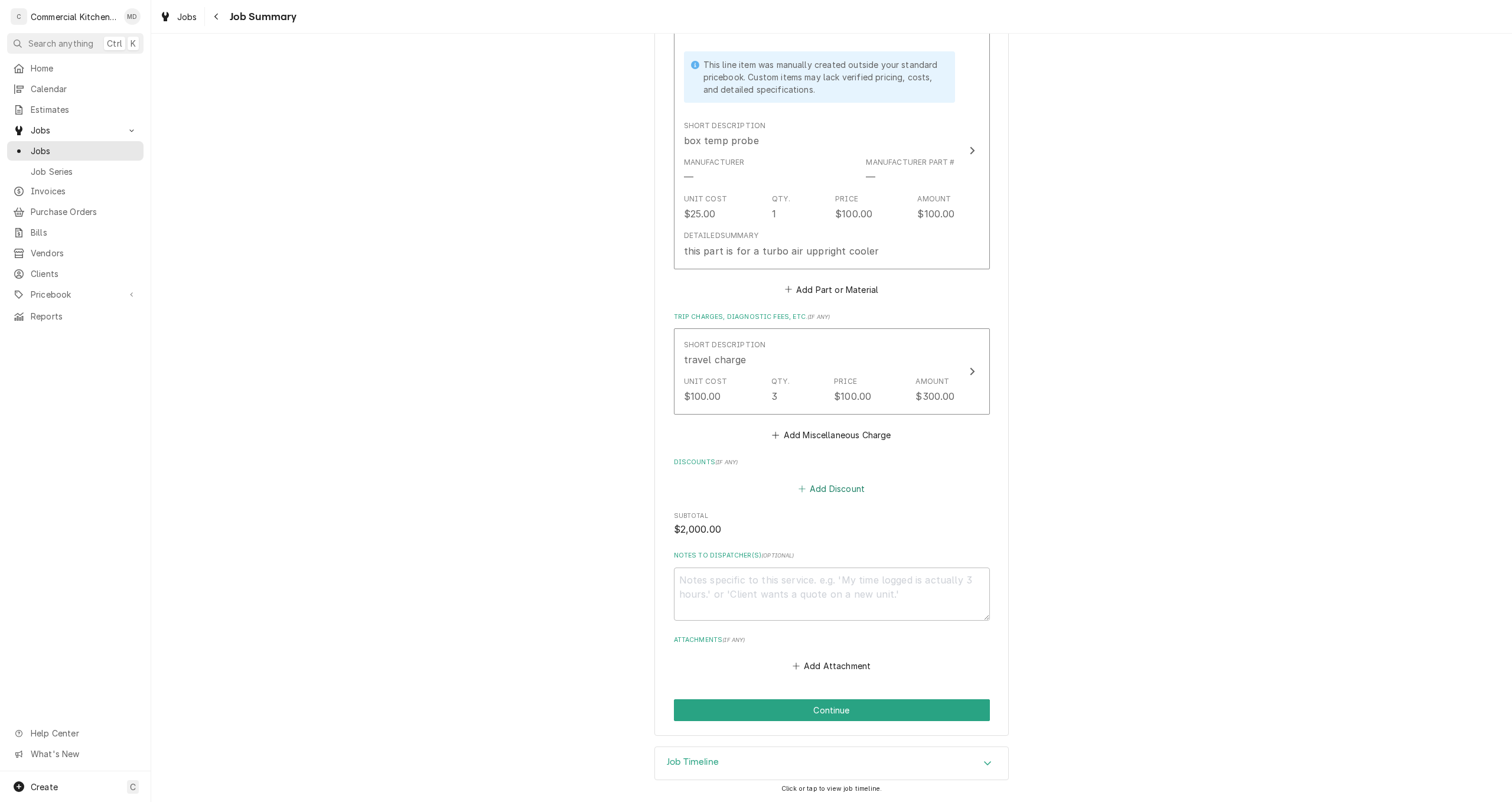
click at [838, 491] on button "Add Discount" at bounding box center [831, 488] width 71 height 17
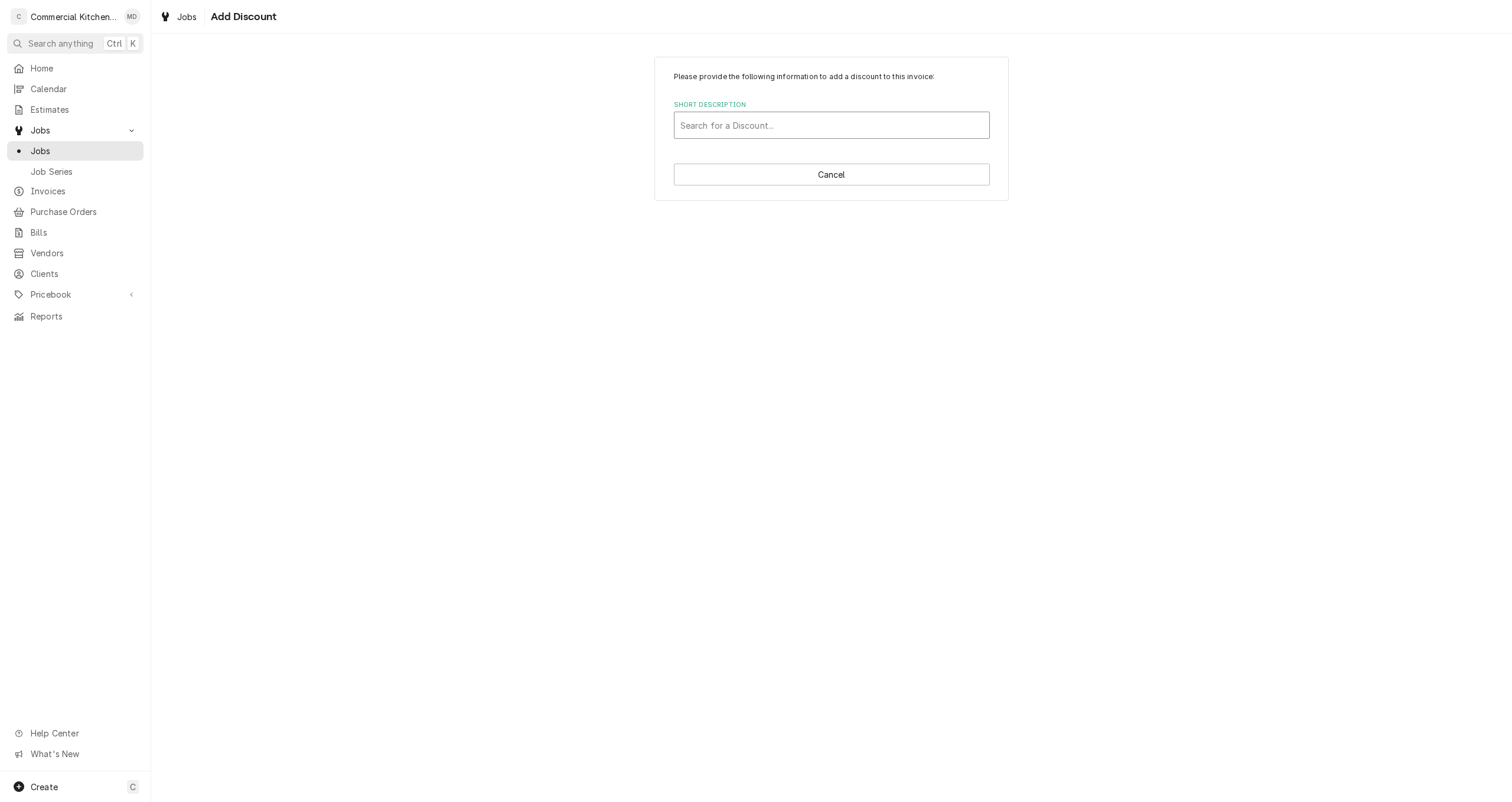
click at [701, 123] on div "Short Description" at bounding box center [831, 125] width 303 height 21
click at [740, 150] on div "Add "i ordered the wrong part" to PriceBook" at bounding box center [831, 151] width 315 height 18
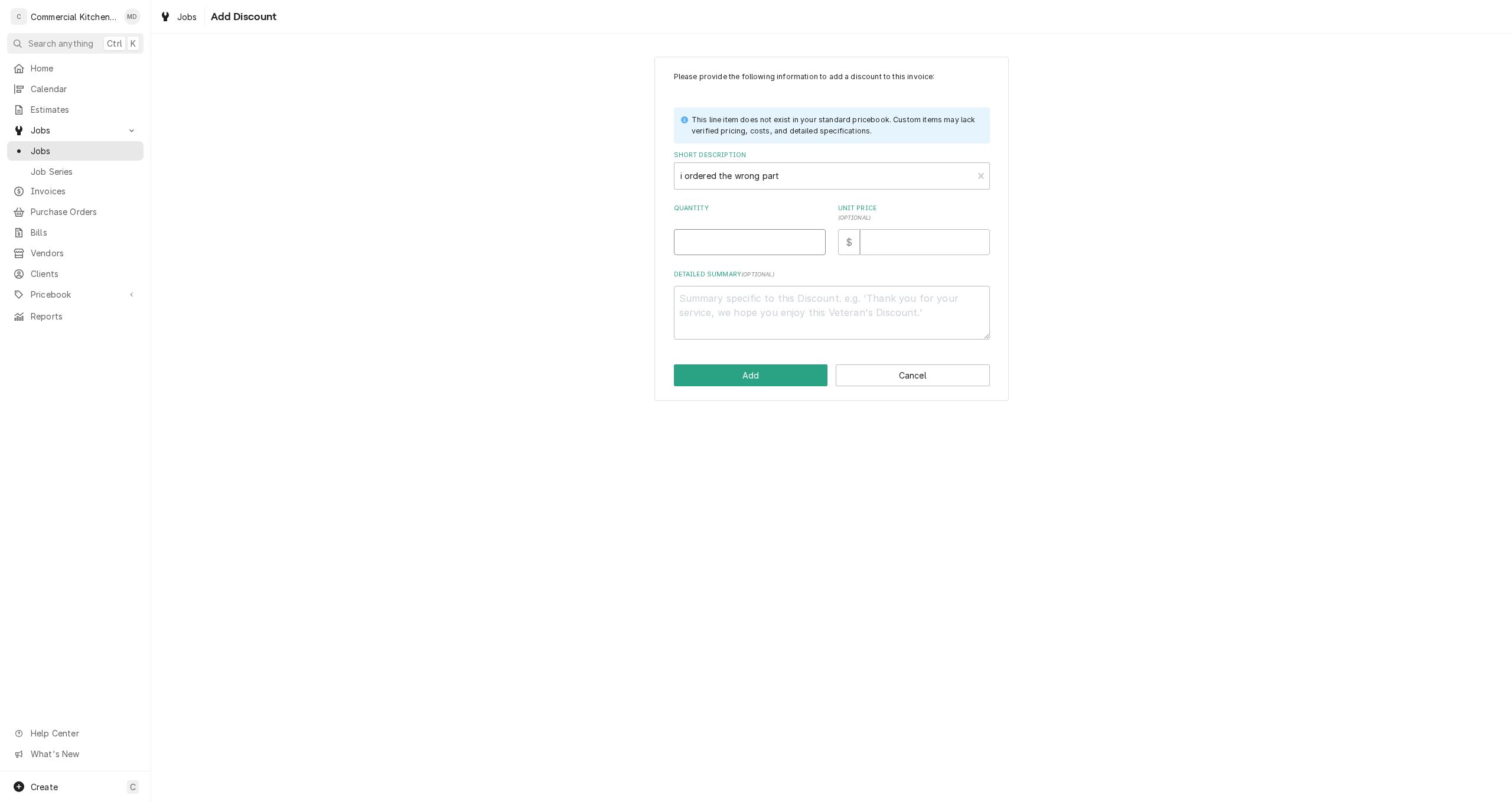
click at [691, 240] on input "Quantity" at bounding box center [750, 242] width 152 height 26
click at [876, 243] on input "Unit Price ( optional )" at bounding box center [925, 242] width 130 height 26
click at [736, 299] on textarea "Detailed Summary ( optional )" at bounding box center [831, 313] width 316 height 54
click at [759, 377] on button "Add" at bounding box center [750, 376] width 155 height 22
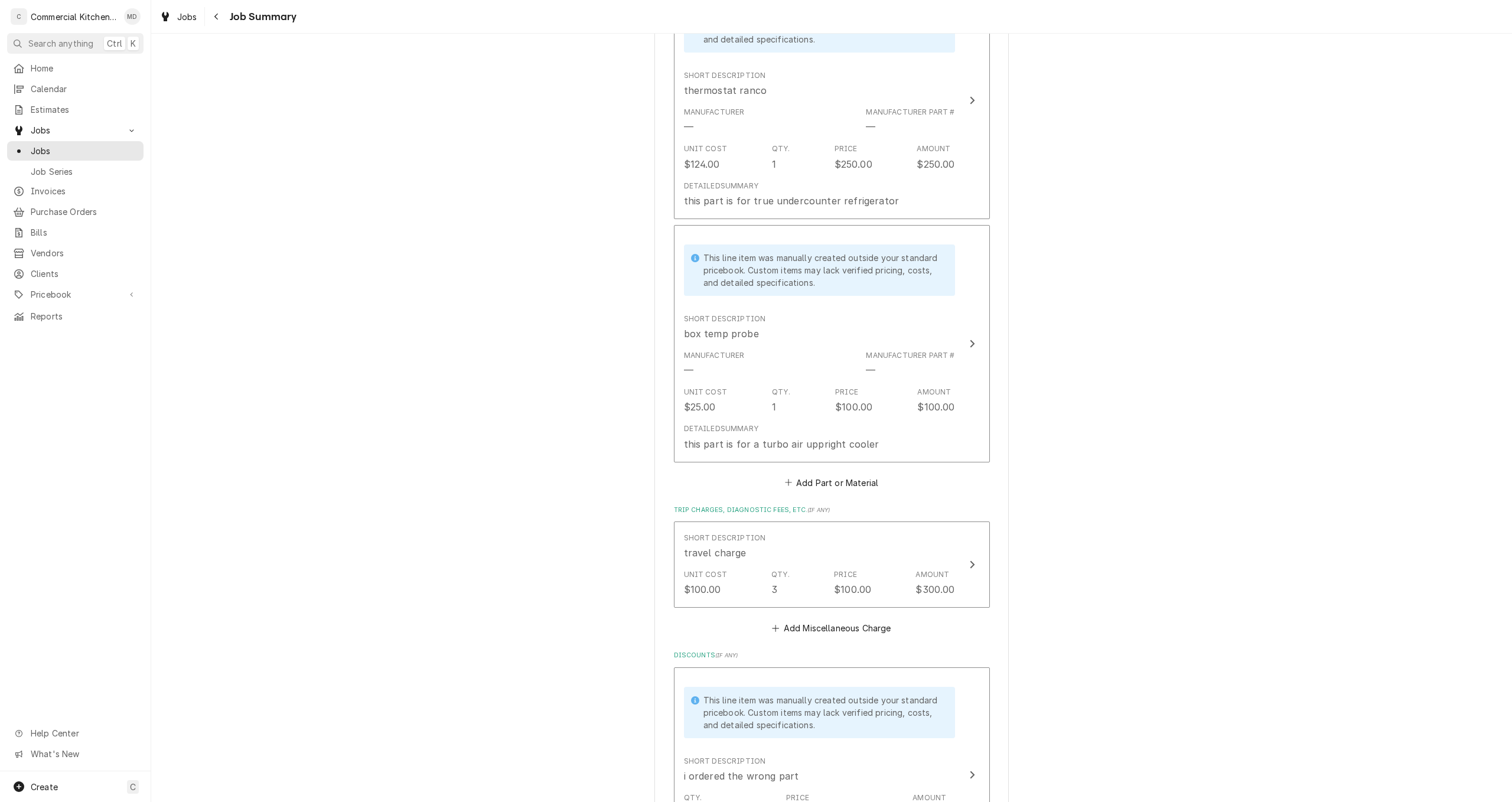
scroll to position [590, 0]
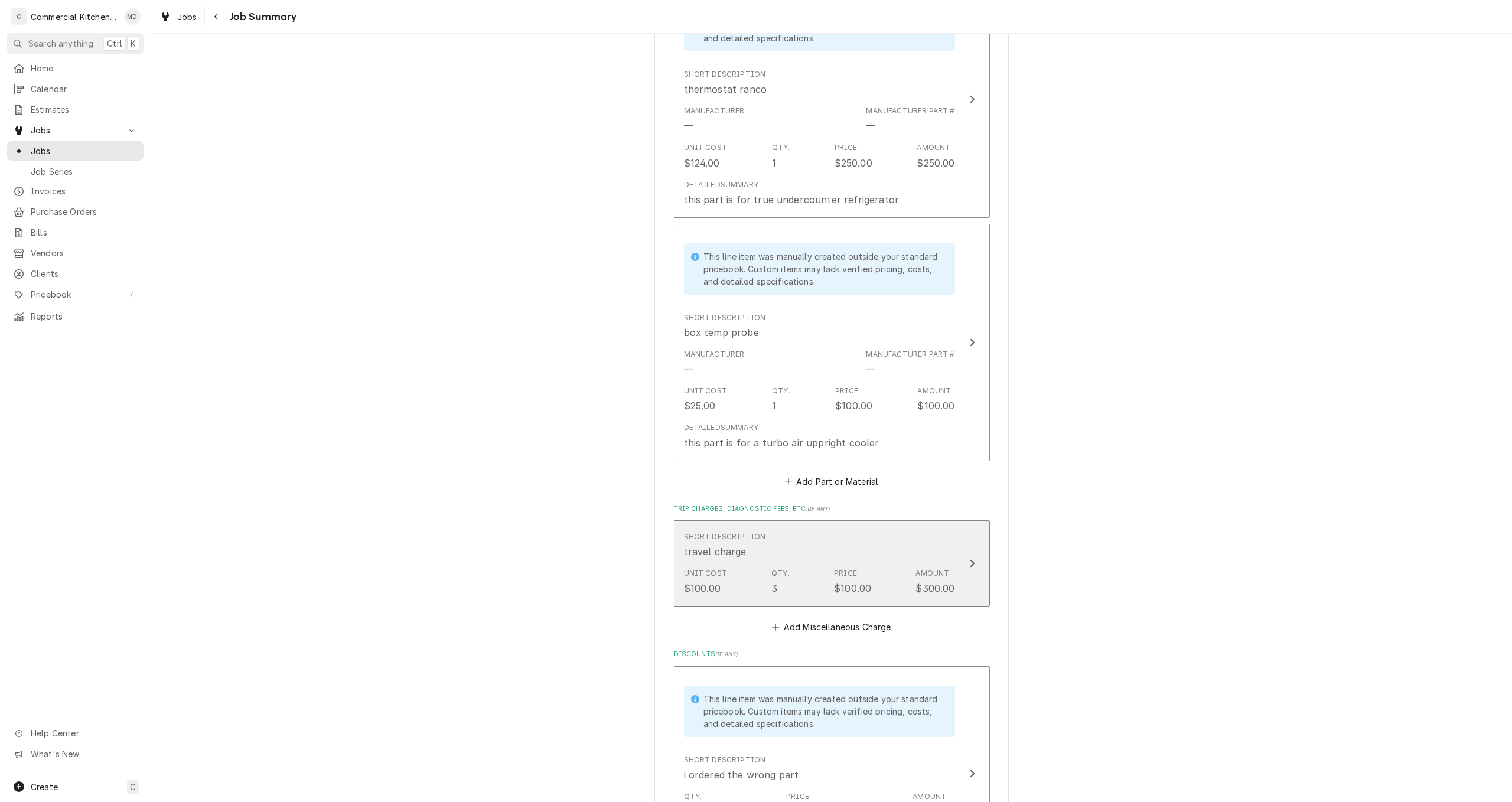
click at [894, 555] on div "Short Description travel charge" at bounding box center [819, 545] width 271 height 36
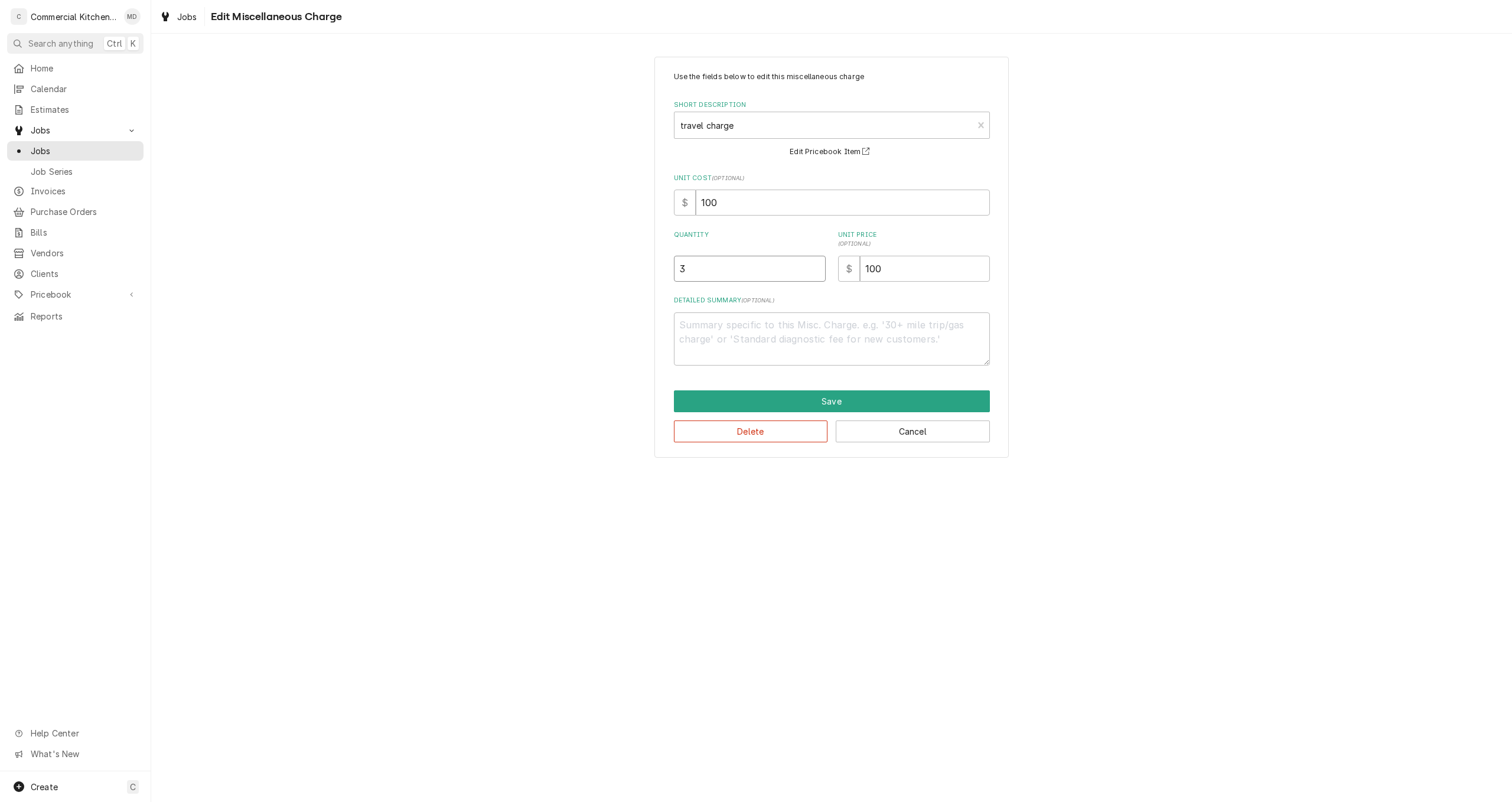
click at [689, 268] on input "3" at bounding box center [750, 269] width 152 height 26
click at [764, 402] on button "Save" at bounding box center [831, 402] width 316 height 22
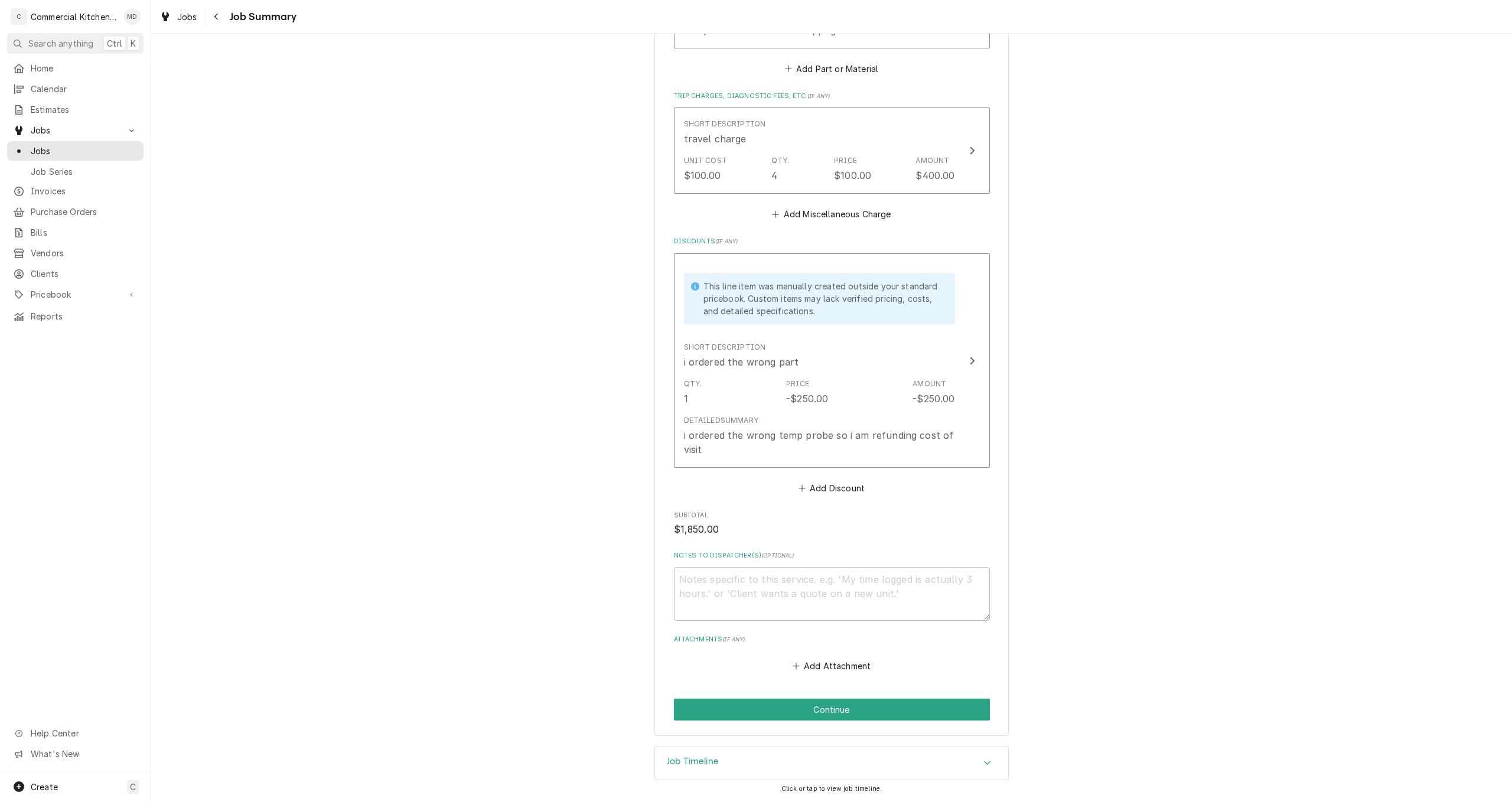
scroll to position [1005, 0]
click at [853, 710] on button "Continue" at bounding box center [831, 710] width 316 height 22
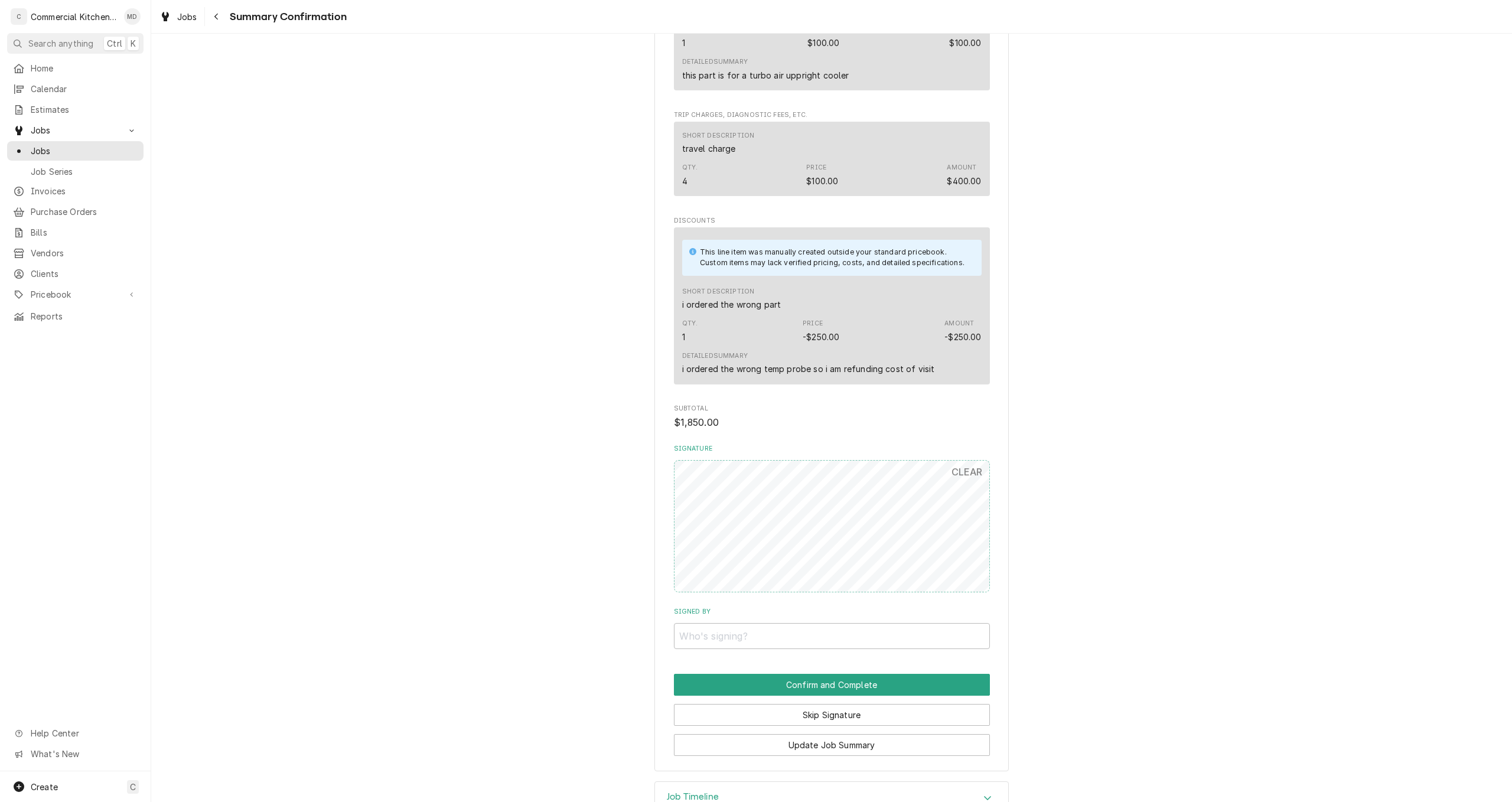
scroll to position [831, 0]
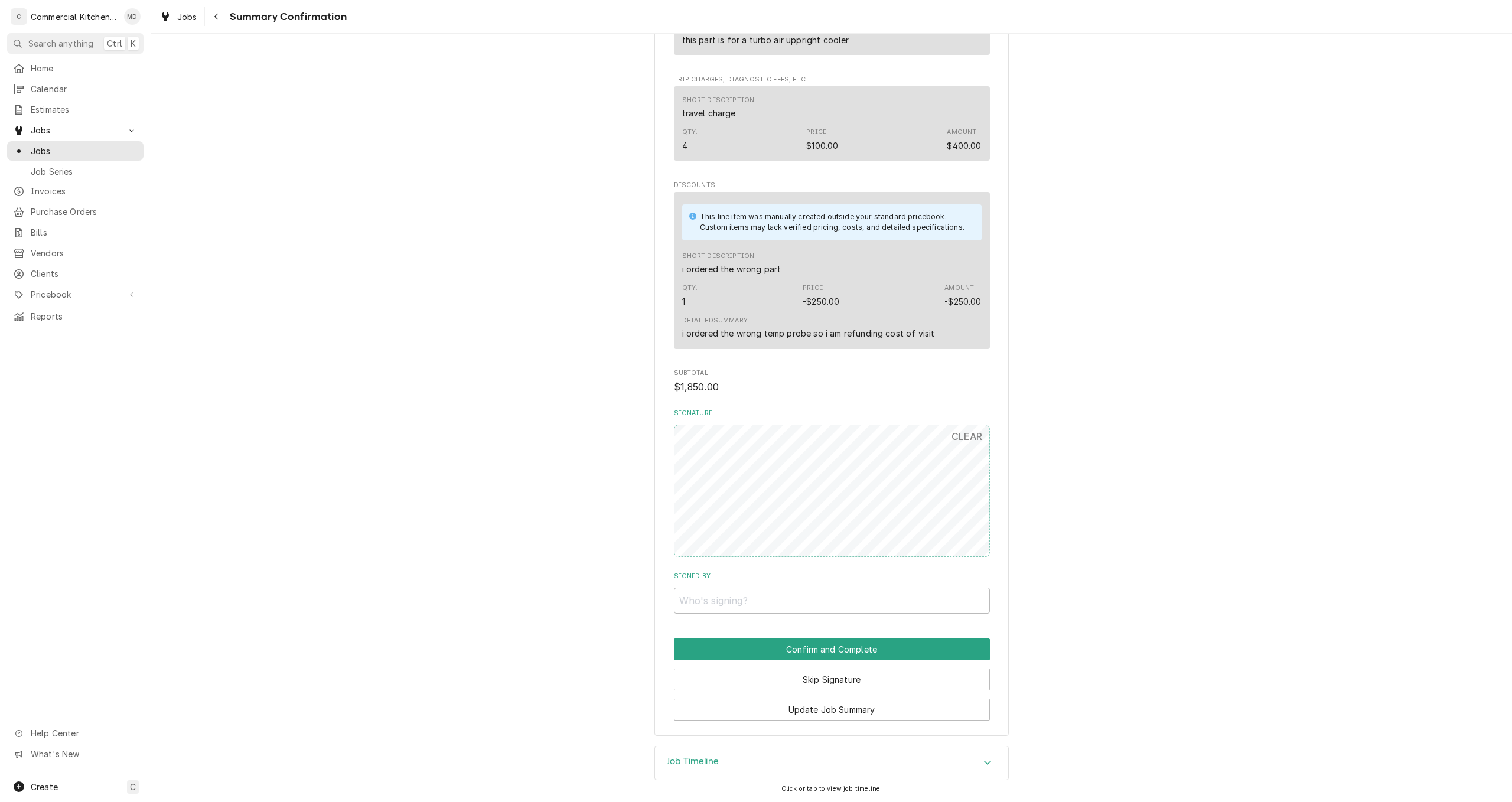
click at [712, 602] on input "Signed By" at bounding box center [831, 600] width 316 height 26
type input "[PERSON_NAME]"
click at [853, 648] on button "Confirm and Complete" at bounding box center [831, 650] width 316 height 22
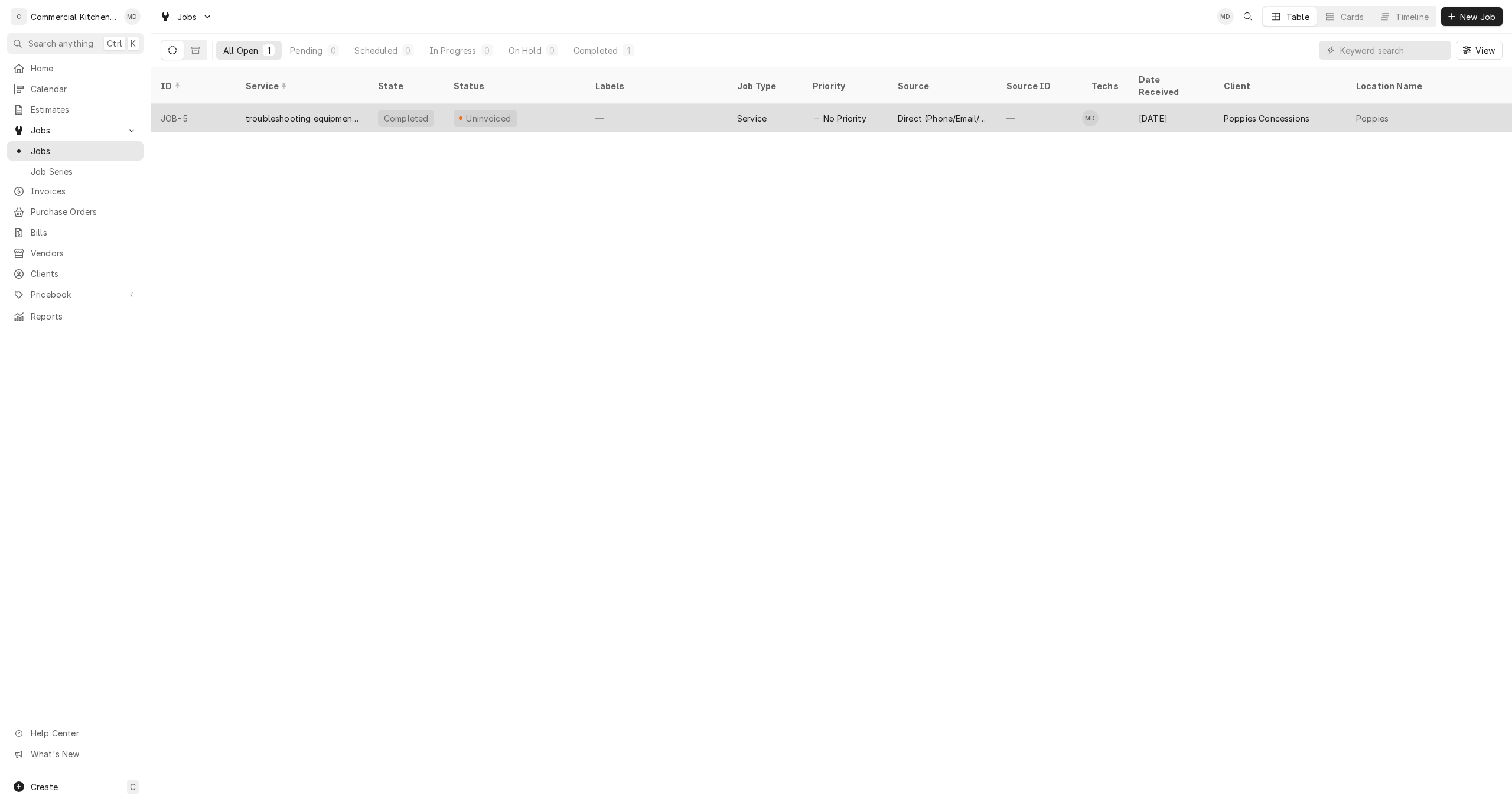
click at [480, 113] on div "Uninvoiced" at bounding box center [488, 119] width 48 height 13
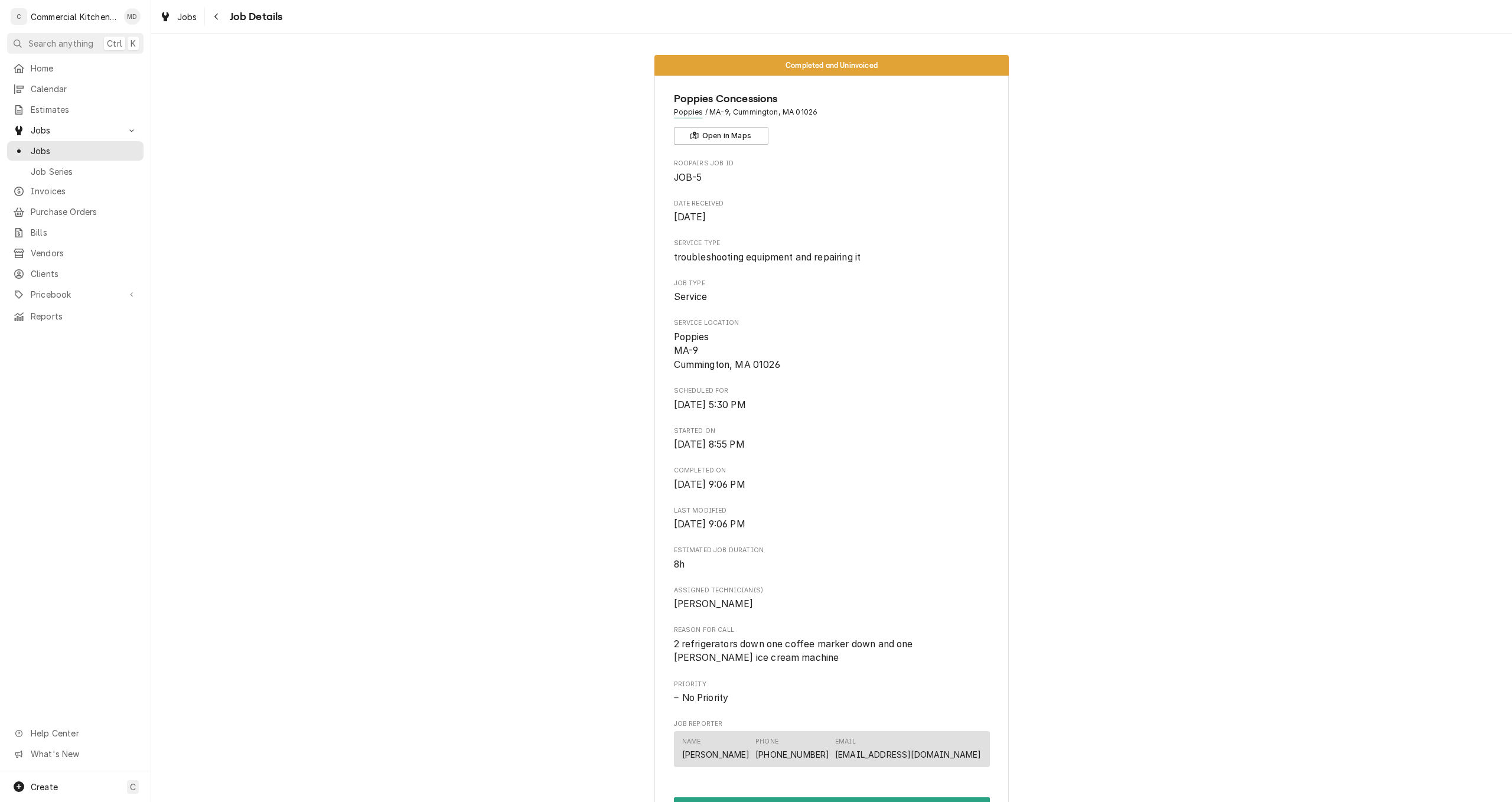
click at [449, 432] on div "Completed and Uninvoiced Poppies Concessions Poppies / [GEOGRAPHIC_DATA]-9, [GE…" at bounding box center [831, 551] width 1361 height 1010
click at [219, 15] on icon "Navigate back" at bounding box center [216, 17] width 6 height 8
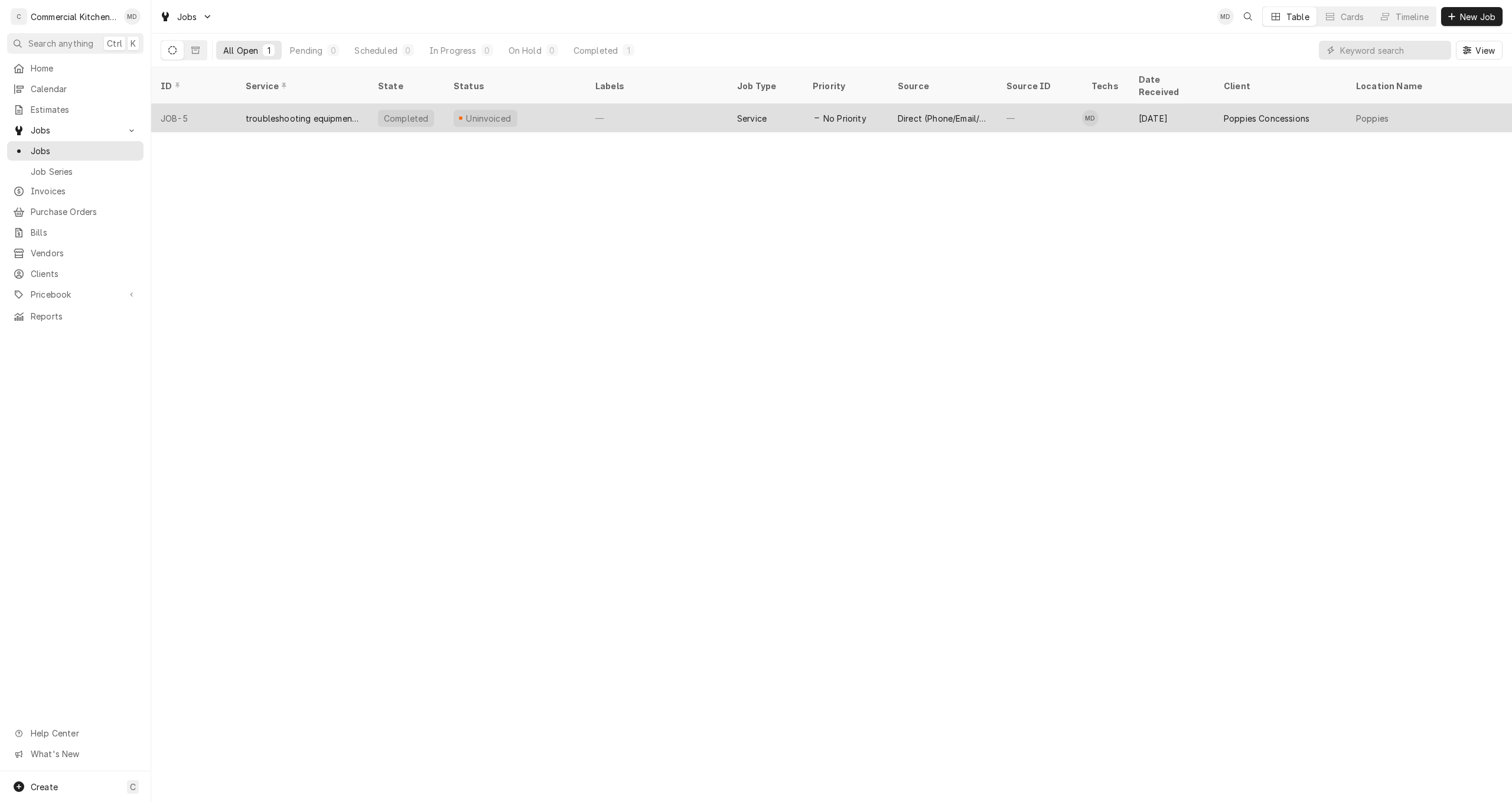
click at [487, 113] on div "Uninvoiced" at bounding box center [488, 119] width 48 height 13
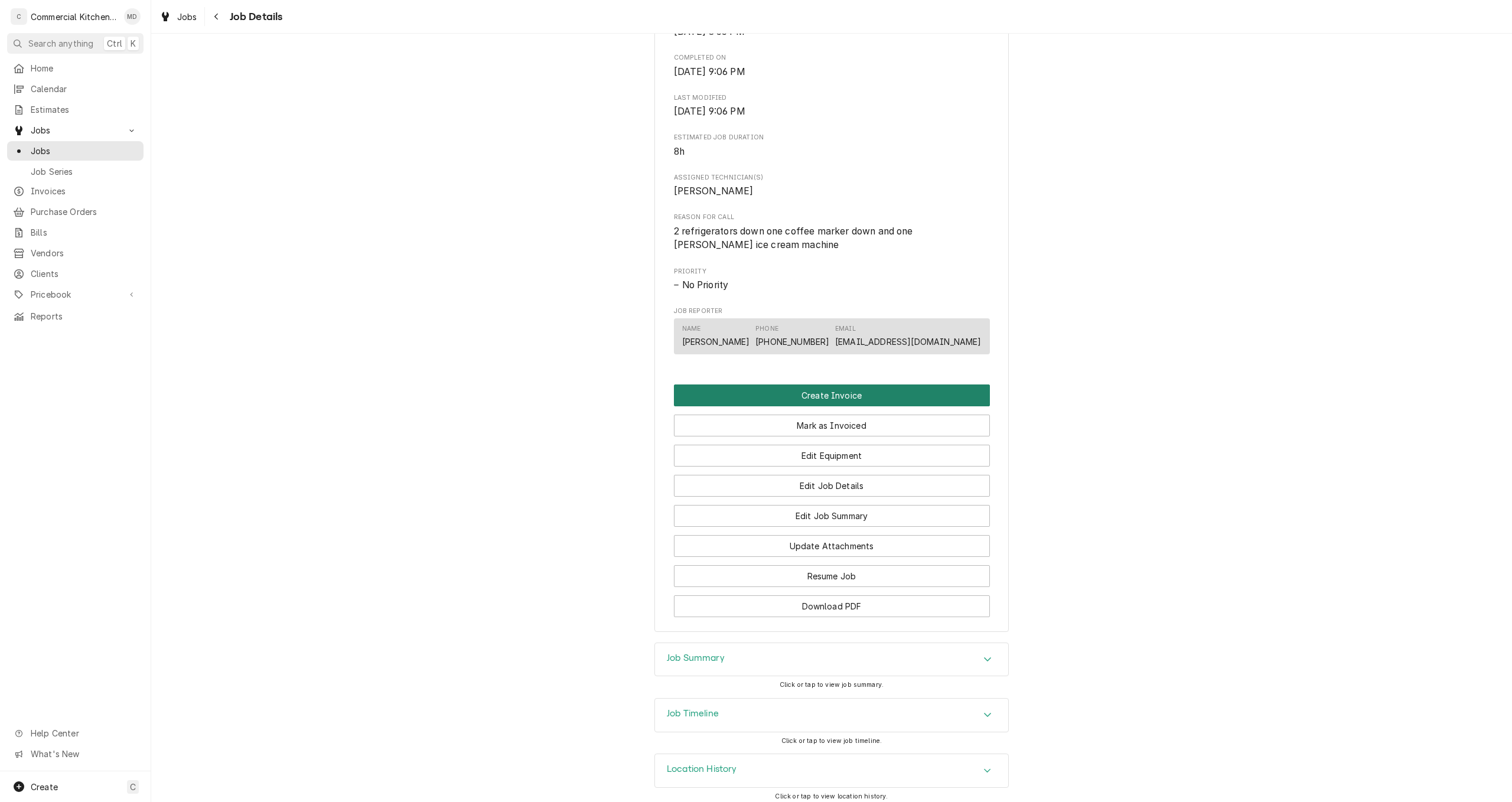
scroll to position [414, 0]
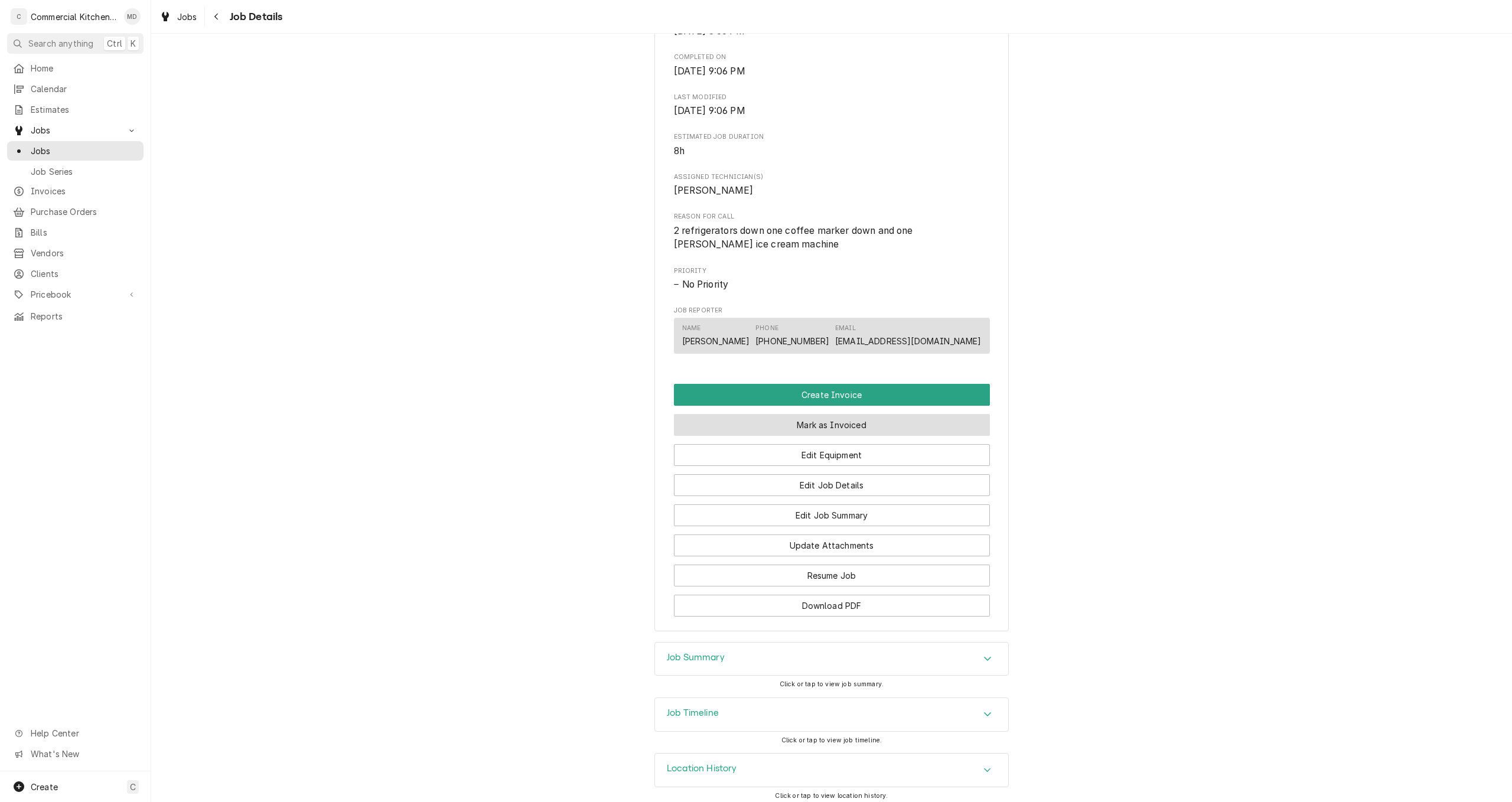
click at [838, 426] on button "Mark as Invoiced" at bounding box center [831, 425] width 316 height 22
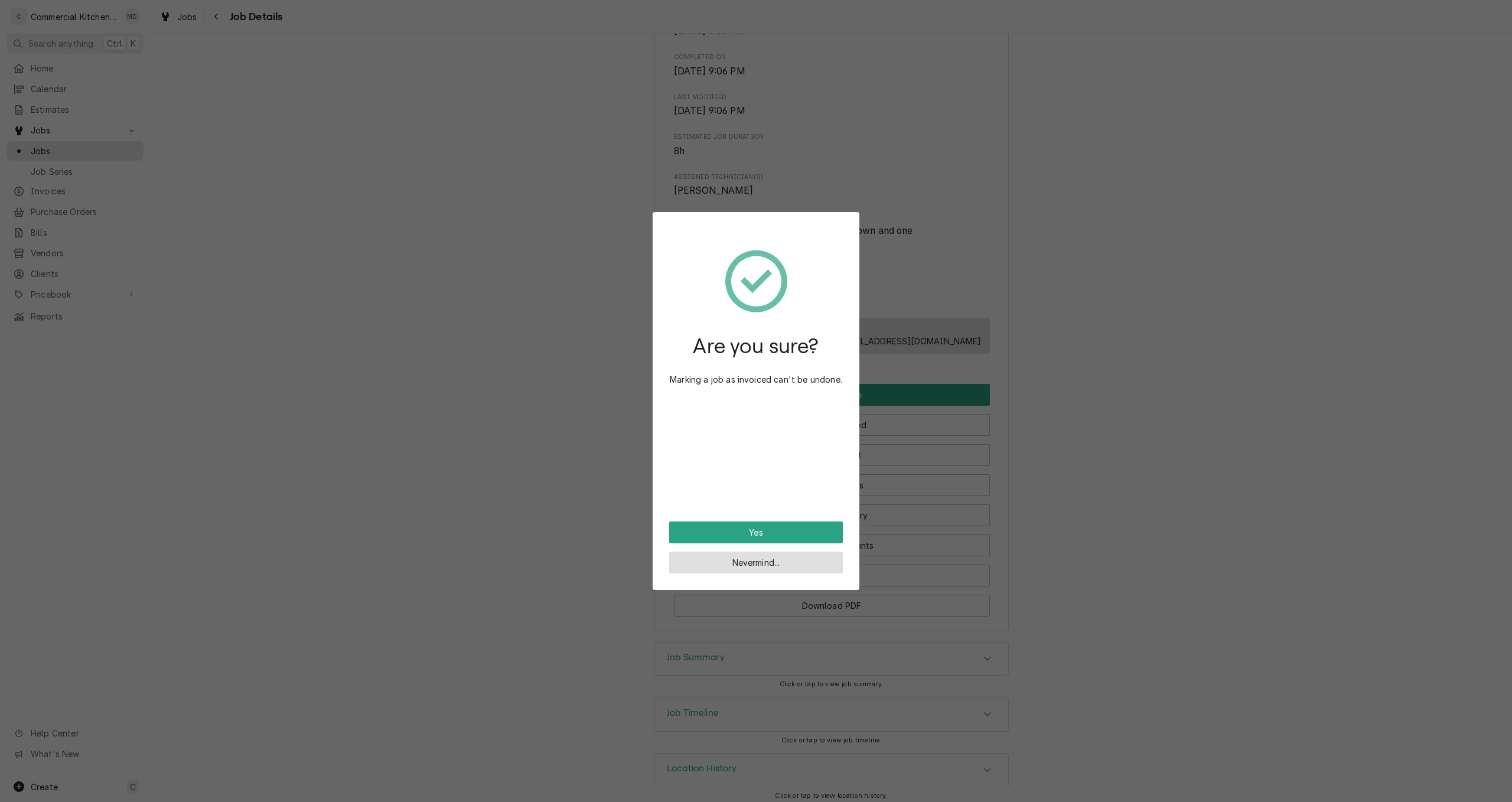
click at [789, 567] on button "Nevermind..." at bounding box center [755, 563] width 174 height 22
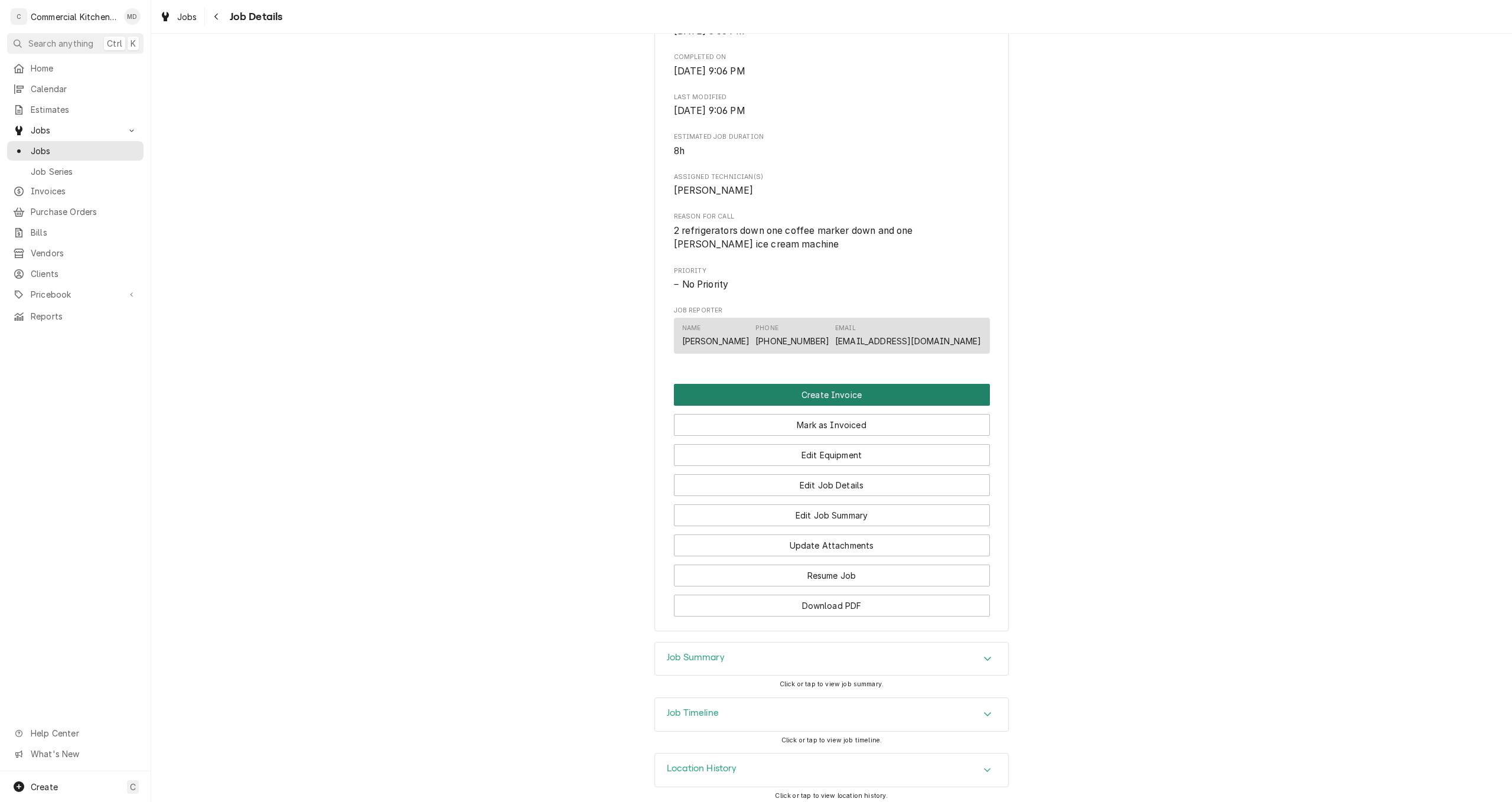
click at [850, 400] on button "Create Invoice" at bounding box center [831, 395] width 316 height 22
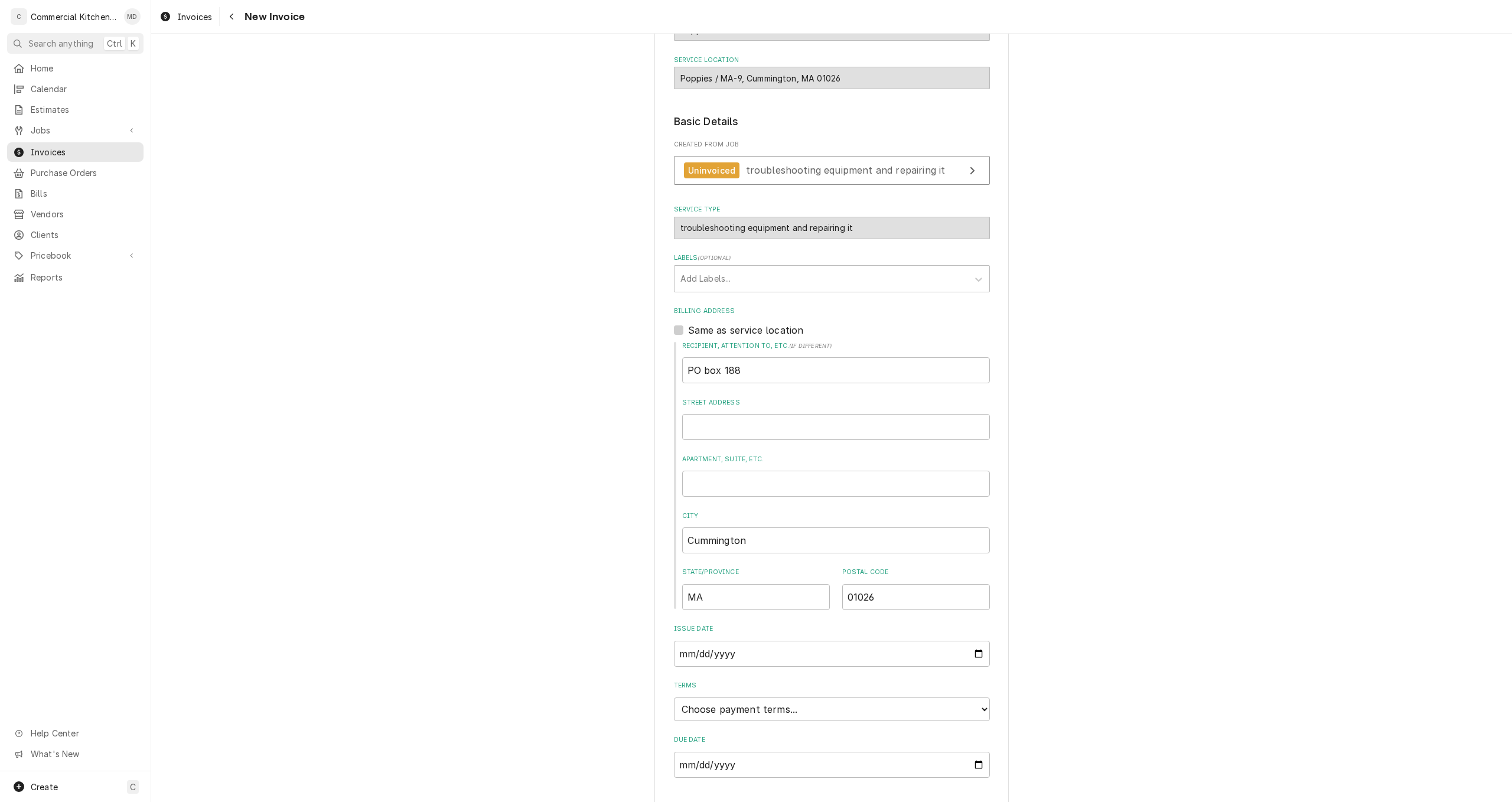
scroll to position [146, 0]
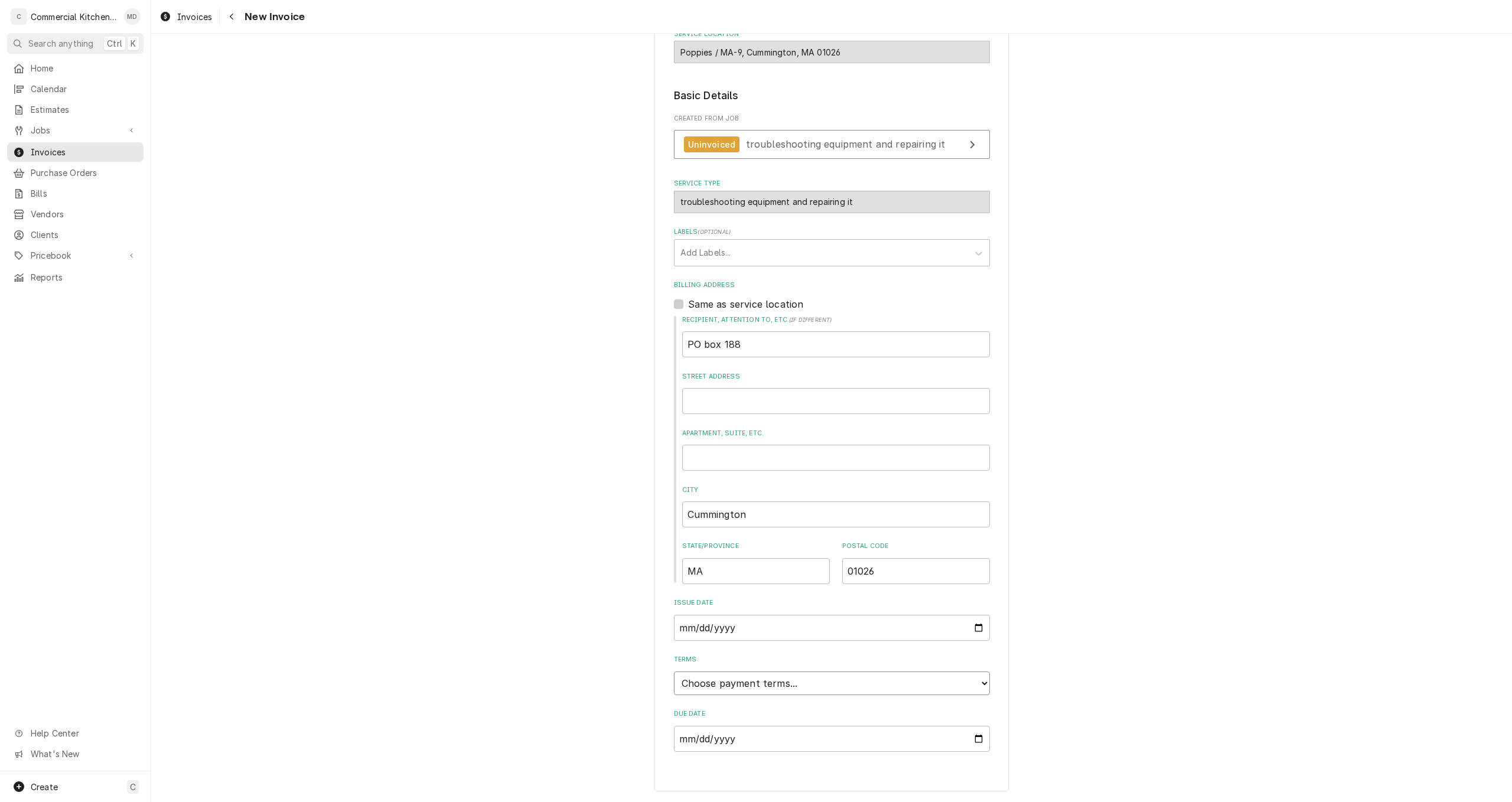
click at [973, 689] on select "Choose payment terms... Same Day Net 7 Net 14 Net 21 Net 30 Net 45 Net 60 Net 90" at bounding box center [831, 683] width 316 height 24
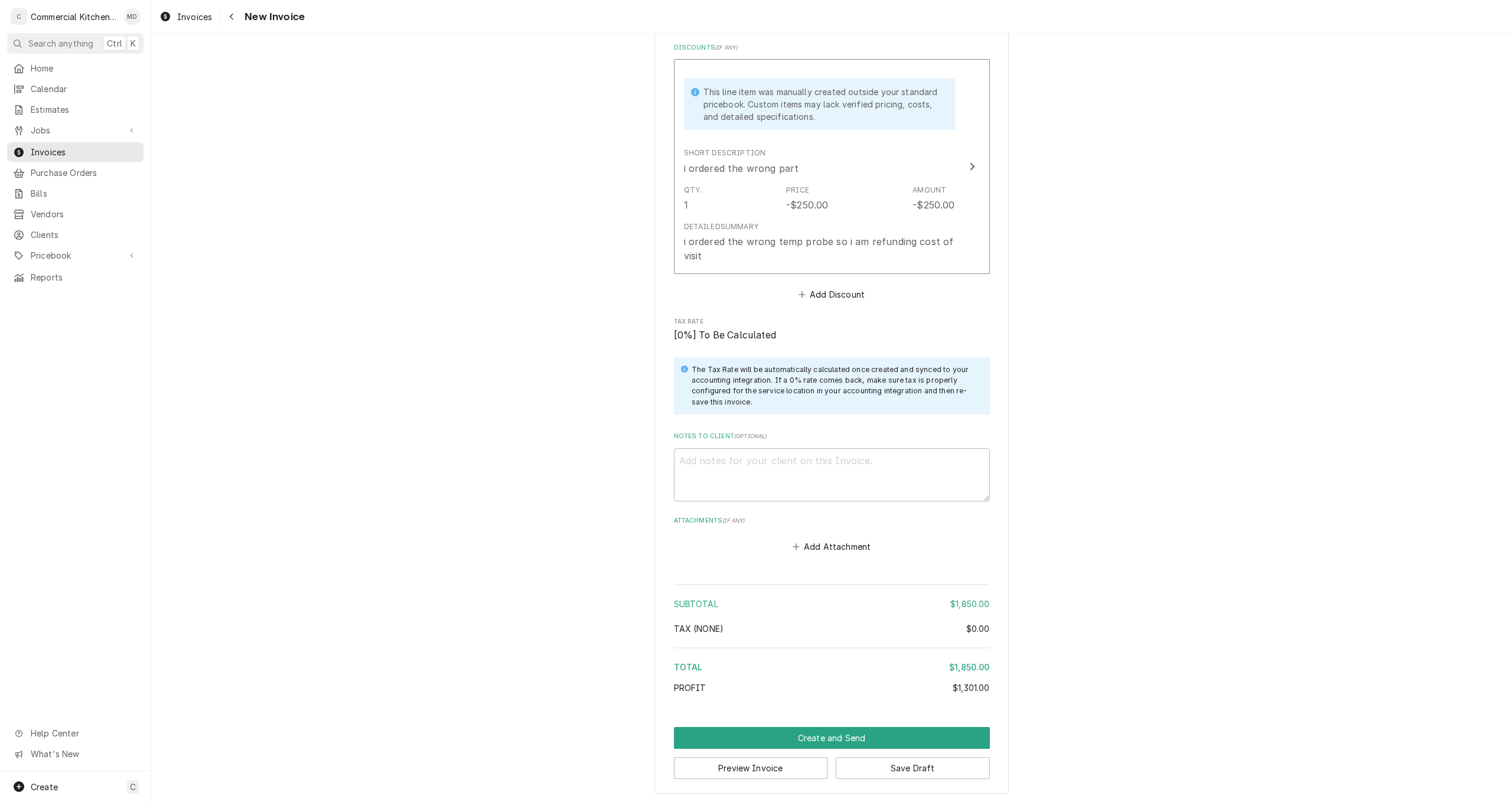
scroll to position [1979, 0]
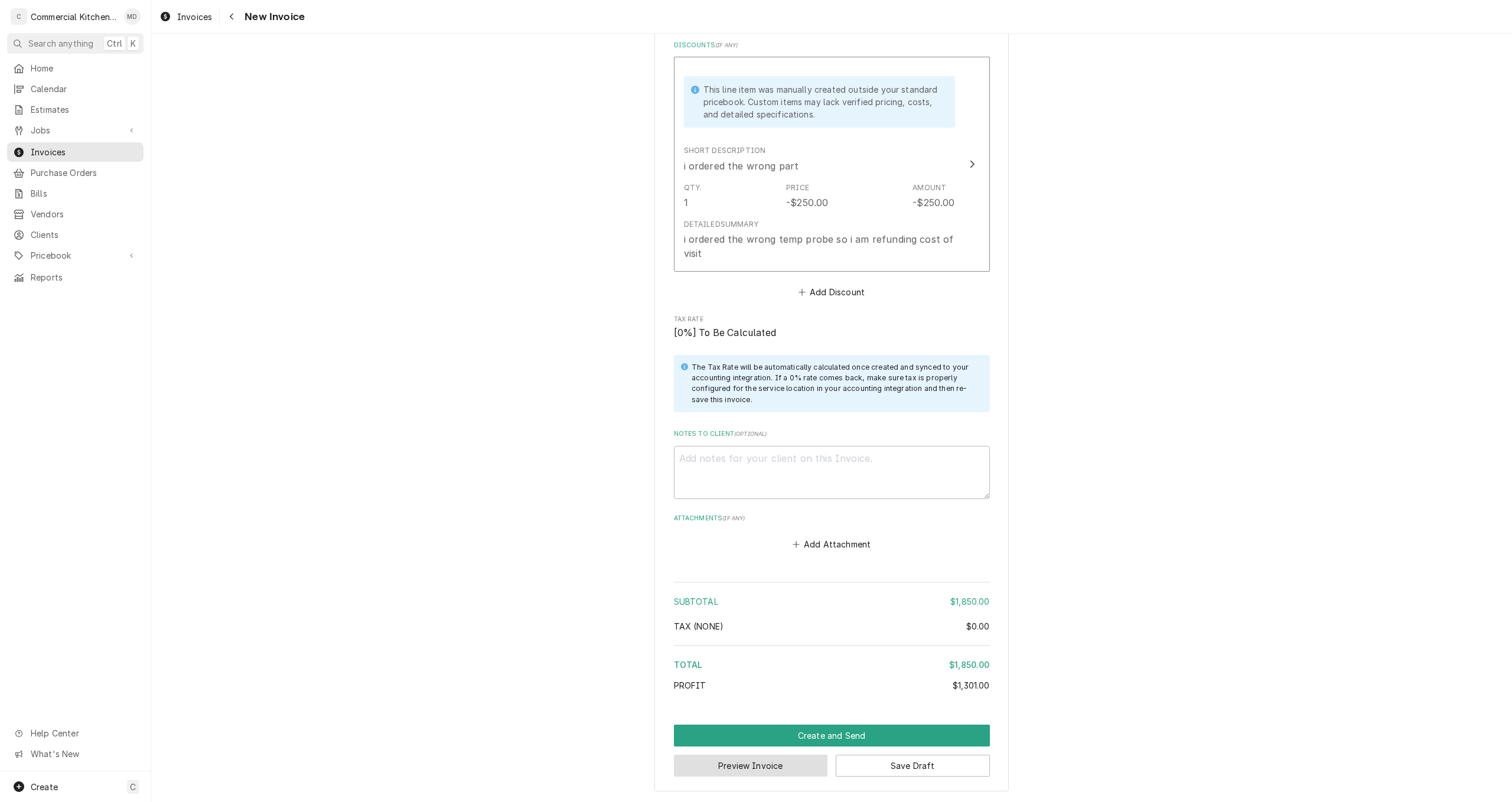
click at [788, 766] on button "Preview Invoice" at bounding box center [750, 766] width 155 height 22
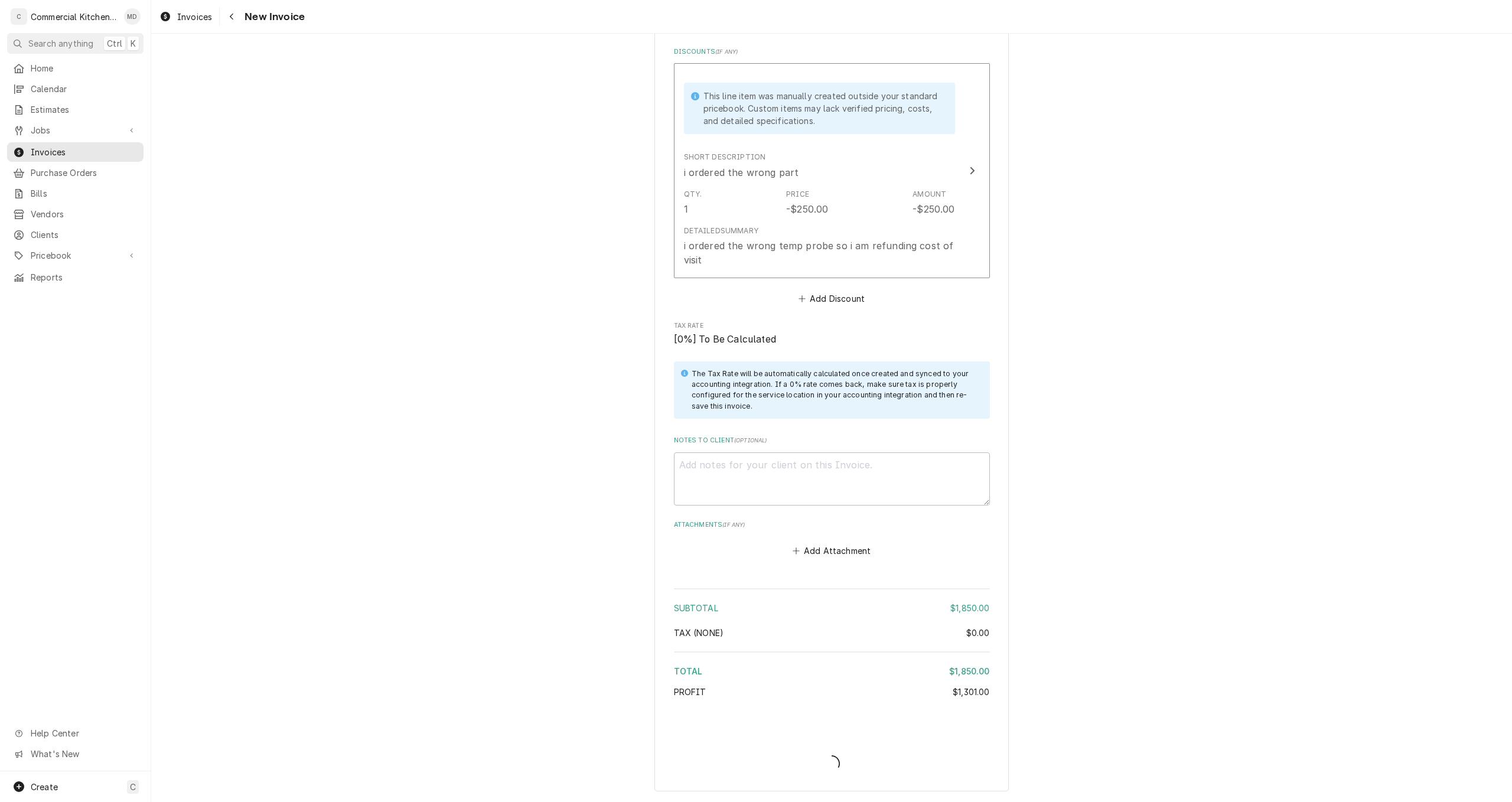
type textarea "x"
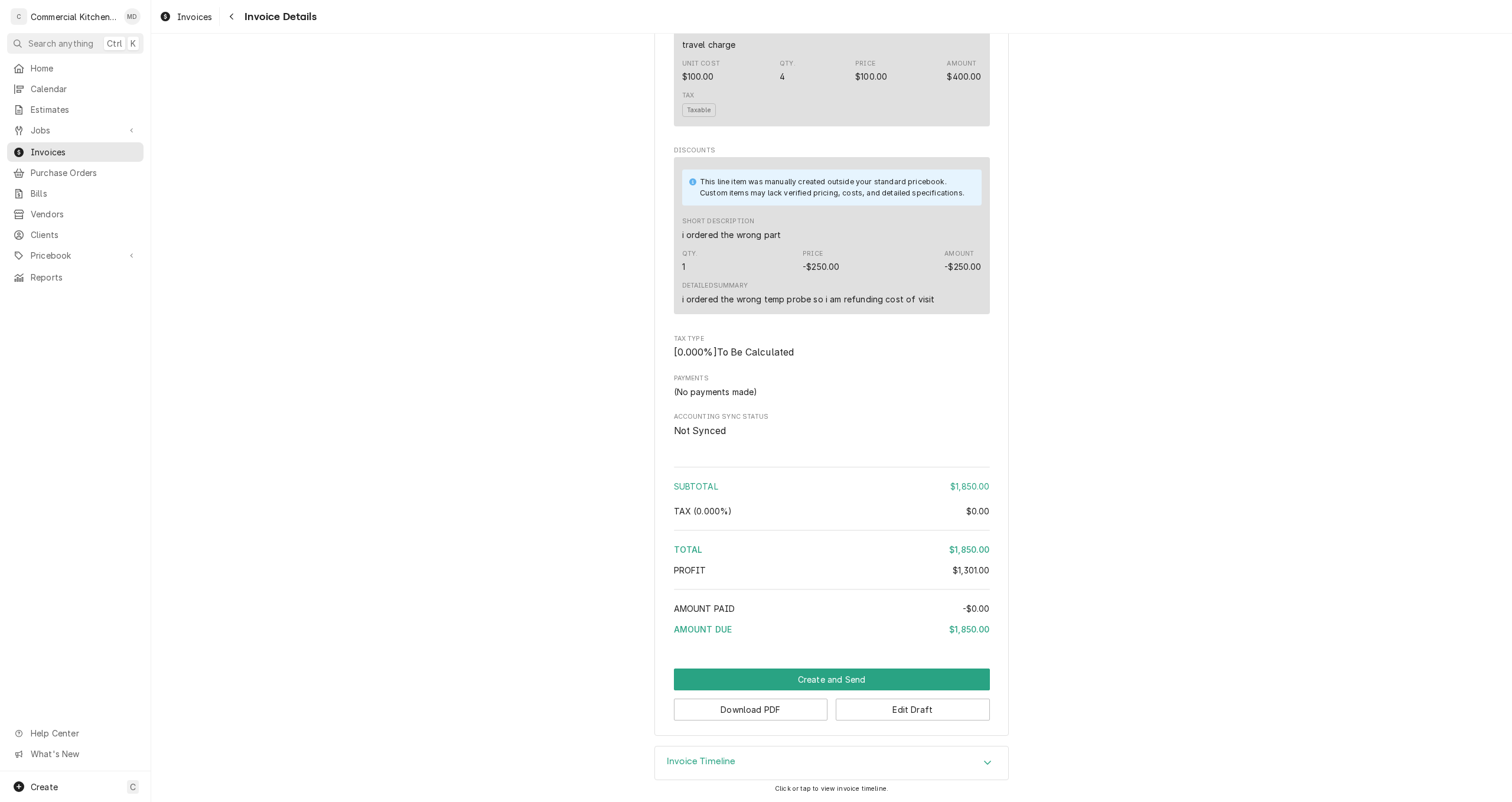
scroll to position [1311, 0]
click at [967, 677] on button "Create and Send" at bounding box center [831, 680] width 316 height 22
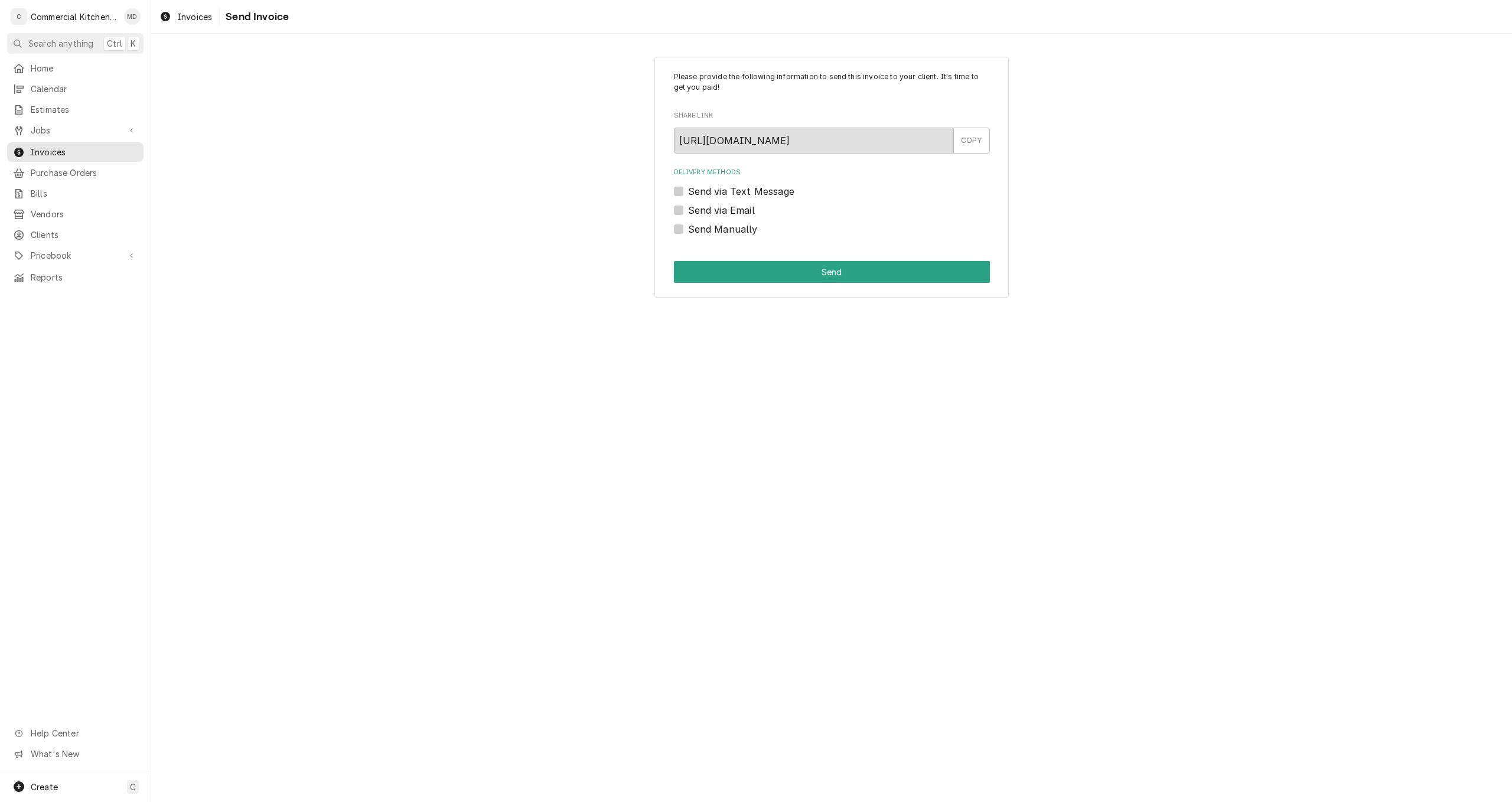
click at [688, 209] on label "Send via Email" at bounding box center [721, 210] width 67 height 14
click at [688, 209] on input "Send via Email" at bounding box center [846, 216] width 316 height 26
checkbox input "true"
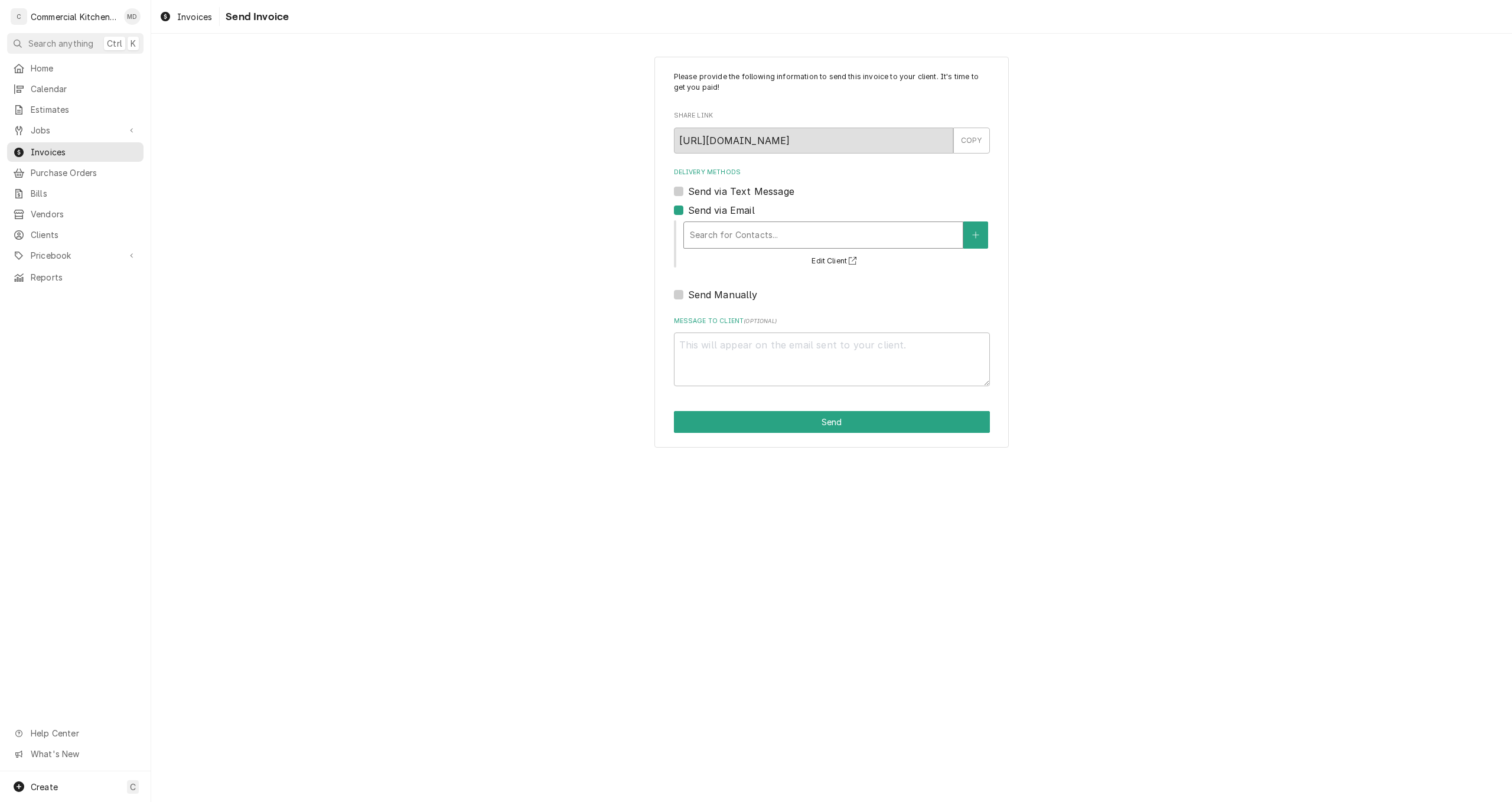
click at [799, 230] on div "Delivery Methods" at bounding box center [823, 235] width 267 height 21
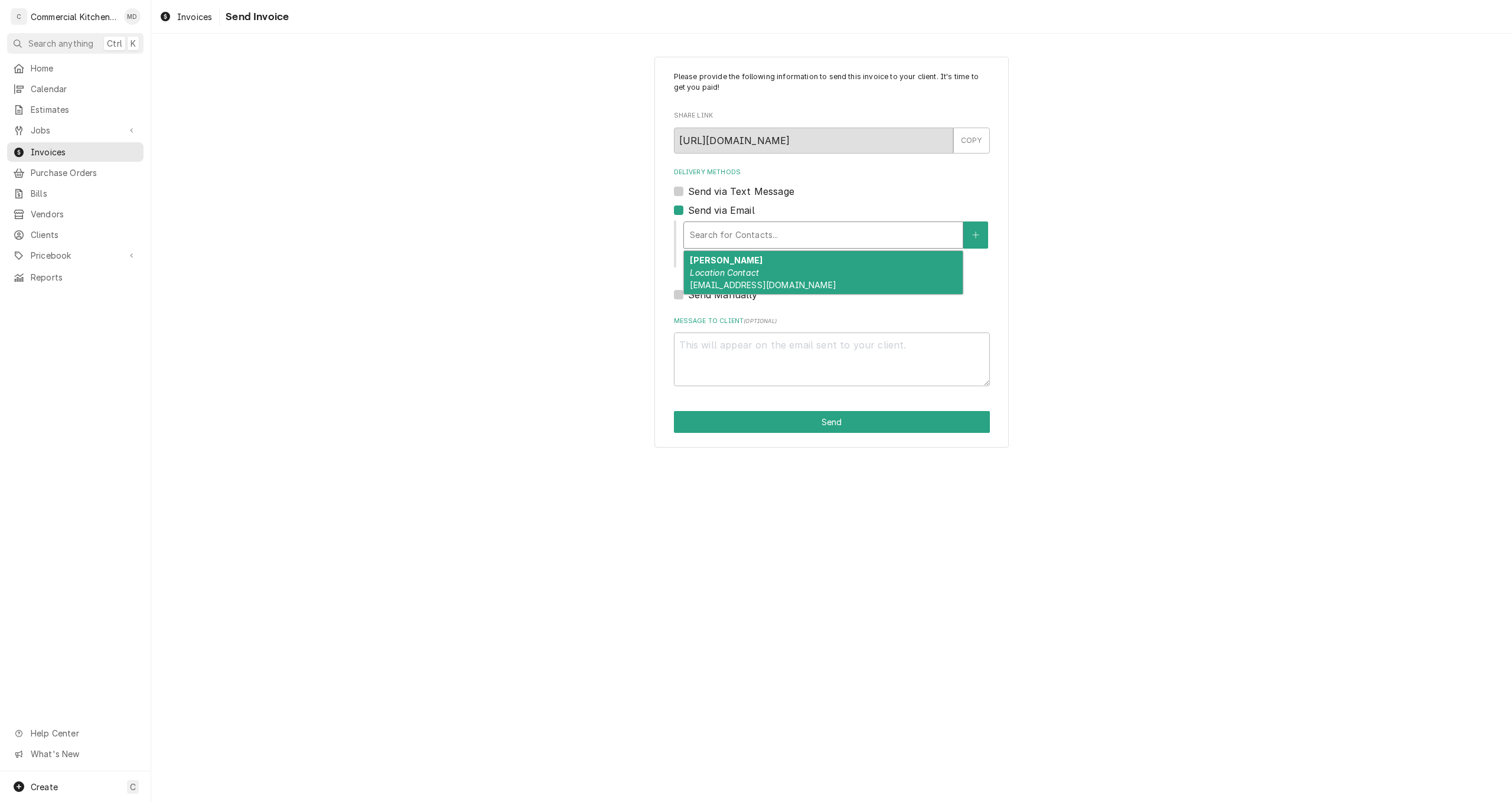
click at [797, 276] on div "gino orlandi Location Contact gjorlandi@verizon.net" at bounding box center [823, 273] width 279 height 43
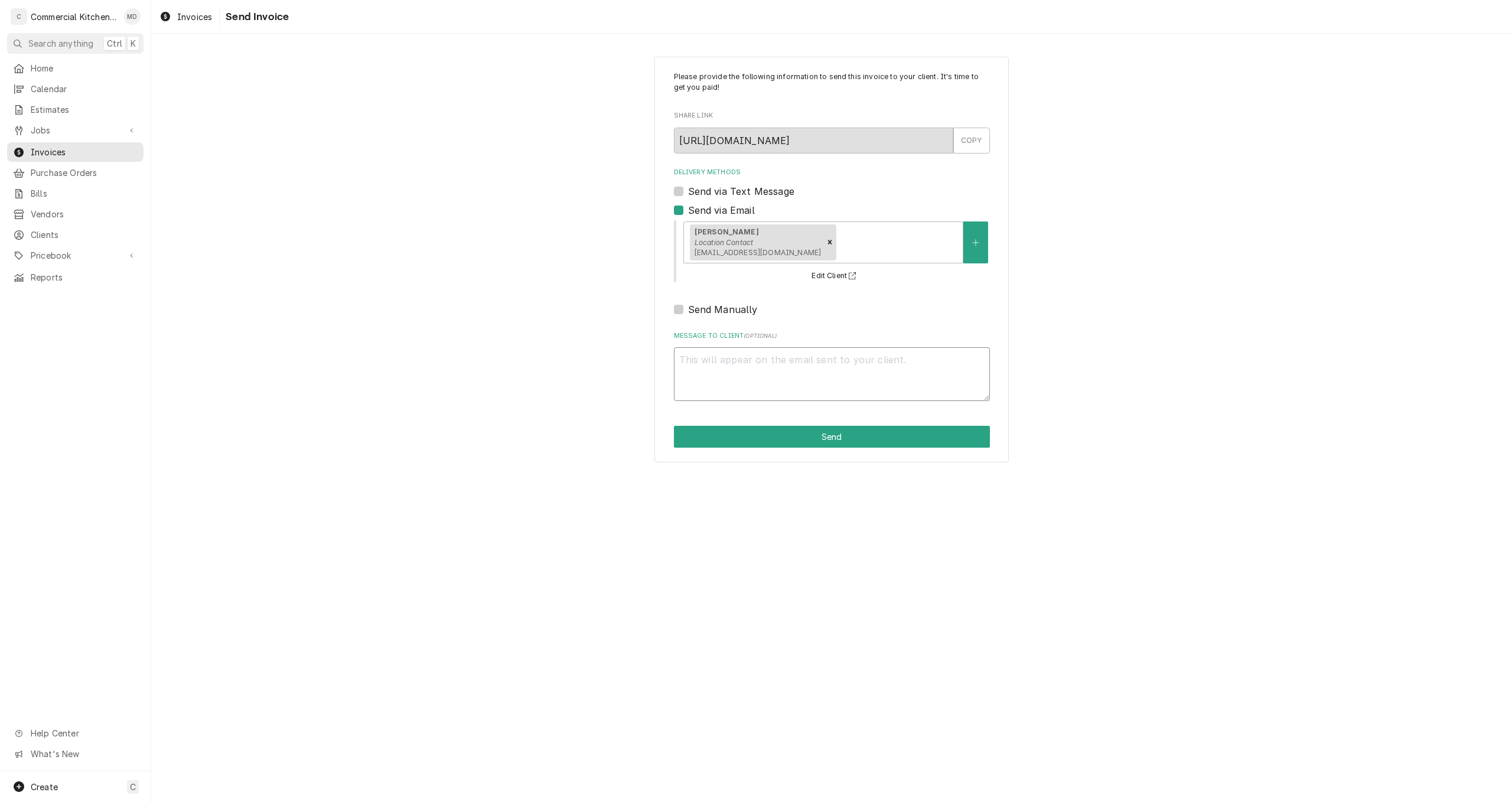
click at [701, 361] on textarea "Message to Client ( optional )" at bounding box center [831, 374] width 316 height 54
type textarea "x"
type textarea "t"
type textarea "x"
type textarea "th"
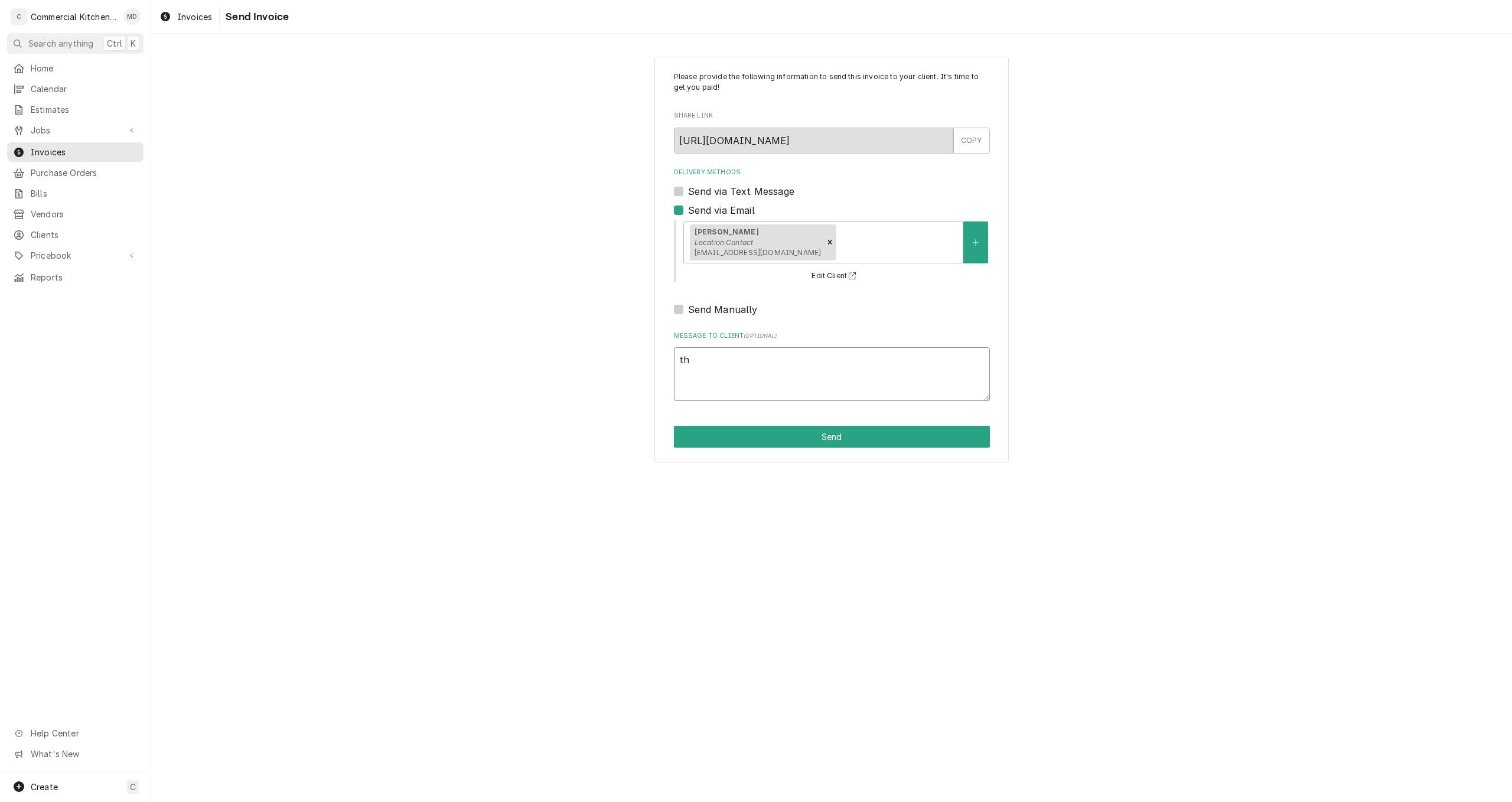
type textarea "x"
type textarea "thi"
type textarea "x"
type textarea "this"
type textarea "x"
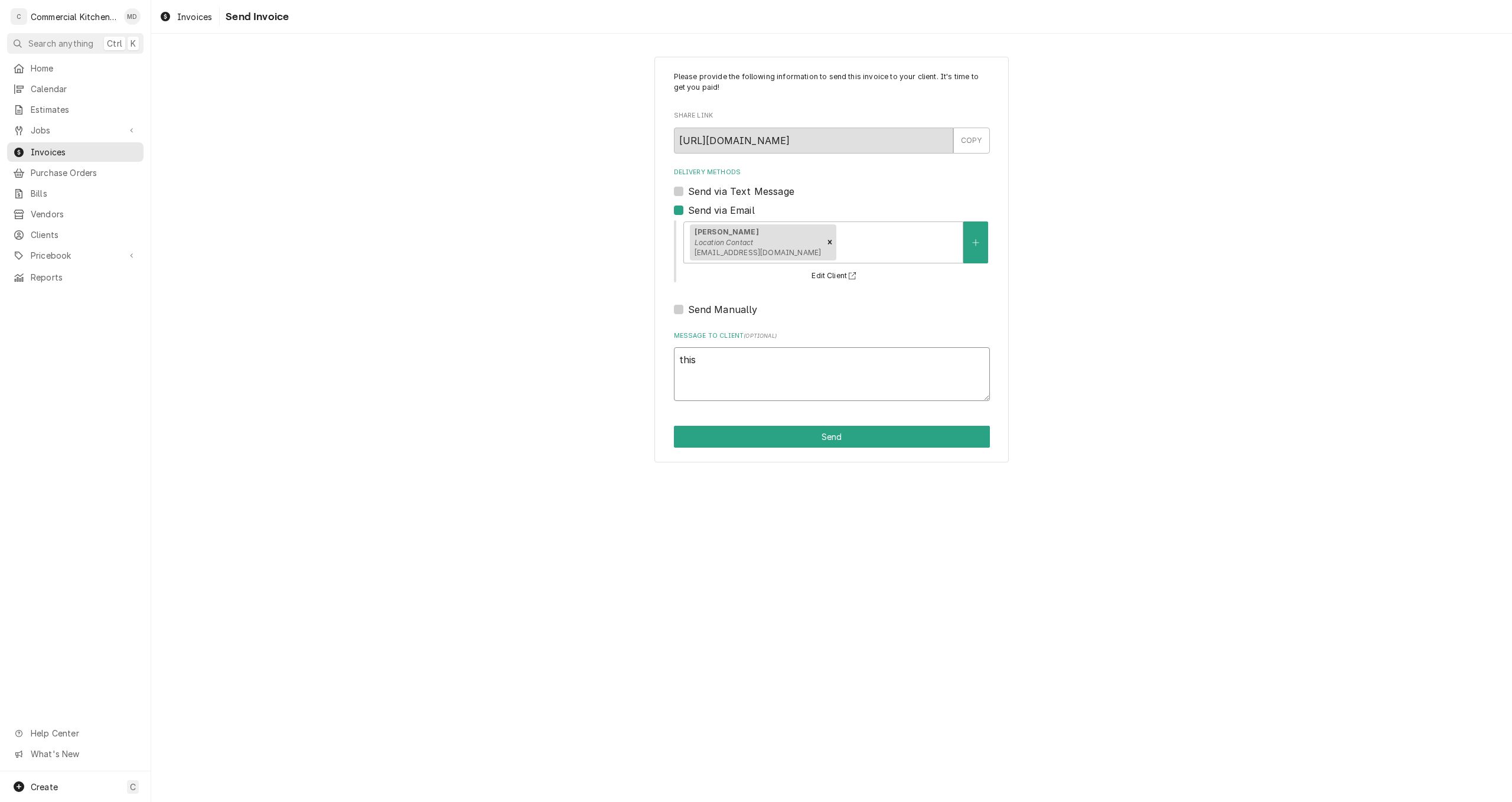
type textarea "this"
type textarea "x"
type textarea "this i"
type textarea "x"
type textarea "this is"
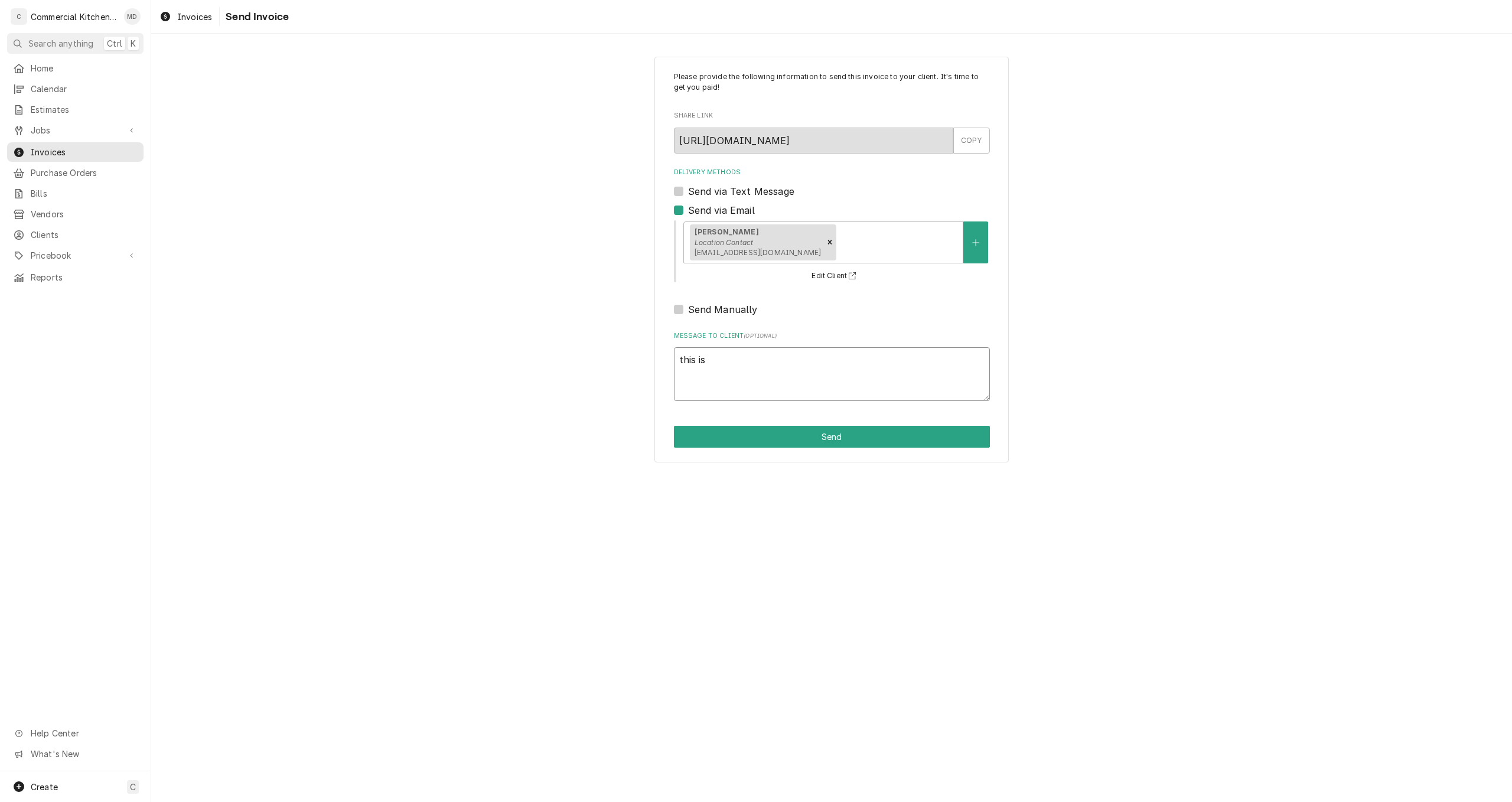
type textarea "x"
type textarea "this is"
type textarea "x"
type textarea "this is t"
type textarea "x"
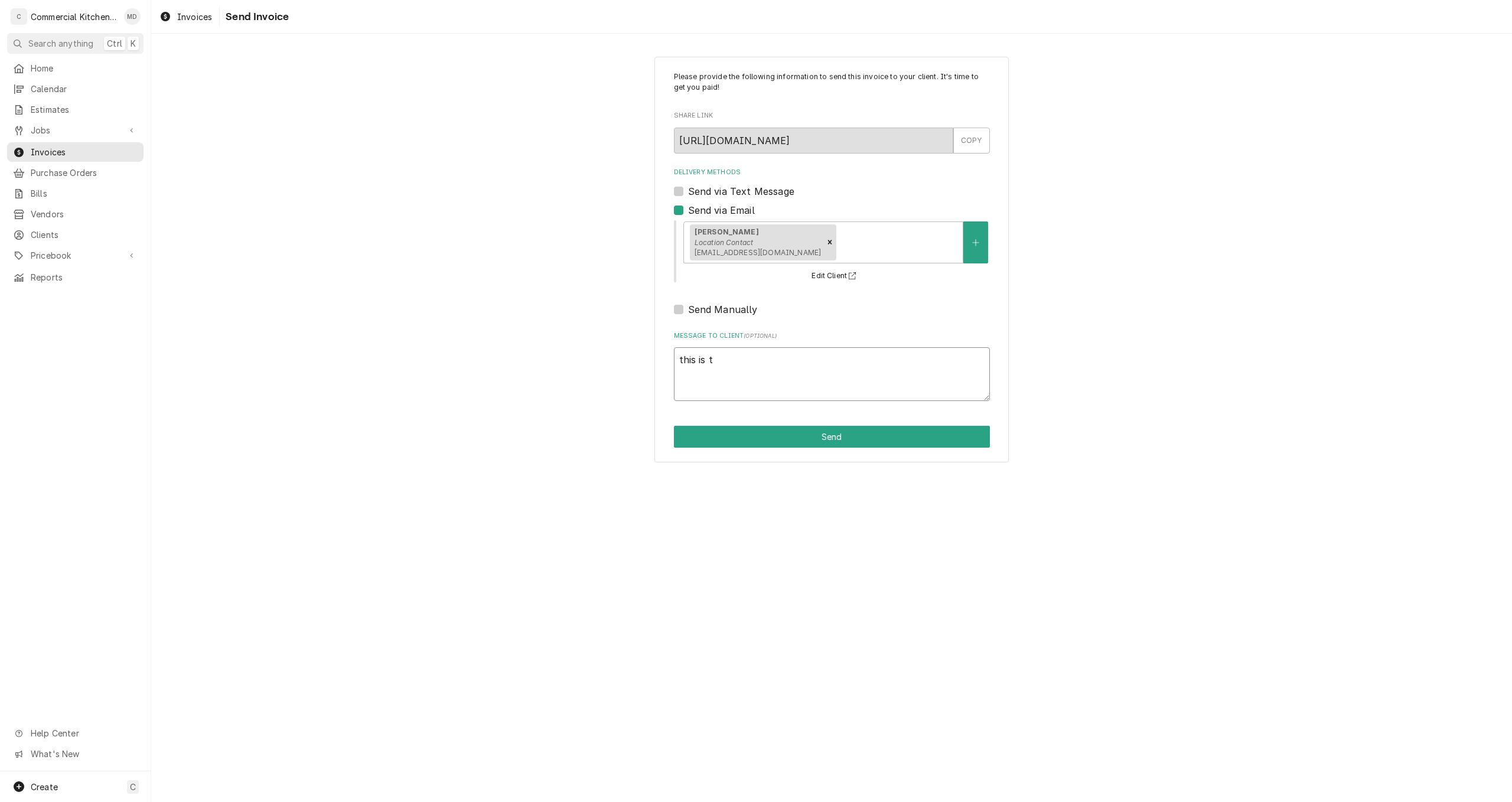
type textarea "this is th"
type textarea "x"
type textarea "this is the"
type textarea "x"
type textarea "this is the"
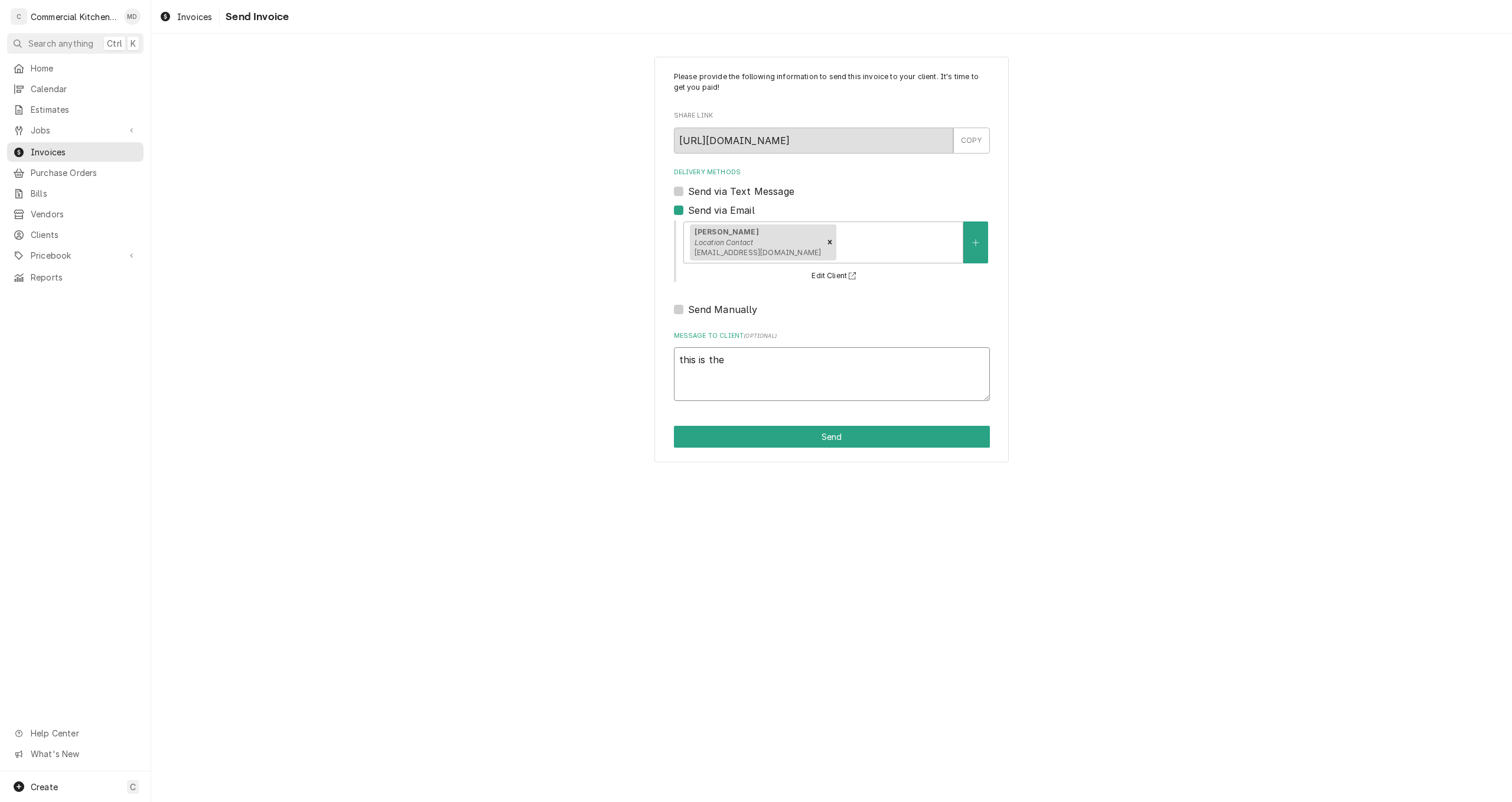
type textarea "x"
type textarea "this is the t"
type textarea "x"
type textarea "this is the to"
type textarea "x"
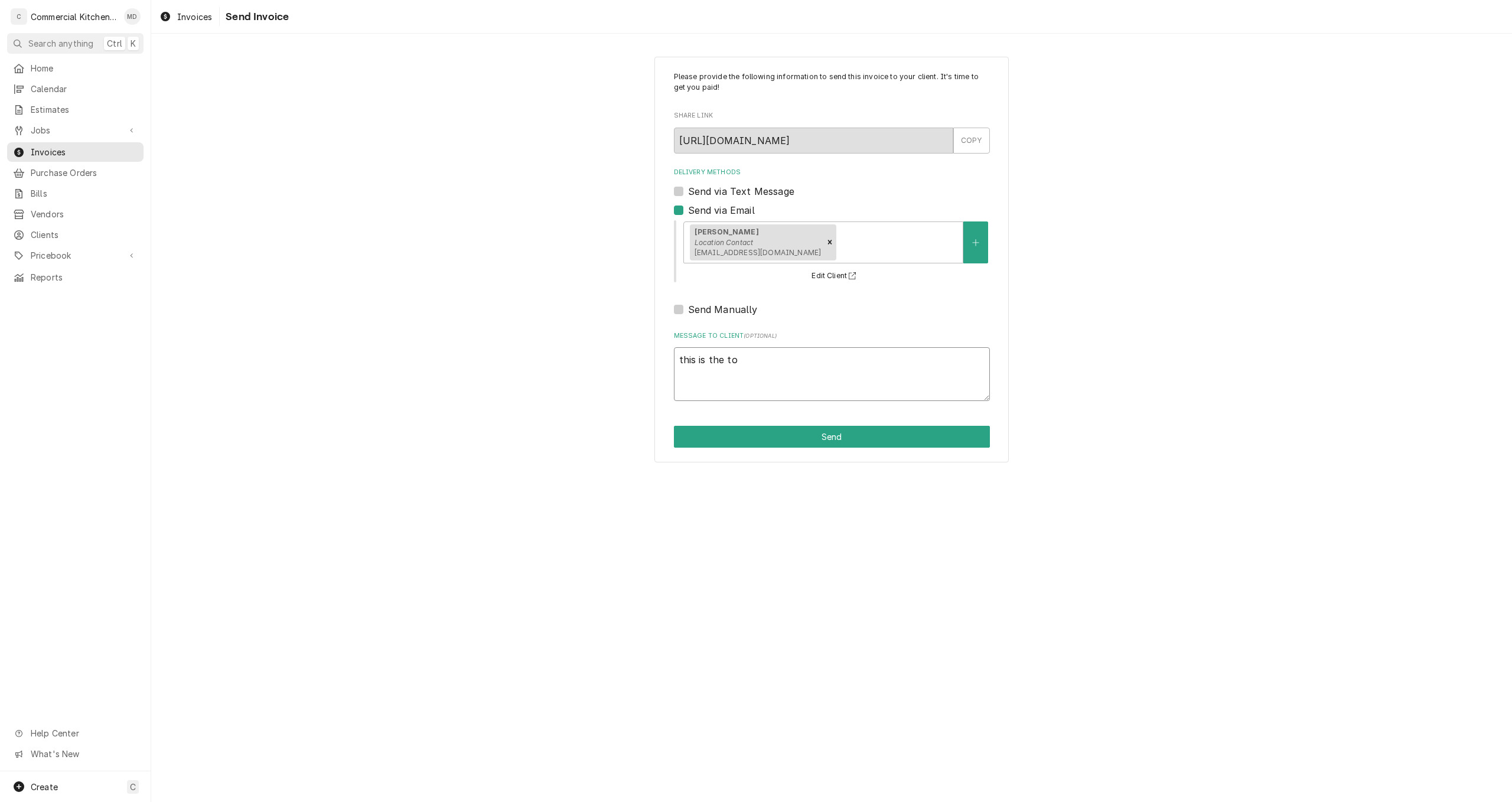
type textarea "this is the tot"
type textarea "x"
type textarea "this is the tota"
type textarea "x"
type textarea "this is the total"
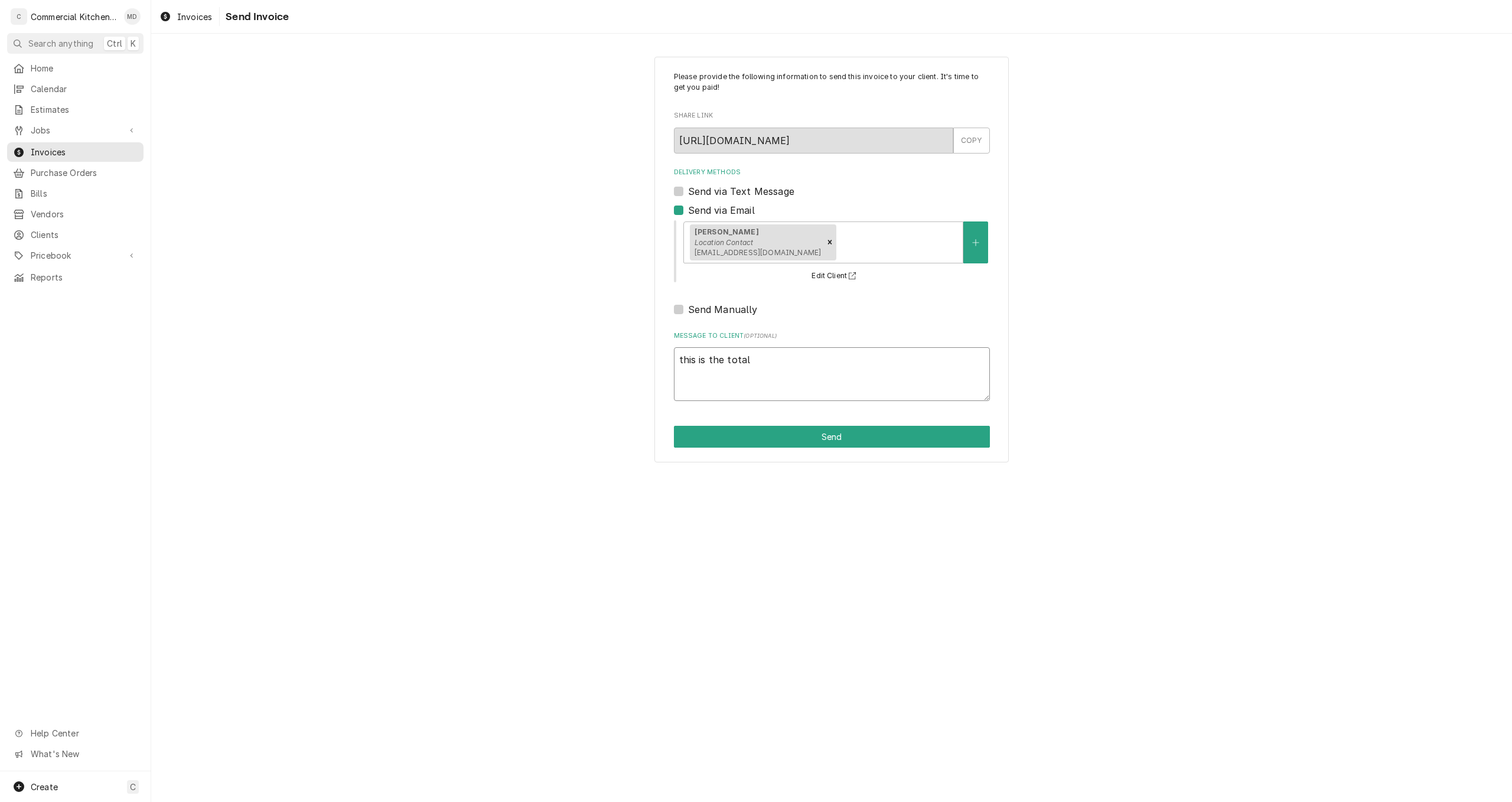
type textarea "x"
type textarea "this is the total"
type textarea "x"
type textarea "this is the total i"
type textarea "x"
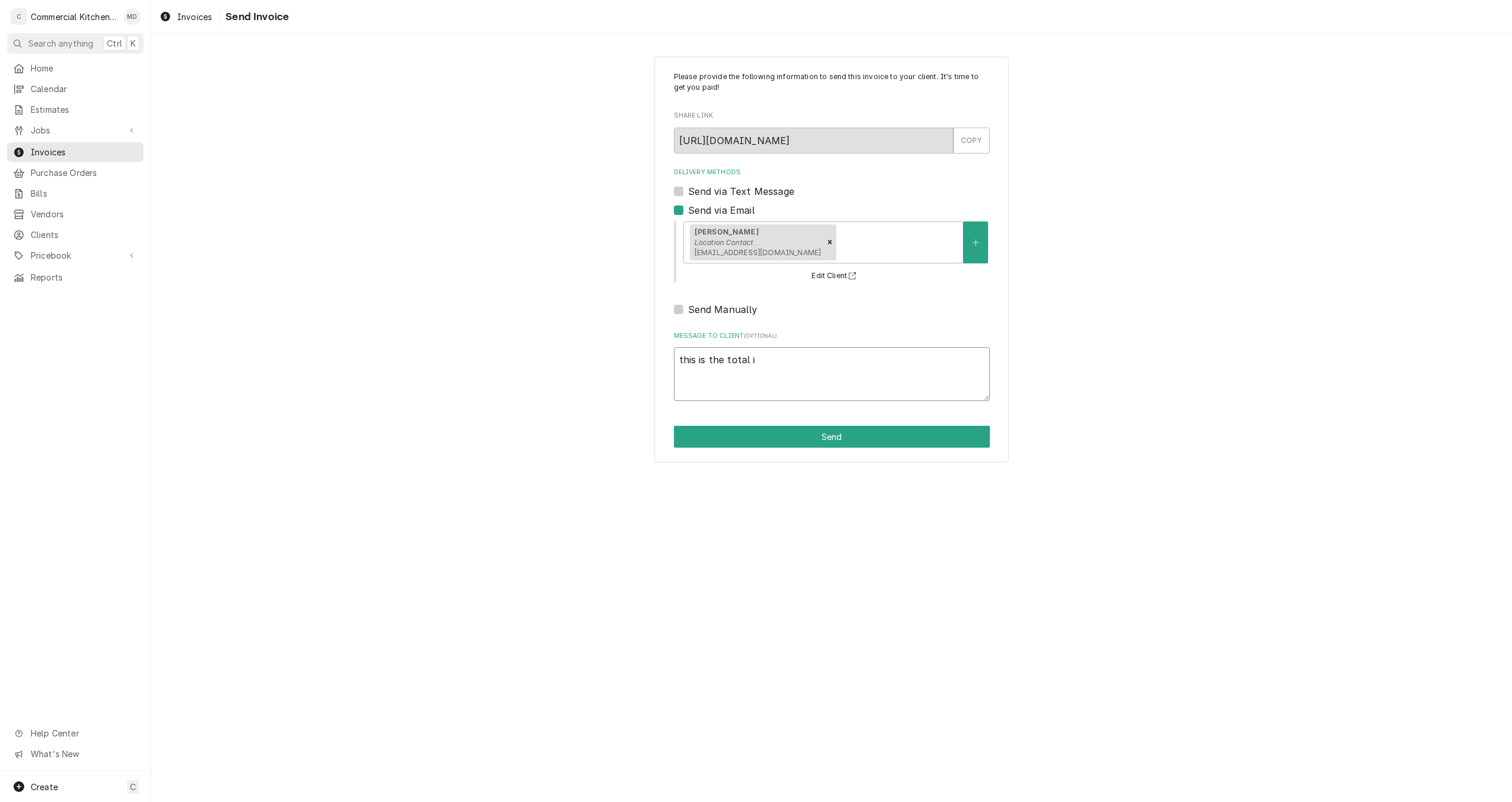
type textarea "this is the total in"
type textarea "x"
type textarea "this is the total inc"
type textarea "x"
type textarea "this is the total incl"
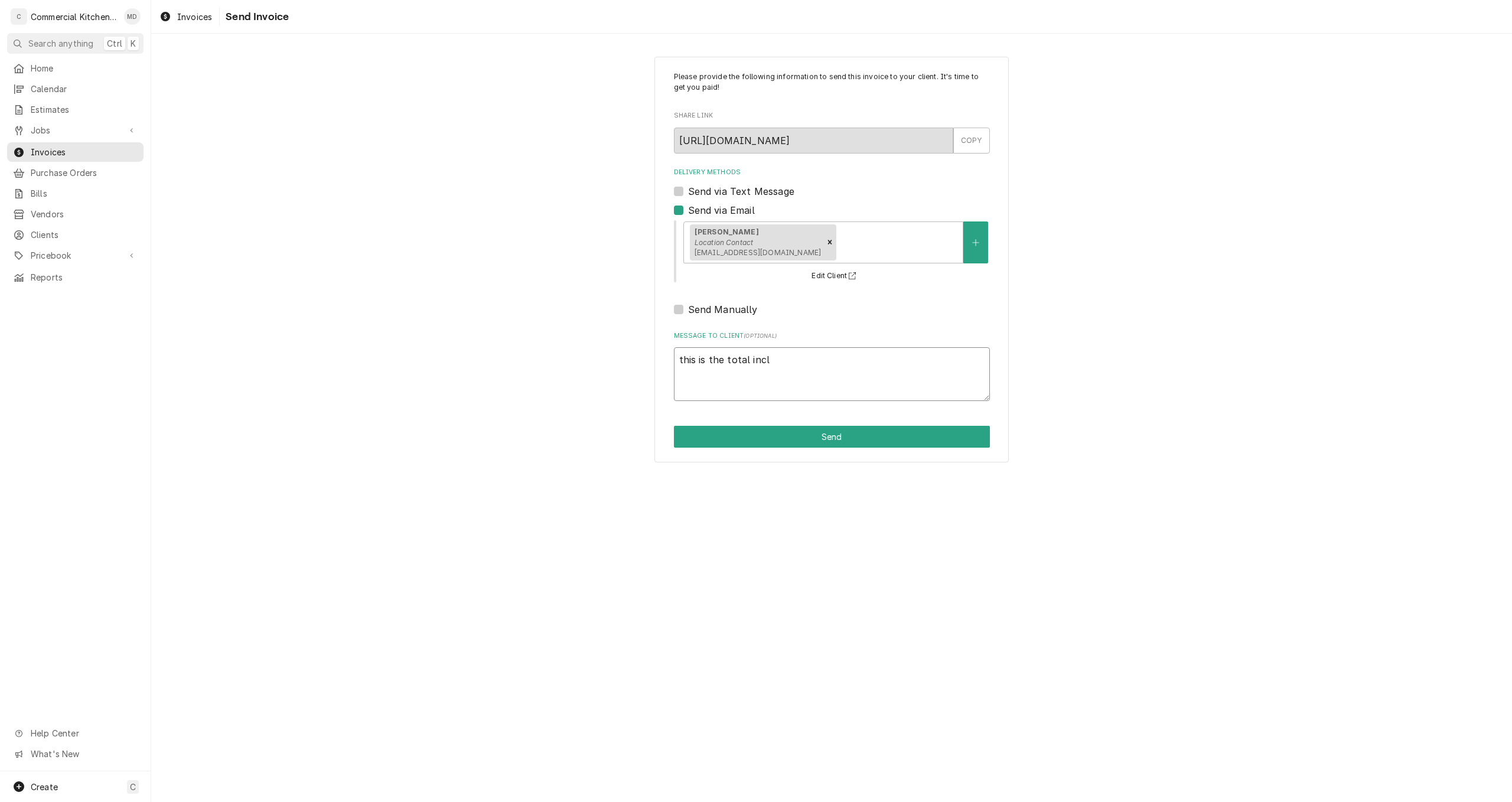
type textarea "x"
type textarea "this is the total inclu"
type textarea "x"
type textarea "this is the total includ"
type textarea "x"
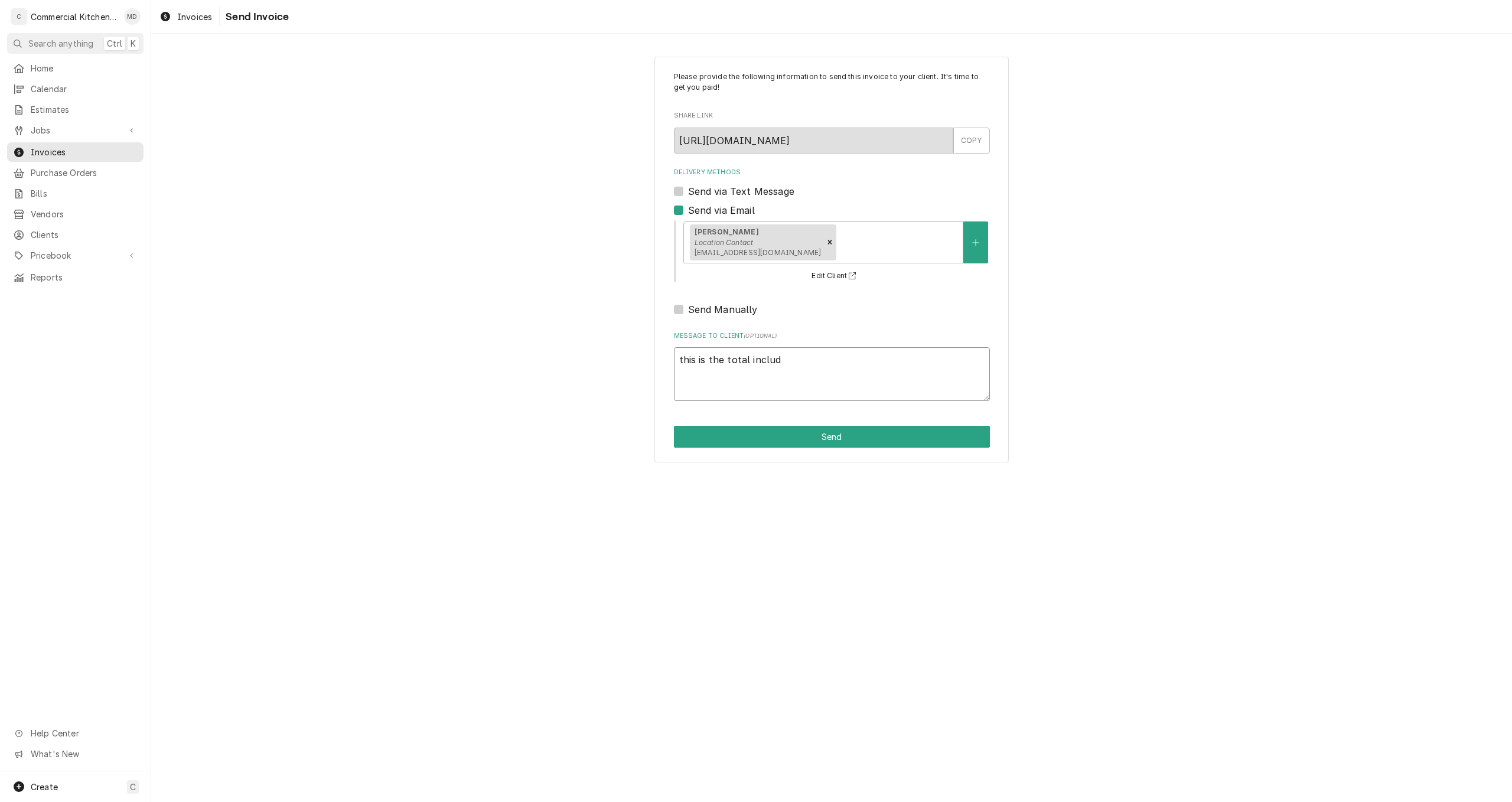
type textarea "this is the total includi"
type textarea "x"
type textarea "this is the total includin"
type textarea "x"
type textarea "this is the total including"
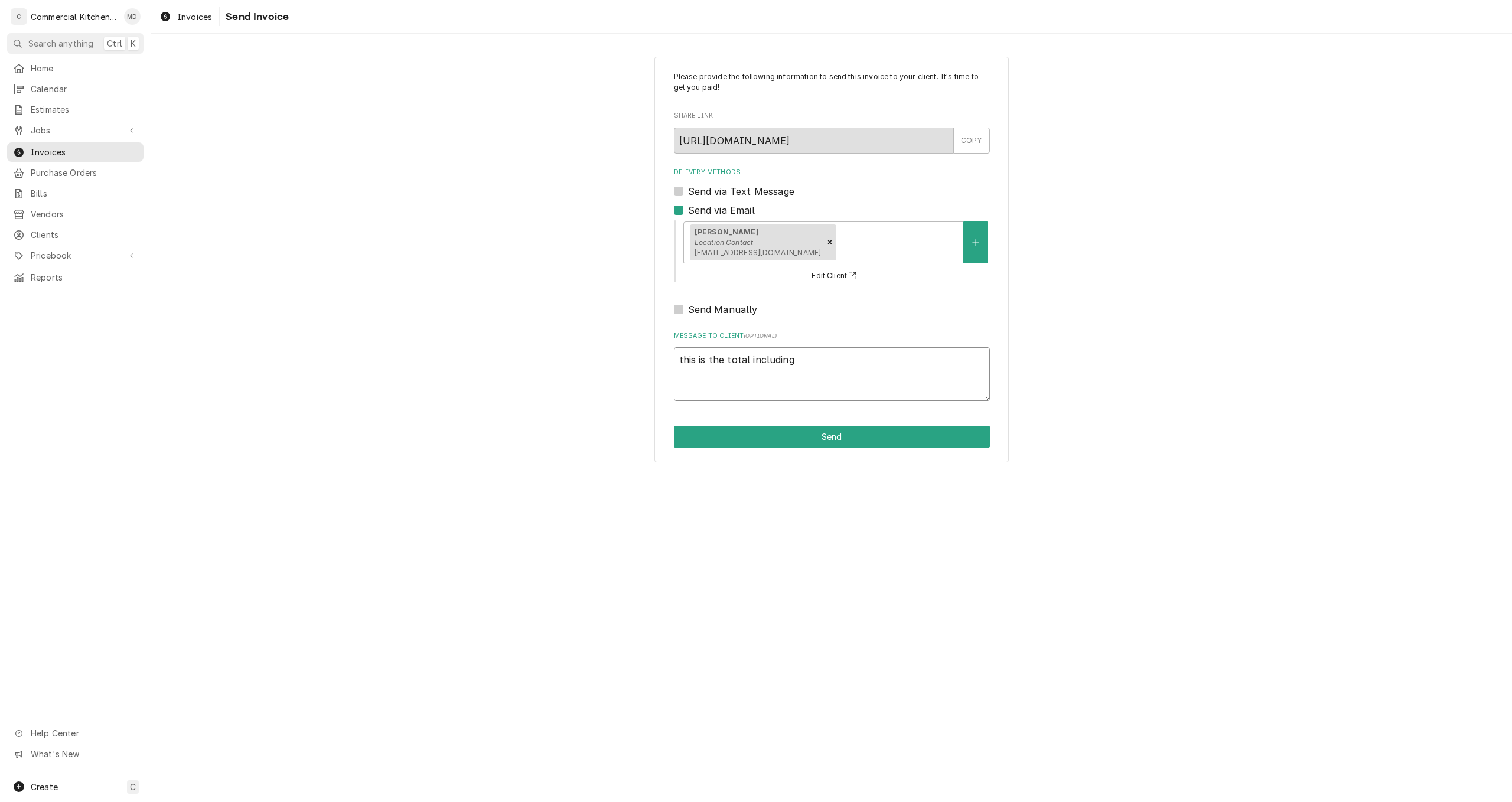
type textarea "x"
type textarea "this is the total including"
type textarea "x"
type textarea "this is the total including s"
type textarea "x"
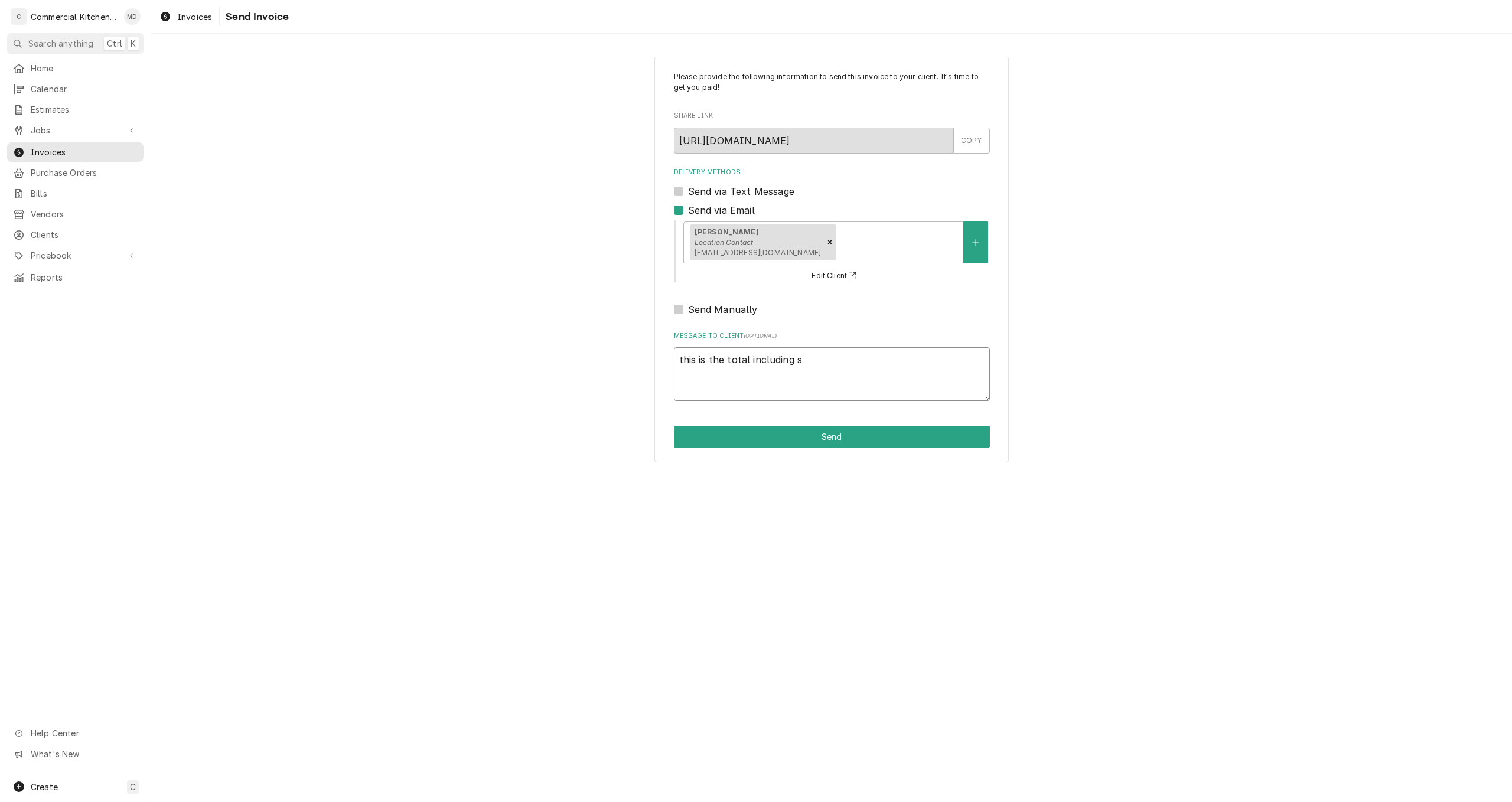
type textarea "this is the total including sa"
type textarea "x"
type textarea "this is the total including sat"
type textarea "x"
type textarea "this is the total including satu"
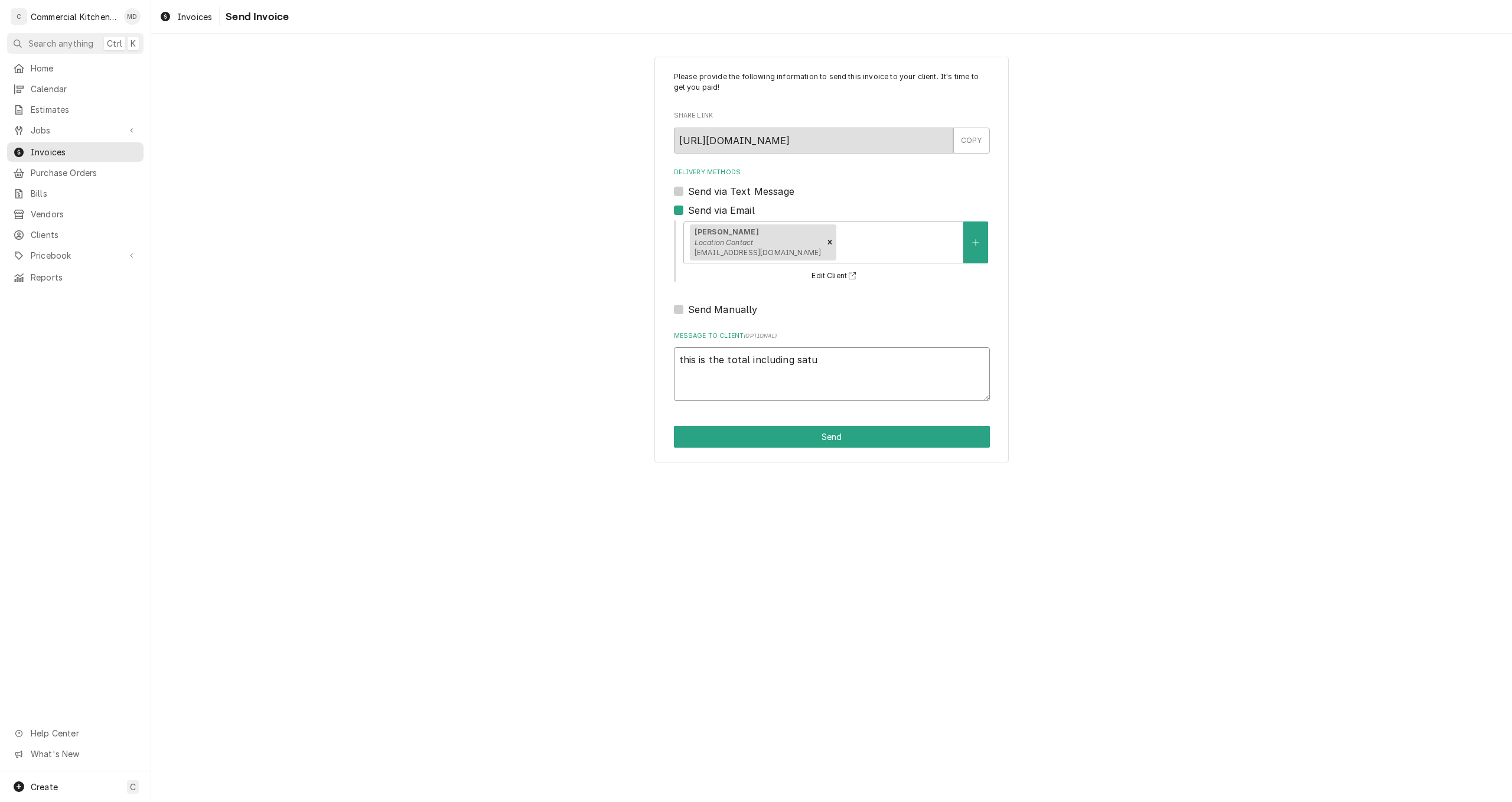
type textarea "x"
type textarea "this is the total including satur"
type textarea "x"
type textarea "this is the total including saturd"
type textarea "x"
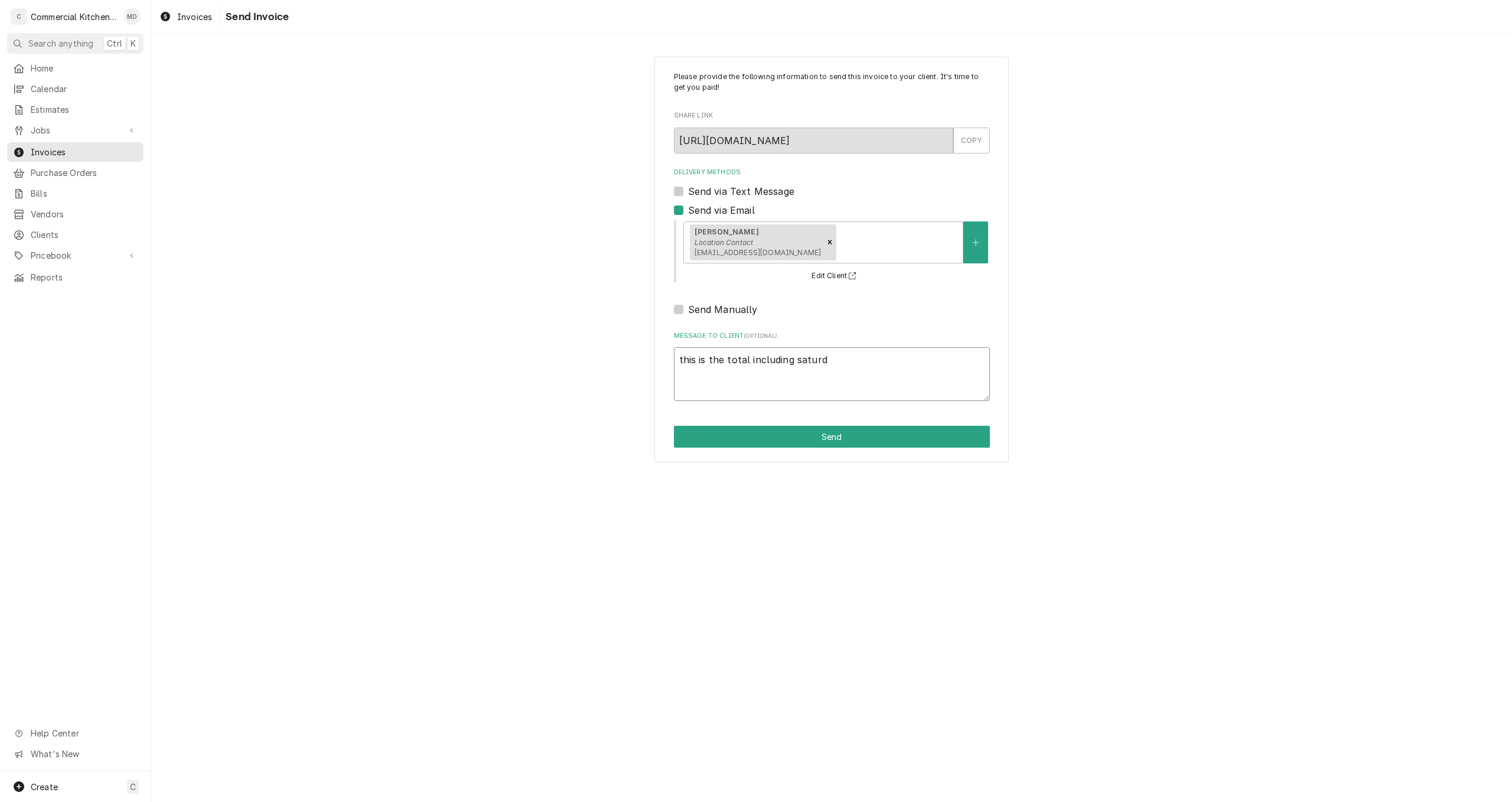
type textarea "this is the total including saturda"
type textarea "x"
type textarea "this is the total including saturday"
type textarea "x"
type textarea "this is the total including saturday"
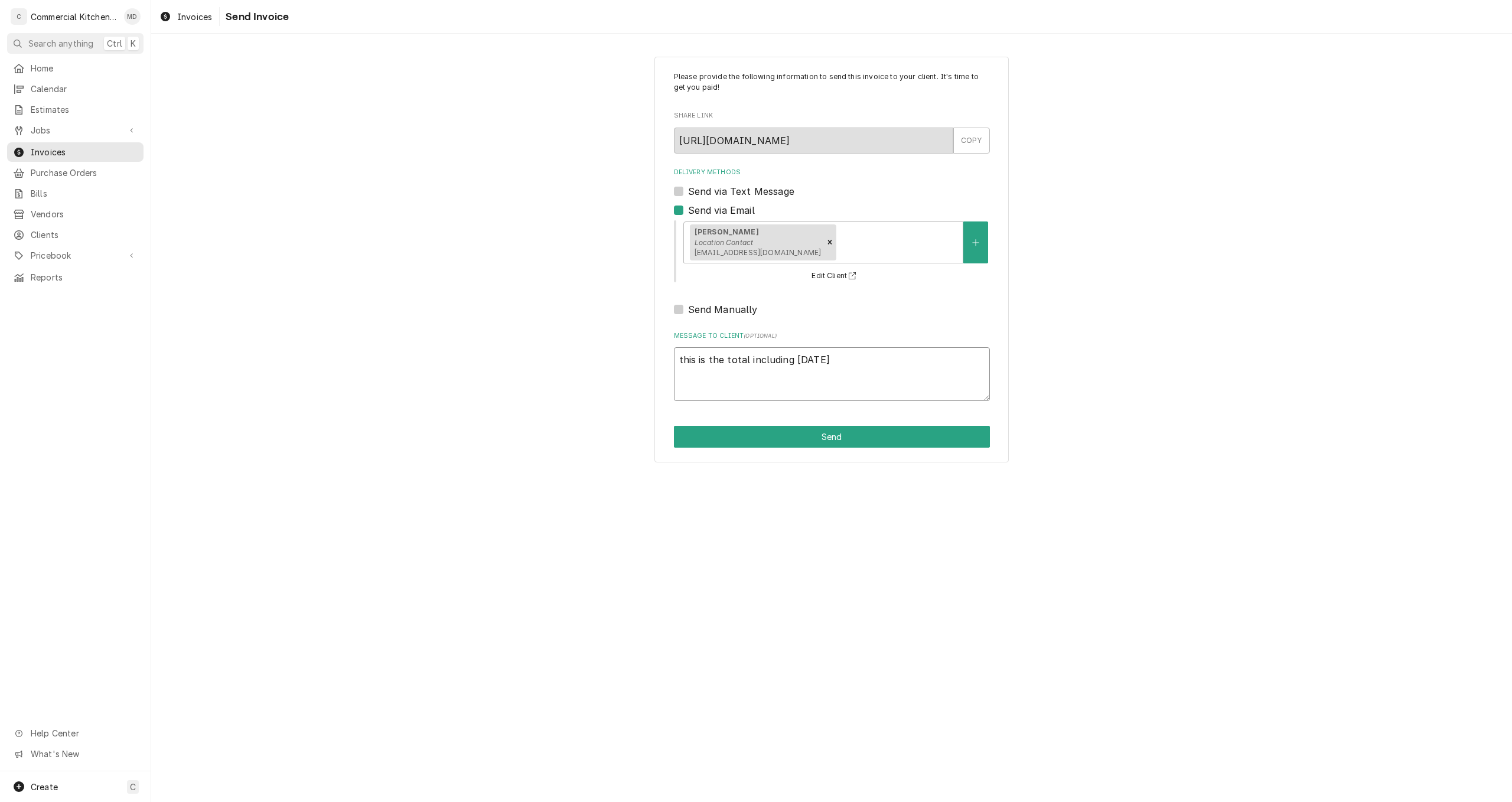
type textarea "x"
type textarea "this is the total including saturday t"
type textarea "x"
type textarea "this is the total including saturday ta"
type textarea "x"
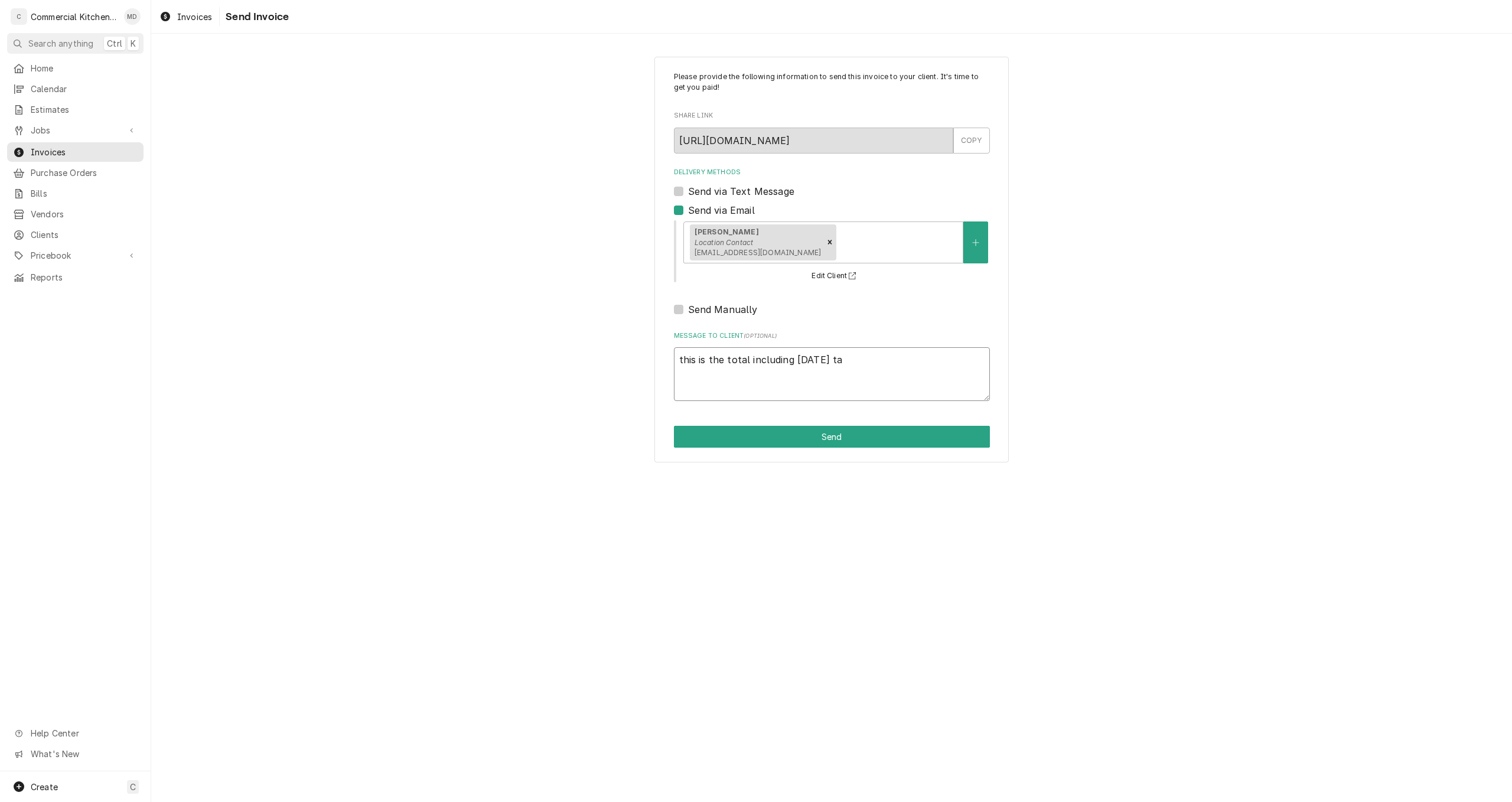
type textarea "this is the total including saturday tay"
type textarea "x"
type textarea "this is the total including saturday tayl"
type textarea "x"
type textarea "this is the total including saturday taylo"
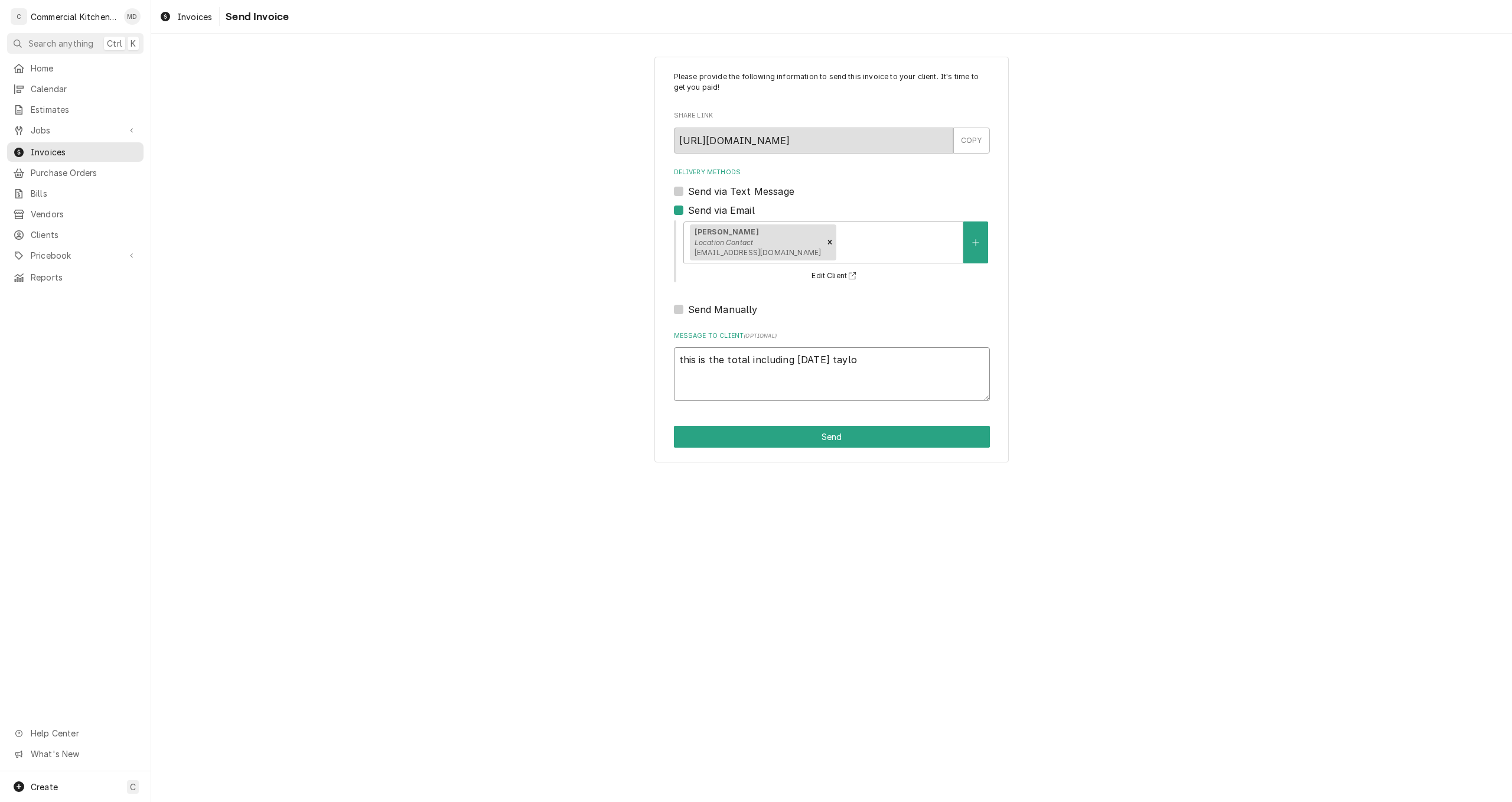
type textarea "x"
type textarea "this is the total including saturday taylor"
type textarea "x"
type textarea "this is the total including saturday taylor"
type textarea "x"
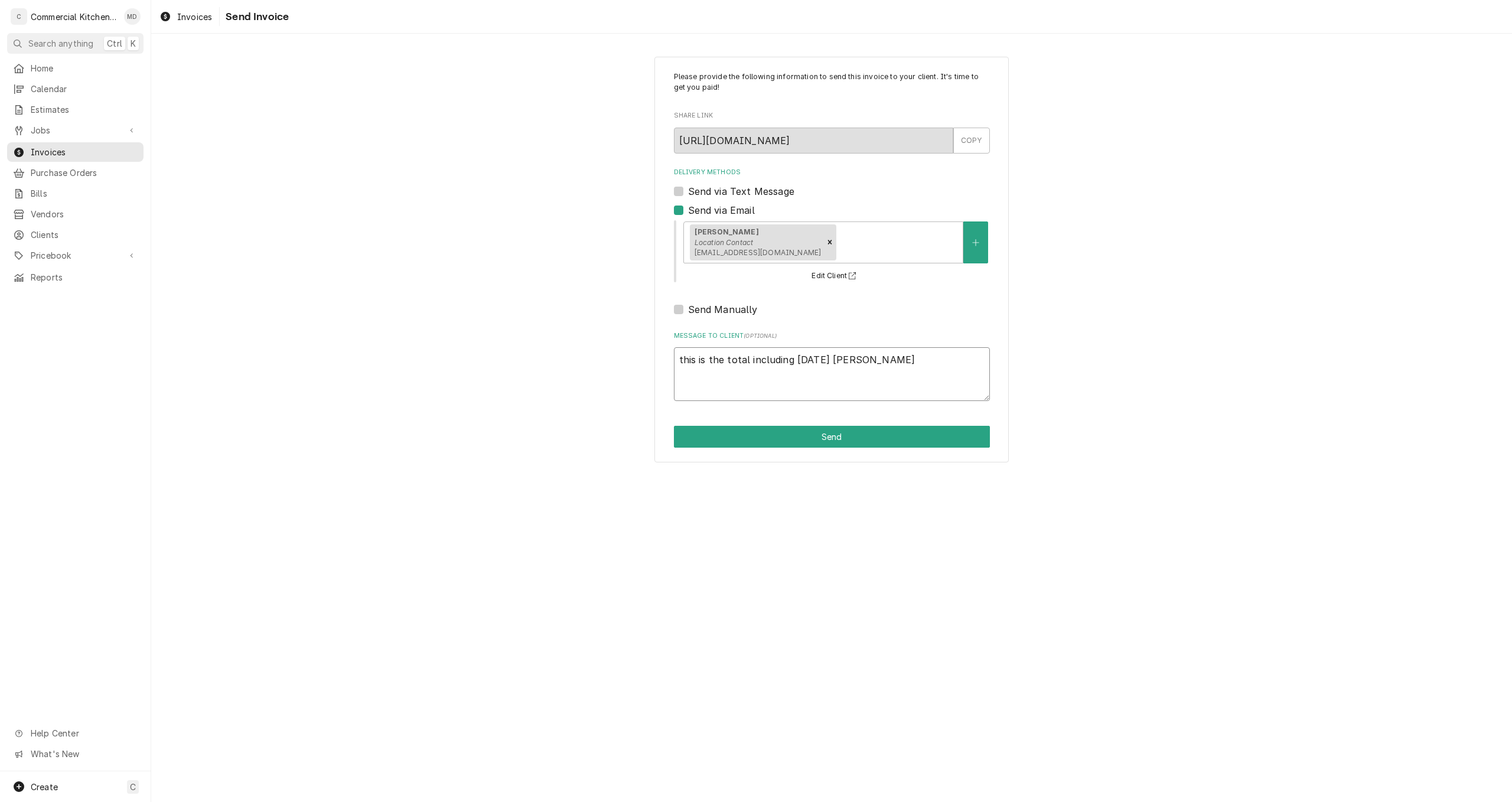
type textarea "this is the total including saturday taylor c"
type textarea "x"
type textarea "this is the total including saturday taylor ca"
type textarea "x"
type textarea "this is the total including saturday taylor cal"
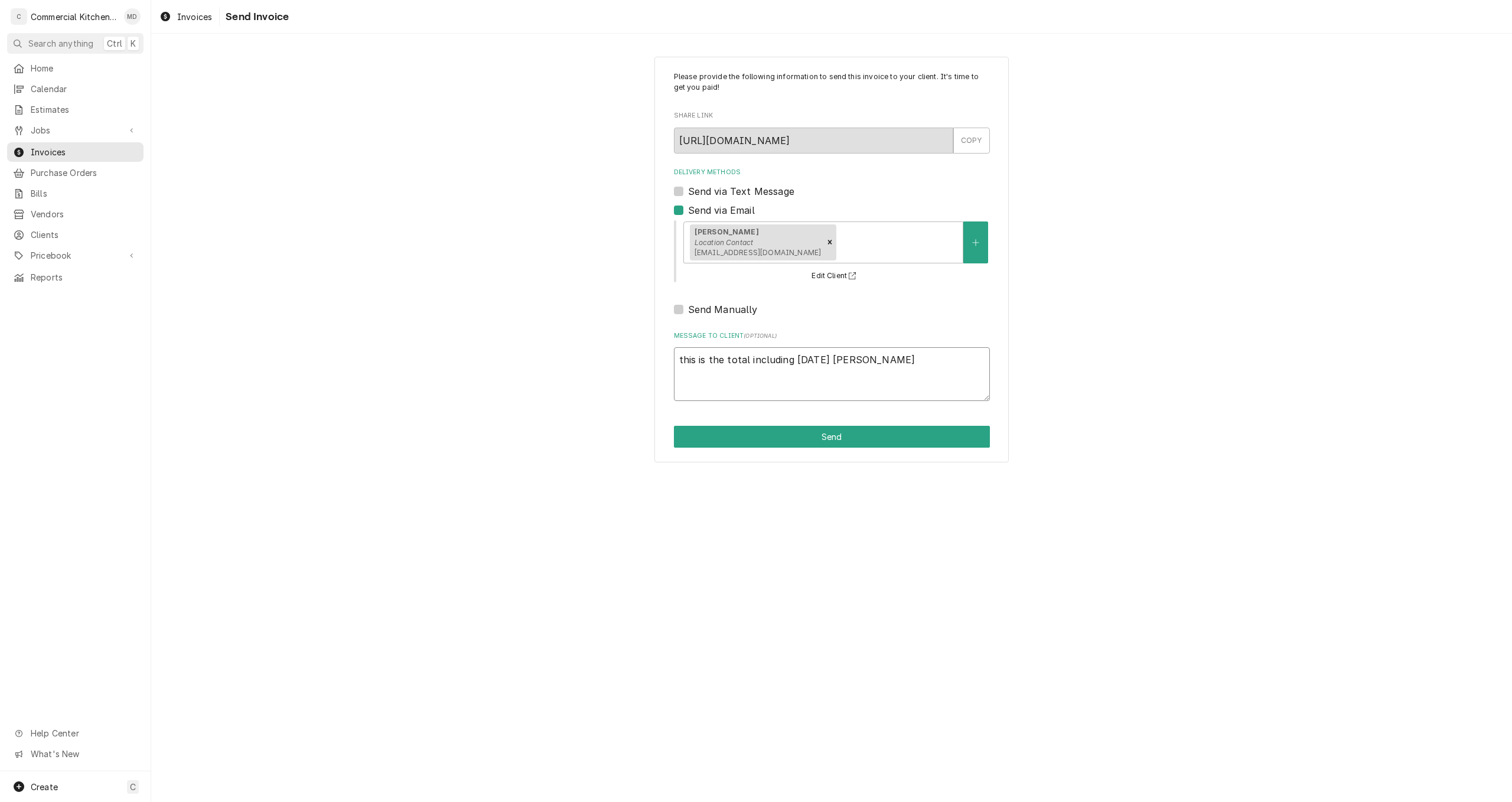
type textarea "x"
type textarea "this is the total including saturday taylor call"
type textarea "x"
type textarea "this is the total including saturday taylor call"
type textarea "x"
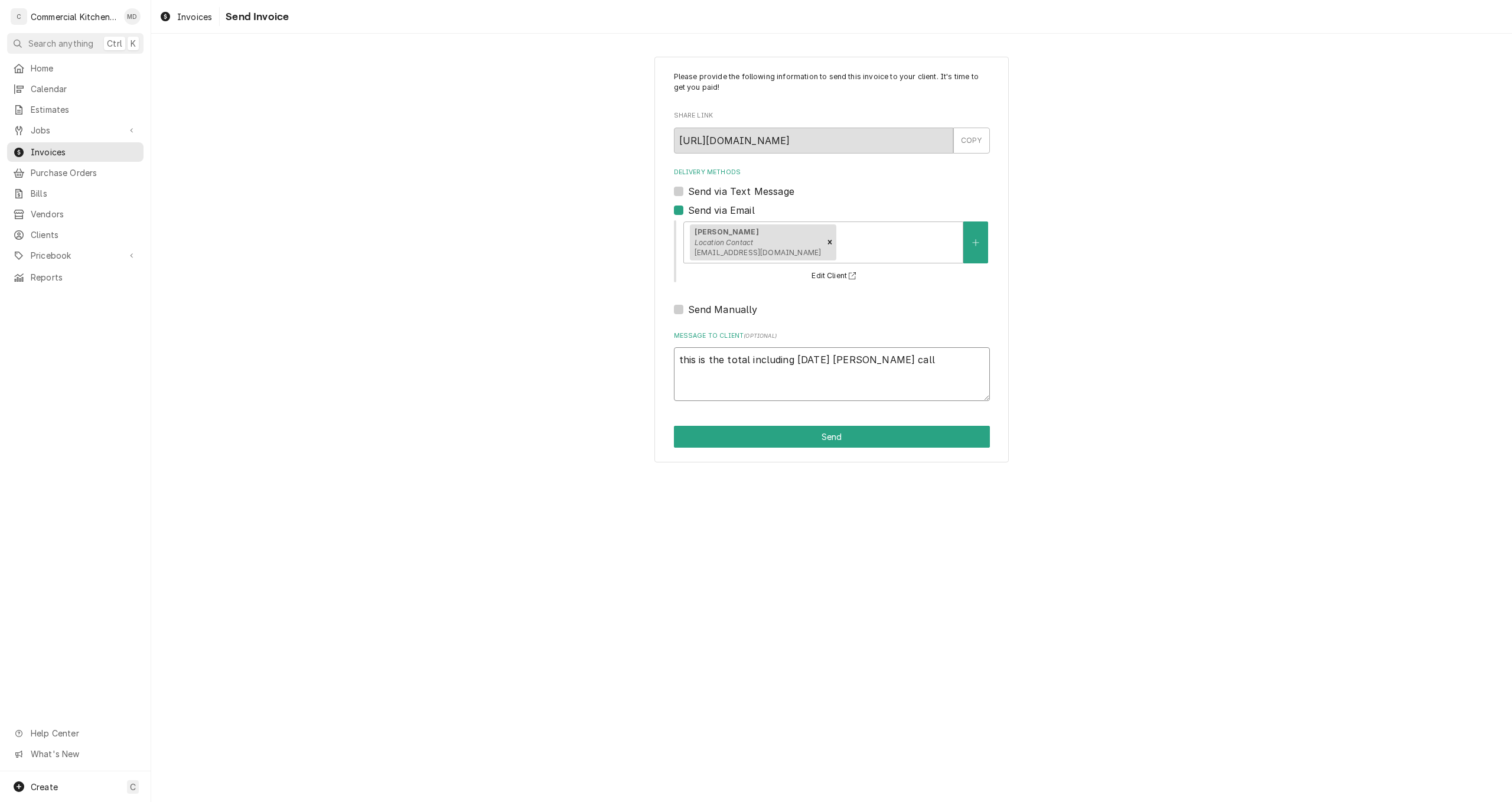
type textarea "this is the total including saturday taylor call I"
type textarea "x"
type textarea "this is the total including saturday taylor call I"
type textarea "x"
type textarea "this is the total including saturday taylor call I a"
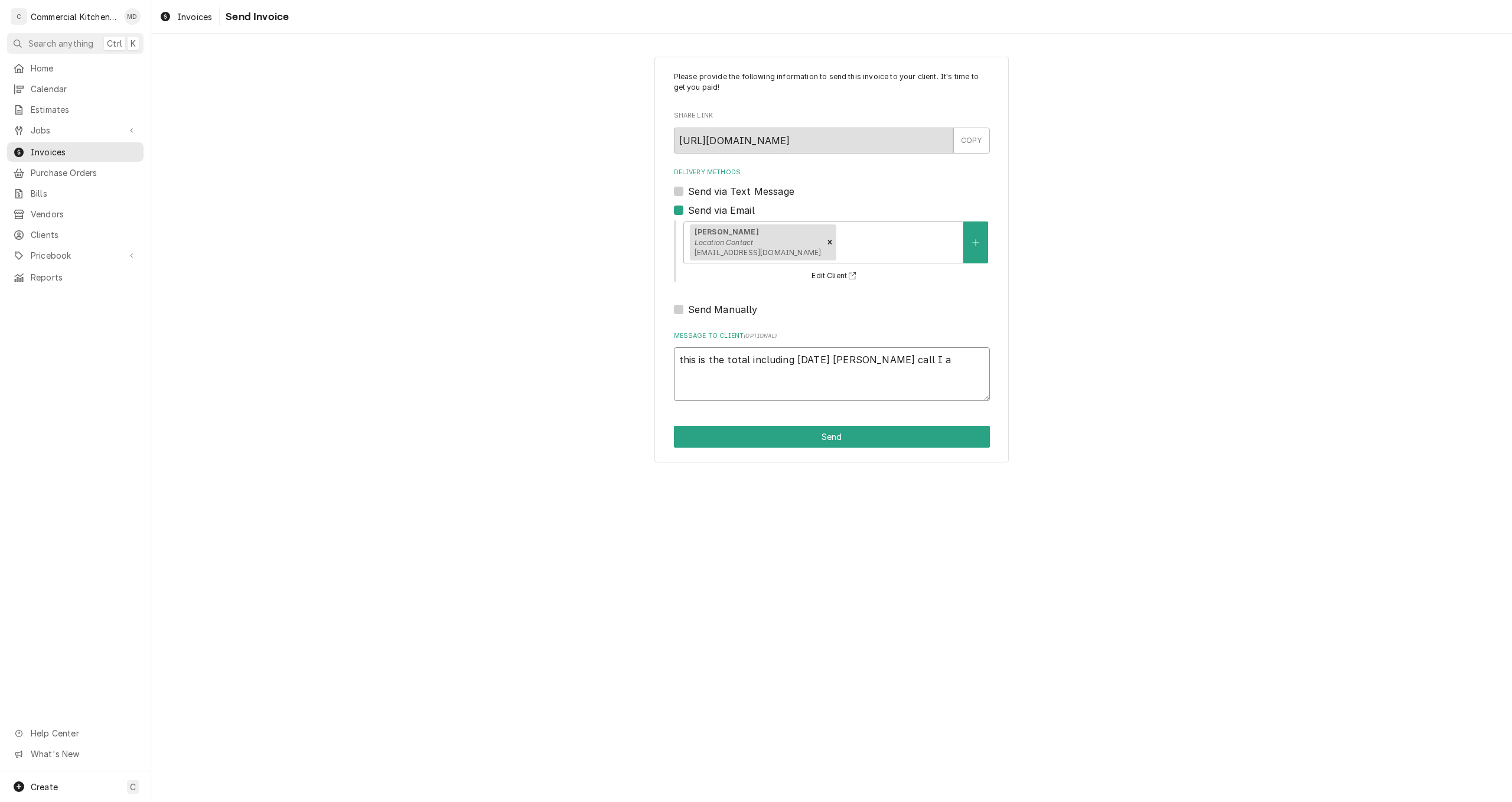
type textarea "x"
type textarea "this is the total including saturday taylor call I am"
type textarea "x"
type textarea "this is the total including saturday taylor call I a"
type textarea "x"
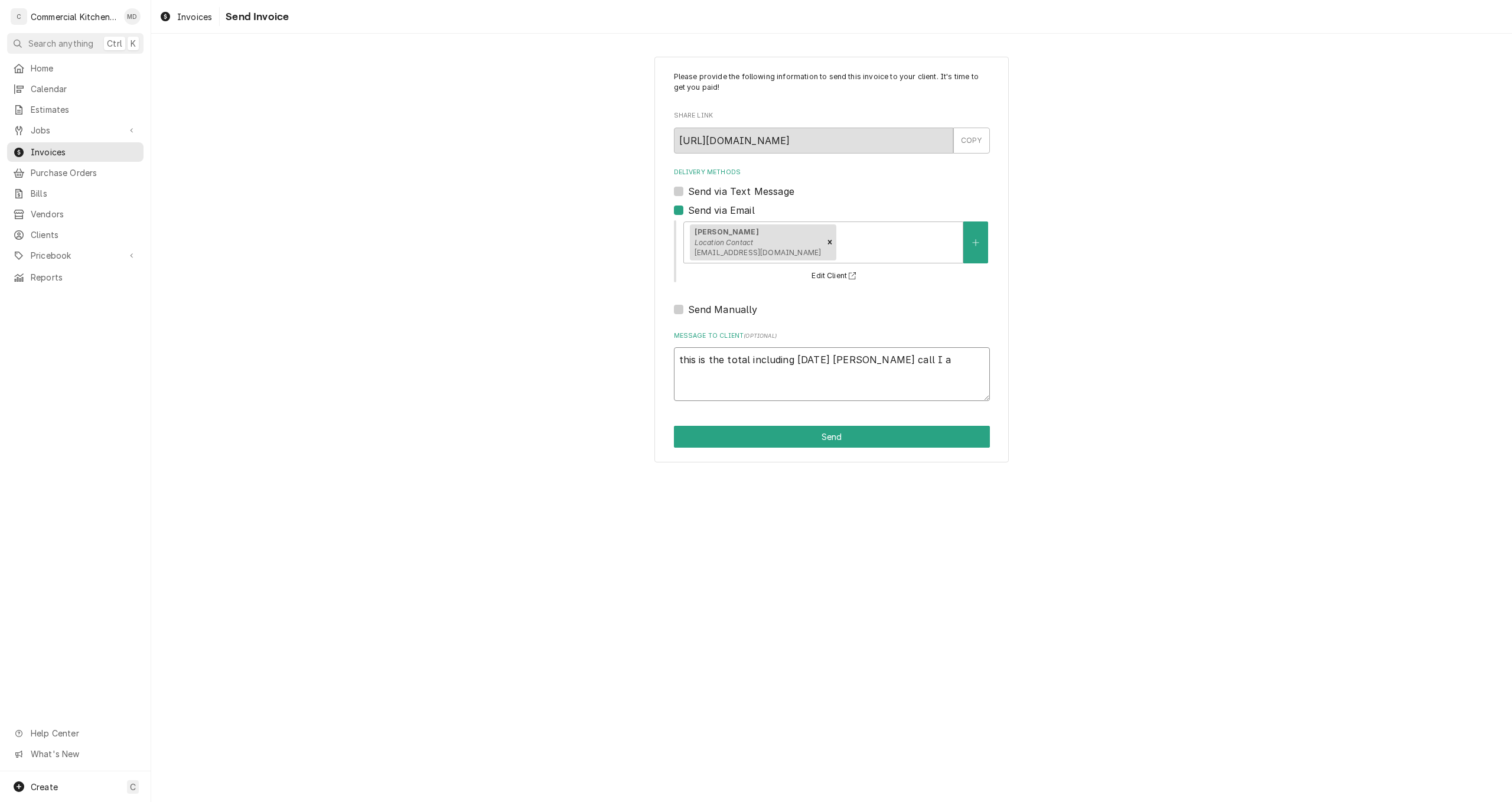
type textarea "this is the total including saturday taylor call I"
type textarea "x"
type textarea "this is the total including saturday taylor call I"
type textarea "x"
type textarea "this is the total including saturday taylor call"
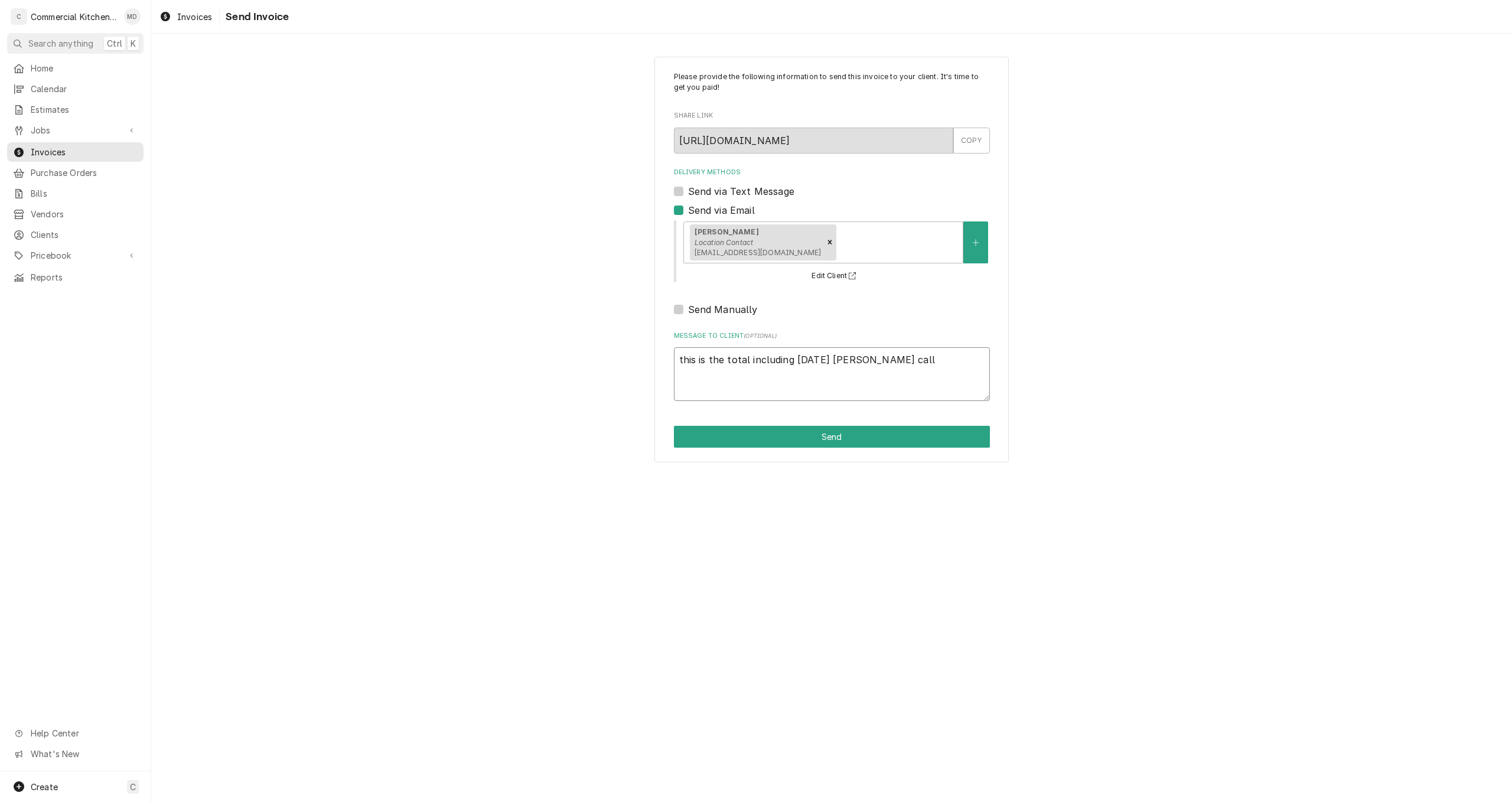
type textarea "x"
type textarea "this is the total including saturday taylor call"
type textarea "x"
type textarea "this is the total including saturday taylor call."
type textarea "x"
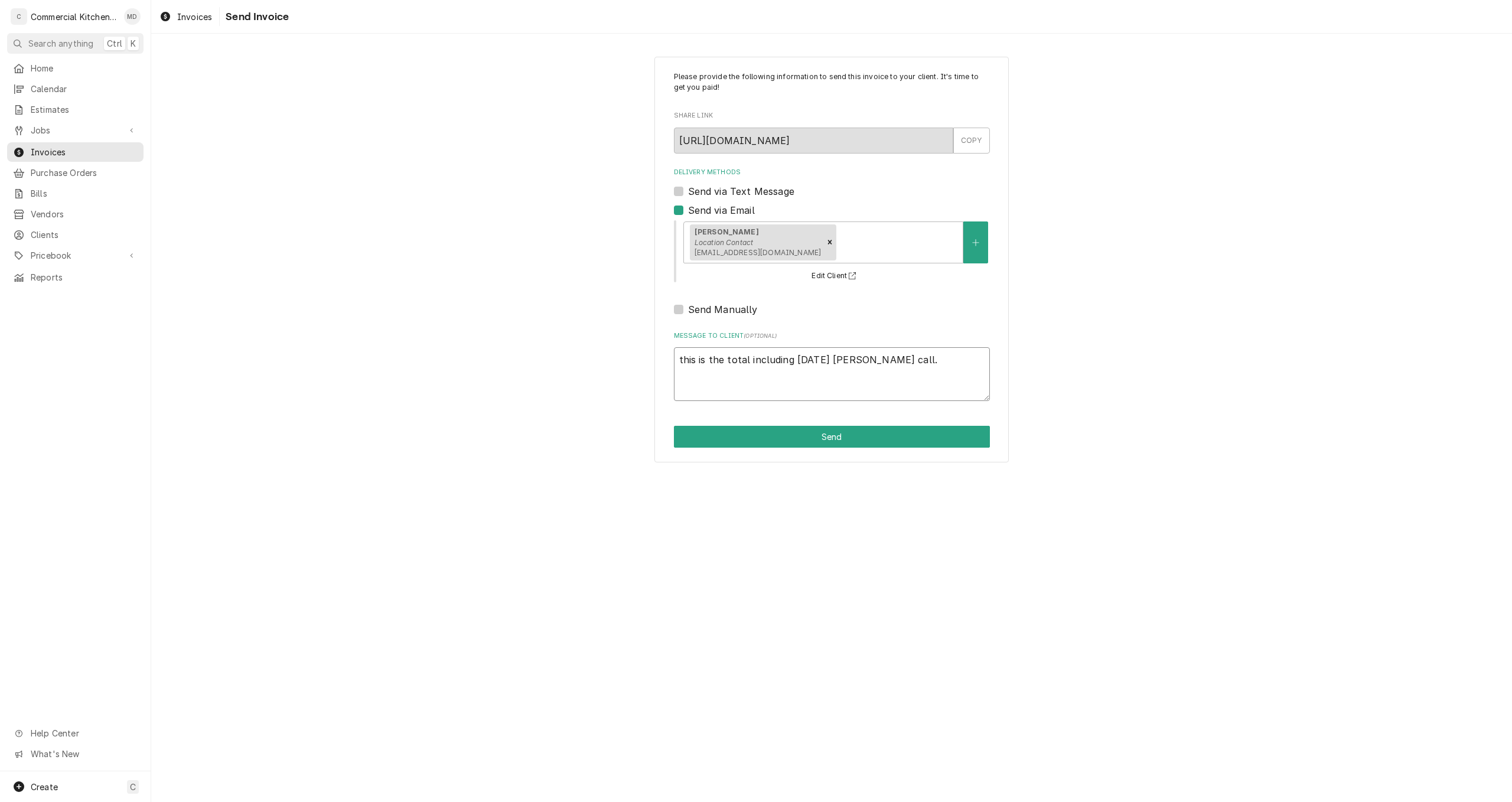
type textarea "this is the total including saturday taylor call."
type textarea "x"
type textarea "this is the total including saturday taylor call. t"
type textarea "x"
type textarea "this is the total including saturday taylor call. th"
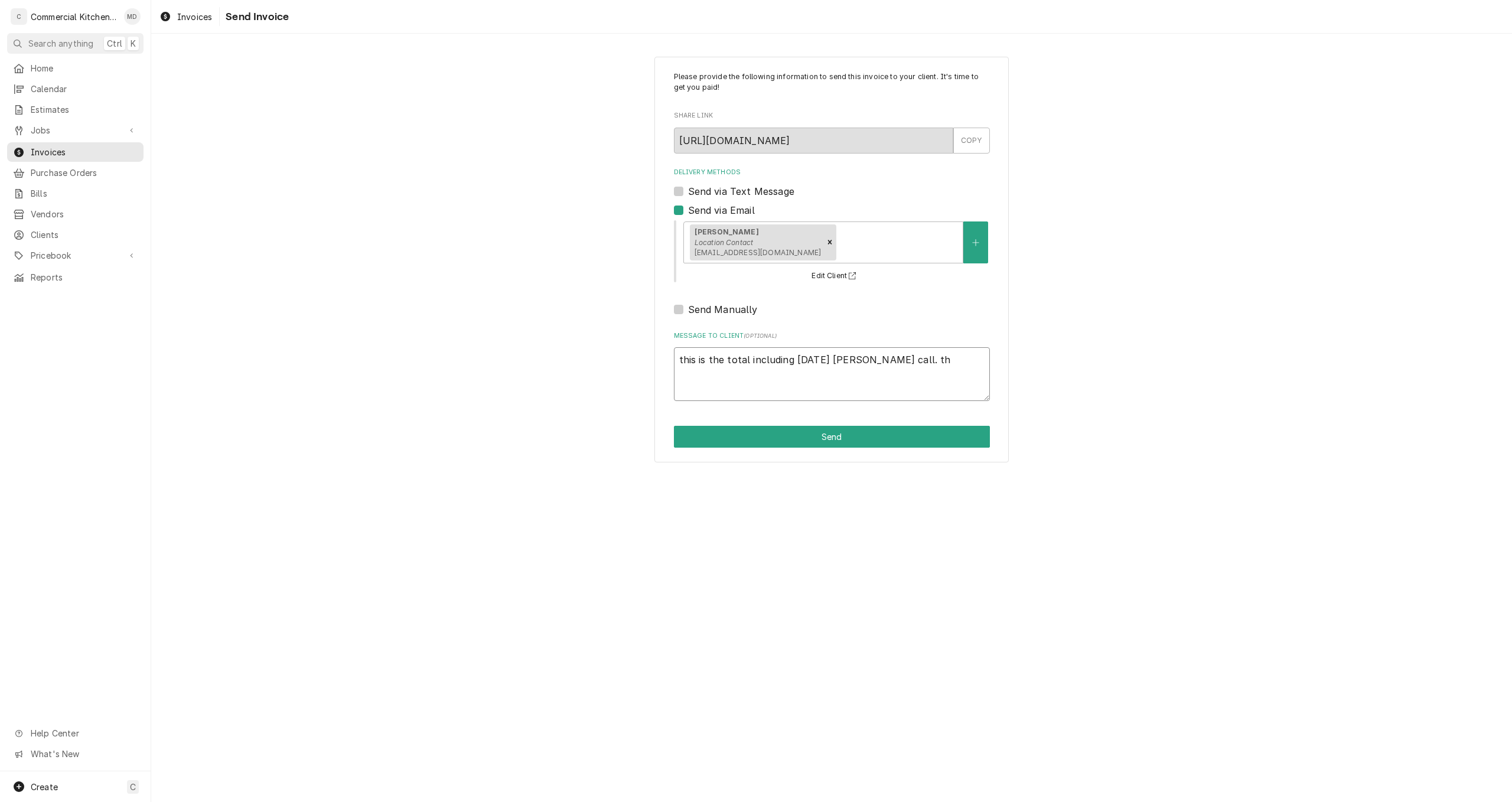
type textarea "x"
type textarea "this is the total including saturday taylor call. thi"
type textarea "x"
type textarea "this is the total including saturday taylor call. this"
type textarea "x"
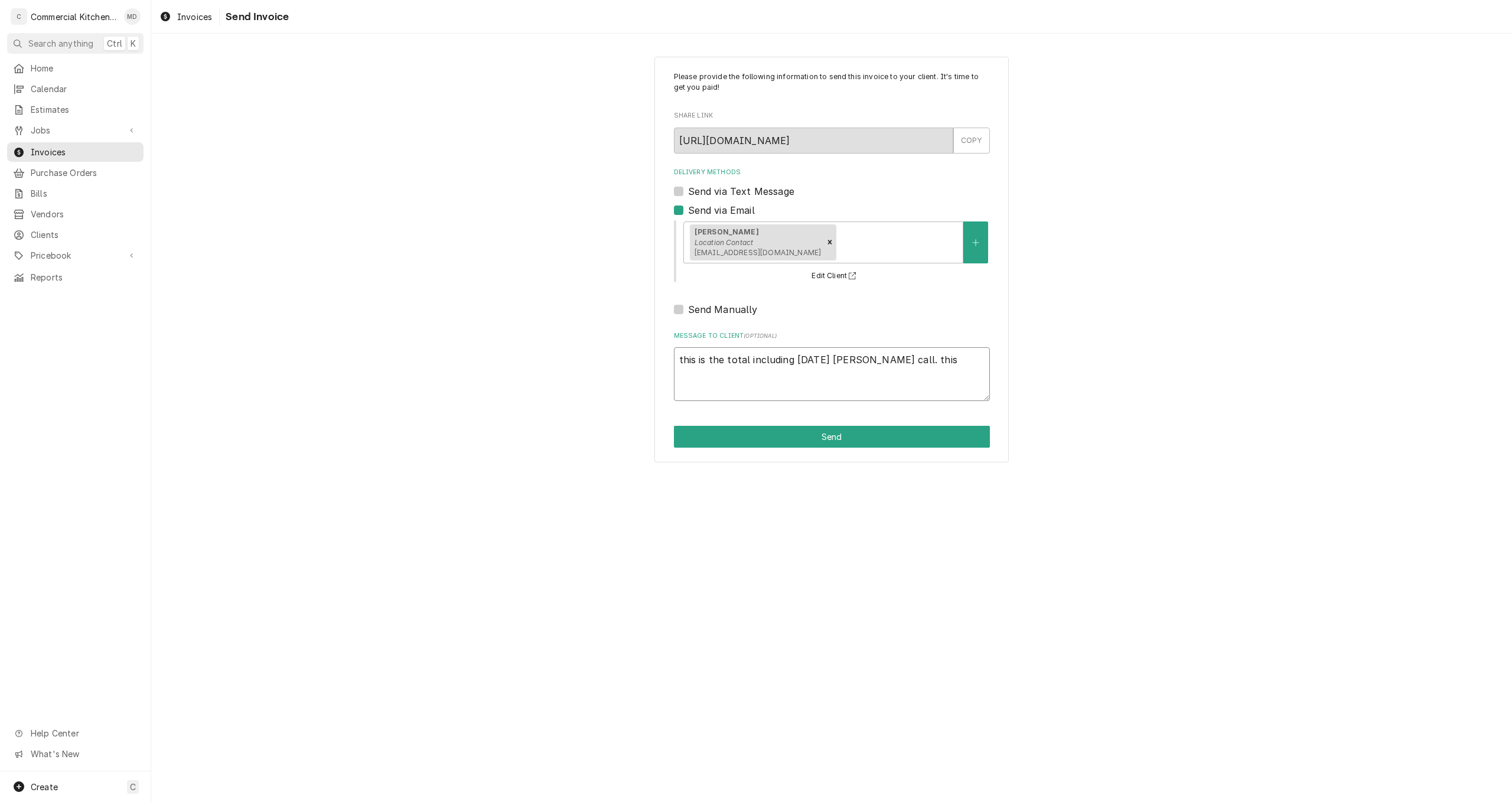
type textarea "this is the total including saturday taylor call. this"
type textarea "x"
type textarea "this is the total including saturday taylor call. this d"
type textarea "x"
type textarea "this is the total including saturday taylor call. this do"
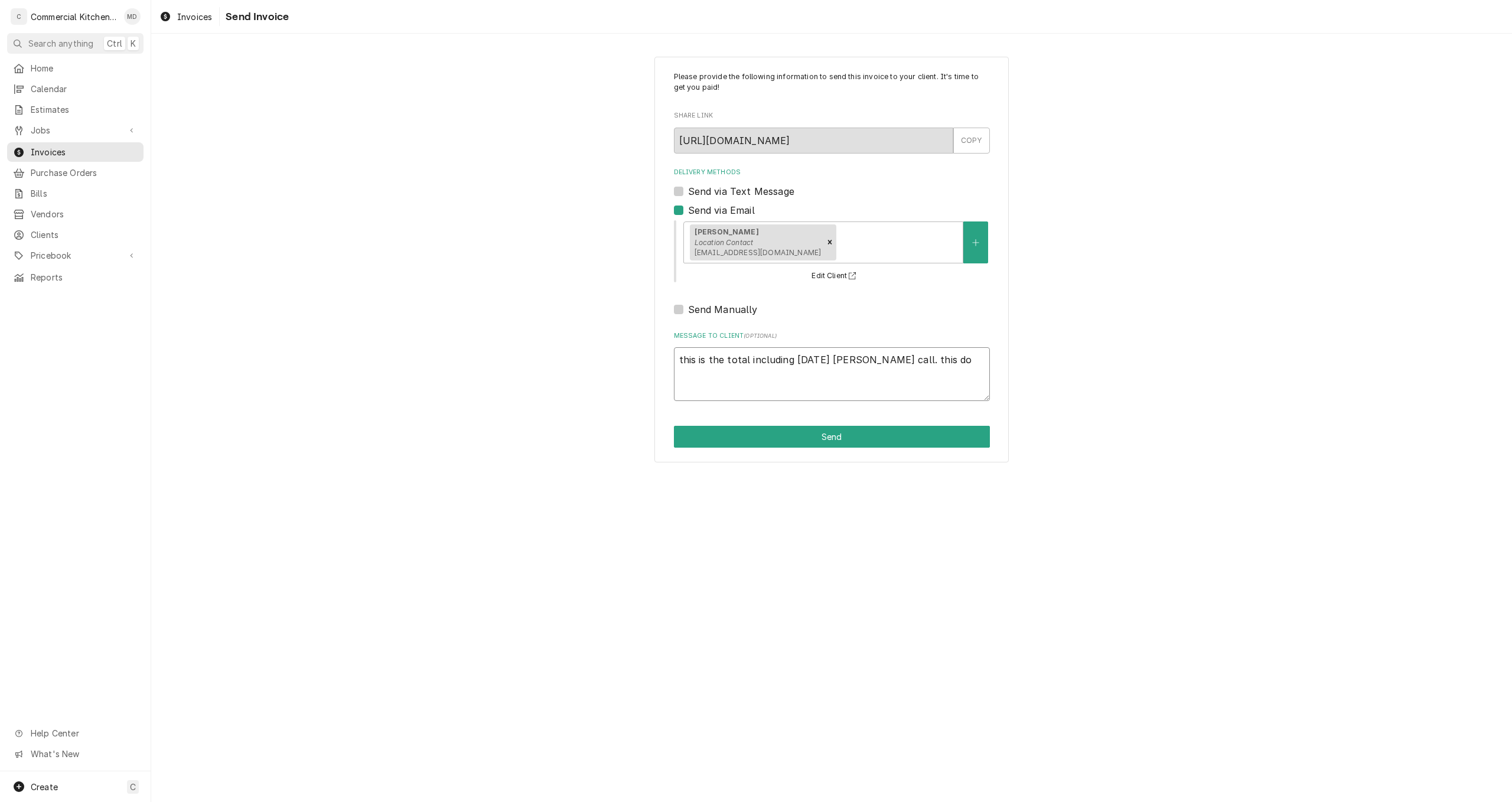
type textarea "x"
type textarea "this is the total including saturday taylor call. this doe"
type textarea "x"
type textarea "this is the total including saturday taylor call. this does"
type textarea "x"
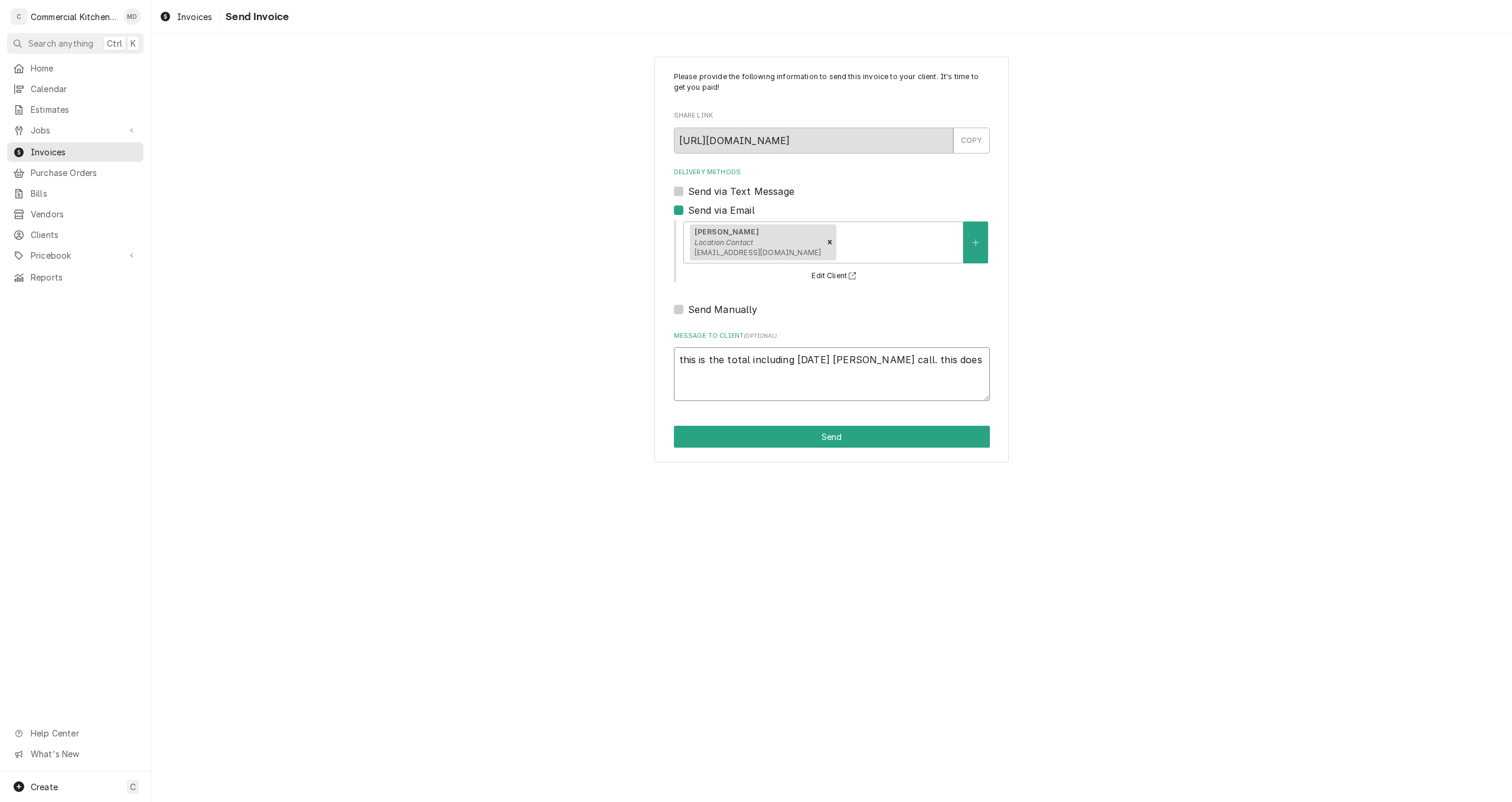
type textarea "this is the total including saturday taylor call. this does"
type textarea "x"
type textarea "this is the total including saturday taylor call. this does n"
type textarea "x"
type textarea "this is the total including saturday taylor call. this does no"
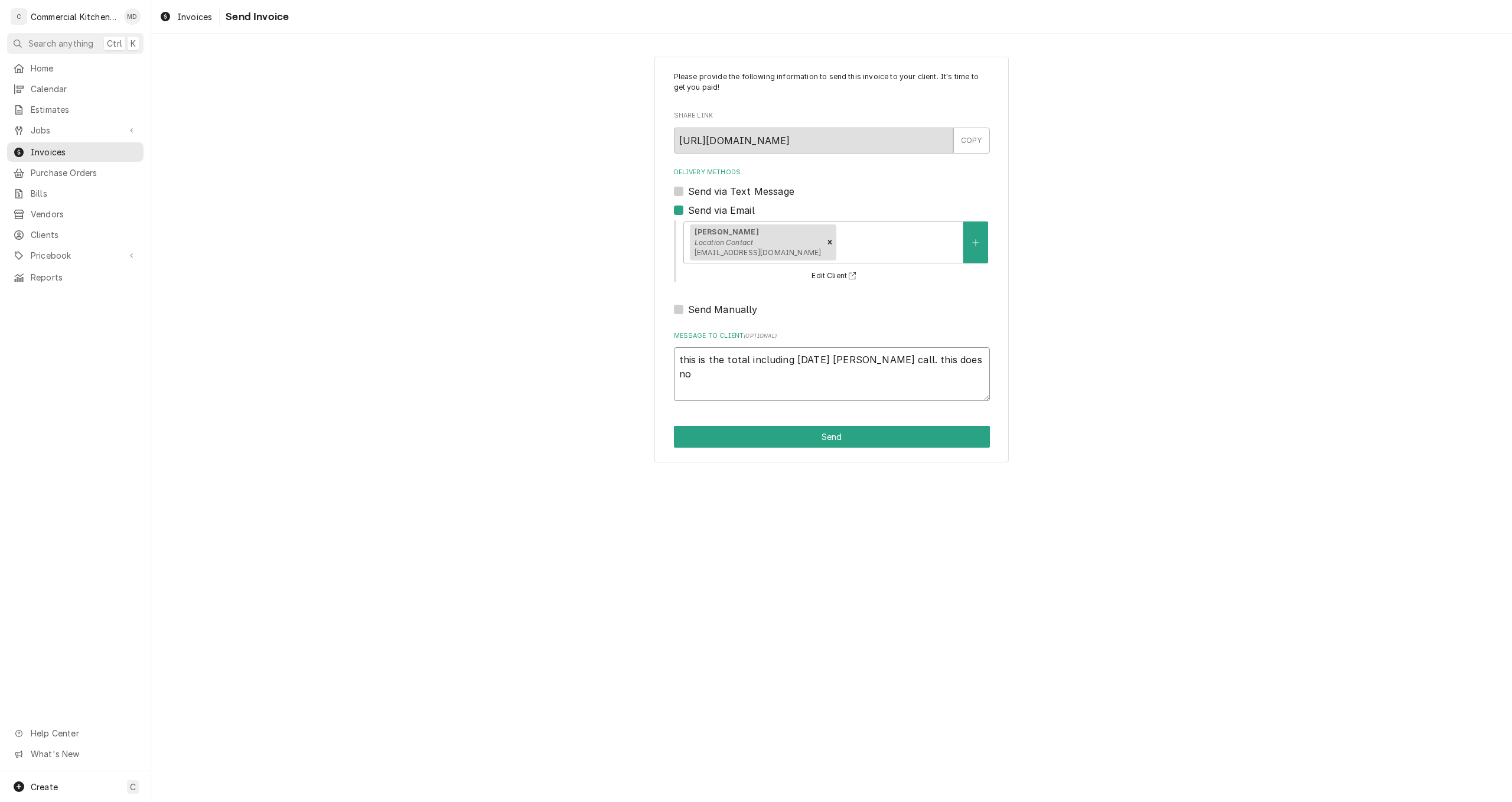
type textarea "x"
type textarea "this is the total including saturday taylor call. this does not"
type textarea "x"
type textarea "this is the total including saturday taylor call. this does not"
type textarea "x"
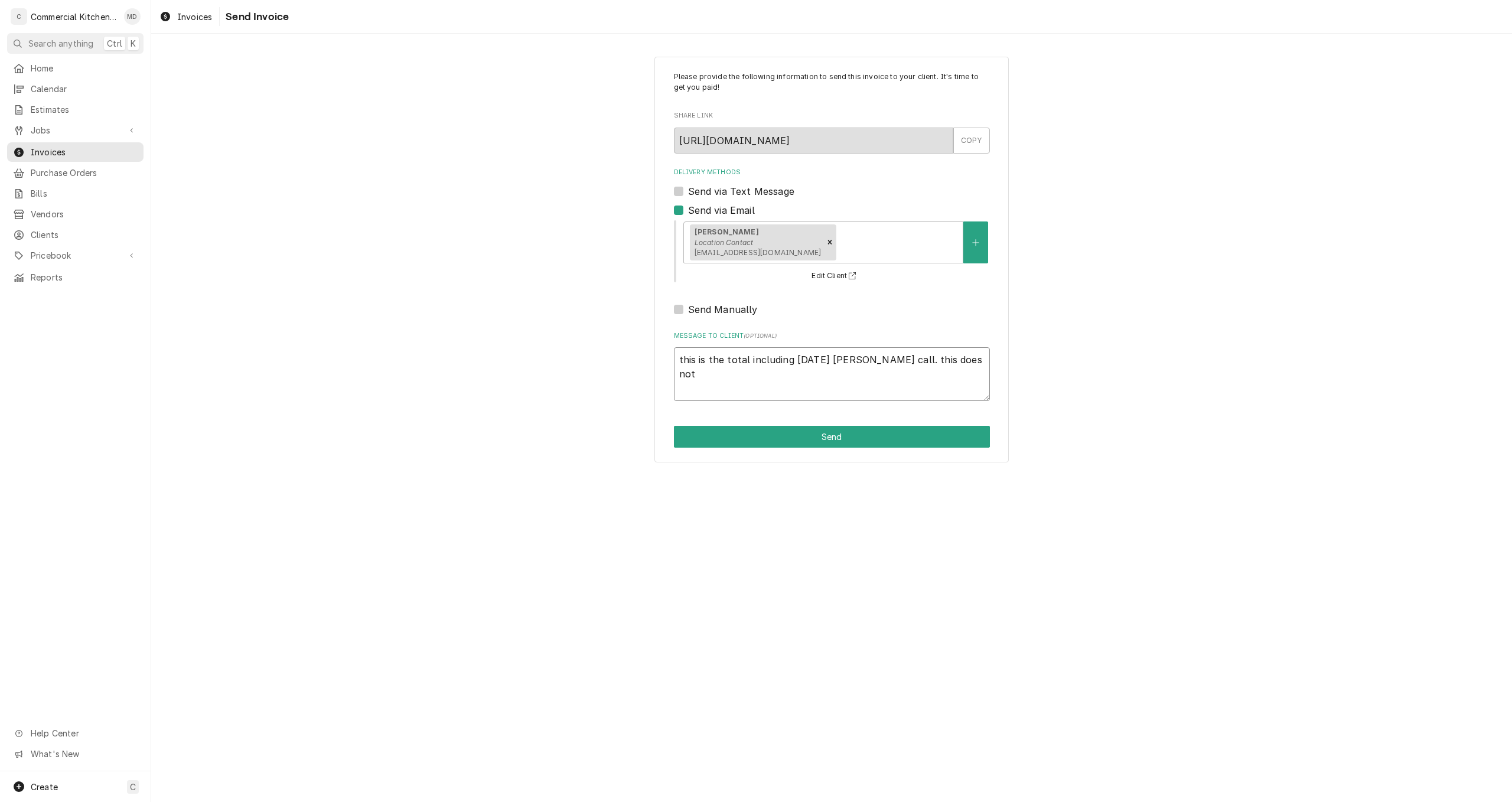
type textarea "this is the total including saturday taylor call. this does not i"
type textarea "x"
type textarea "this is the total including saturday taylor call. this does not in"
type textarea "x"
type textarea "this is the total including saturday taylor call. this does not inc"
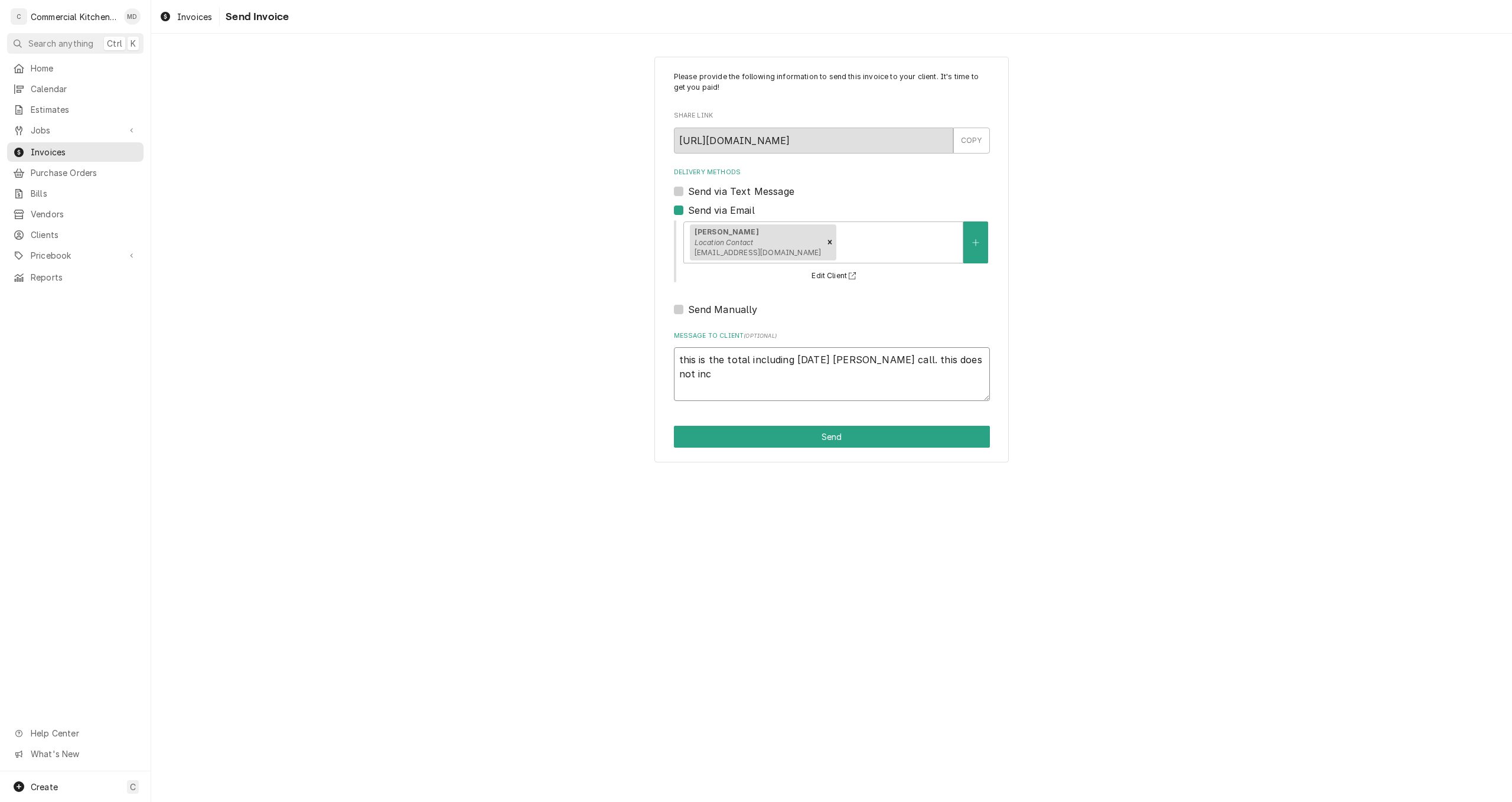
type textarea "x"
type textarea "this is the total including saturday taylor call. this does not incl"
type textarea "x"
type textarea "this is the total including saturday taylor call. this does not inclu"
type textarea "x"
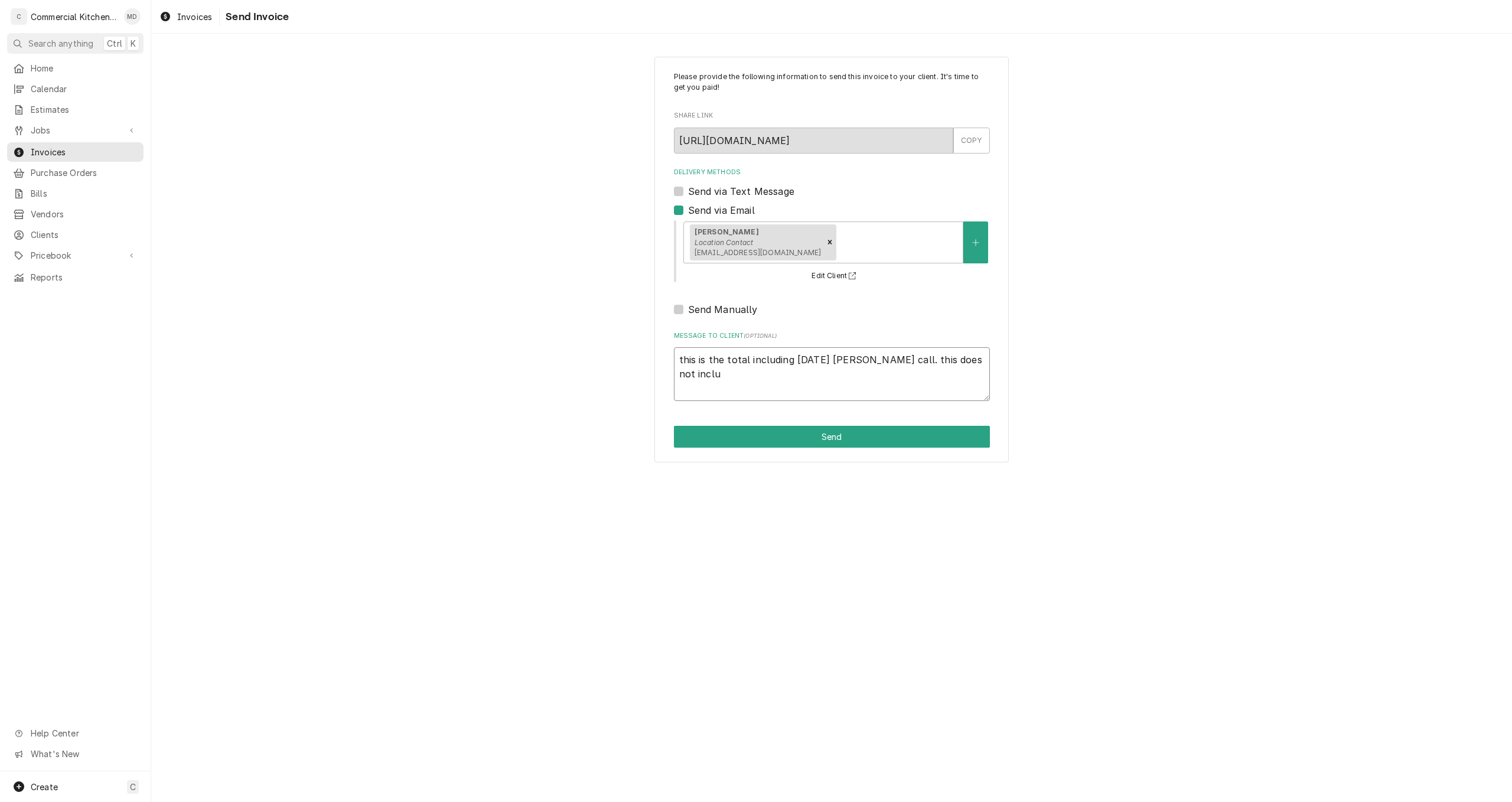
type textarea "this is the total including saturday taylor call. this does not includ"
type textarea "x"
type textarea "this is the total including saturday taylor call. this does not include"
type textarea "x"
type textarea "this is the total including saturday taylor call. this does not include"
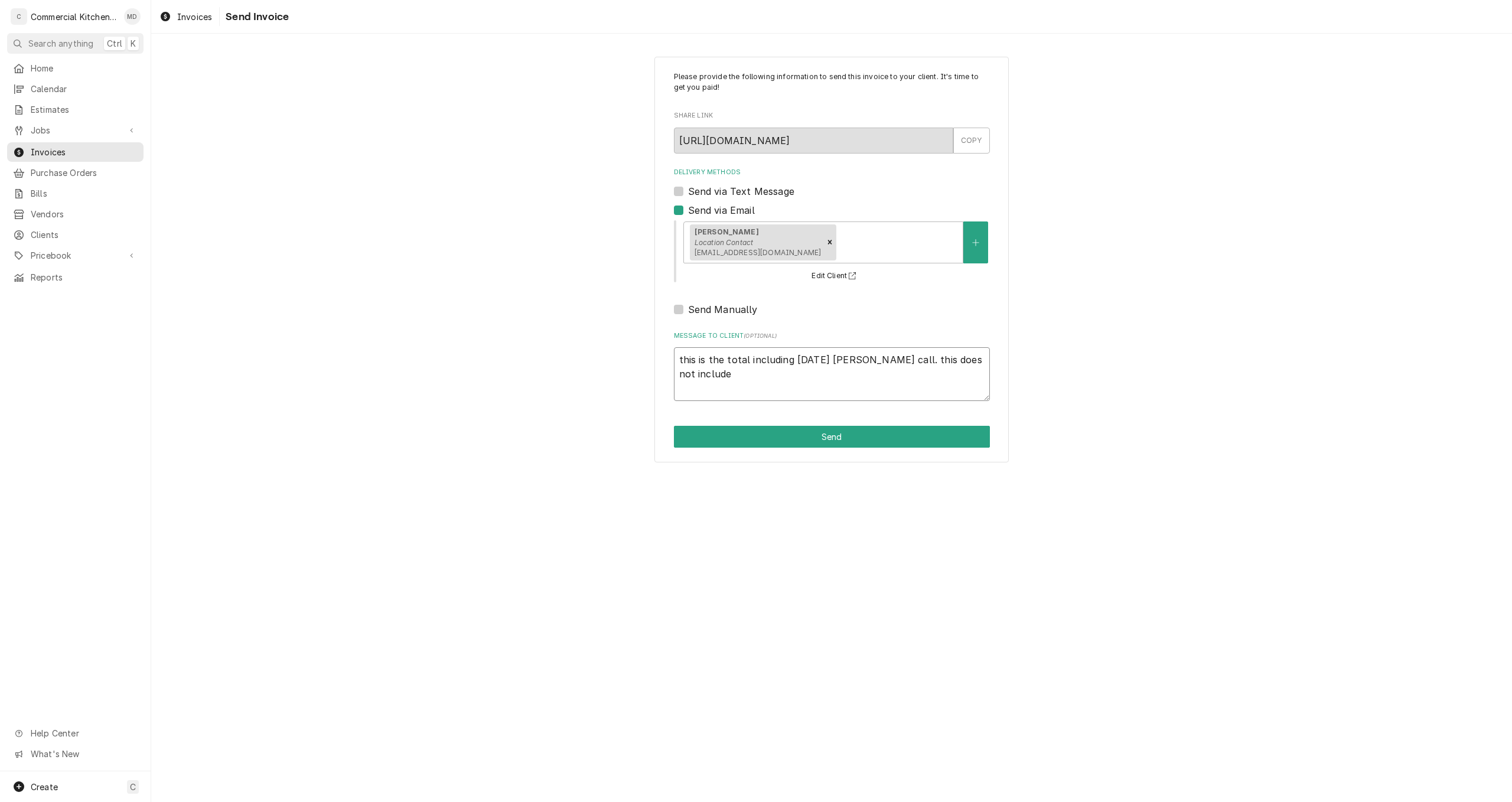
type textarea "x"
type textarea "this is the total including saturday taylor call. this does not include b"
type textarea "x"
type textarea "this is the total including saturday taylor call. this does not include bo"
type textarea "x"
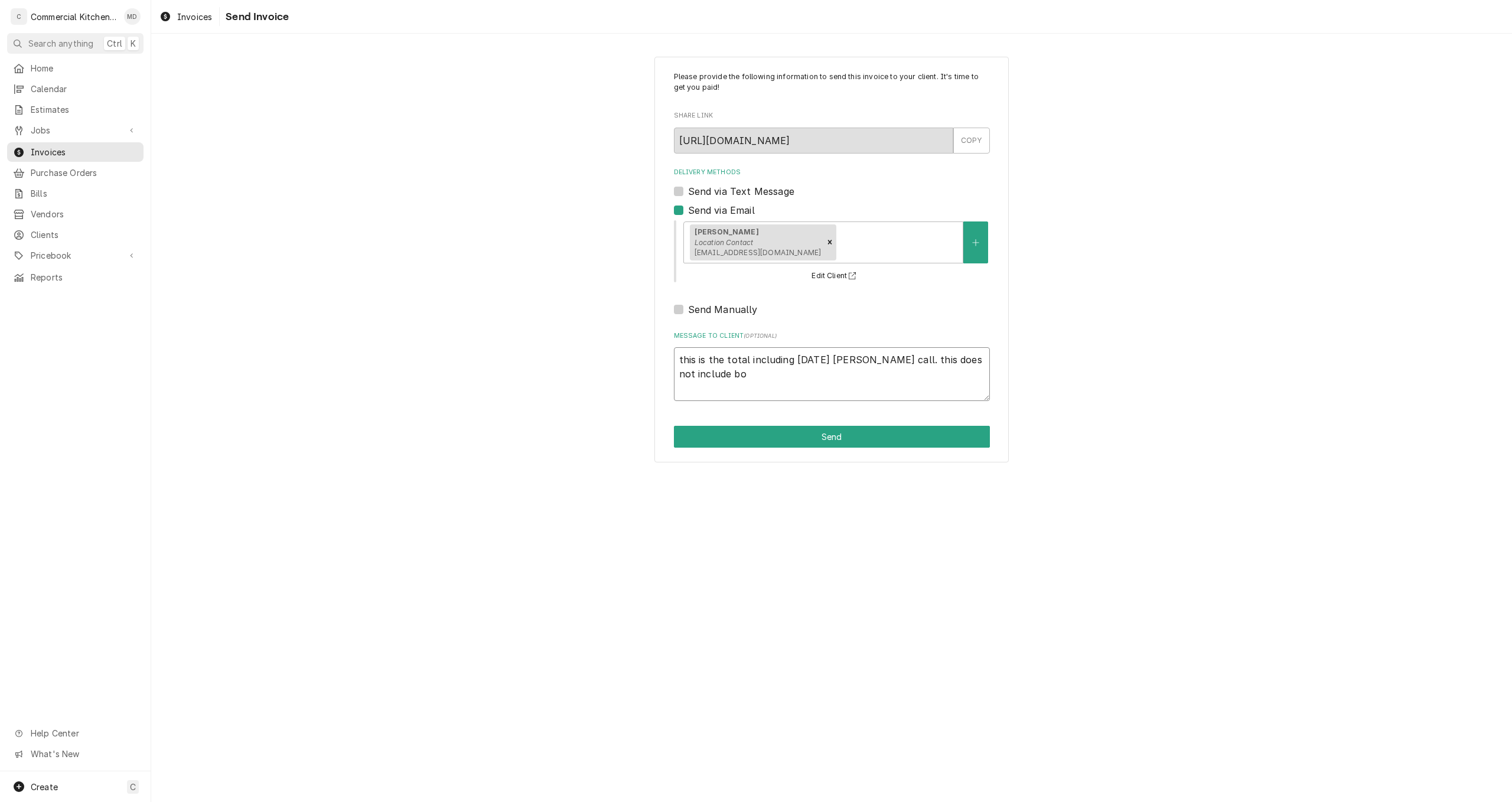
type textarea "this is the total including saturday taylor call. this does not include boa"
type textarea "x"
type textarea "this is the total including saturday taylor call. this does not include boar"
type textarea "x"
type textarea "this is the total including saturday taylor call. this does not include board"
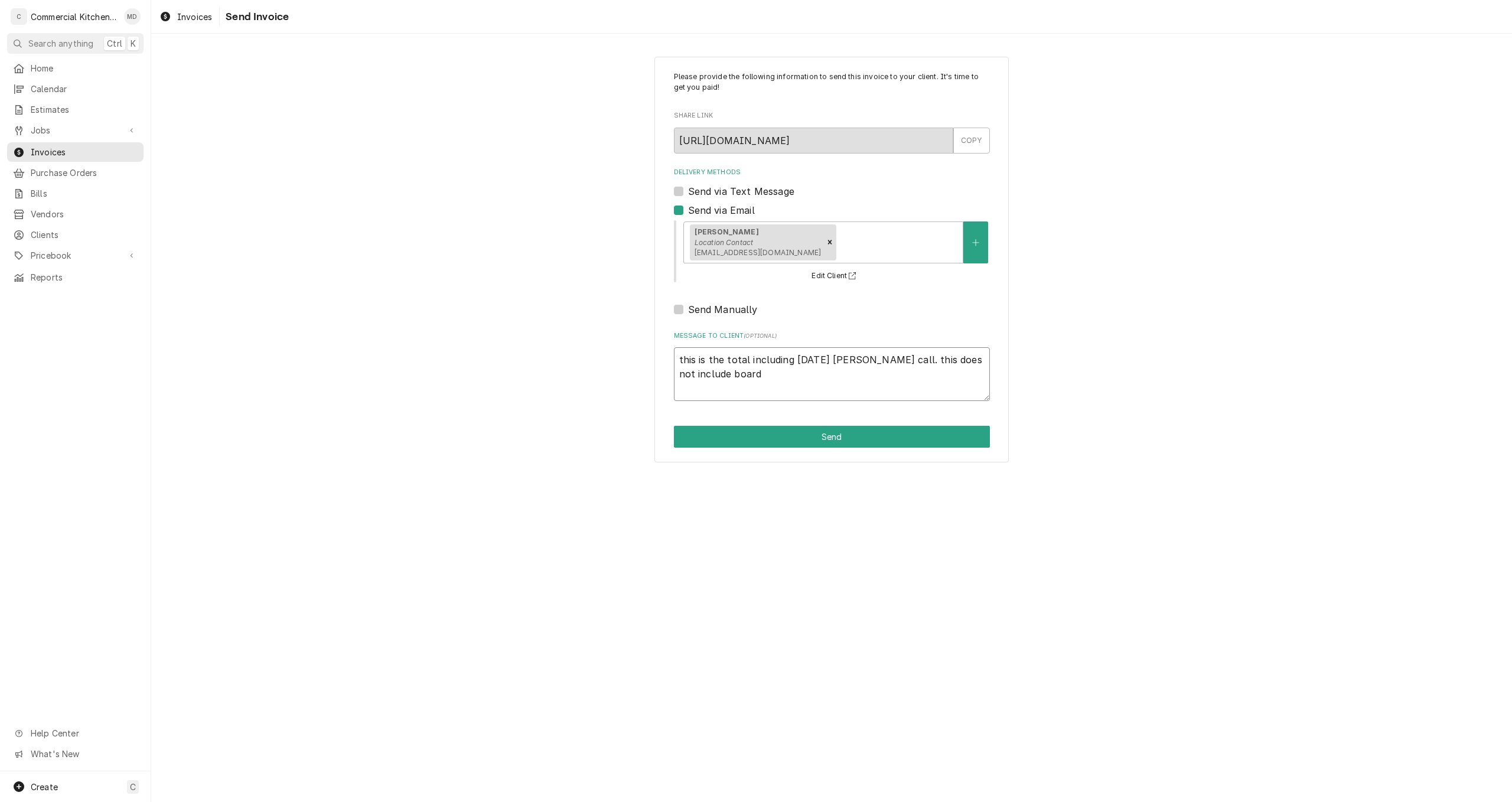
type textarea "x"
type textarea "this is the total including saturday taylor call. this does not include board"
type textarea "x"
type textarea "this is the total including saturday taylor call. this does not include board f"
type textarea "x"
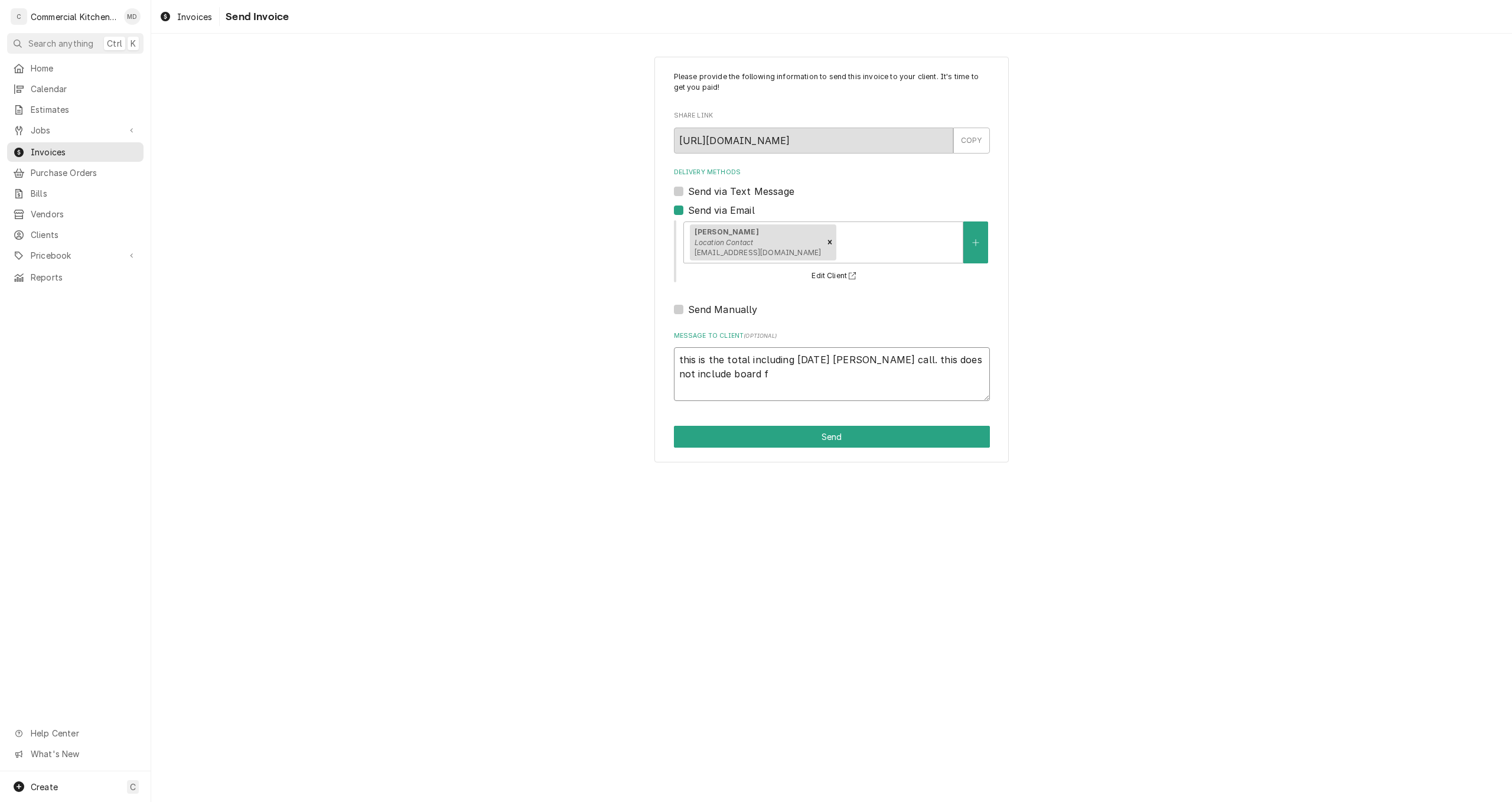
type textarea "this is the total including saturday taylor call. this does not include board fo"
type textarea "x"
type textarea "this is the total including saturday taylor call. this does not include board f…"
type textarea "x"
type textarea "this is the total including saturday taylor call. this does not include board f…"
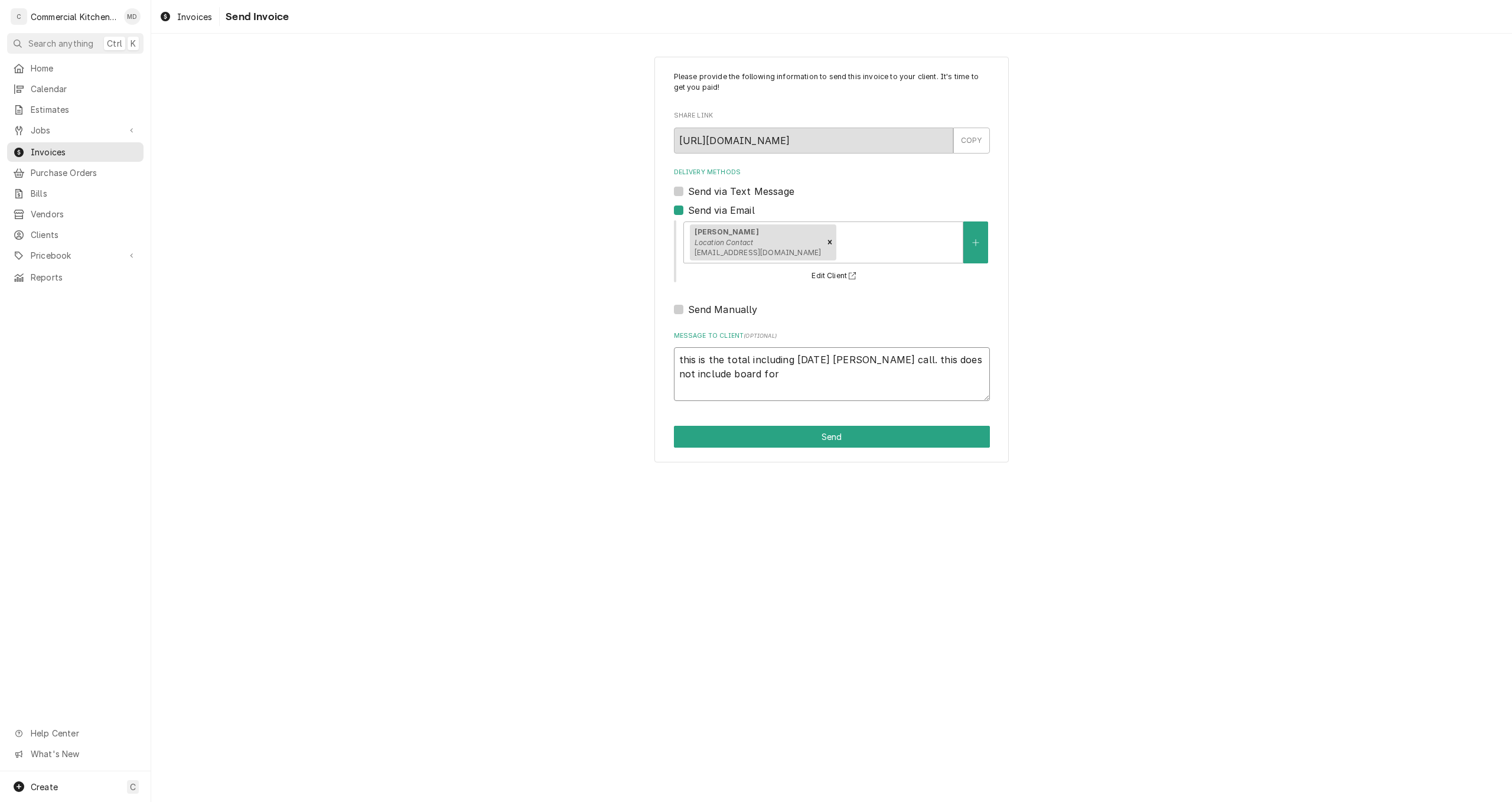
type textarea "x"
type textarea "this is the total including saturday taylor call. this does not include board f…"
type textarea "x"
type textarea "this is the total including saturday taylor call. this does not include board f…"
type textarea "x"
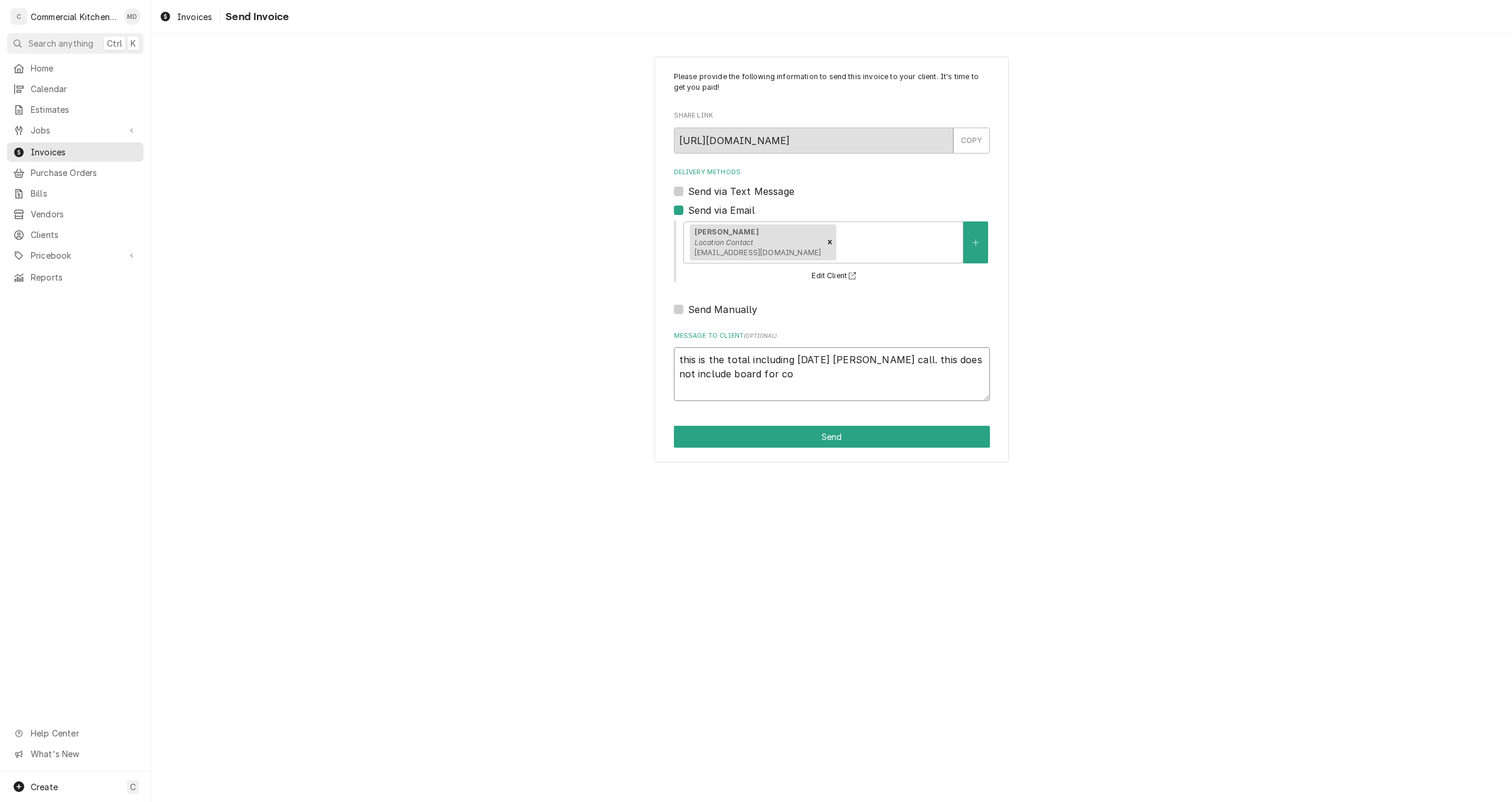
type textarea "this is the total including saturday taylor call. this does not include board f…"
type textarea "x"
type textarea "this is the total including saturday taylor call. this does not include board f…"
type textarea "x"
type textarea "this is the total including saturday taylor call. this does not include board f…"
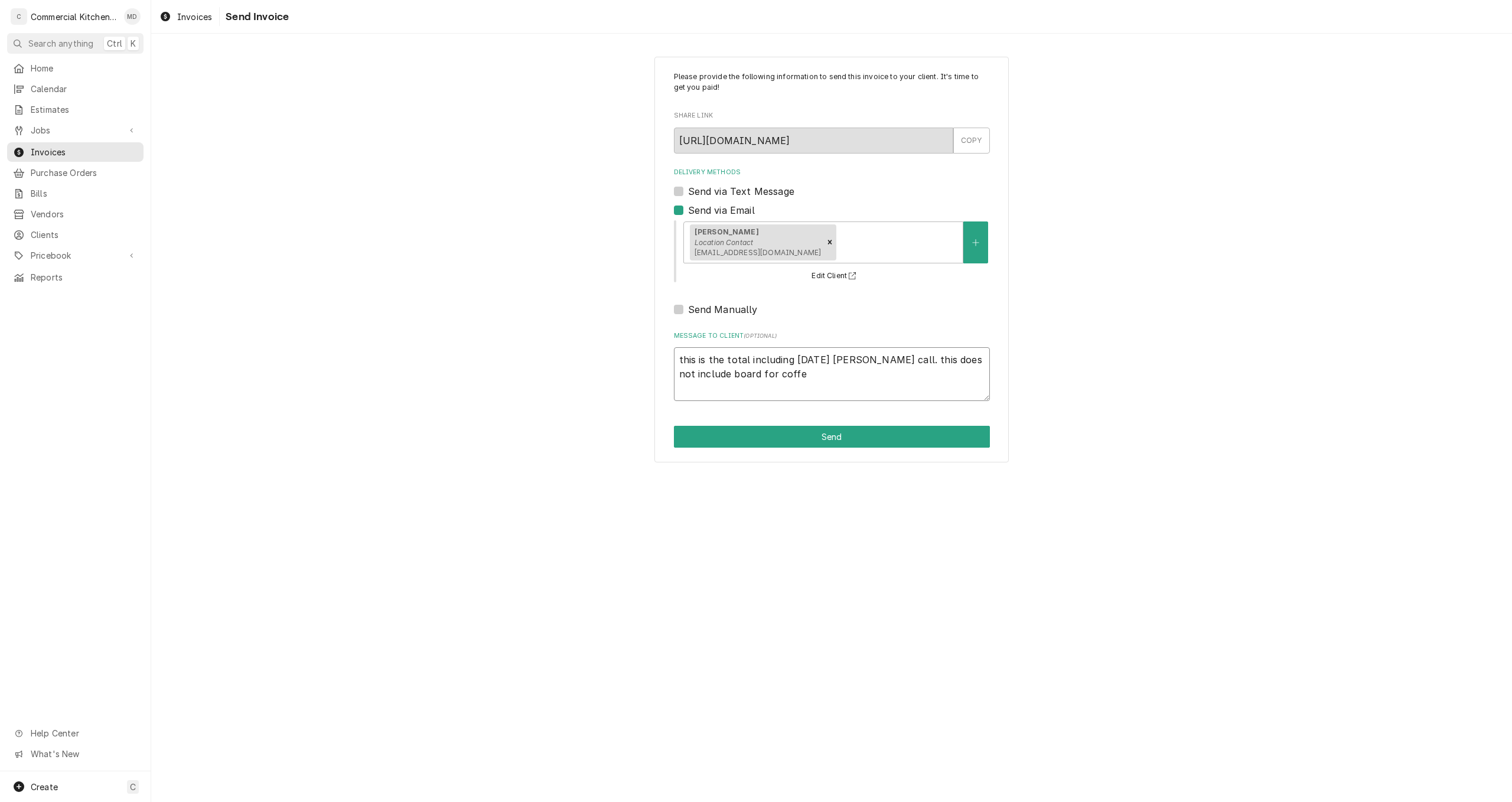
type textarea "x"
type textarea "this is the total including saturday taylor call. this does not include board f…"
type textarea "x"
type textarea "this is the total including saturday taylor call. this does not include board f…"
type textarea "x"
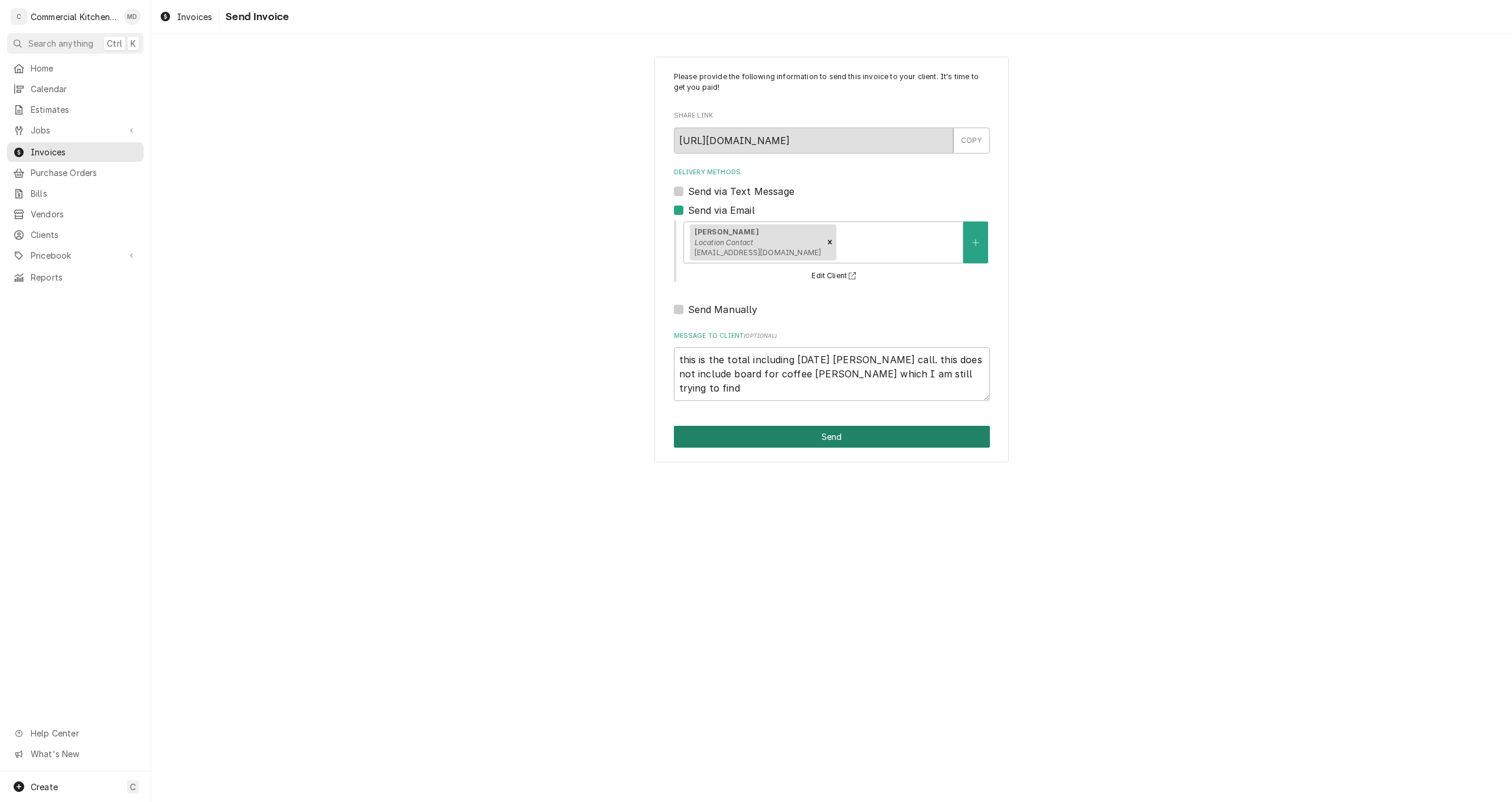
click at [842, 440] on button "Send" at bounding box center [831, 437] width 316 height 22
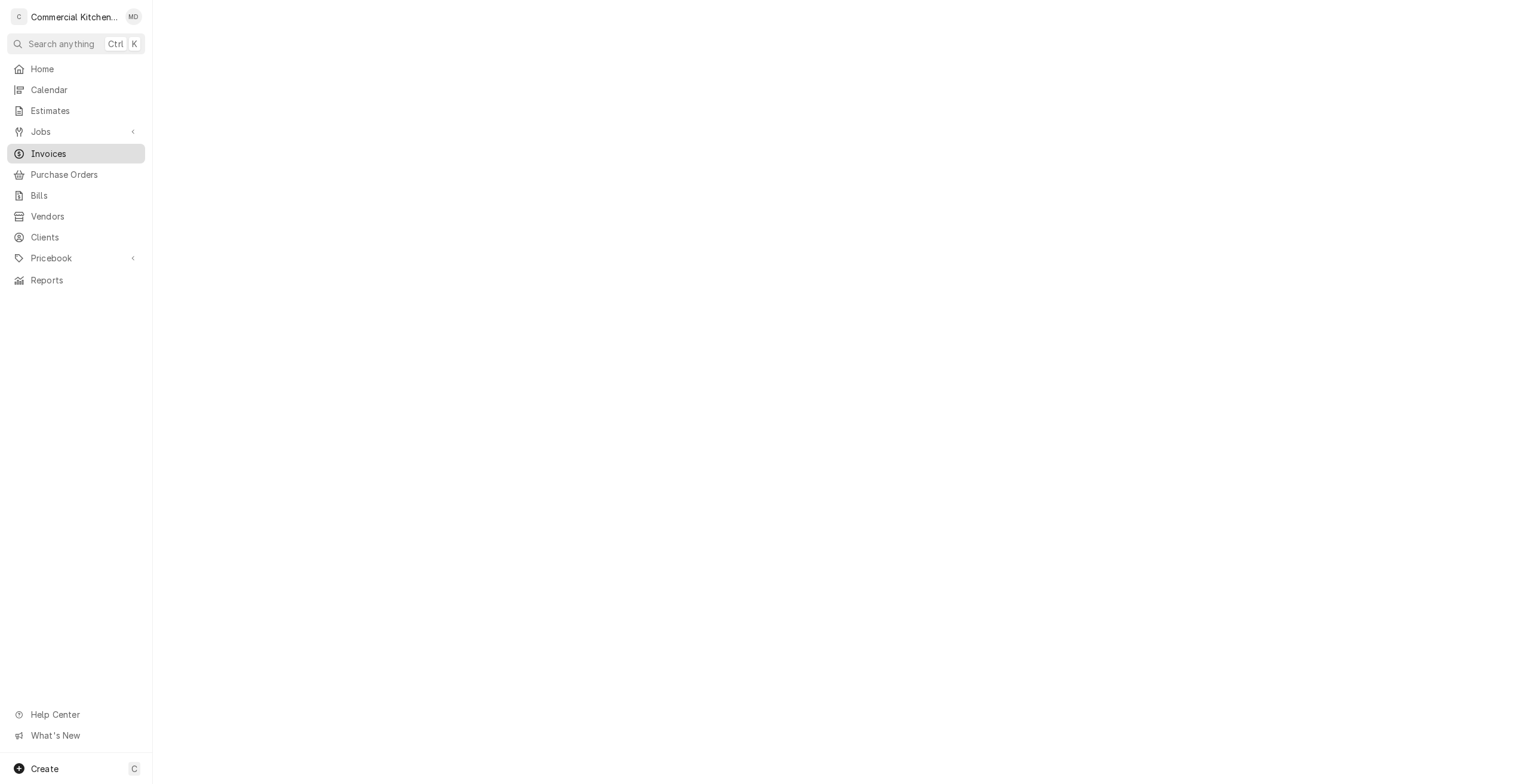
click at [62, 148] on span "Invoices" at bounding box center [85, 154] width 108 height 13
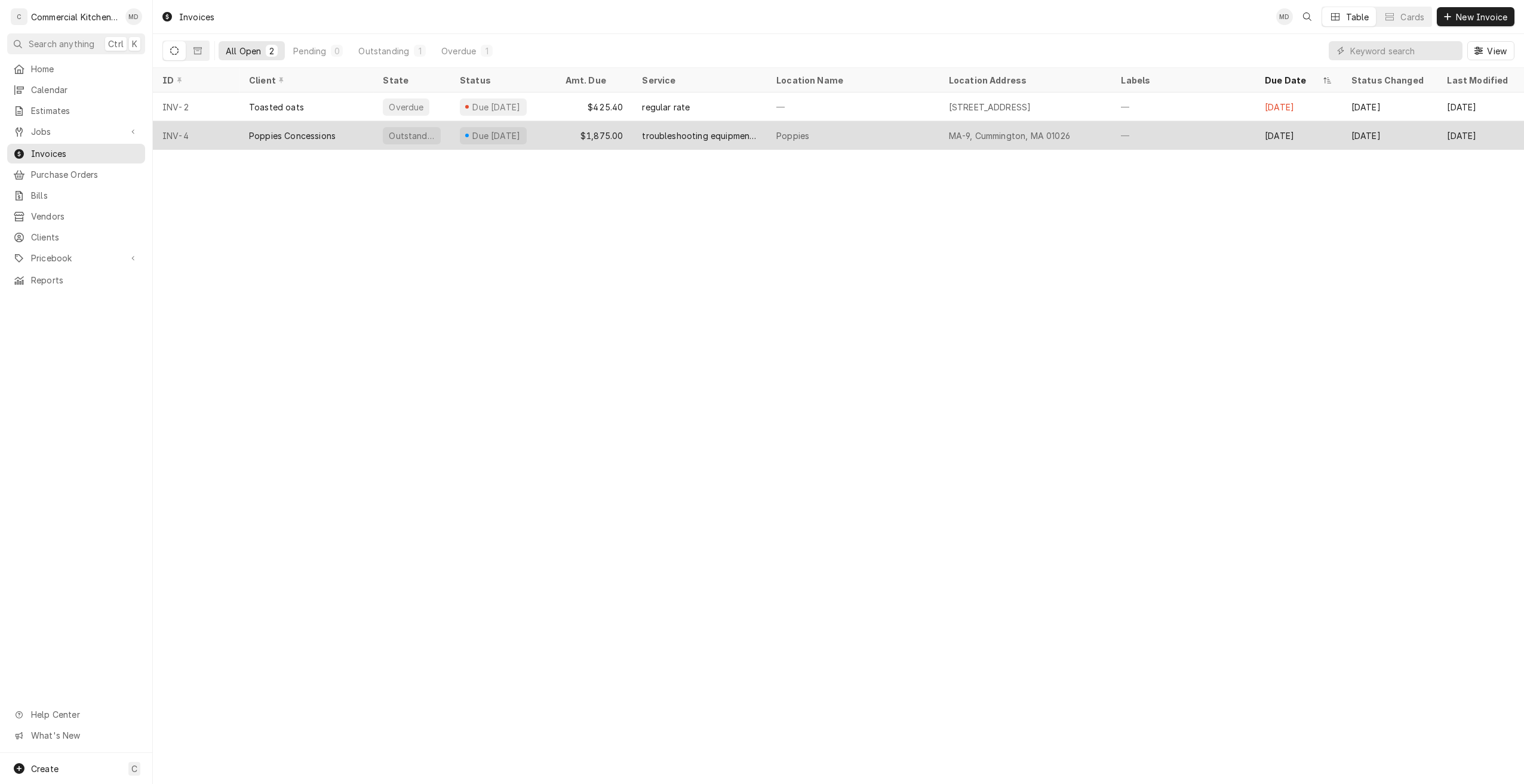
click at [424, 139] on div "Outstanding" at bounding box center [412, 136] width 58 height 18
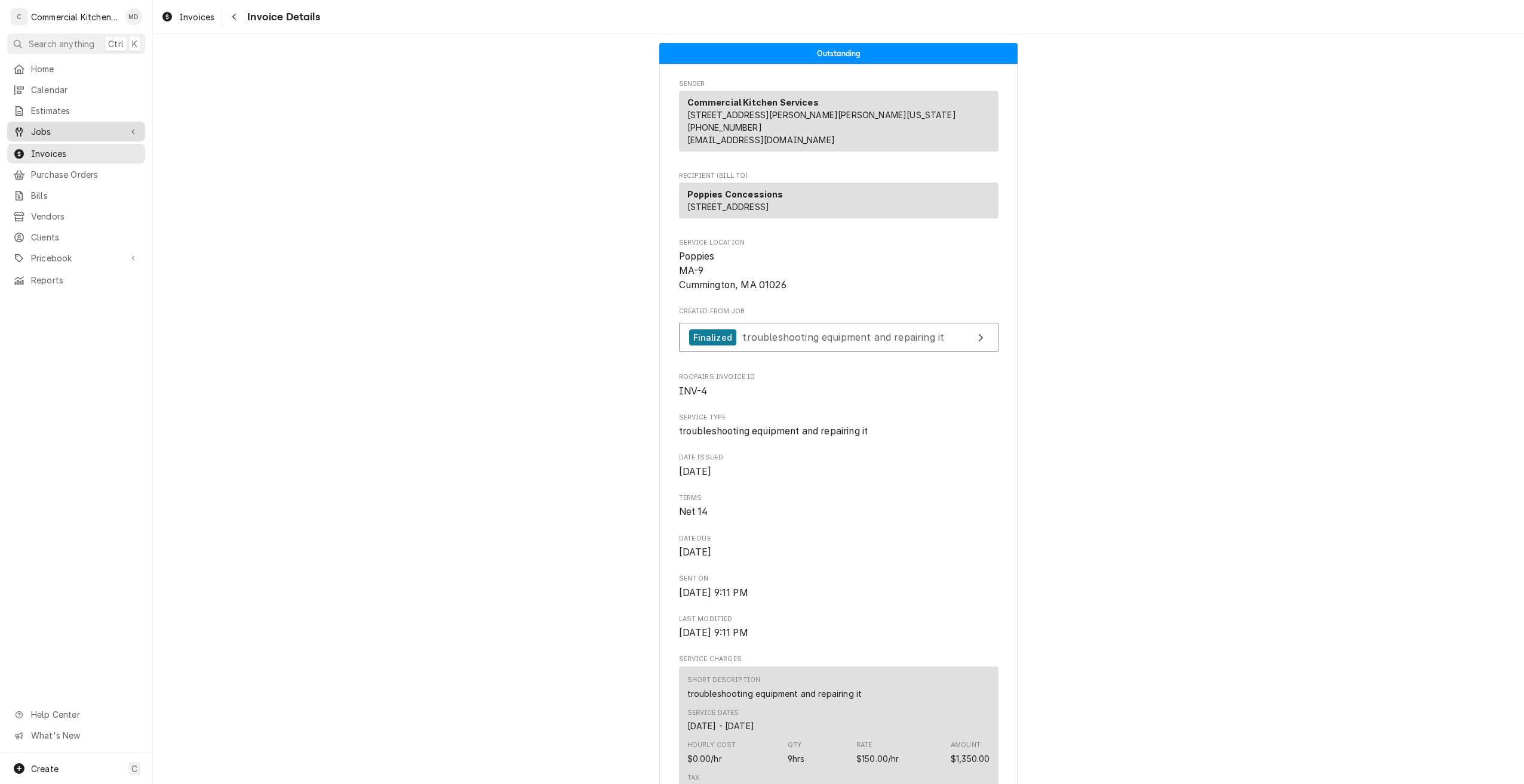
click at [81, 125] on span "Jobs" at bounding box center [76, 131] width 91 height 13
click at [102, 188] on span "Invoices" at bounding box center [85, 193] width 108 height 13
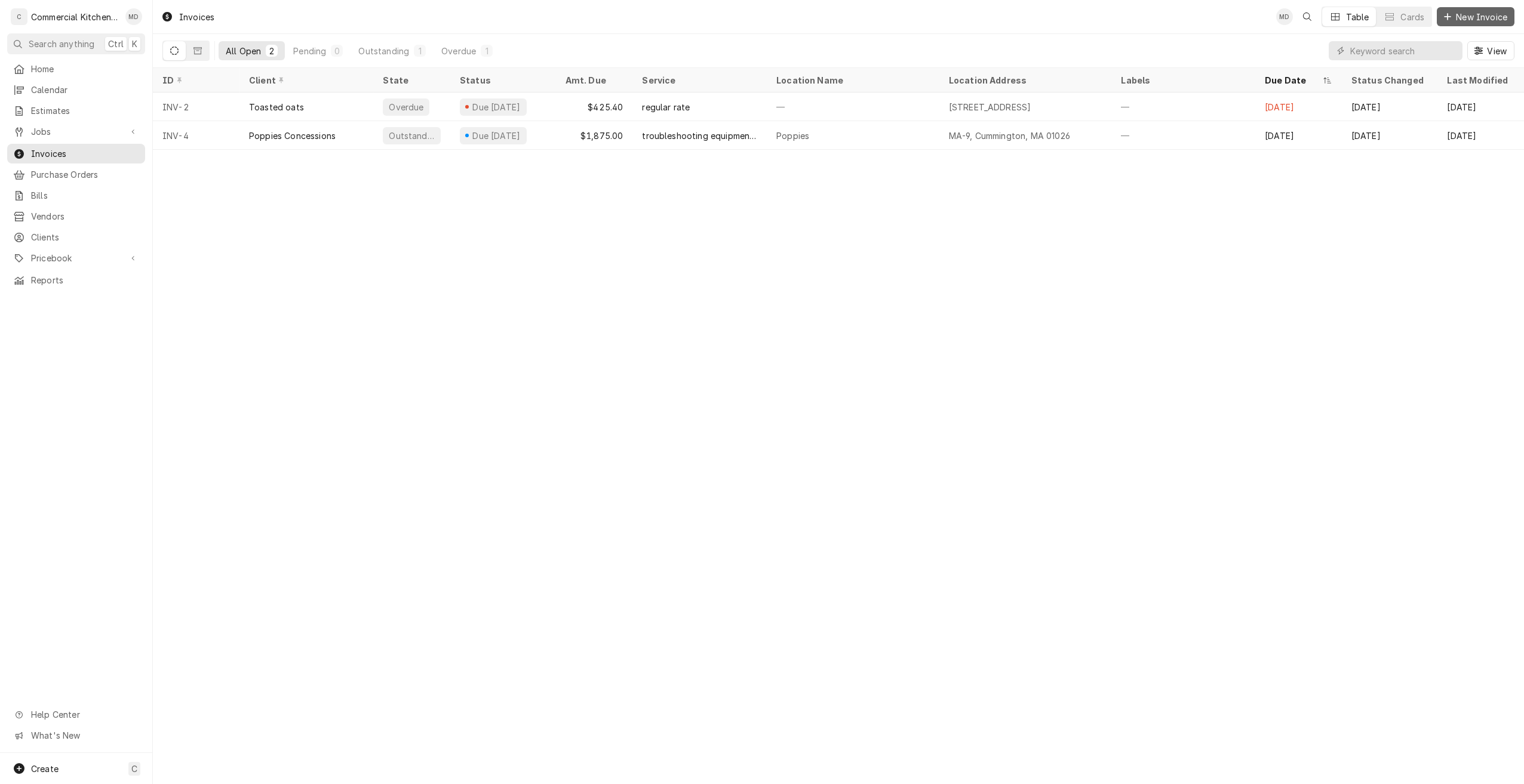
click at [1480, 17] on span "New Invoice" at bounding box center [1482, 17] width 56 height 13
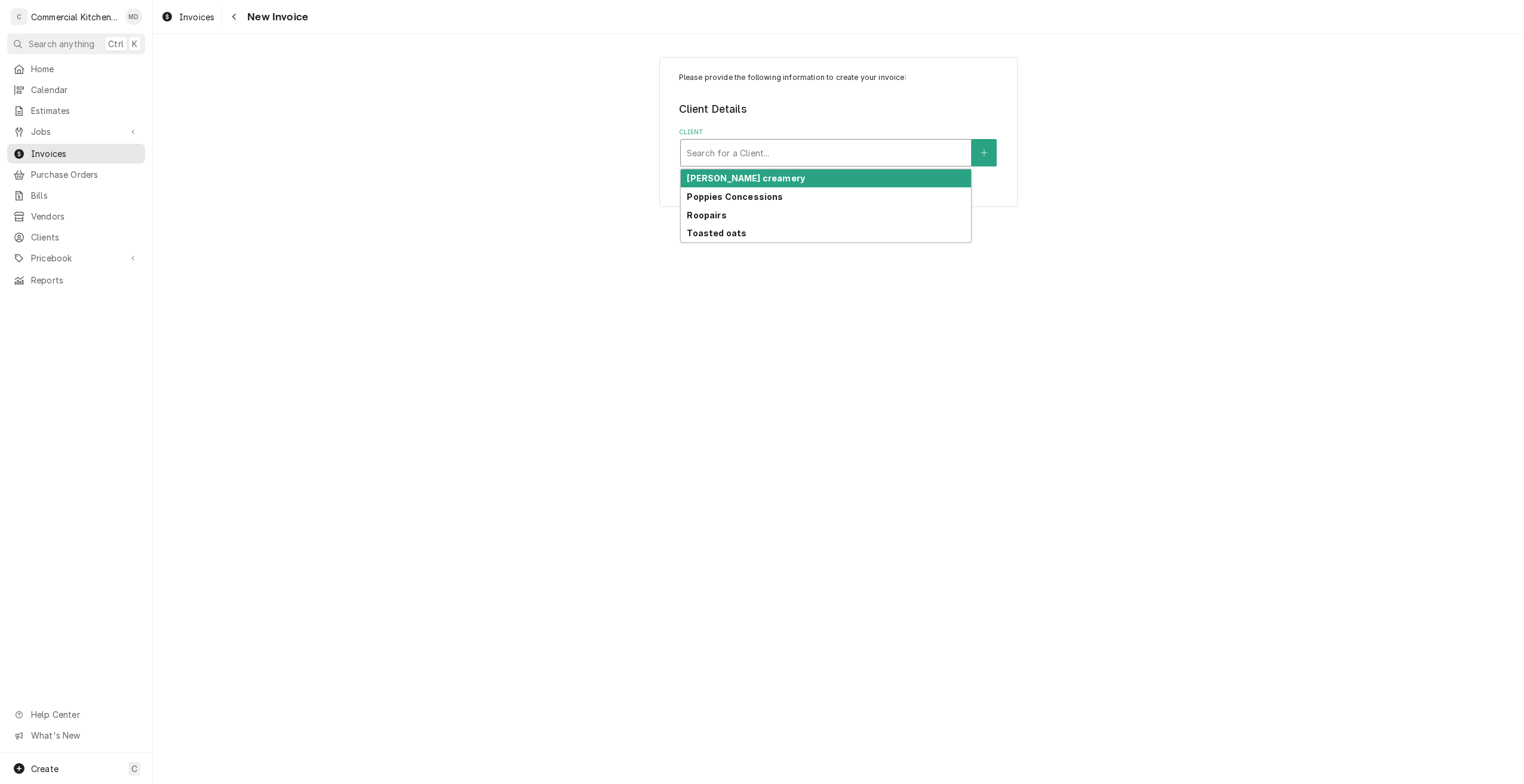
click at [812, 163] on div "Client" at bounding box center [825, 152] width 278 height 22
click at [759, 178] on div "[PERSON_NAME] creamery" at bounding box center [826, 179] width 290 height 18
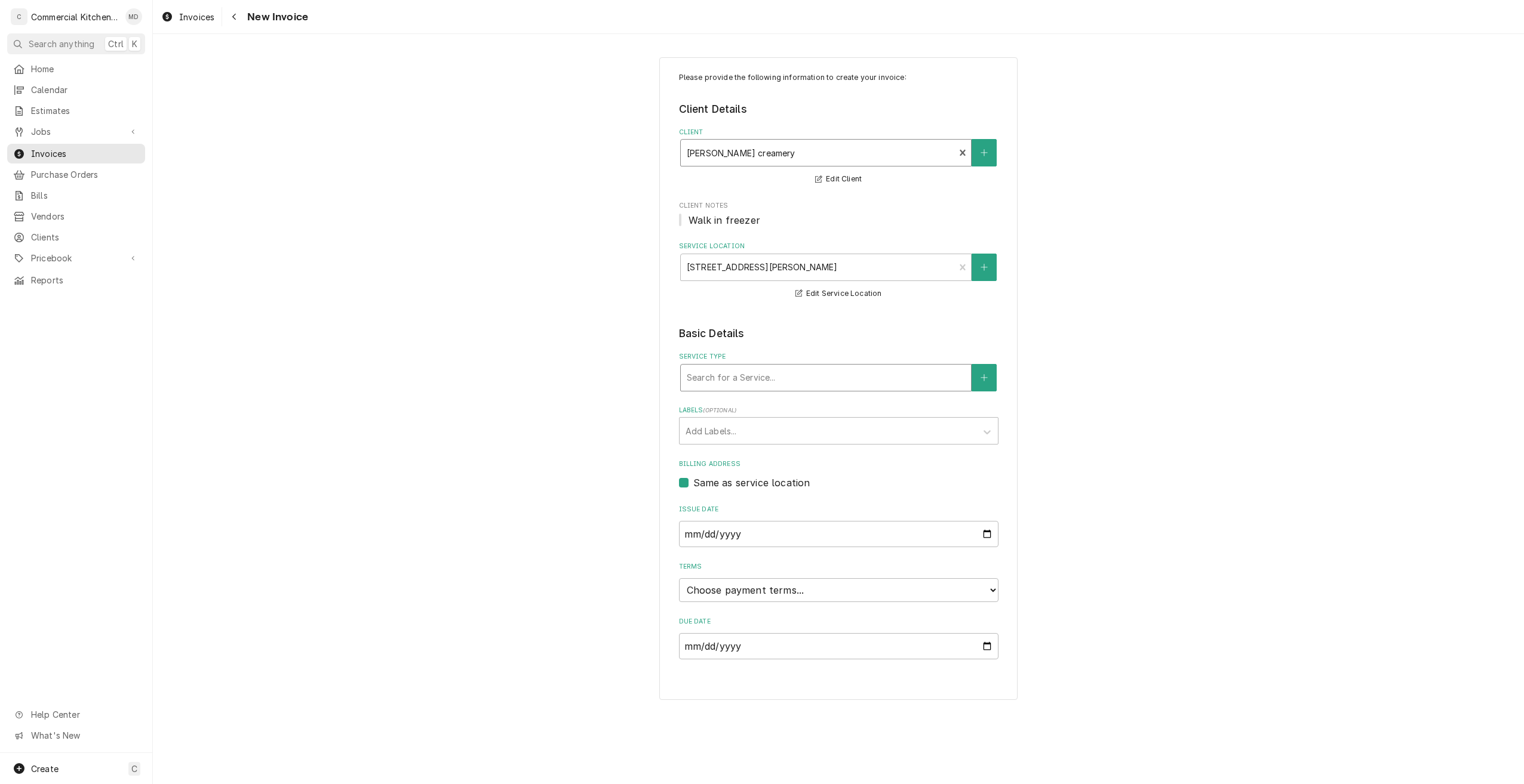
click at [841, 381] on div "Service Type" at bounding box center [825, 377] width 278 height 22
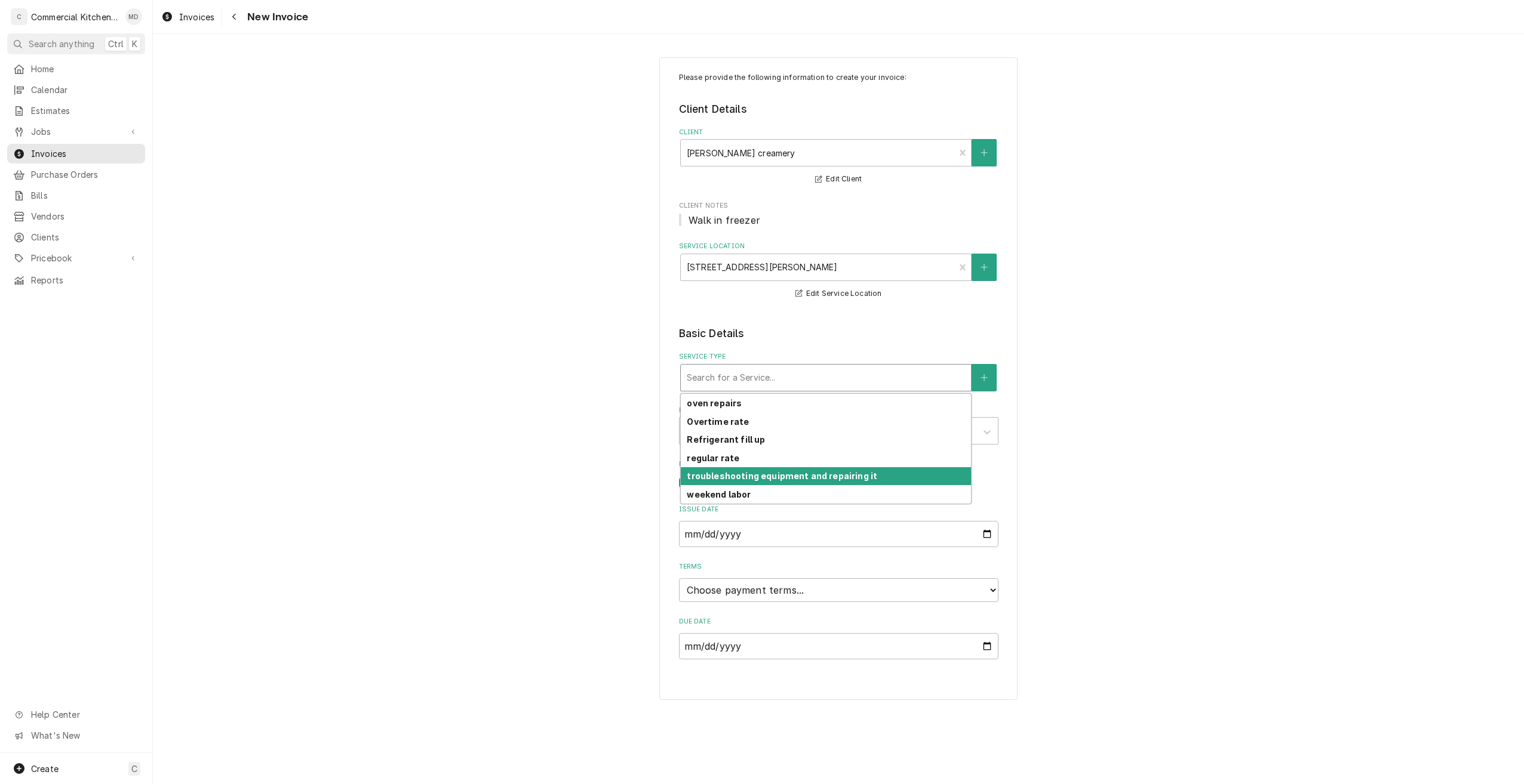
click at [829, 472] on strong "troubleshooting equipment and repairing it" at bounding box center [782, 476] width 191 height 10
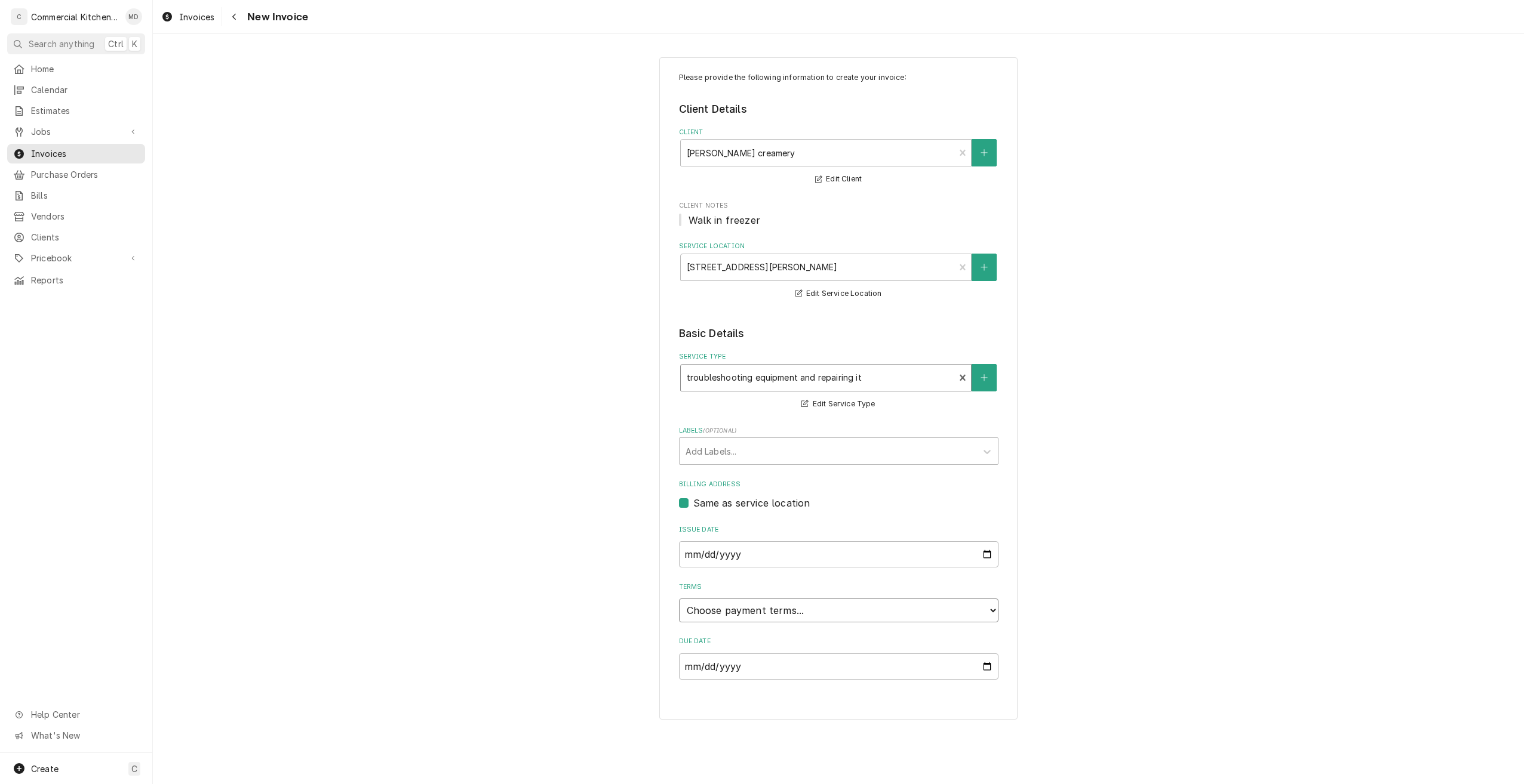
click at [988, 610] on select "Choose payment terms... Same Day Net 7 Net 14 Net 21 Net 30 Net 45 Net 60 Net 90" at bounding box center [838, 610] width 320 height 24
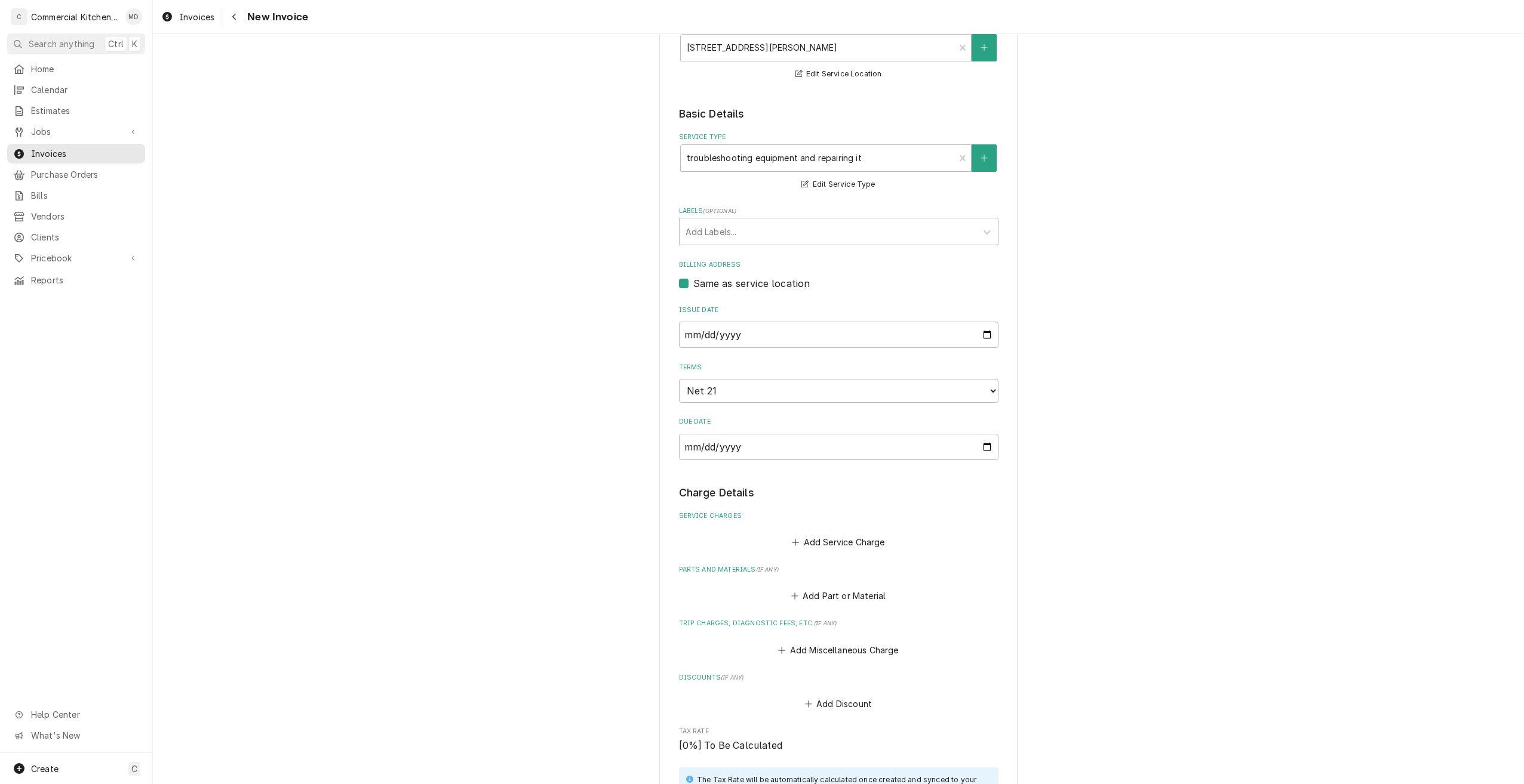
scroll to position [299, 0]
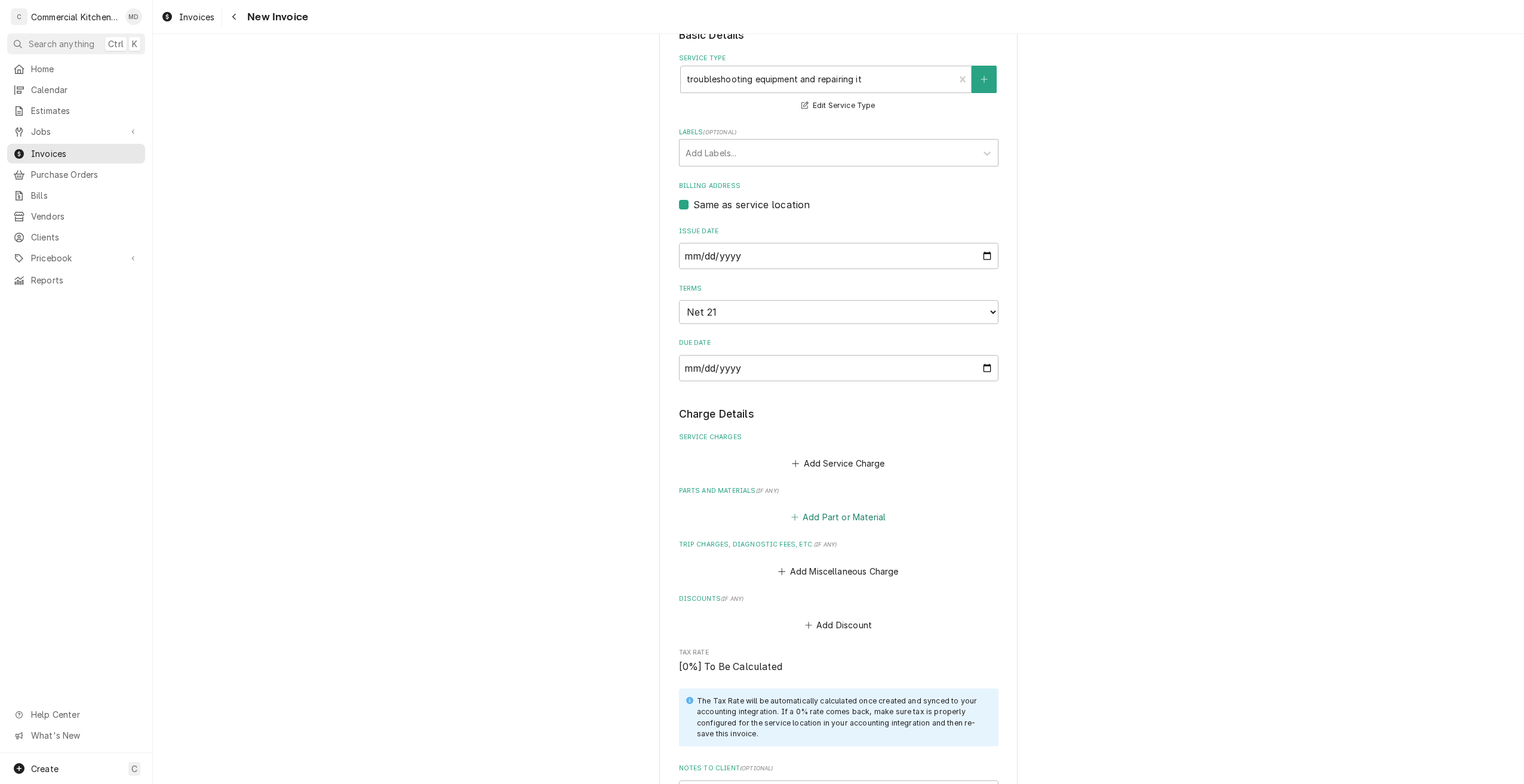
click at [830, 521] on button "Add Part or Material" at bounding box center [837, 517] width 99 height 17
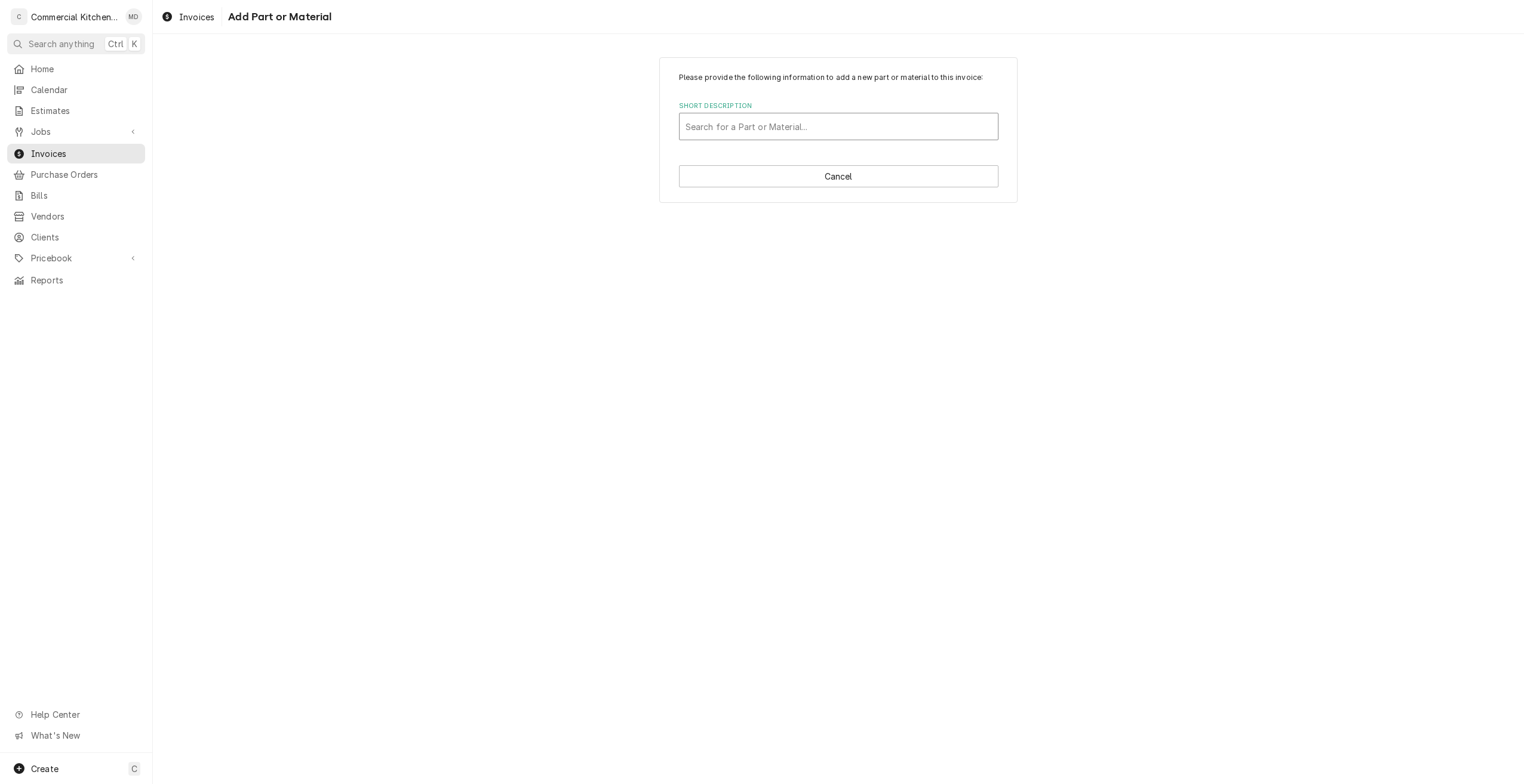
click at [715, 126] on div "Short Description" at bounding box center [839, 127] width 306 height 22
type input "refrigerant 404A"
click at [800, 156] on div "Add "refrigerant 404A" to PriceBook" at bounding box center [838, 152] width 318 height 18
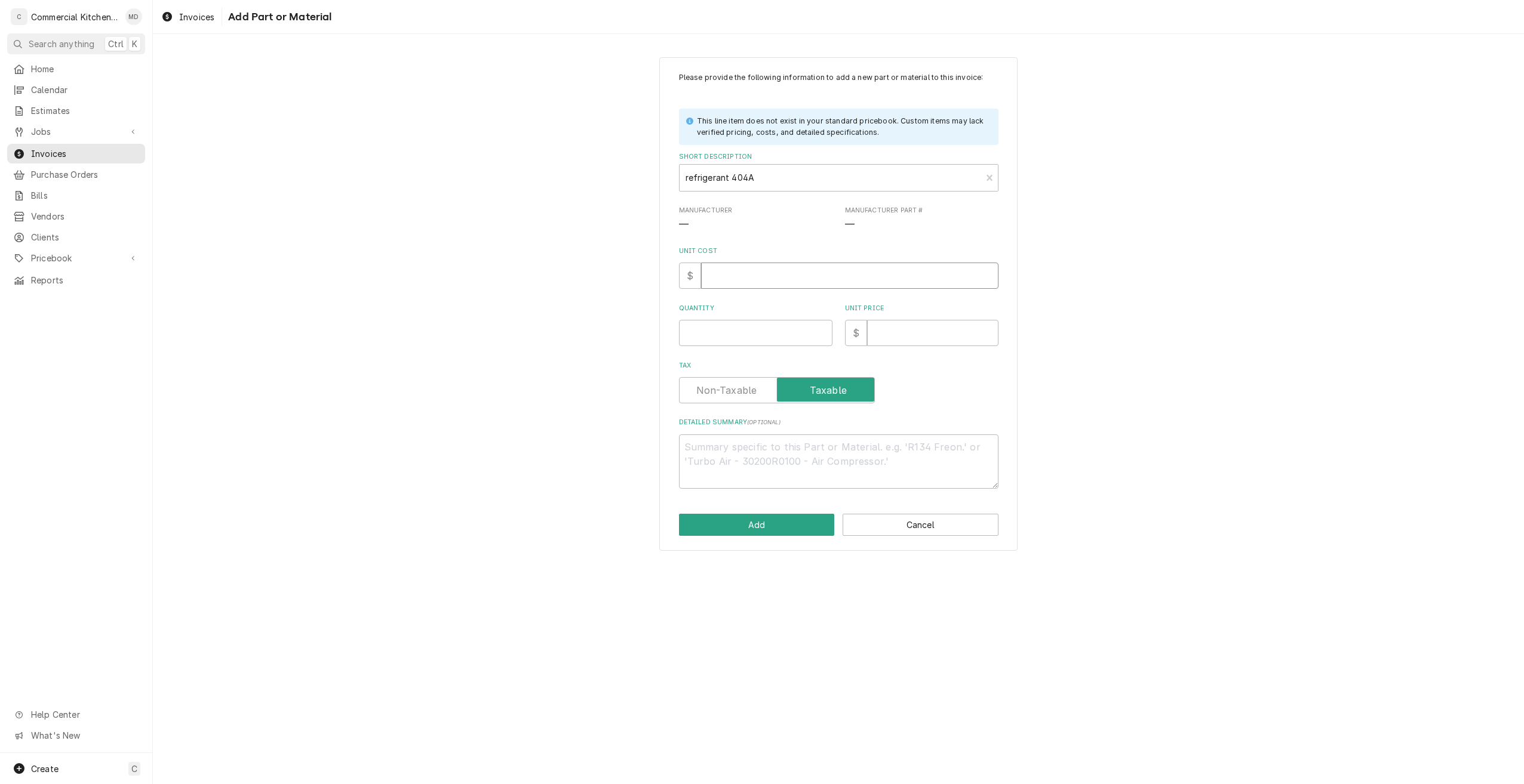
click at [719, 279] on input "Unit Cost" at bounding box center [849, 275] width 297 height 26
click at [875, 329] on input "Unit Price" at bounding box center [933, 332] width 131 height 26
type textarea "x"
type input "2"
type textarea "x"
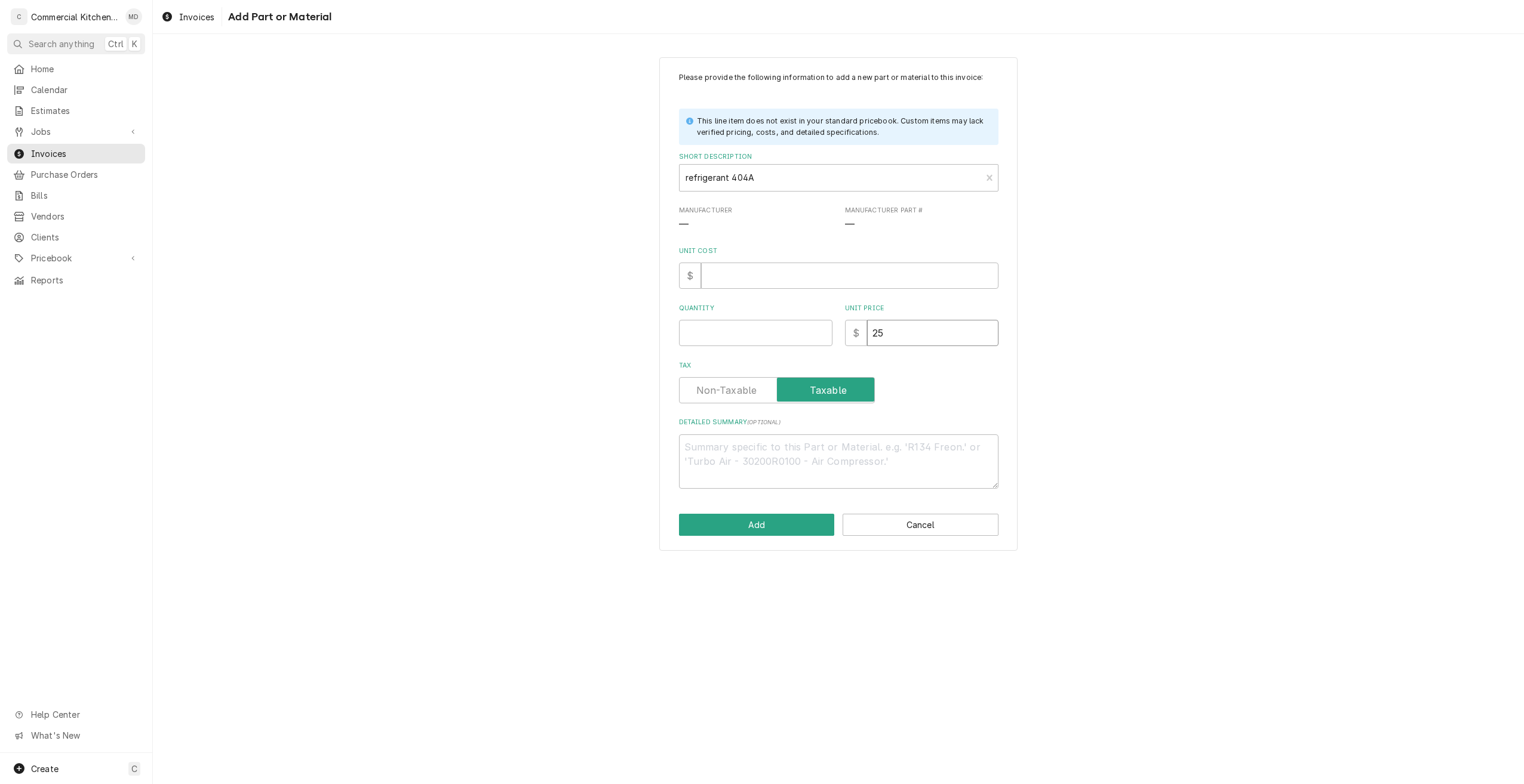
type input "25"
click at [717, 275] on input "Unit Cost" at bounding box center [849, 275] width 297 height 26
type textarea "x"
type input "1"
type textarea "x"
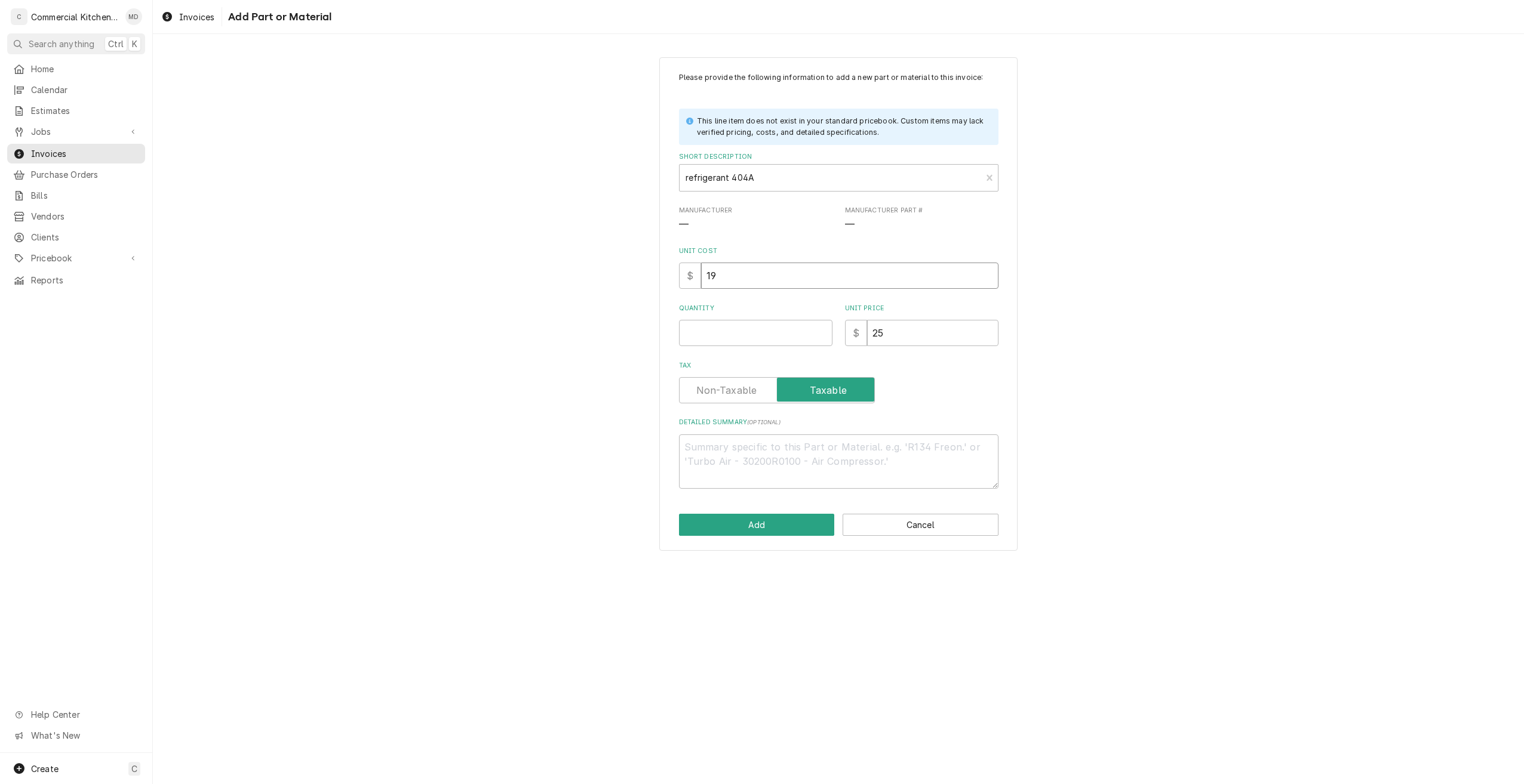
type input "19"
click at [698, 329] on input "Quantity" at bounding box center [756, 332] width 154 height 26
type textarea "x"
type input "1"
type textarea "x"
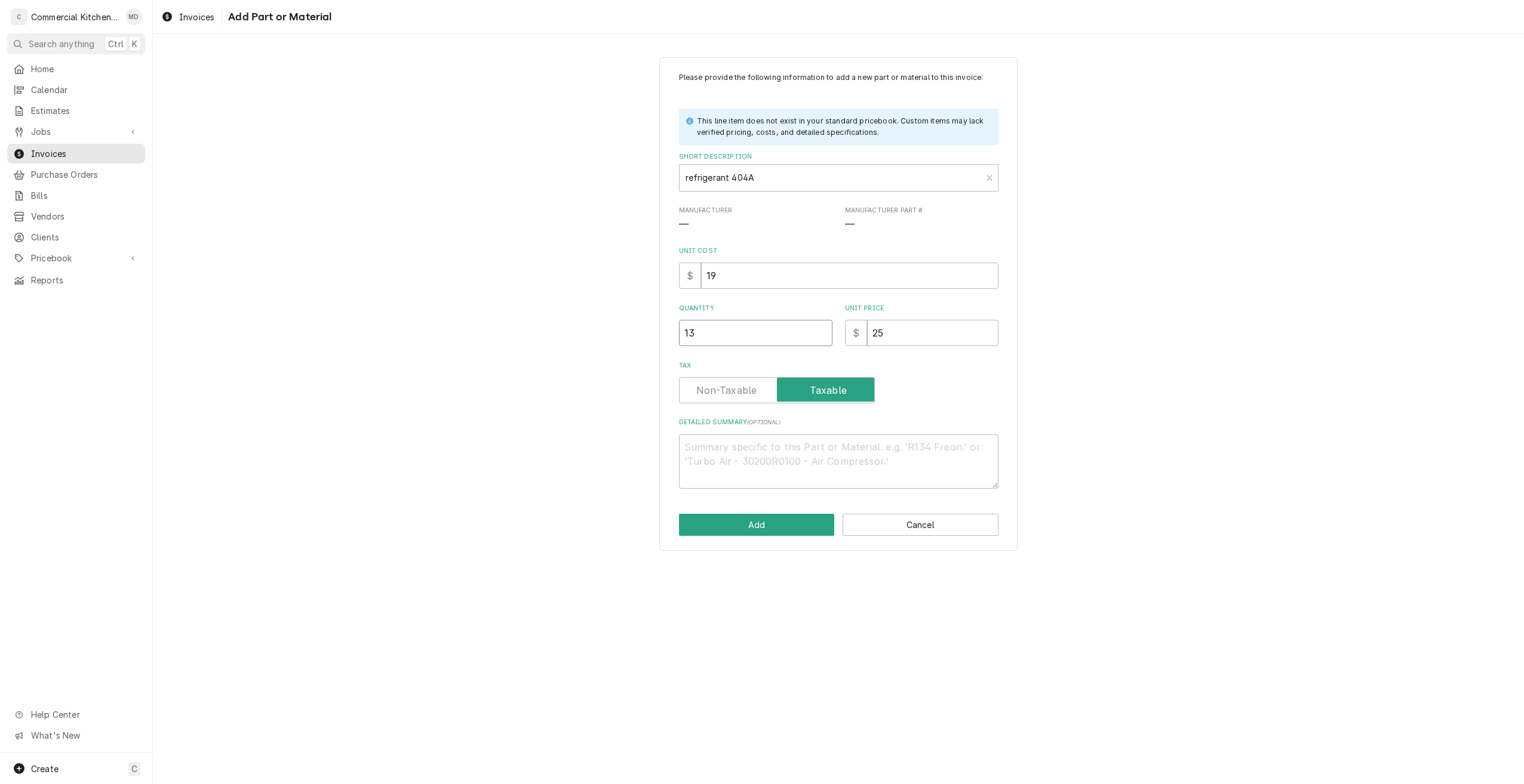
type input "13"
click at [714, 444] on textarea "Detailed Summary ( optional )" at bounding box center [838, 462] width 320 height 54
type textarea "x"
type textarea "R"
type textarea "x"
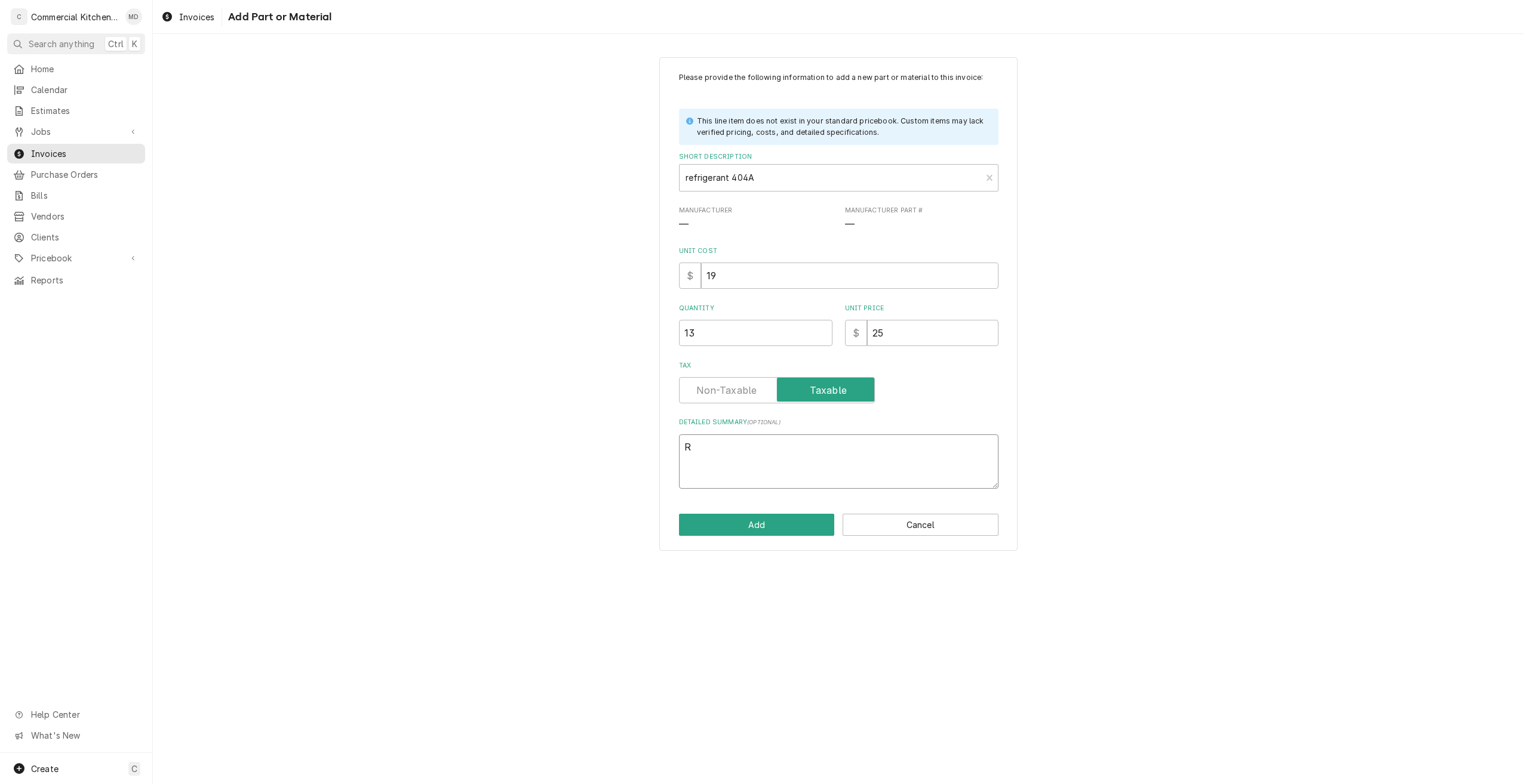
type textarea "R4"
type textarea "x"
type textarea "R40"
type textarea "x"
type textarea "R404"
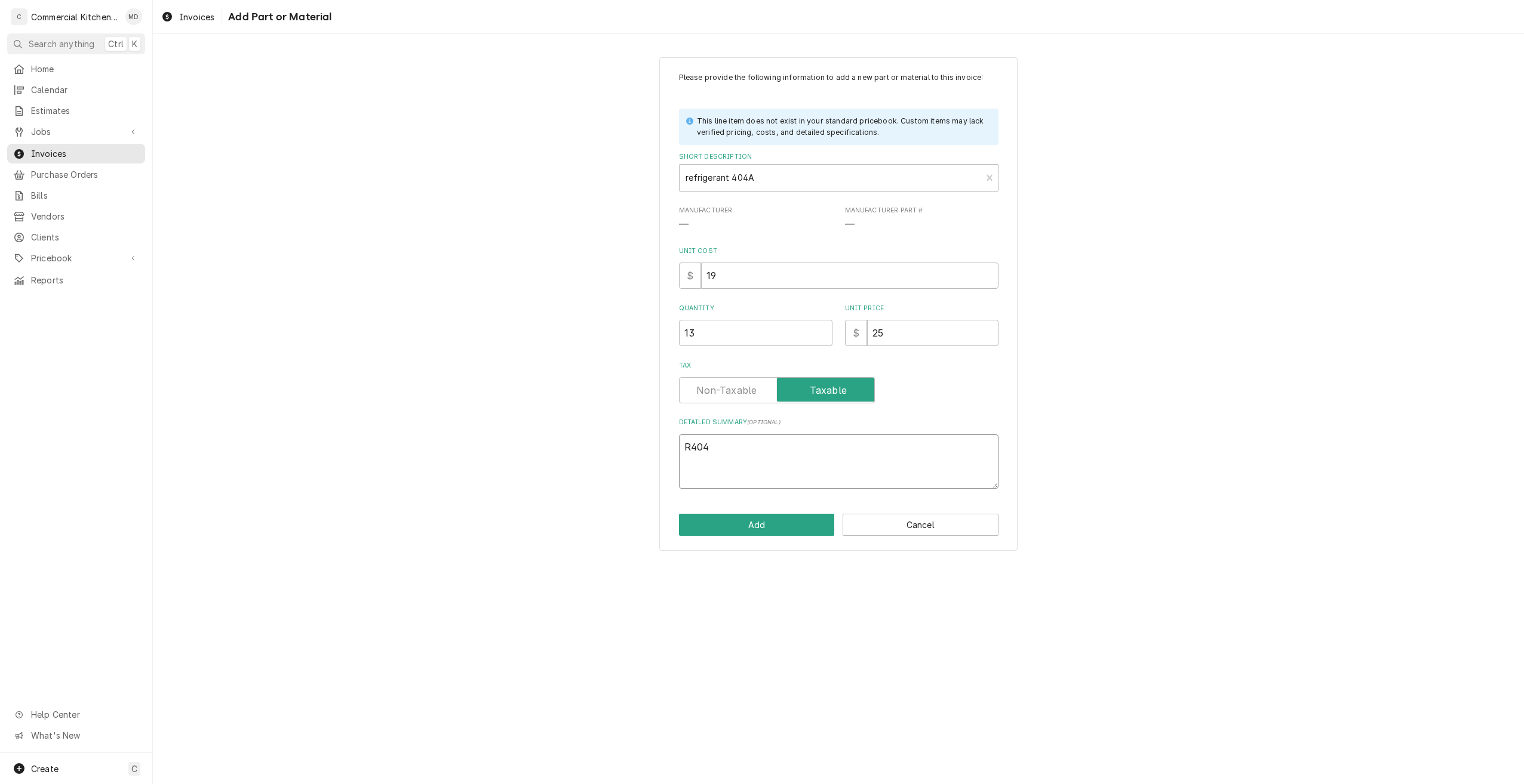
type textarea "x"
type textarea "R404A"
type textarea "x"
type textarea "R404A"
type textarea "x"
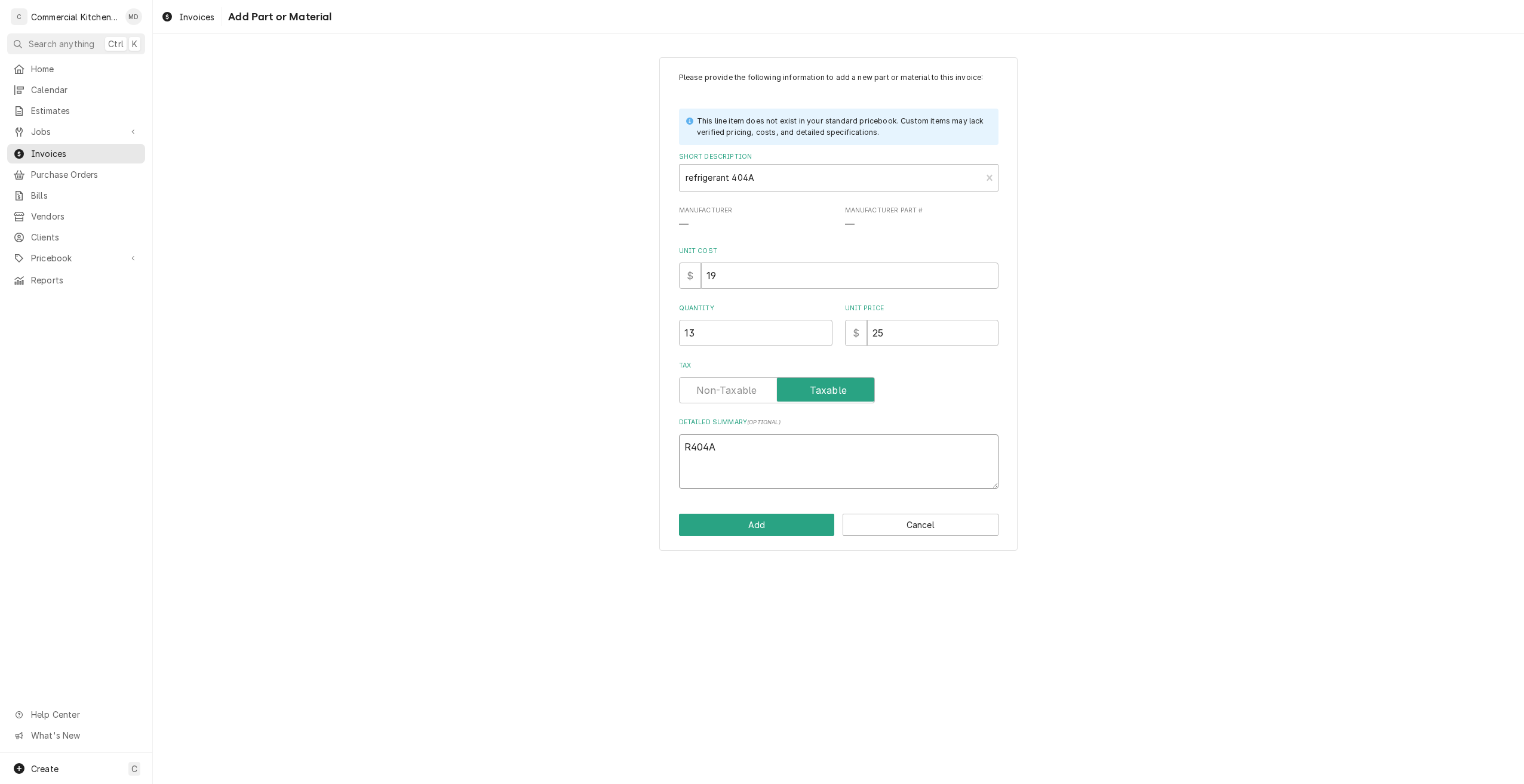
type textarea "R404A r"
type textarea "x"
type textarea "R404A re"
type textarea "x"
type textarea "R404A ref"
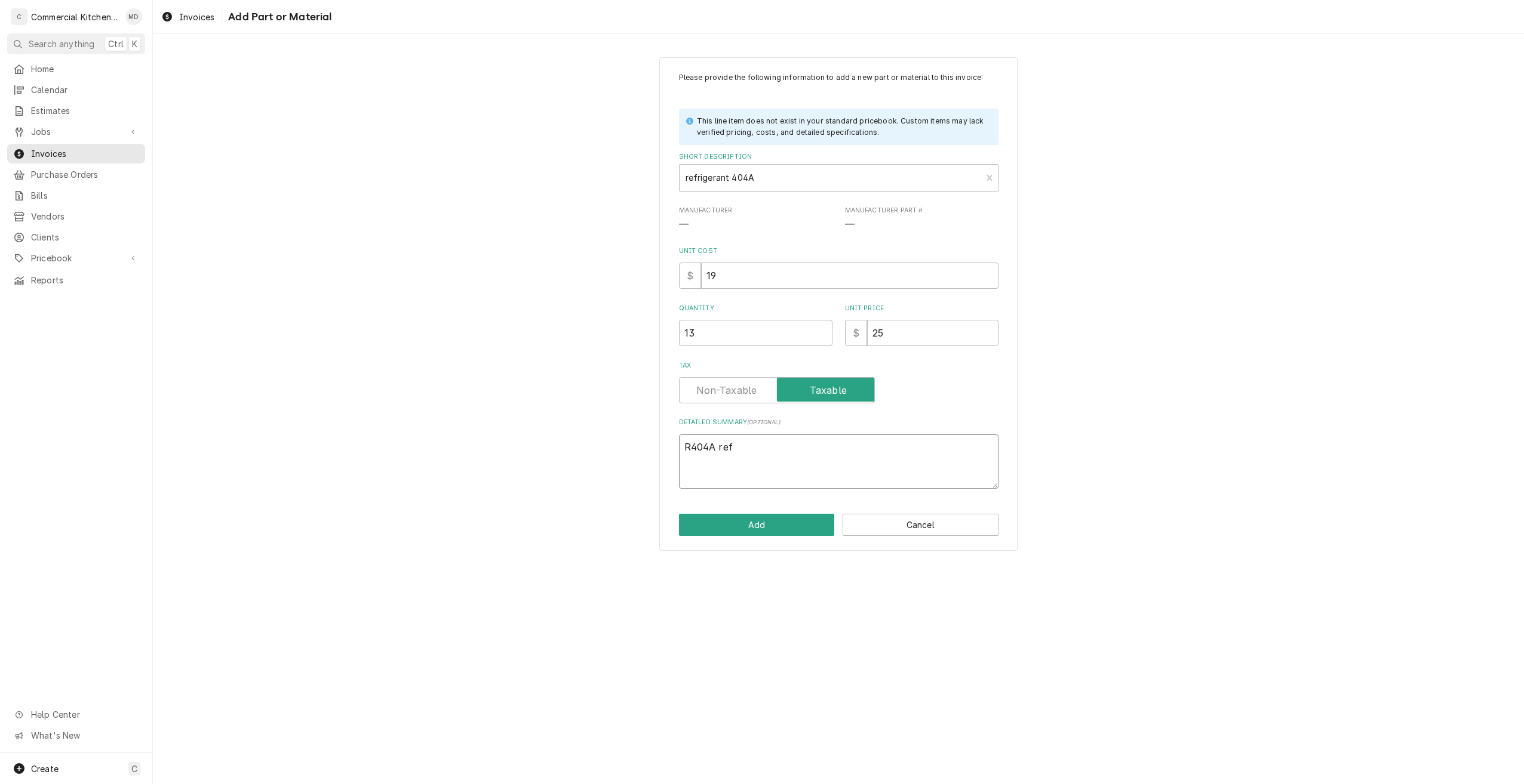
type textarea "x"
type textarea "R404A refr"
type textarea "x"
type textarea "R404A refri"
type textarea "x"
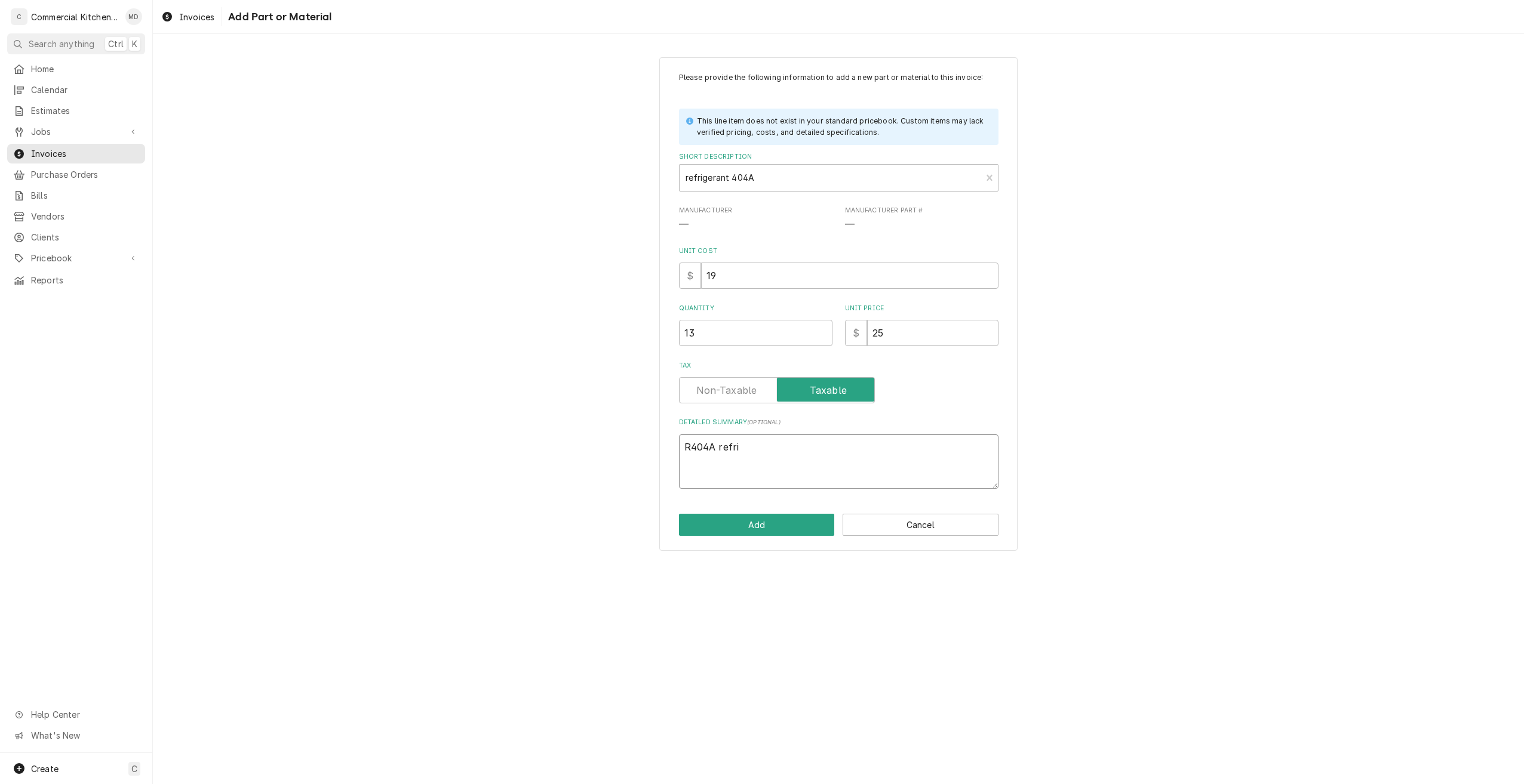
type textarea "R404A refrig"
type textarea "x"
type textarea "R404A refrige"
type textarea "x"
type textarea "R404A refriger"
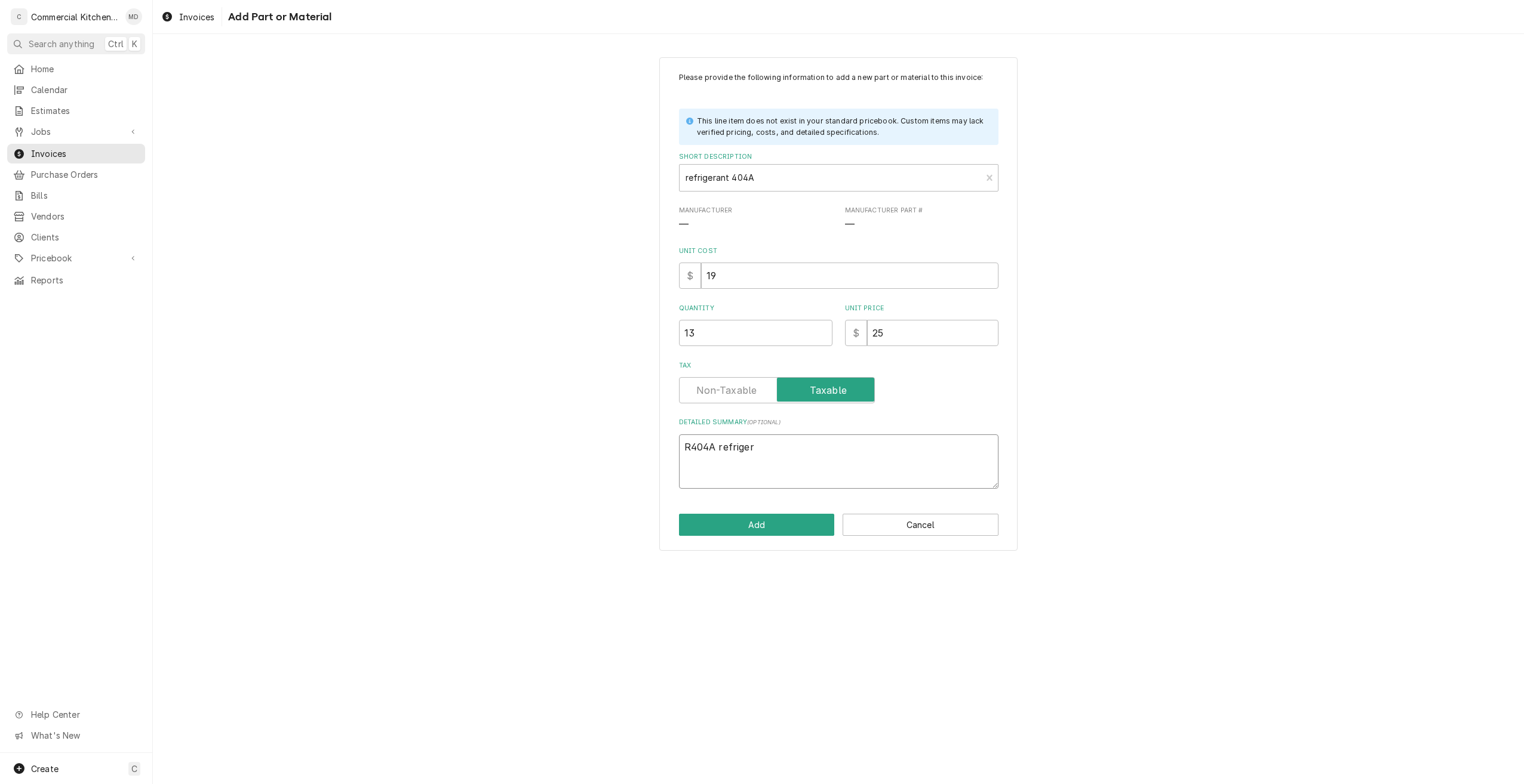
type textarea "x"
type textarea "R404A refrigern"
type textarea "x"
type textarea "R404A refriger"
type textarea "x"
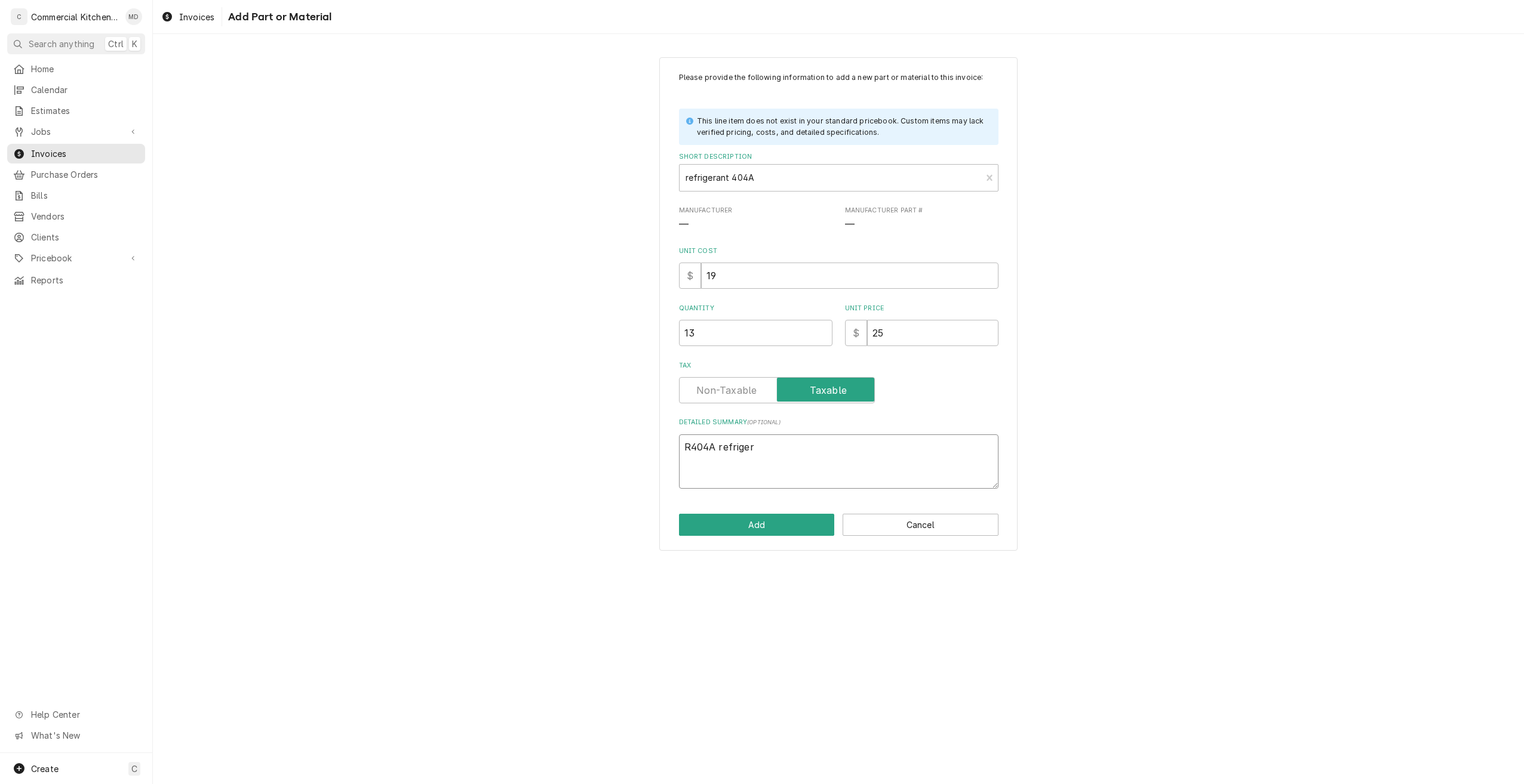
type textarea "R404A refrigera"
type textarea "x"
type textarea "R404A refrigeran"
type textarea "x"
type textarea "R404A refrigerant"
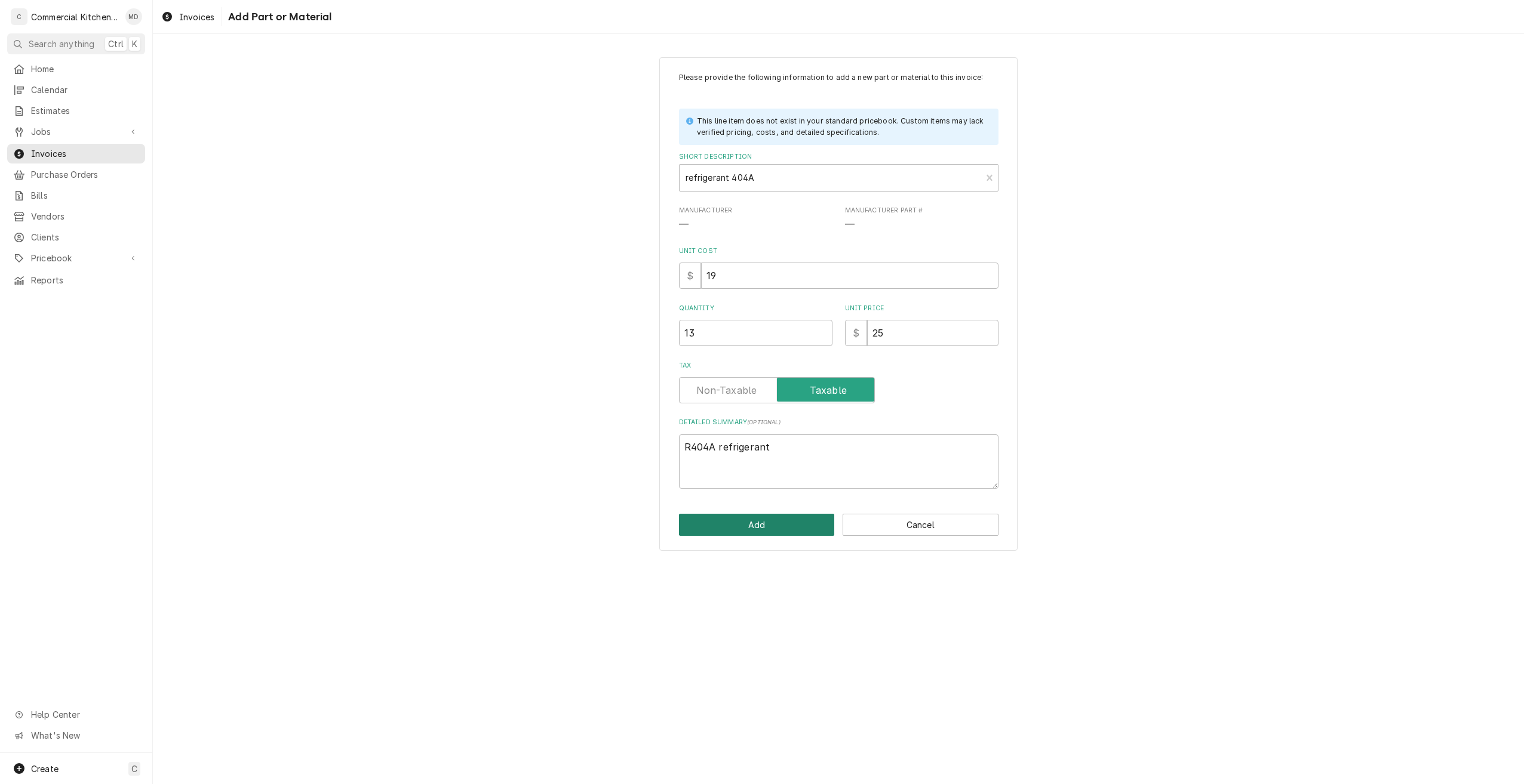
click at [758, 526] on button "Add" at bounding box center [756, 525] width 156 height 22
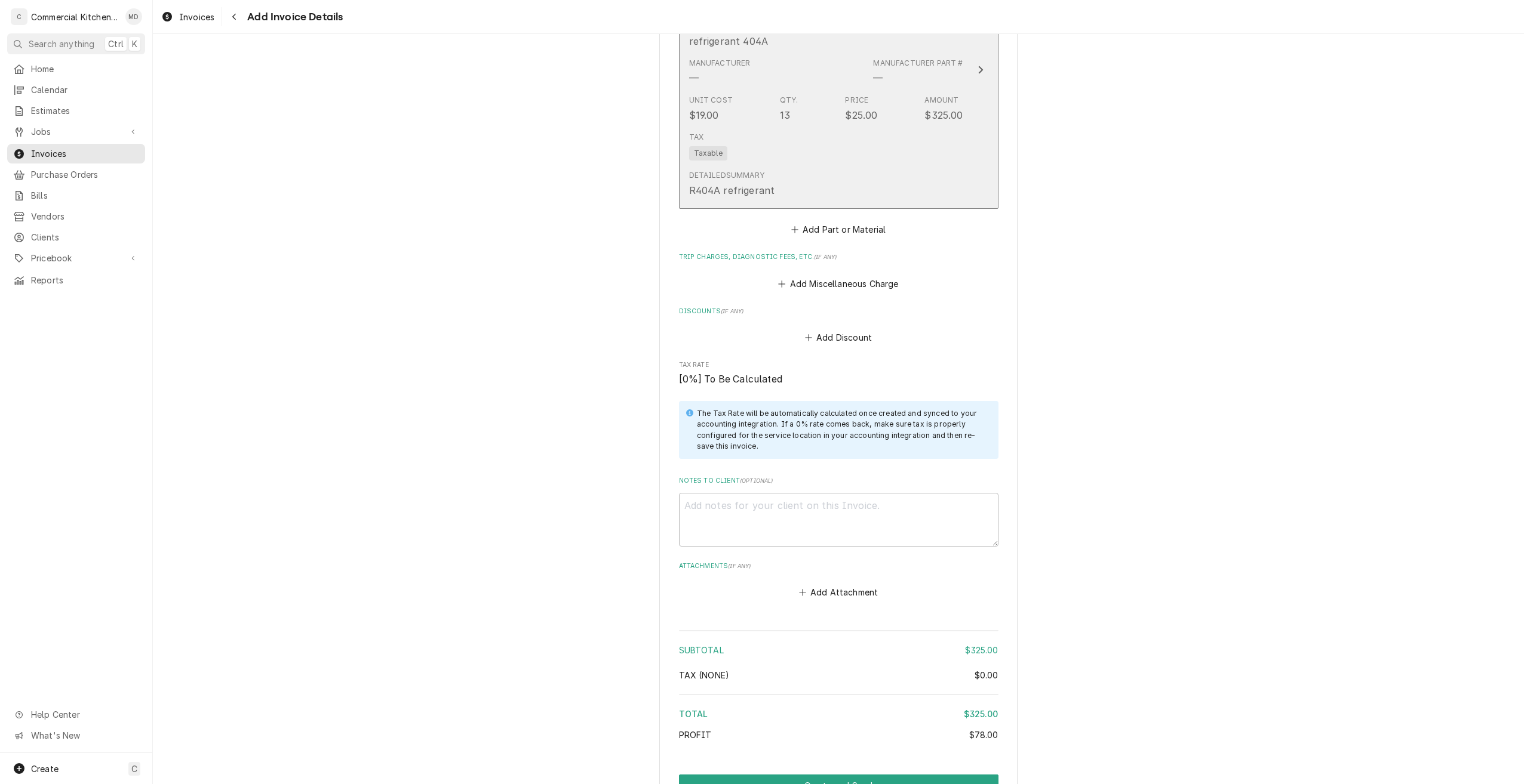
scroll to position [939, 0]
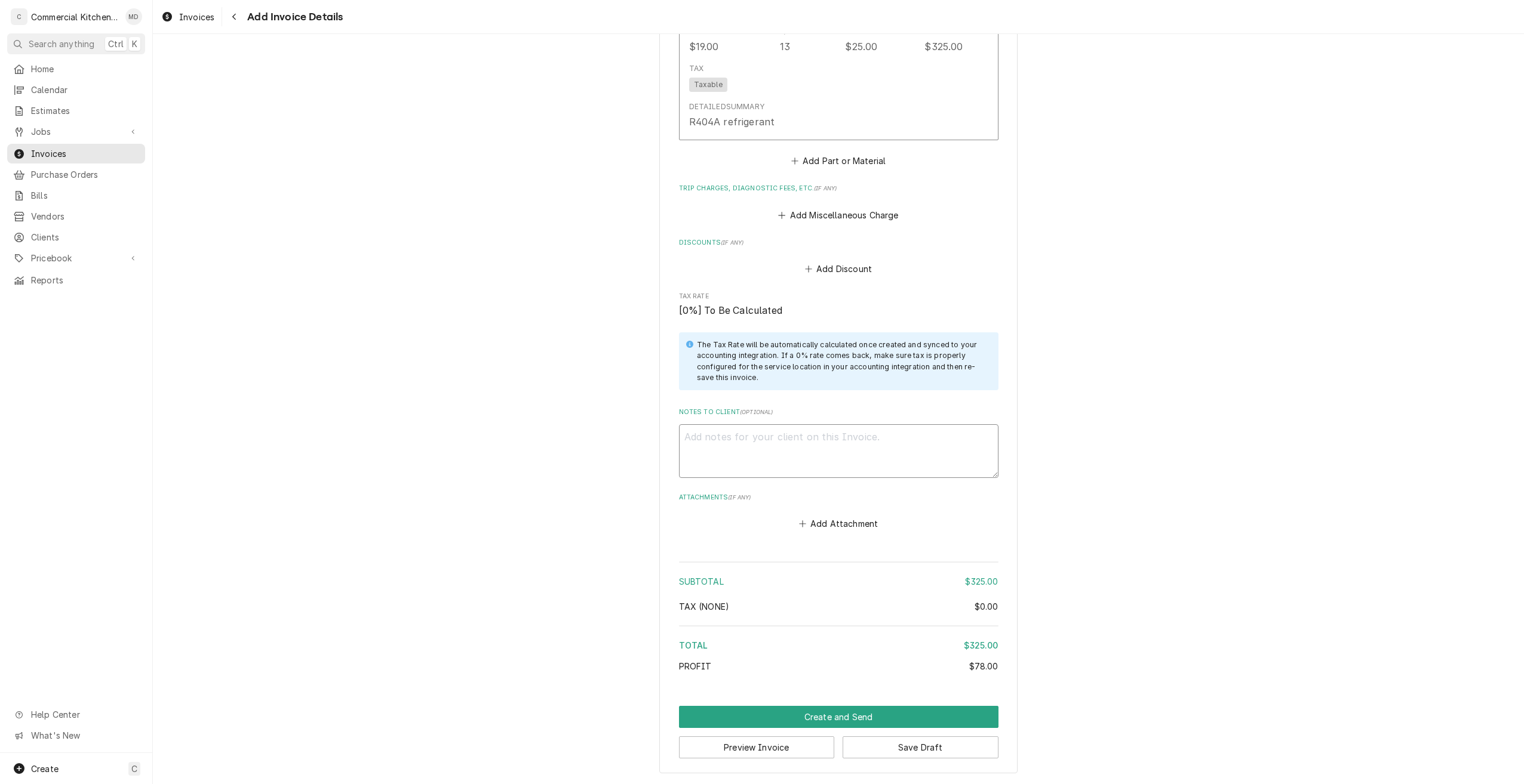
click at [700, 437] on textarea "Notes to Client ( optional )" at bounding box center [838, 452] width 320 height 54
type textarea "x"
type textarea "I"
type textarea "x"
type textarea "I"
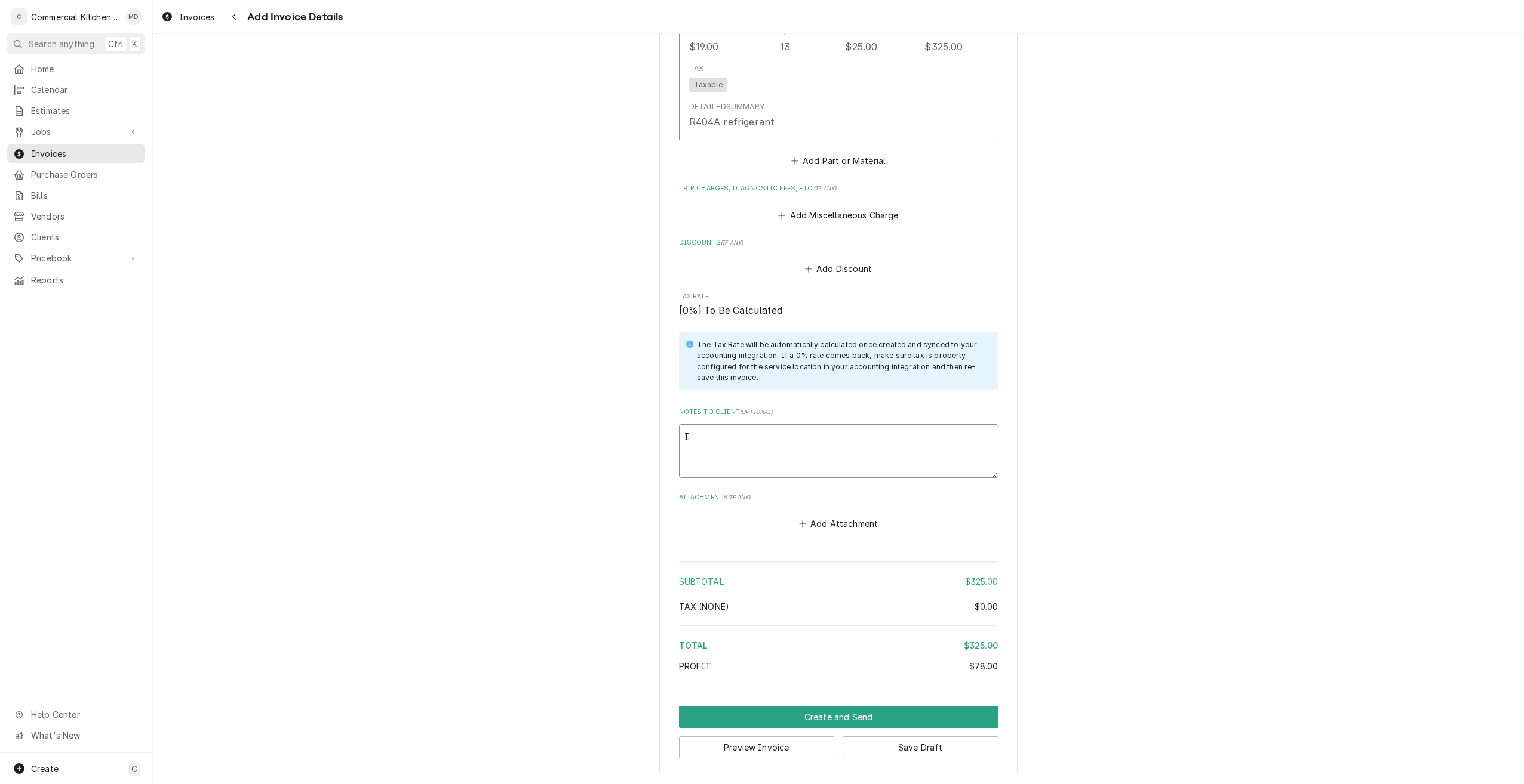
type textarea "x"
type textarea "I f"
type textarea "x"
type textarea "I fo"
type textarea "x"
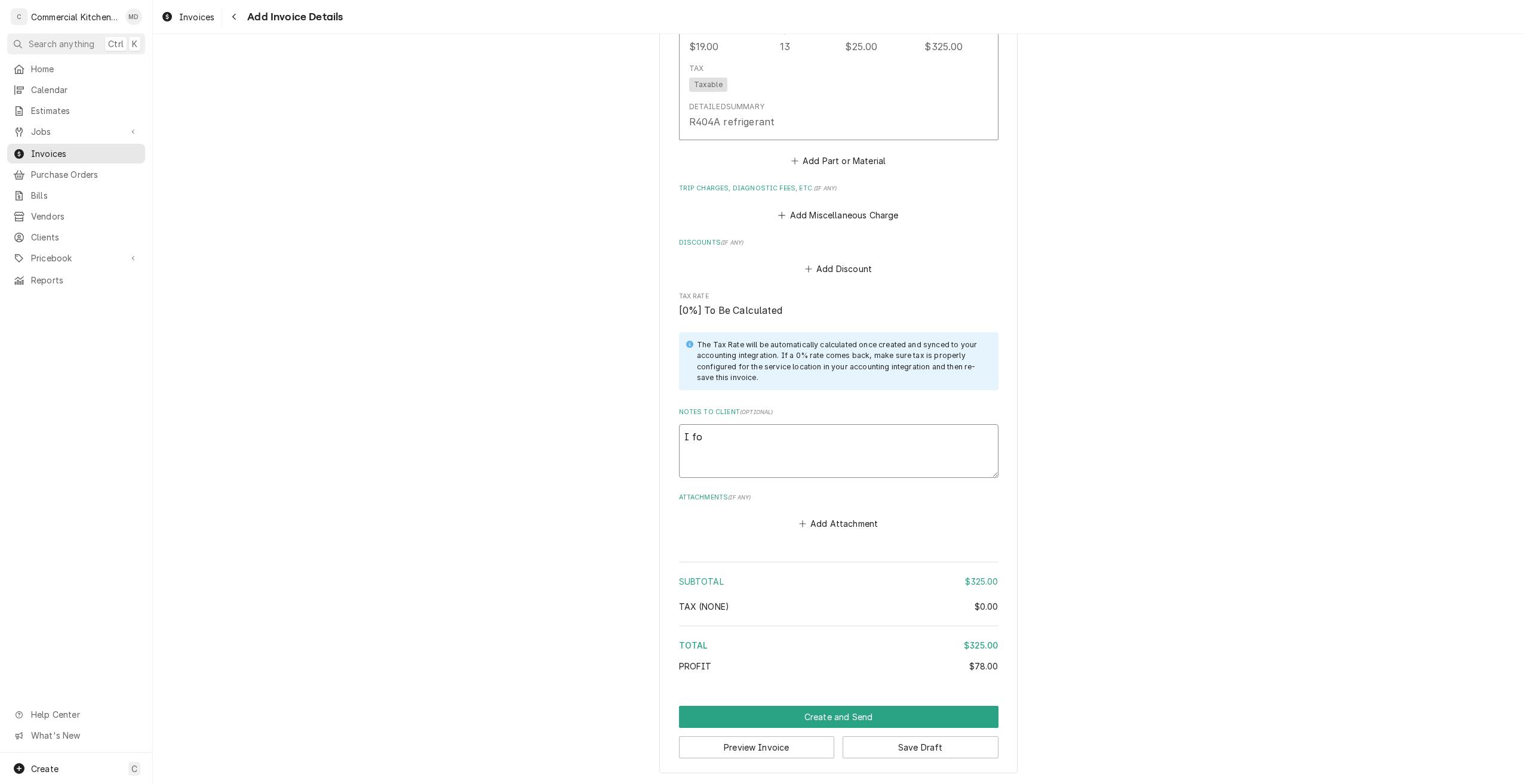
type textarea "I fou"
type textarea "x"
type textarea "I foun"
type textarea "x"
type textarea "I found"
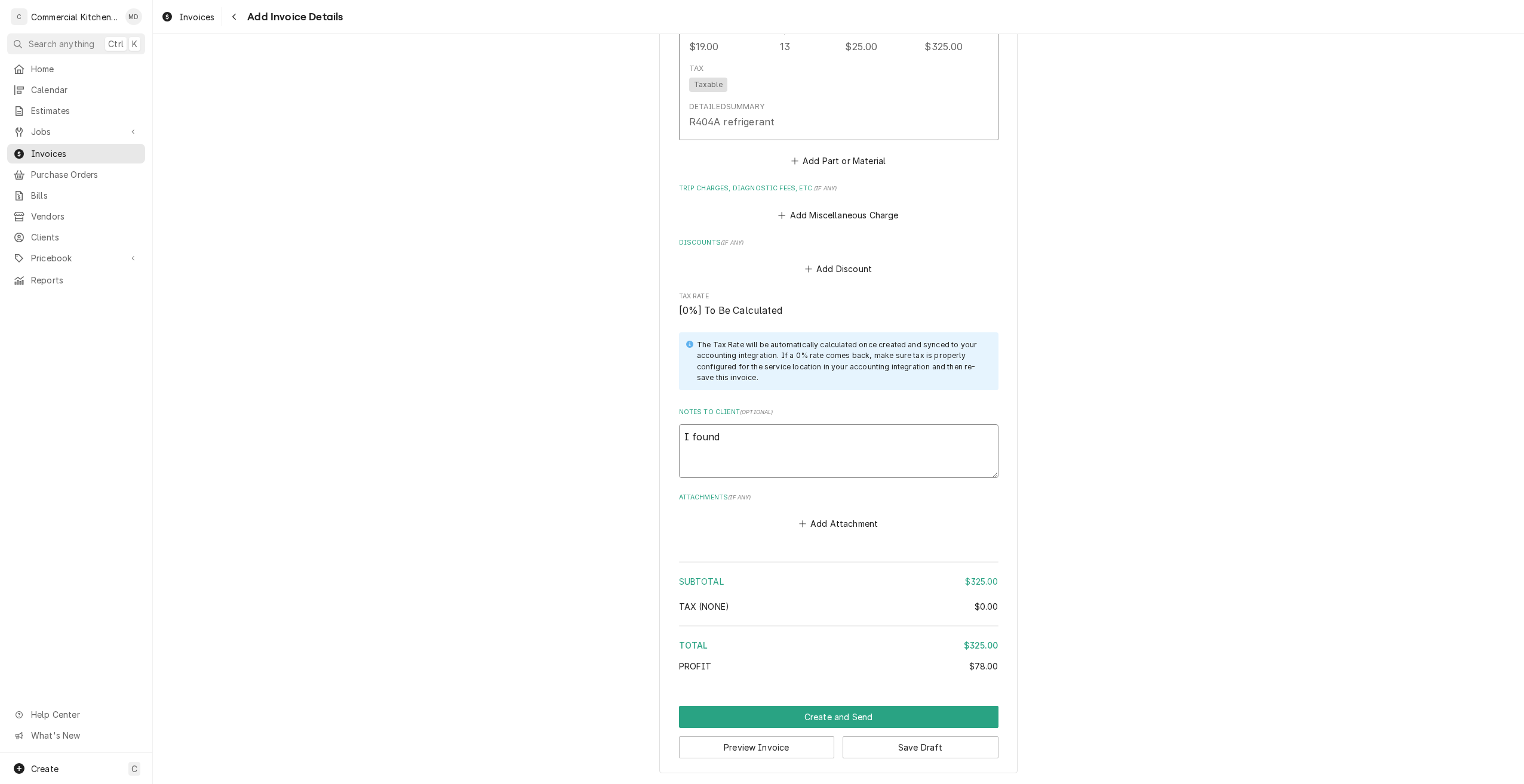
type textarea "x"
type textarea "I found"
type textarea "x"
type textarea "I found l"
type textarea "x"
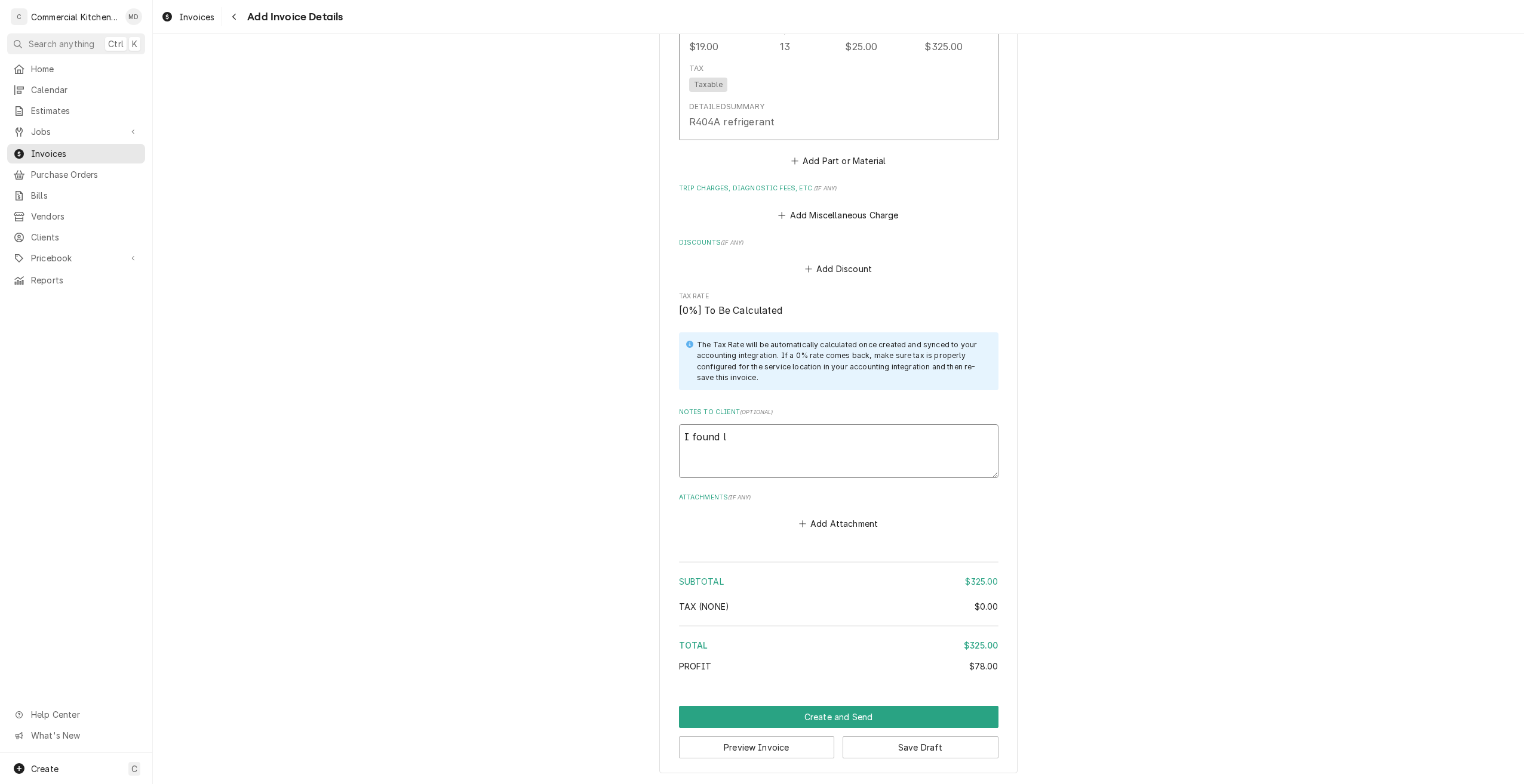
type textarea "I found le"
type textarea "x"
type textarea "I found lea"
type textarea "x"
type textarea "I found leak"
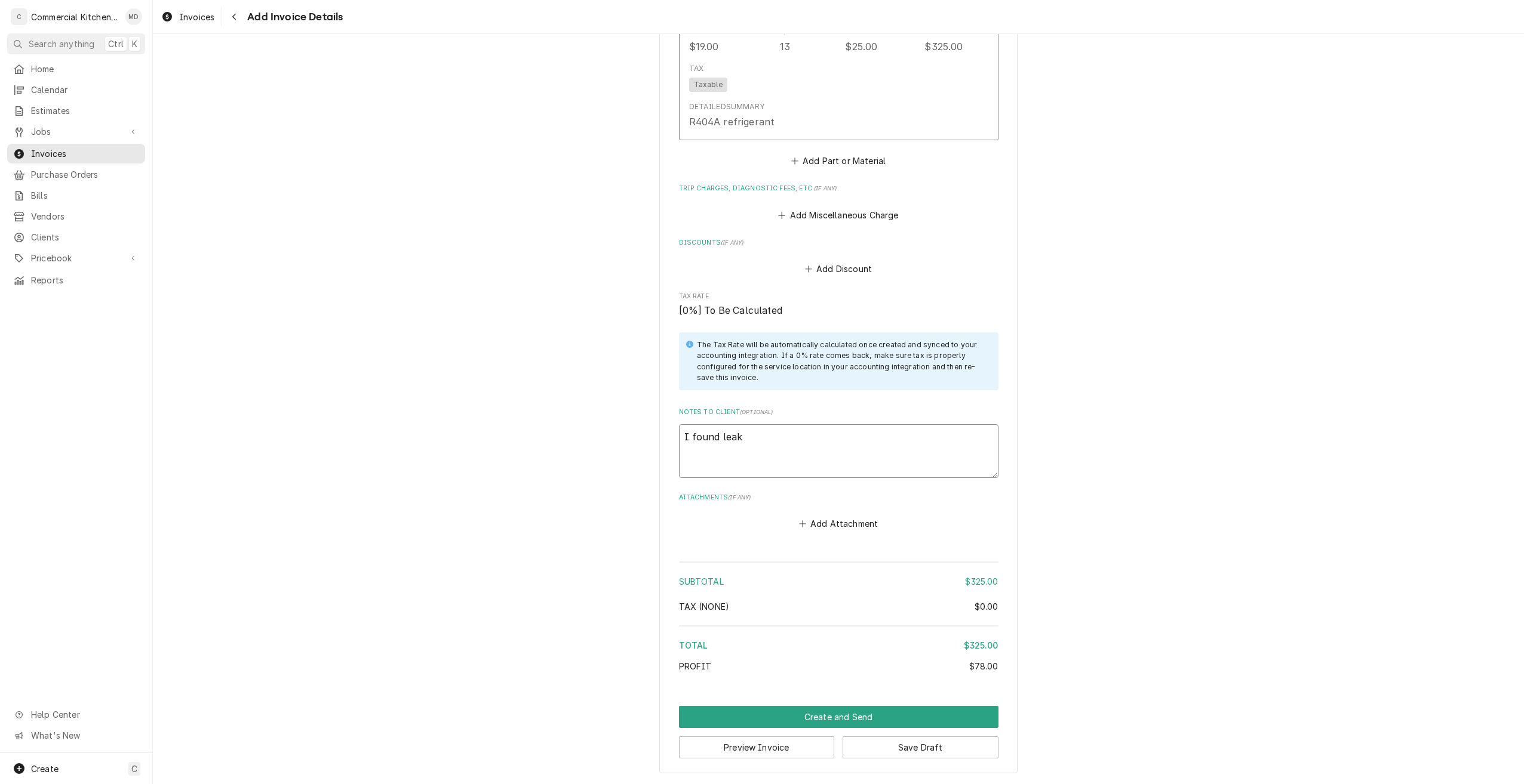
type textarea "x"
type textarea "I found leak"
type textarea "x"
type textarea "I found leak i"
type textarea "x"
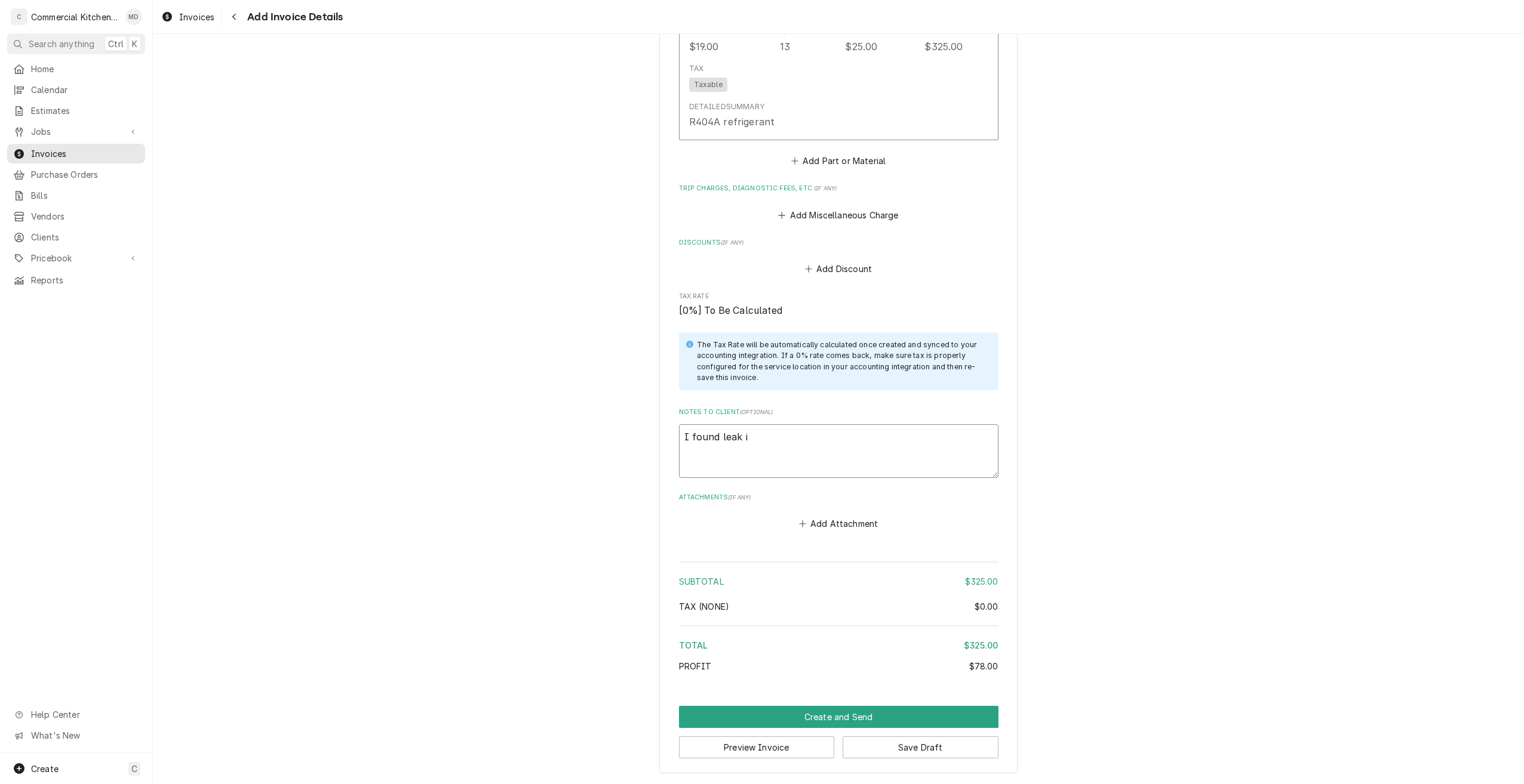
type textarea "I found leak in"
type textarea "x"
type textarea "I found leak in"
type textarea "x"
type textarea "I found leak in t"
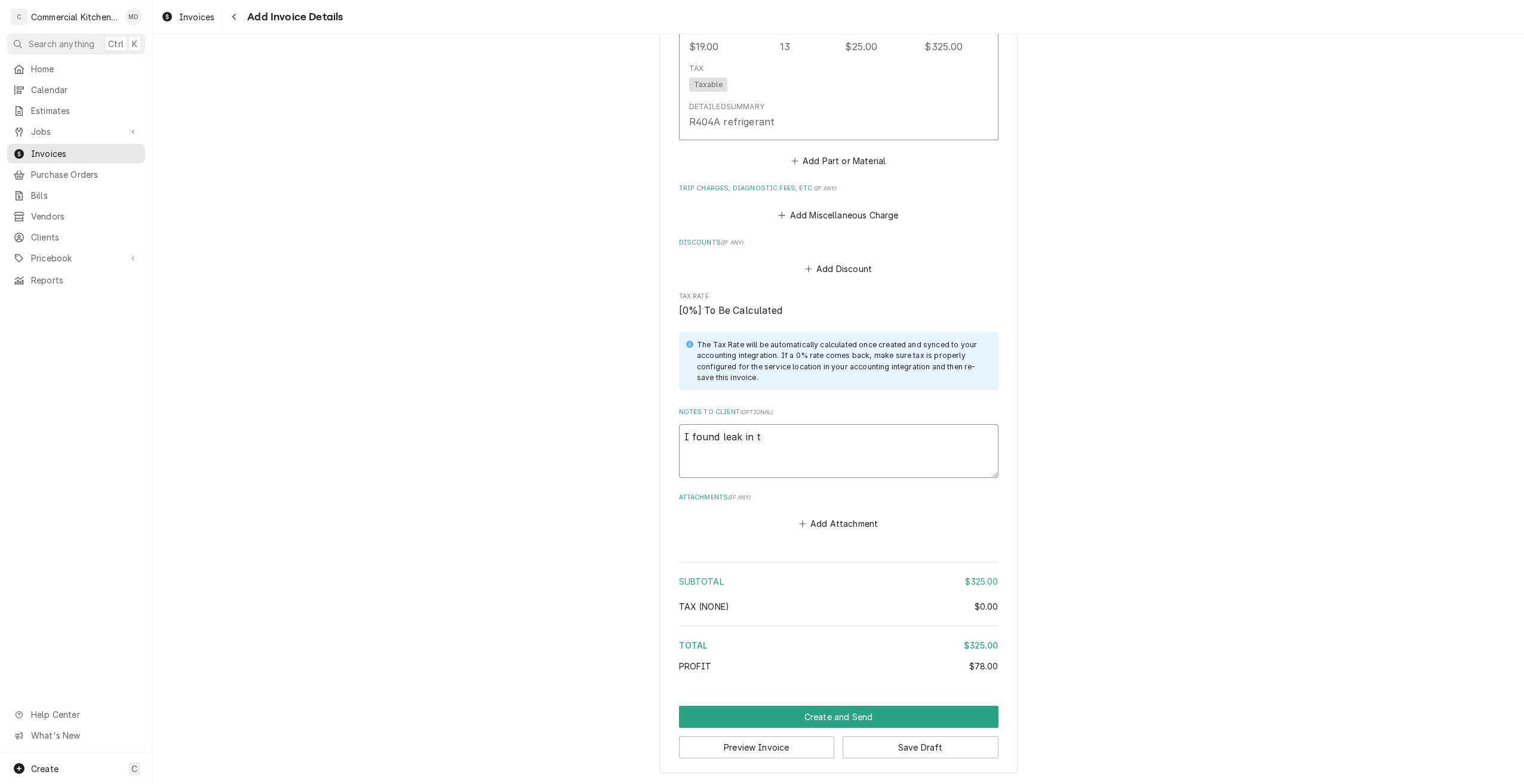
type textarea "x"
type textarea "I found leak in th"
type textarea "x"
type textarea "I found leak in the"
type textarea "x"
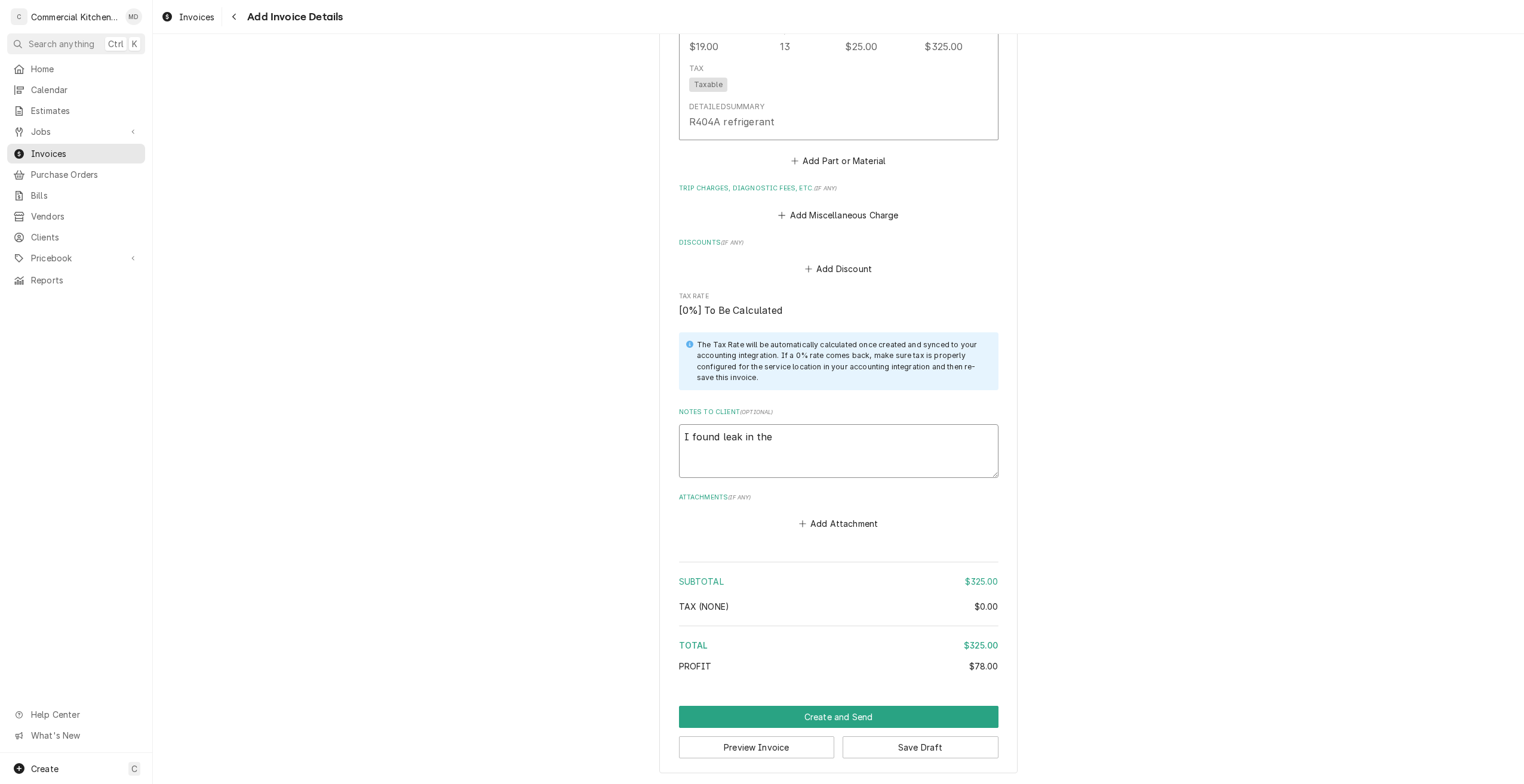
type textarea "I found leak in the"
type textarea "x"
type textarea "I found leak in the u"
type textarea "x"
type textarea "I found leak in the un"
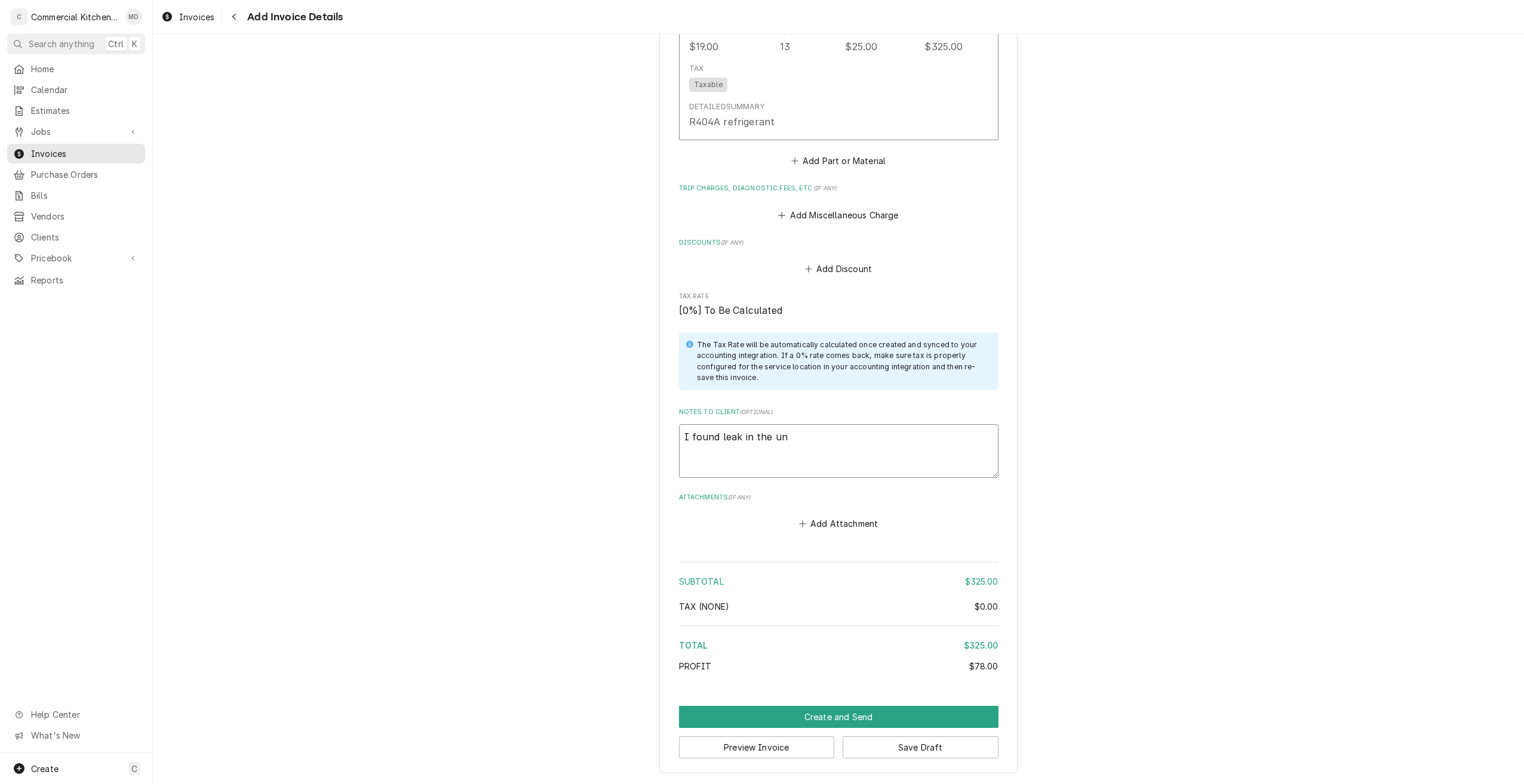
type textarea "x"
type textarea "I found leak in the uni"
type textarea "x"
type textarea "I found leak in the unit"
type textarea "x"
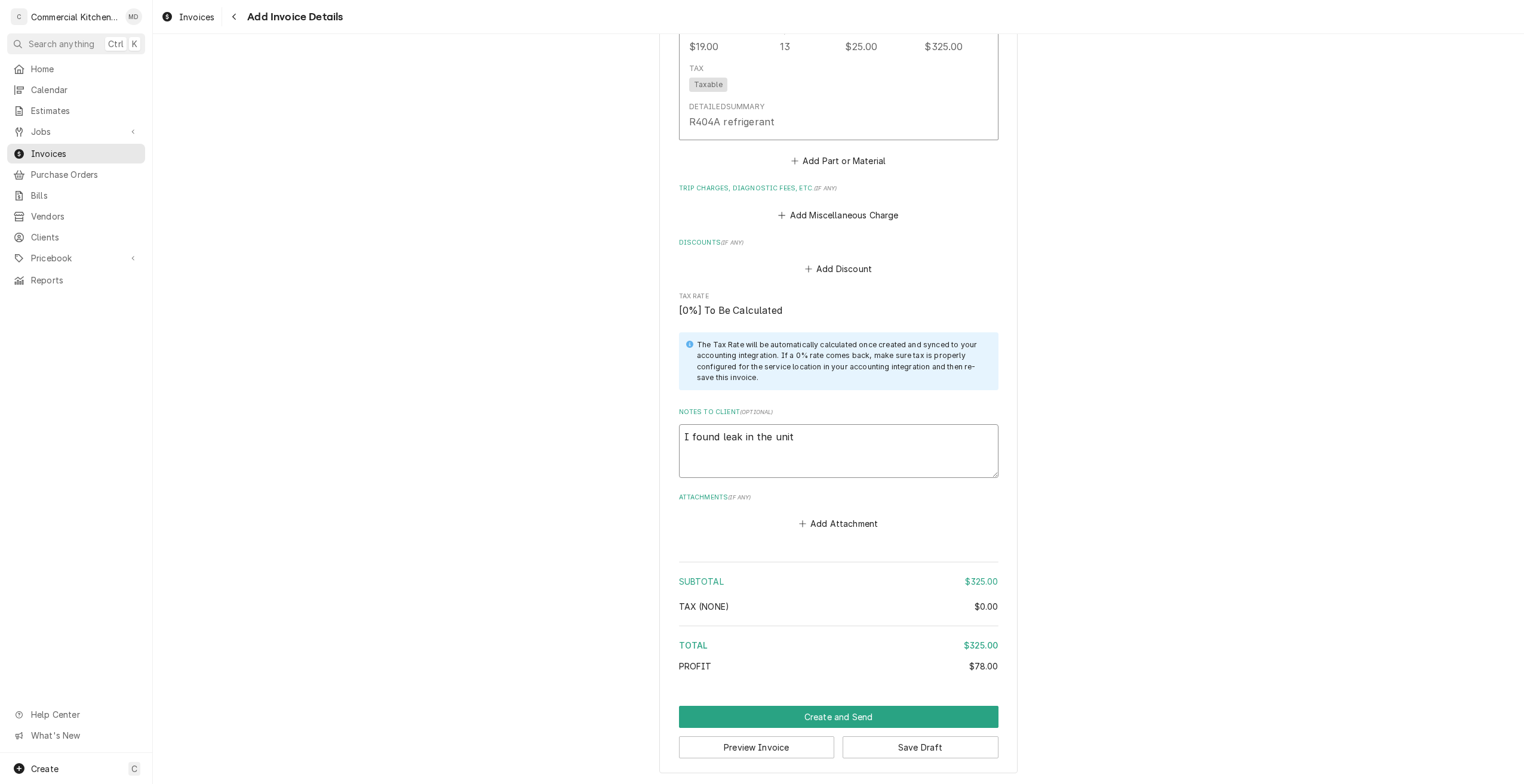
type textarea "I found leak in the unit"
type textarea "x"
type textarea "I found leak in the unit w"
type textarea "x"
type textarea "I found leak in the unit wh"
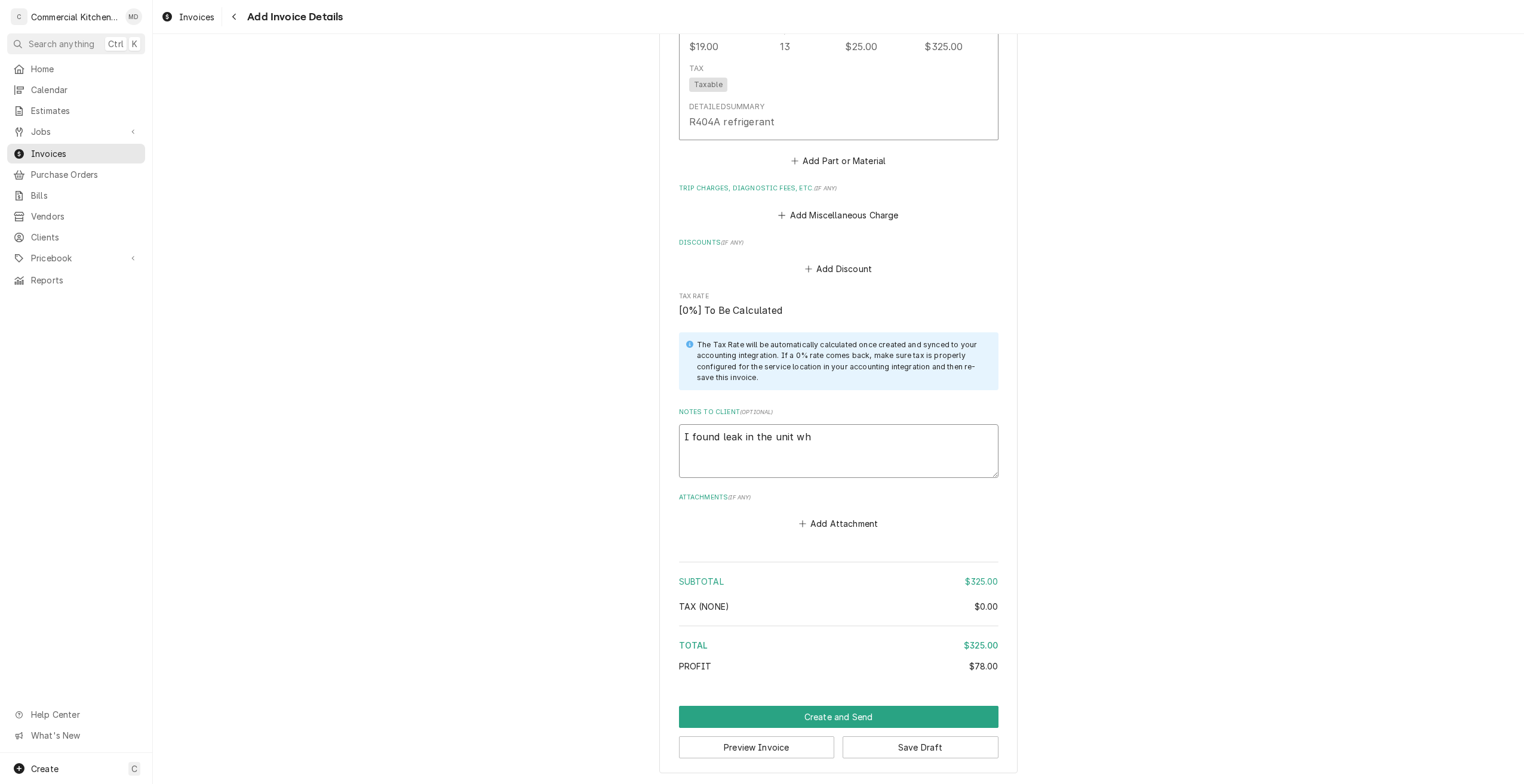
type textarea "x"
type textarea "I found leak in the unit whi"
type textarea "x"
type textarea "I found leak in the unit whic"
type textarea "x"
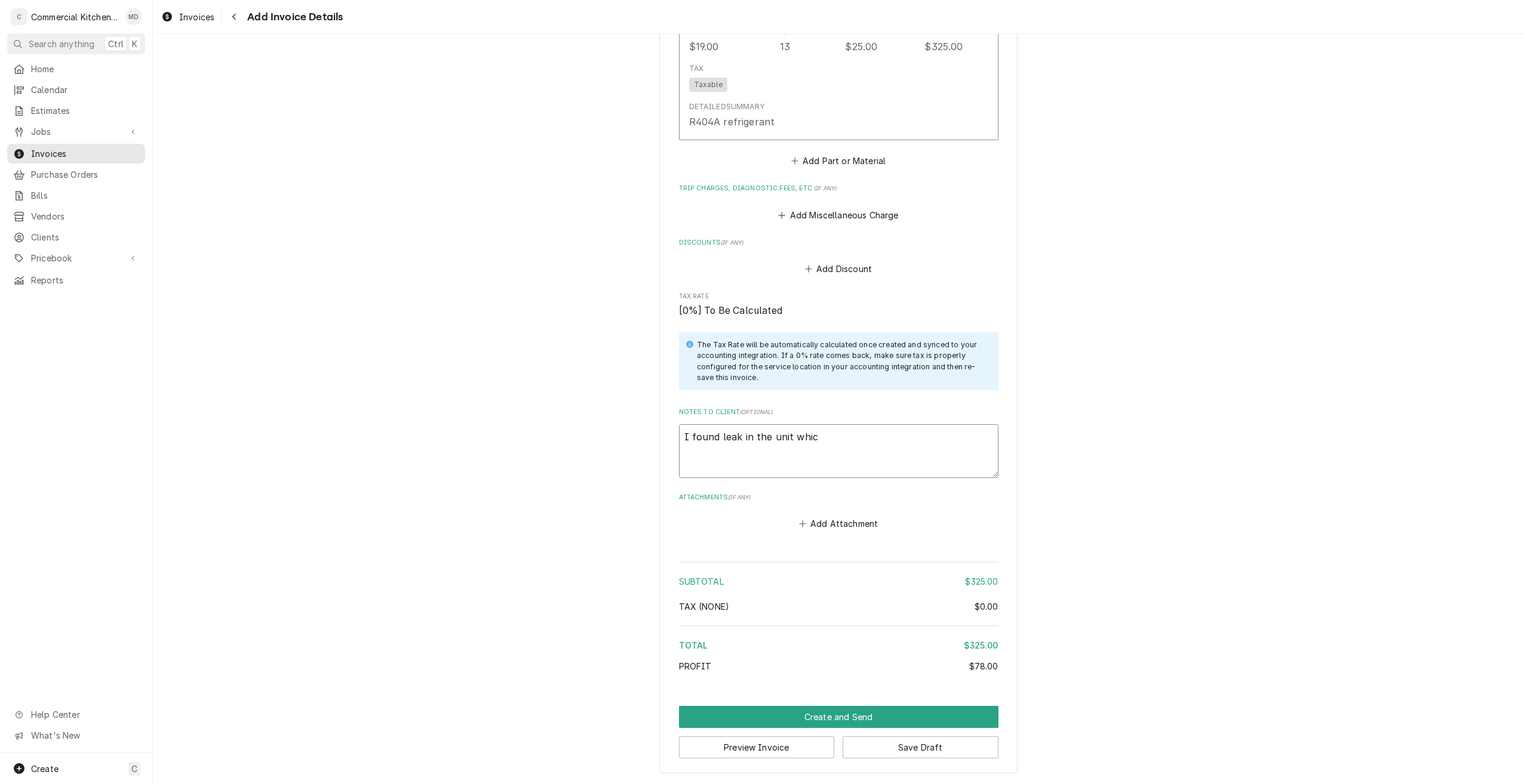
type textarea "I found leak in the unit which"
type textarea "x"
type textarea "I found leak in the unit which"
type textarea "x"
type textarea "I found leak in the unit which l"
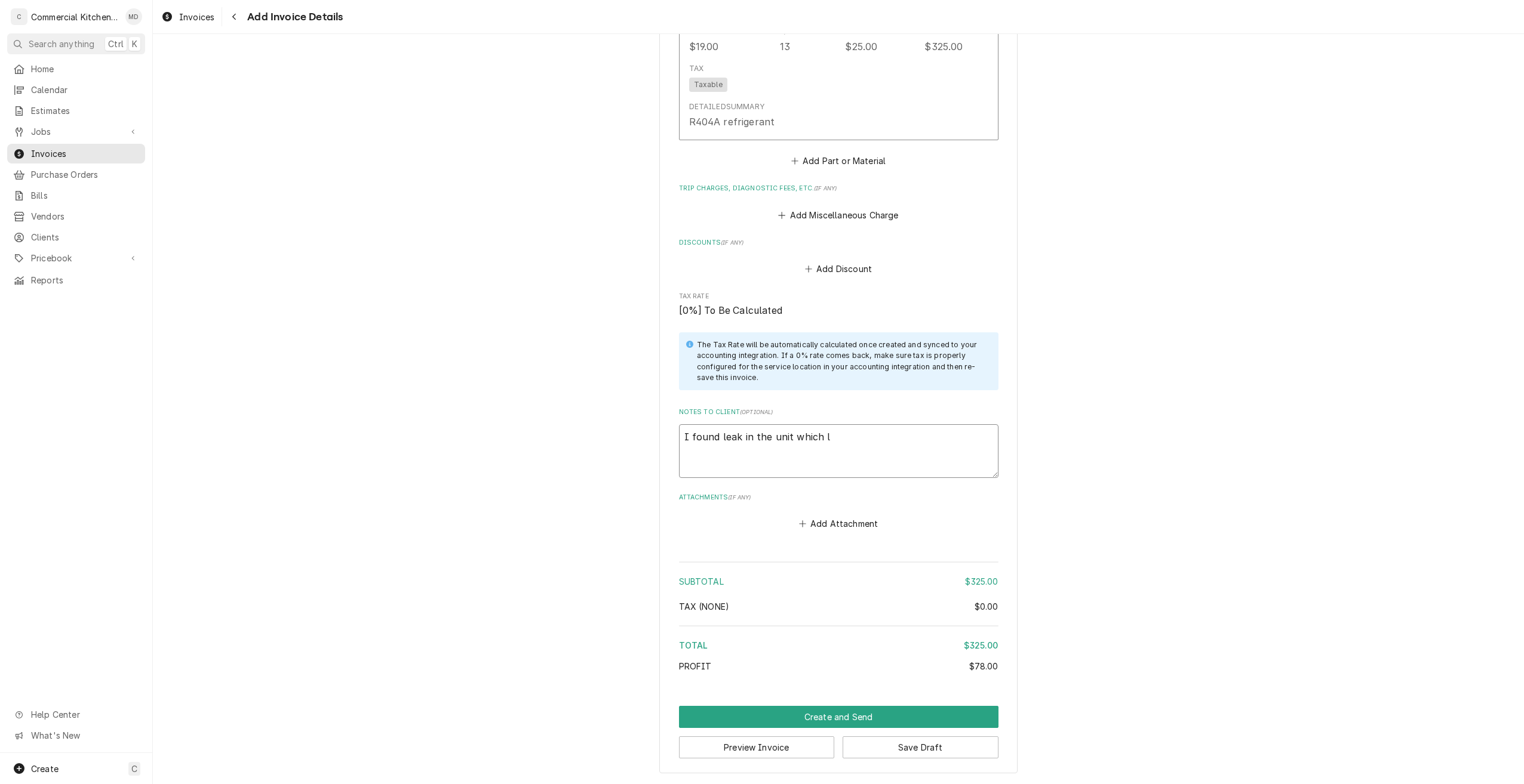
type textarea "x"
type textarea "I found leak in the unit which le"
type textarea "x"
type textarea "I found leak in the unit which lea"
type textarea "x"
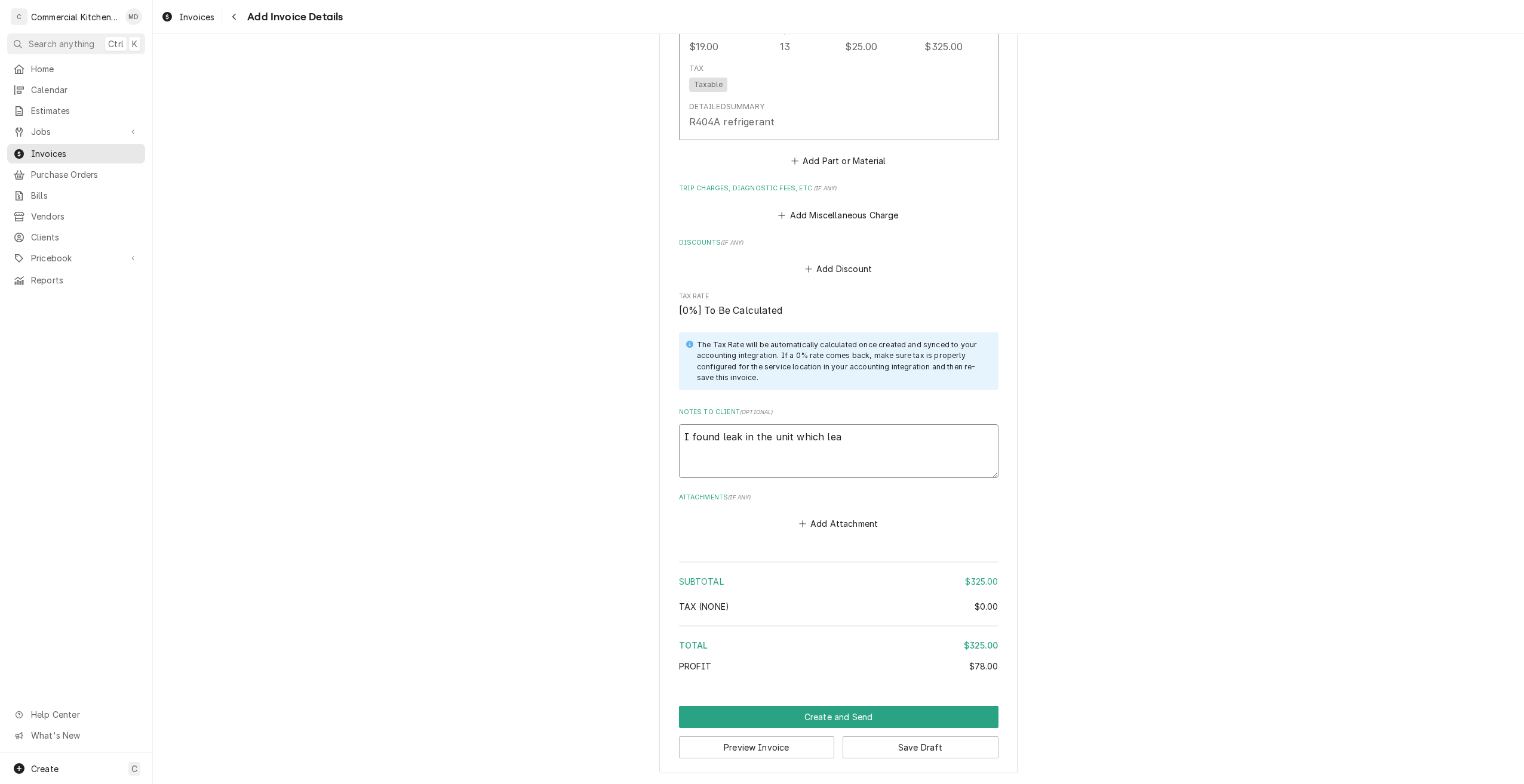
type textarea "I found leak in the unit which leak"
type textarea "x"
type textarea "I found leak in the unit which leake"
type textarea "x"
type textarea "I found leak in the unit which leaked"
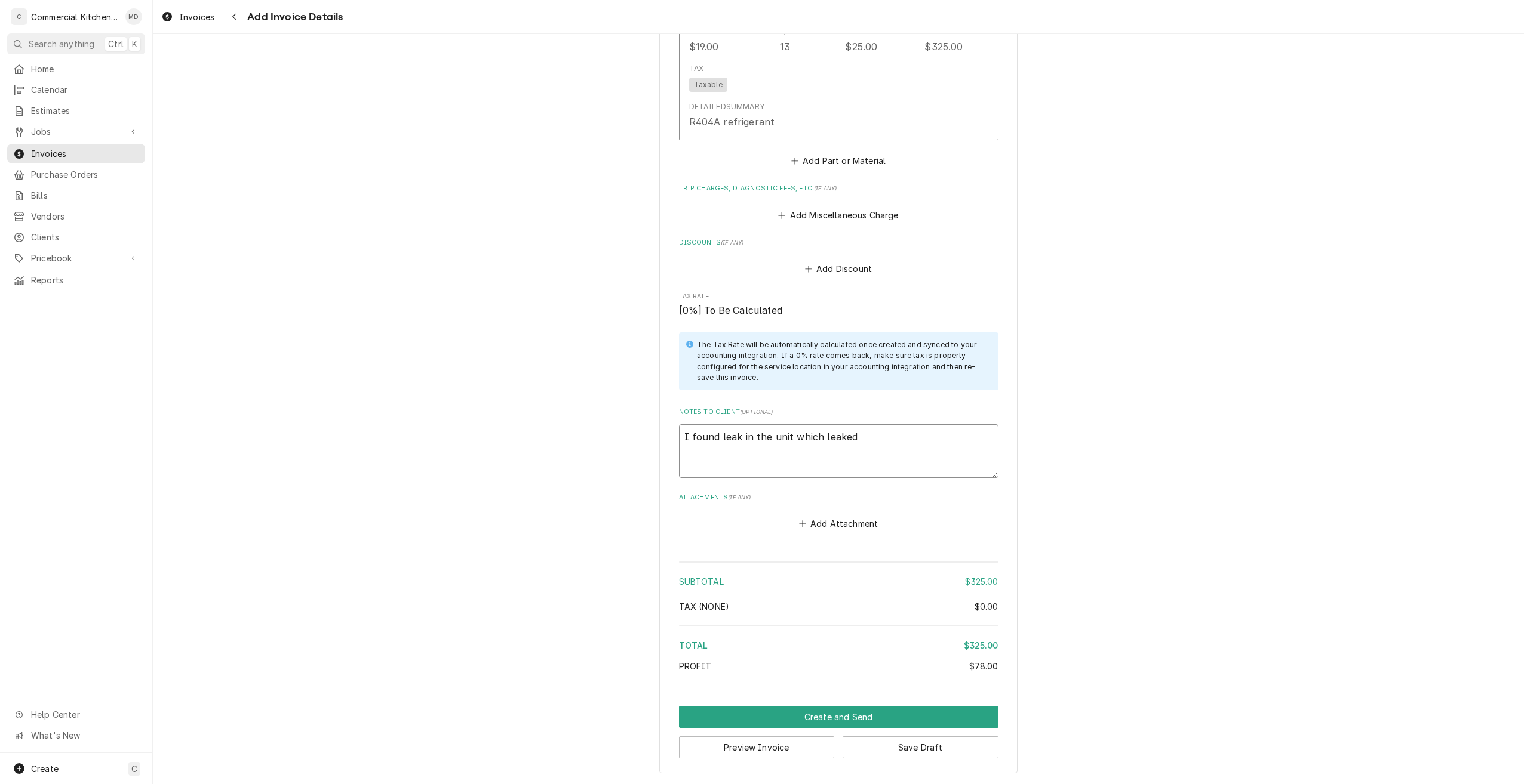
type textarea "x"
type textarea "I found leak in the unit which leaked"
type textarea "x"
type textarea "I found leak in the unit which leaked a"
type textarea "x"
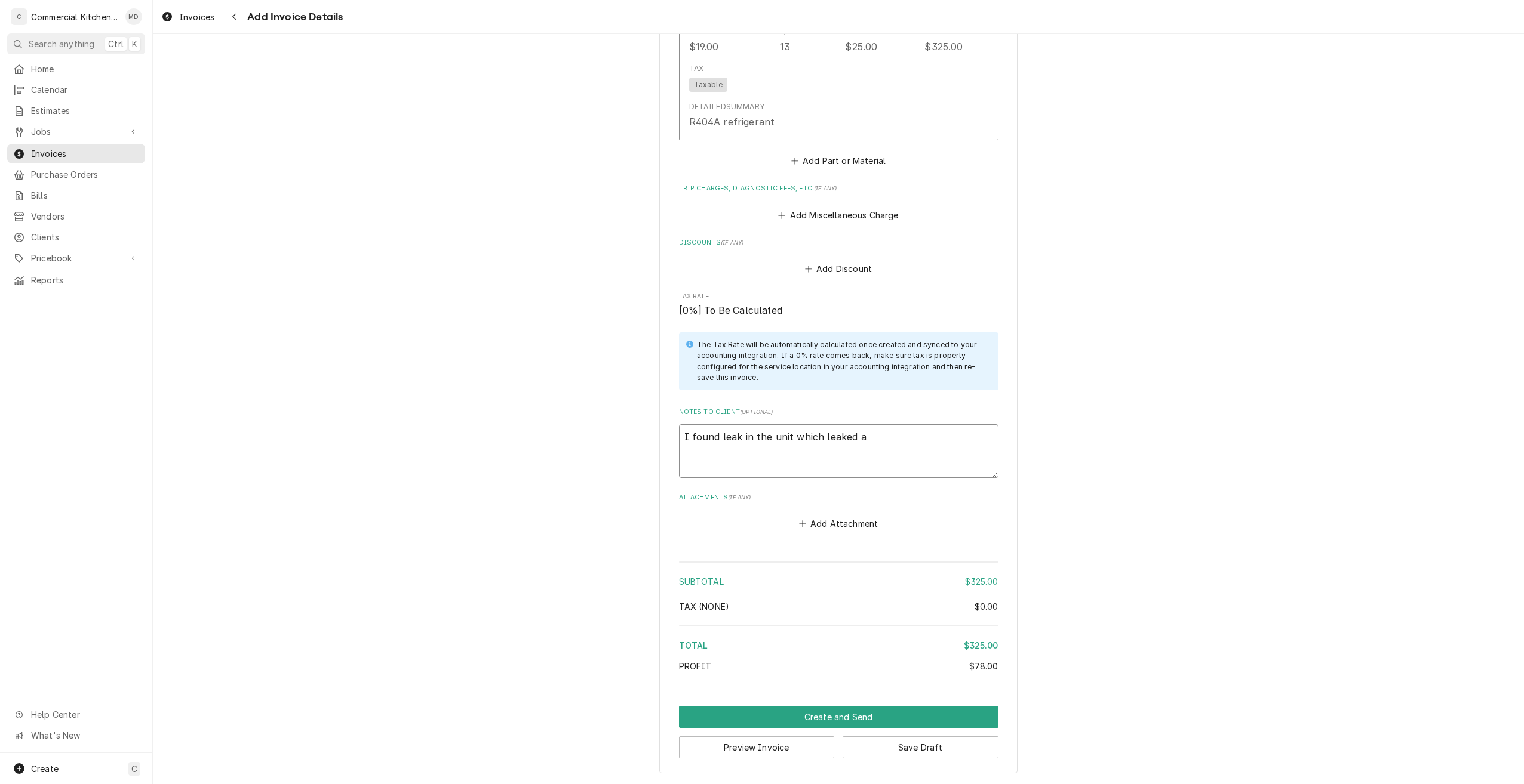
type textarea "I found leak in the unit which leaked a"
type textarea "x"
type textarea "I found leak in the unit which leaked a s"
type textarea "x"
type textarea "I found leak in the unit which leaked a se"
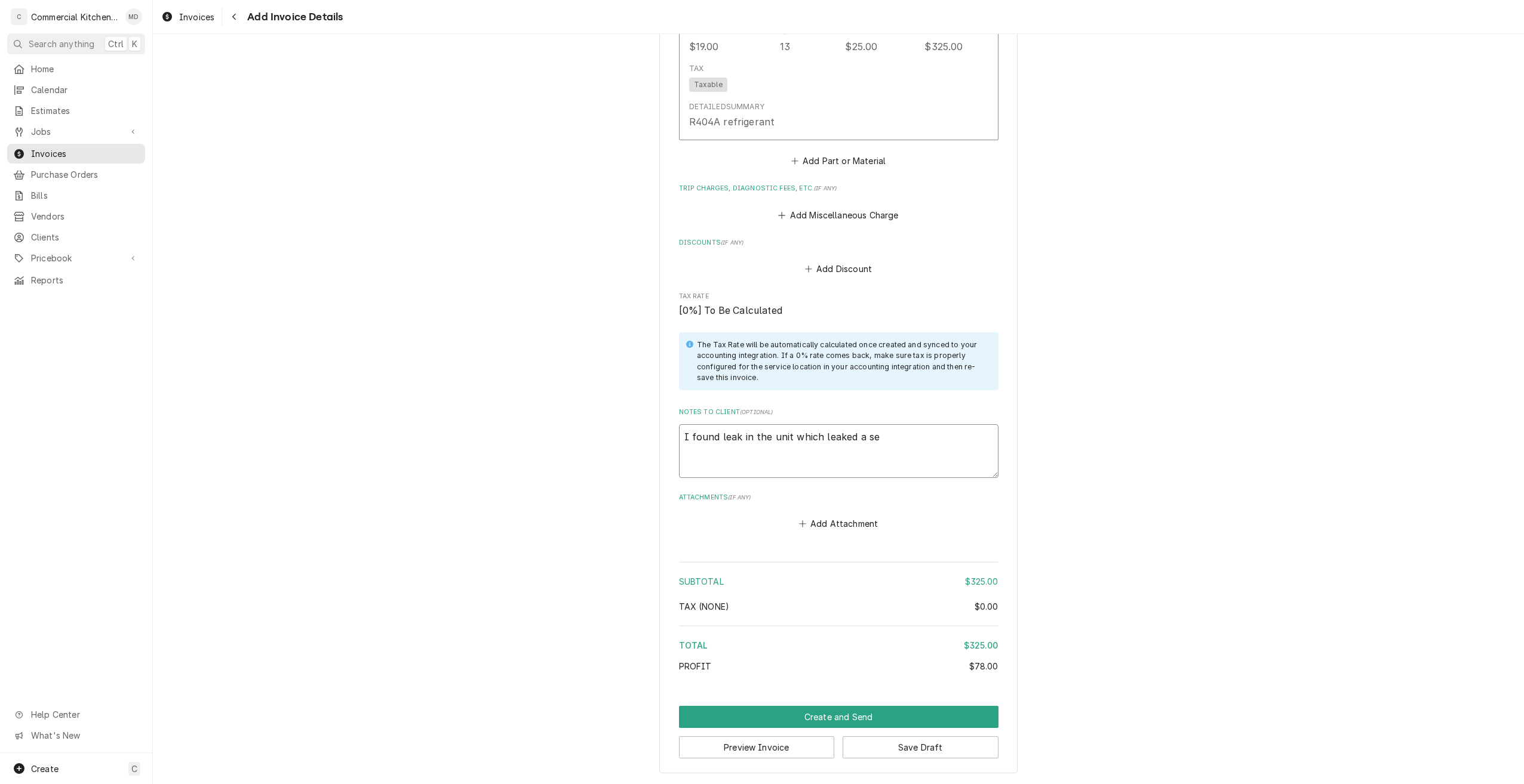
type textarea "x"
type textarea "I found leak in the unit which leaked a sec"
type textarea "x"
type textarea "I found leak in the unit which leaked a seco"
type textarea "x"
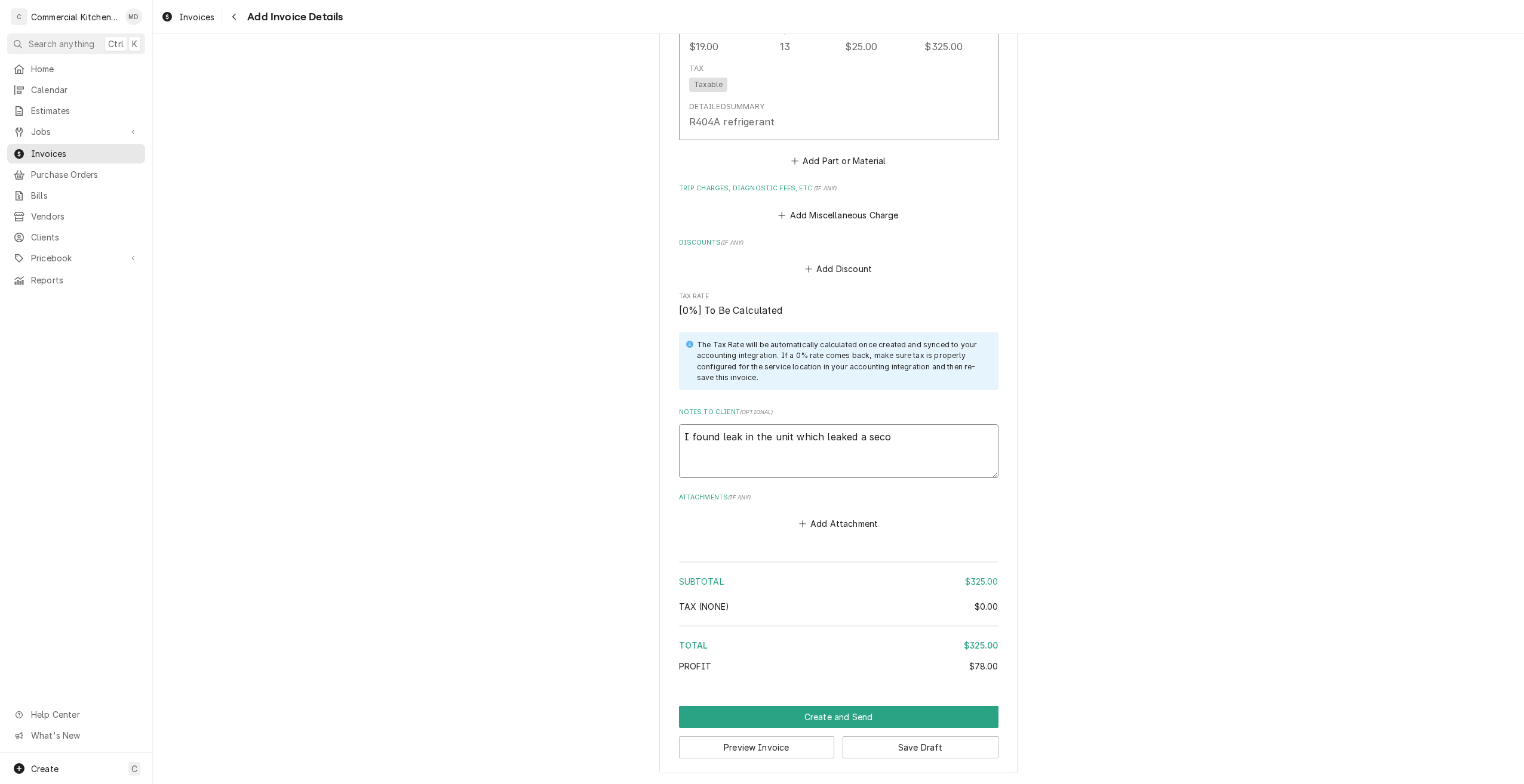
type textarea "I found leak in the unit which leaked a secon"
type textarea "x"
type textarea "I found leak in the unit which leaked a secong"
type textarea "x"
type textarea "I found leak in the unit which leaked a secon"
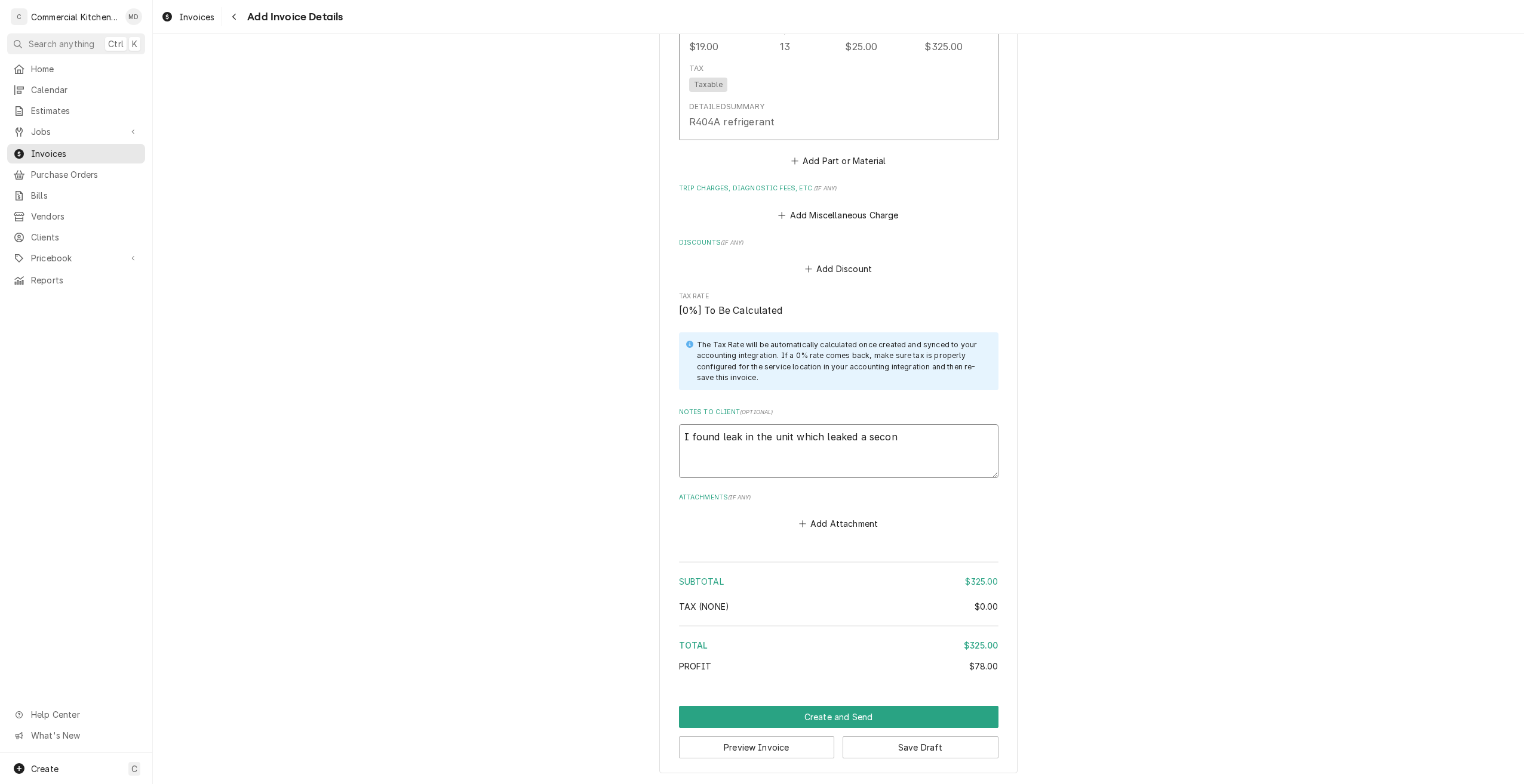
type textarea "x"
type textarea "I found leak in the unit which leaked a second"
type textarea "x"
type textarea "I found leak in the unit which leaked a second"
type textarea "x"
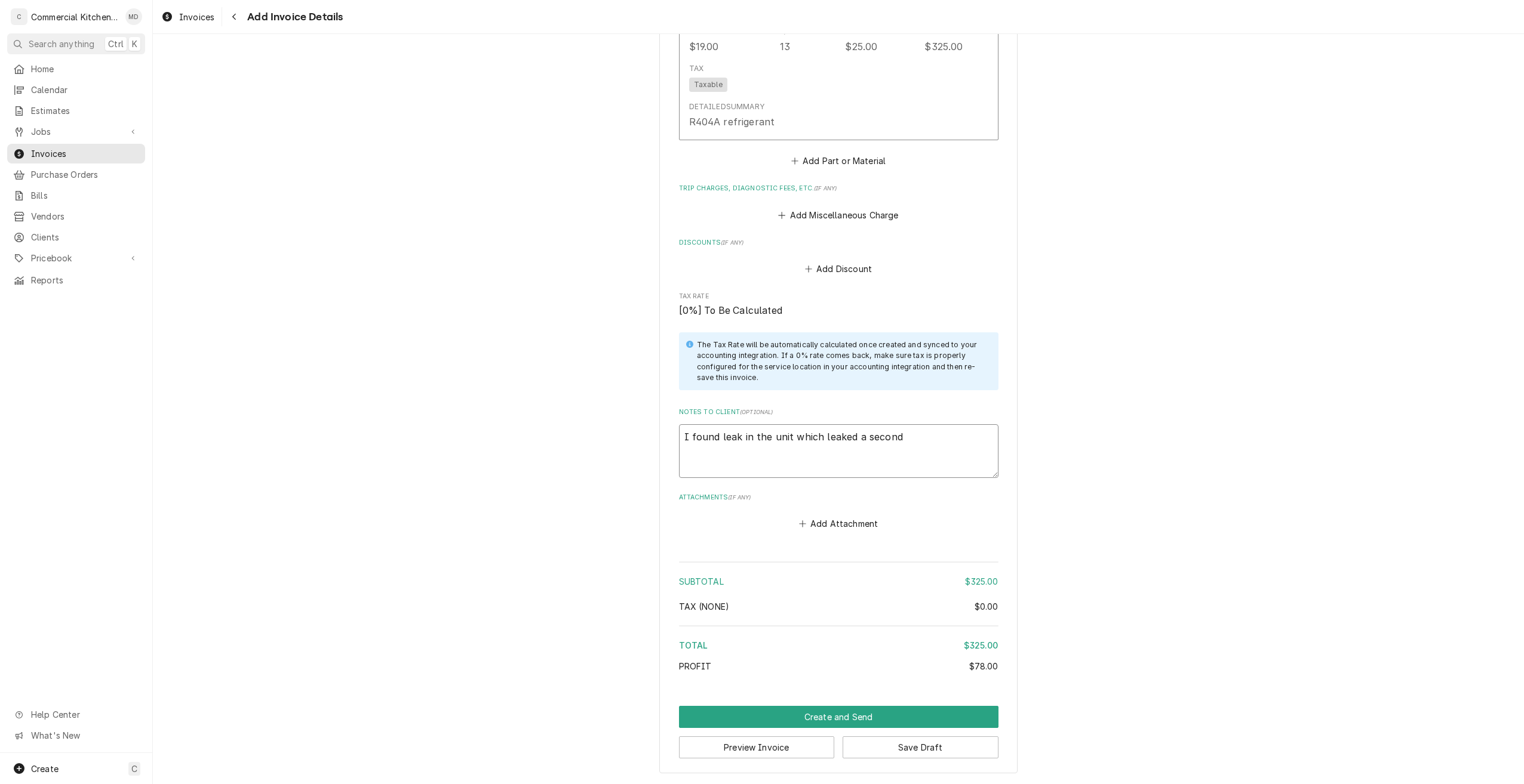
type textarea "I found leak in the unit which leaked a second t"
type textarea "x"
type textarea "I found leak in the unit which leaked a second ti"
type textarea "x"
type textarea "I found leak in the unit which leaked a second tim"
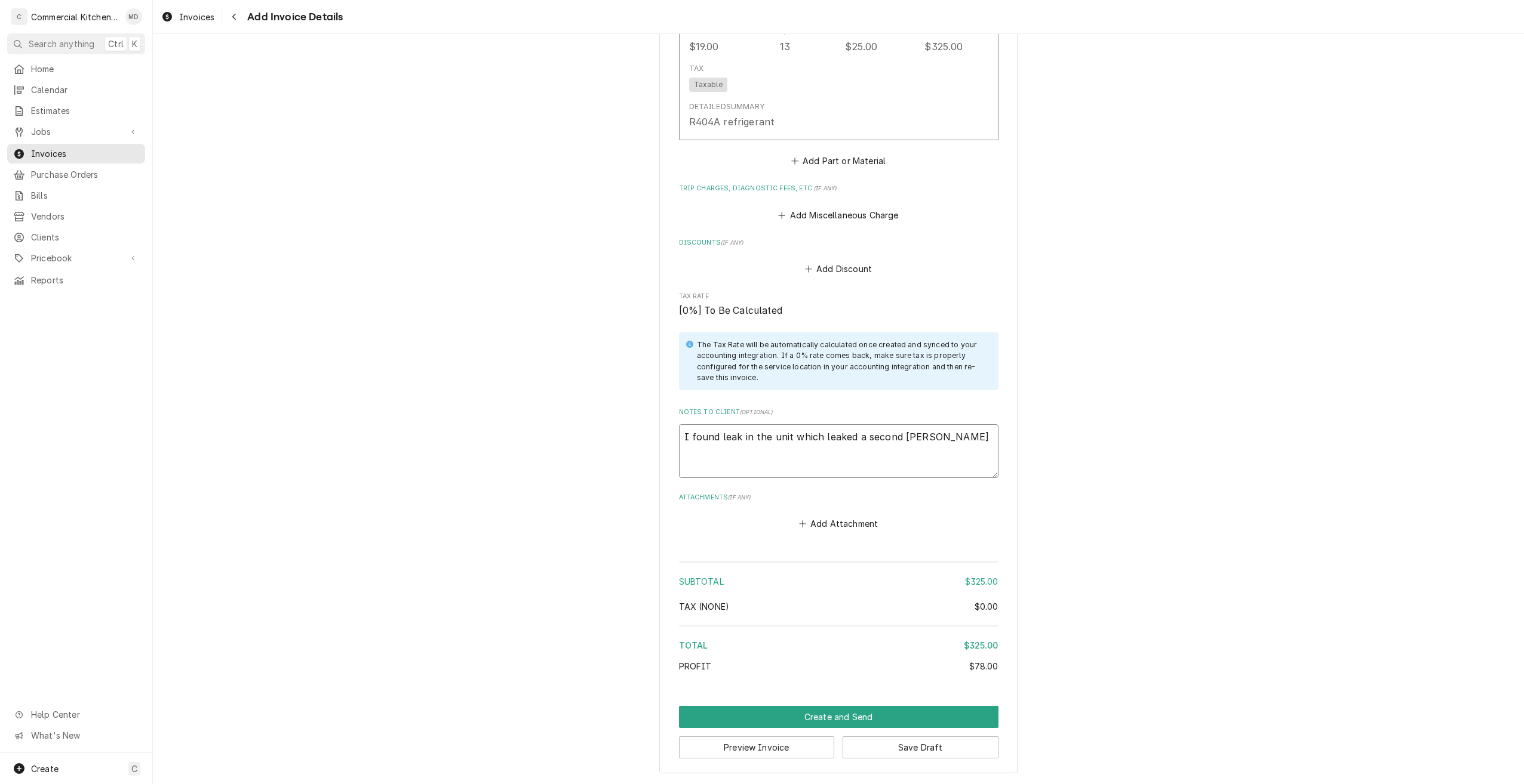
type textarea "x"
type textarea "I found leak in the unit which leaked a second time"
type textarea "x"
type textarea "I found leak in the unit which leaked a second time"
type textarea "x"
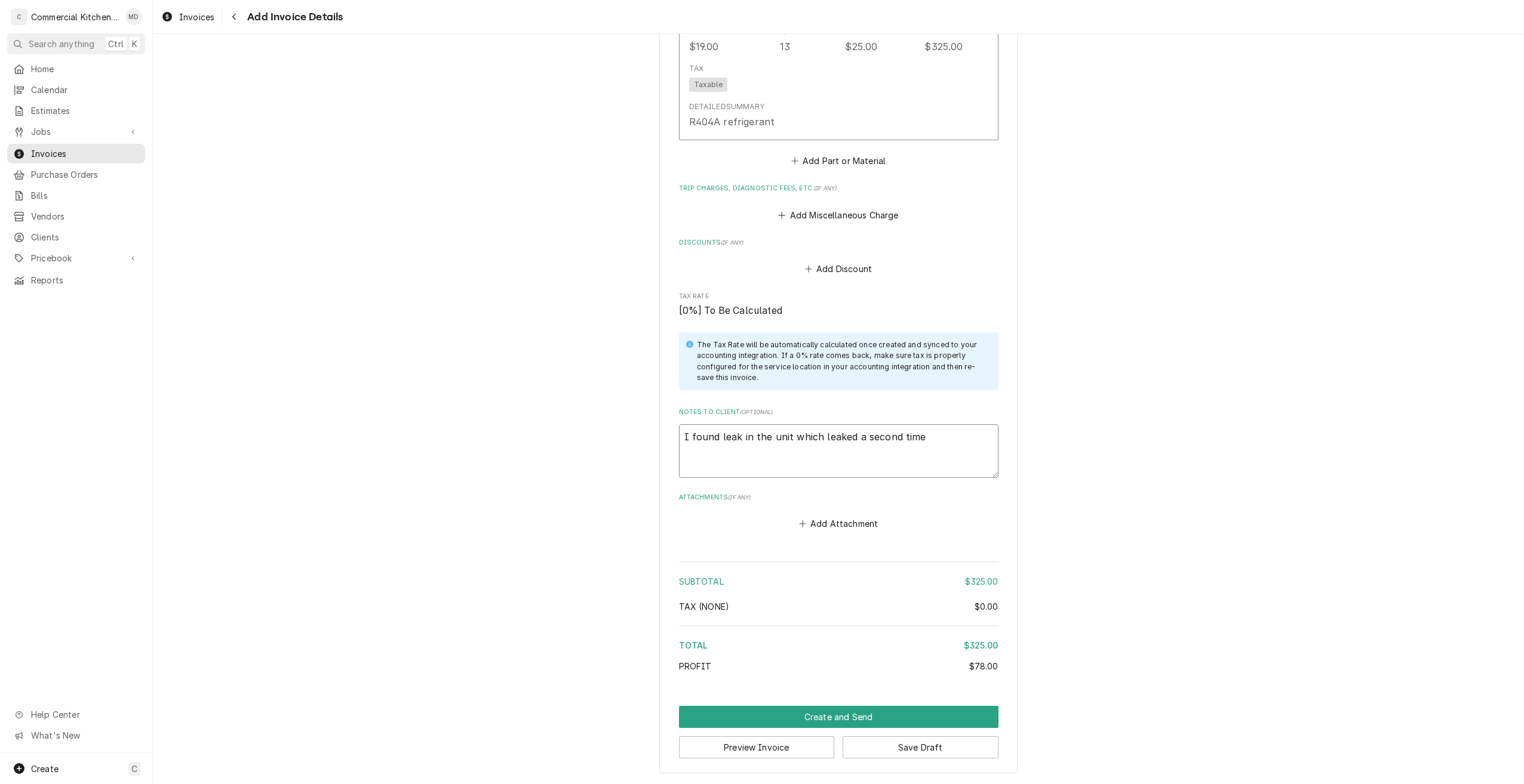
type textarea "I found leak in the unit which leaked a second time s"
type textarea "x"
type textarea "I found leak in the unit which leaked a second time so"
type textarea "x"
type textarea "I found leak in the unit which leaked a second time so"
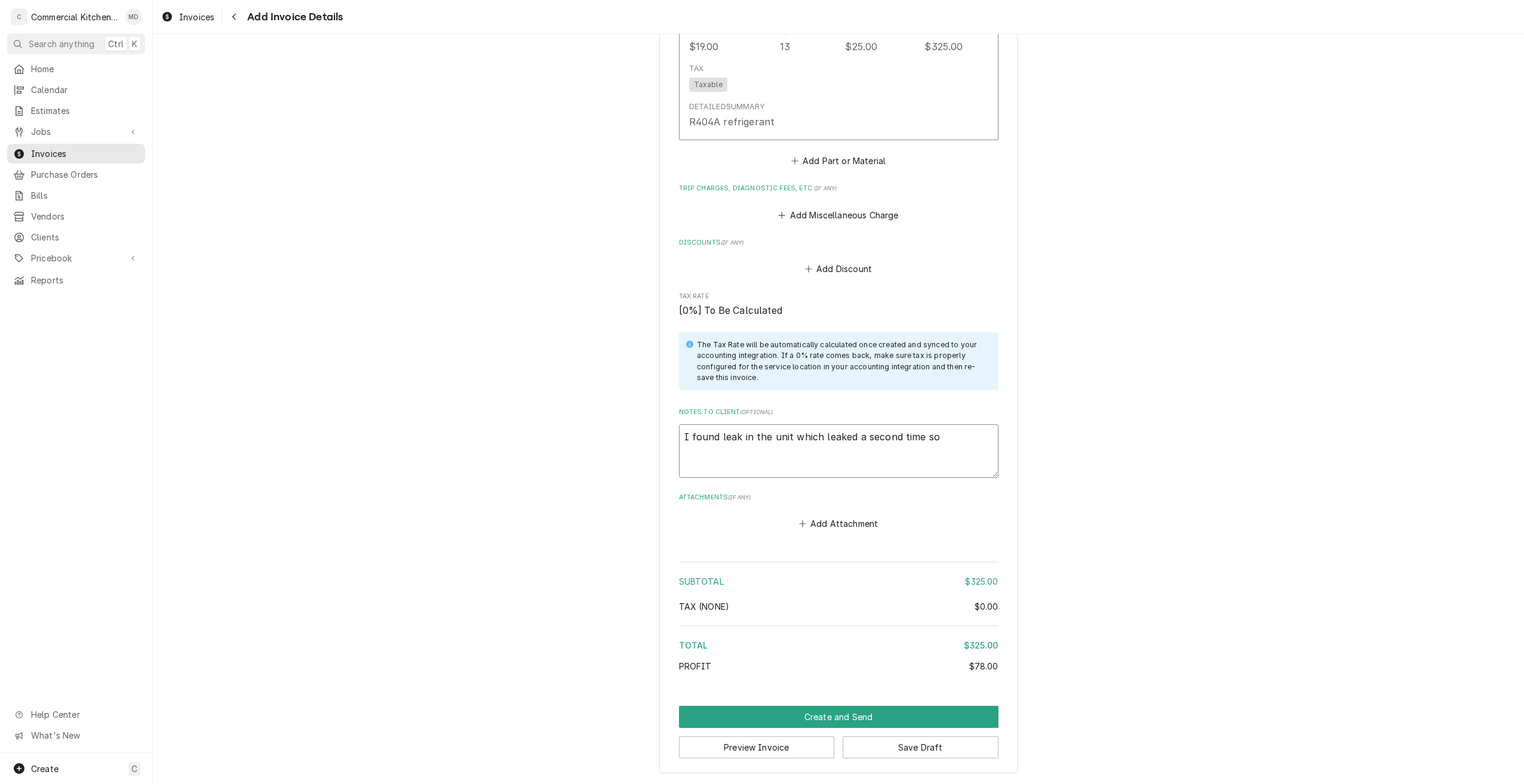
type textarea "x"
type textarea "I found leak in the unit which leaked a second time so I"
type textarea "x"
type textarea "I found leak in the unit which leaked a second time so I"
type textarea "x"
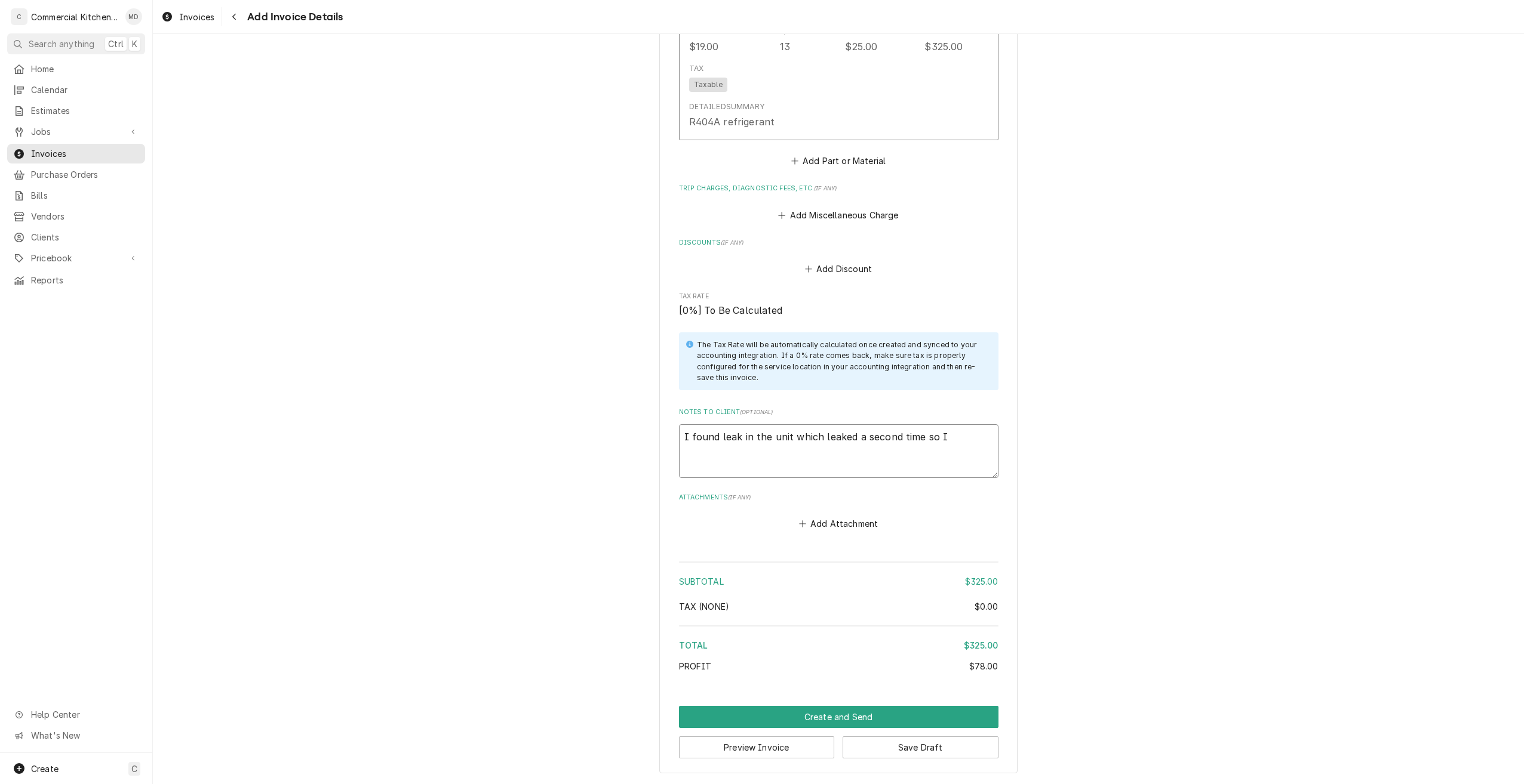
type textarea "I found leak in the unit which leaked a second time so I c"
type textarea "x"
type textarea "I found leak in the unit which leaked a second time so I co"
type textarea "x"
type textarea "I found leak in the unit which leaked a second time so I cov"
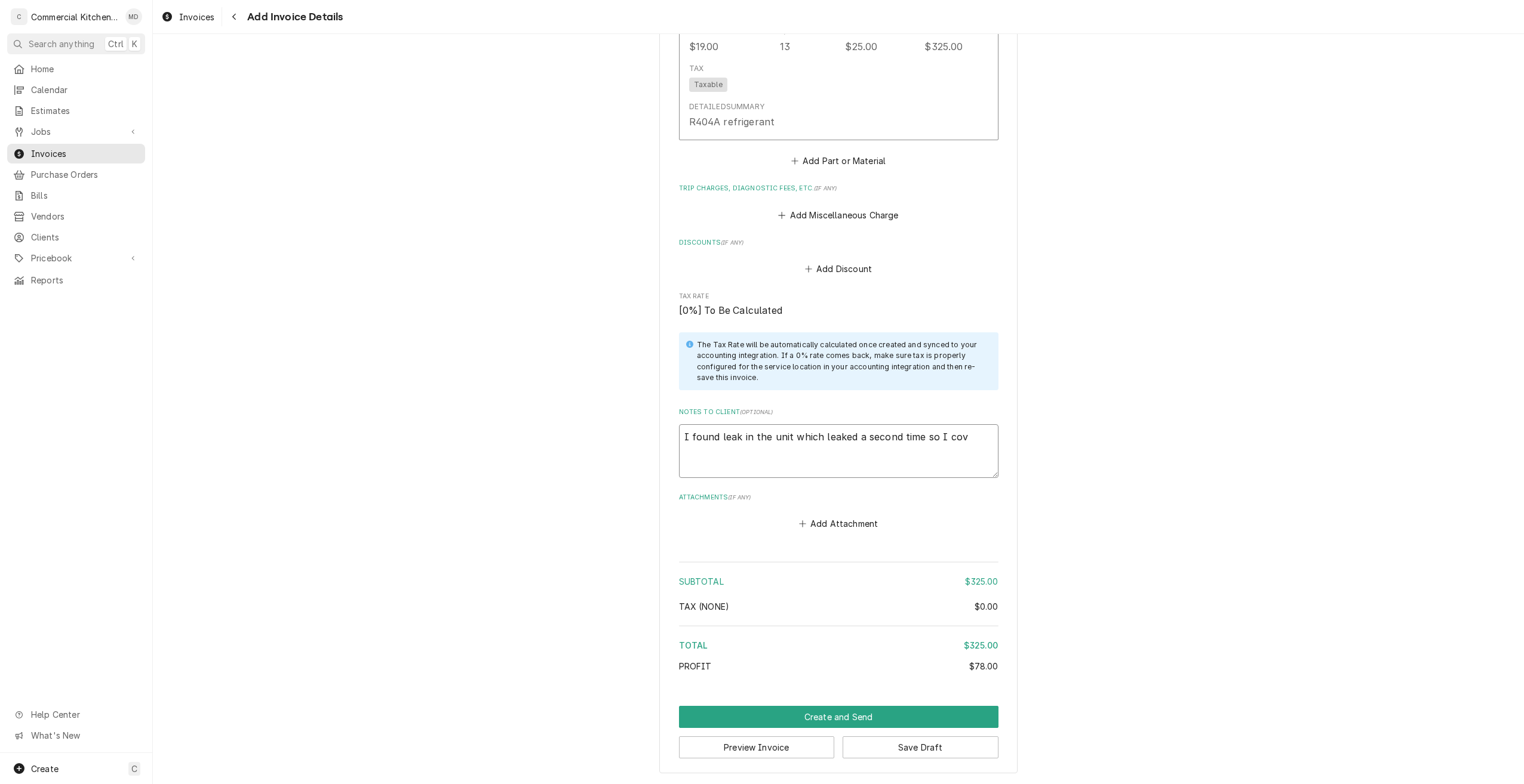
type textarea "x"
type textarea "I found leak in the unit which leaked a second time so I cove"
type textarea "x"
type textarea "I found leak in the unit which leaked a second time so I cover"
type textarea "x"
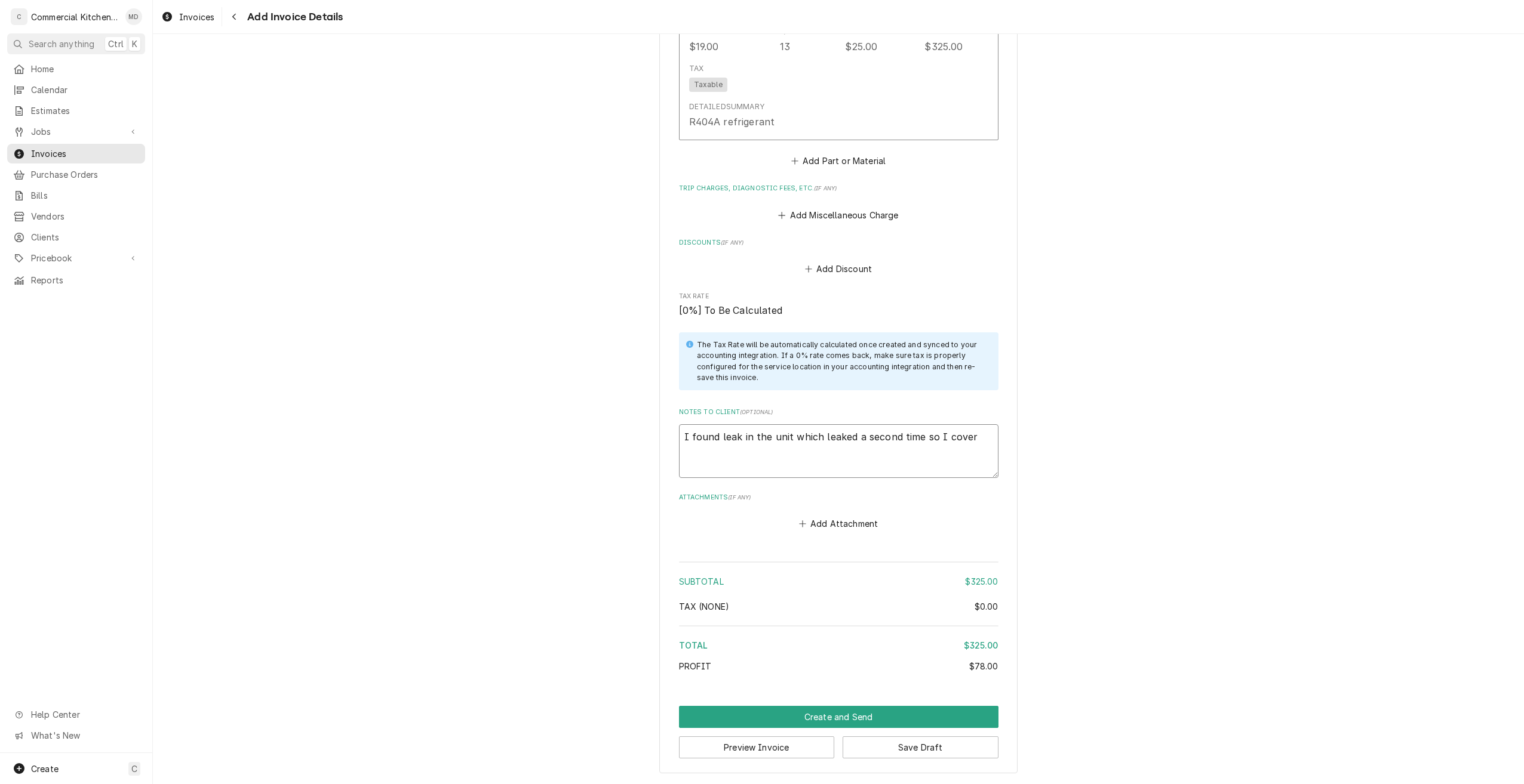
type textarea "I found leak in the unit which leaked a second time so I coverd"
type textarea "x"
type textarea "I found leak in the unit which leaked a second time so I cover"
type textarea "x"
type textarea "I found leak in the unit which leaked a second time so I covere"
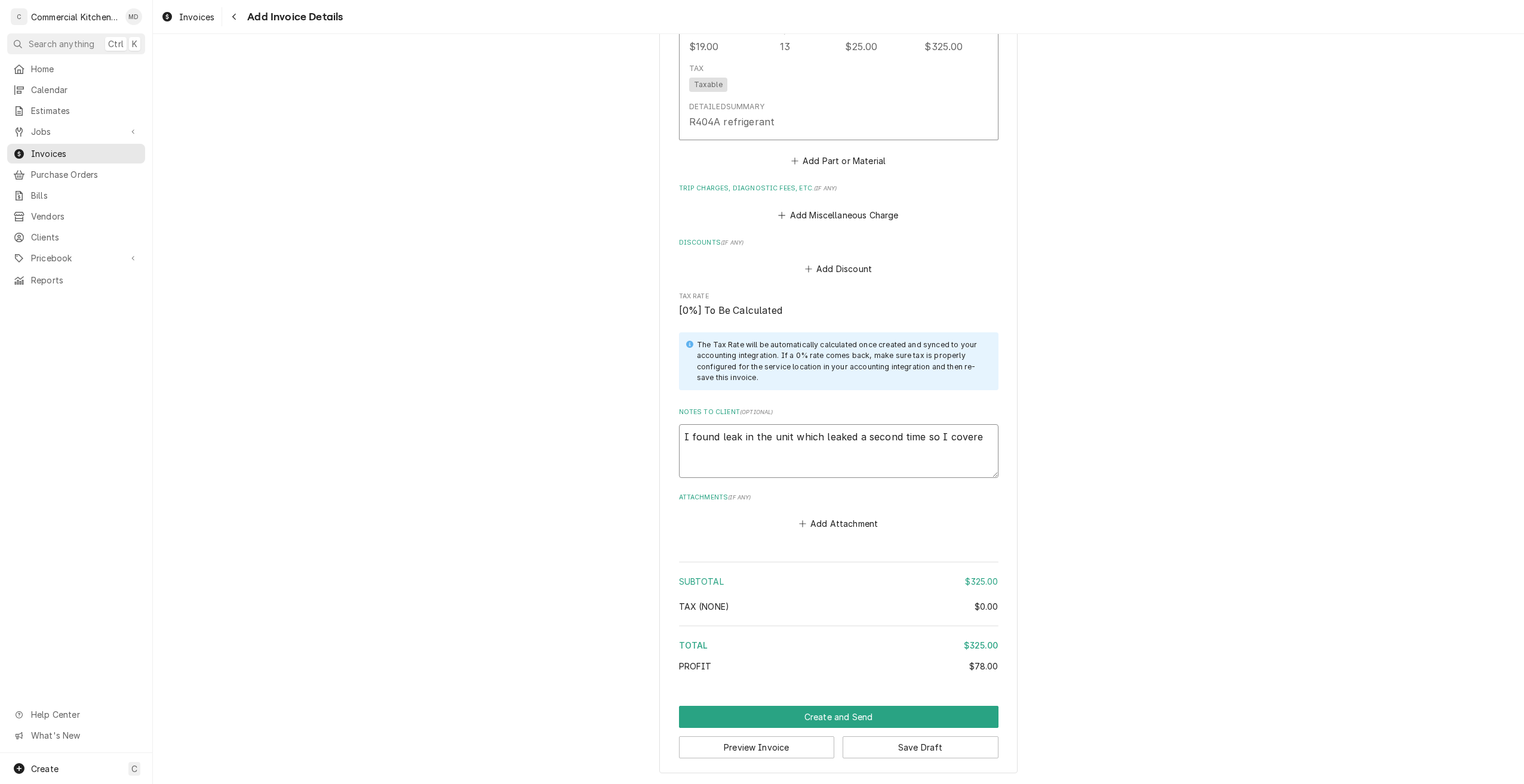
type textarea "x"
type textarea "I found leak in the unit which leaked a second time so I covered"
type textarea "x"
type textarea "I found leak in the unit which leaked a second time so I covered"
type textarea "x"
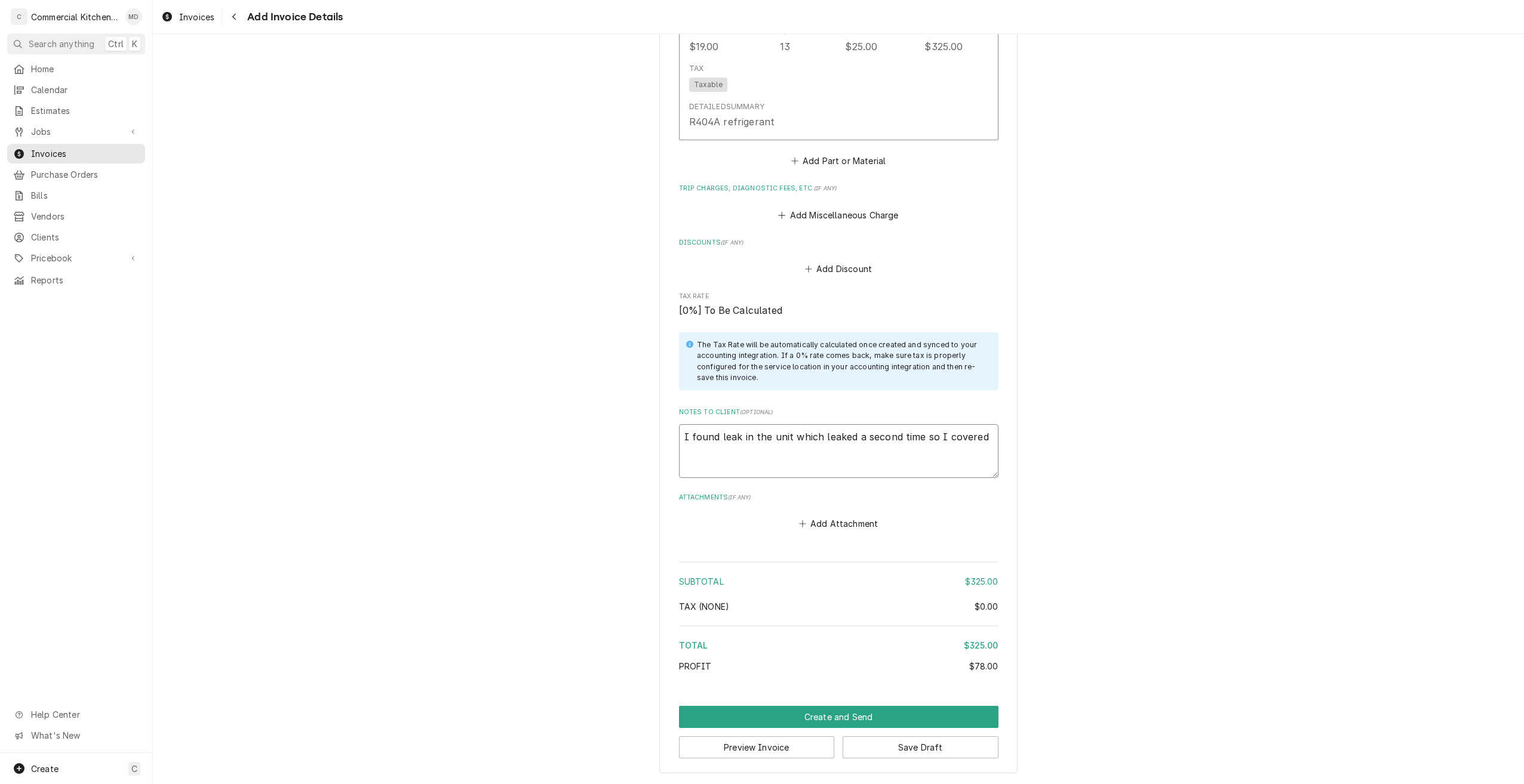
type textarea "I found leak in the unit which leaked a second time so I covered a"
type textarea "x"
type textarea "I found leak in the unit which leaked a second time so I covered al"
type textarea "x"
type textarea "I found leak in the unit which leaked a second time so I covered all"
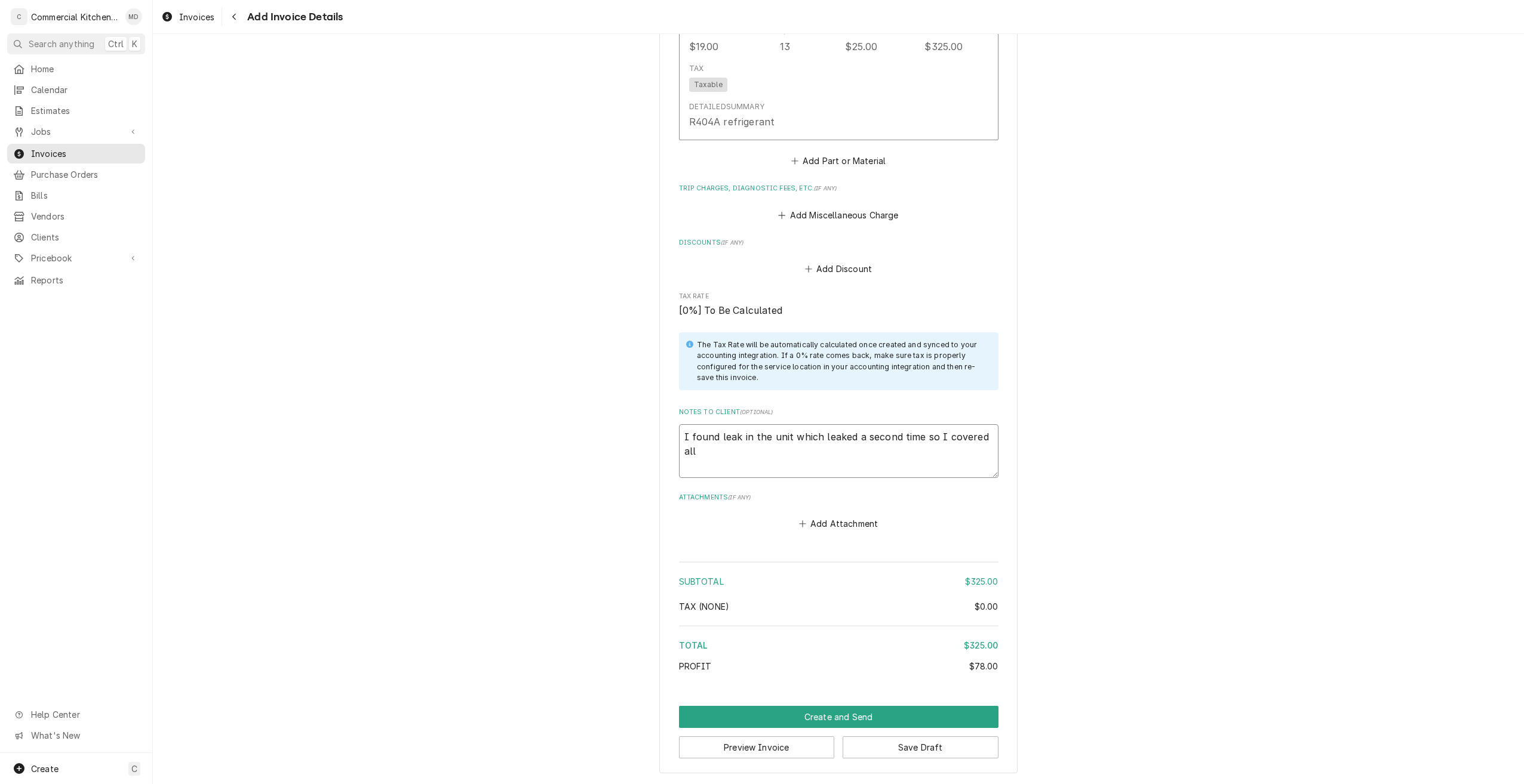
type textarea "x"
type textarea "I found leak in the unit which leaked a second time so I covered all"
type textarea "x"
type textarea "I found leak in the unit which leaked a second time so I covered all l"
type textarea "x"
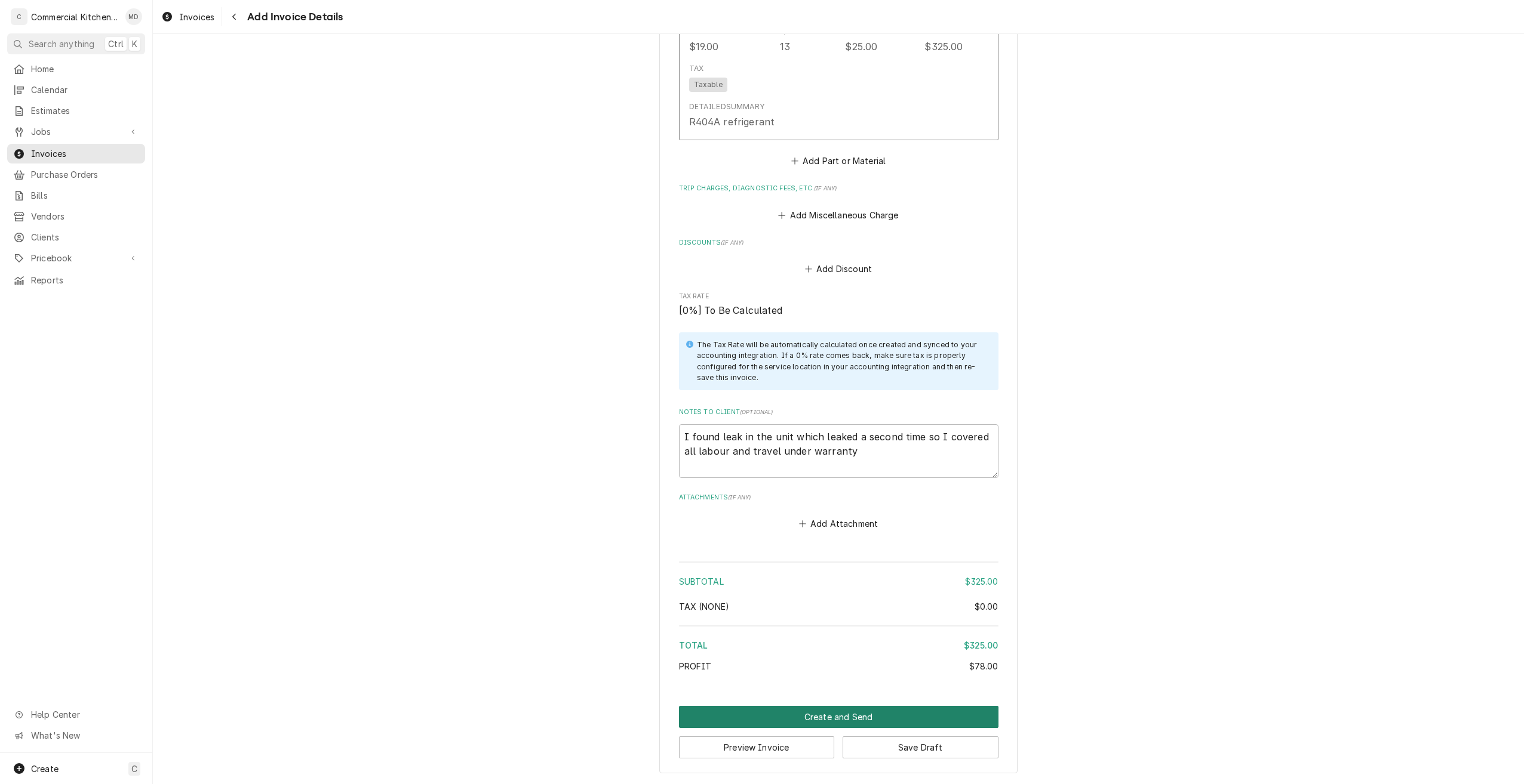
click at [849, 716] on button "Create and Send" at bounding box center [838, 718] width 320 height 22
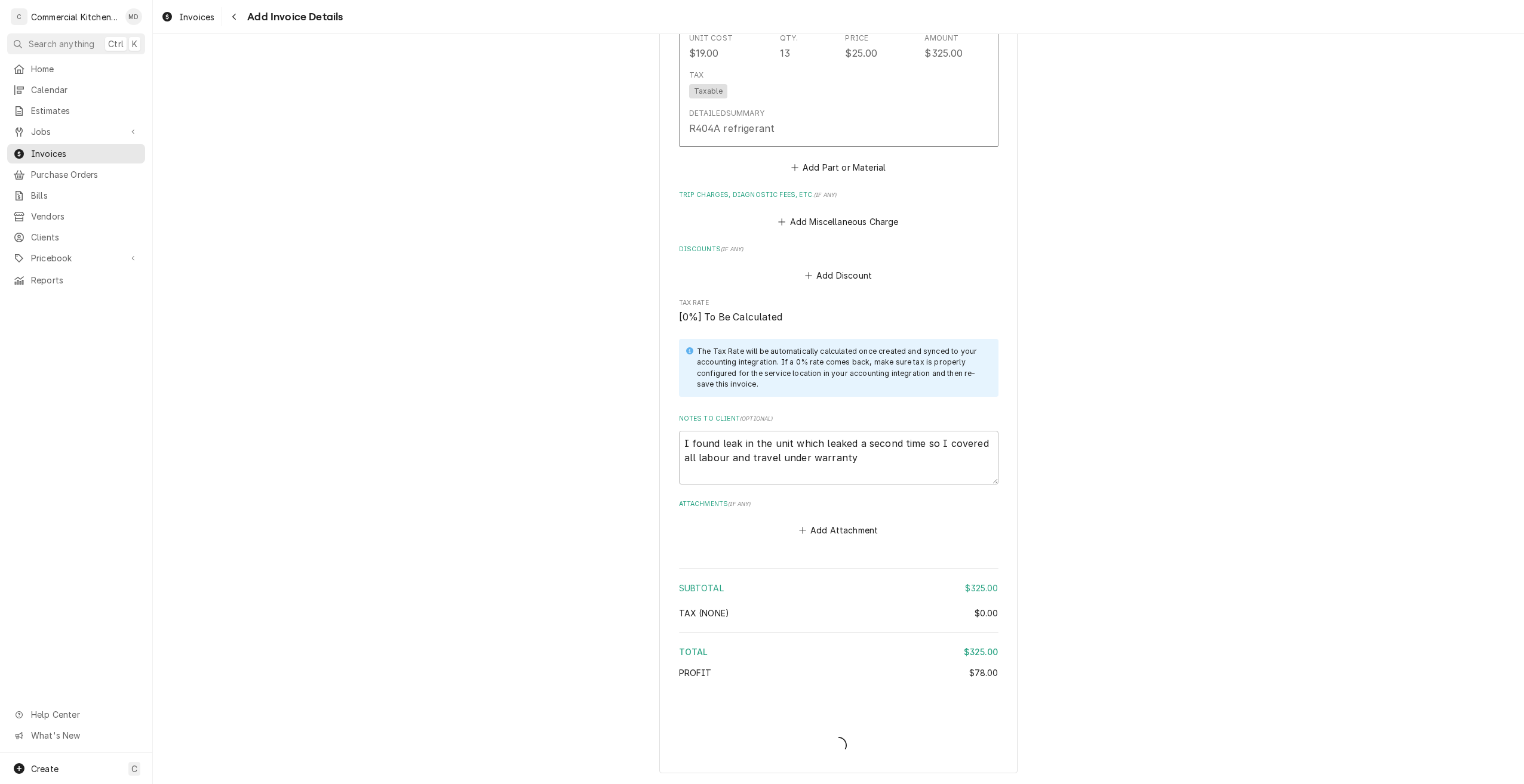
scroll to position [932, 0]
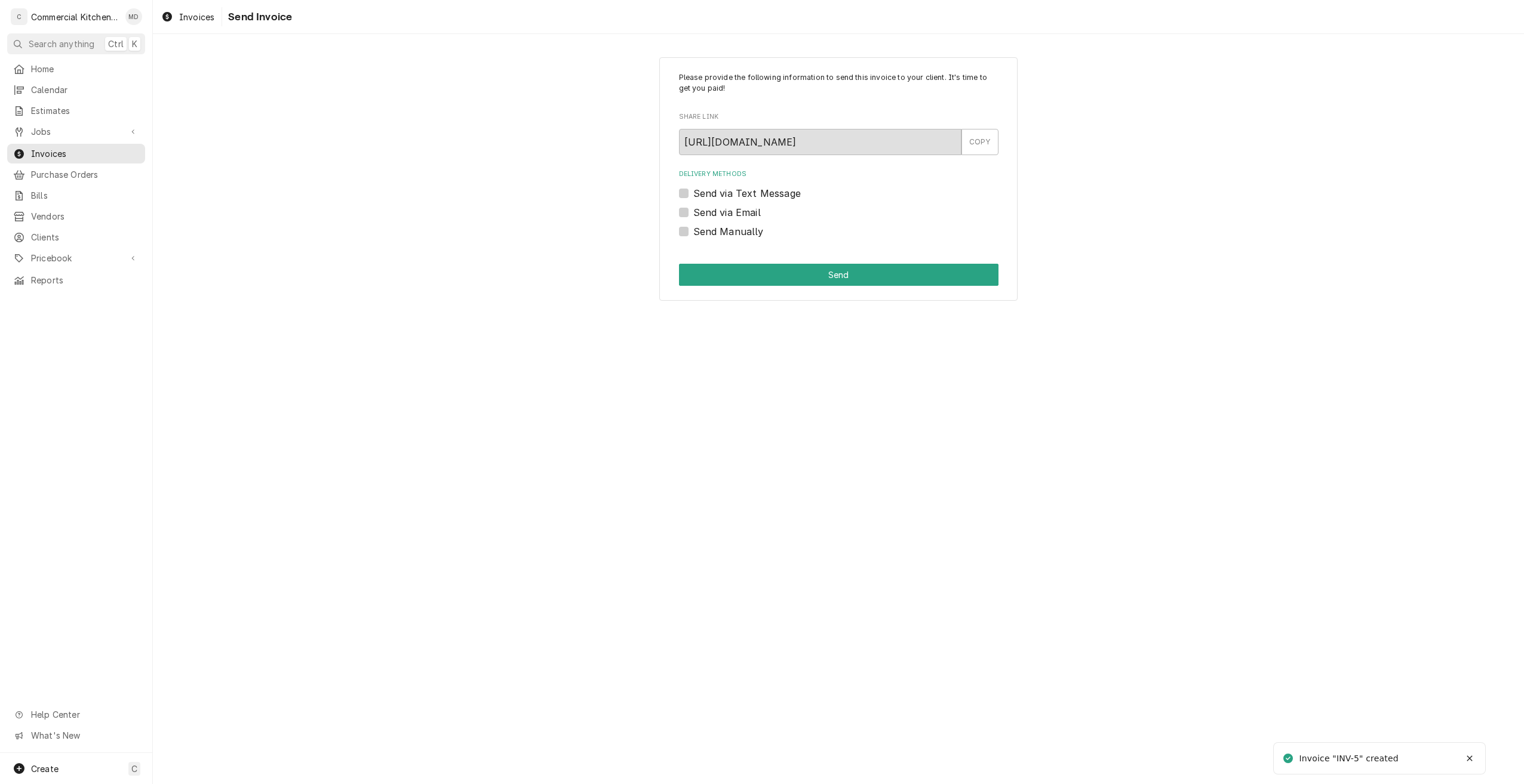
click at [693, 211] on label "Send via Email" at bounding box center [727, 212] width 67 height 14
click at [693, 211] on input "Send via Email" at bounding box center [853, 218] width 320 height 26
checkbox input "true"
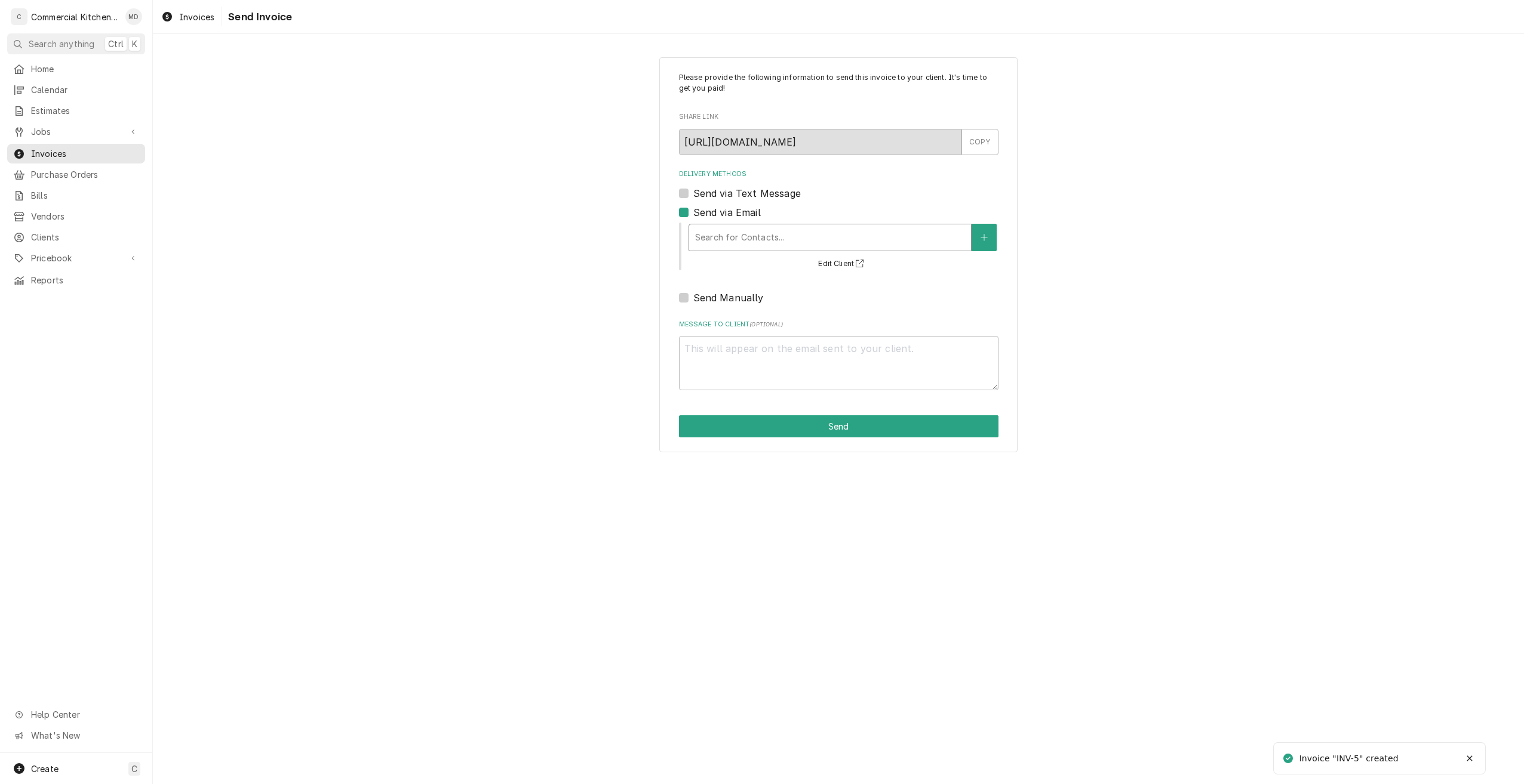
click at [775, 240] on div "Delivery Methods" at bounding box center [829, 237] width 270 height 22
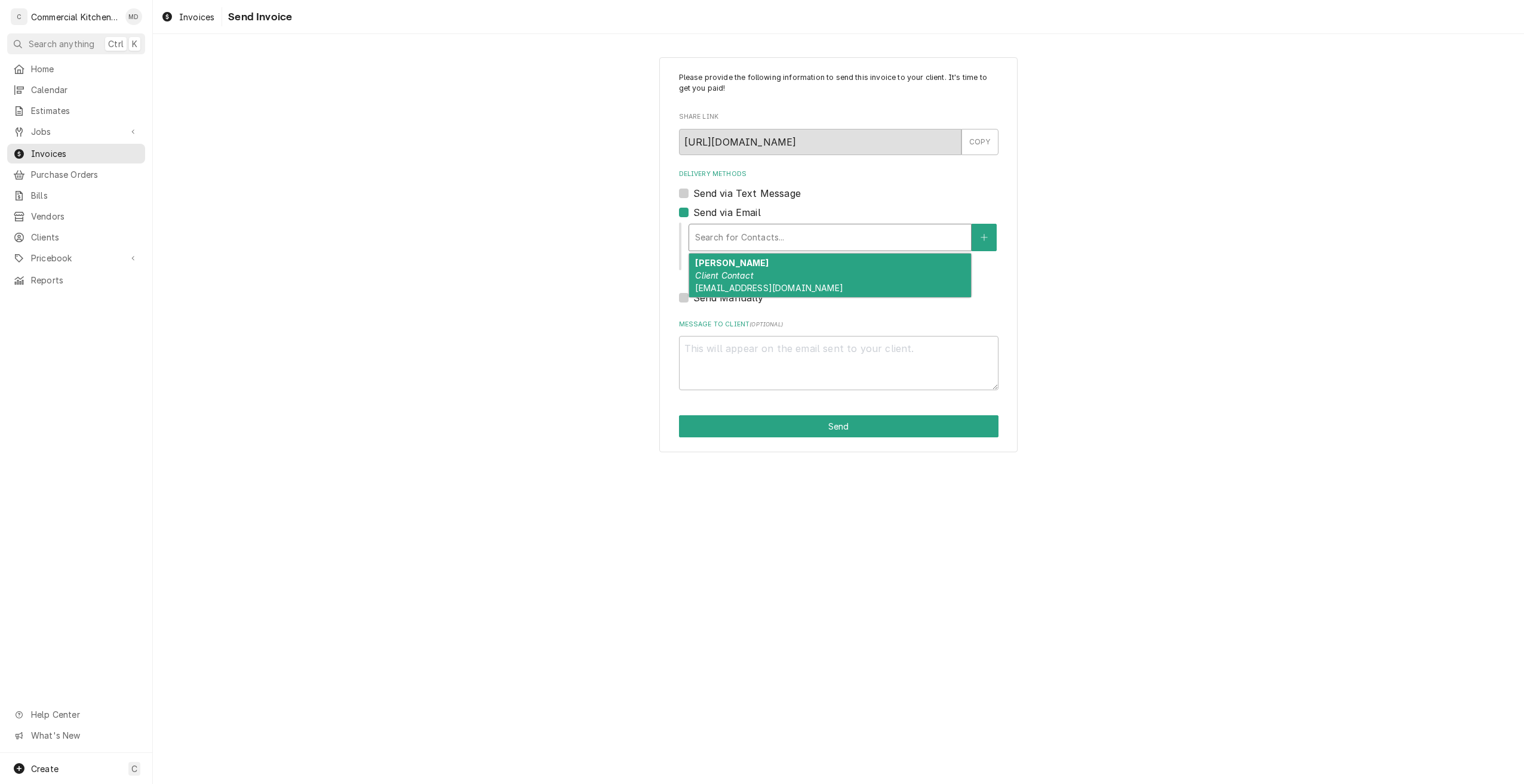
click at [784, 271] on div "[PERSON_NAME] Client Contact [EMAIL_ADDRESS][DOMAIN_NAME]" at bounding box center [830, 275] width 282 height 43
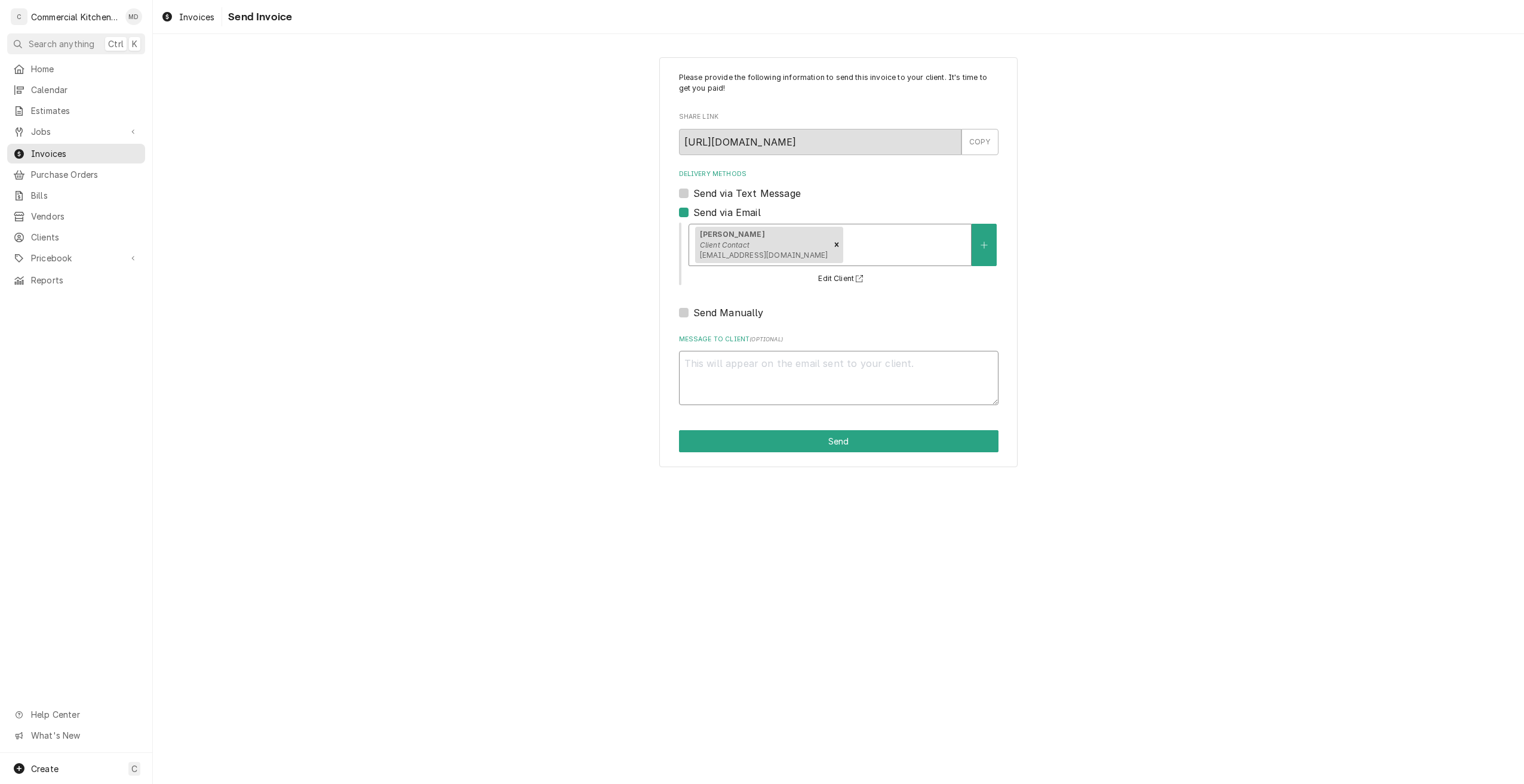
click at [701, 363] on textarea "Message to Client ( optional )" at bounding box center [838, 378] width 320 height 54
type textarea "x"
type textarea "I"
type textarea "x"
type textarea "I"
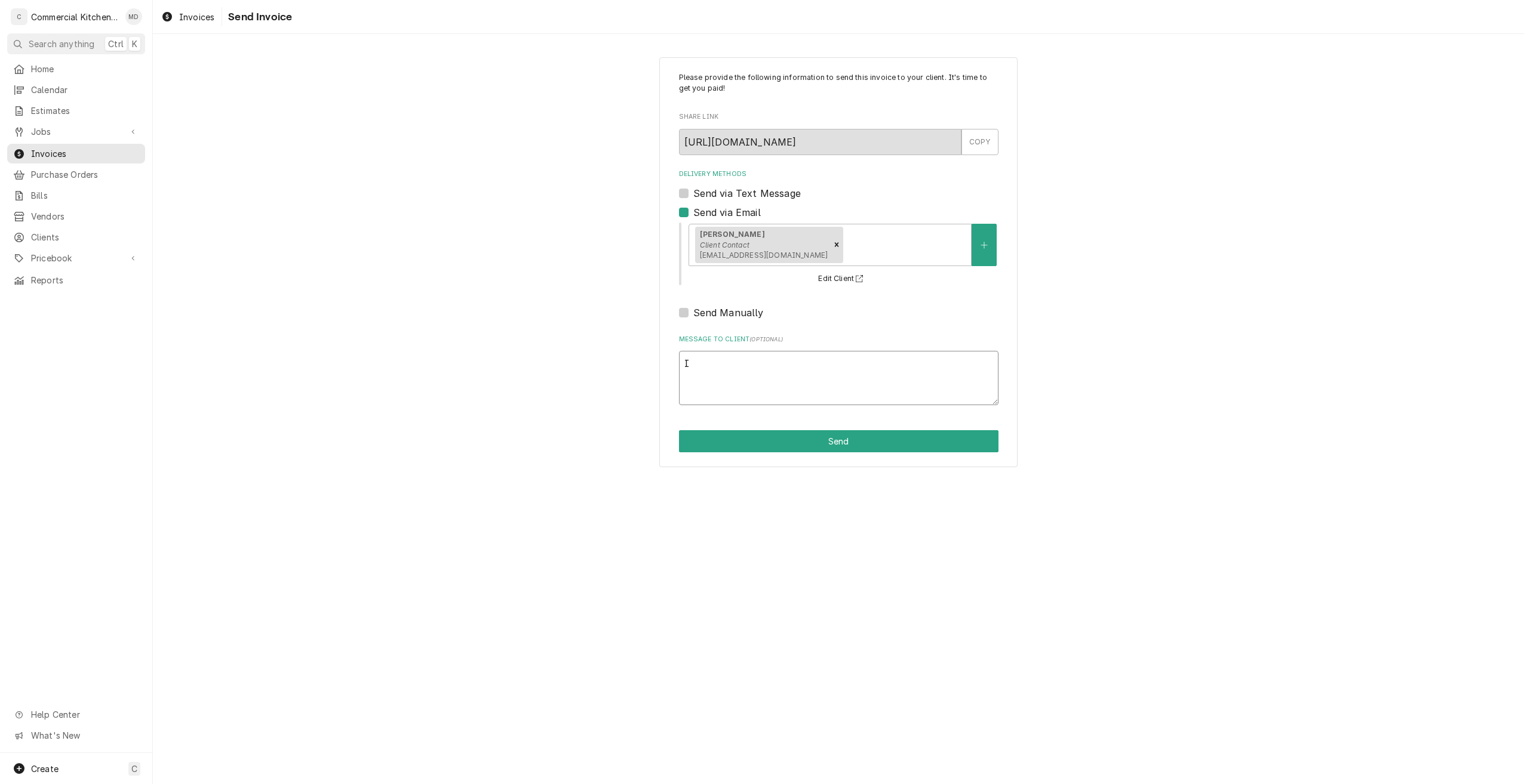
type textarea "x"
type textarea "I w"
type textarea "x"
type textarea "I wa"
type textarea "x"
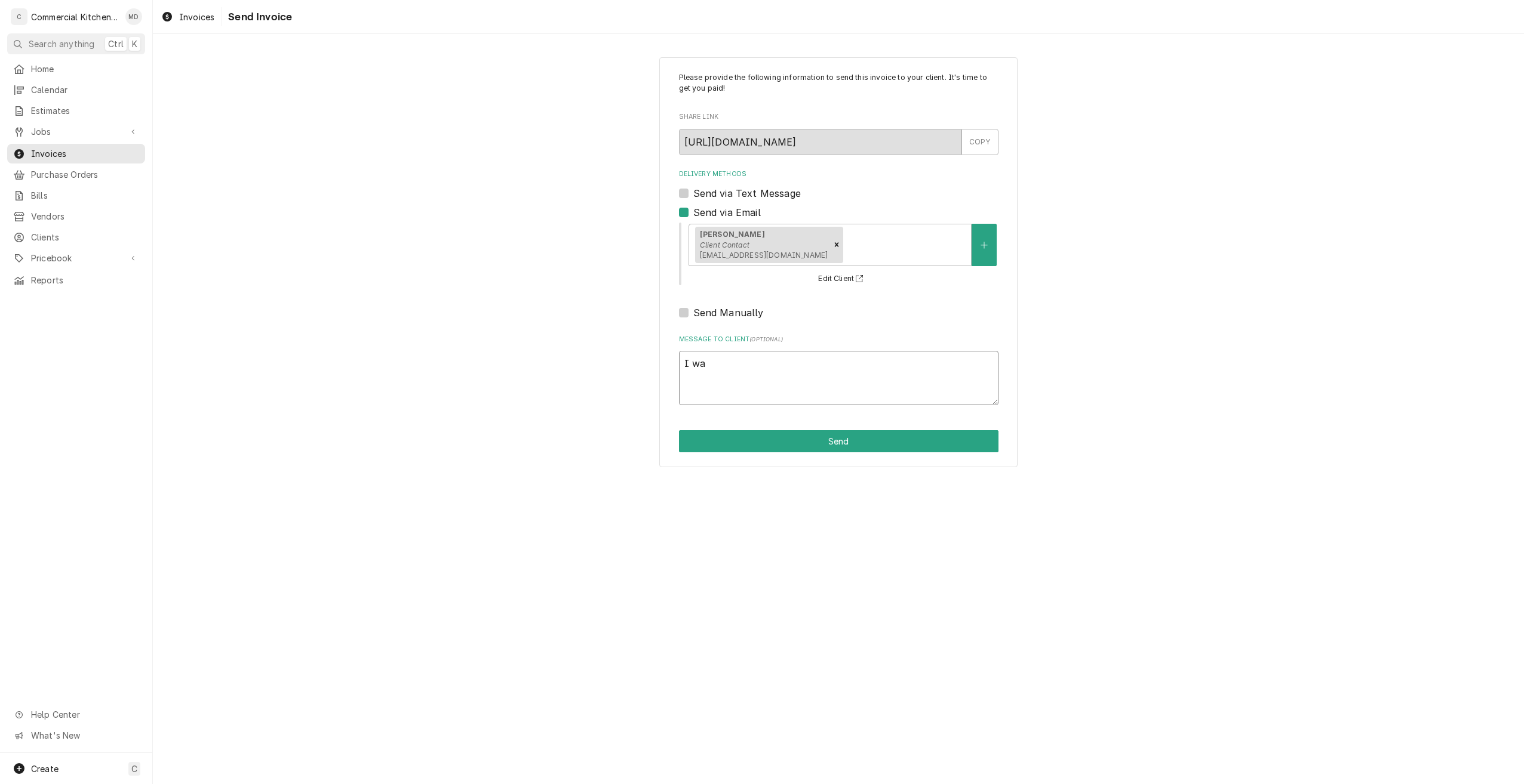
type textarea "I wan"
type textarea "x"
type textarea "I want"
type textarea "x"
type textarea "I wante"
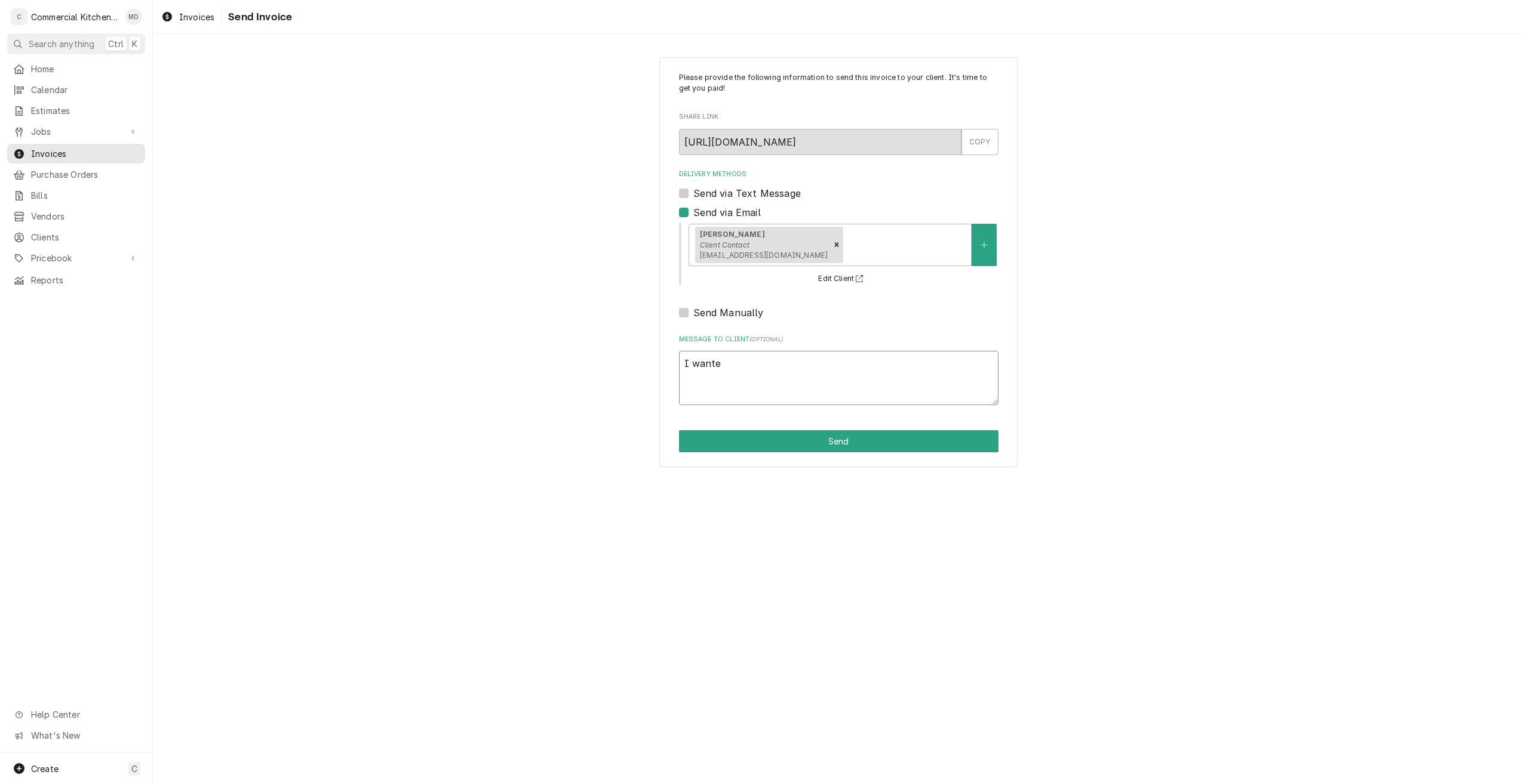
type textarea "x"
type textarea "I wanted"
type textarea "x"
type textarea "I wanted t"
type textarea "x"
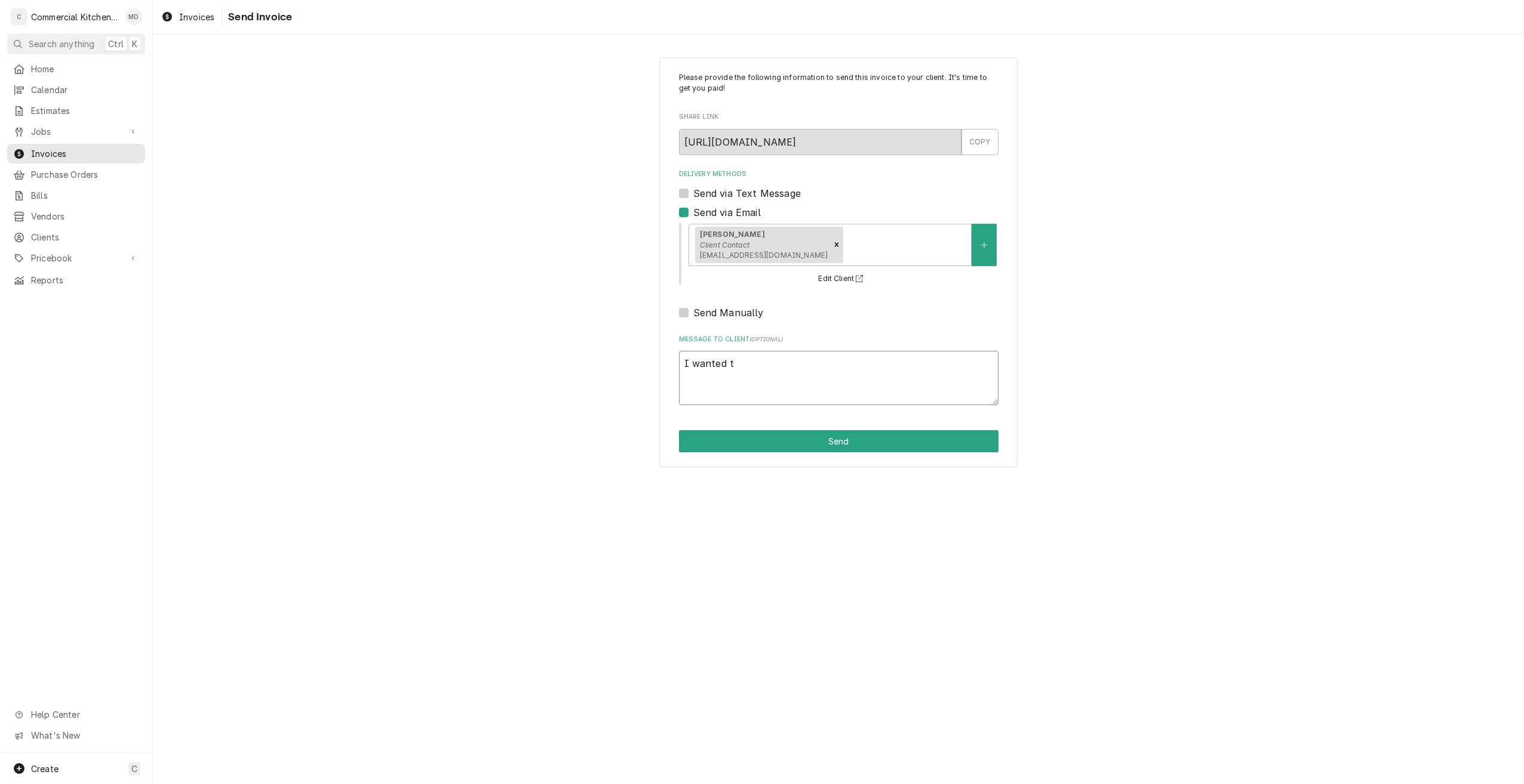
type textarea "I wanted to"
type textarea "x"
type textarea "I wanted to"
type textarea "x"
type textarea "I wanted to m"
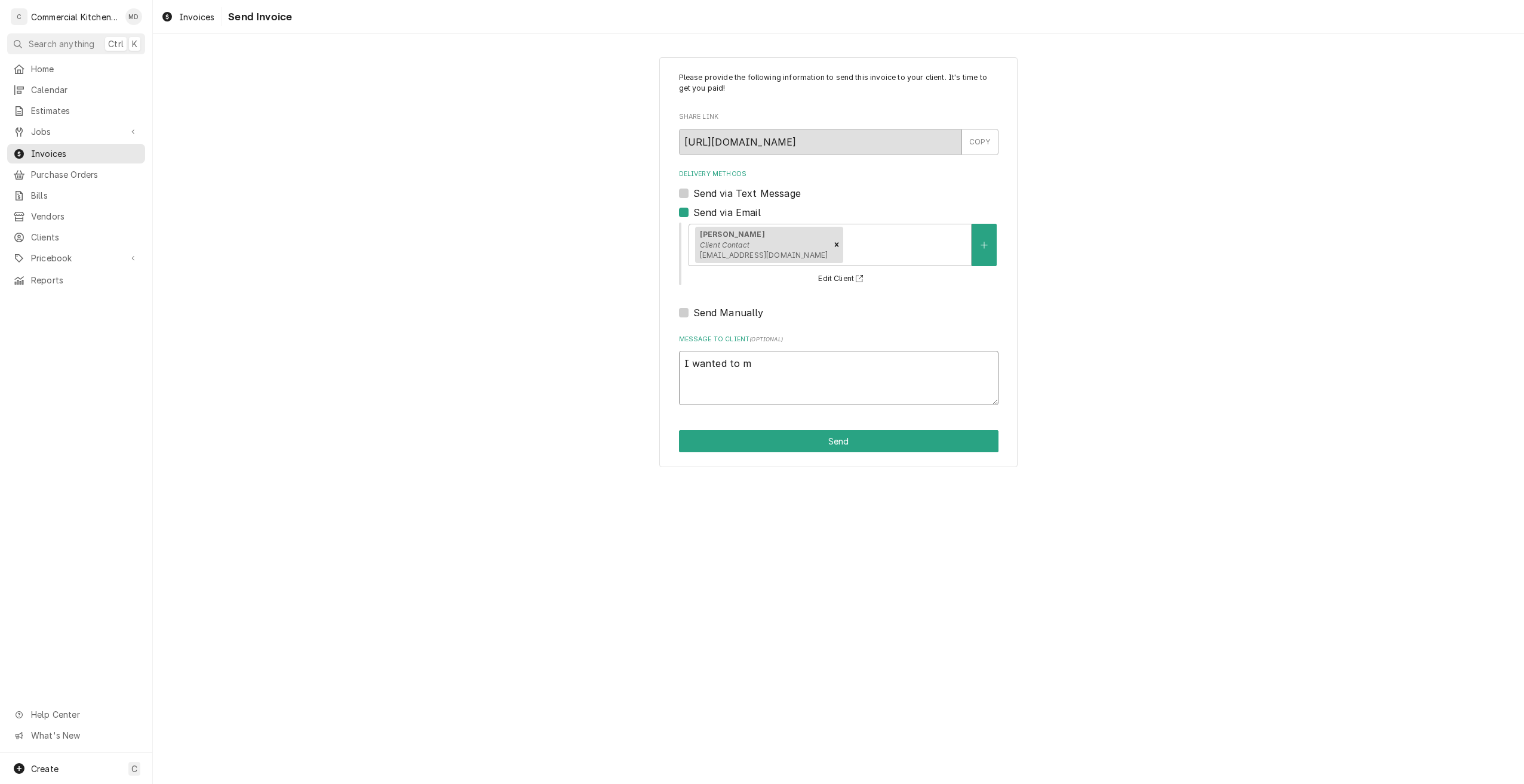
type textarea "x"
type textarea "I wanted to ma"
type textarea "x"
type textarea "I wanted to mak"
type textarea "x"
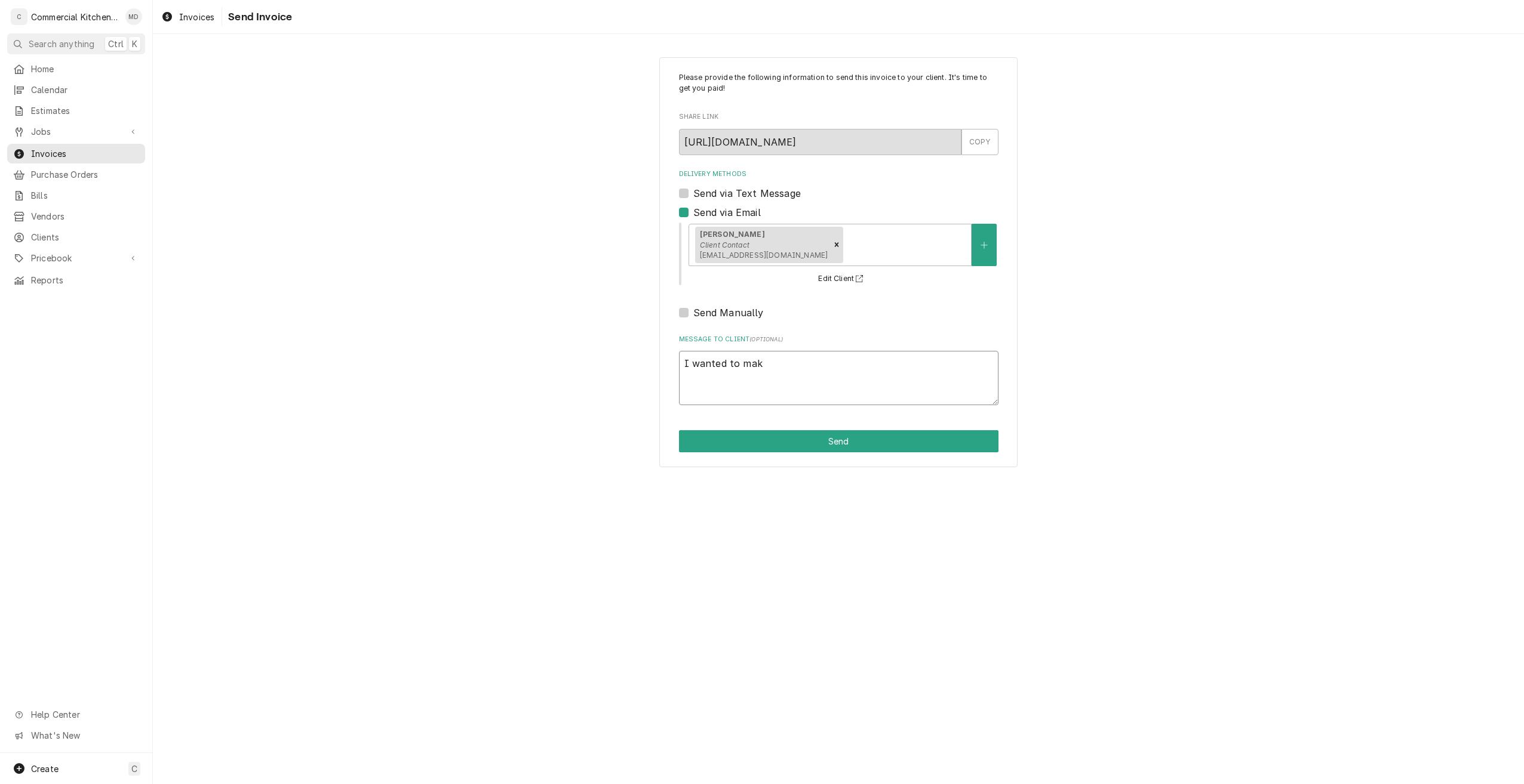
type textarea "I wanted to make"
type textarea "x"
type textarea "I wanted to make"
type textarea "x"
type textarea "I wanted to make s"
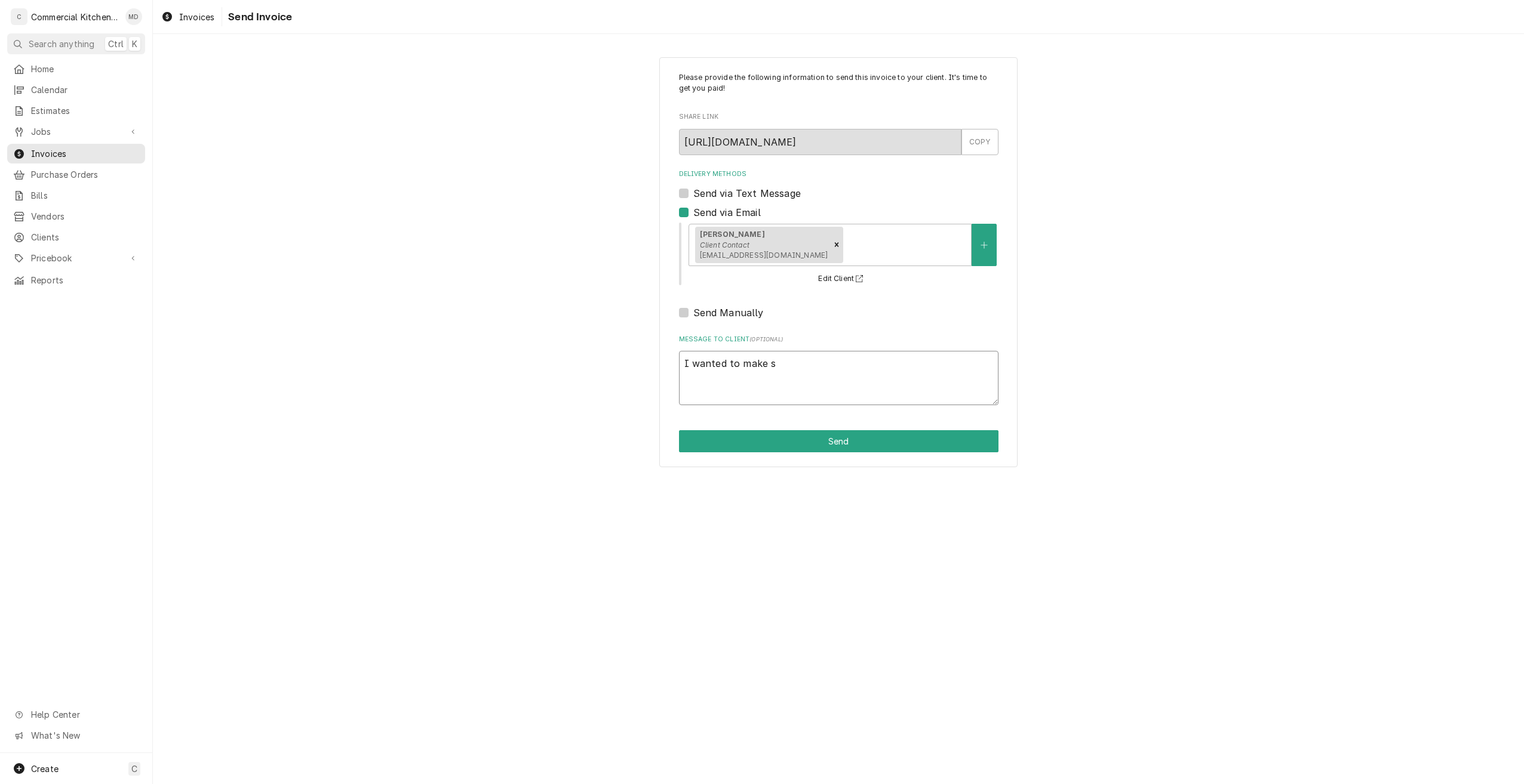
type textarea "x"
type textarea "I wanted to make su"
type textarea "x"
type textarea "I wanted to make sur"
type textarea "x"
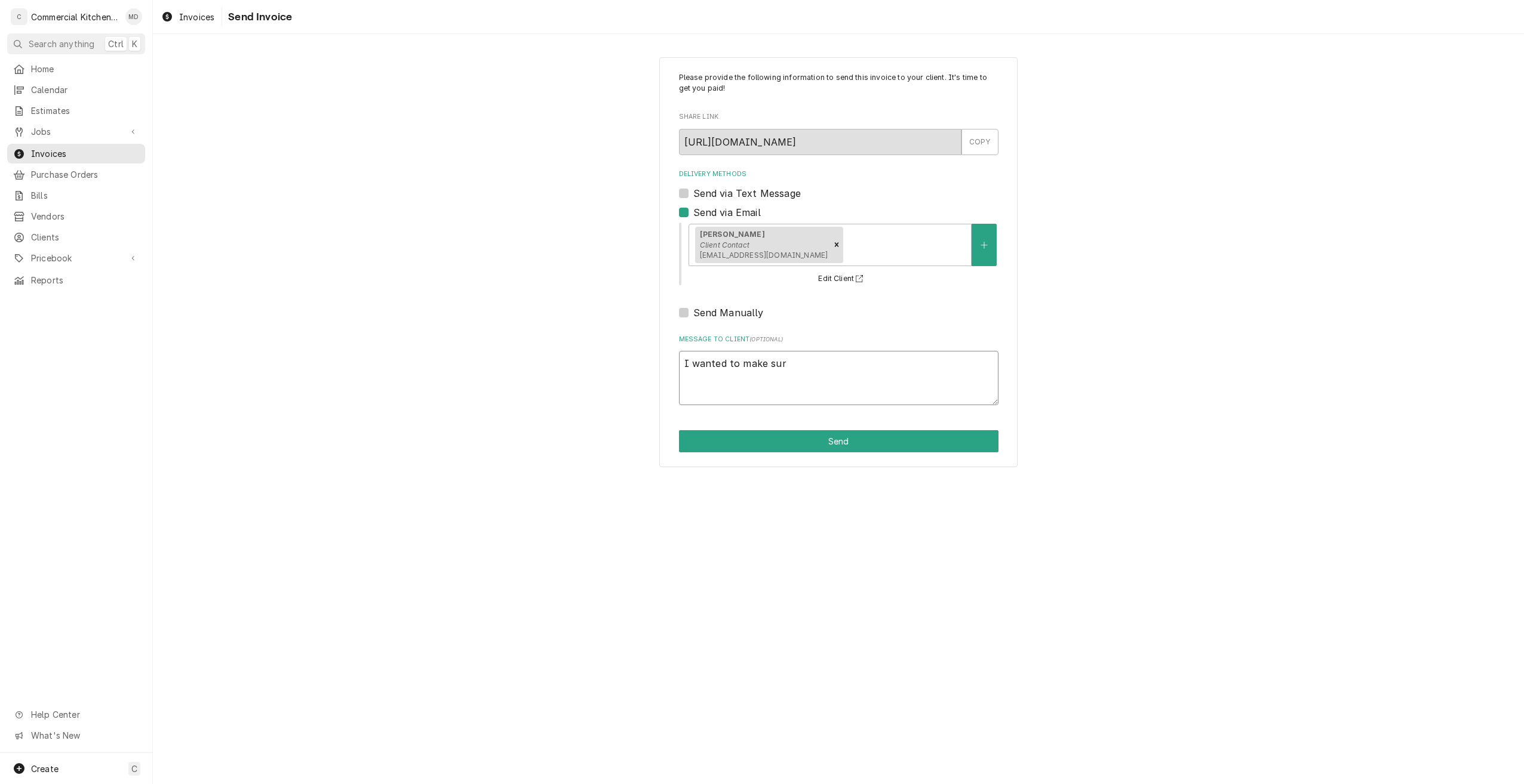
type textarea "I wanted to make sure"
type textarea "x"
type textarea "I wanted to make sure"
type textarea "x"
type textarea "I wanted to make sure f"
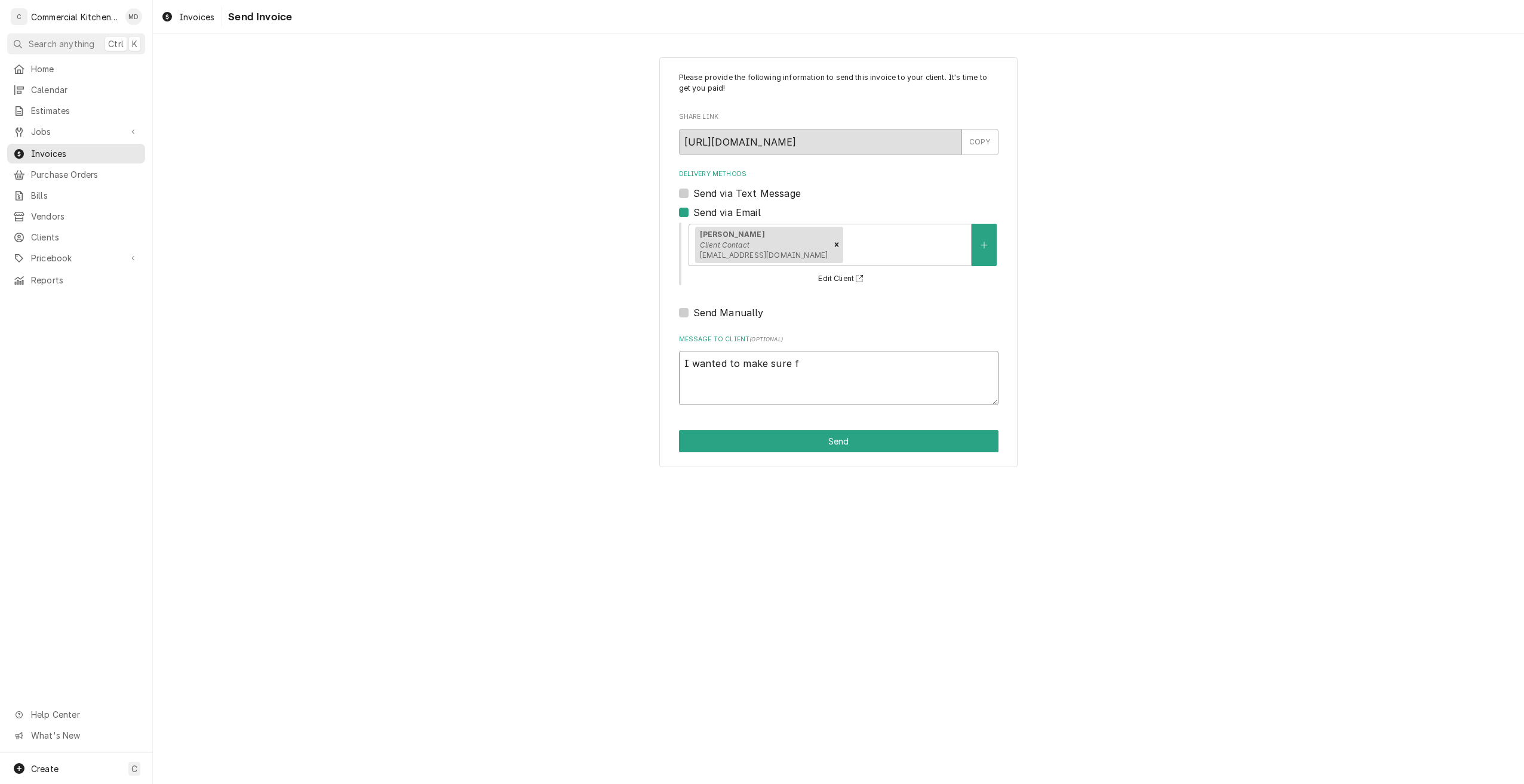
type textarea "x"
type textarea "I wanted to make sure fr"
type textarea "x"
type textarea "I wanted to make sure fre"
type textarea "x"
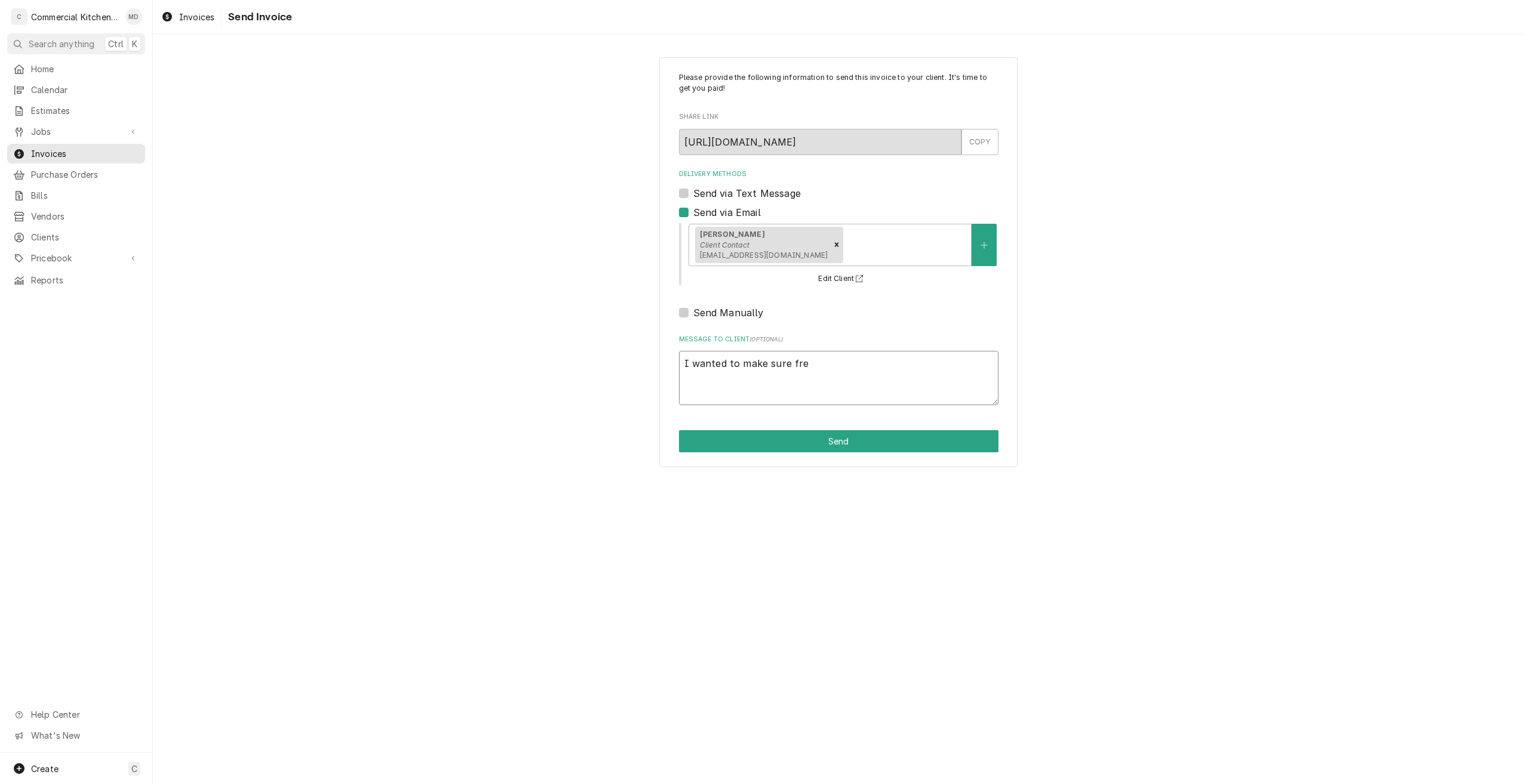
type textarea "I wanted to make sure free"
type textarea "x"
type textarea "I wanted to make sure freez"
type textarea "x"
type textarea "I wanted to make sure freeze"
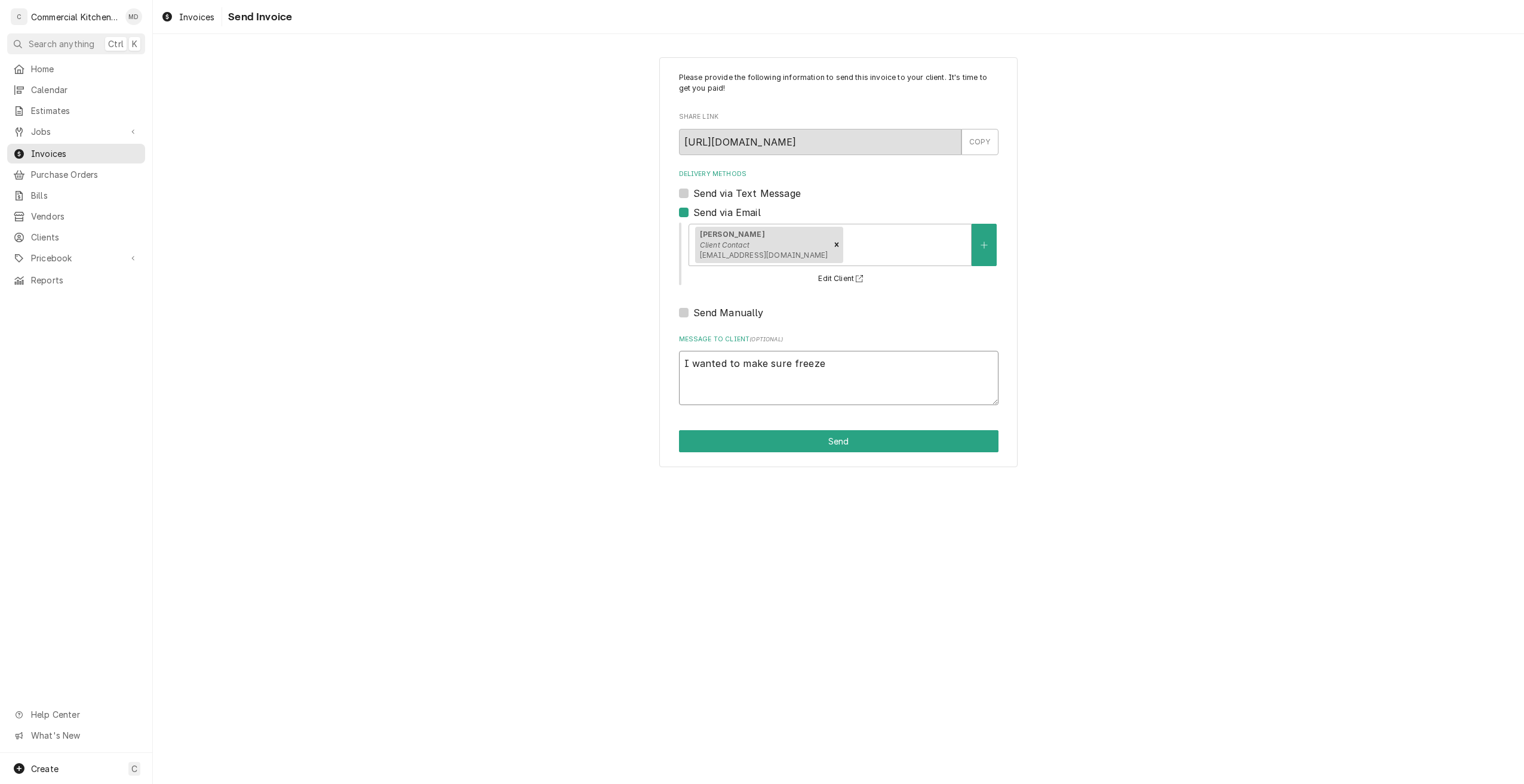
type textarea "x"
type textarea "I wanted to make sure freezer"
type textarea "x"
type textarea "I wanted to make sure freezer"
type textarea "x"
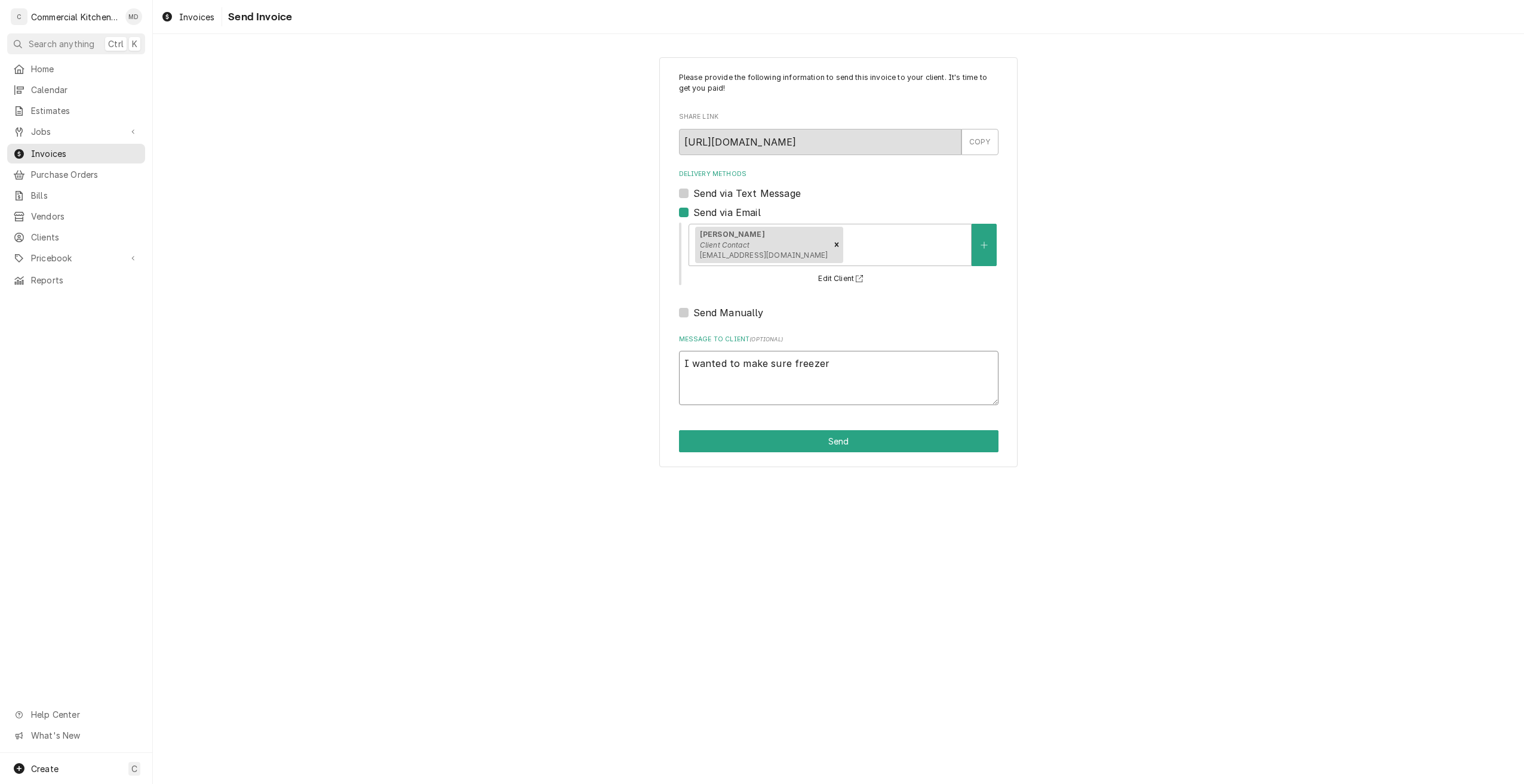
type textarea "I wanted to make sure freezer i"
type textarea "x"
type textarea "I wanted to make sure freezer is"
type textarea "x"
type textarea "I wanted to make sure freezer is"
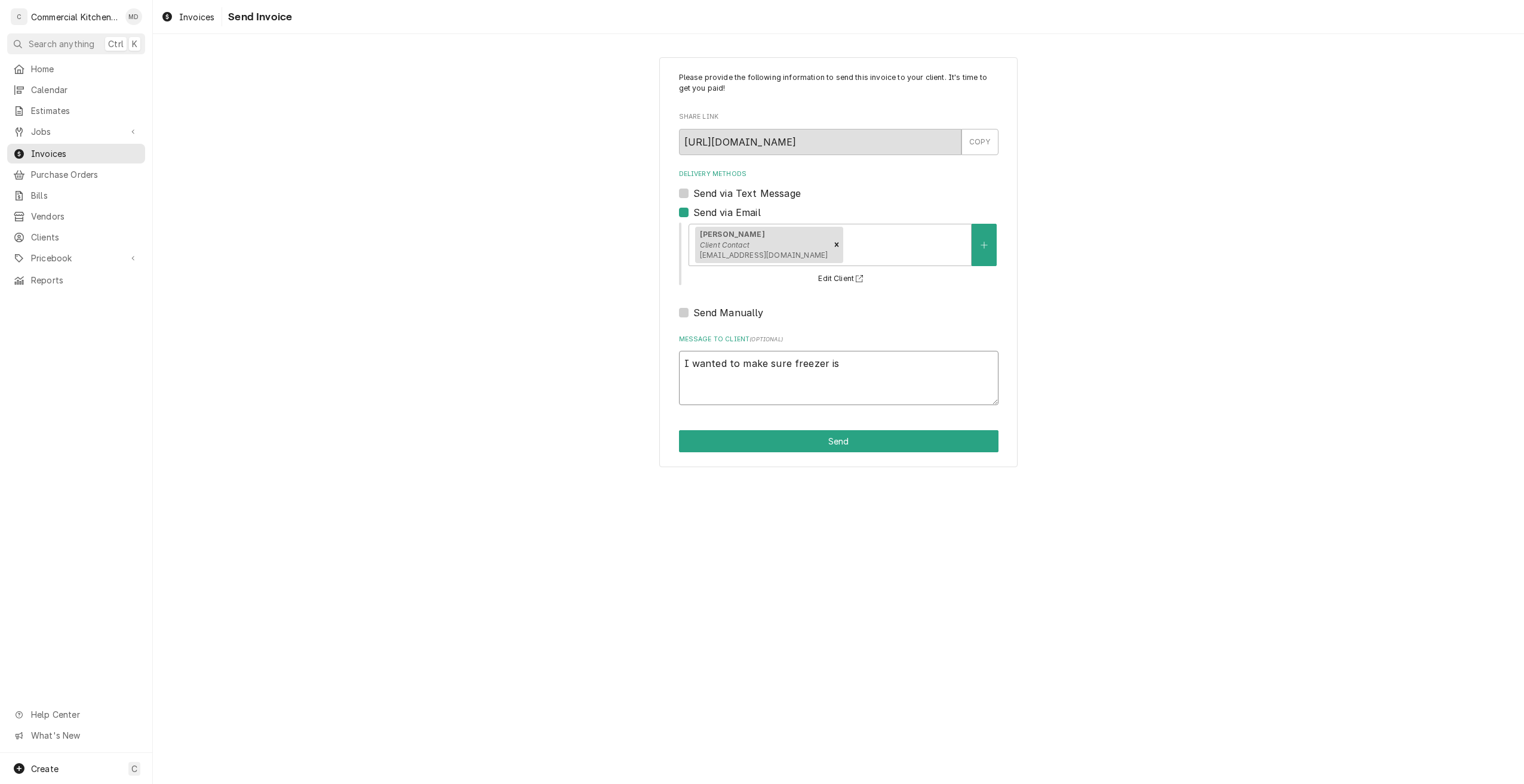
type textarea "x"
type textarea "I wanted to make sure freezer is s"
type textarea "x"
type textarea "I wanted to make sure freezer is st"
type textarea "x"
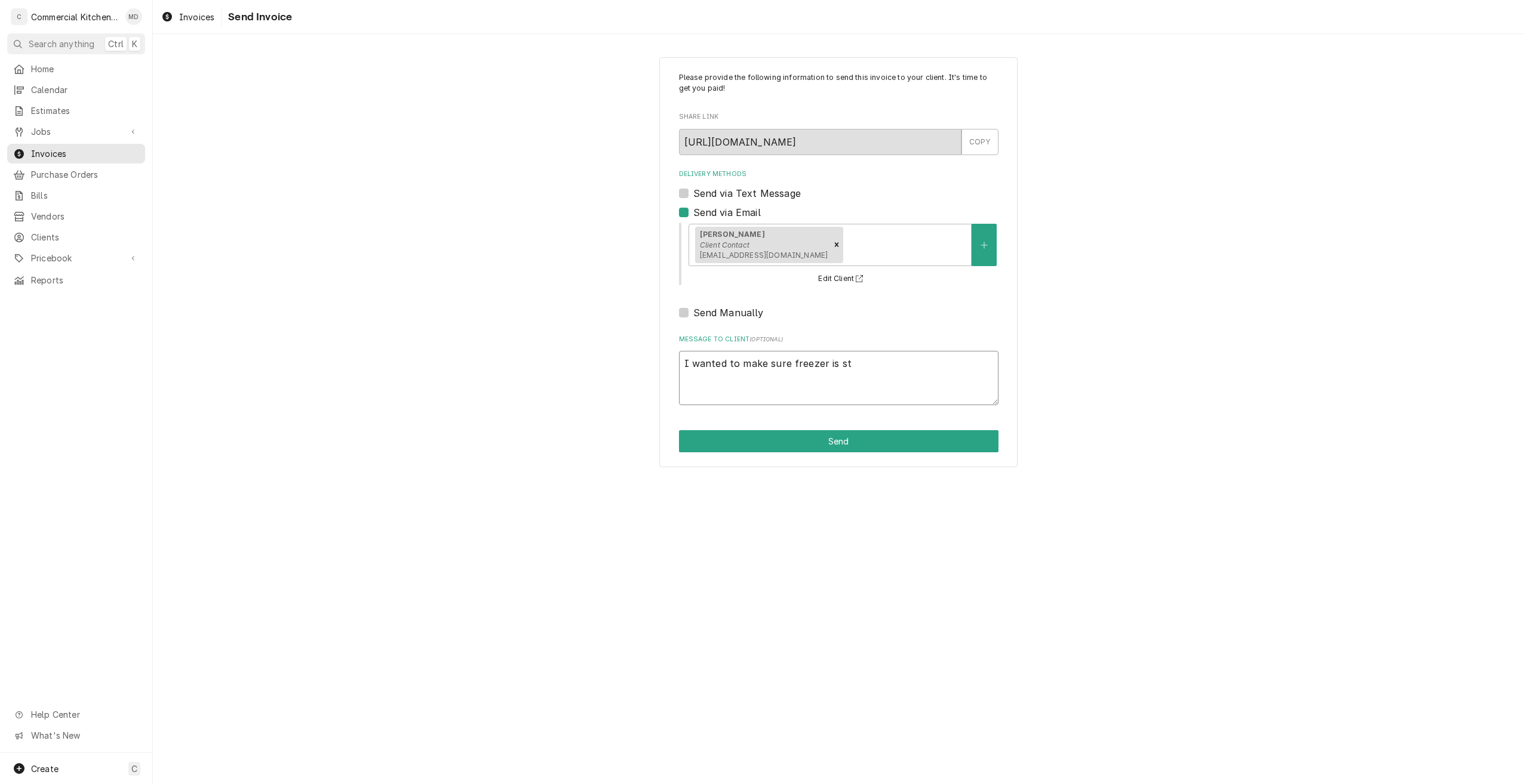
type textarea "I wanted to make sure freezer is sti"
type textarea "x"
type textarea "I wanted to make sure freezer is stil"
type textarea "x"
type textarea "I wanted to make sure freezer is still"
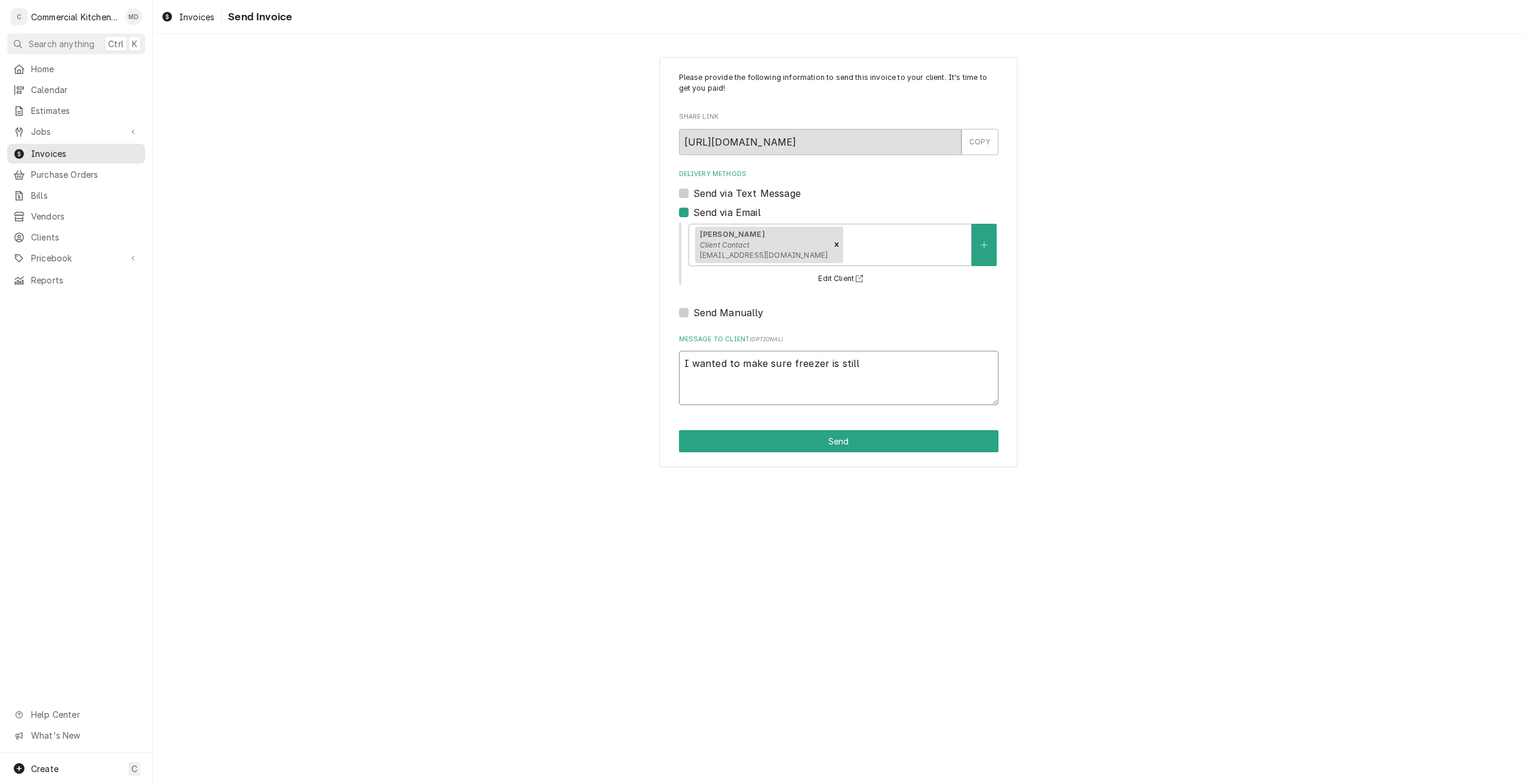
type textarea "x"
type textarea "I wanted to make sure freezer is still"
type textarea "x"
type textarea "I wanted to make sure freezer is still w"
type textarea "x"
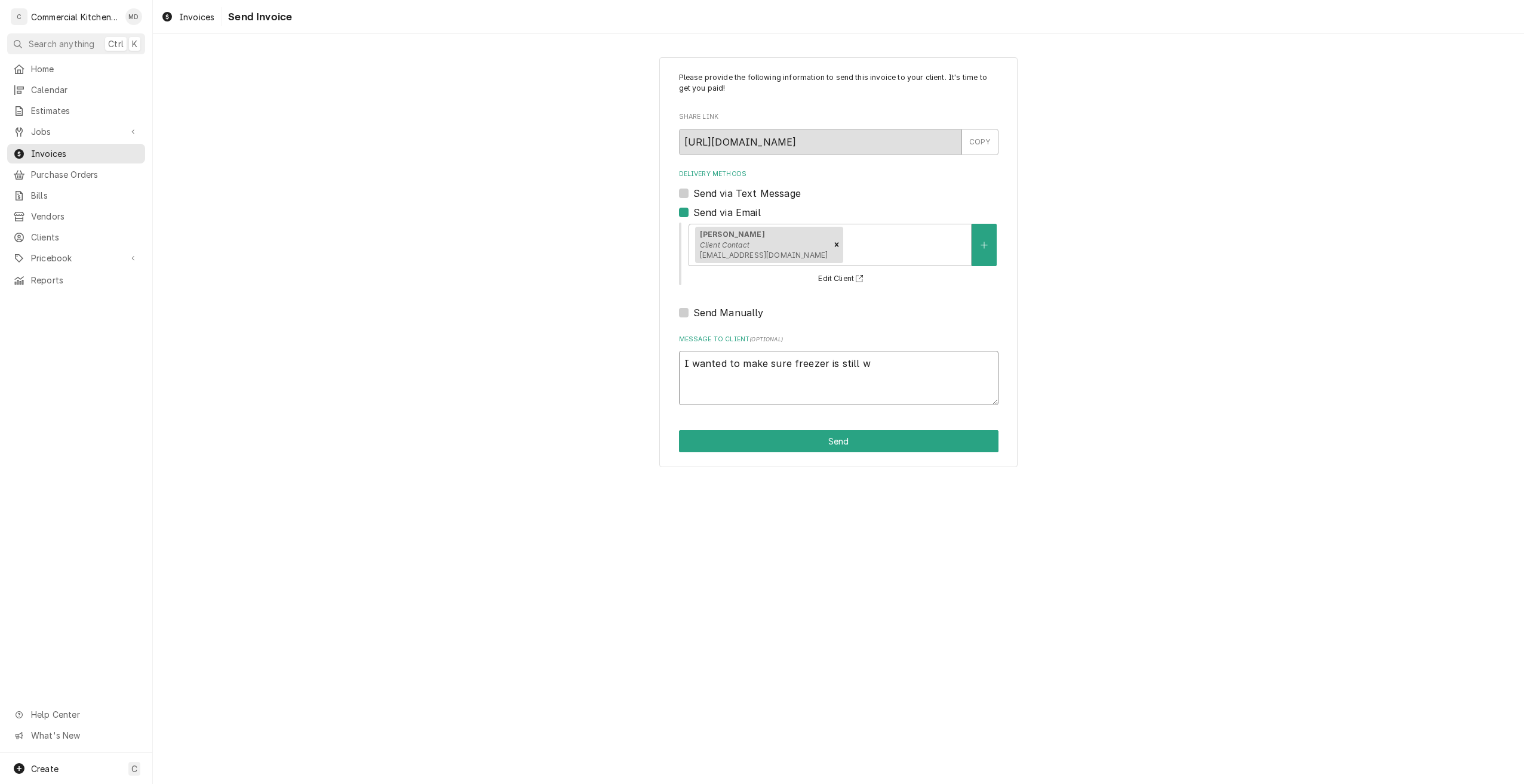
type textarea "I wanted to make sure freezer is still wo"
type textarea "x"
type textarea "I wanted to make sure freezer is still wor"
type textarea "x"
type textarea "I wanted to make sure freezer is still work"
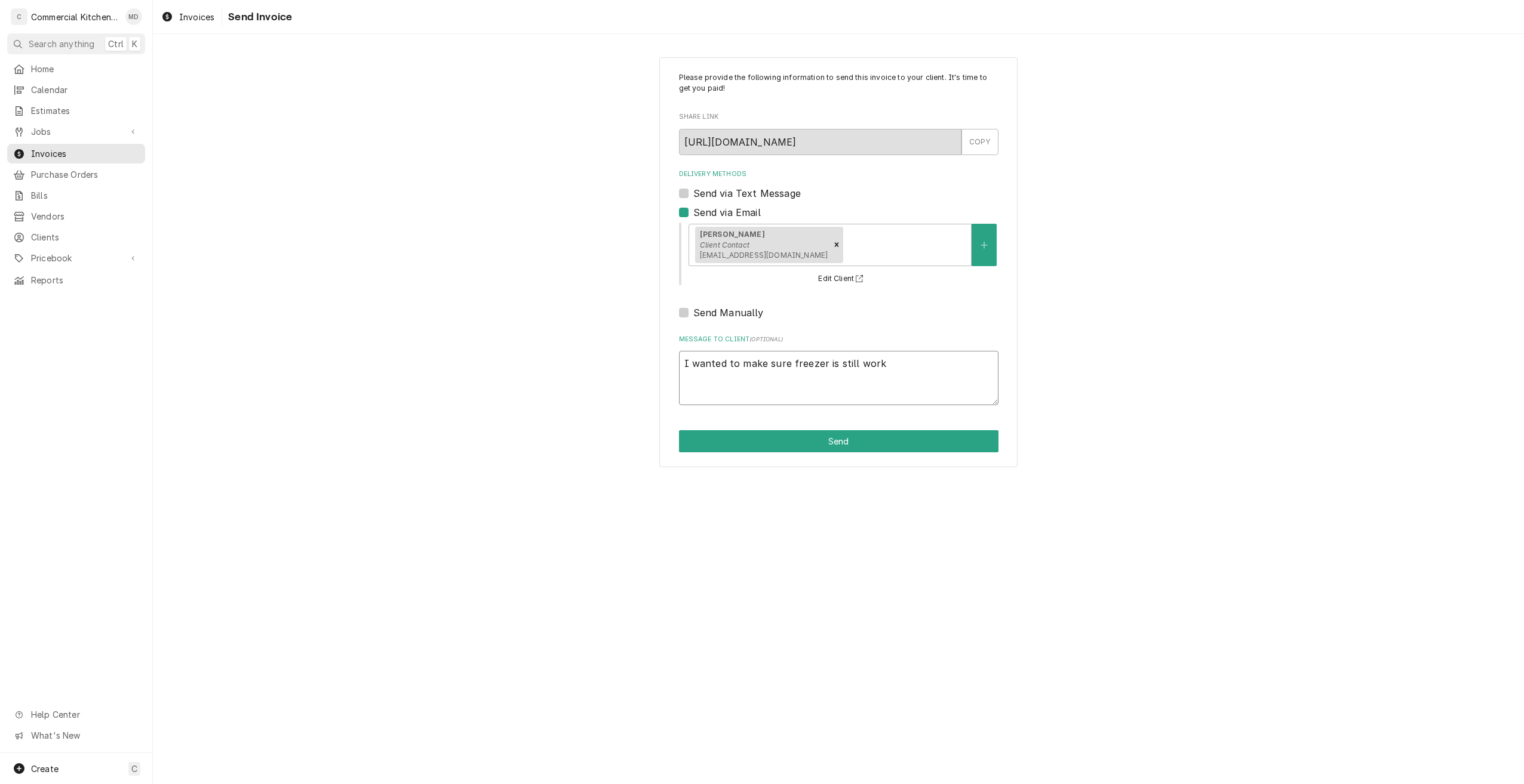
type textarea "x"
type textarea "I wanted to make sure freezer is still worki"
type textarea "x"
type textarea "I wanted to make sure freezer is still workin"
type textarea "x"
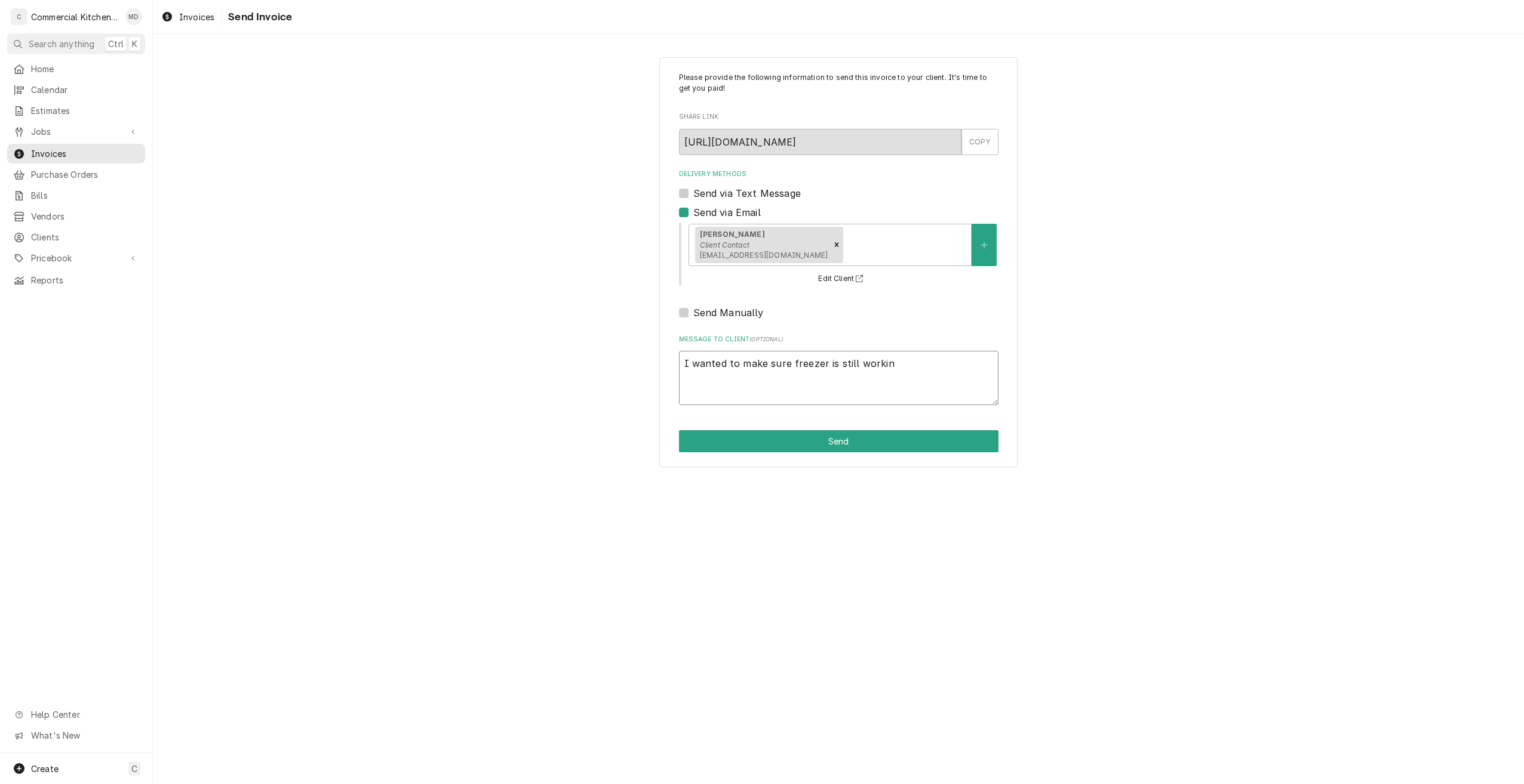
type textarea "I wanted to make sure freezer is still working"
type textarea "x"
type textarea "I wanted to make sure freezer is still working"
type textarea "x"
type textarea "I wanted to make sure freezer is still working f"
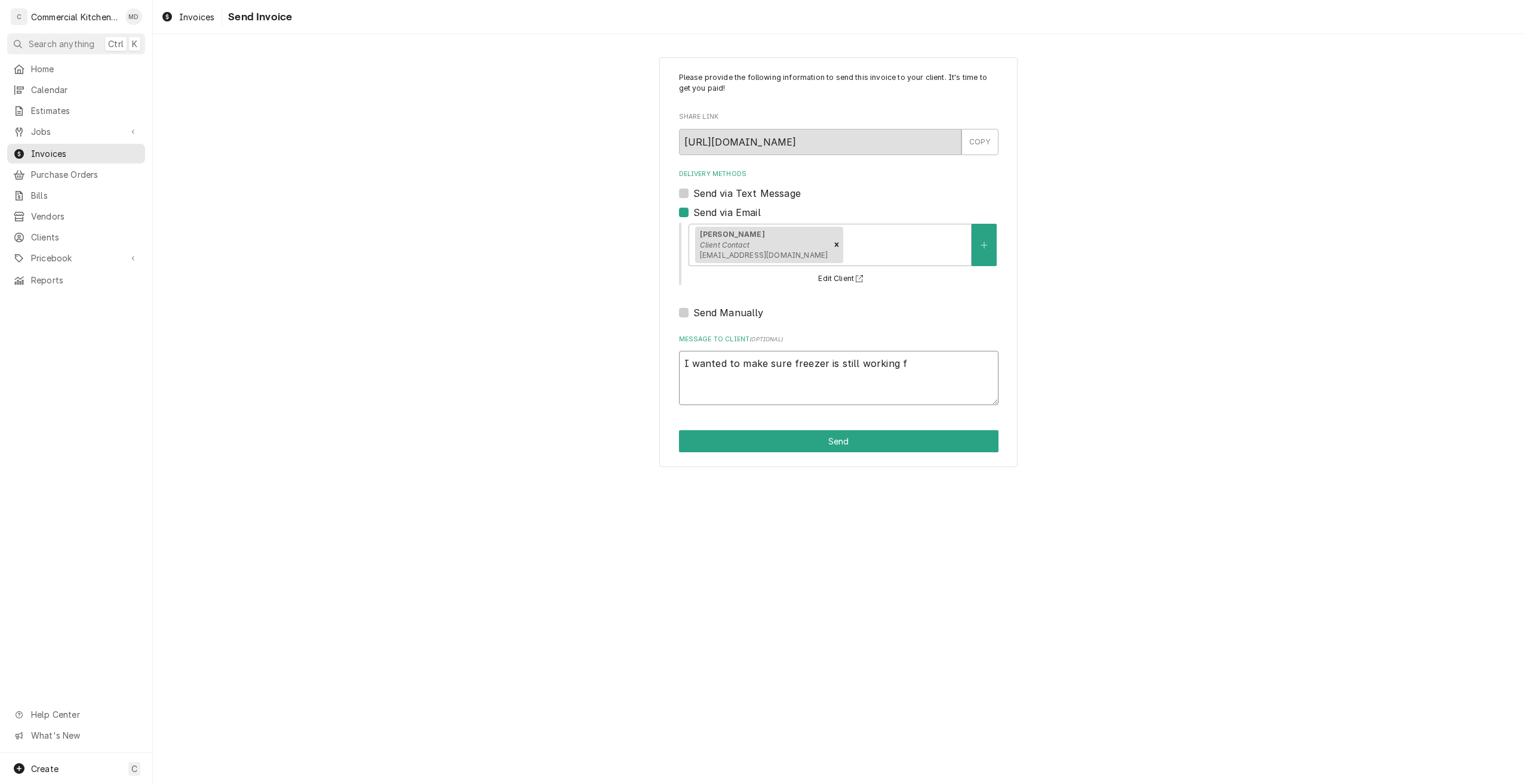
type textarea "x"
type textarea "I wanted to make sure freezer is still working fo"
type textarea "x"
type textarea "I wanted to make sure freezer is still working for"
type textarea "x"
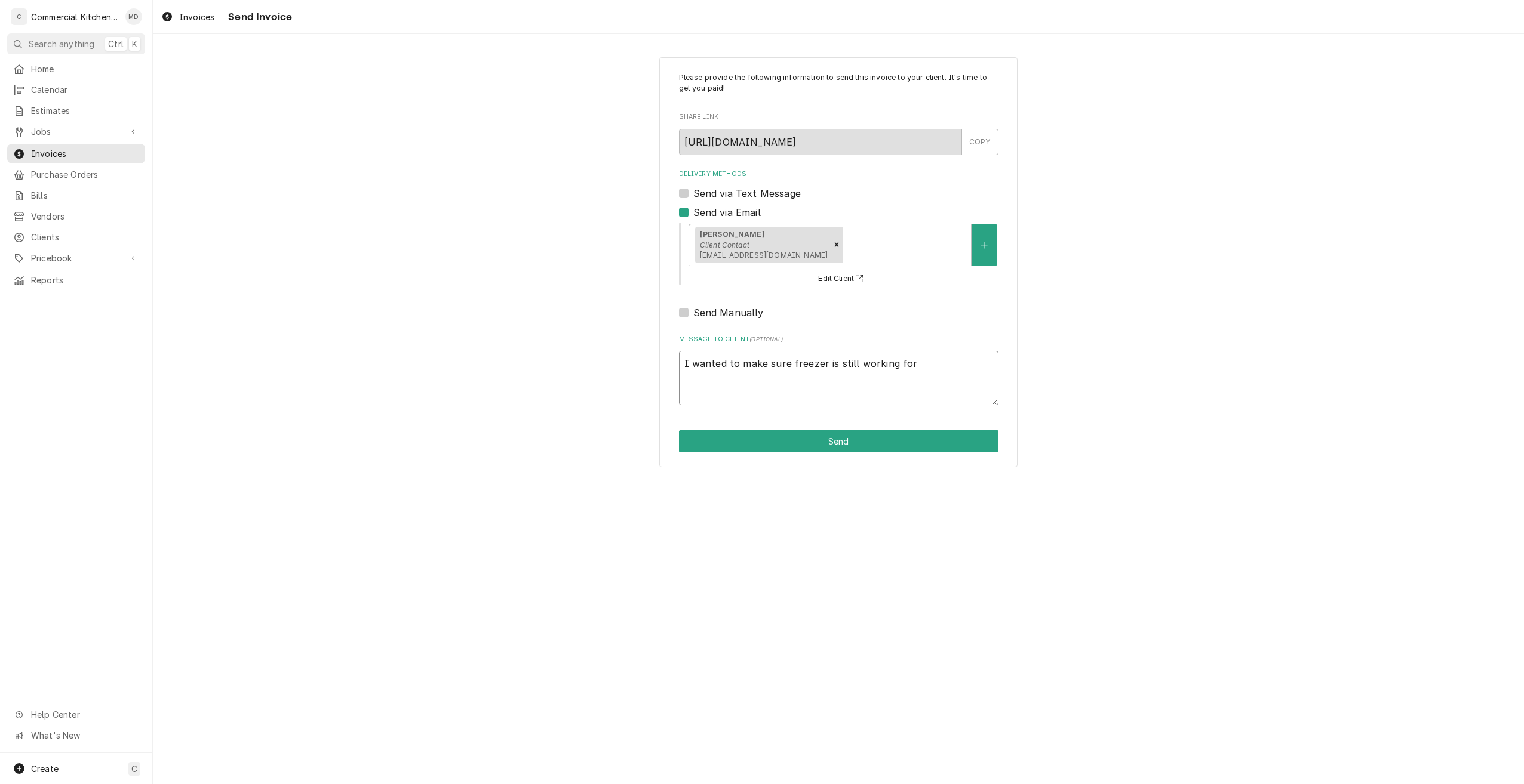
type textarea "I wanted to make sure freezer is still working for"
type textarea "x"
type textarea "I wanted to make sure freezer is still working for a"
type textarea "x"
type textarea "I wanted to make sure freezer is still working for a"
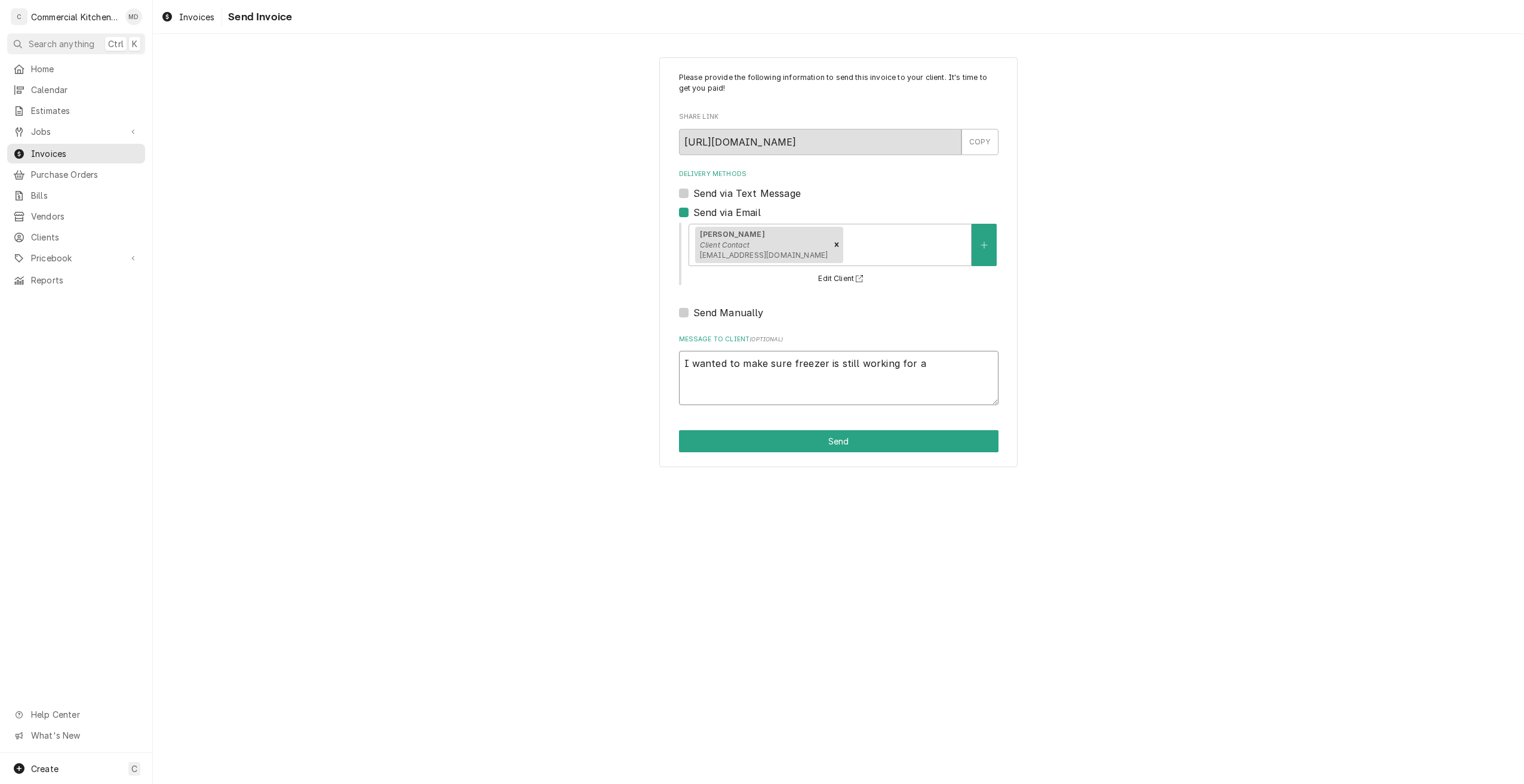
type textarea "x"
type textarea "I wanted to make sure freezer is still working for a f"
type textarea "x"
type textarea "I wanted to make sure freezer is still working for a fe"
type textarea "x"
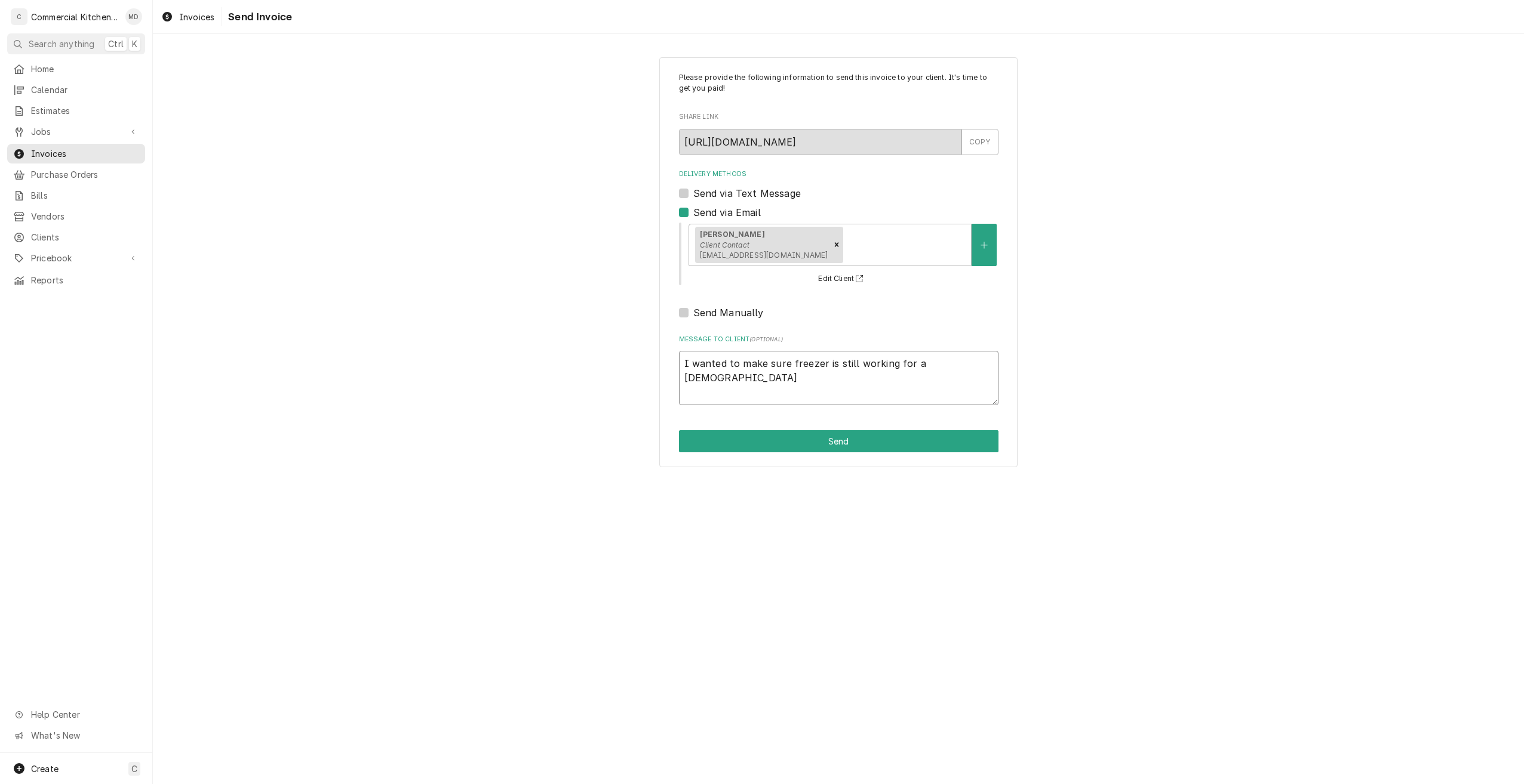
type textarea "I wanted to make sure freezer is still working for a few"
type textarea "x"
type textarea "I wanted to make sure freezer is still working for a few"
type textarea "x"
type textarea "I wanted to make sure freezer is still working for a few w"
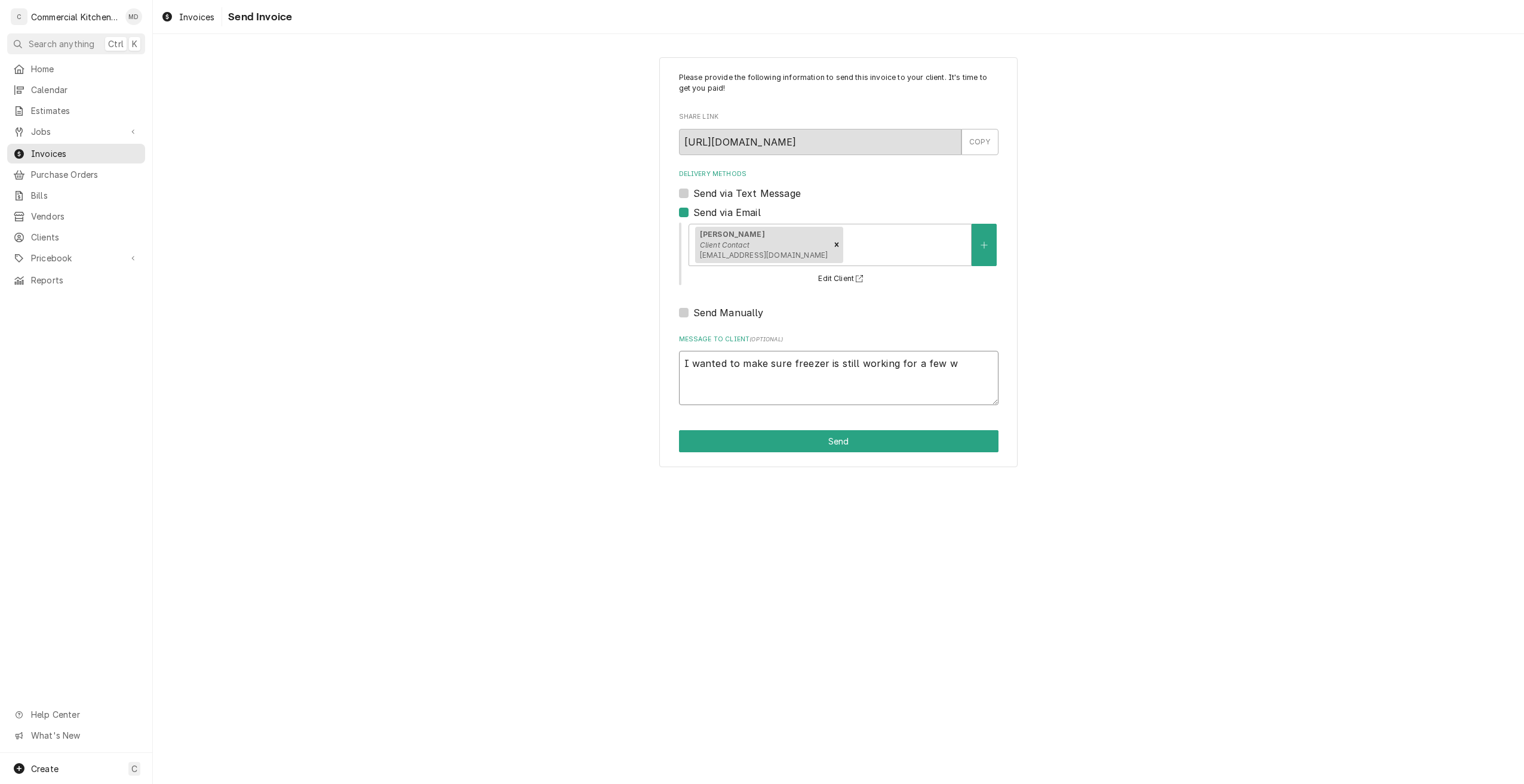
type textarea "x"
type textarea "I wanted to make sure freezer is still working for a few we"
type textarea "x"
type textarea "I wanted to make sure freezer is still working for a few wee"
type textarea "x"
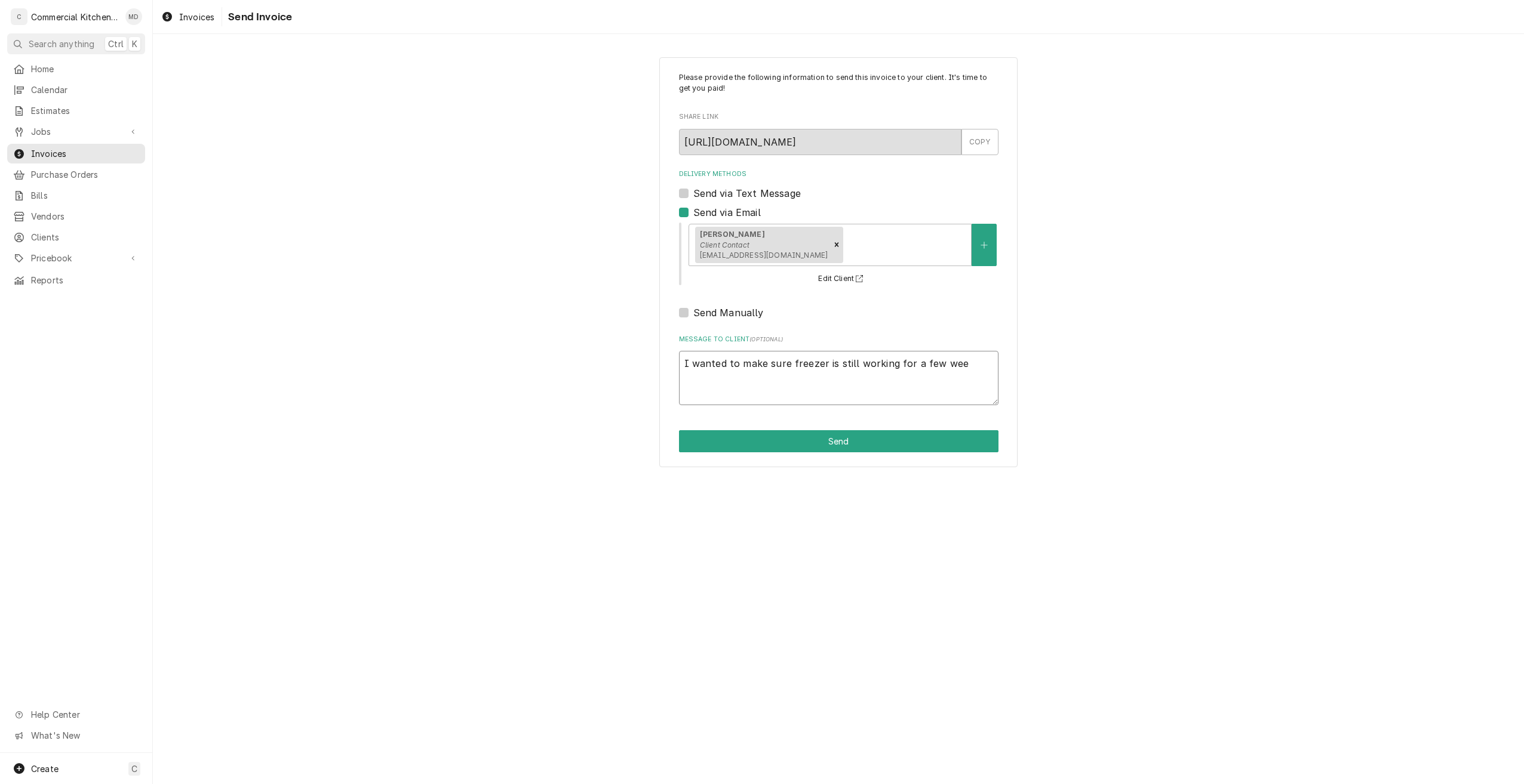
type textarea "I wanted to make sure freezer is still working for a few week"
type textarea "x"
type textarea "I wanted to make sure freezer is still working for a few weeks"
type textarea "x"
type textarea "I wanted to make sure freezer is still working for a few weeks"
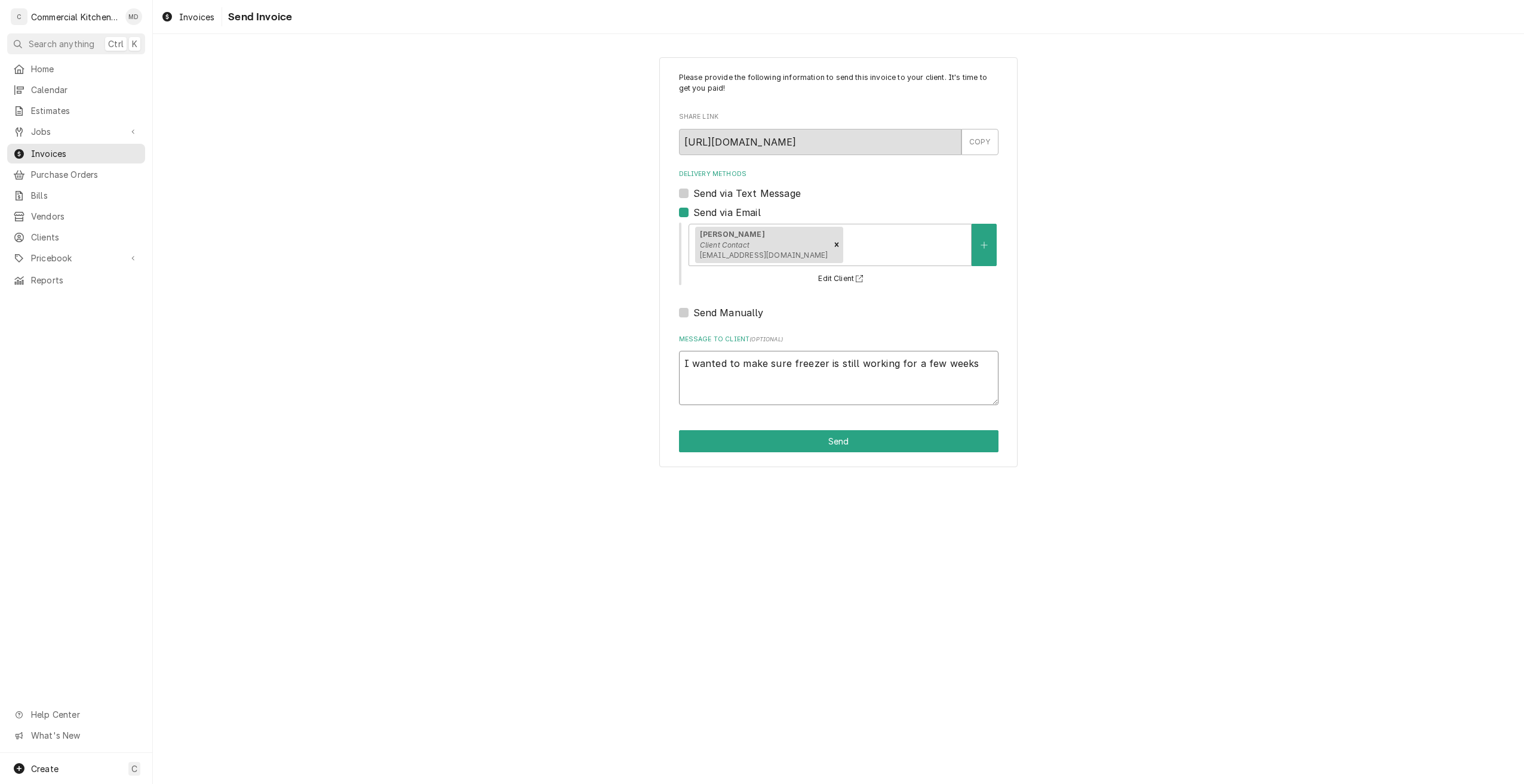
type textarea "x"
type textarea "I wanted to make sure freezer is still working for a few weeks b"
type textarea "x"
type textarea "I wanted to make sure freezer is still working for a few weeks be"
type textarea "x"
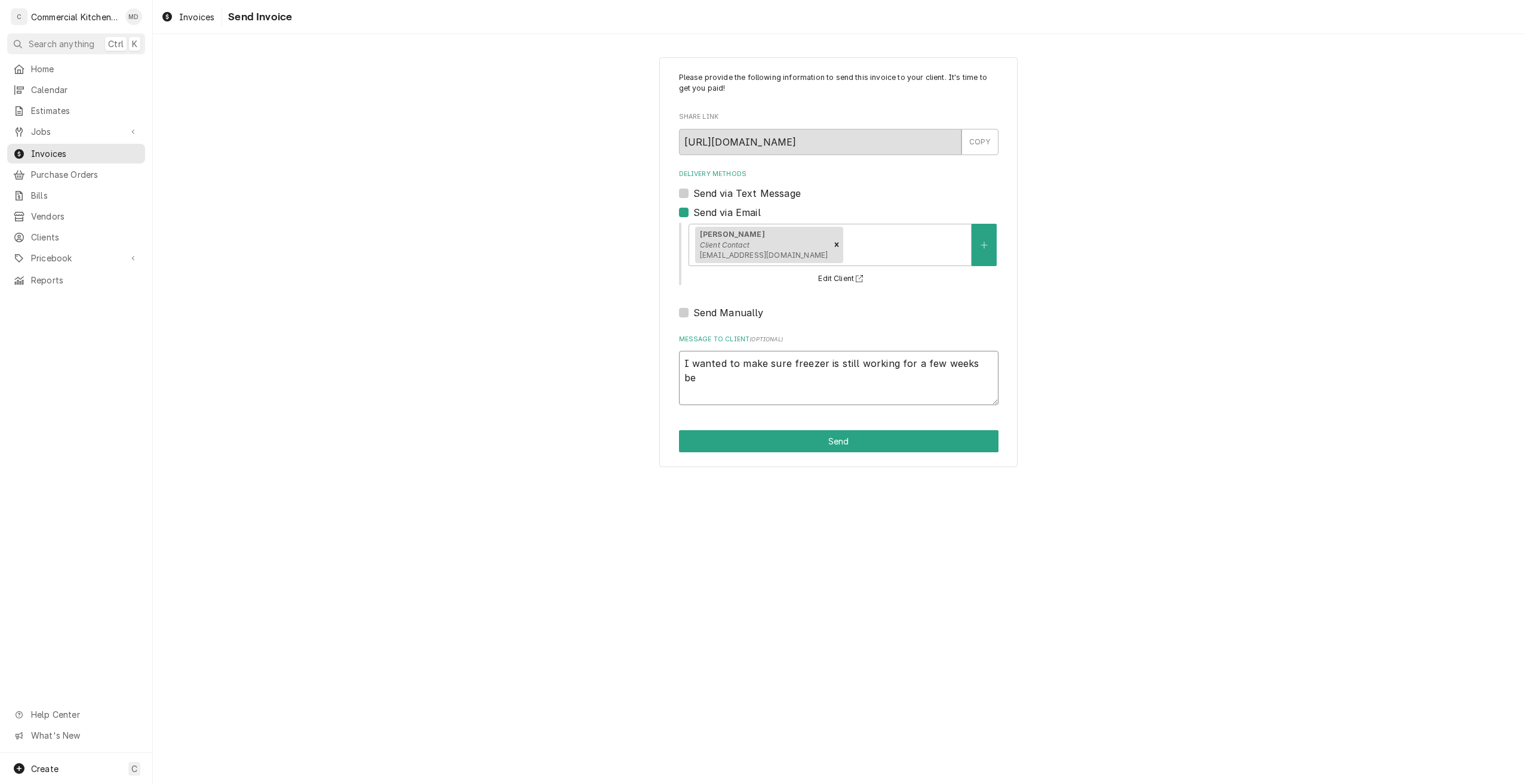
type textarea "I wanted to make sure freezer is still working for a few weeks bef"
type textarea "x"
type textarea "I wanted to make sure freezer is still working for a few weeks befo"
type textarea "x"
type textarea "I wanted to make sure freezer is still working for a few weeks befor"
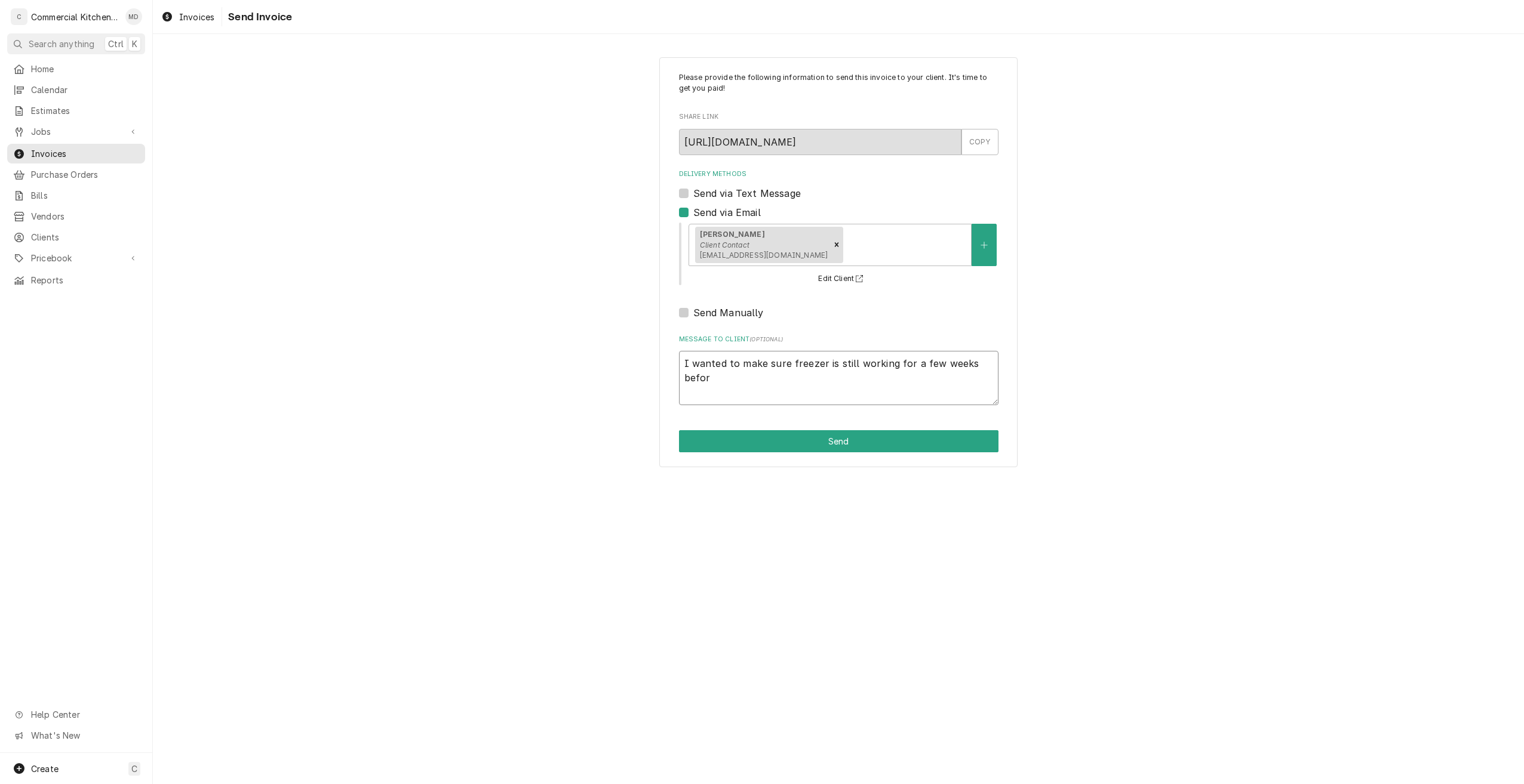
type textarea "x"
type textarea "I wanted to make sure freezer is still working for a few weeks before"
type textarea "x"
type textarea "I wanted to make sure freezer is still working for a few weeks before"
type textarea "x"
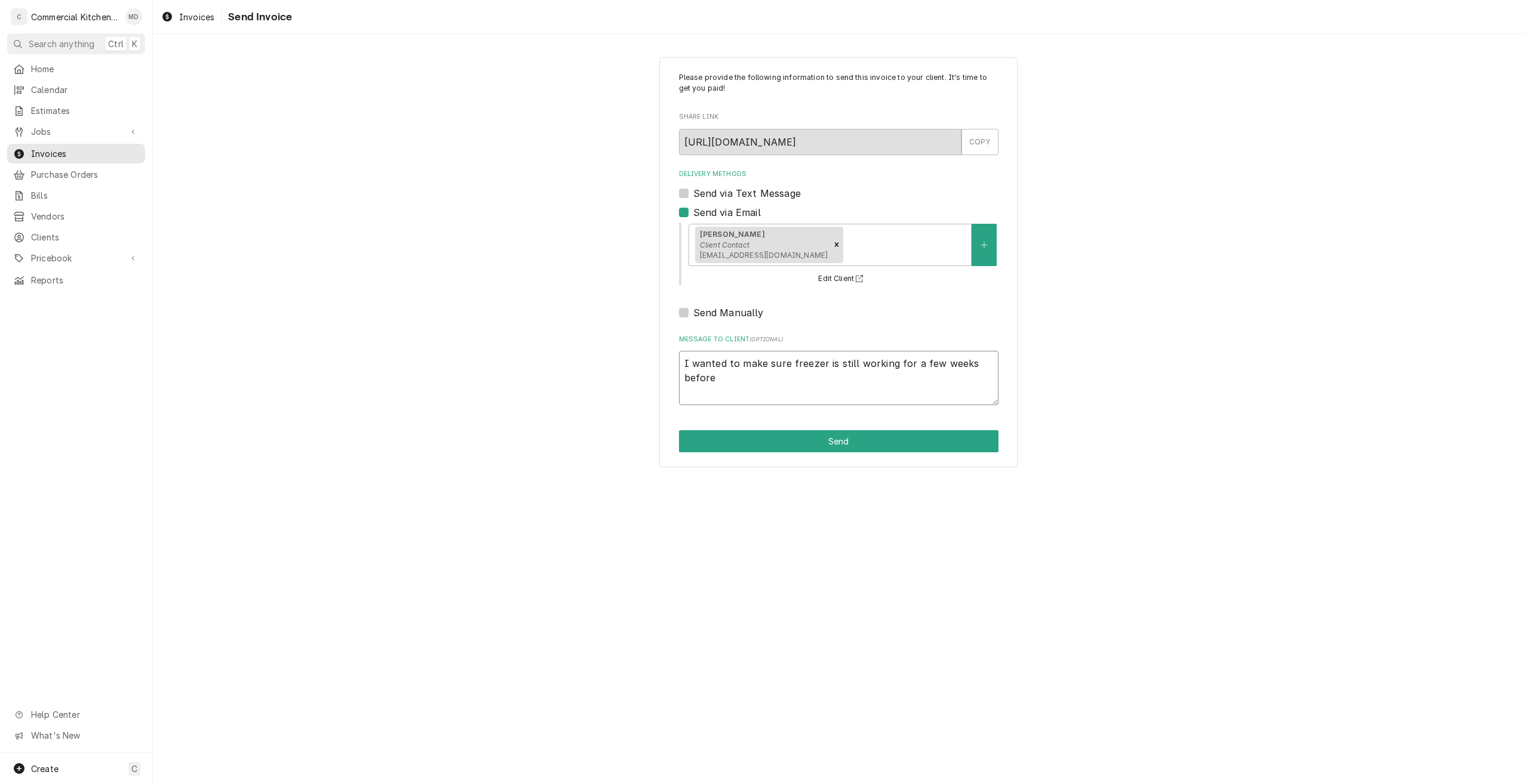
type textarea "I wanted to make sure freezer is still working for a few weeks before i"
type textarea "x"
type textarea "I wanted to make sure freezer is still working for a few weeks before i"
type textarea "x"
type textarea "I wanted to make sure freezer is still working for a few weeks before i s"
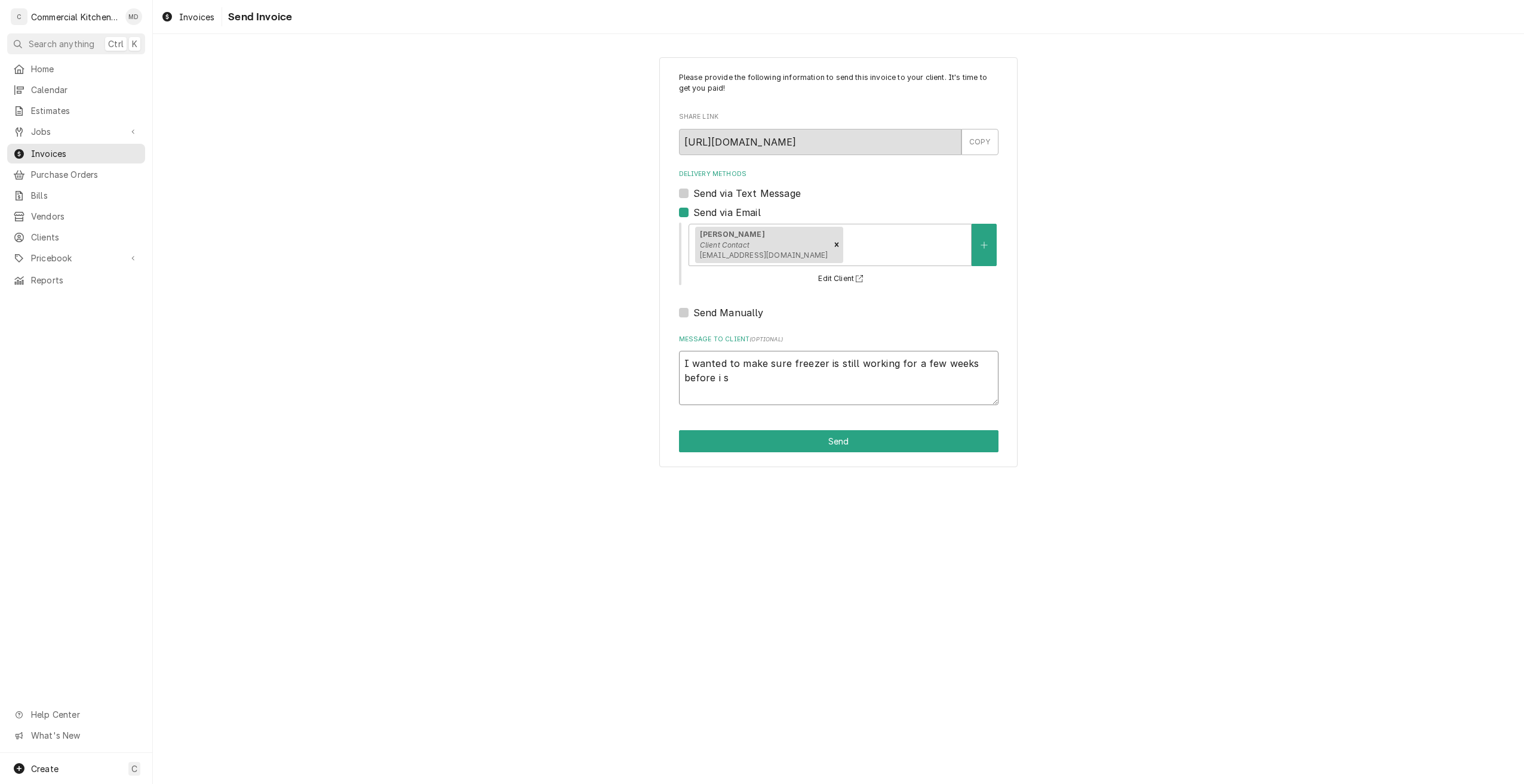
type textarea "x"
type textarea "I wanted to make sure freezer is still working for a few weeks before i se"
type textarea "x"
type textarea "I wanted to make sure freezer is still working for a few weeks before i sen"
type textarea "x"
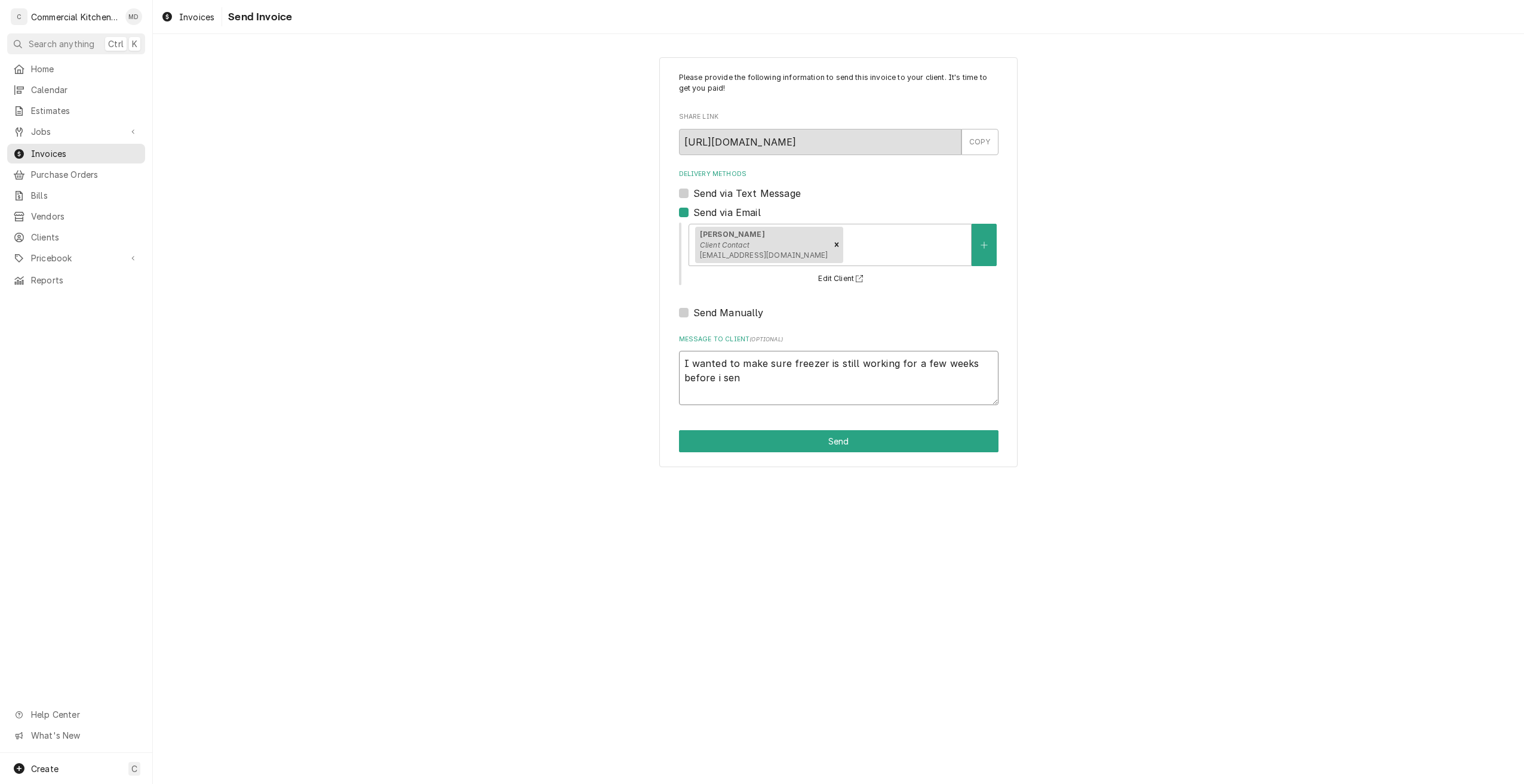
type textarea "I wanted to make sure freezer is still working for a few weeks before i sent"
type textarea "x"
type textarea "I wanted to make sure freezer is still working for a few weeks before i sent"
type textarea "x"
type textarea "I wanted to make sure freezer is still working for a few weeks before i sent i"
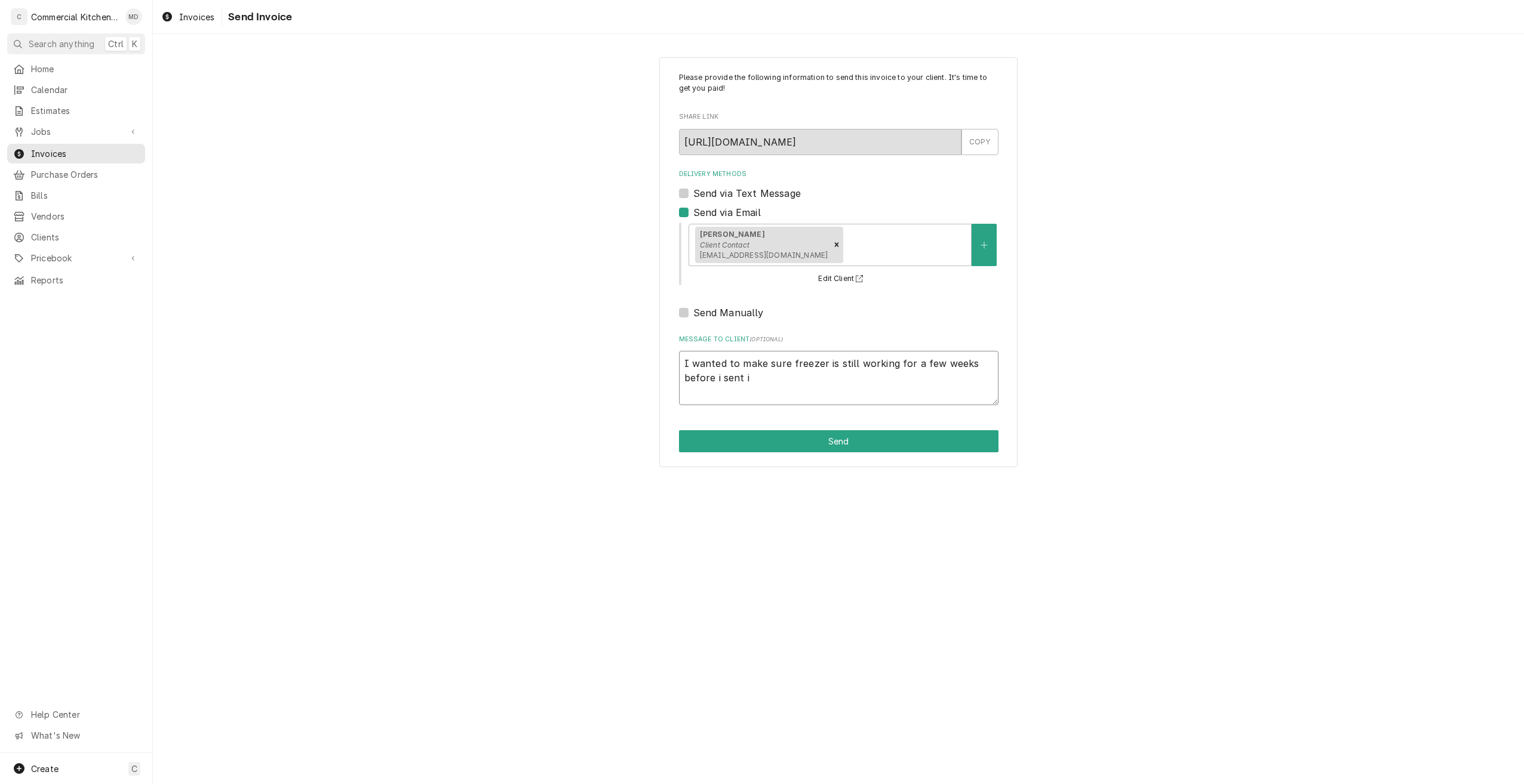
type textarea "x"
type textarea "I wanted to make sure freezer is still working for a few weeks before i sent in"
type textarea "x"
type textarea "I wanted to make sure freezer is still working for a few weeks before i sent inv"
type textarea "x"
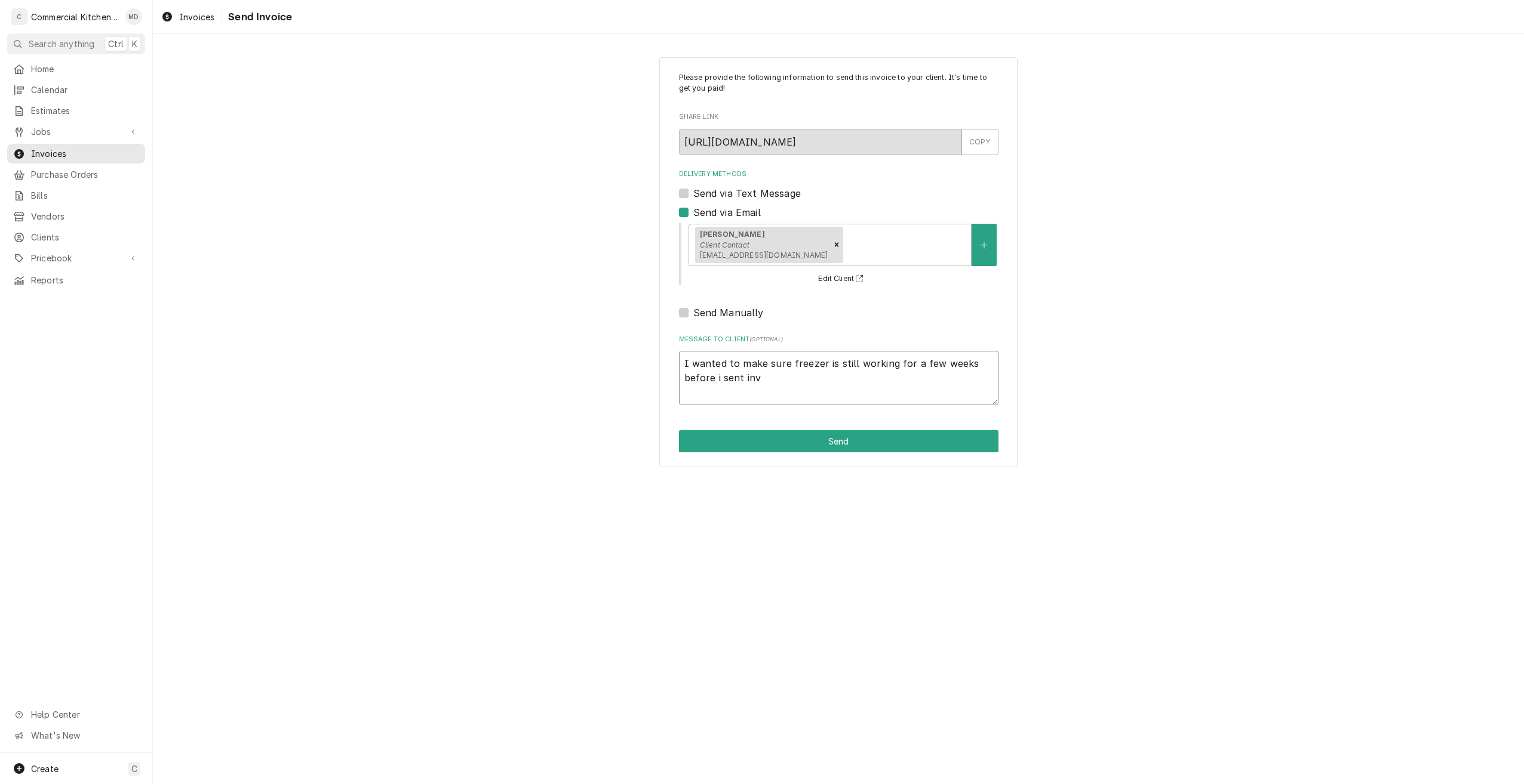
type textarea "I wanted to make sure freezer is still working for a few weeks before i sent in…"
type textarea "x"
type textarea "I wanted to make sure freezer is still working for a few weeks before i sent in…"
type textarea "x"
type textarea "I wanted to make sure freezer is still working for a few weeks before i sent in…"
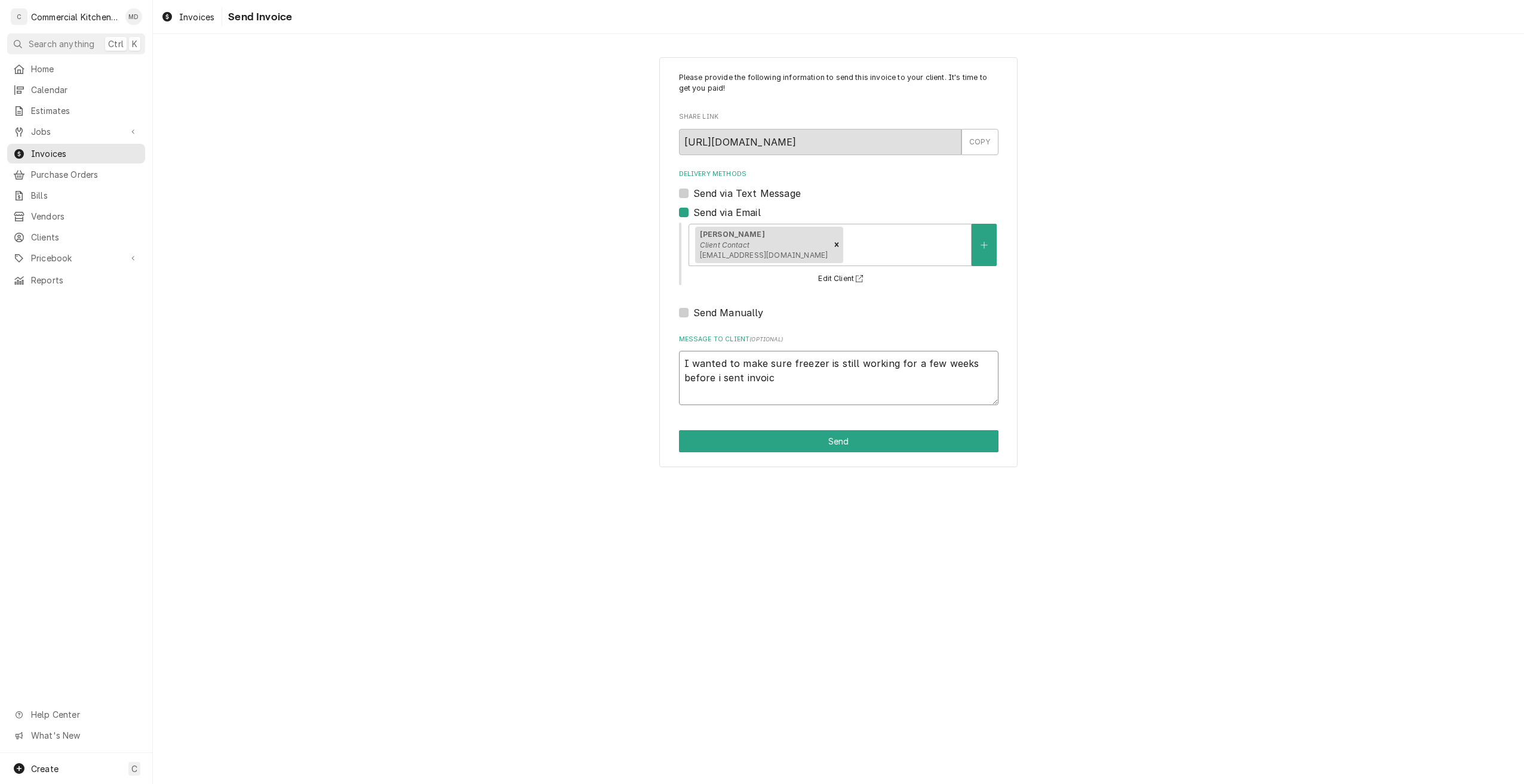
type textarea "x"
type textarea "I wanted to make sure freezer is still working for a few weeks before i sent in…"
click at [838, 447] on button "Send" at bounding box center [838, 441] width 320 height 22
type textarea "x"
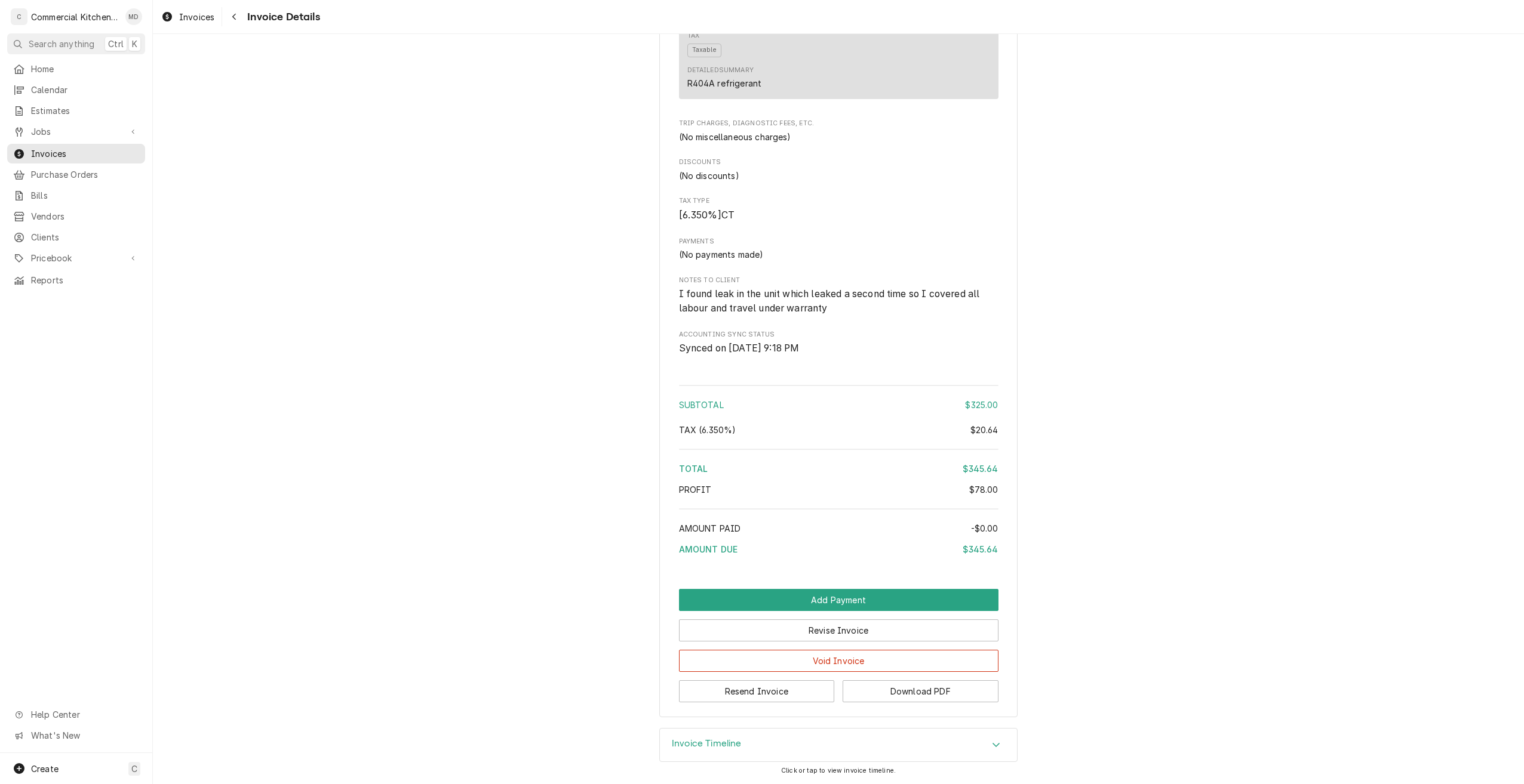
scroll to position [777, 0]
click at [845, 601] on button "Add Payment" at bounding box center [838, 601] width 320 height 22
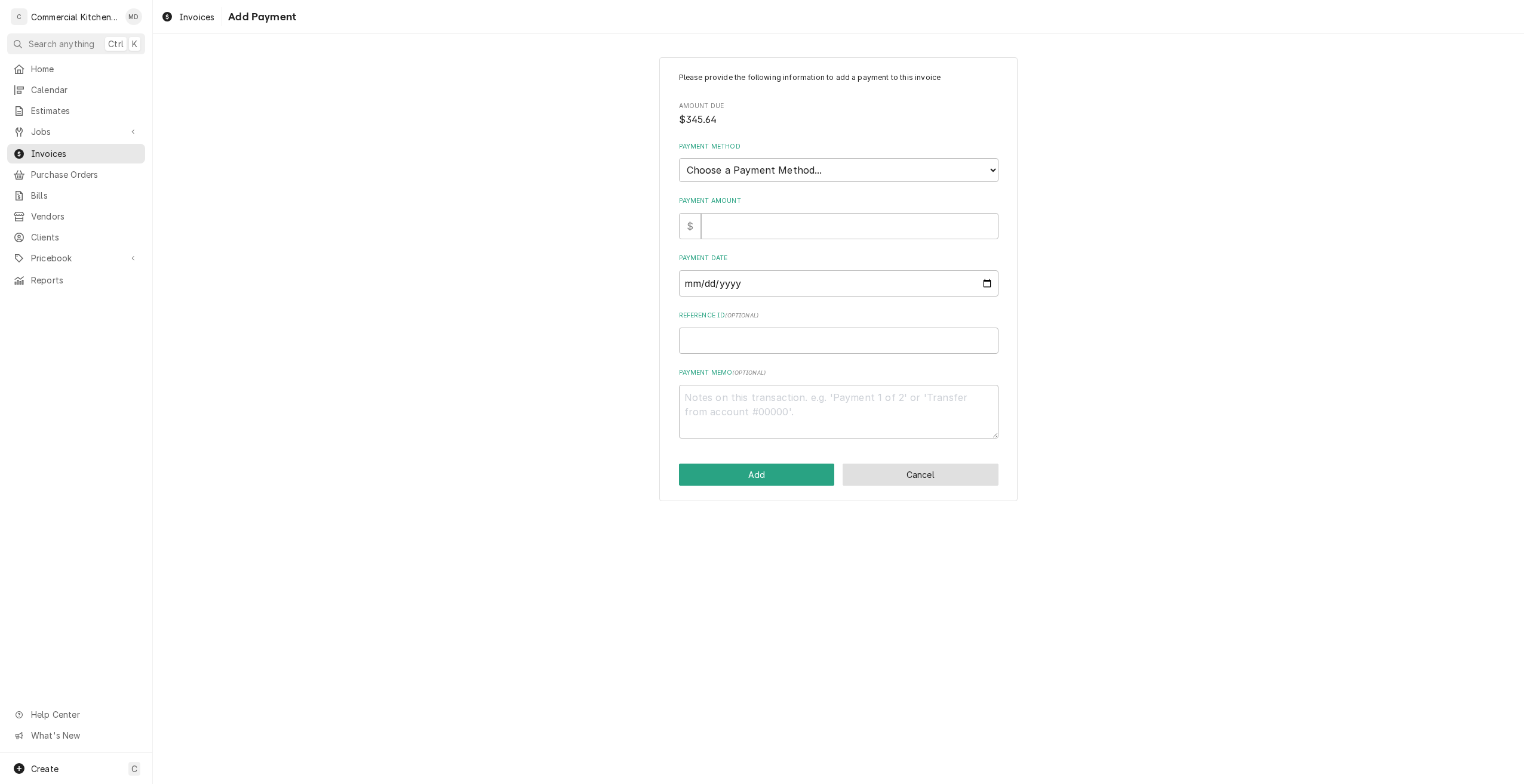
click at [960, 481] on button "Cancel" at bounding box center [921, 475] width 156 height 22
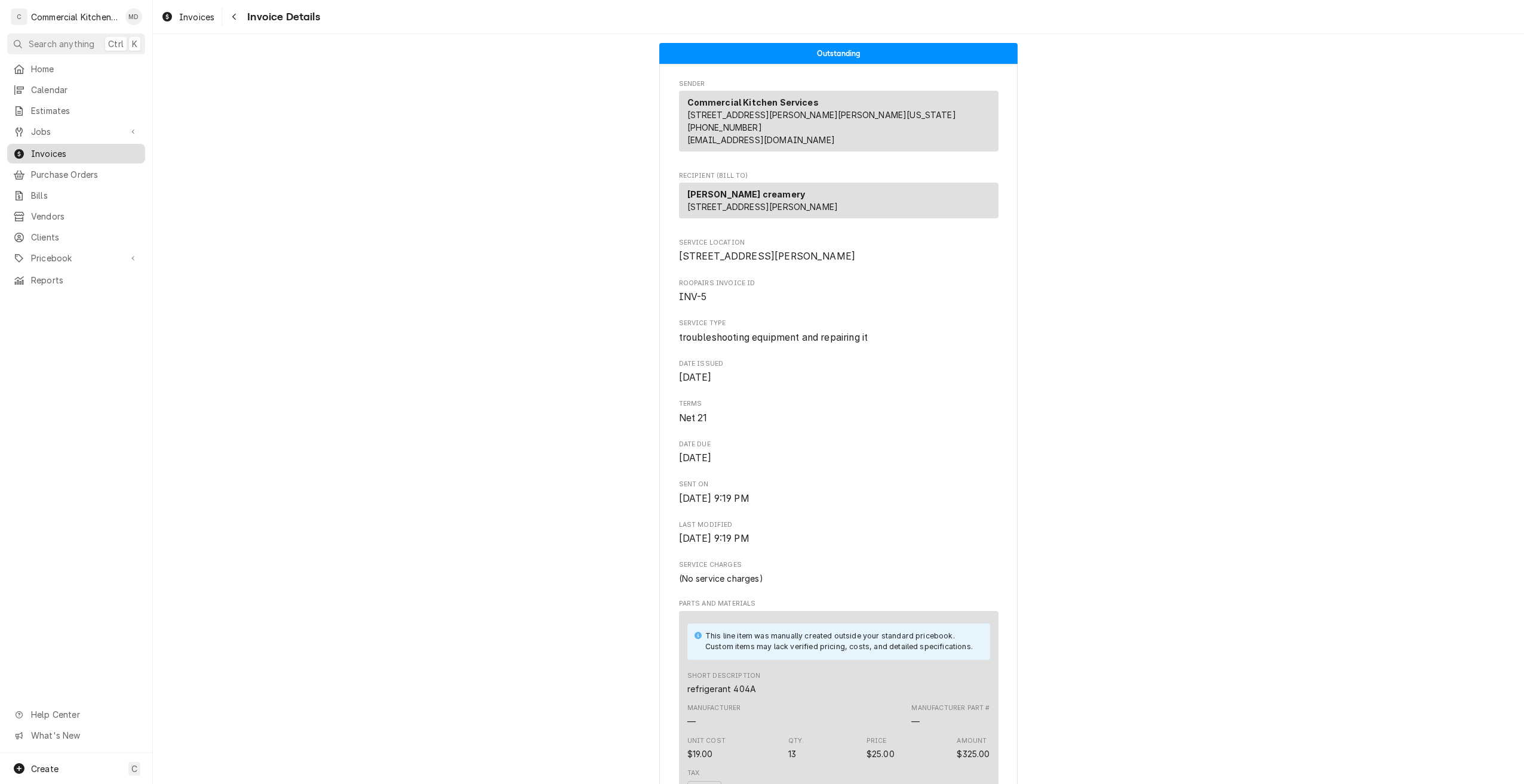
click at [119, 147] on span "Invoices" at bounding box center [85, 154] width 108 height 13
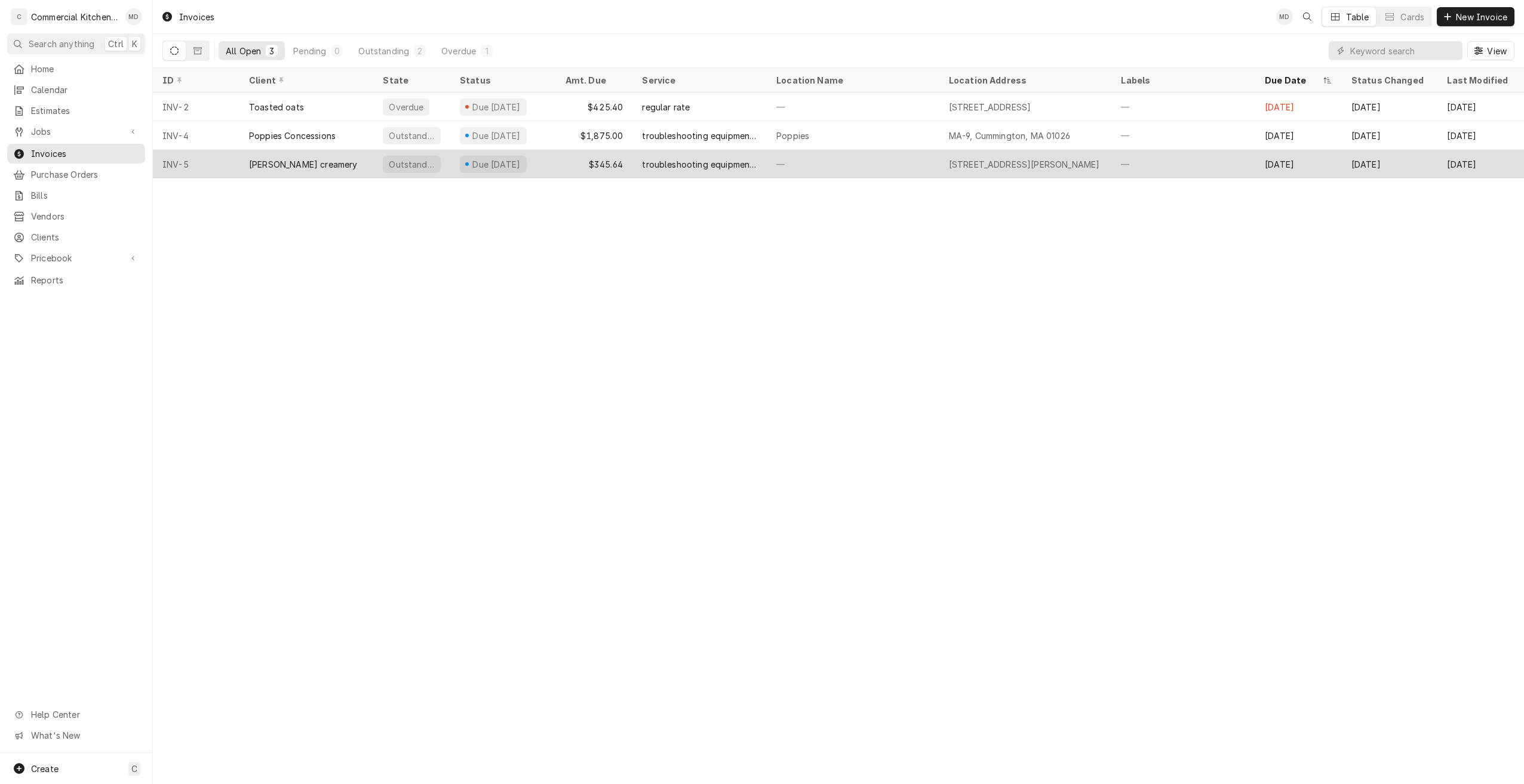
click at [315, 160] on div "[PERSON_NAME] creamery" at bounding box center [304, 164] width 109 height 13
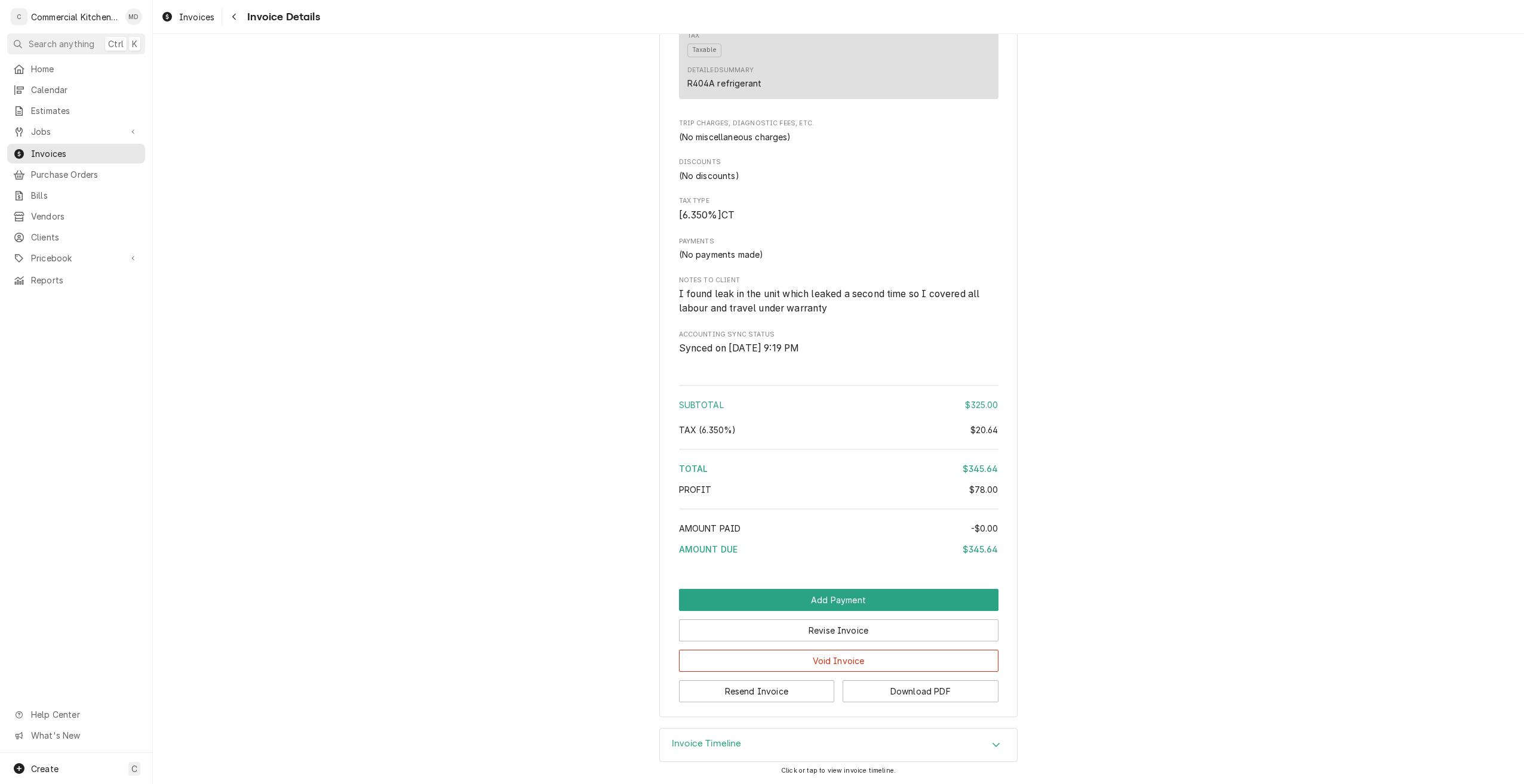
scroll to position [777, 0]
click at [996, 748] on div "Accordion Header" at bounding box center [996, 746] width 18 height 14
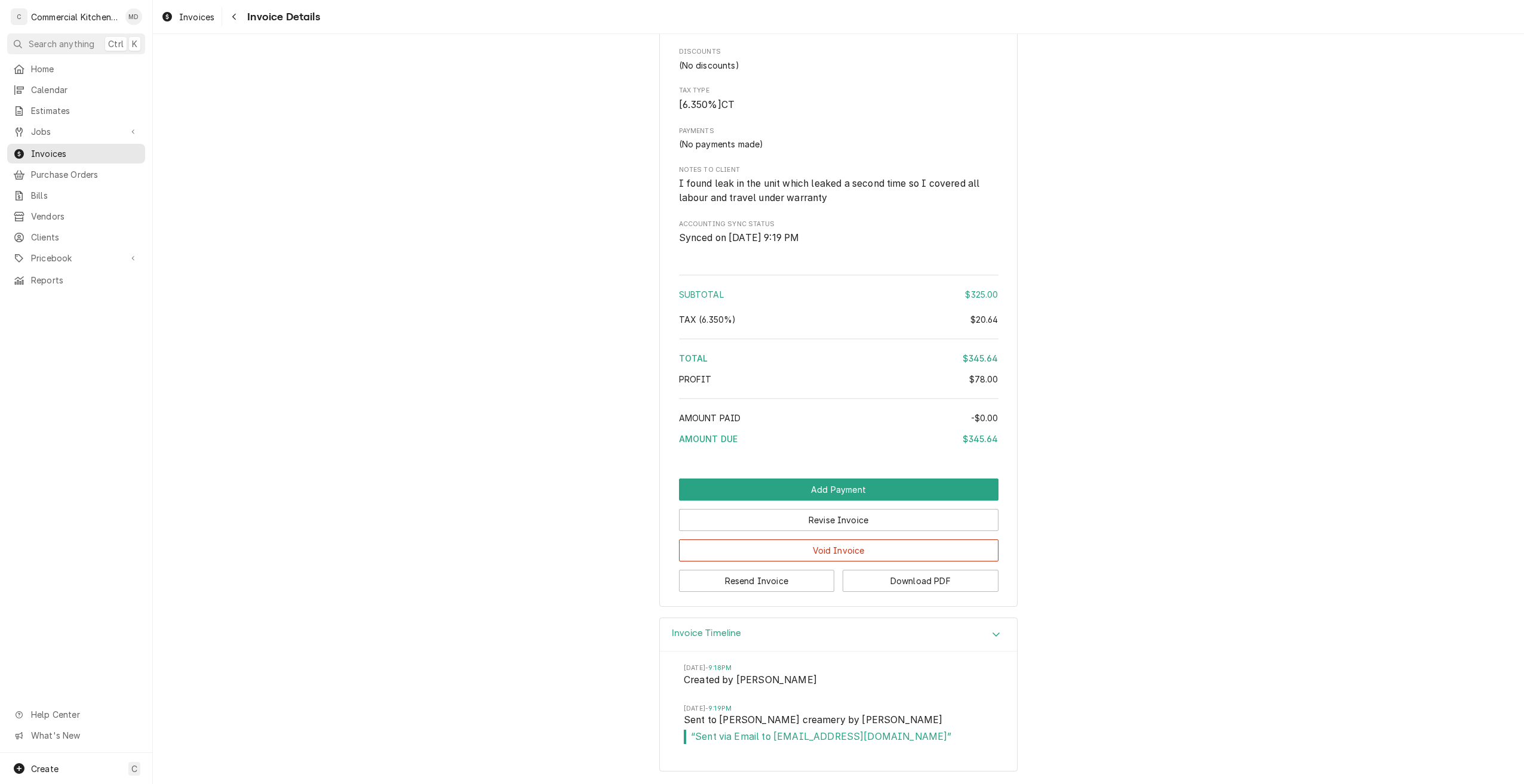
scroll to position [887, 0]
click at [45, 66] on span "Home" at bounding box center [85, 69] width 108 height 13
